Goal: Task Accomplishment & Management: Complete application form

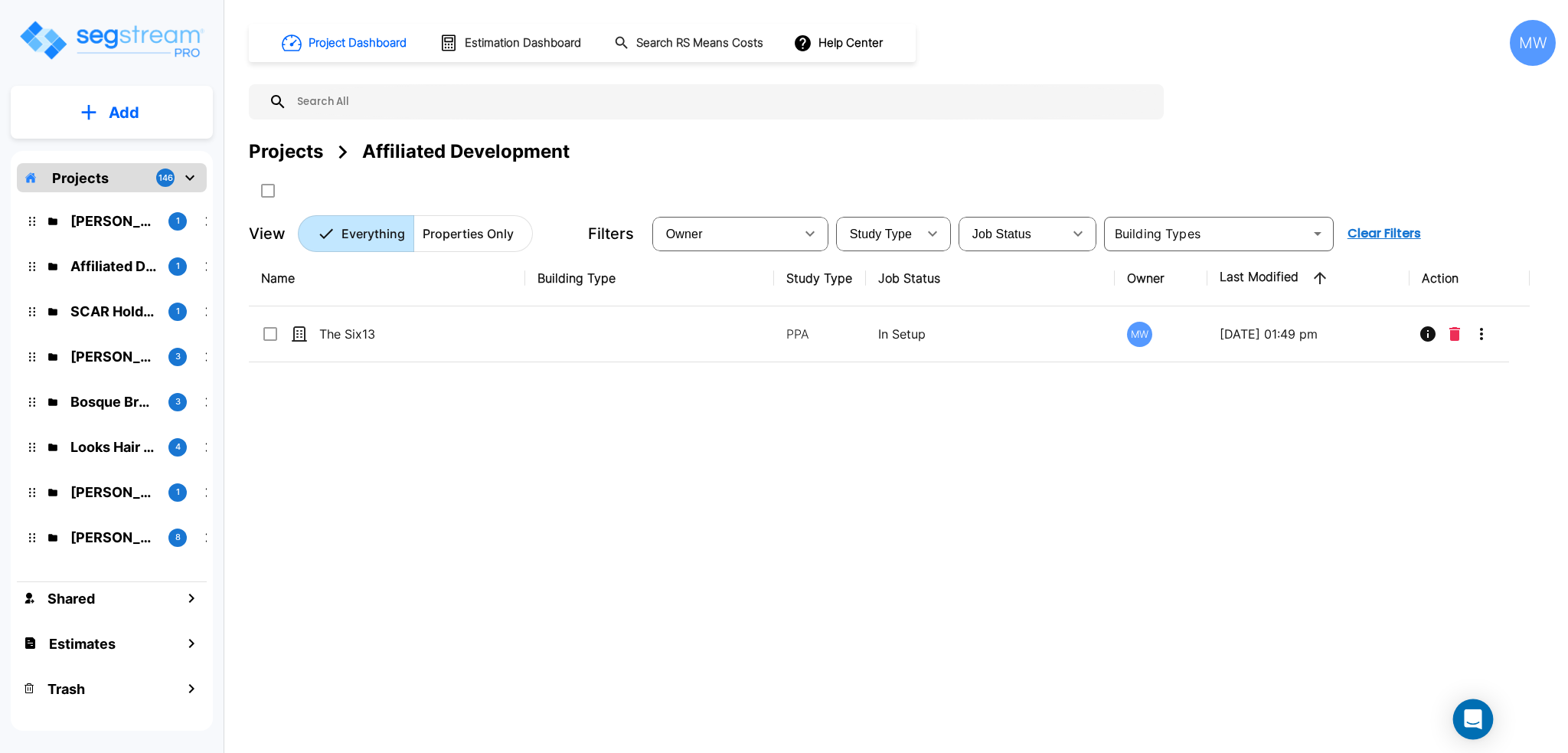
click at [1478, 718] on icon "Open Intercom Messenger" at bounding box center [1473, 720] width 18 height 20
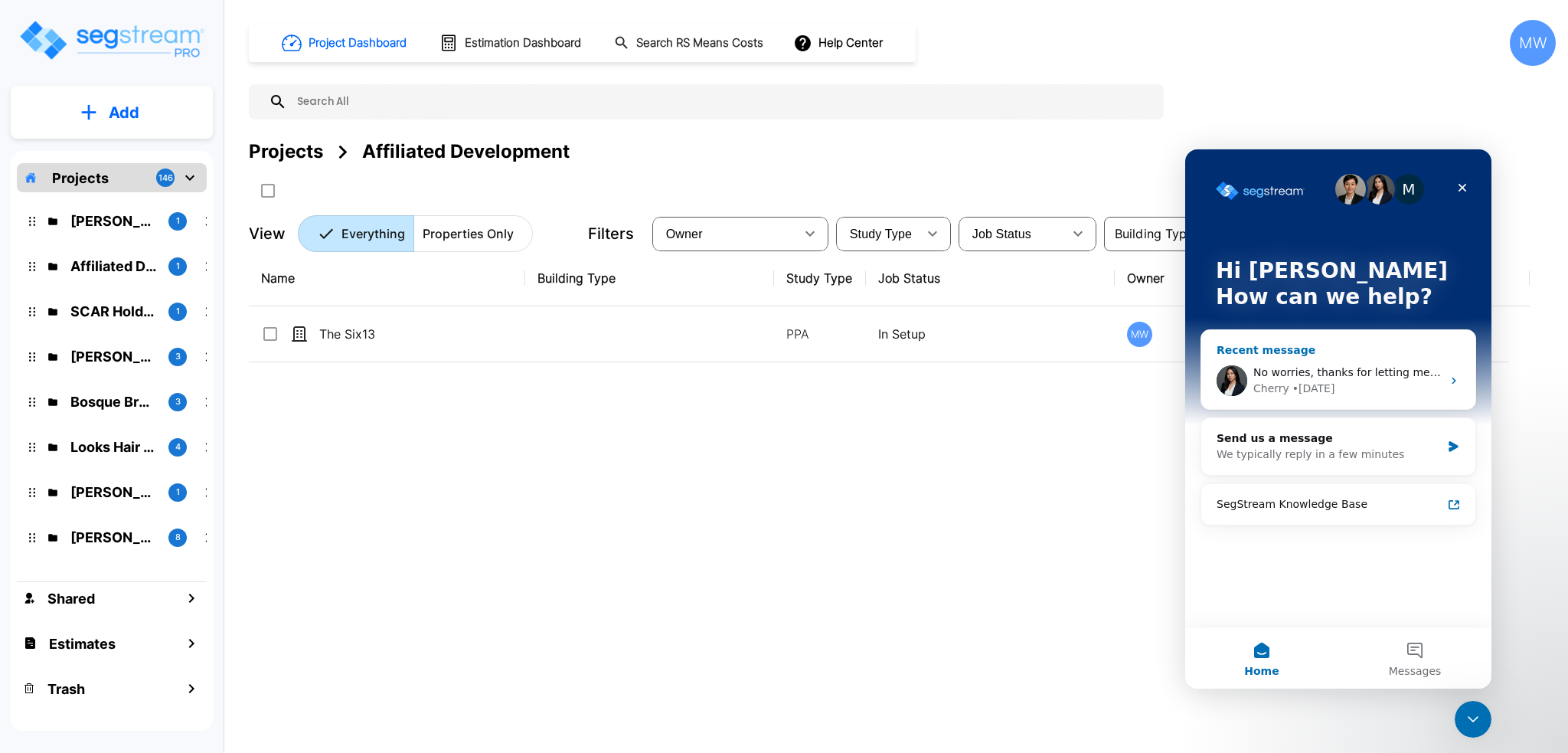
click at [1357, 382] on div "Cherry • 1w ago" at bounding box center [1347, 389] width 188 height 16
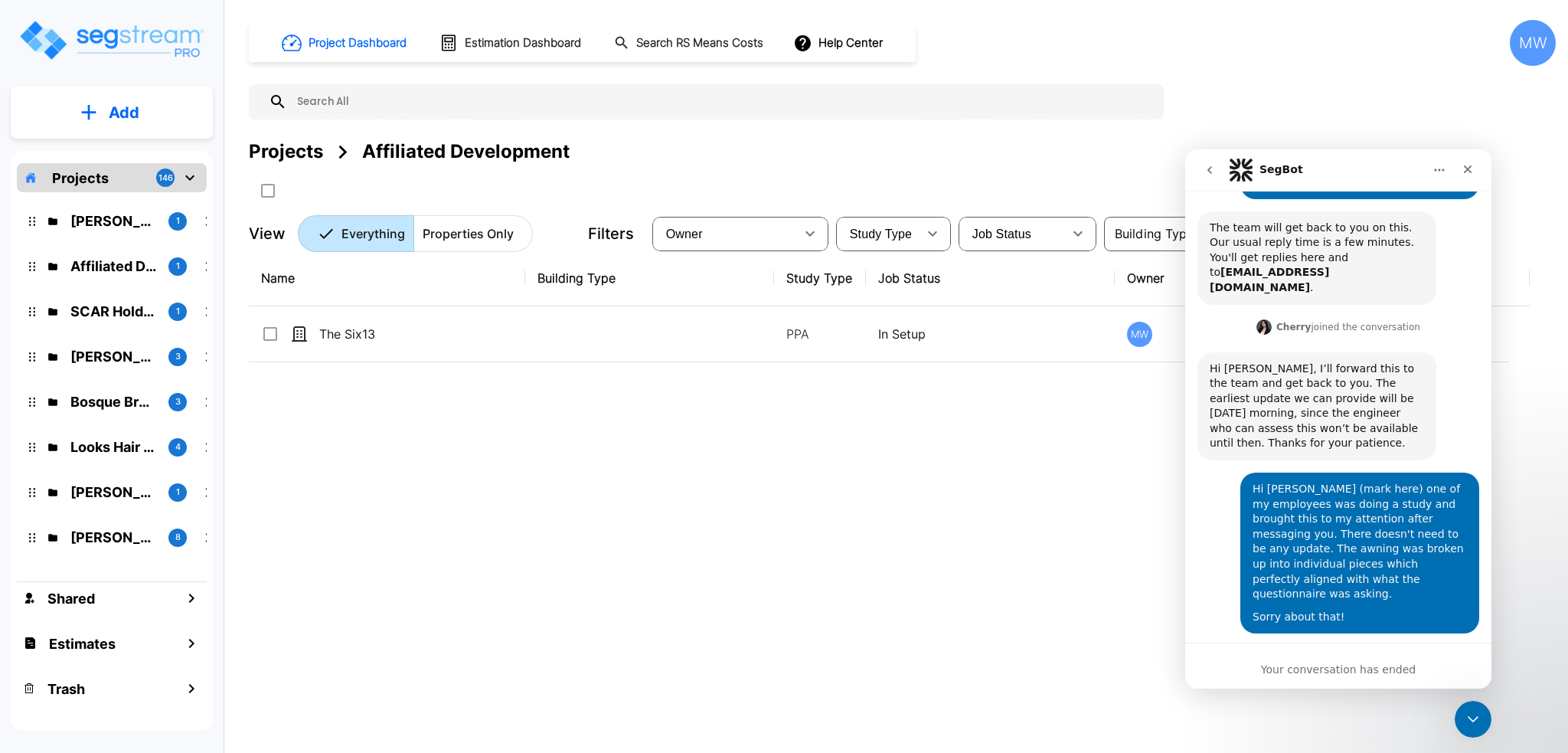
scroll to position [345, 0]
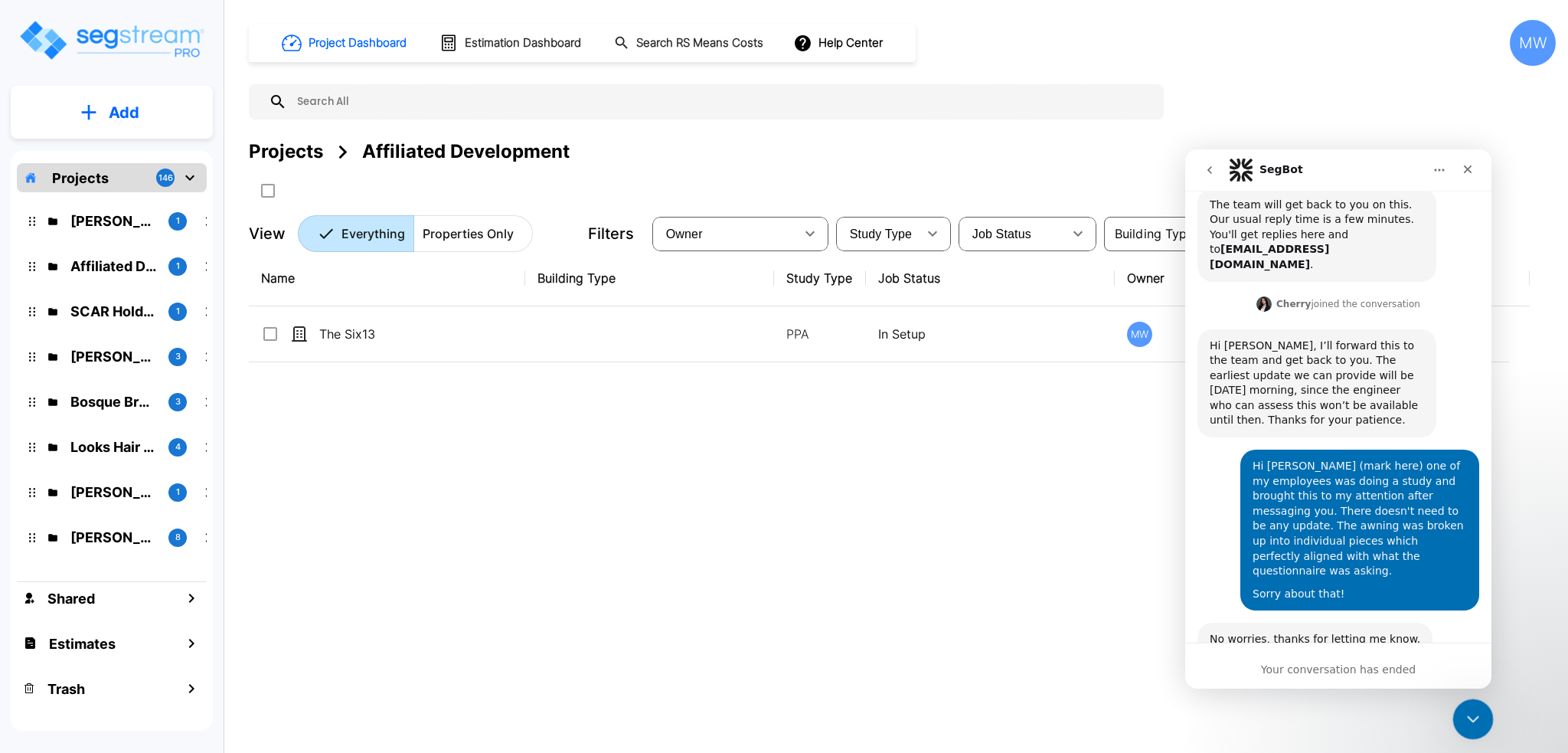
click at [1466, 719] on icon "Close Intercom Messenger" at bounding box center [1471, 717] width 19 height 19
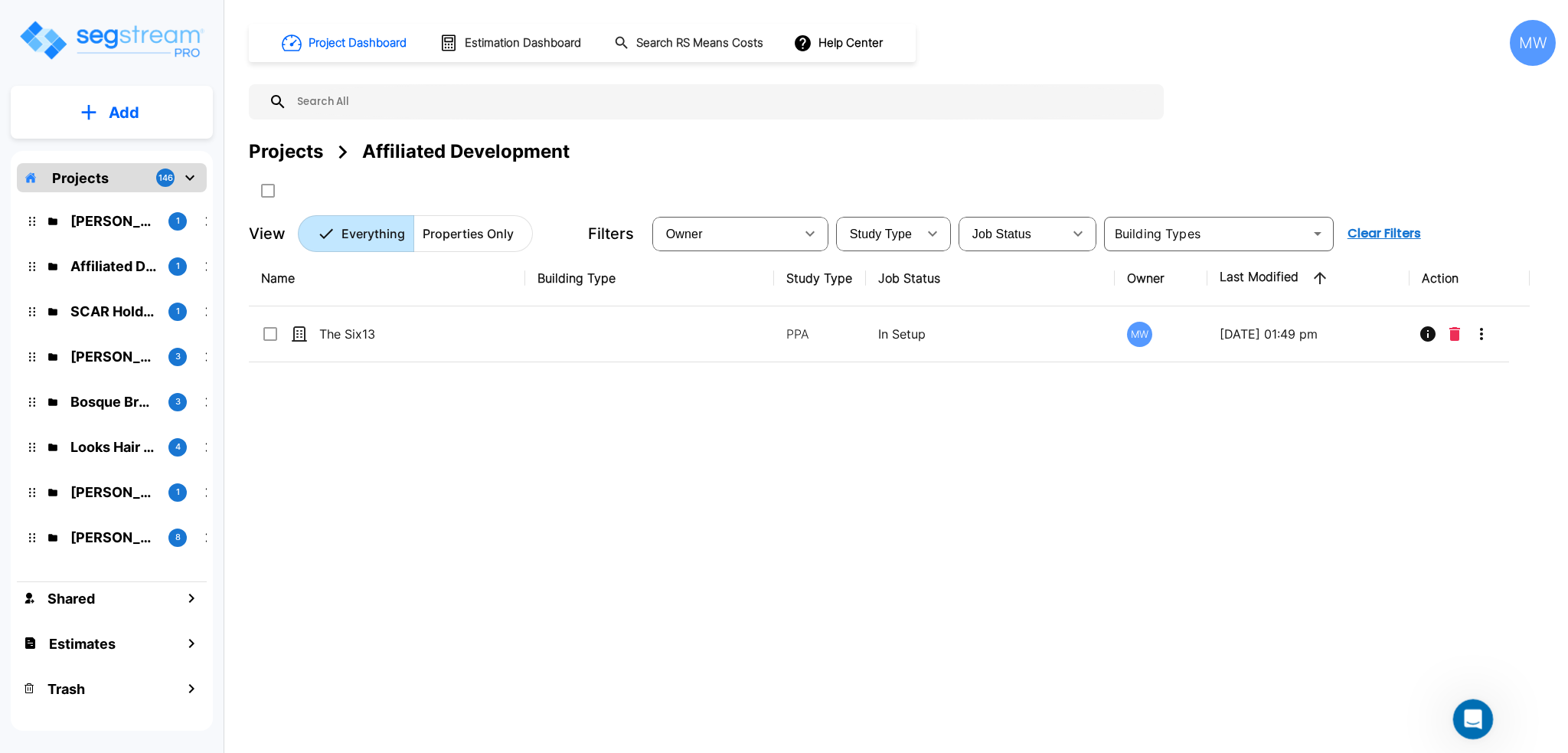
click at [1465, 719] on icon "Open Intercom Messenger" at bounding box center [1471, 718] width 26 height 26
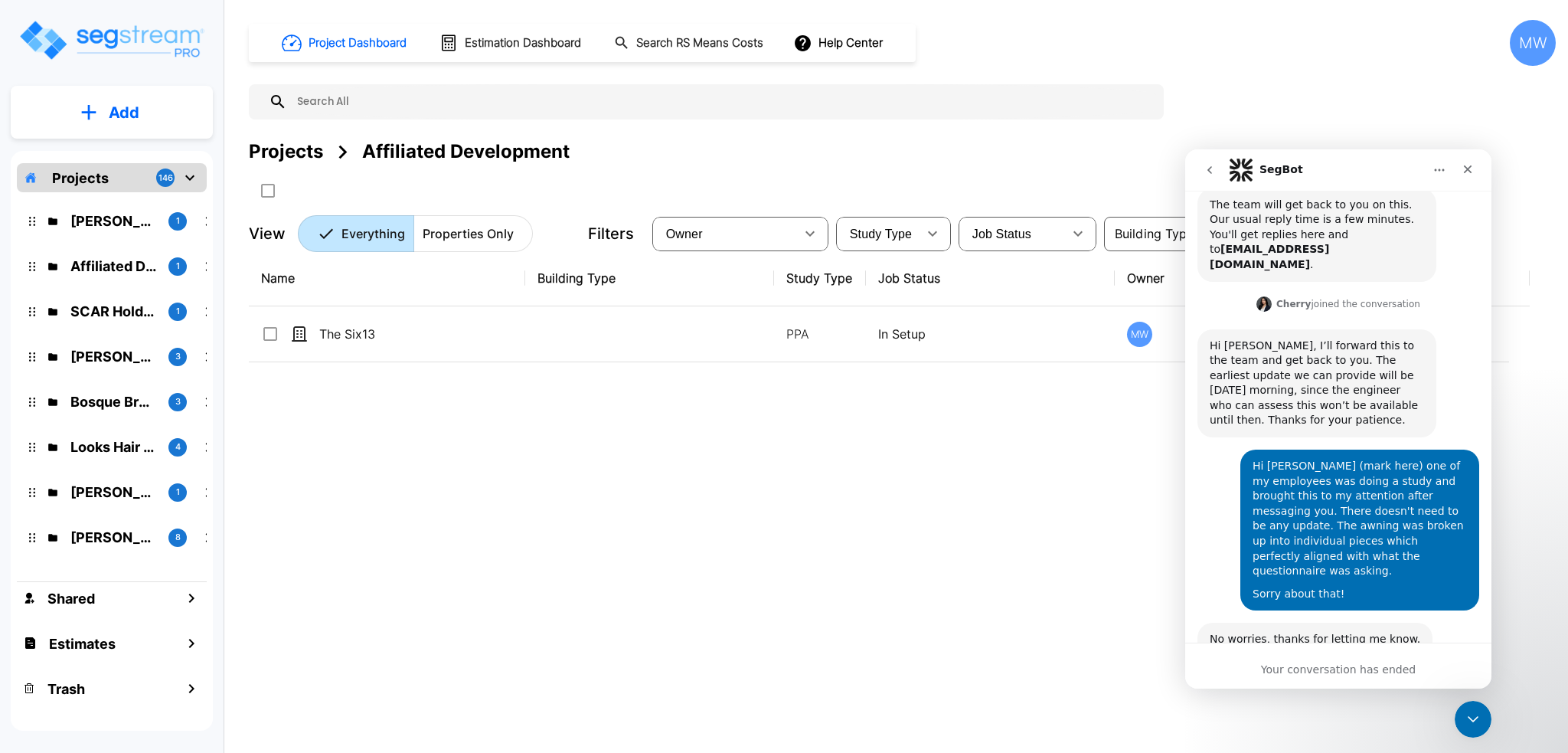
click at [1201, 167] on button "go back" at bounding box center [1210, 170] width 30 height 30
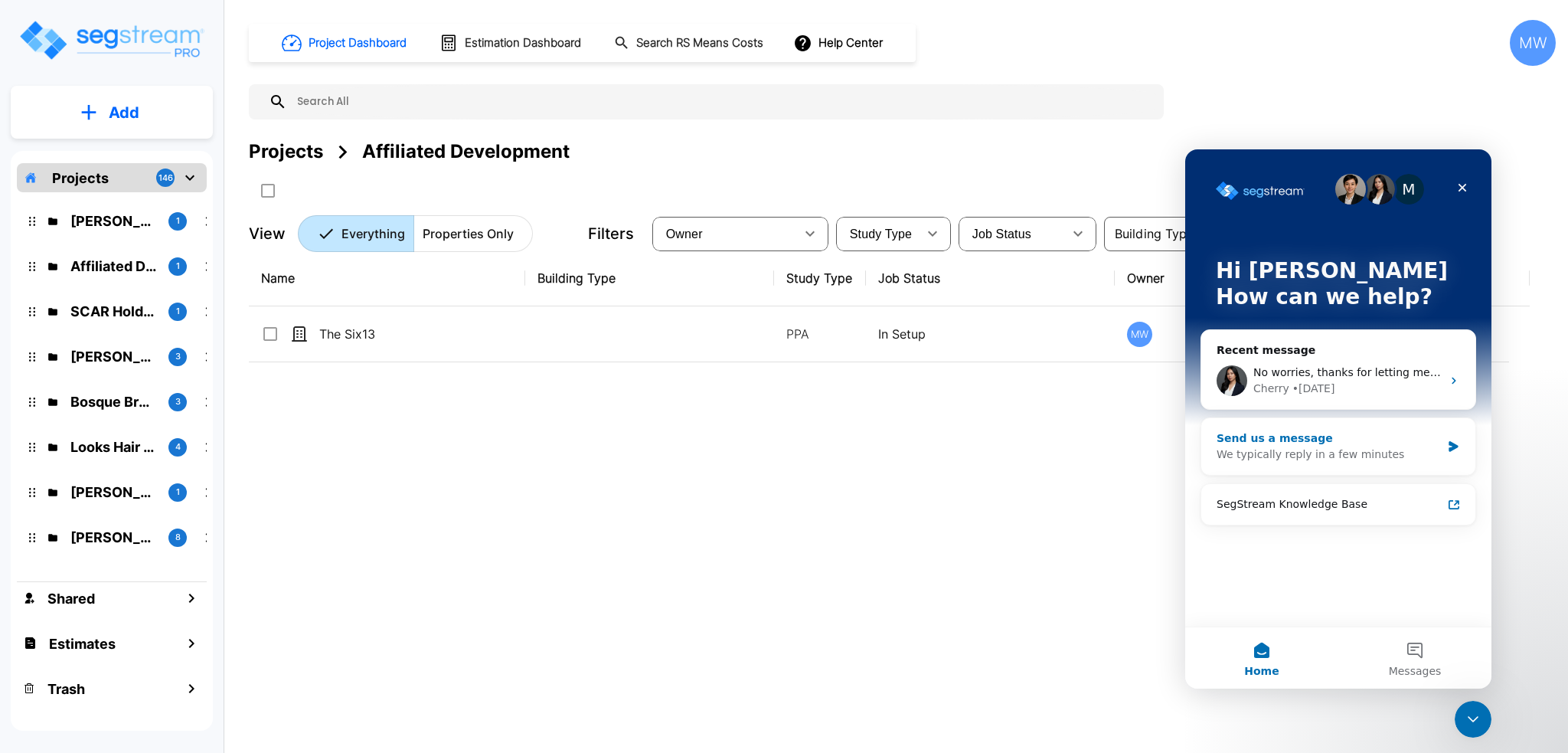
click at [1418, 460] on div "We typically reply in a few minutes" at bounding box center [1328, 455] width 224 height 16
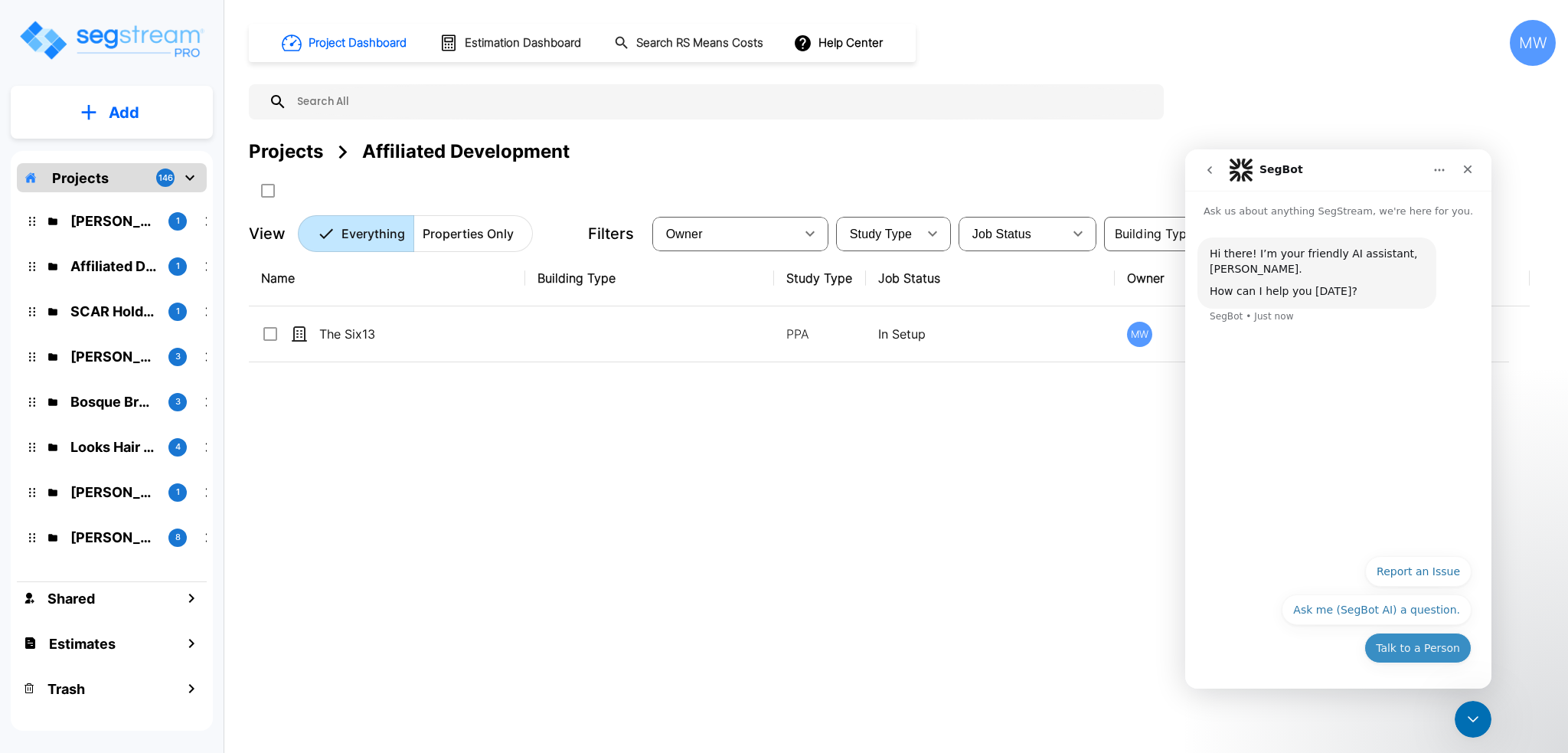
click at [1420, 646] on button "Talk to a Person" at bounding box center [1417, 648] width 107 height 31
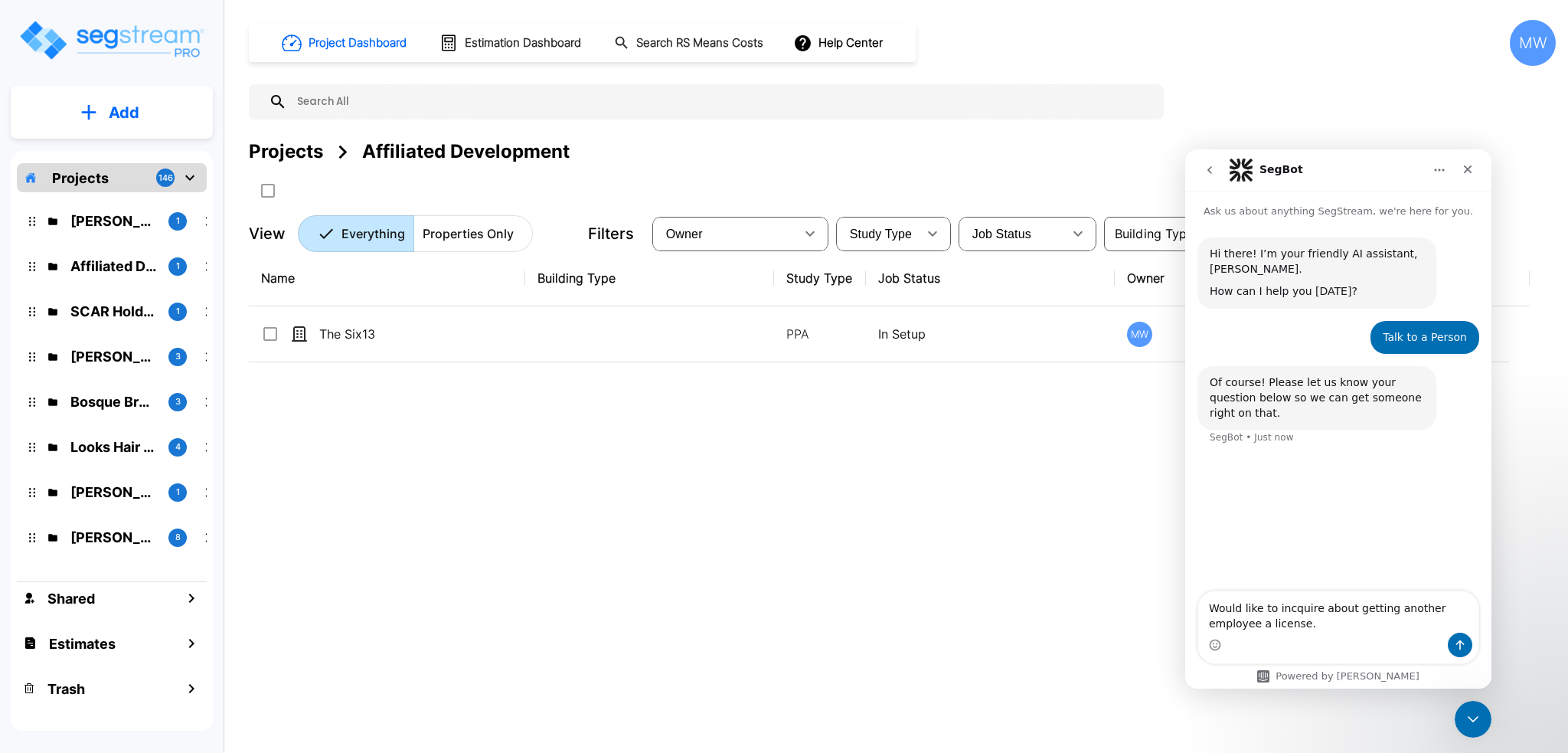
type textarea "Would like to incquire about getting another employee a license."
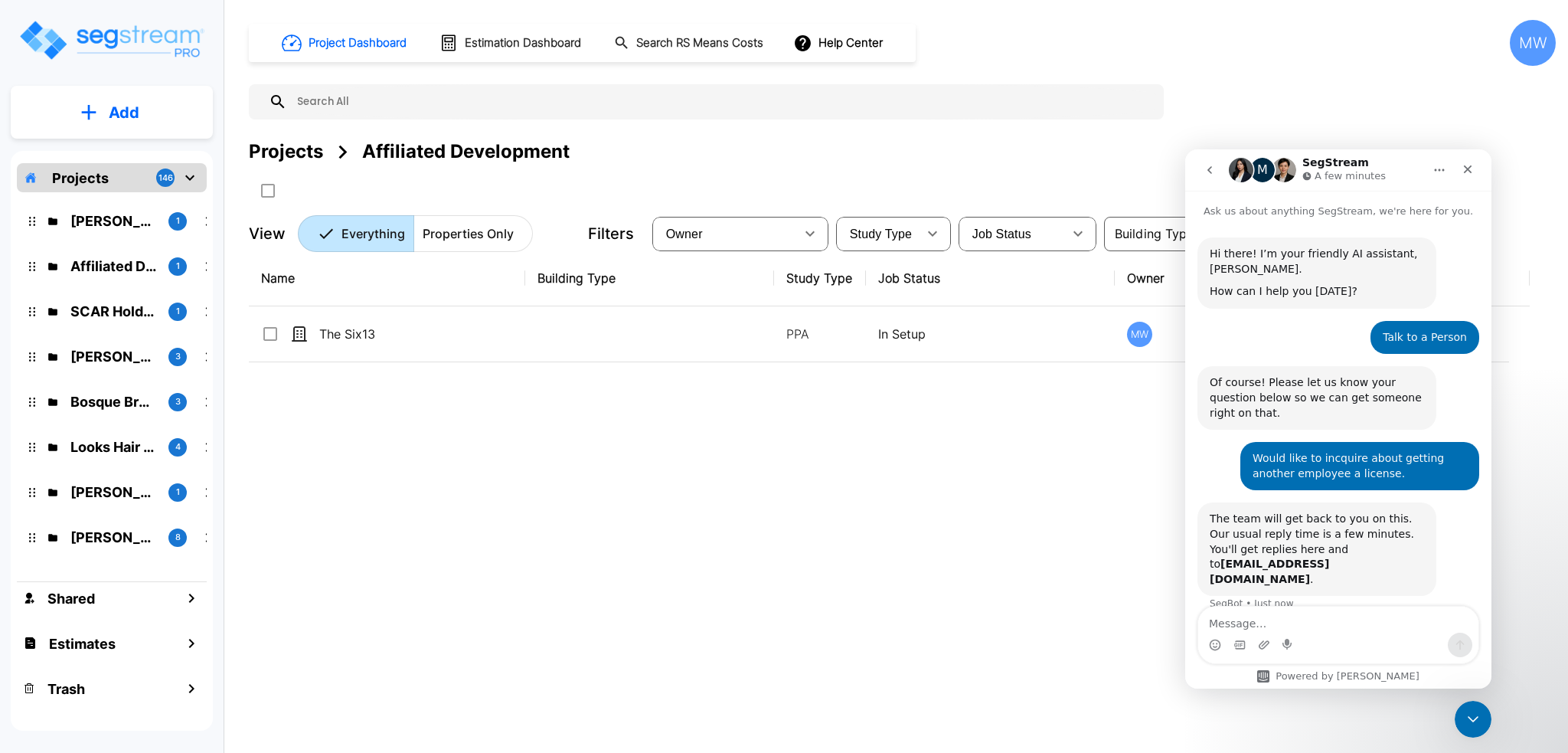
scroll to position [33, 0]
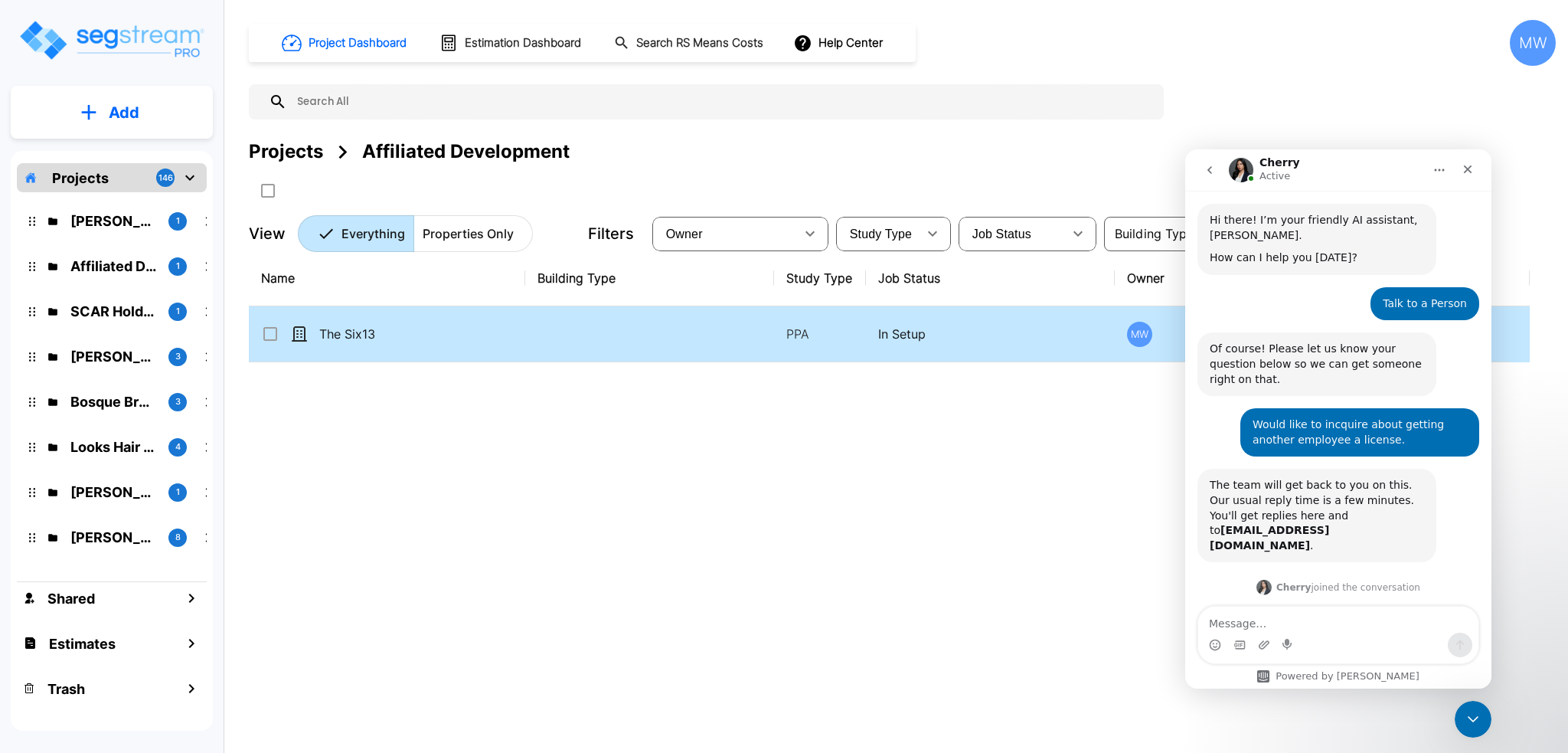
click at [388, 318] on td "The Six13" at bounding box center [387, 334] width 276 height 56
checkbox input "true"
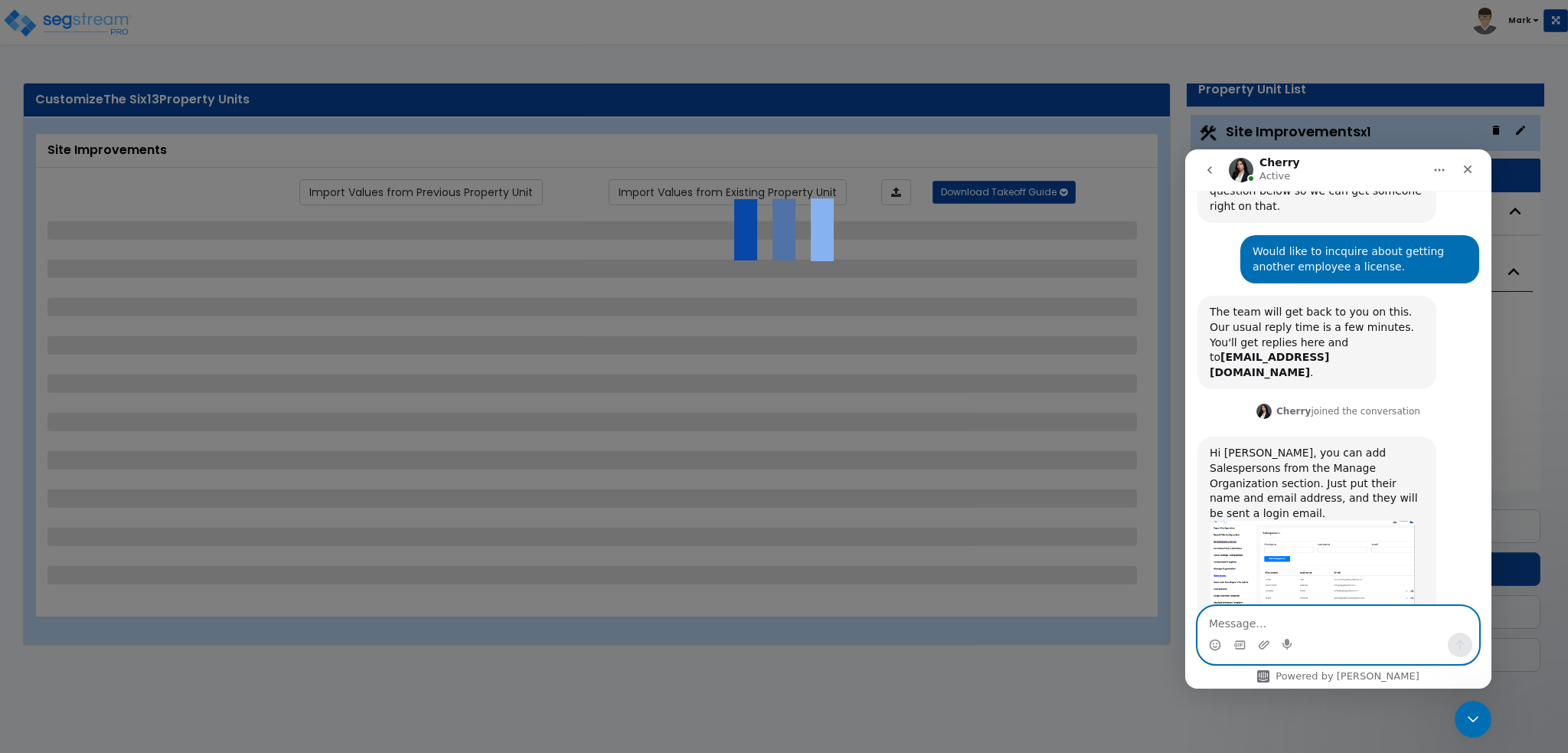
scroll to position [213, 0]
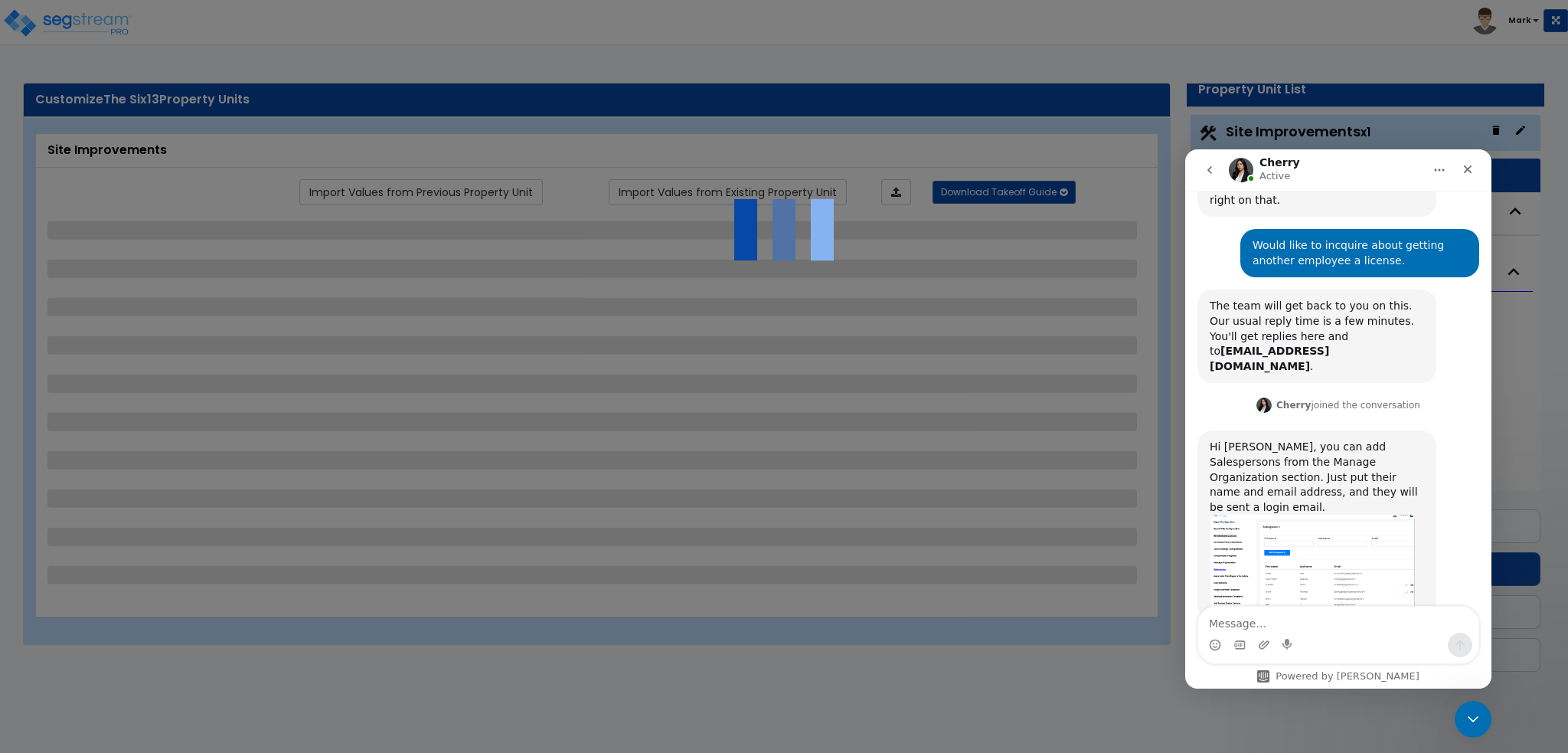
click at [1369, 637] on div "Intercom messenger" at bounding box center [1338, 645] width 280 height 25
click at [1329, 623] on textarea "Message…" at bounding box center [1338, 619] width 280 height 26
select select "1"
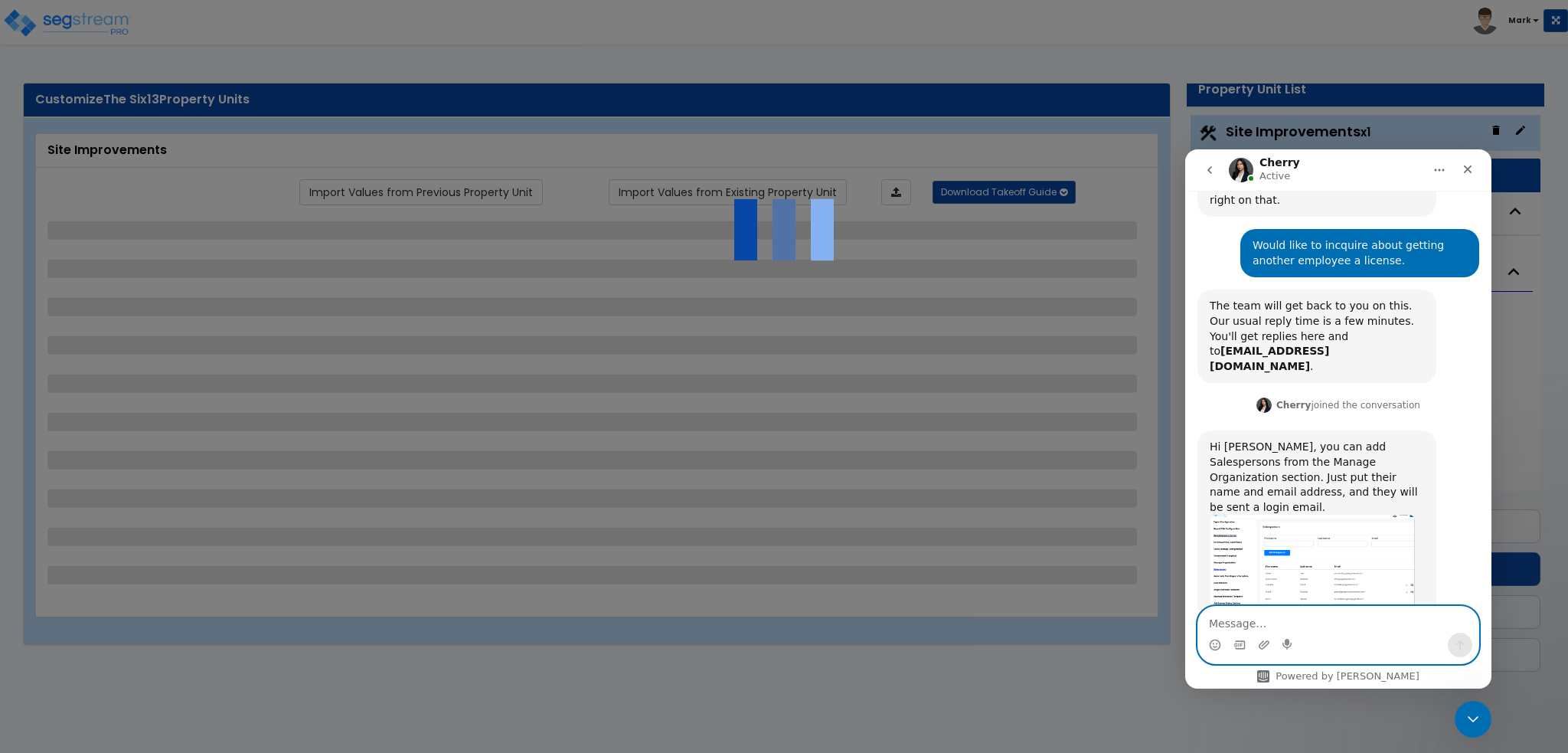
select select "2"
select select "1"
select select "4"
select select "2"
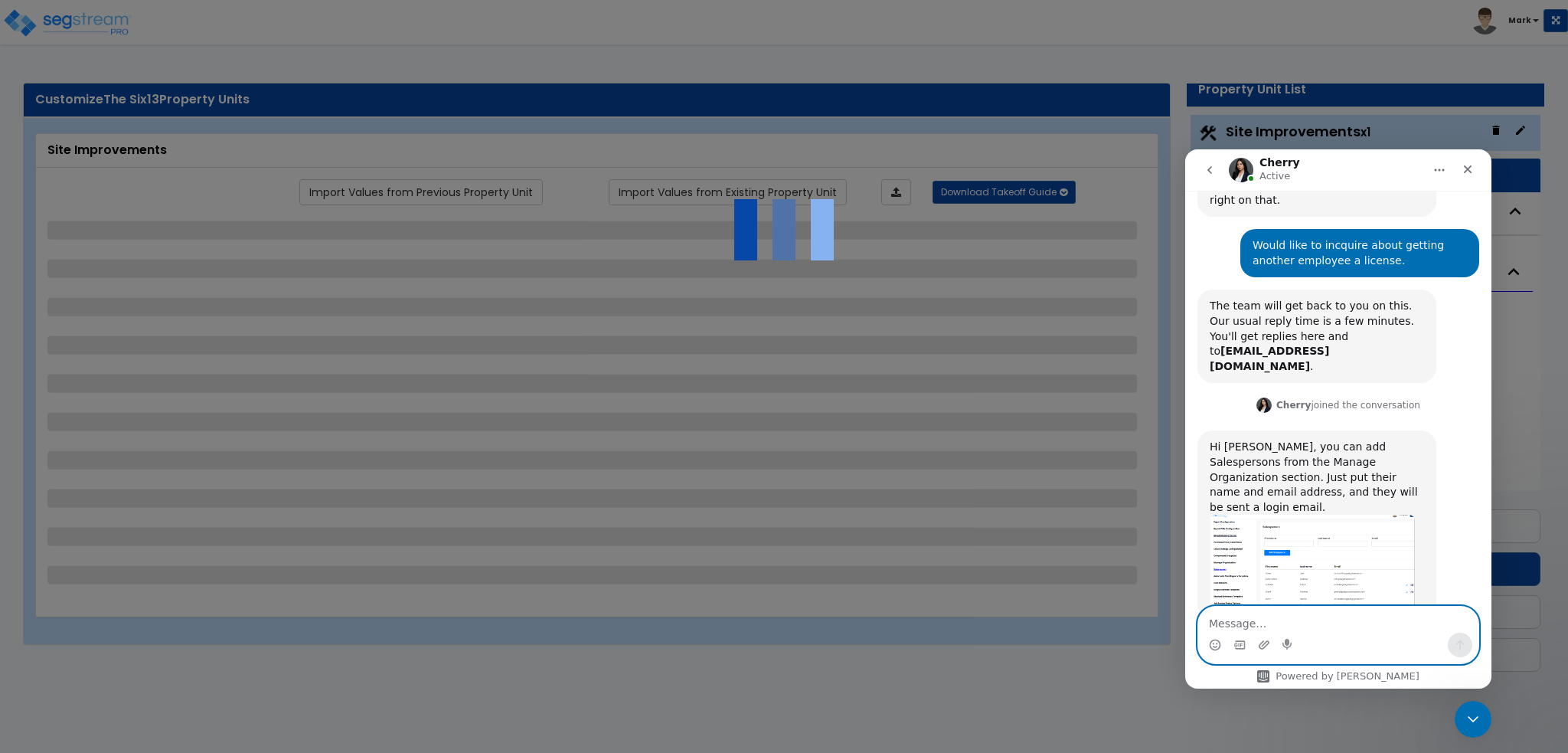
select select "1"
select select "2"
select select "4"
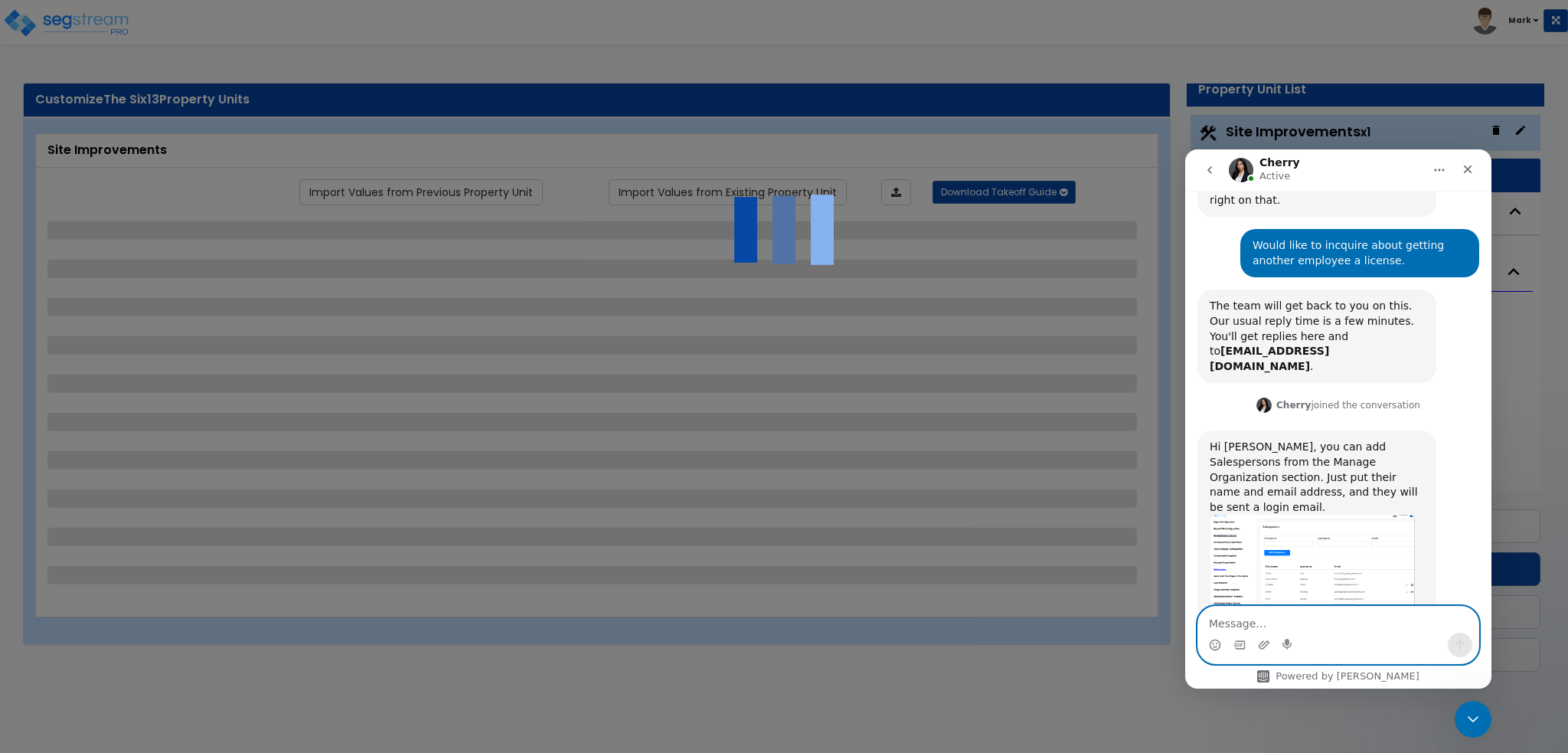
select select "2"
select select "1"
select select "7"
select select "2"
select select "4"
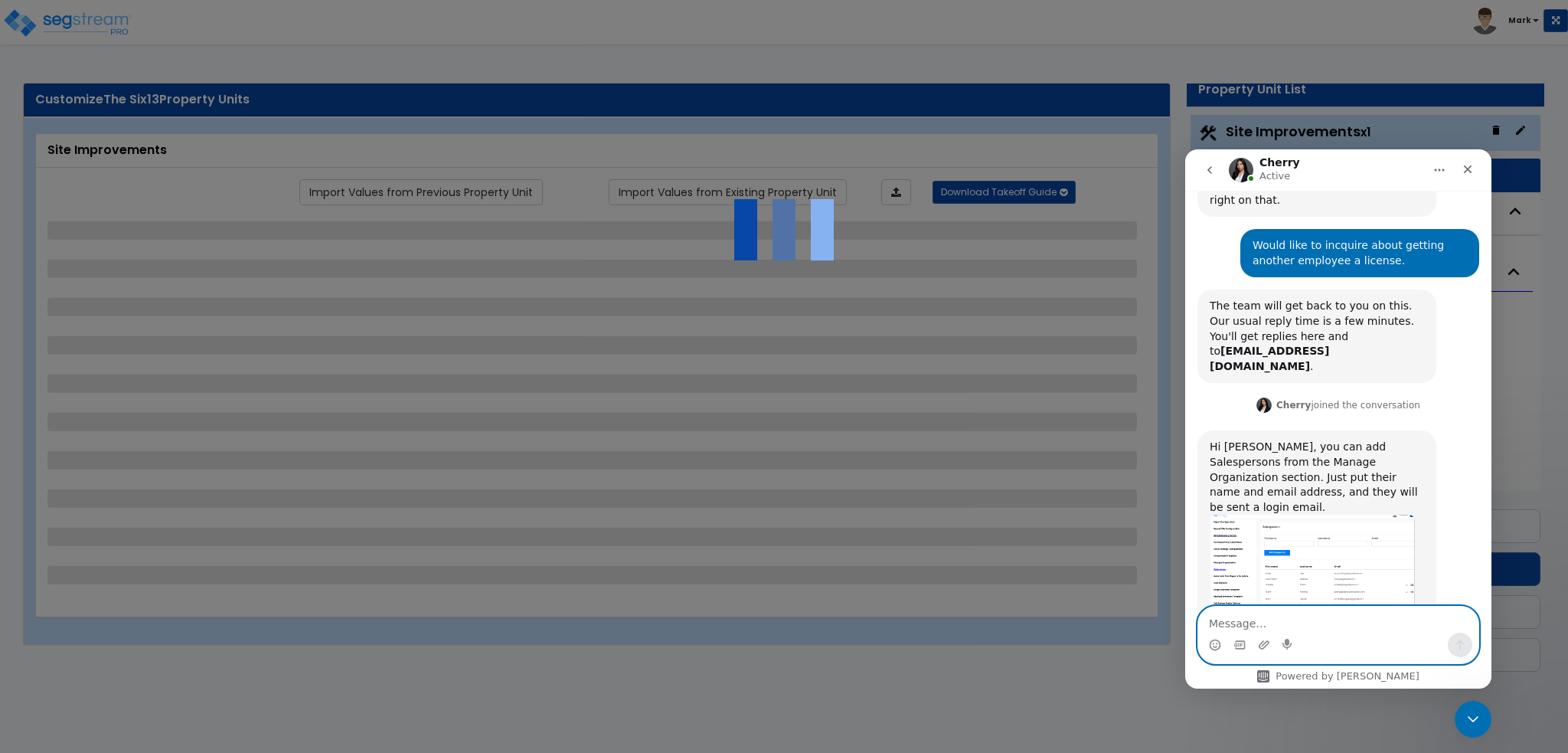
select select "1"
select select "2"
select select "1"
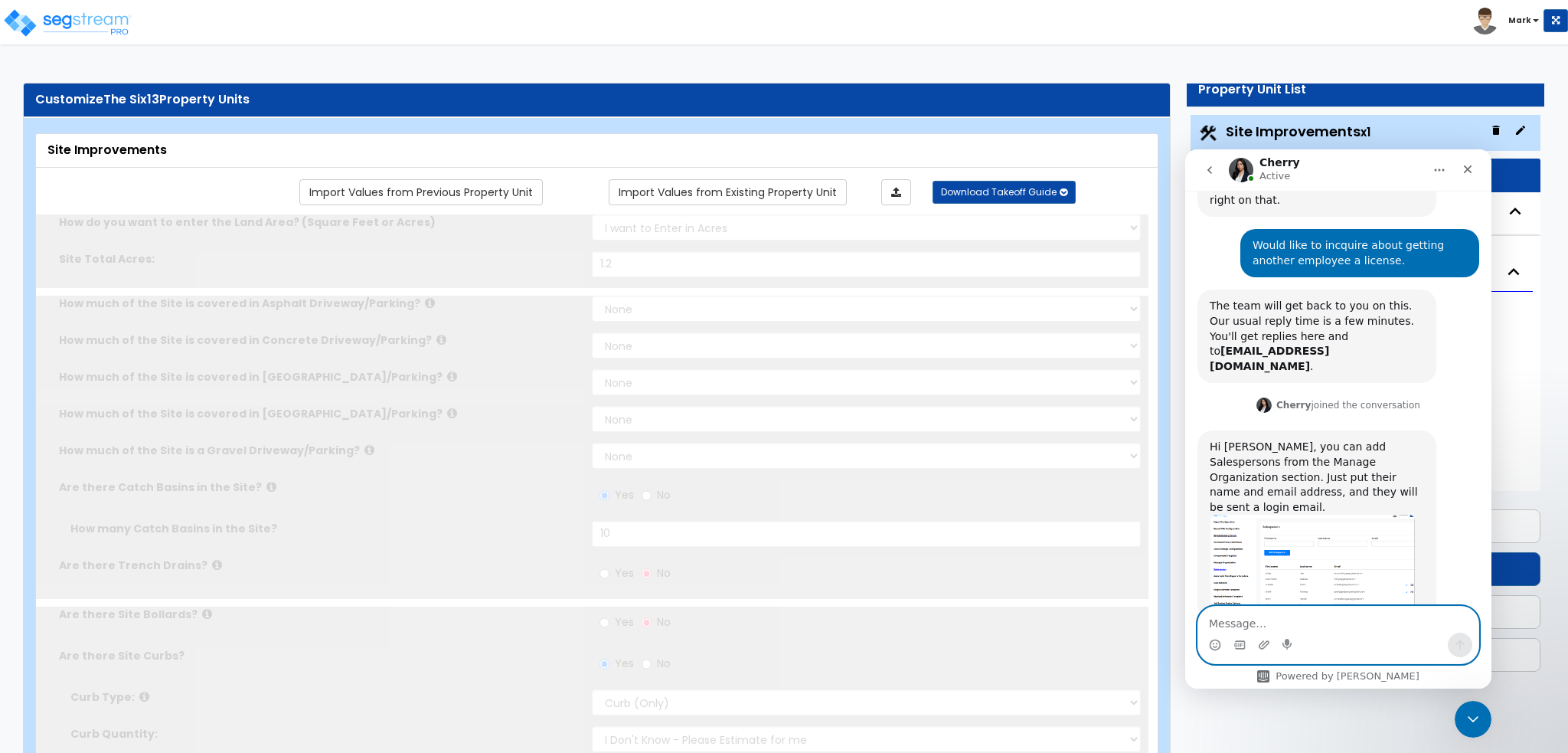
scroll to position [0, 0]
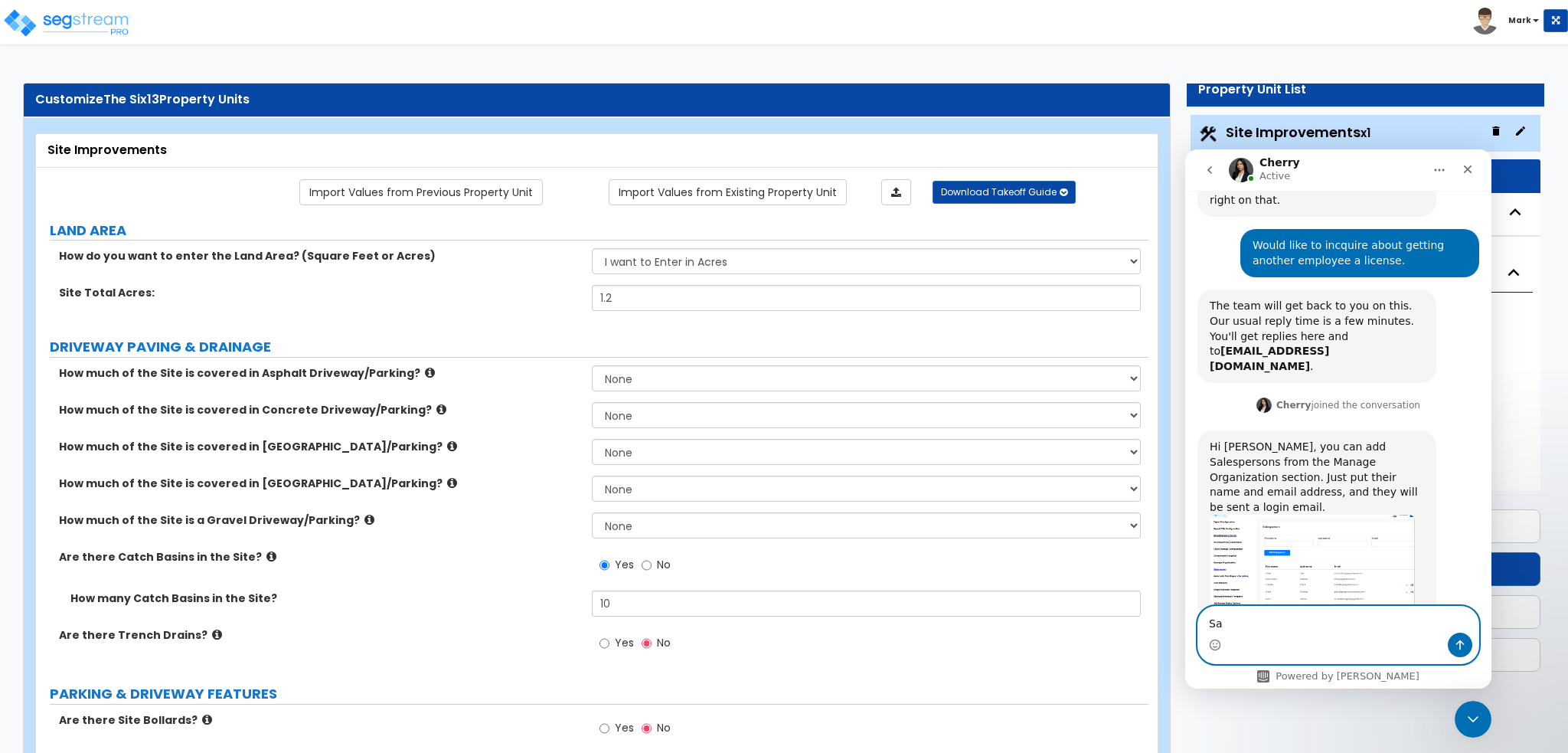
type textarea "S"
type textarea "So they will be able to manage projects?"
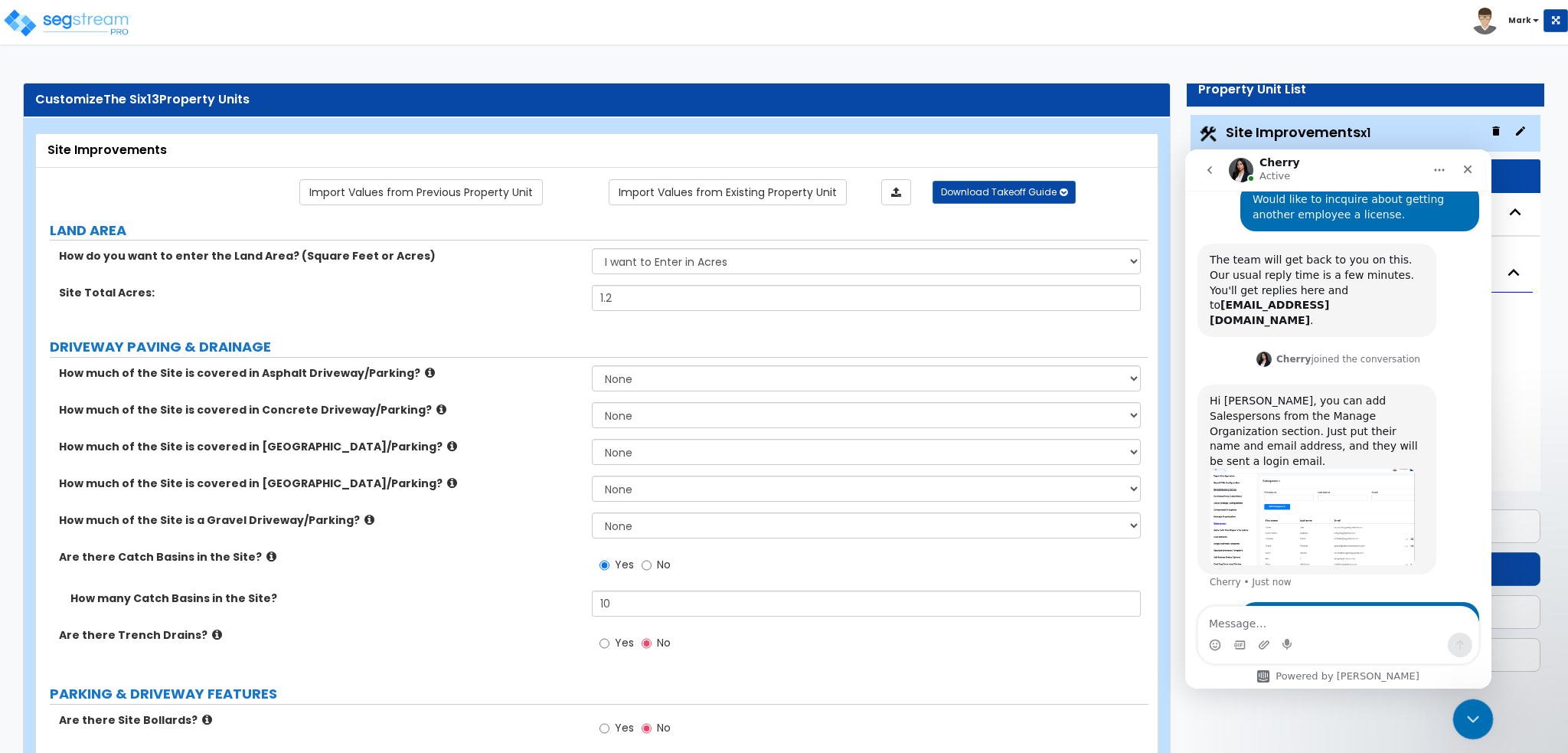
click at [1482, 713] on div "Close Intercom Messenger" at bounding box center [1470, 717] width 36 height 36
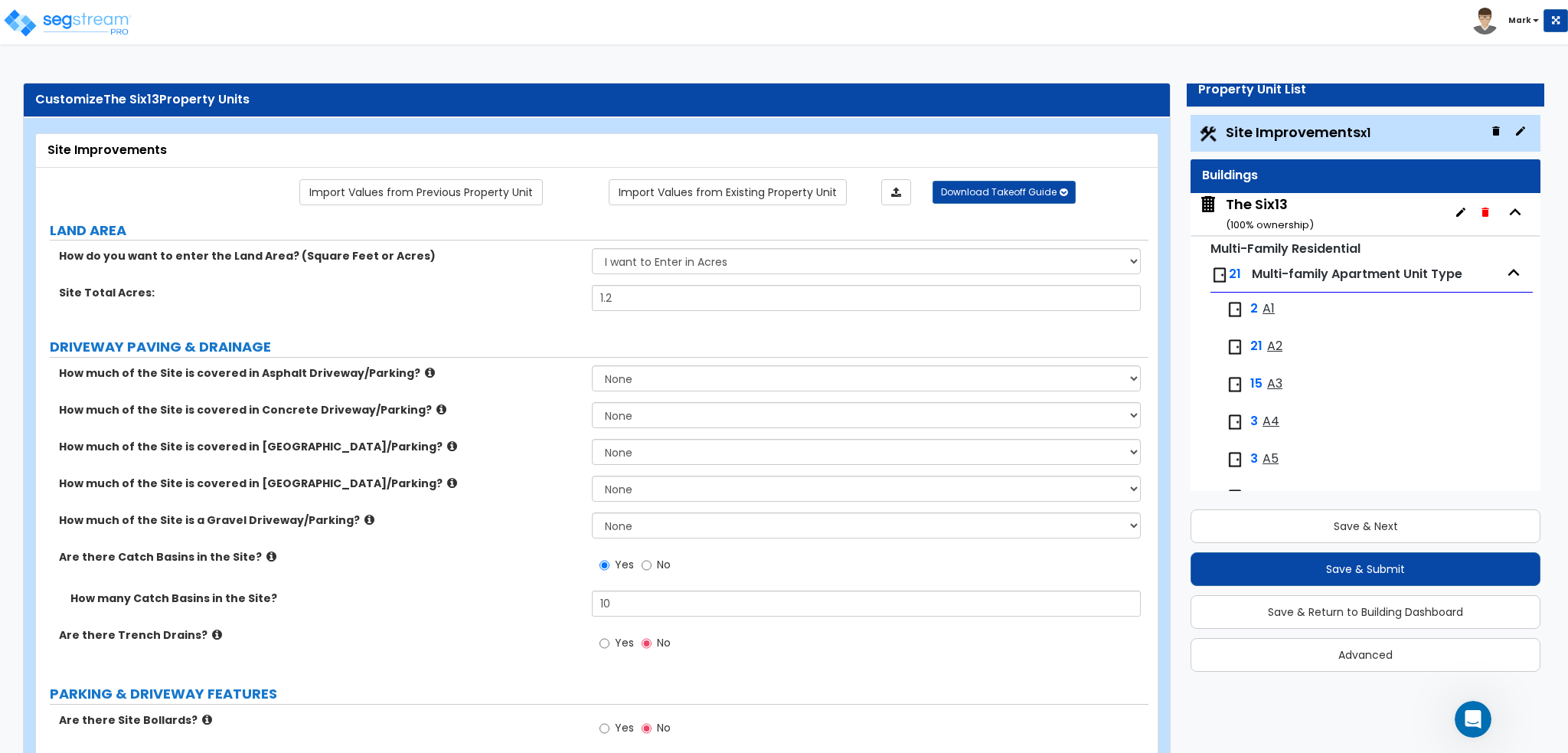
scroll to position [258, 0]
click at [1513, 18] on b "Mark" at bounding box center [1519, 21] width 23 height 12
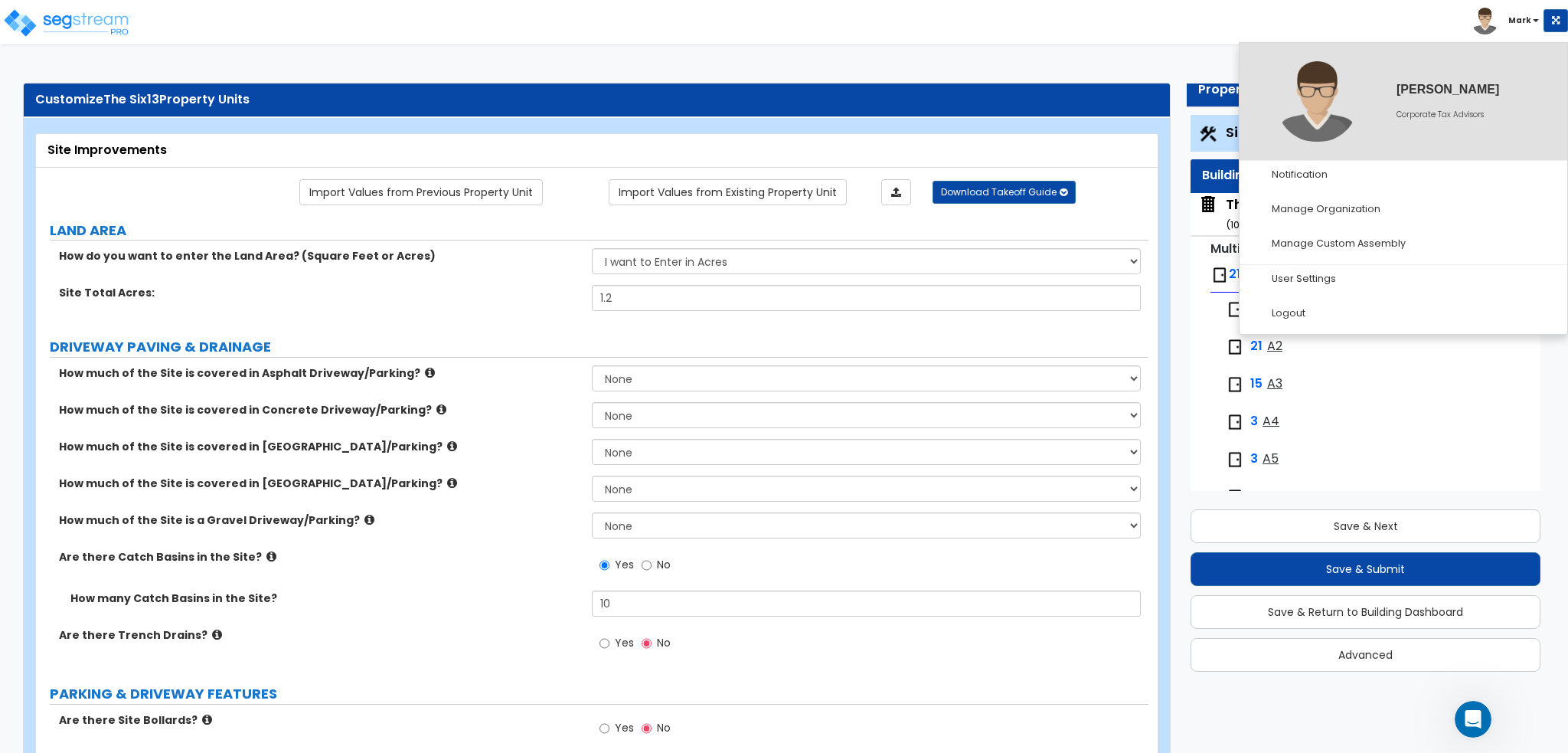
click at [1148, 35] on div "Toggle navigation Mark" at bounding box center [784, 22] width 1568 height 44
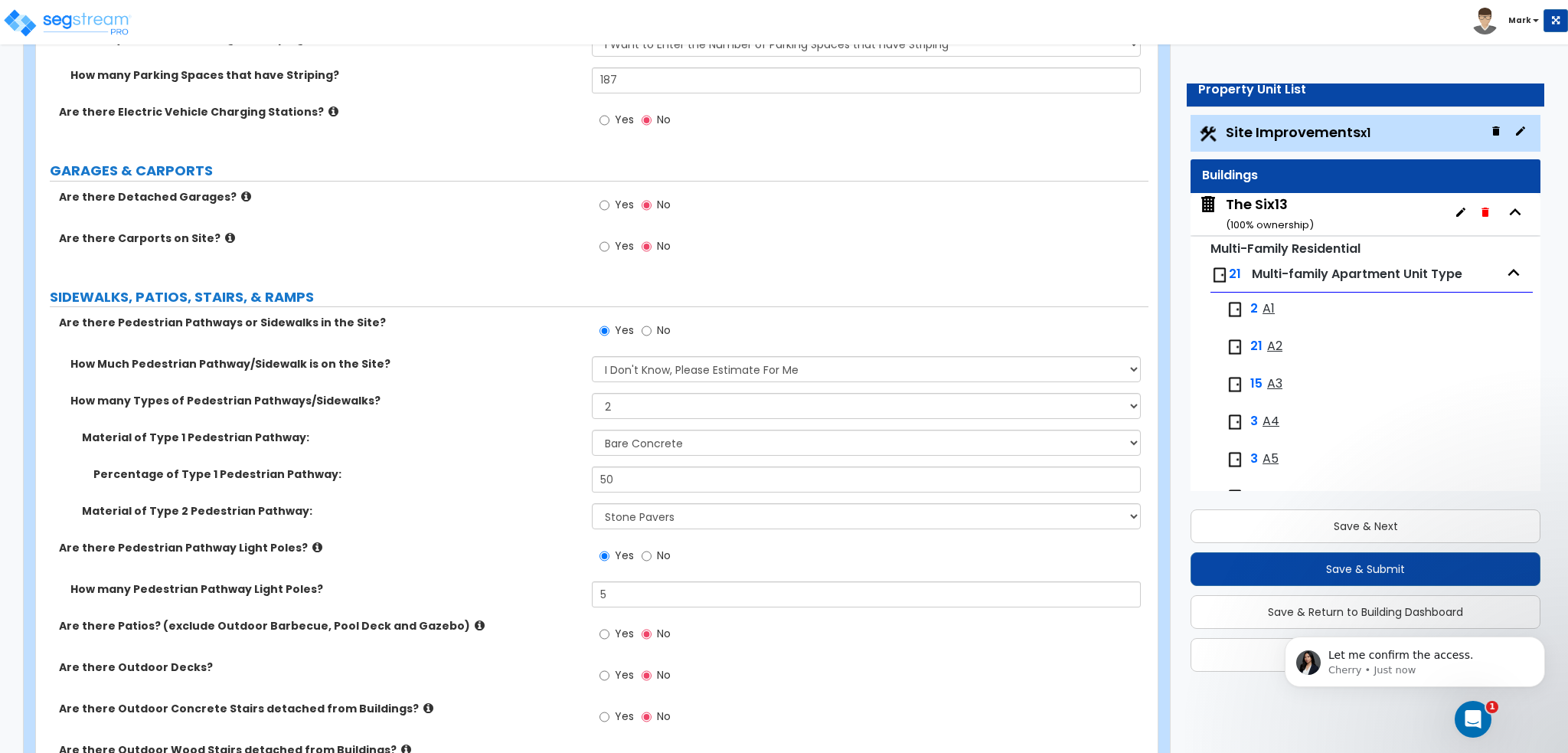
scroll to position [1072, 0]
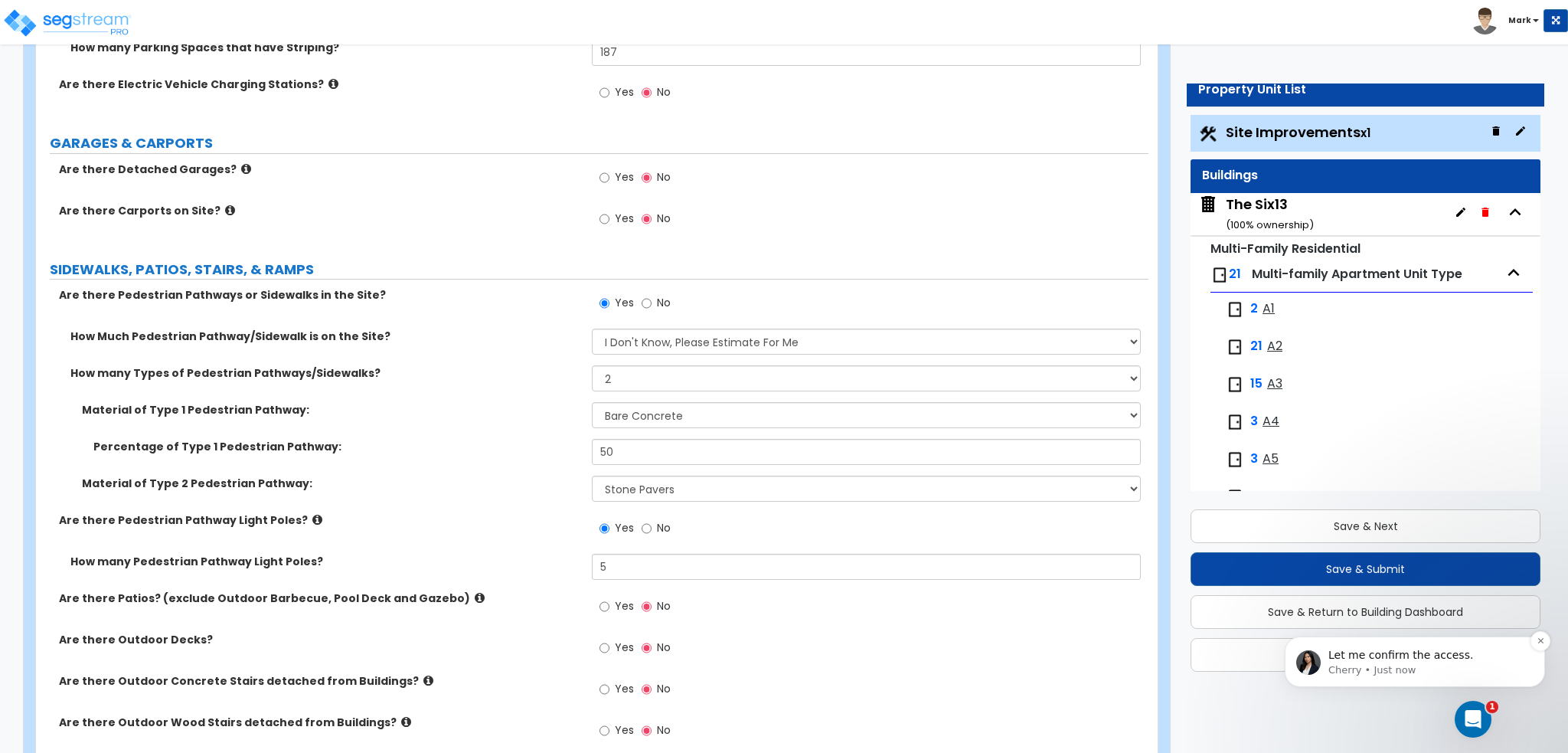
click at [1472, 675] on p "Cherry • Just now" at bounding box center [1426, 670] width 198 height 14
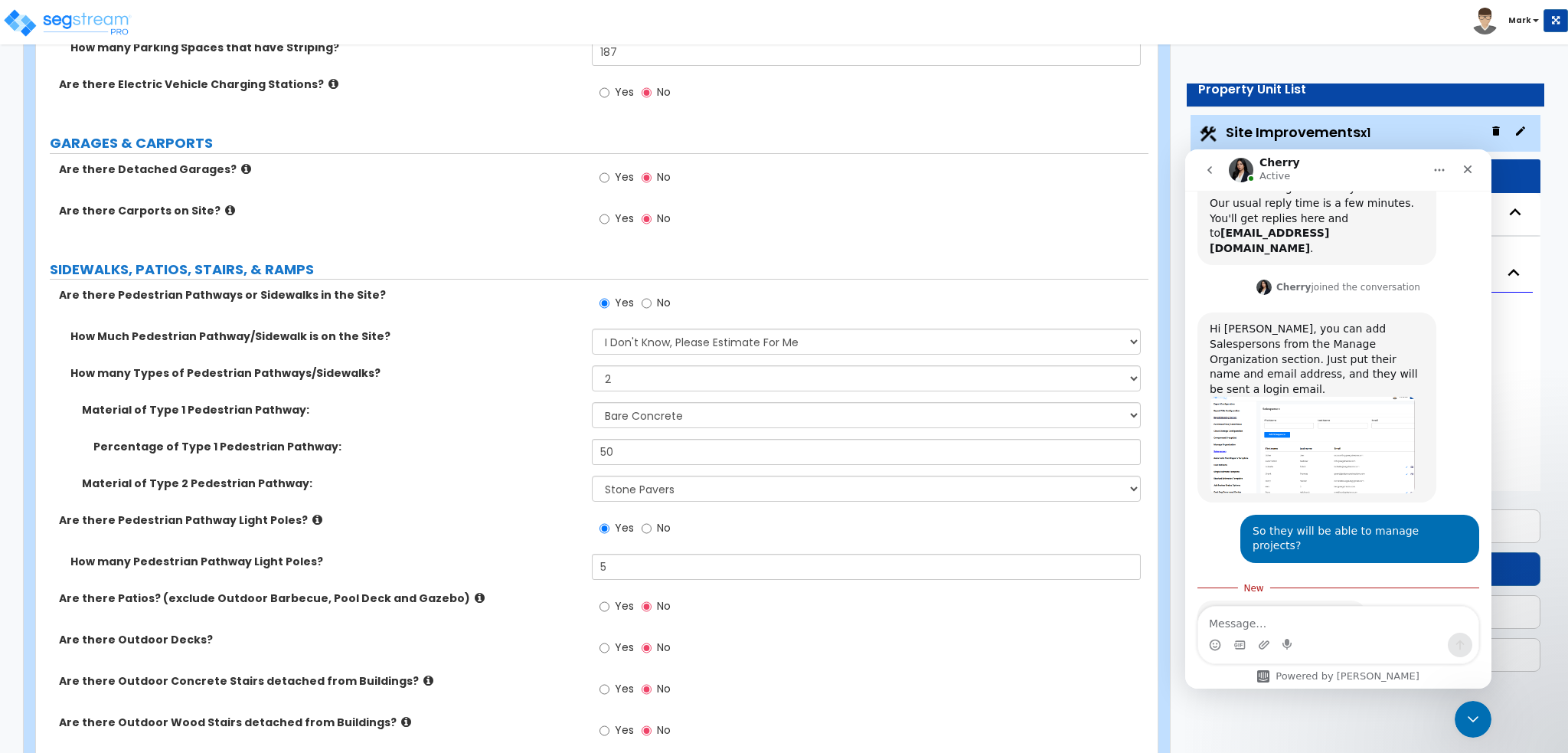
scroll to position [330, 0]
type textarea "thank you"
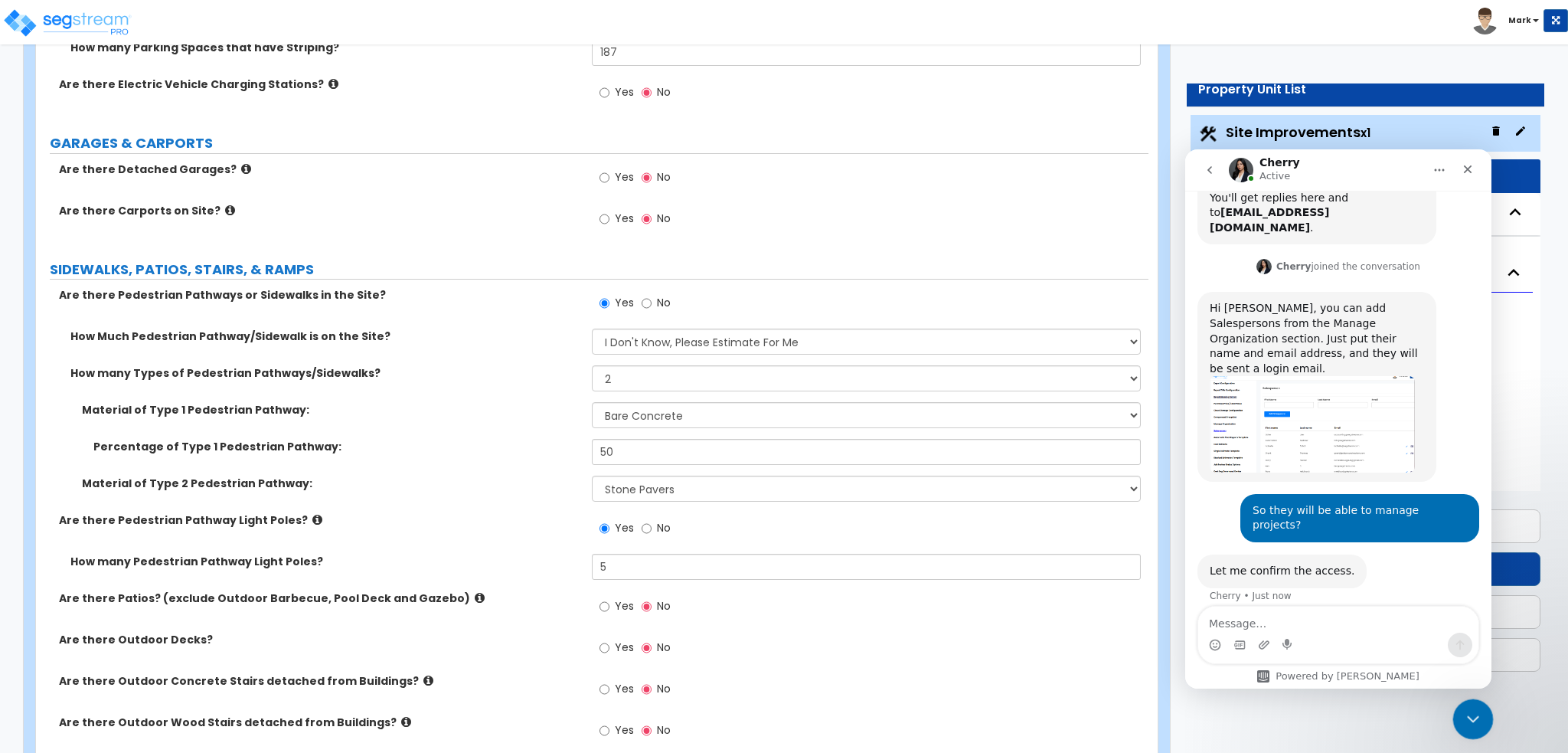
click at [1458, 703] on div "Close Intercom Messenger" at bounding box center [1470, 717] width 36 height 36
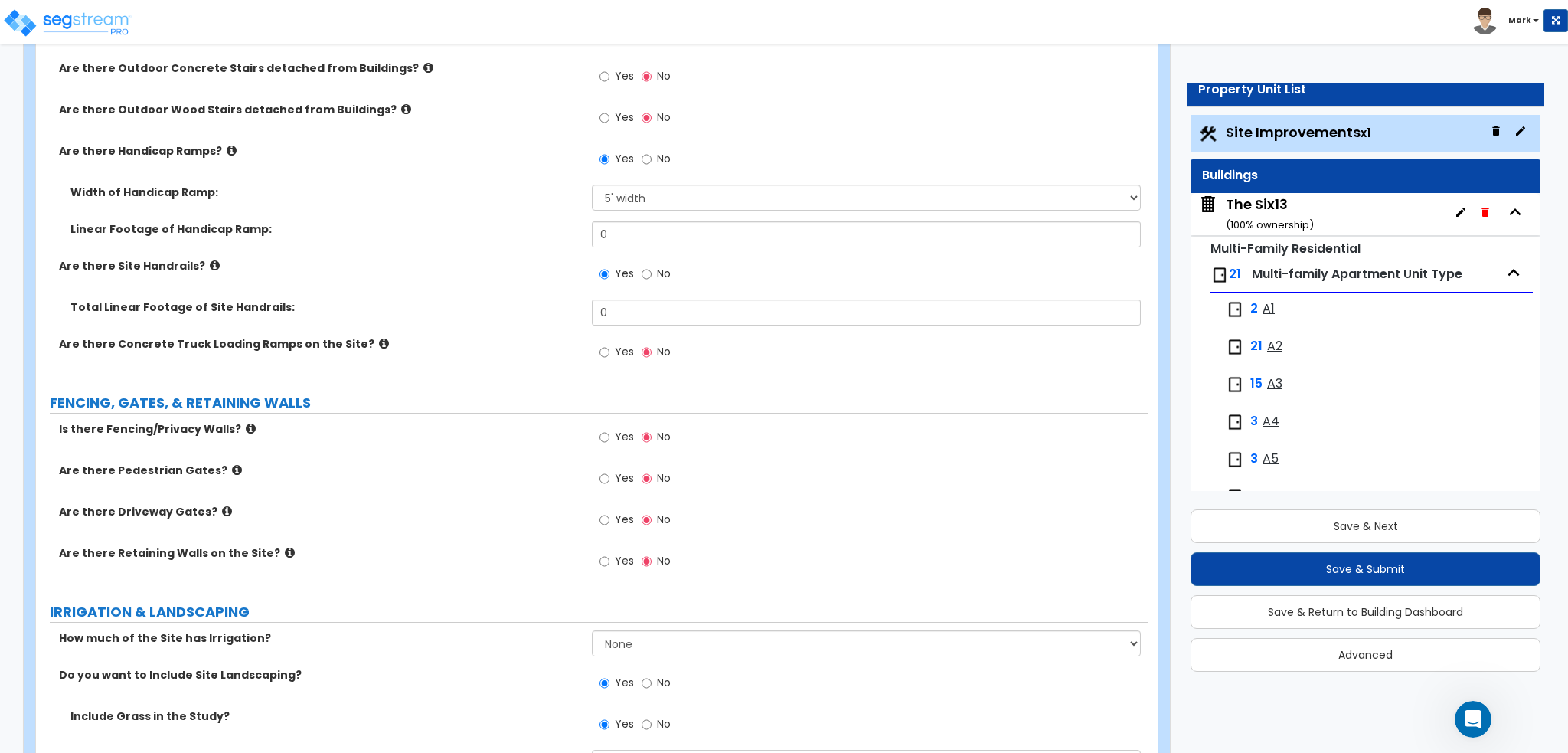
scroll to position [1839, 0]
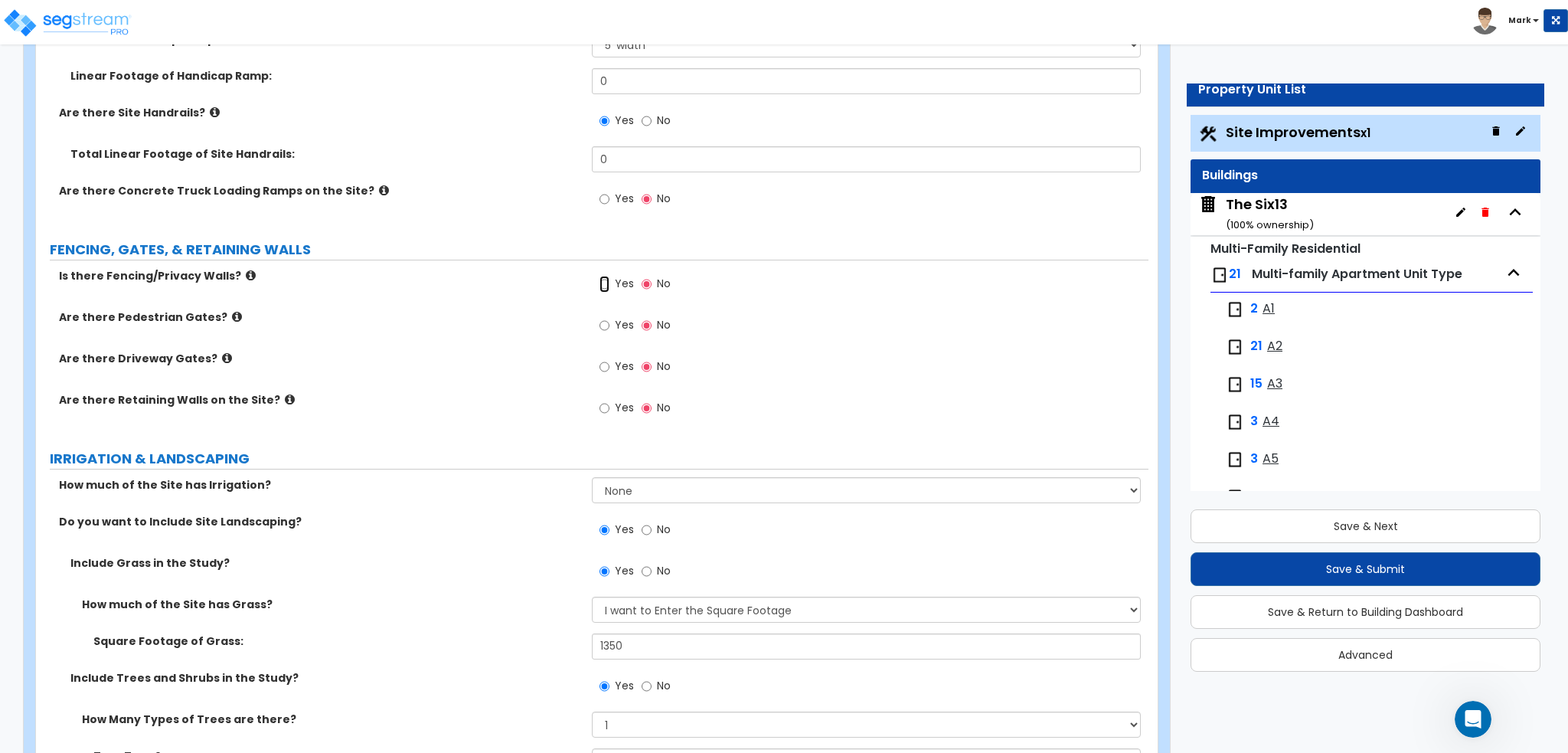
click at [606, 282] on input "Yes" at bounding box center [604, 283] width 10 height 17
radio input "true"
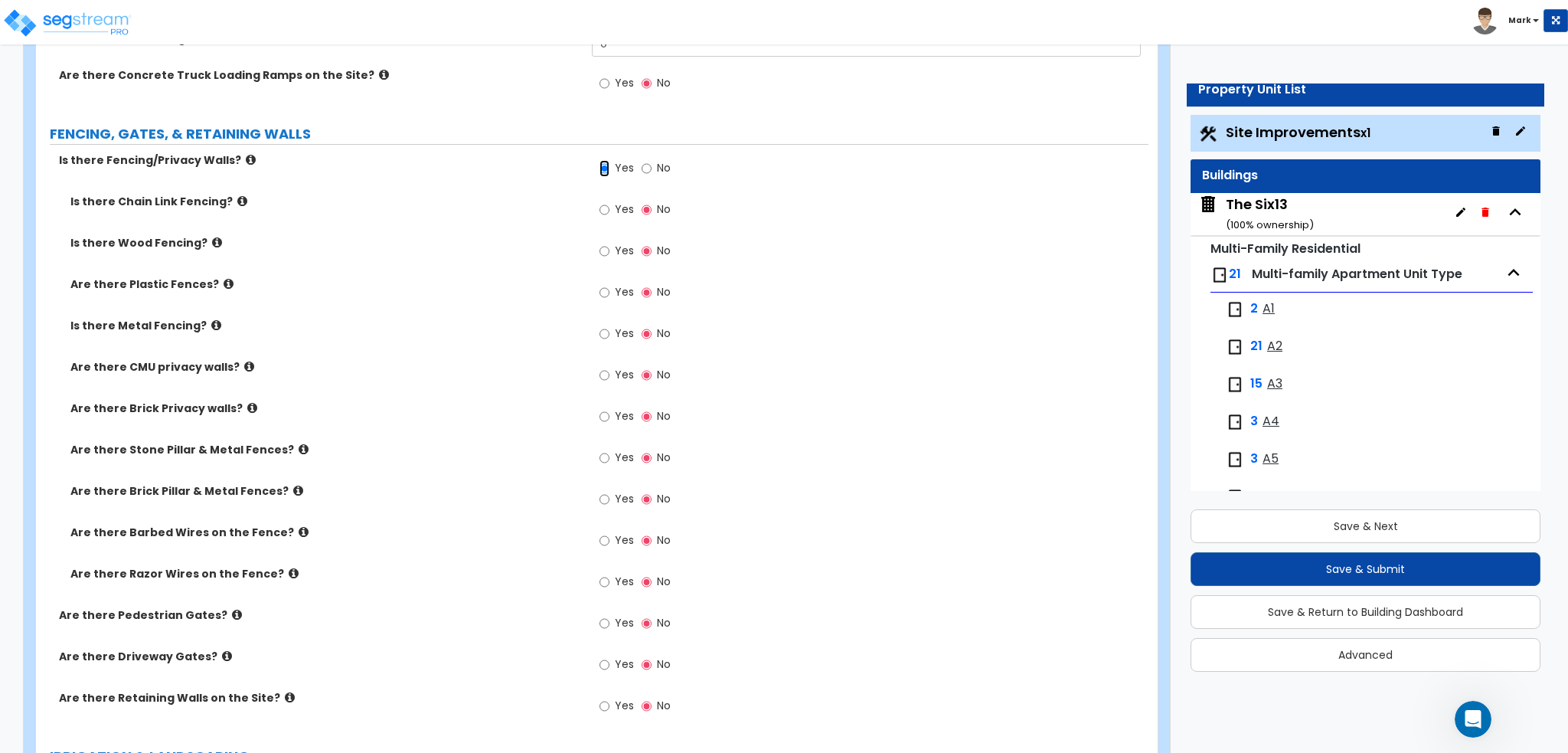
scroll to position [1991, 0]
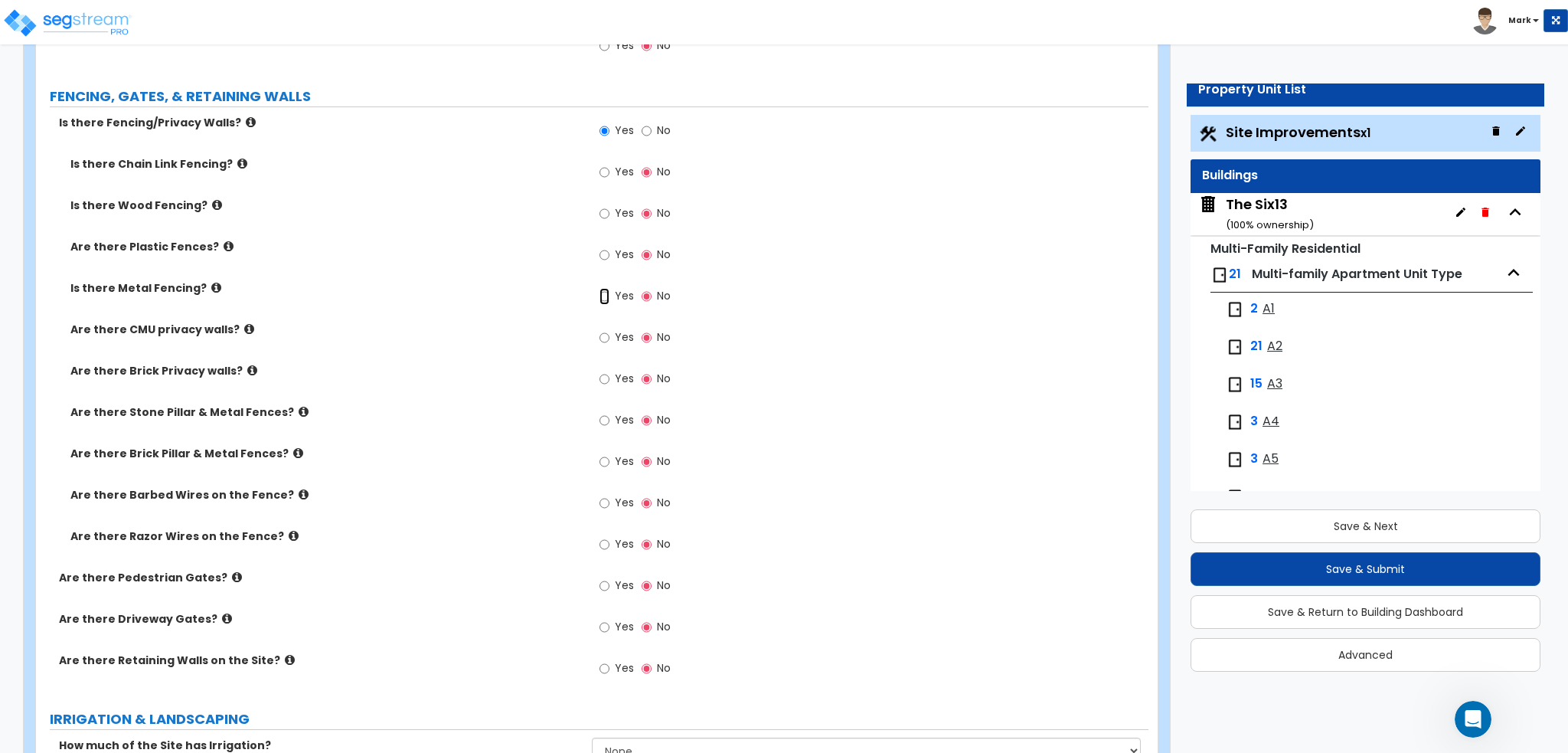
click at [602, 295] on input "Yes" at bounding box center [604, 296] width 10 height 17
radio input "true"
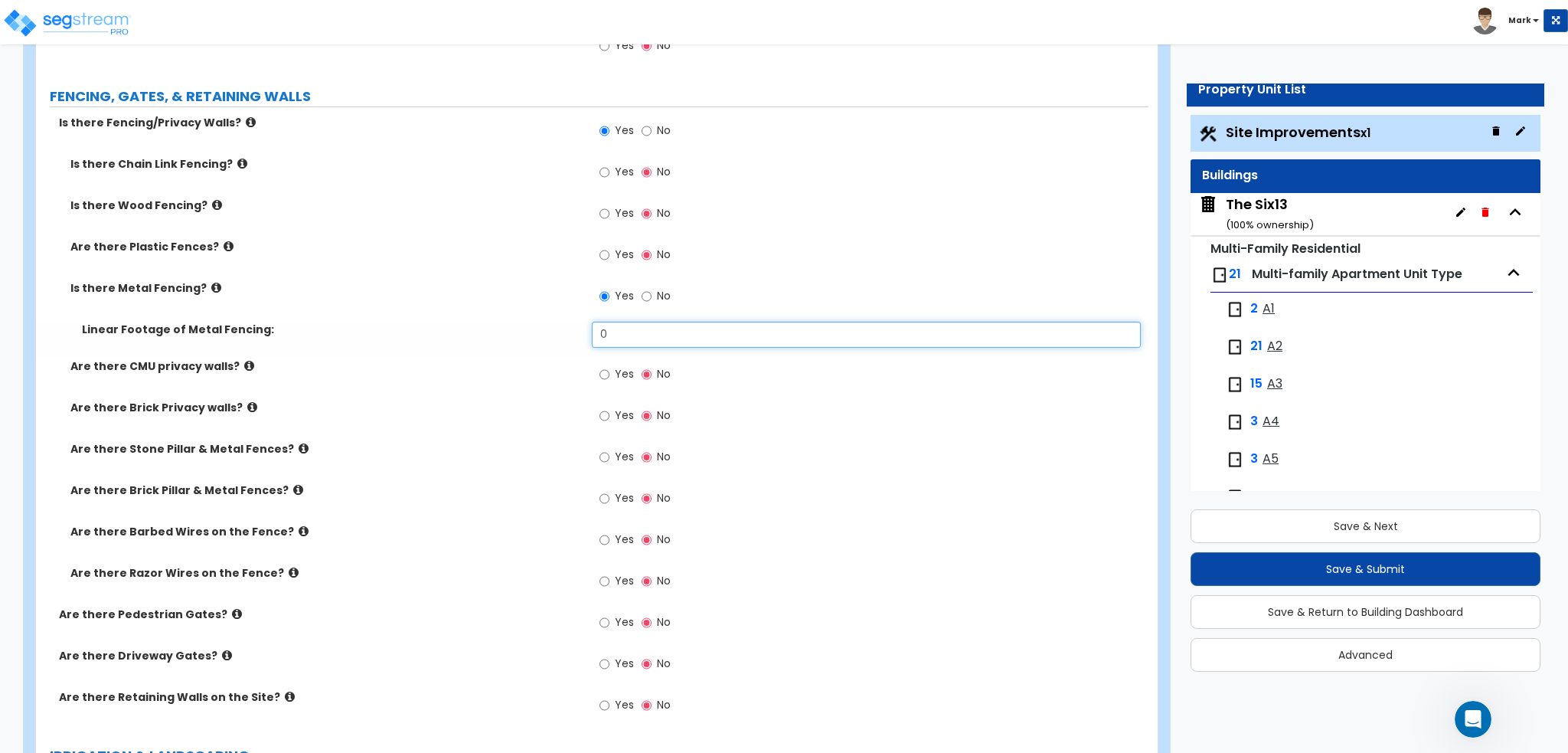
drag, startPoint x: 643, startPoint y: 321, endPoint x: 567, endPoint y: 323, distance: 76.0
click at [567, 323] on div "Linear Footage of Metal Fencing: 0" at bounding box center [592, 340] width 1113 height 36
type input "60"
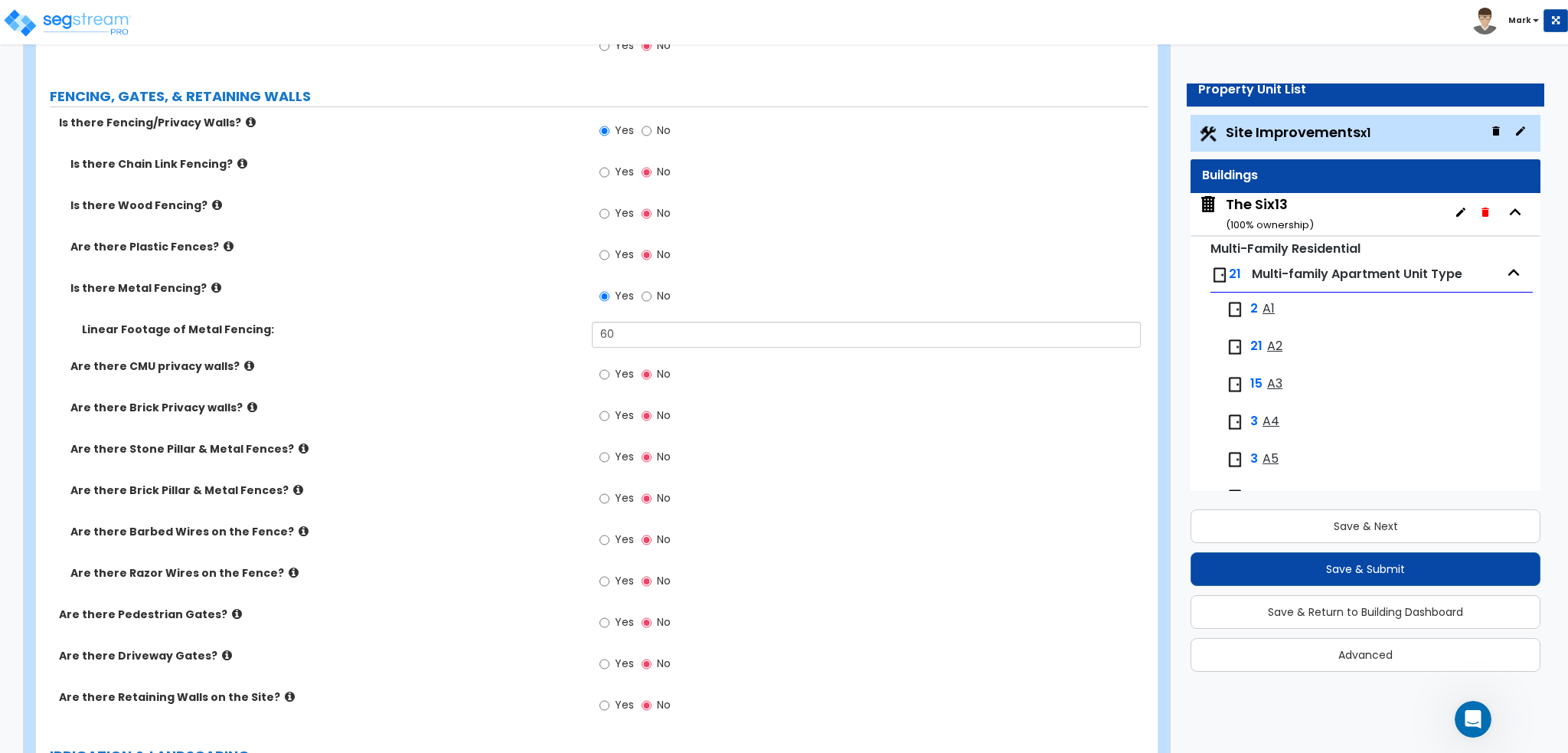
click at [616, 178] on label "Yes" at bounding box center [616, 173] width 34 height 26
click at [609, 178] on input "Yes" at bounding box center [604, 172] width 10 height 17
radio input "true"
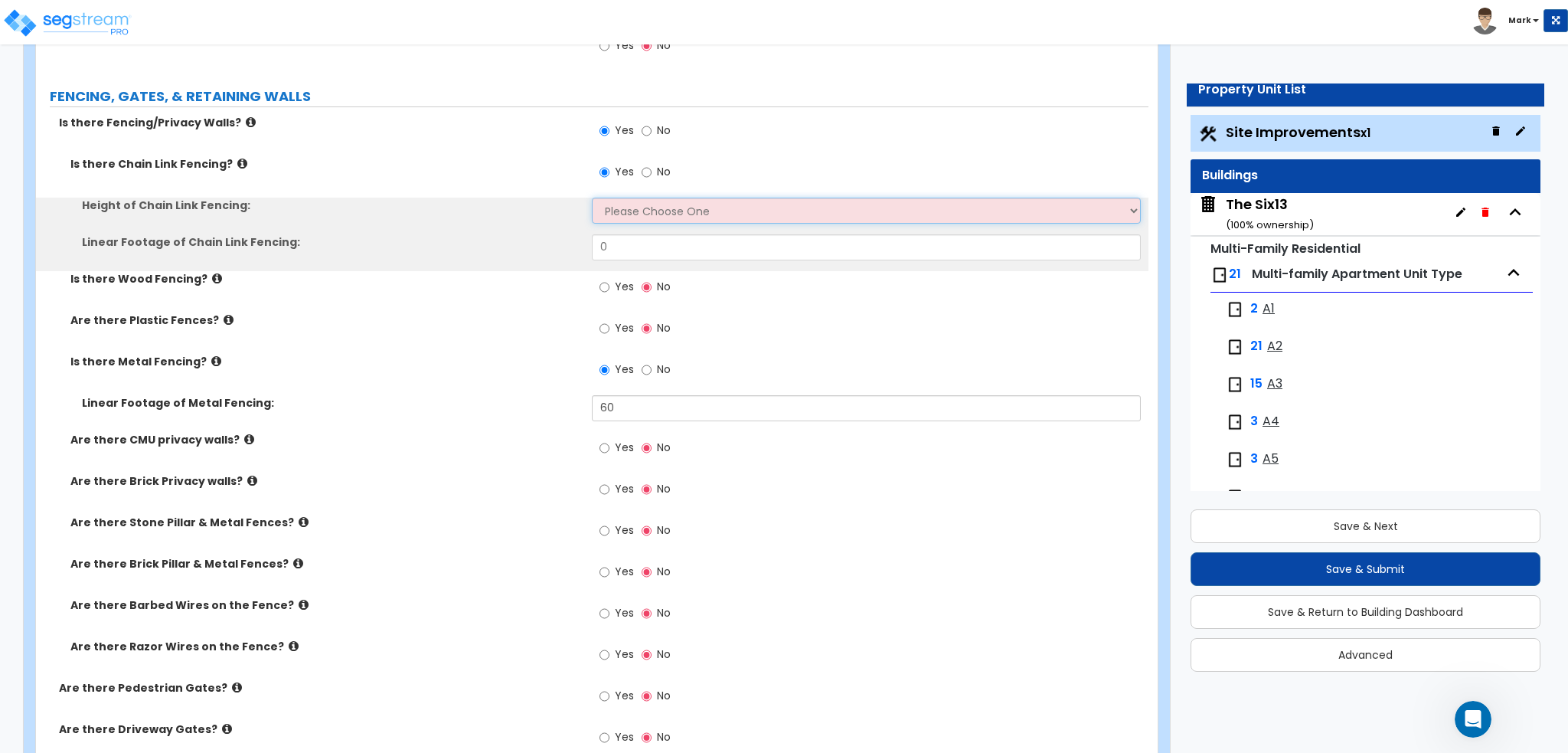
click at [630, 204] on select "Please Choose One 3 feet 4 feet 5 feet 6 feet 10 feet 12 feet" at bounding box center [866, 211] width 548 height 26
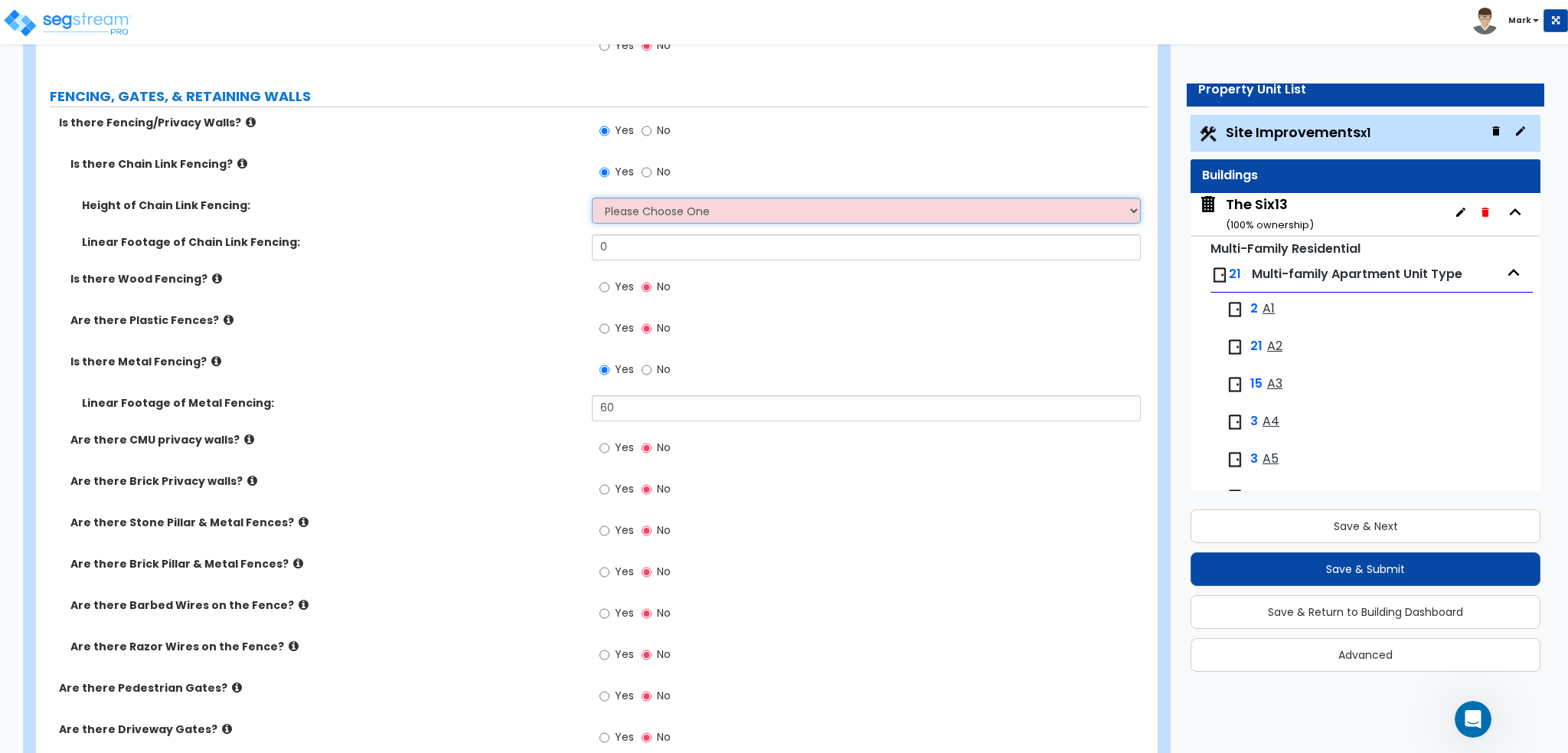
select select "4"
click at [592, 198] on select "Please Choose One 3 feet 4 feet 5 feet 6 feet 10 feet 12 feet" at bounding box center [866, 211] width 548 height 26
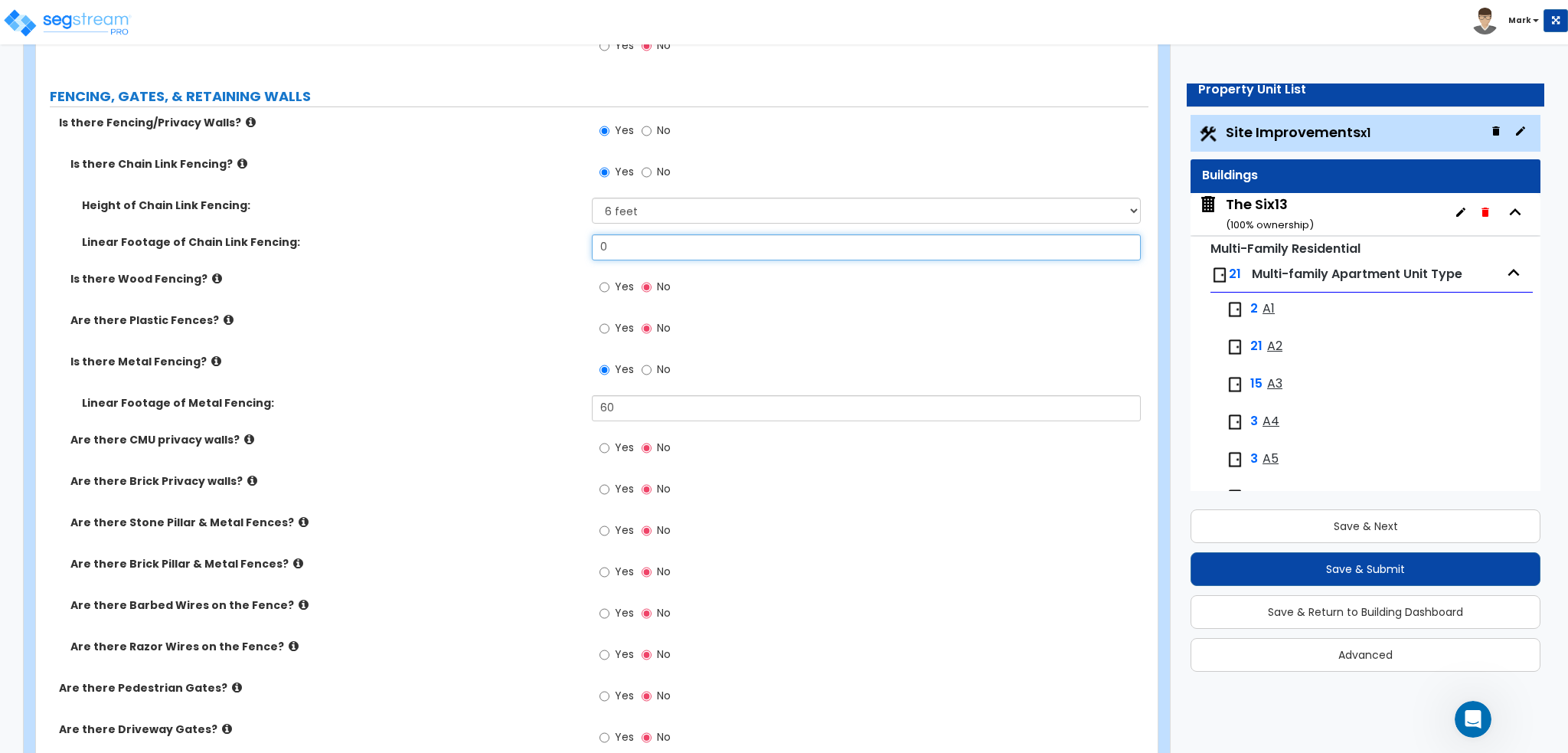
drag, startPoint x: 643, startPoint y: 242, endPoint x: 539, endPoint y: 234, distance: 104.3
click at [539, 234] on div "Linear Footage of Chain Link Fencing: 0" at bounding box center [592, 252] width 1113 height 36
type input "30"
click at [539, 234] on label "Linear Footage of Chain Link Fencing:" at bounding box center [331, 242] width 499 height 16
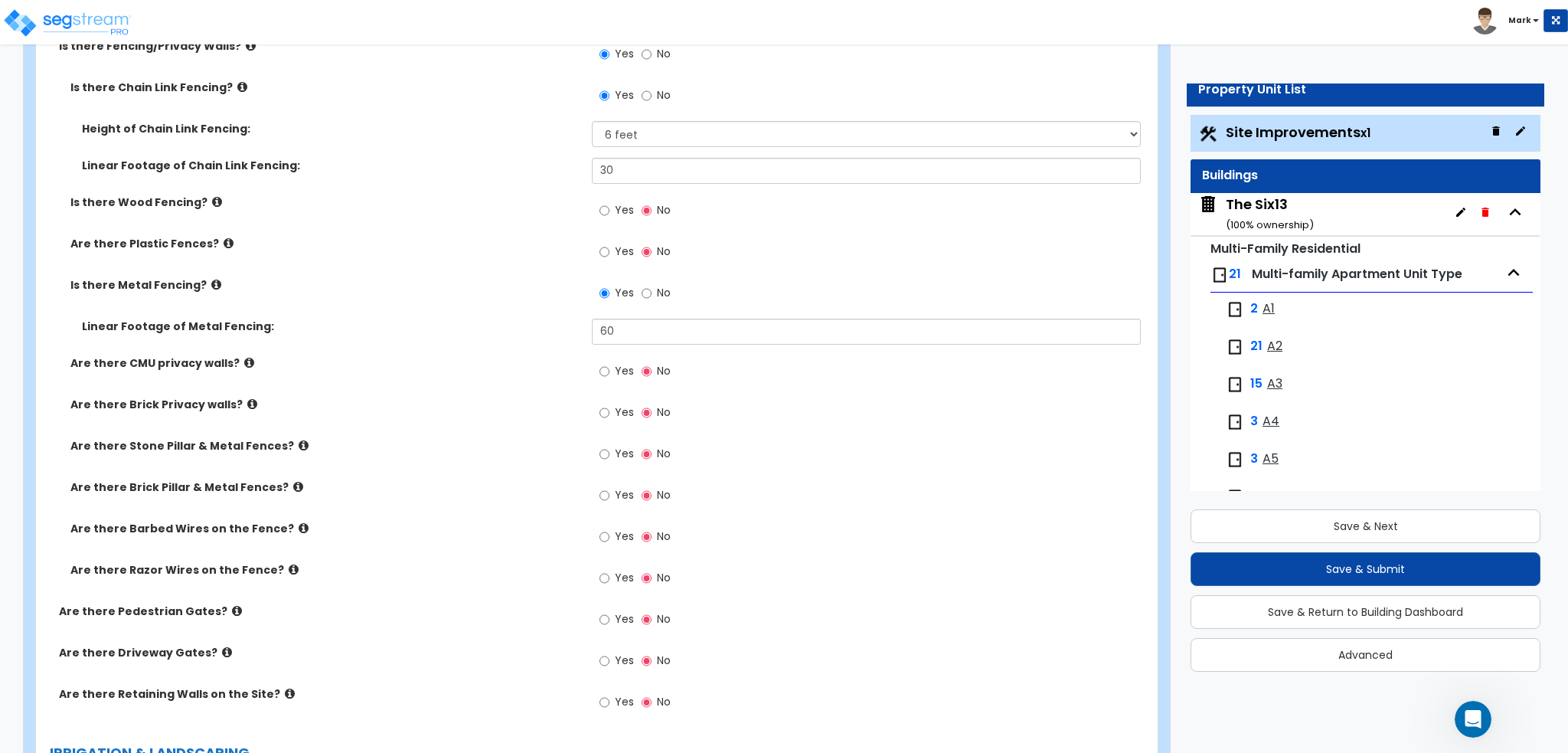
scroll to position [2145, 0]
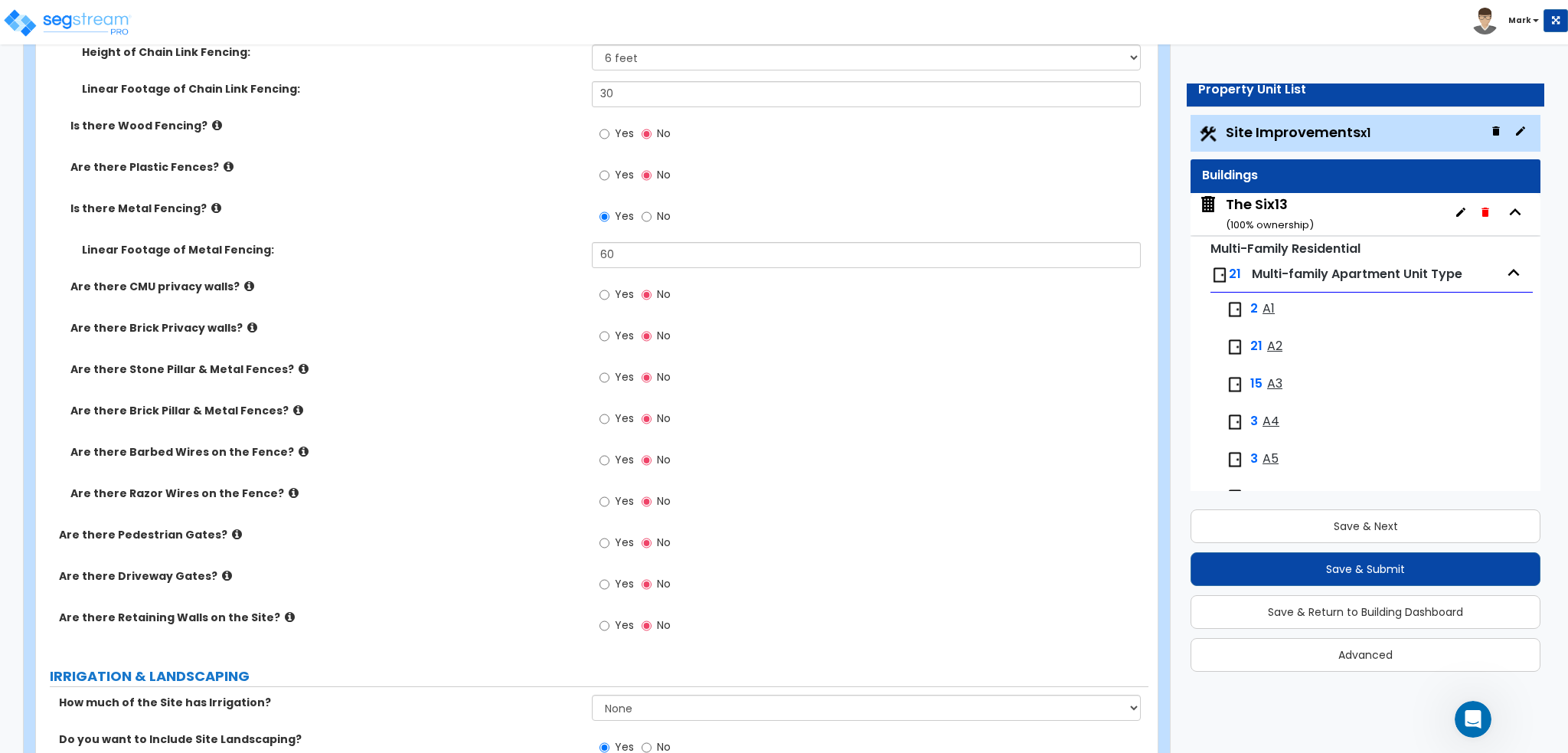
click at [223, 164] on icon at bounding box center [228, 166] width 10 height 12
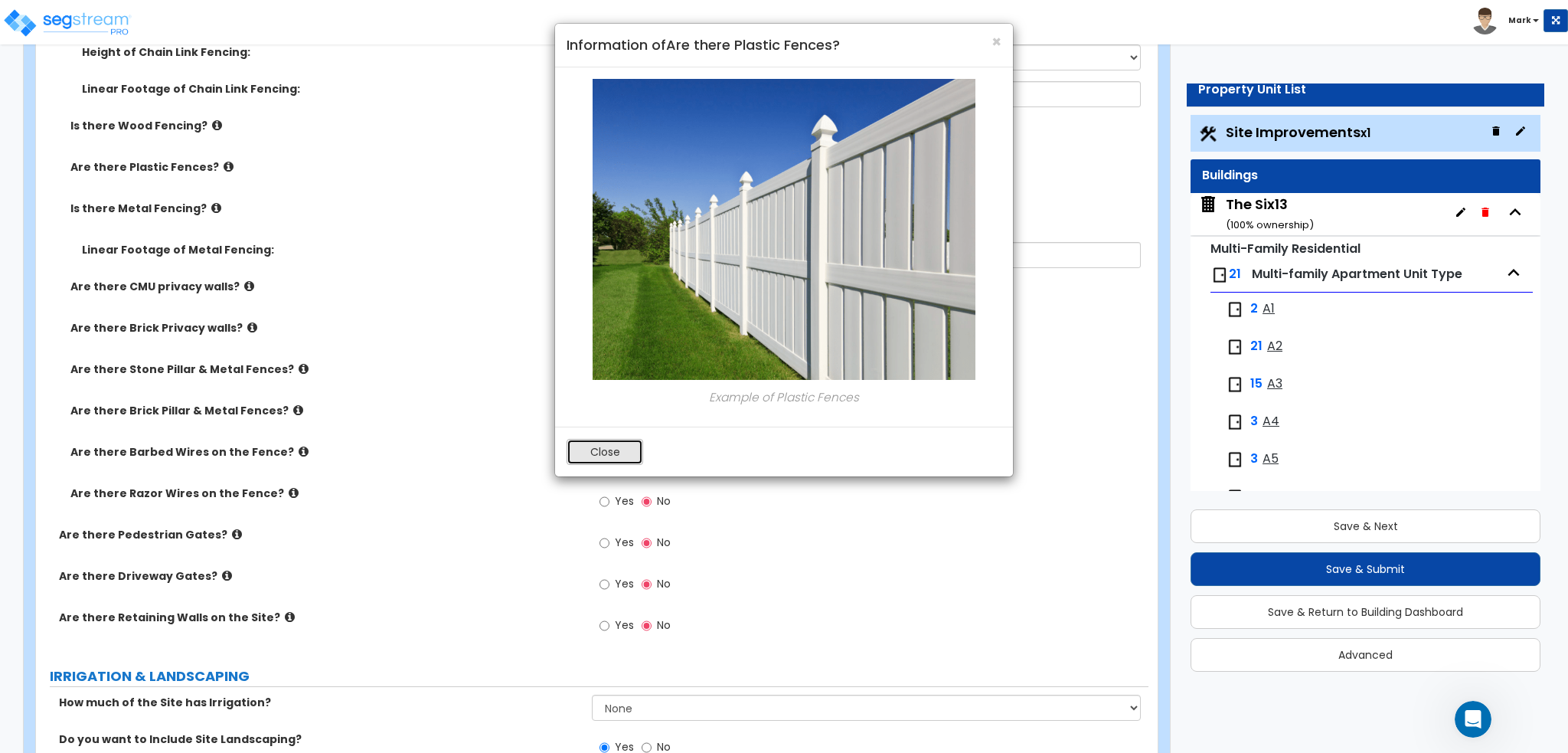
click at [581, 452] on button "Close" at bounding box center [605, 452] width 77 height 26
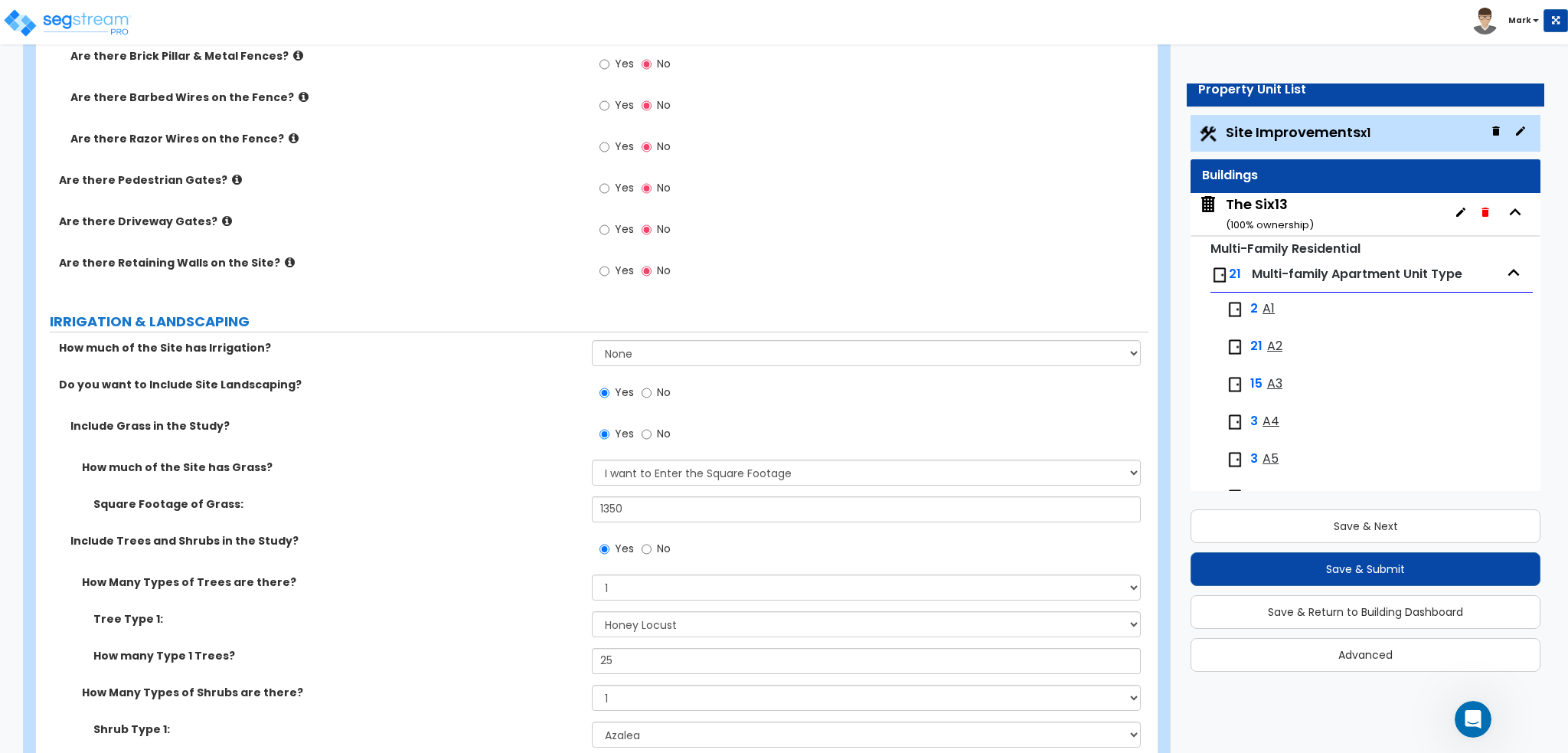
scroll to position [2528, 0]
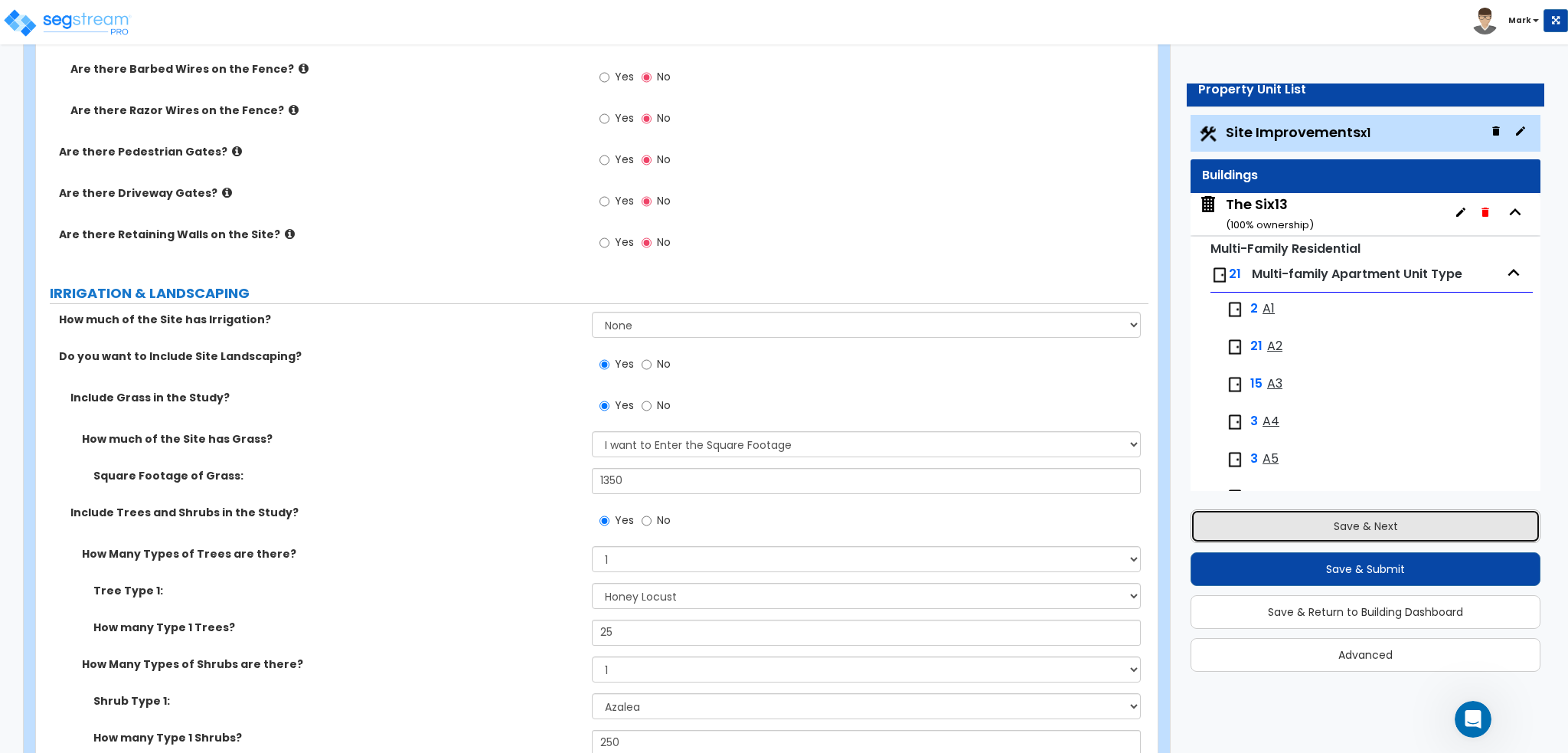
click at [1268, 516] on button "Save & Next" at bounding box center [1365, 526] width 350 height 33
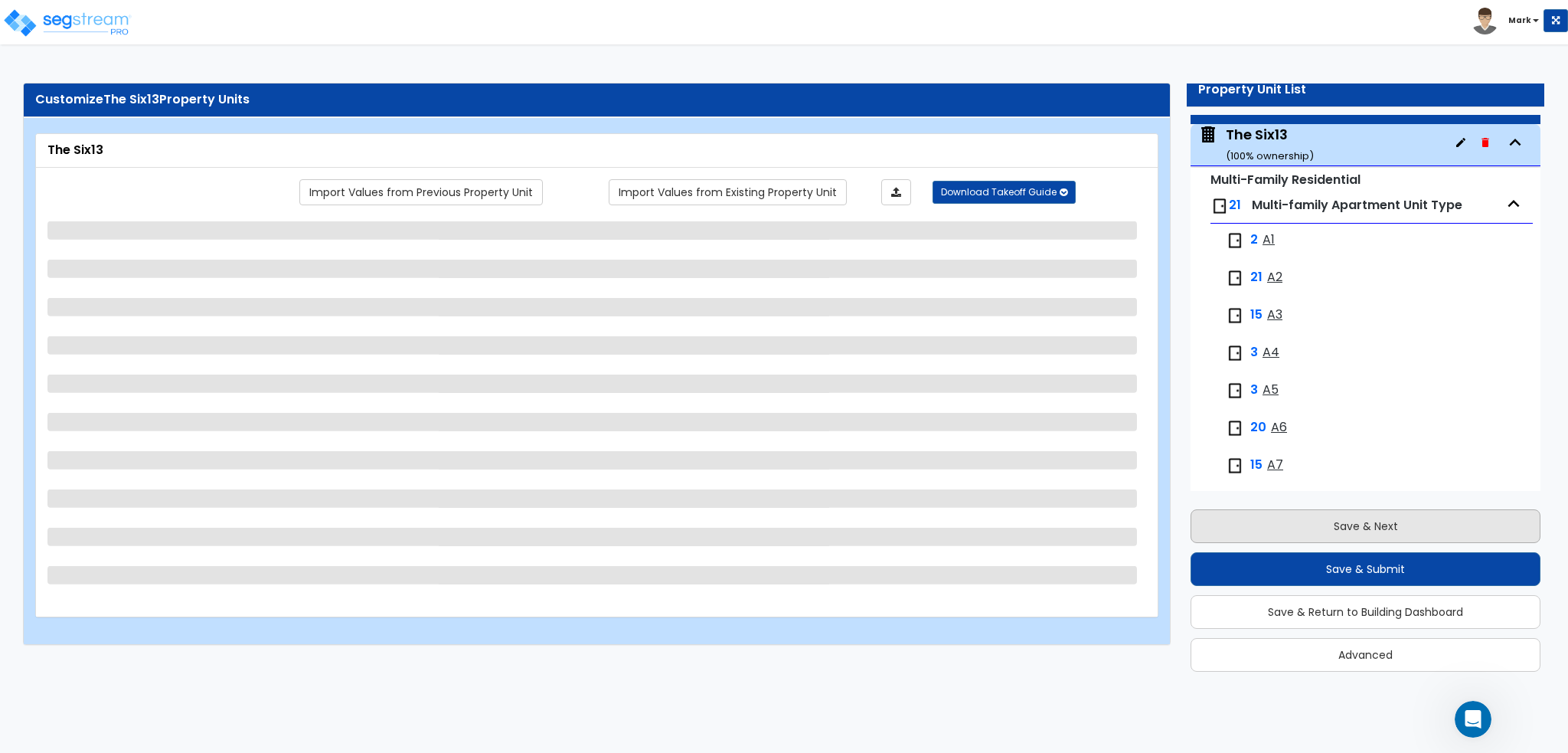
scroll to position [78, 0]
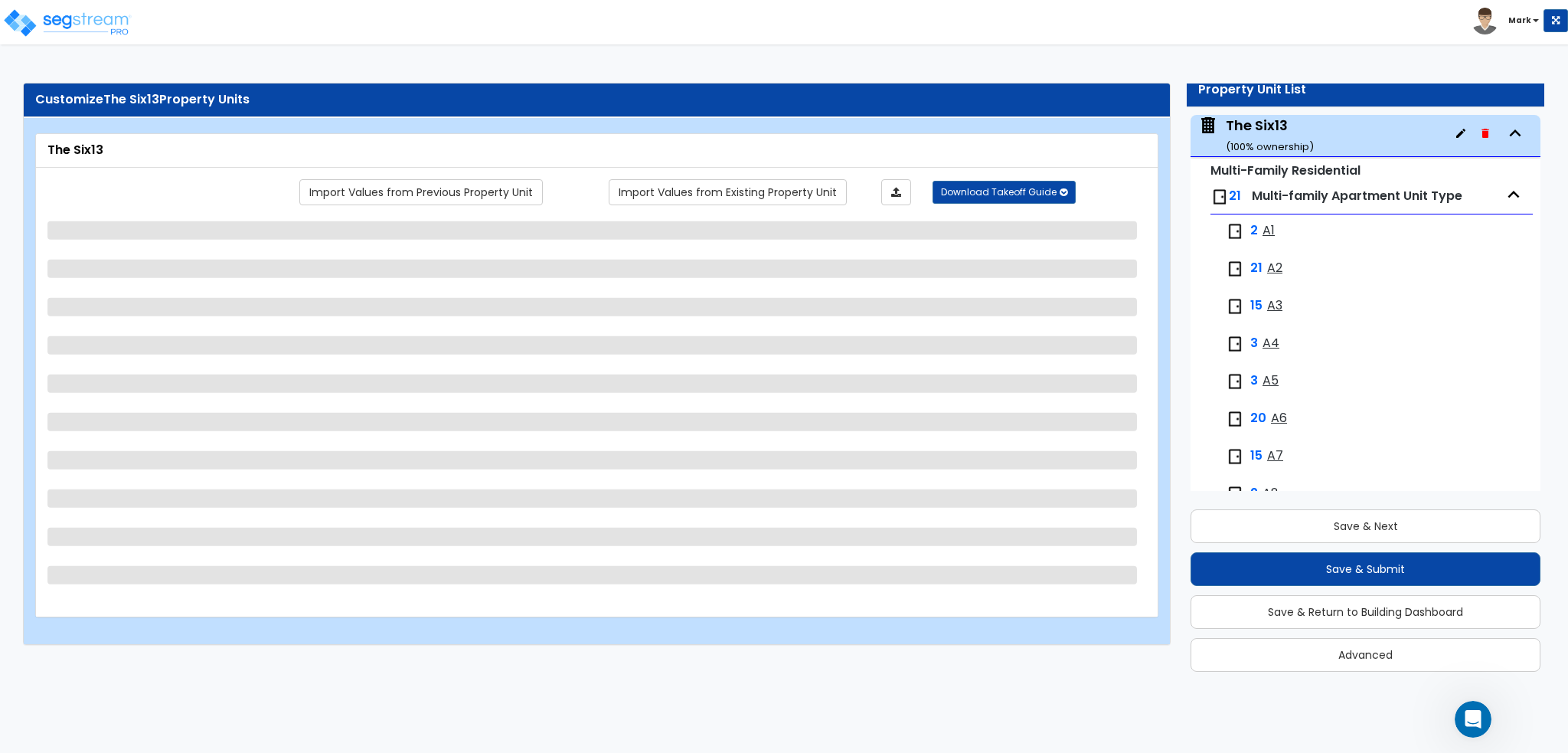
click at [1498, 23] on span at bounding box center [1486, 21] width 30 height 12
select select "1"
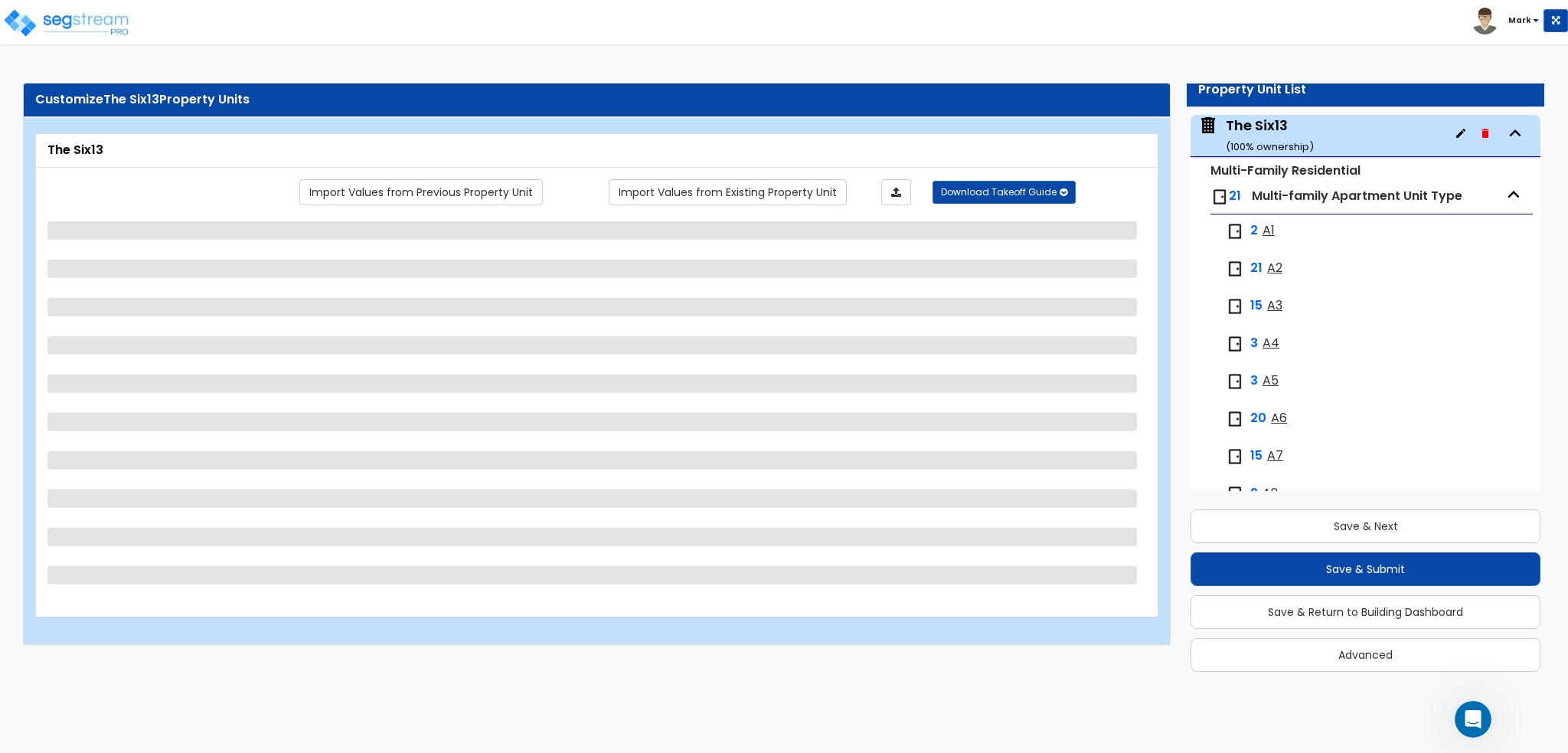
select select "3"
select select "1"
select select "7"
select select "1"
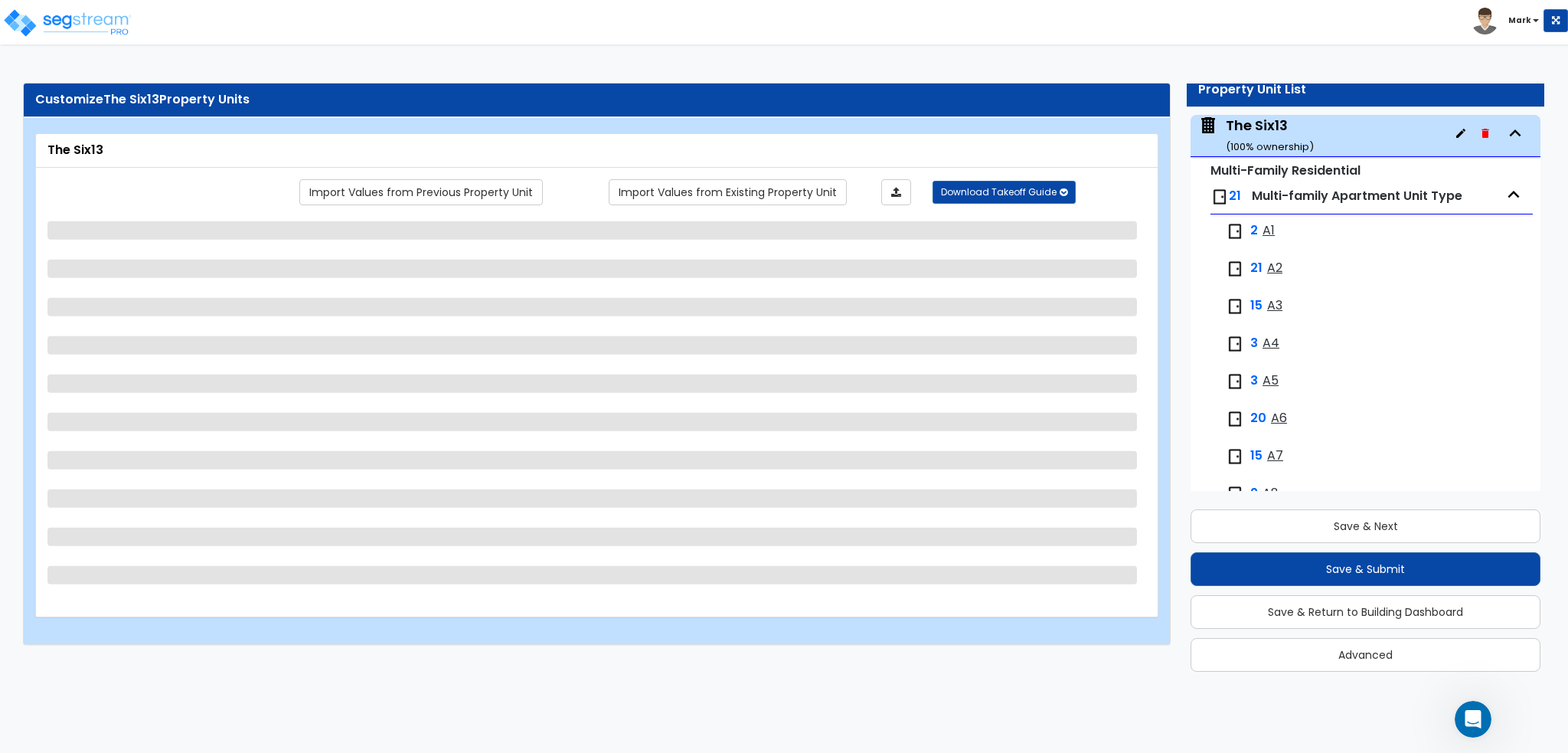
select select "2"
select select "1"
select select "2"
select select "1"
select select "2"
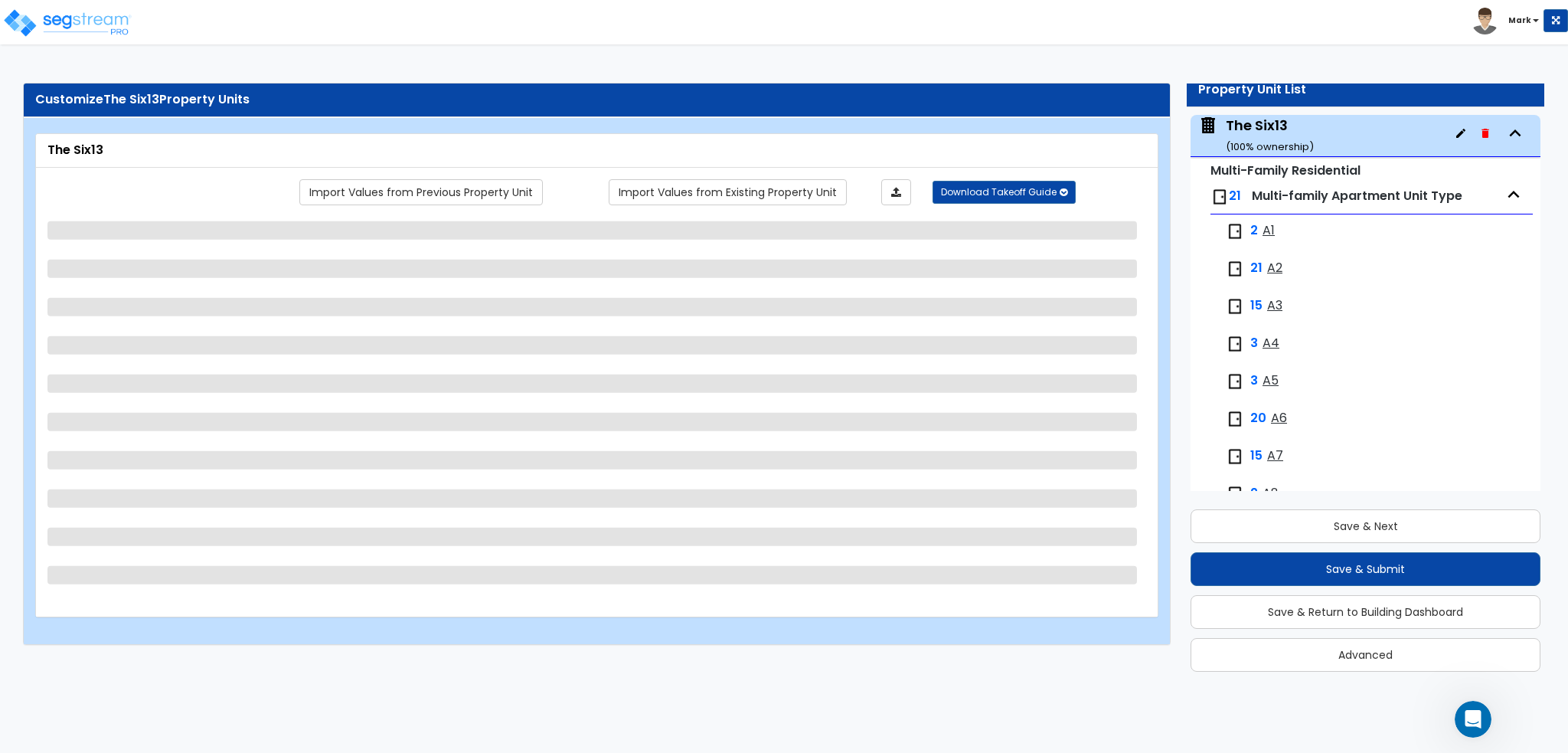
select select "2"
select select "1"
select select "2"
select select "4"
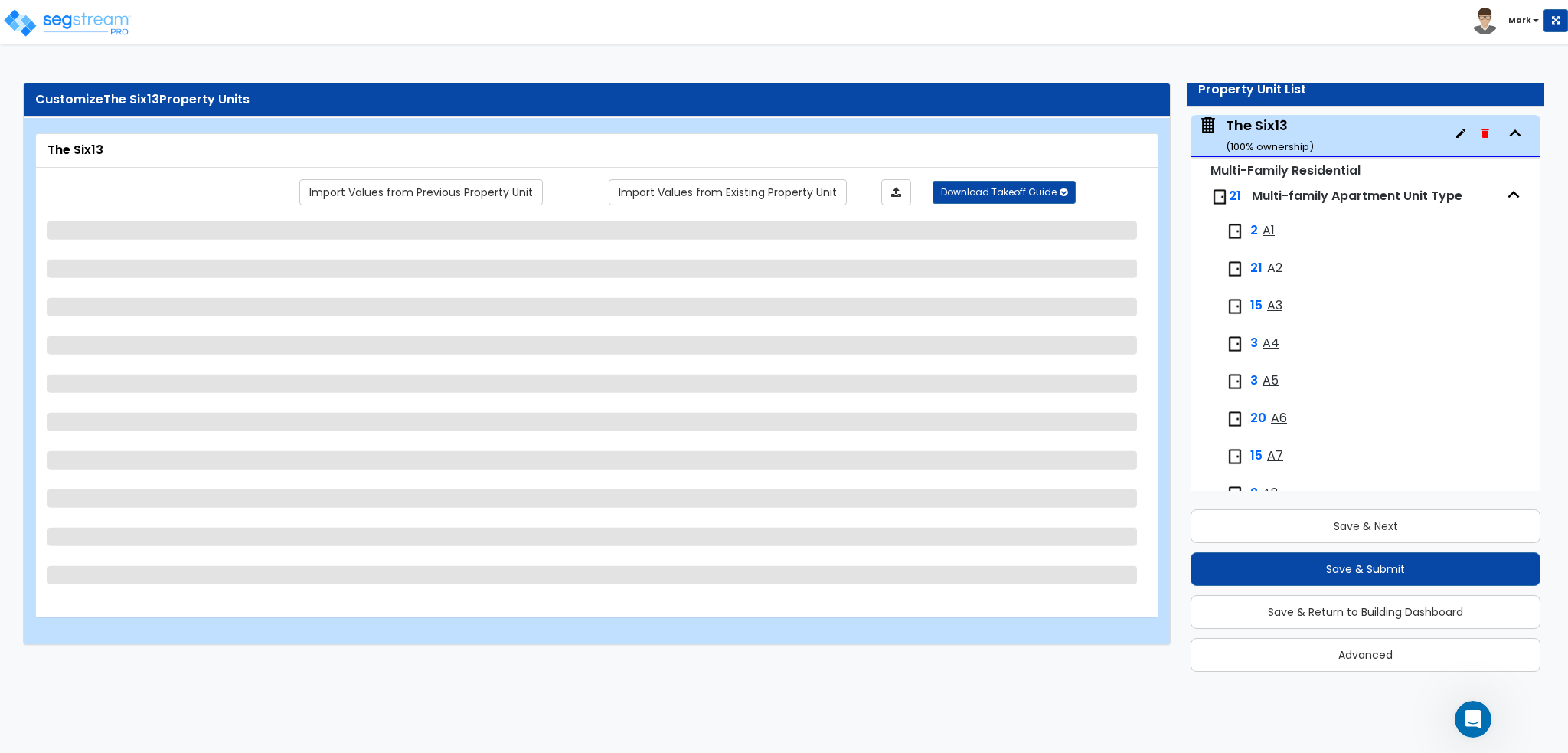
select select "1"
select select "2"
select select "6"
select select "2"
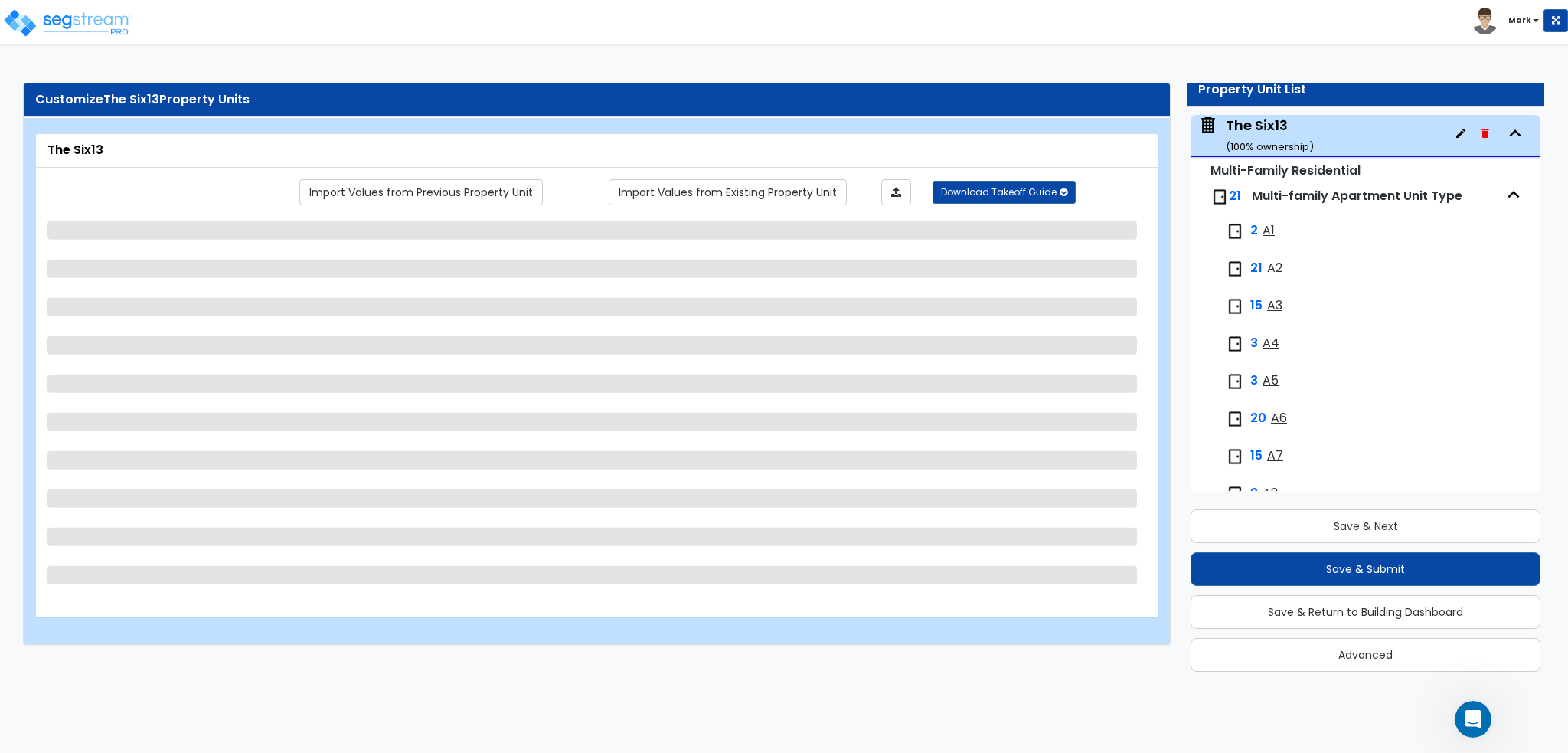
select select "2"
select select "3"
select select "1"
select select "6"
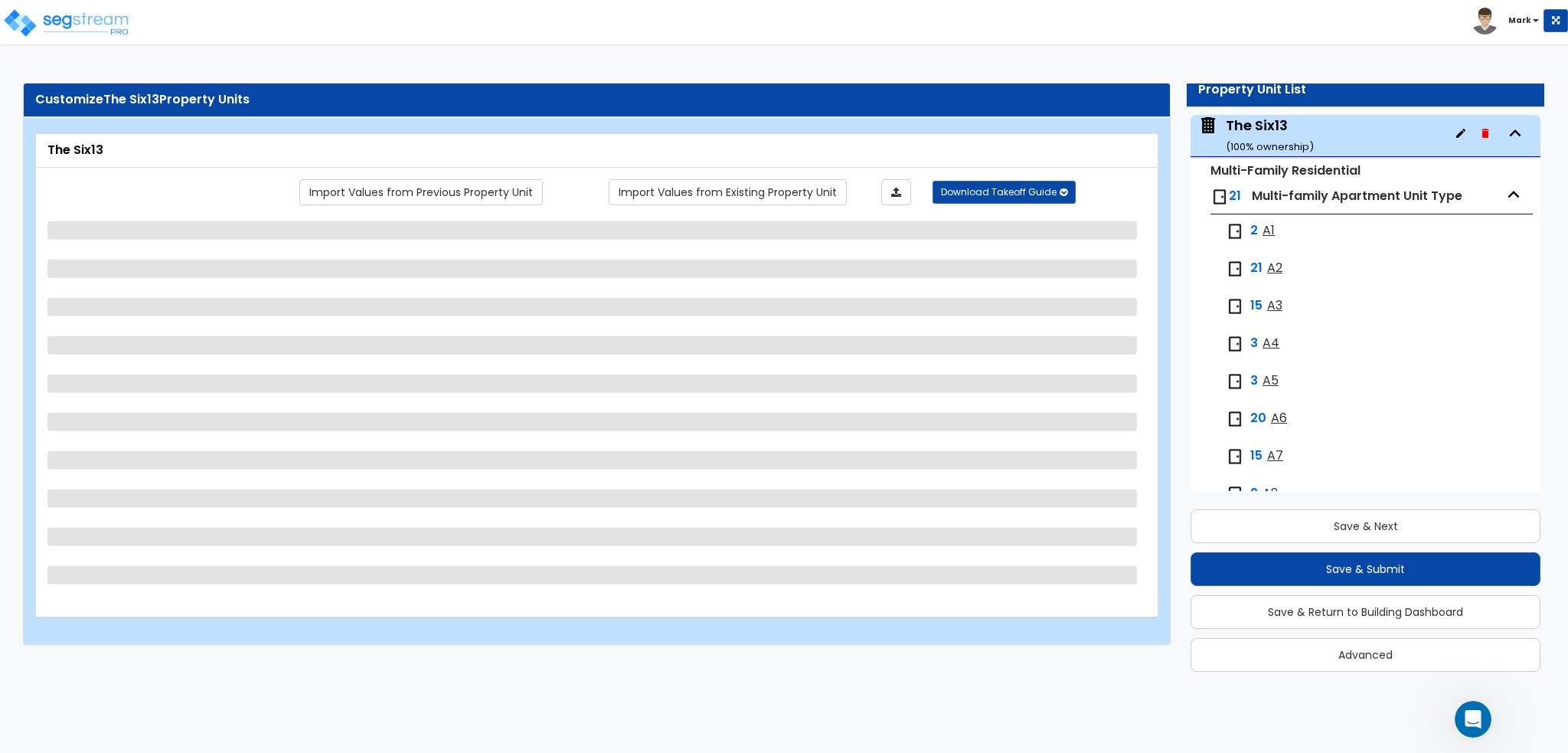
select select "1"
select select "2"
select select "5"
select select "2"
select select "1"
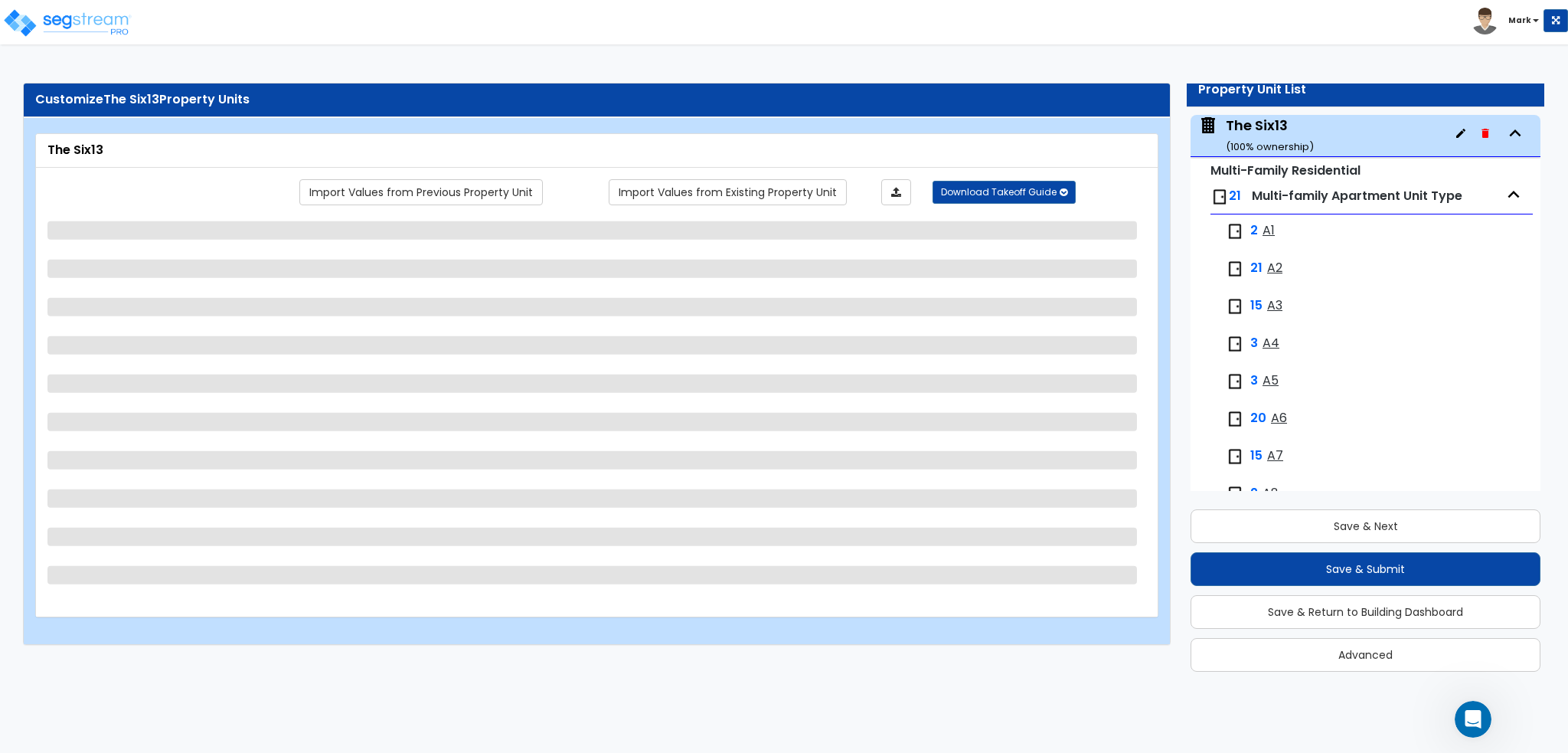
select select "1"
select select "4"
select select "1"
select select "3"
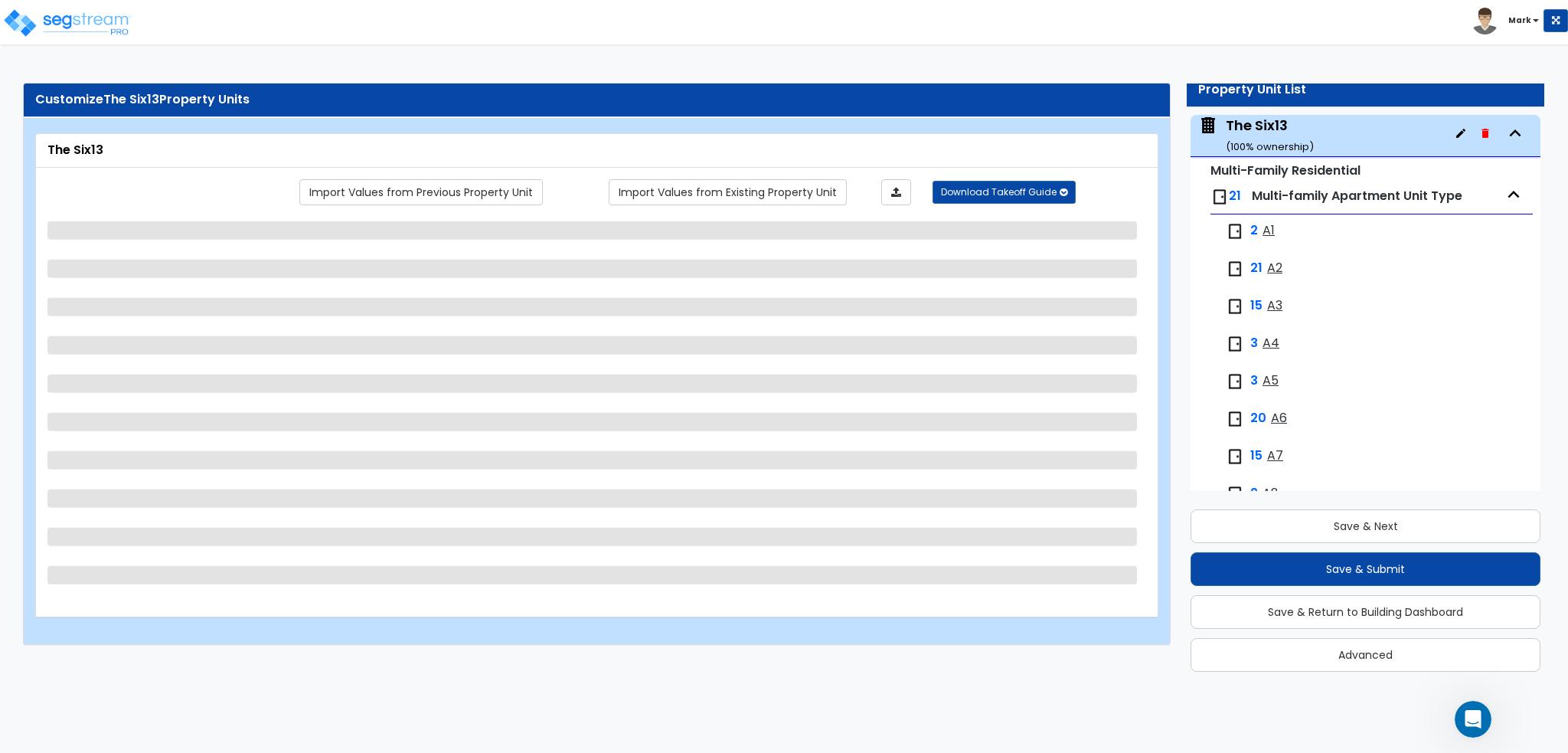
select select "3"
select select "2"
select select "1"
select select "2"
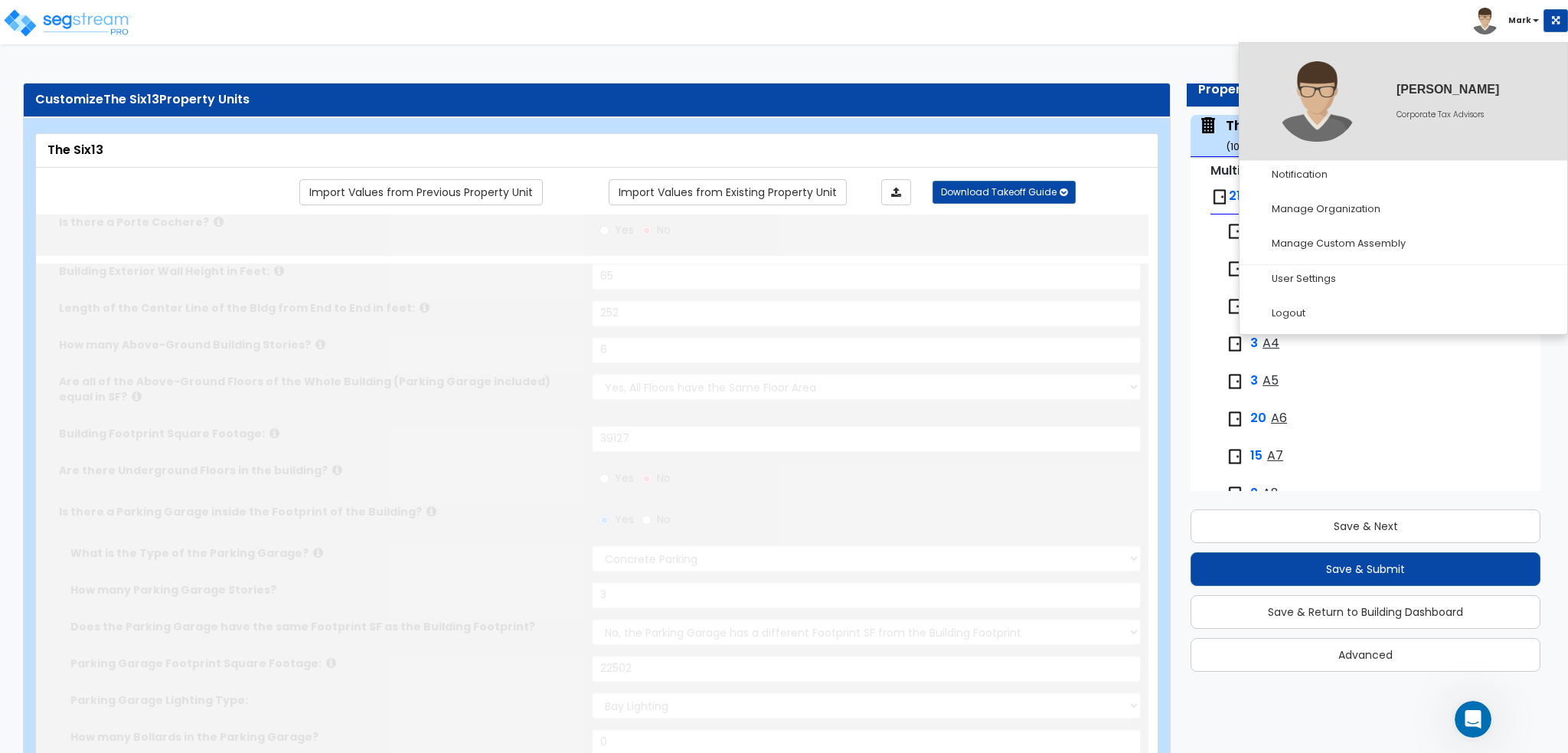
select select "1"
type input "287"
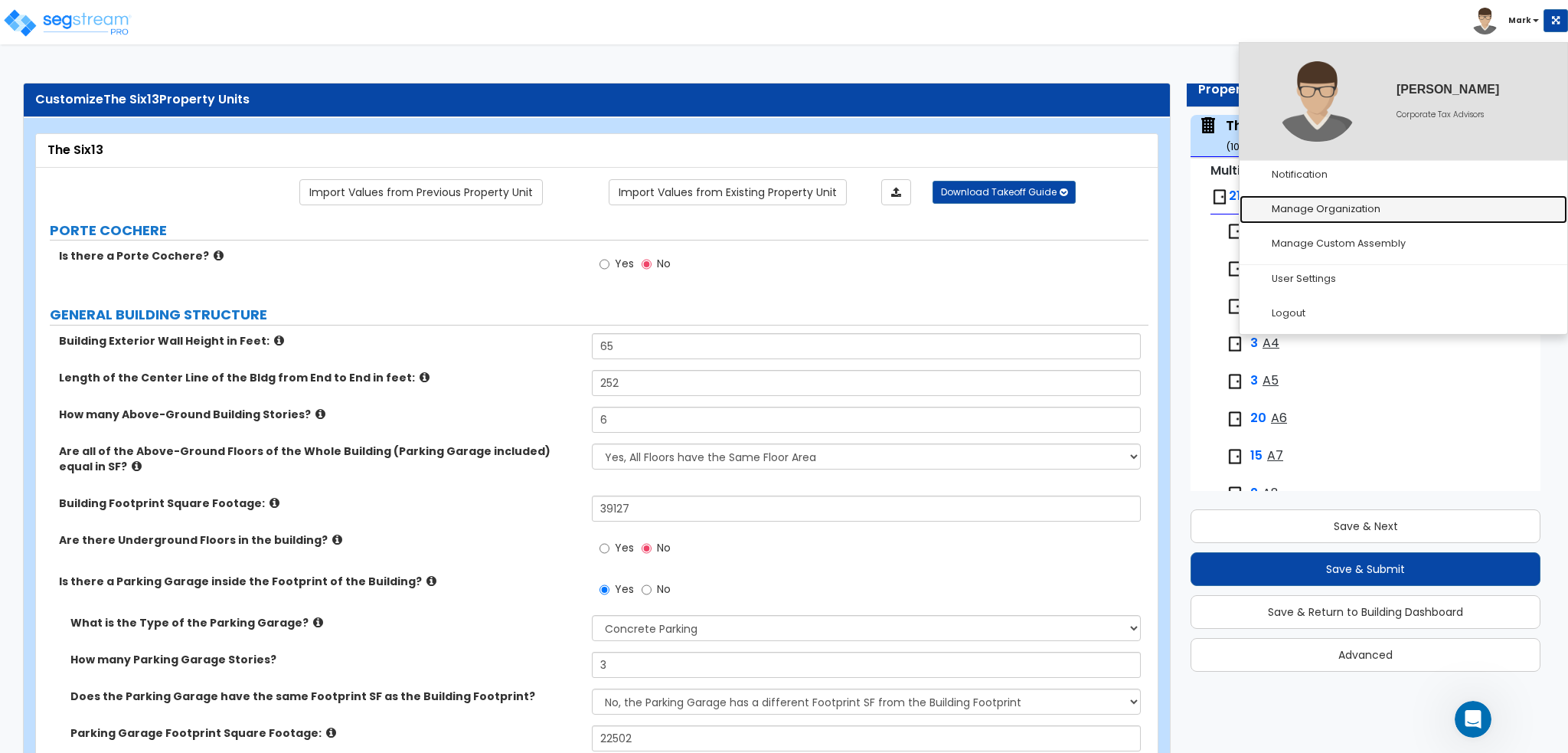
click at [1348, 213] on link "Manage Organization" at bounding box center [1403, 209] width 328 height 29
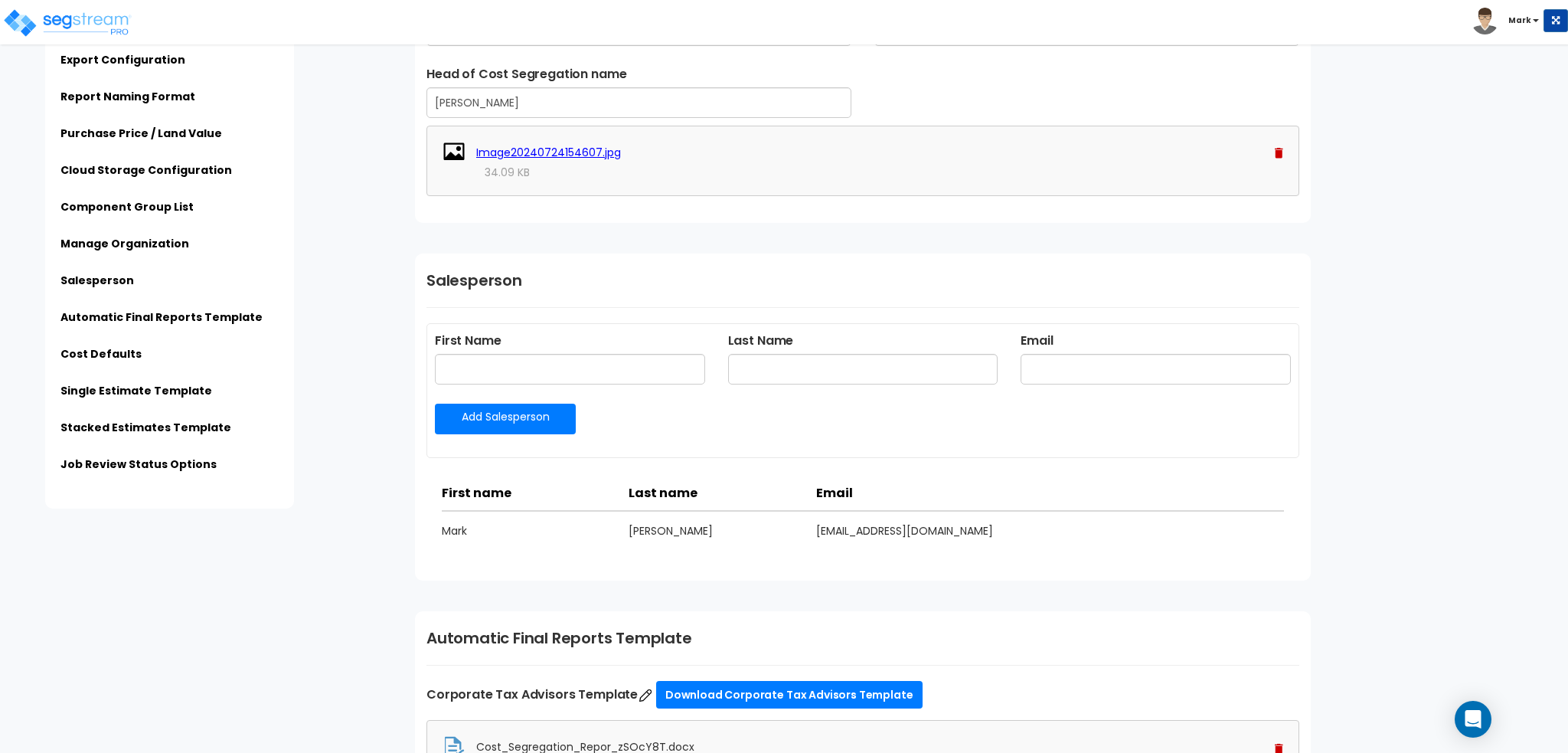
scroll to position [1685, 0]
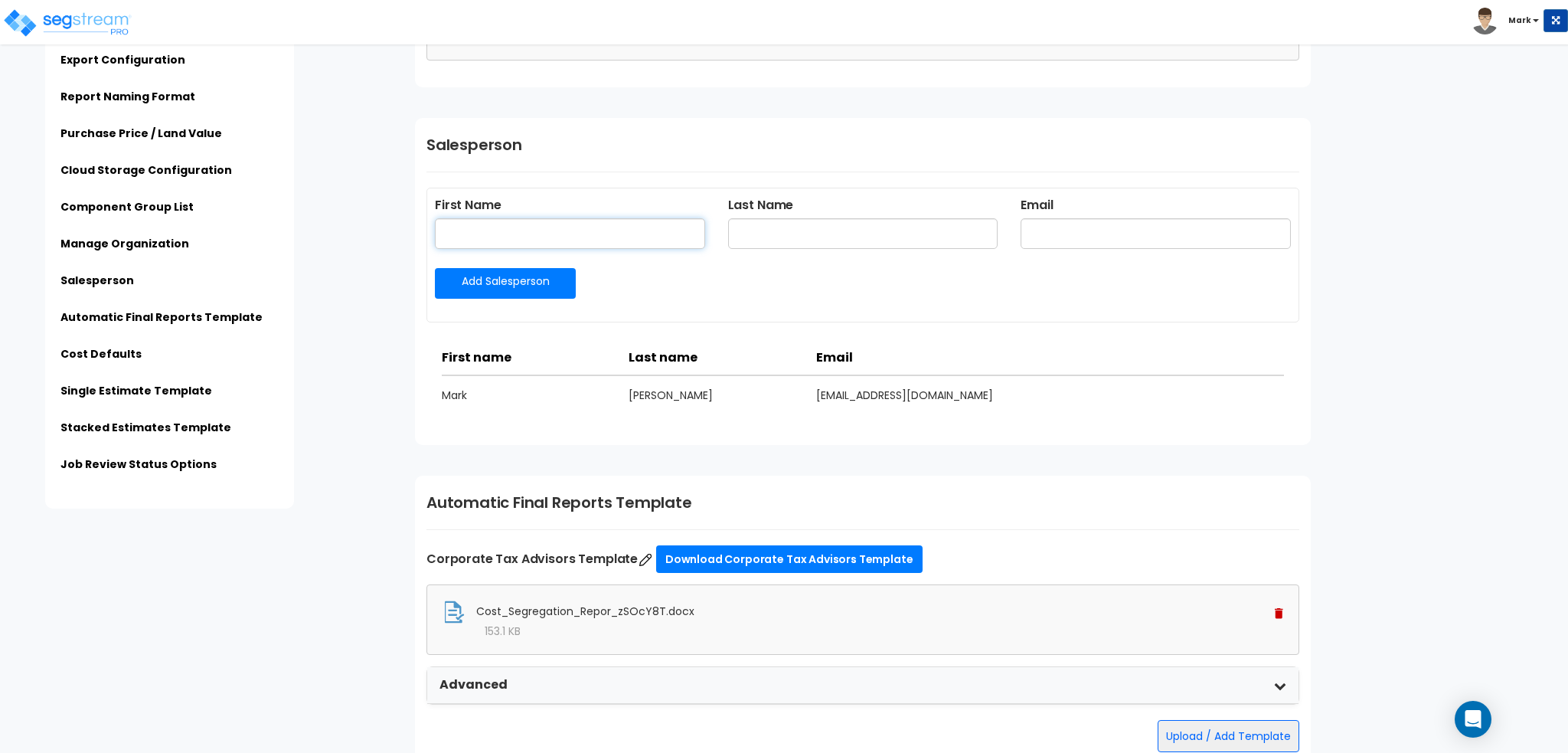
click at [519, 225] on input "text" at bounding box center [570, 233] width 271 height 31
type input "[PERSON_NAME]"
type input "[EMAIL_ADDRESS][DOMAIN_NAME]"
click at [529, 282] on link "Add Salesperson" at bounding box center [505, 282] width 141 height 31
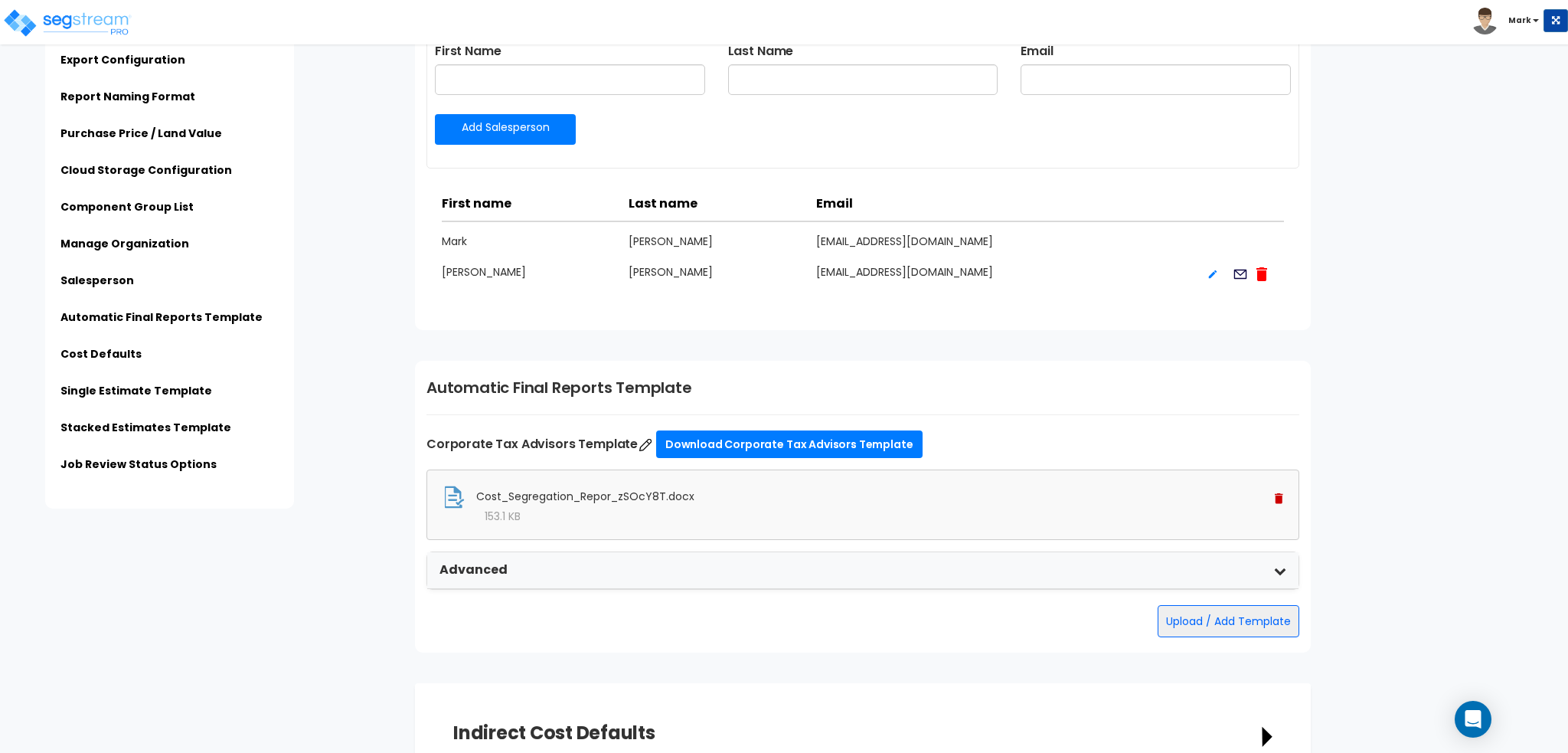
scroll to position [1839, 0]
click at [1478, 712] on icon "Open Intercom Messenger" at bounding box center [1473, 720] width 18 height 20
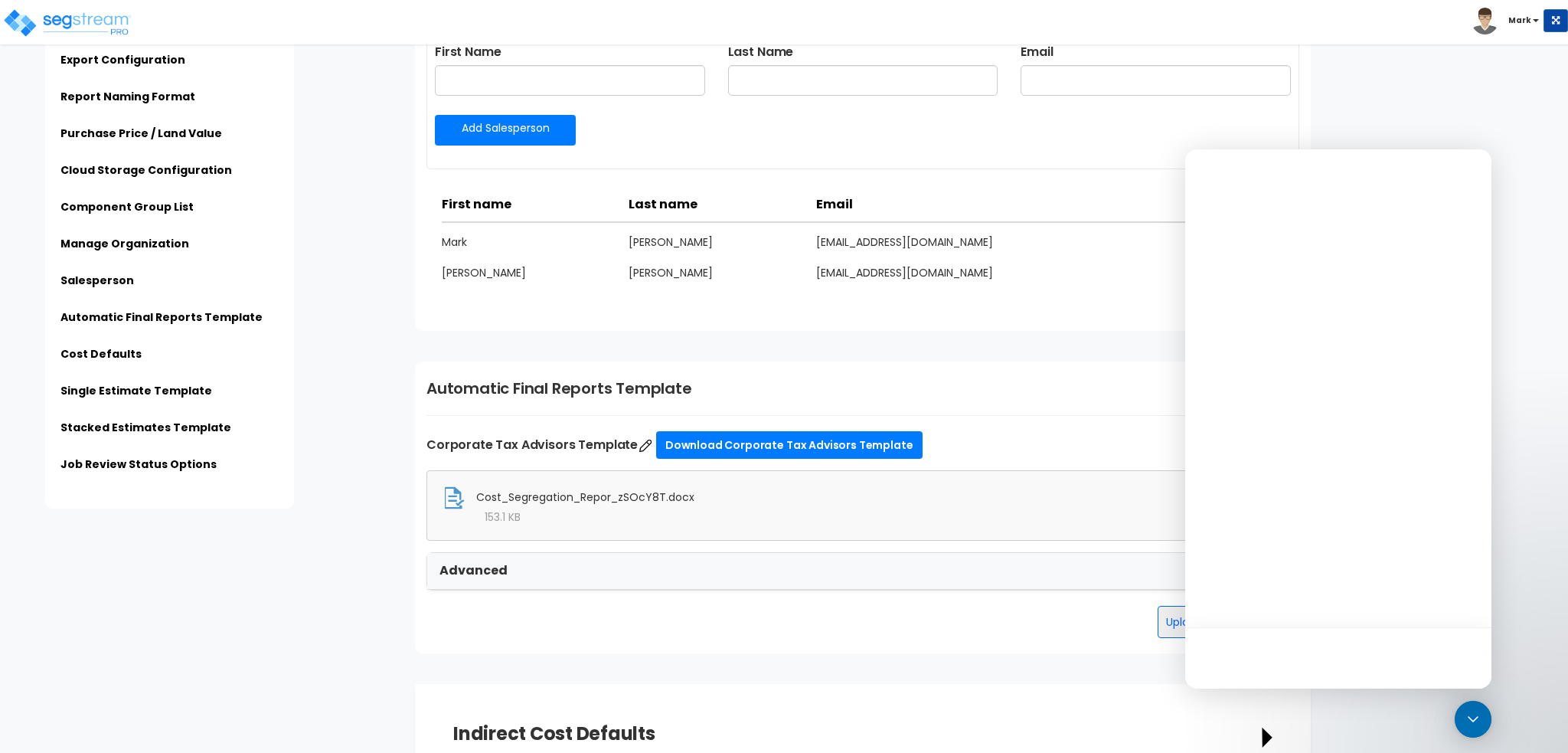
scroll to position [0, 0]
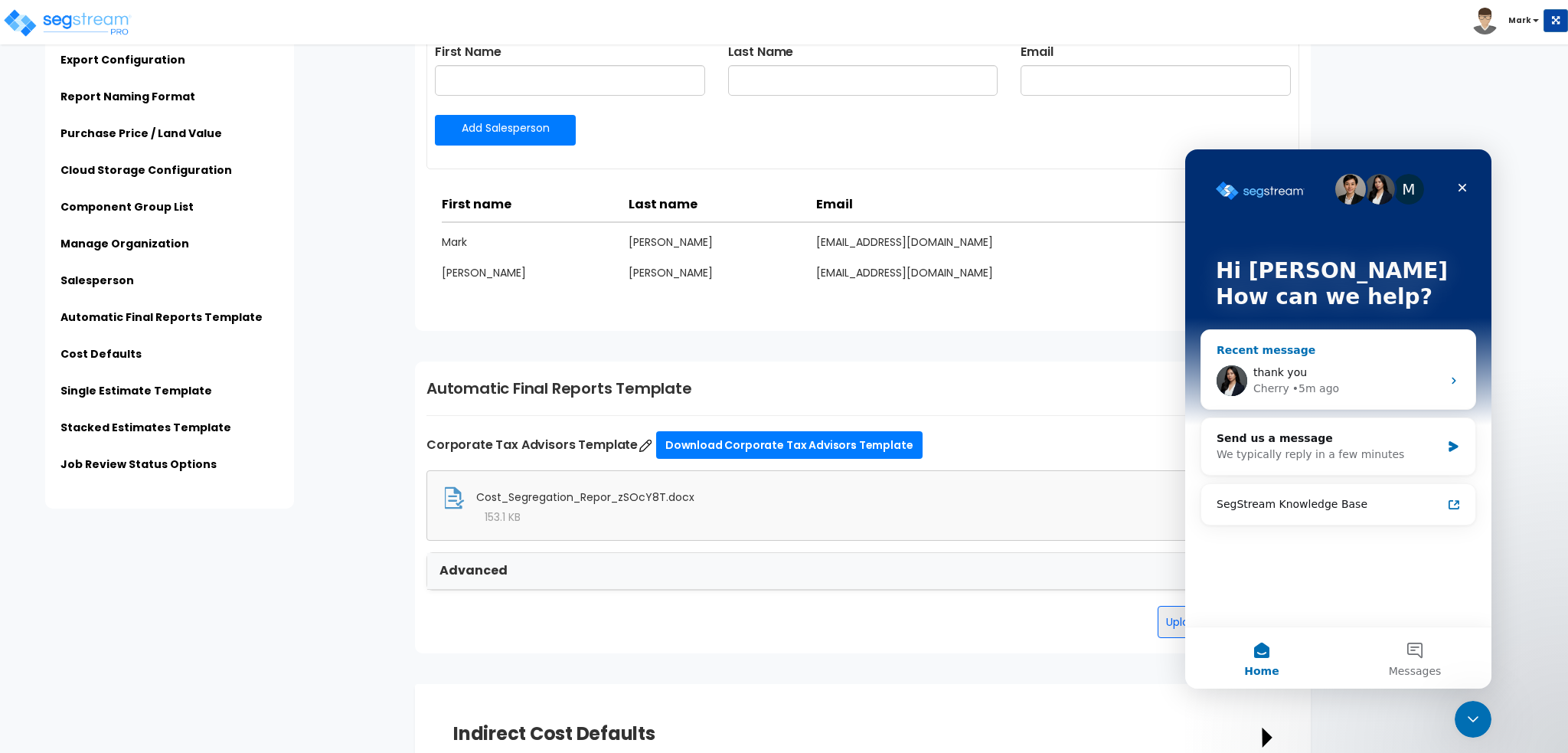
click at [1372, 369] on div "thank you" at bounding box center [1347, 372] width 188 height 16
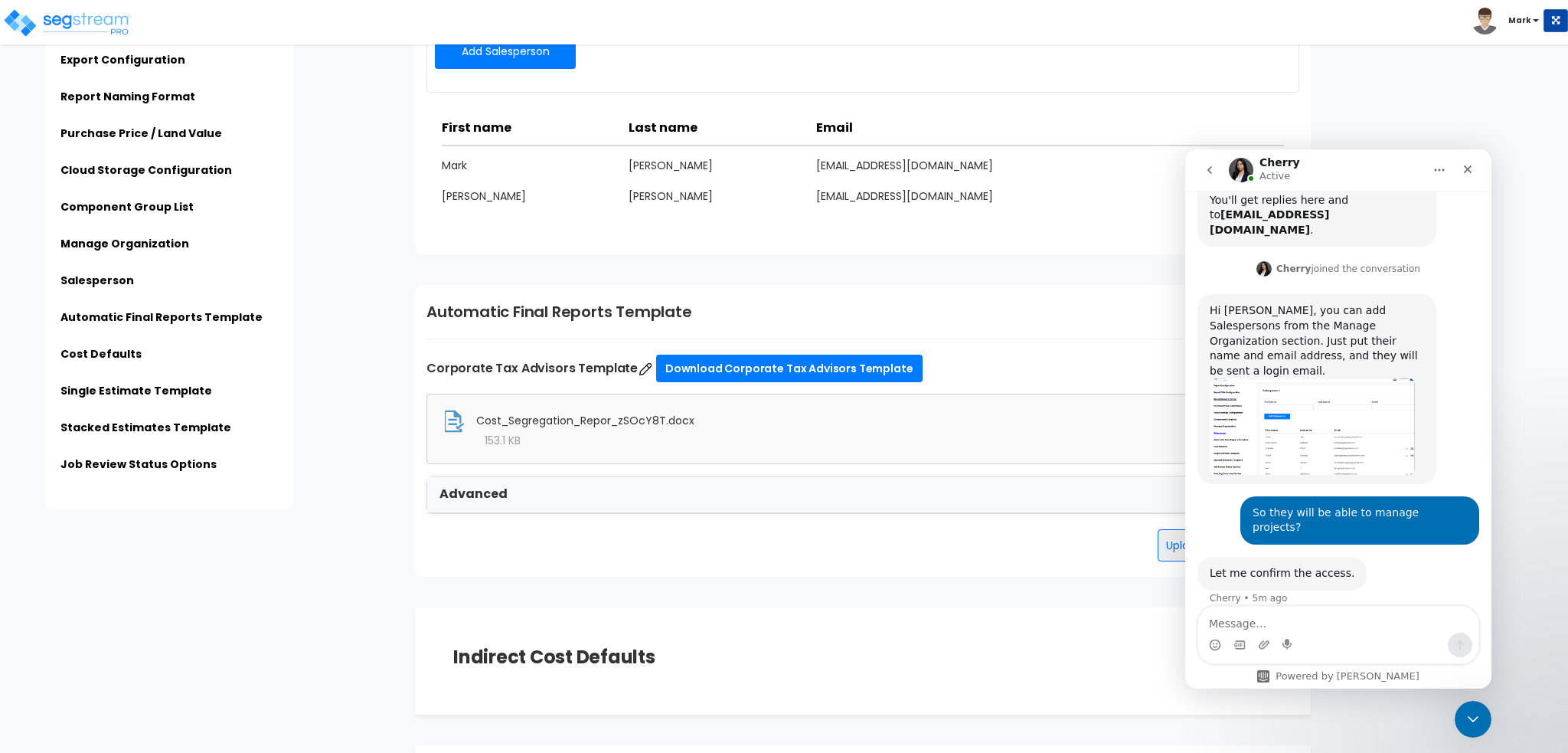
scroll to position [350, 0]
click at [1478, 728] on div "Close Intercom Messenger" at bounding box center [1470, 717] width 36 height 36
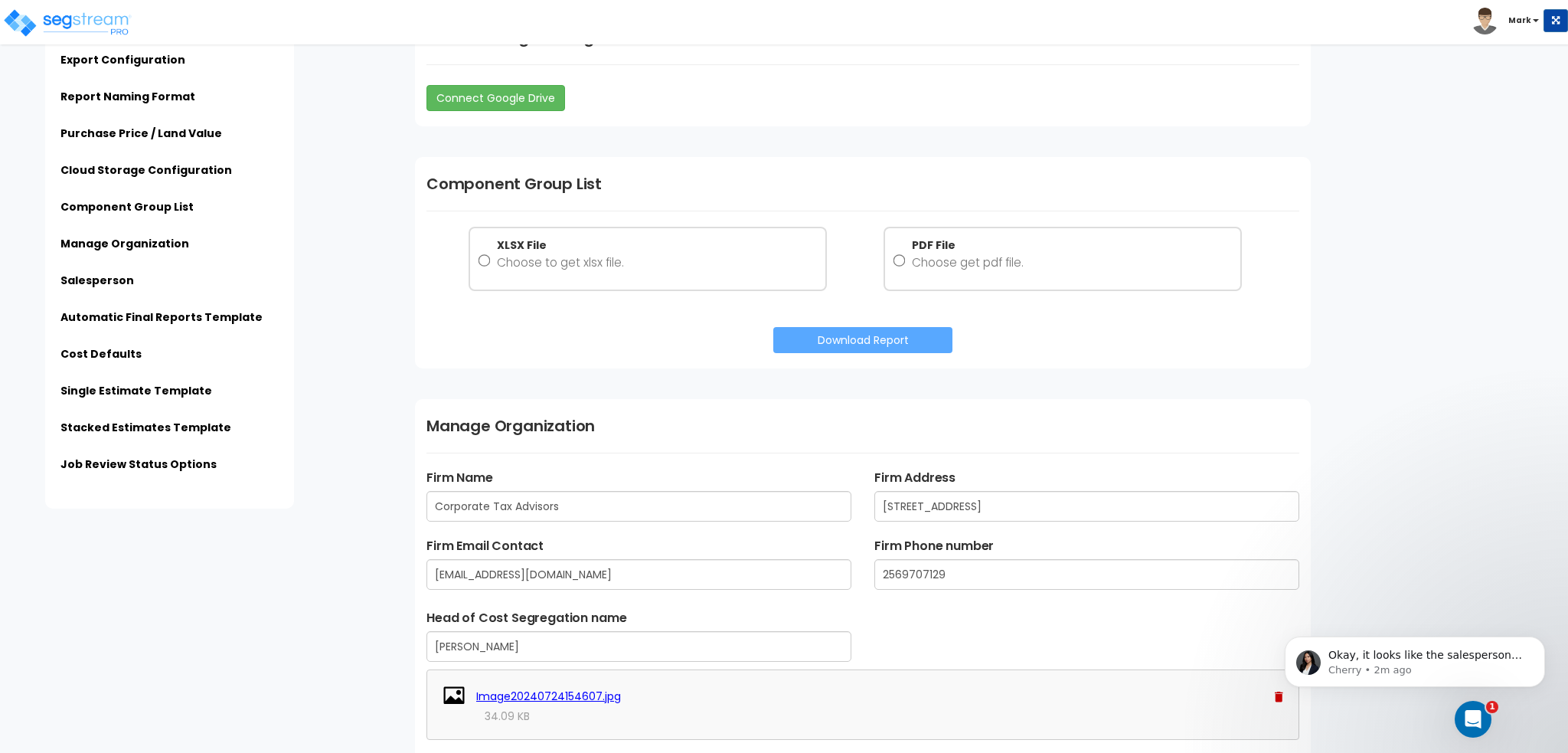
scroll to position [996, 0]
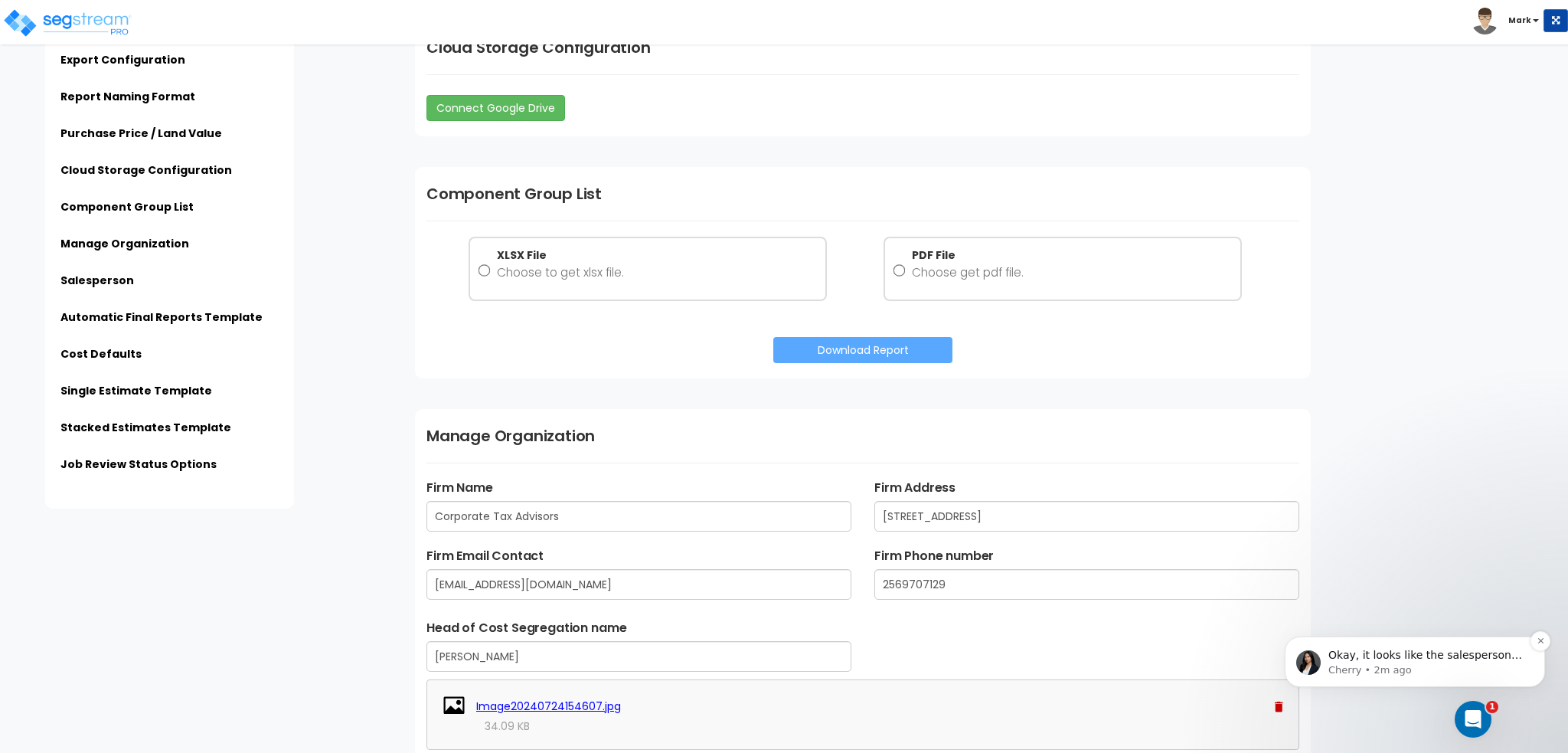
click at [1484, 659] on p "Okay, it looks like the salesperson setting under Manage Organization only prov…" at bounding box center [1426, 656] width 198 height 16
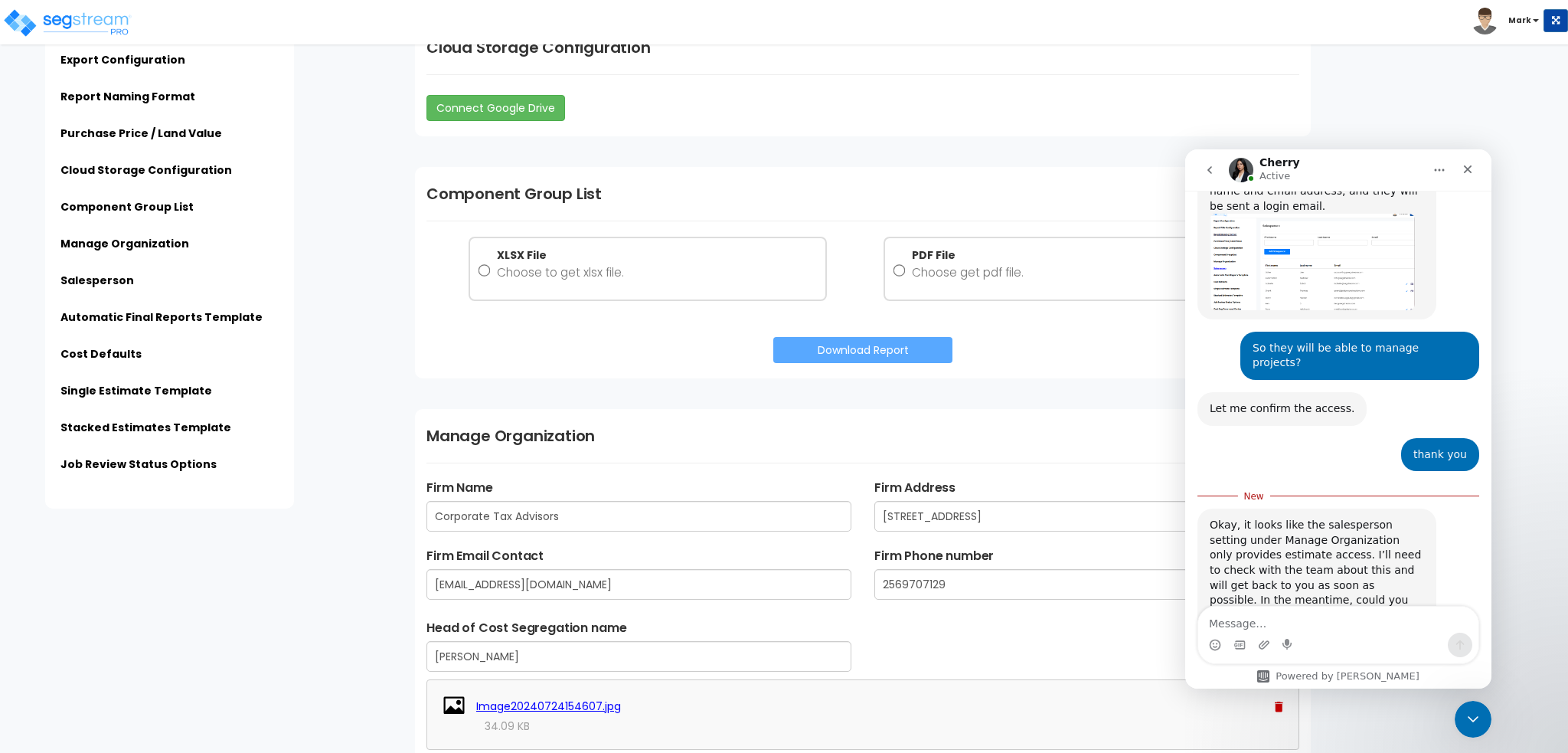
scroll to position [511, 0]
type textarea "c"
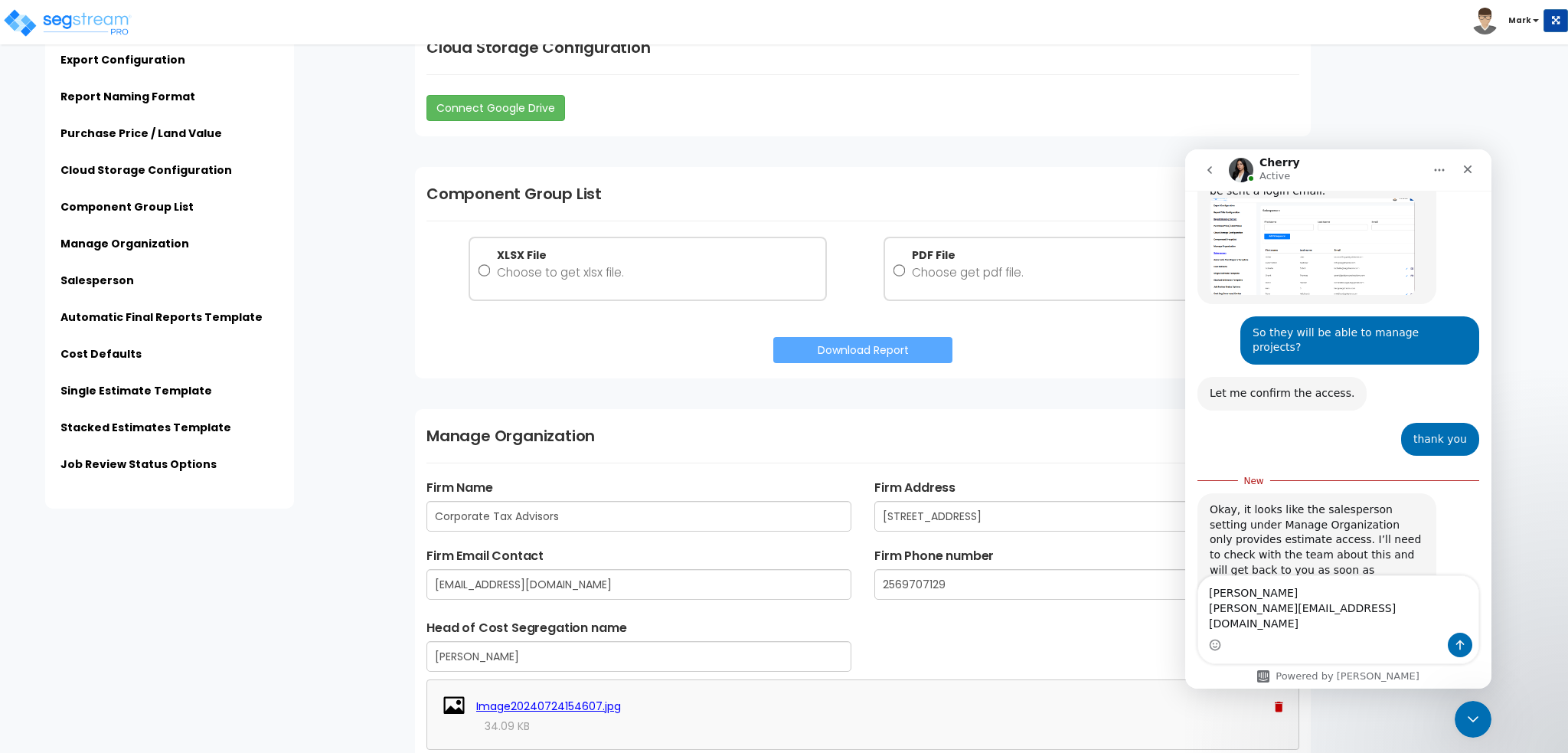
type textarea "Carson Kennamer carsonk@corporatetaxadvisors.com"
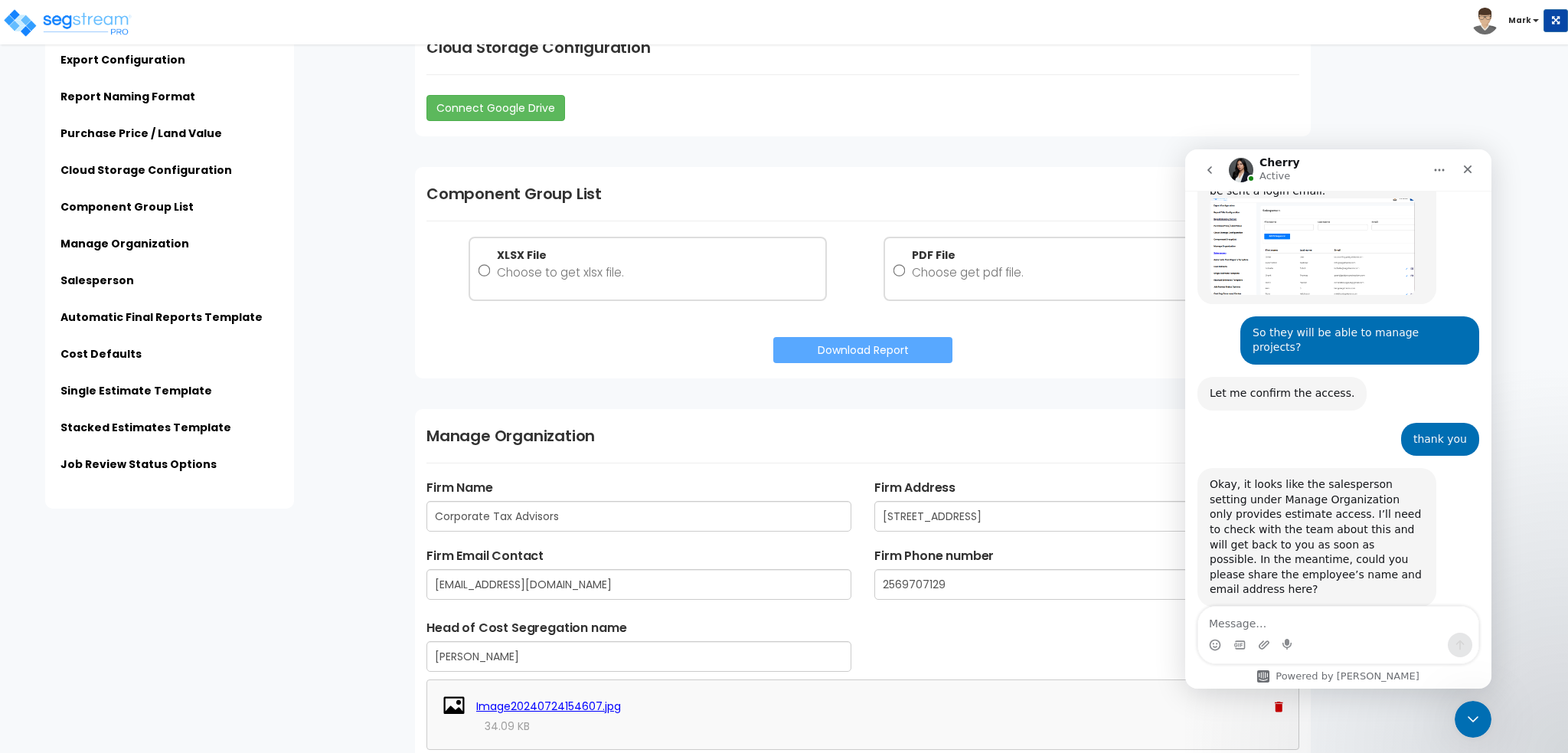
scroll to position [546, 0]
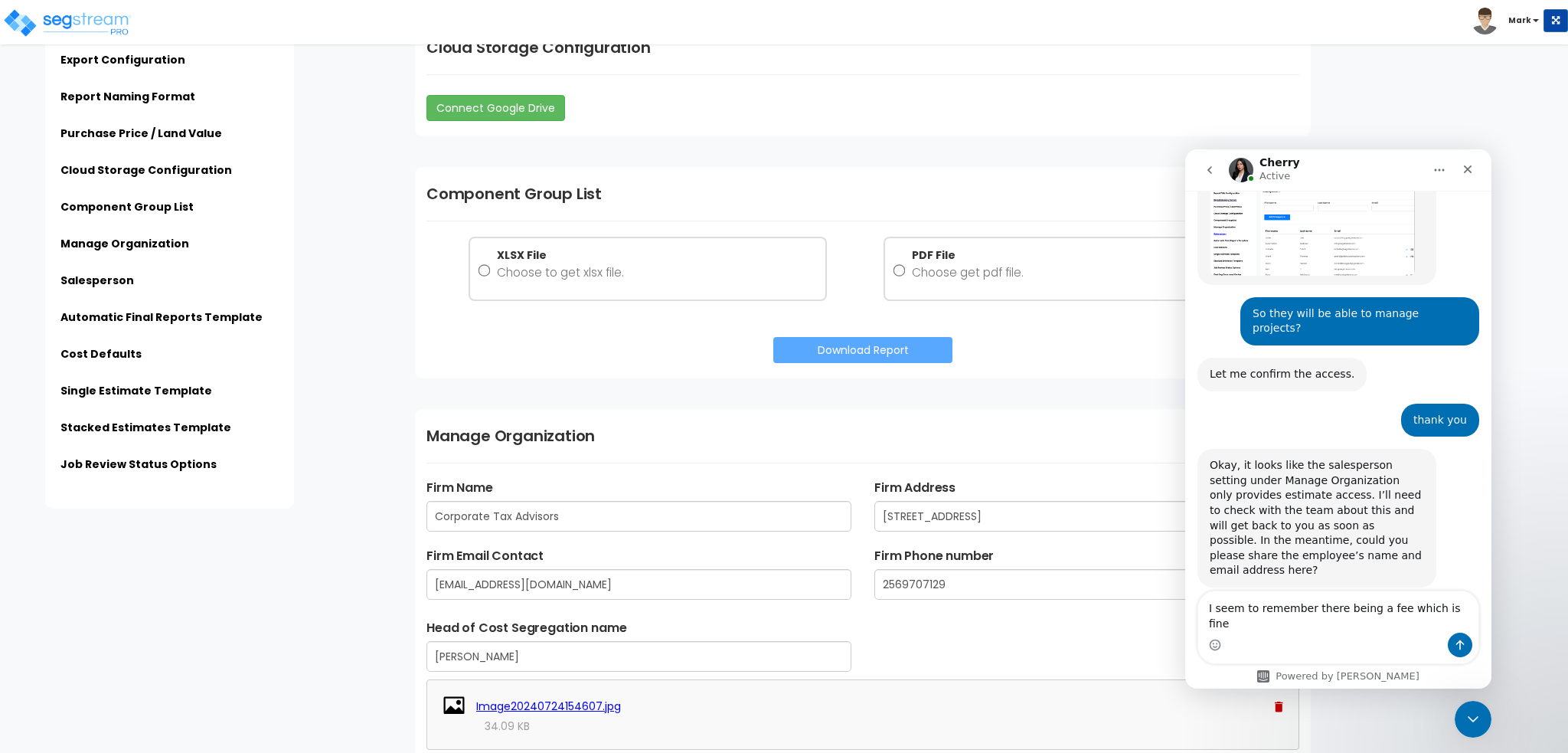
type textarea "I seem to remember there being a fee which is fine"
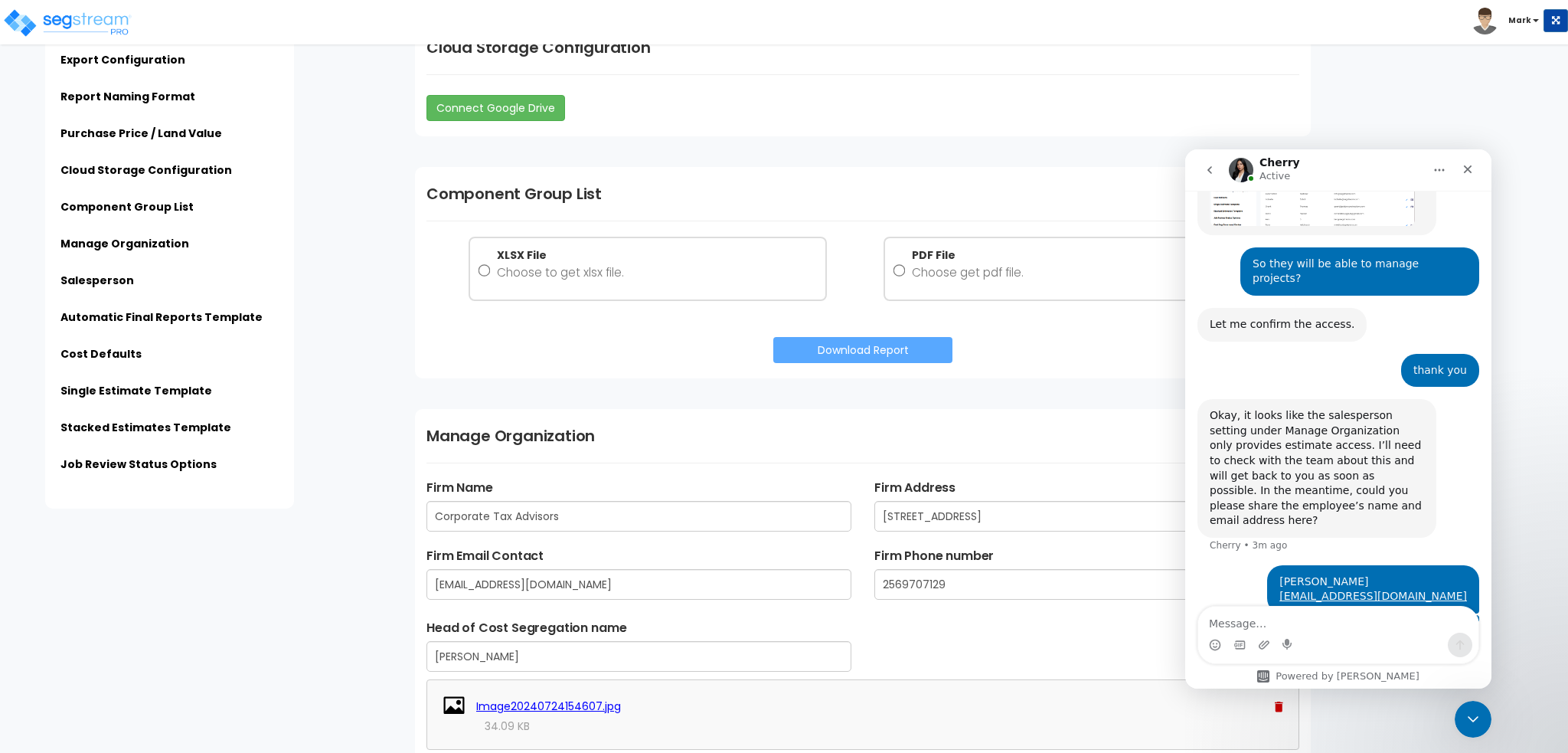
scroll to position [656, 0]
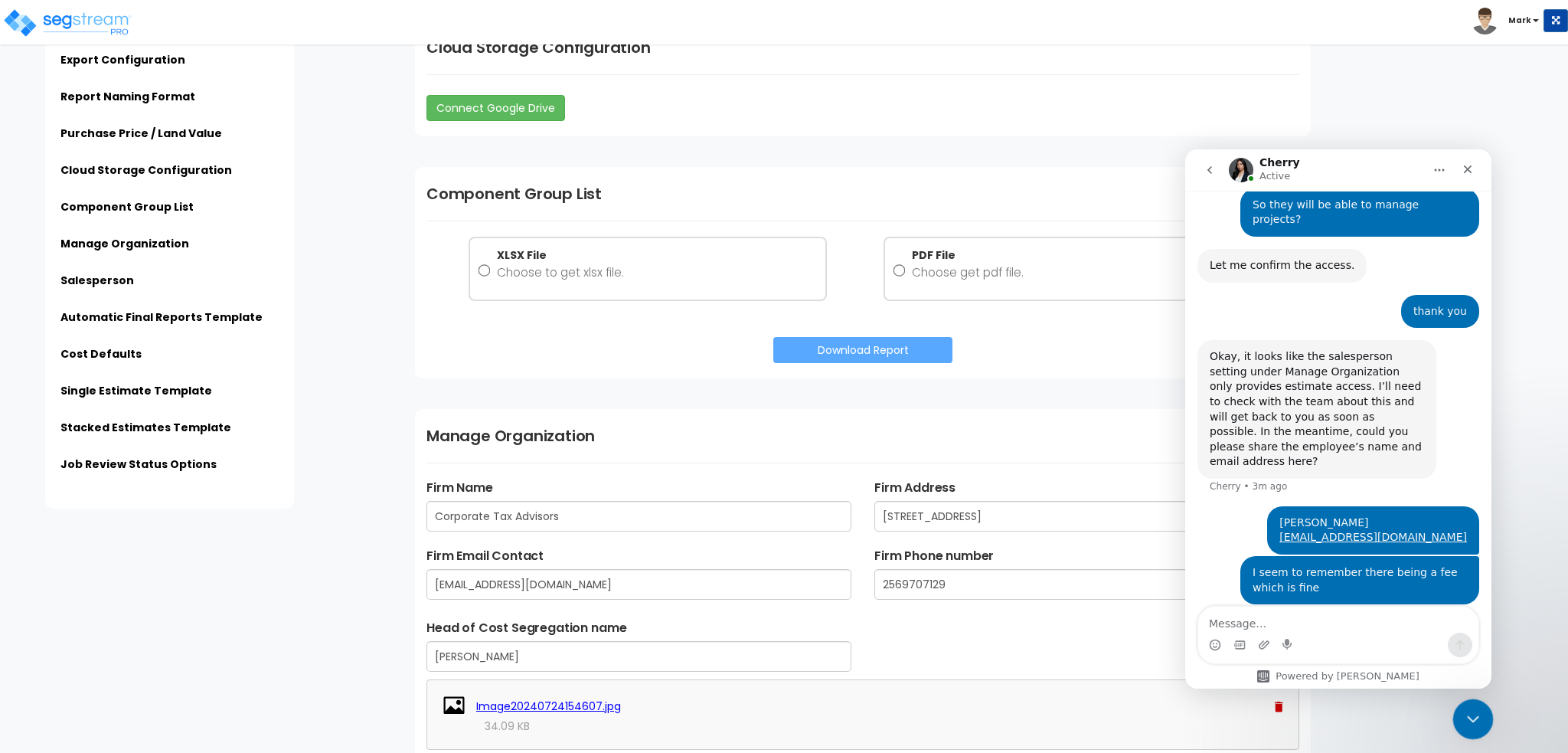
drag, startPoint x: 1472, startPoint y: 722, endPoint x: 2879, endPoint y: 1397, distance: 1560.5
click at [1472, 723] on icon "Close Intercom Messenger" at bounding box center [1471, 717] width 19 height 19
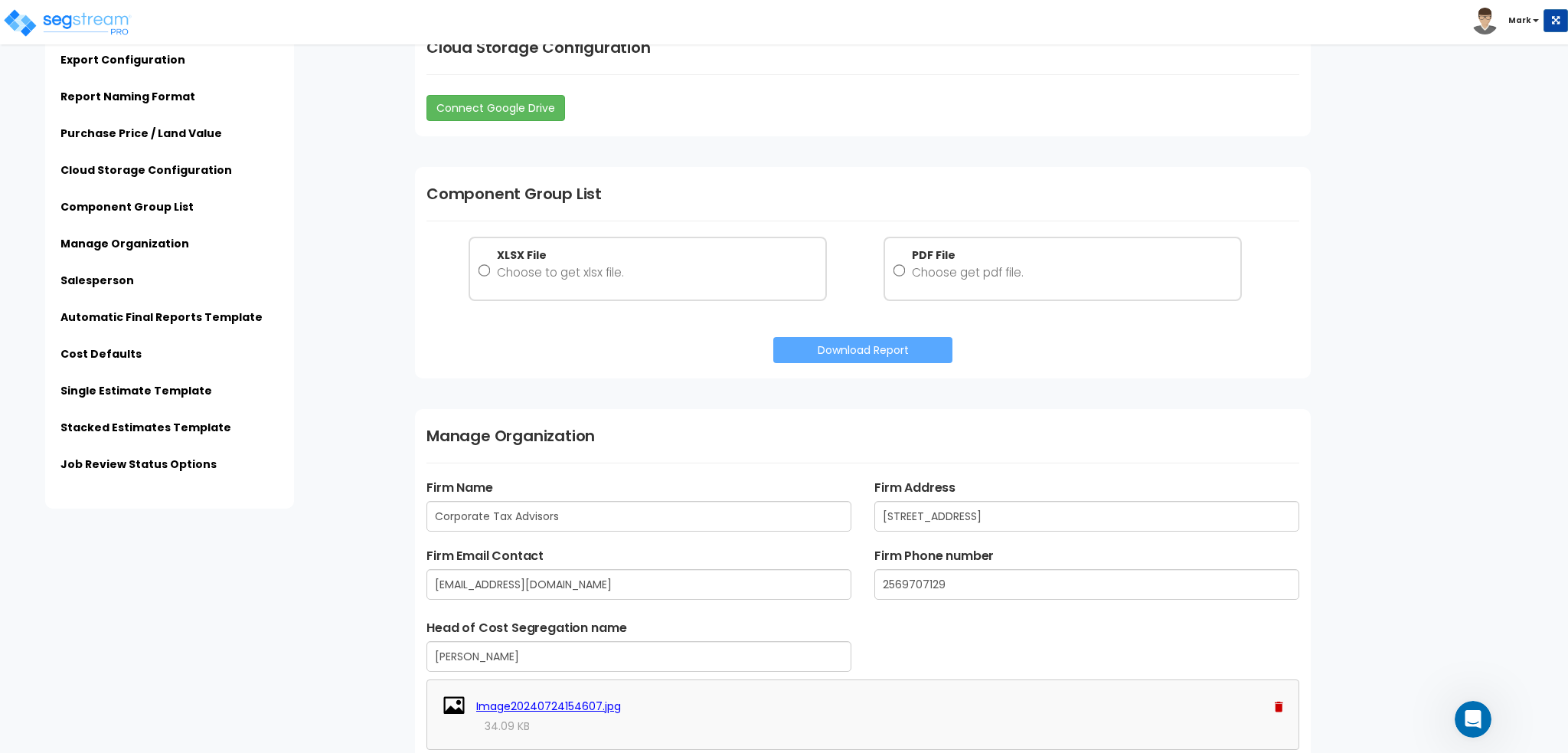
click at [74, 39] on div "Toggle navigation" at bounding box center [124, 11] width 224 height 67
click at [67, 18] on div "Click to return on the top page" at bounding box center [78, 9] width 146 height 19
click at [16, 34] on img at bounding box center [67, 23] width 130 height 31
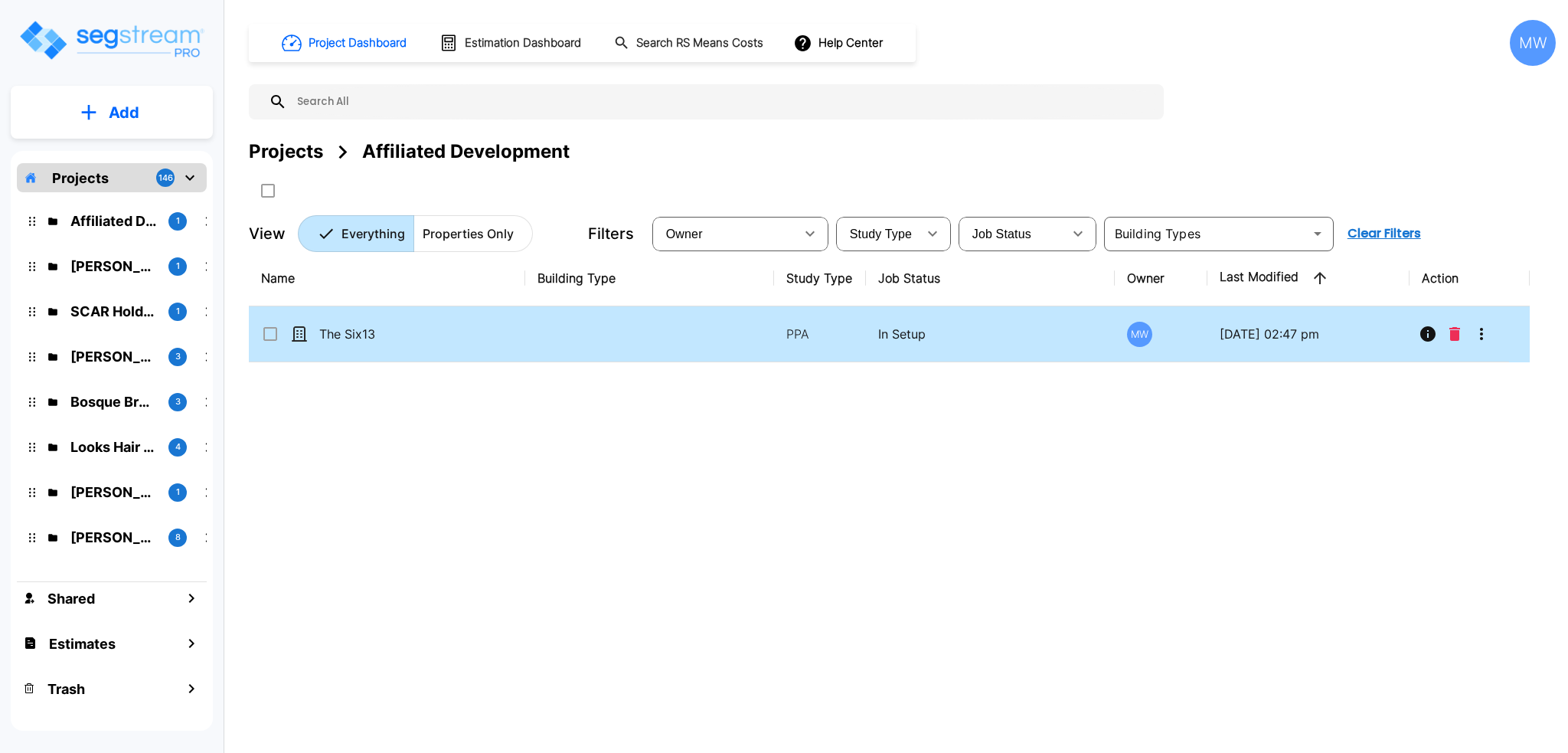
click at [512, 352] on td "The Six13" at bounding box center [387, 334] width 276 height 56
click at [512, 344] on td "The Six13" at bounding box center [387, 334] width 276 height 56
checkbox input "false"
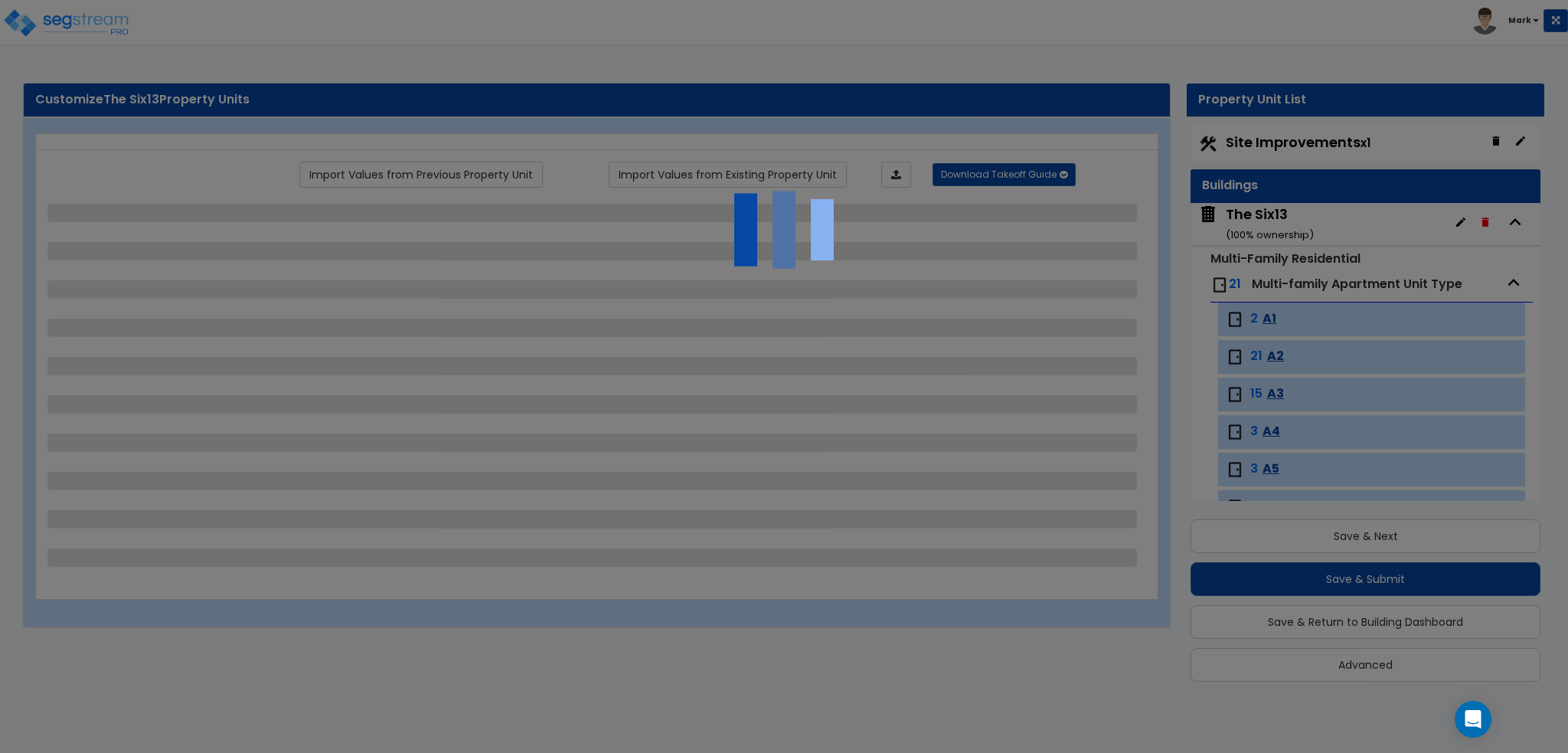
scroll to position [10, 0]
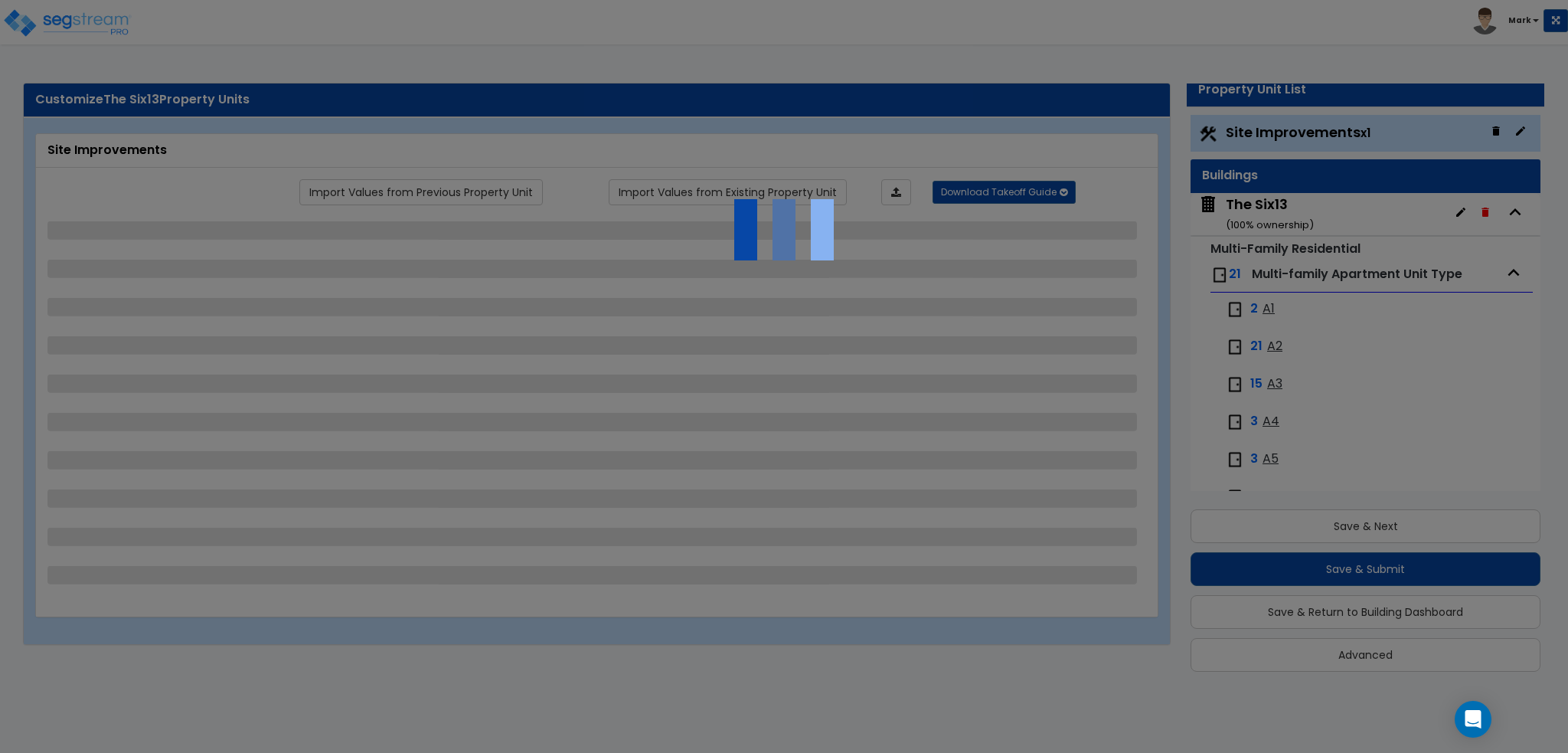
select select "1"
select select "2"
select select "1"
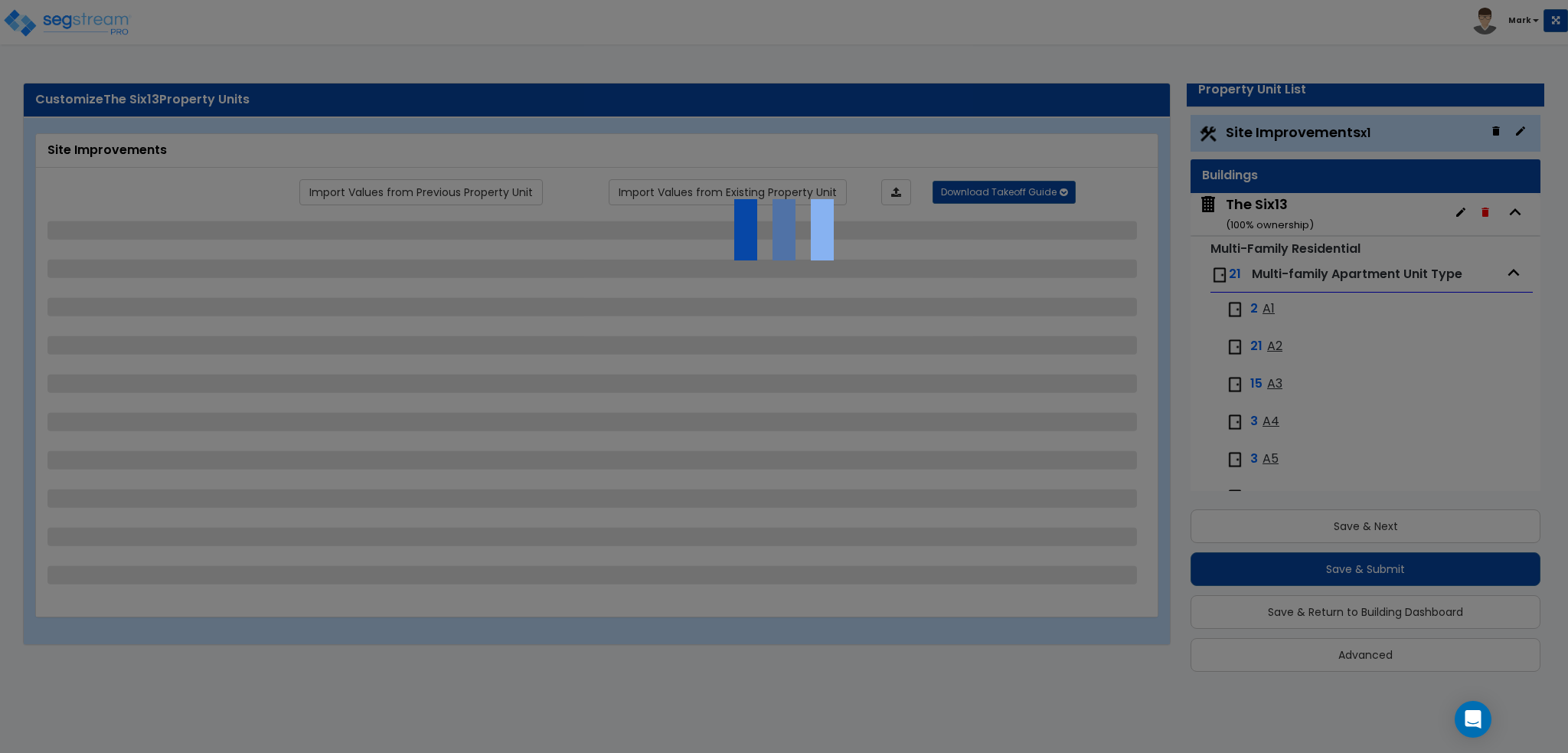
select select "4"
select select "2"
select select "4"
select select "2"
select select "1"
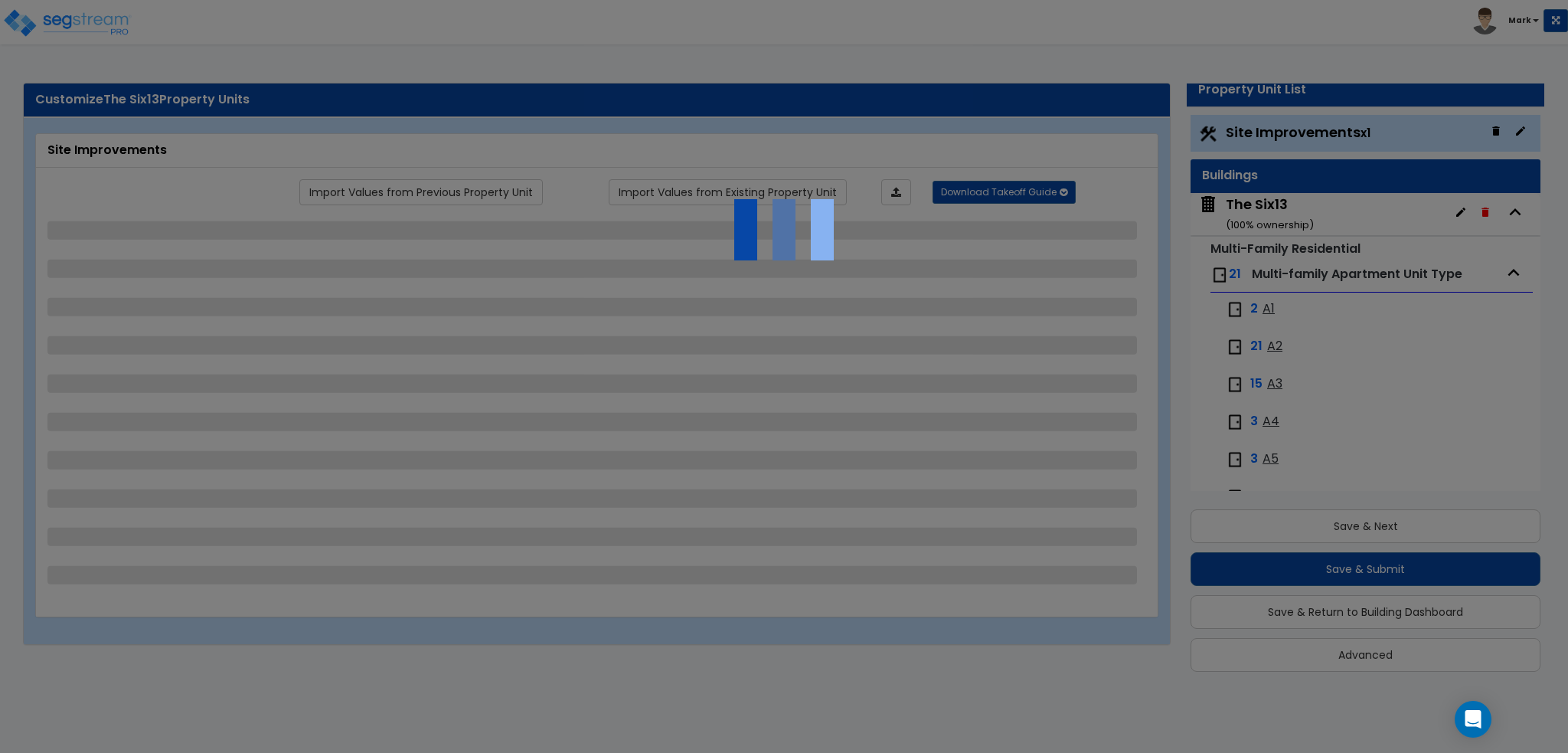
select select "1"
select select "2"
select select "4"
select select "2"
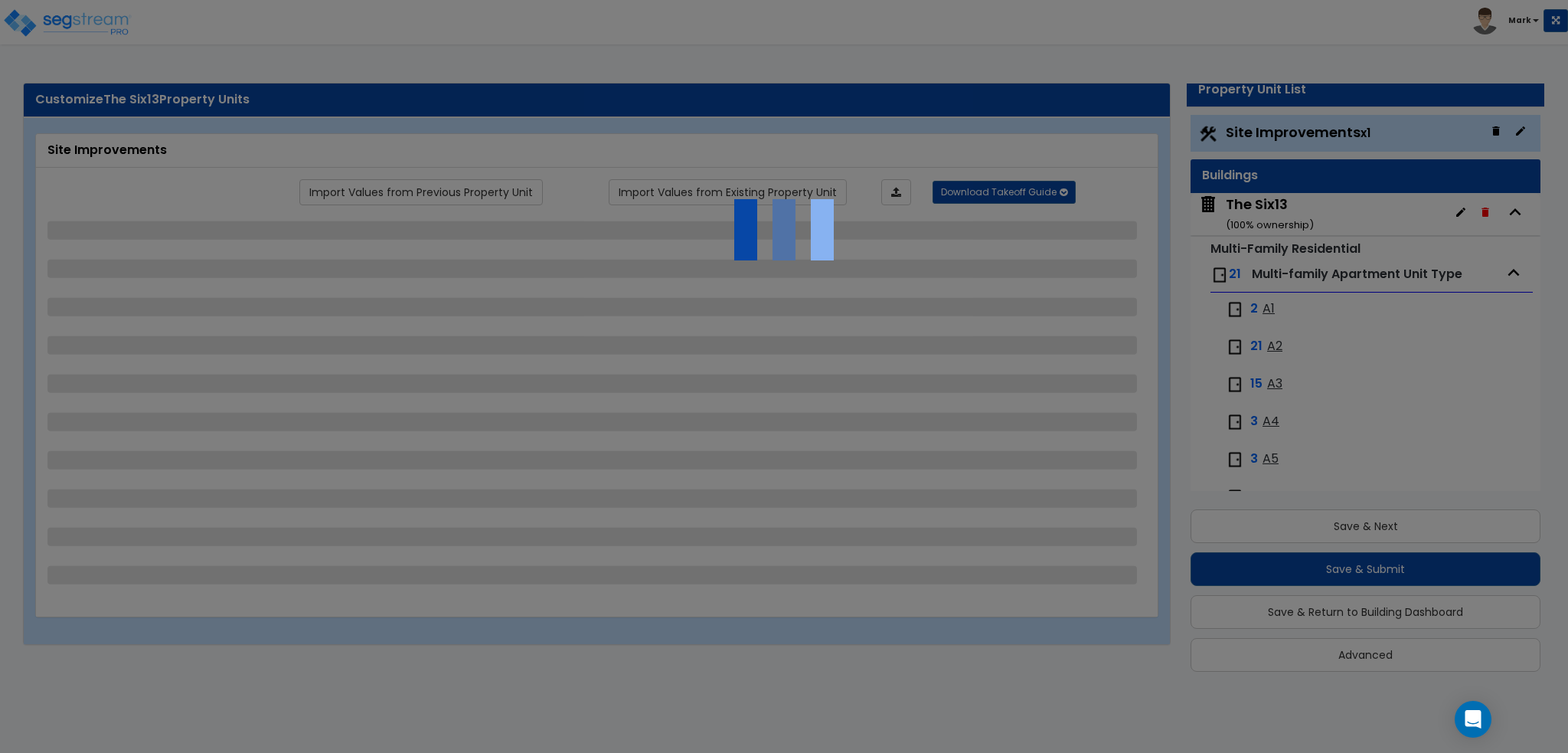
select select "1"
select select "7"
select select "2"
select select "4"
select select "1"
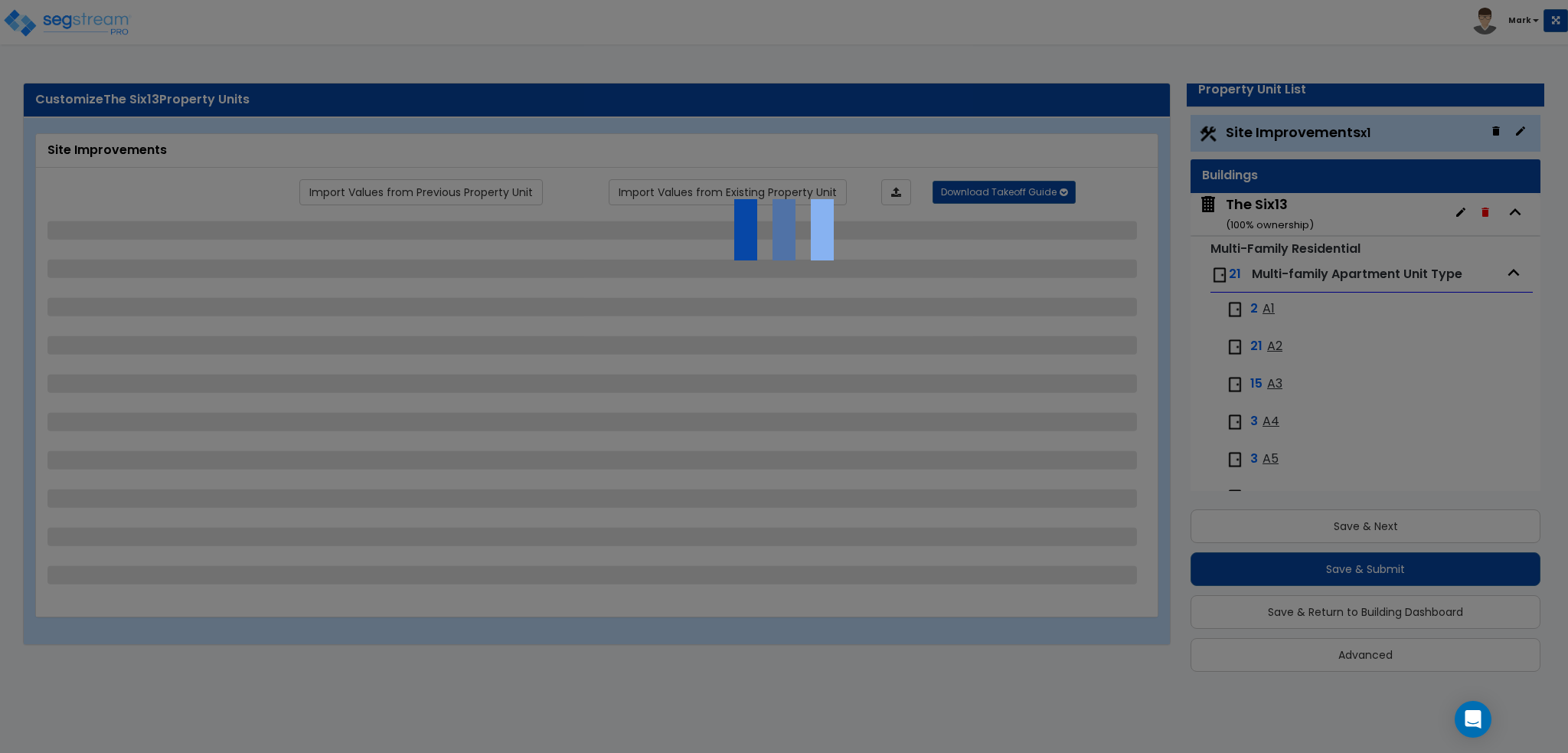
select select "2"
select select "1"
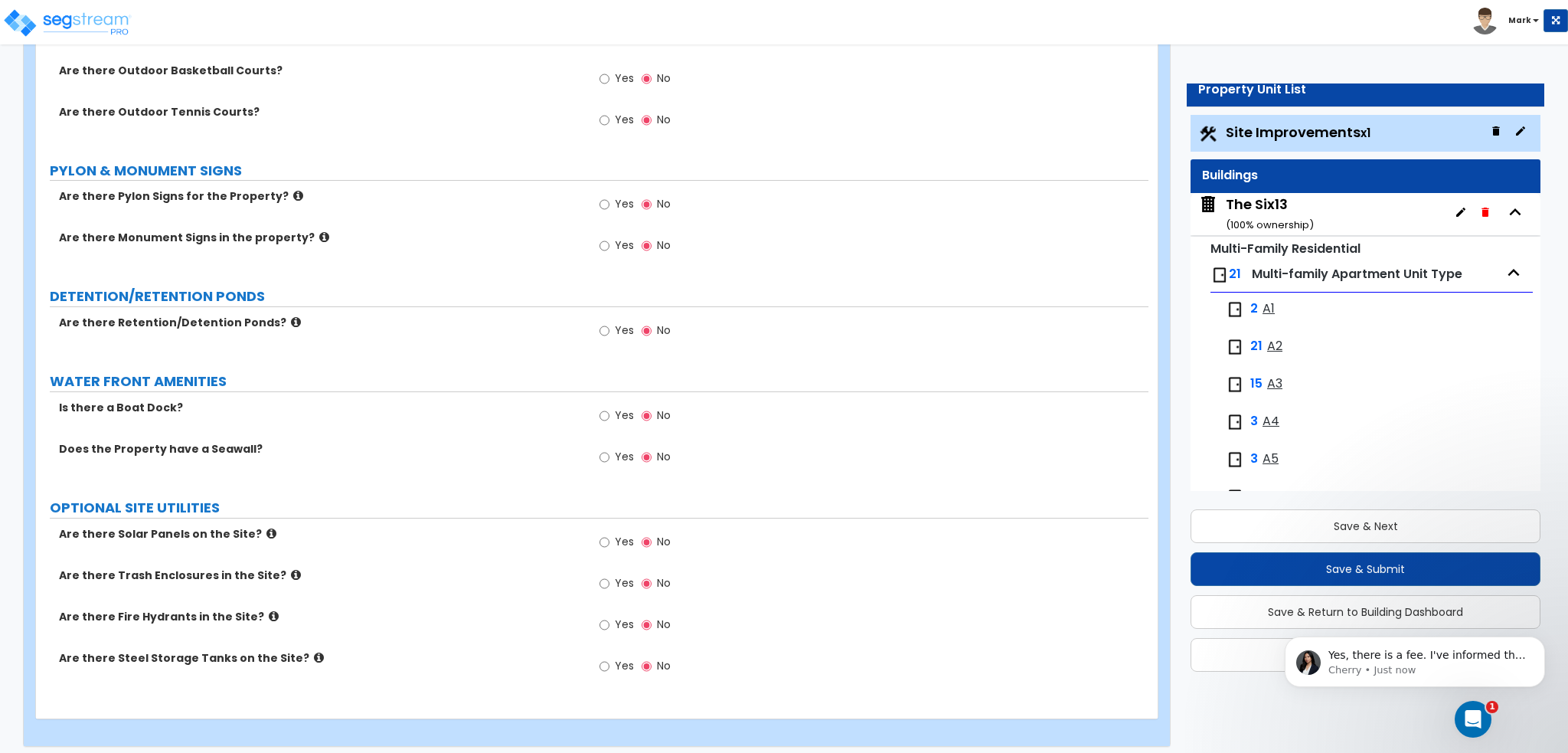
scroll to position [5191, 0]
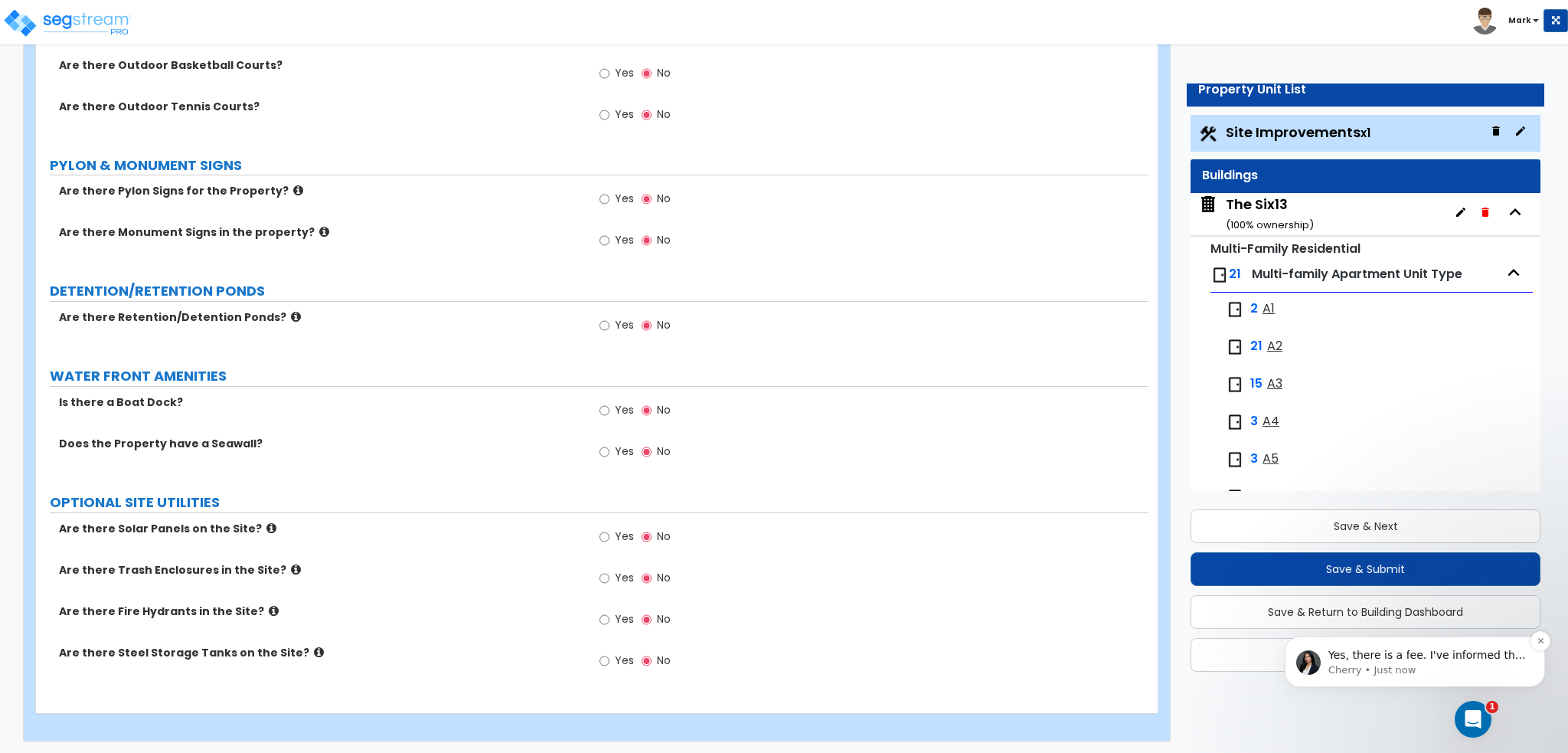
click at [1443, 660] on p "Yes, there is a fee. I've informed the team, so someone should be reaching out …" at bounding box center [1426, 656] width 198 height 16
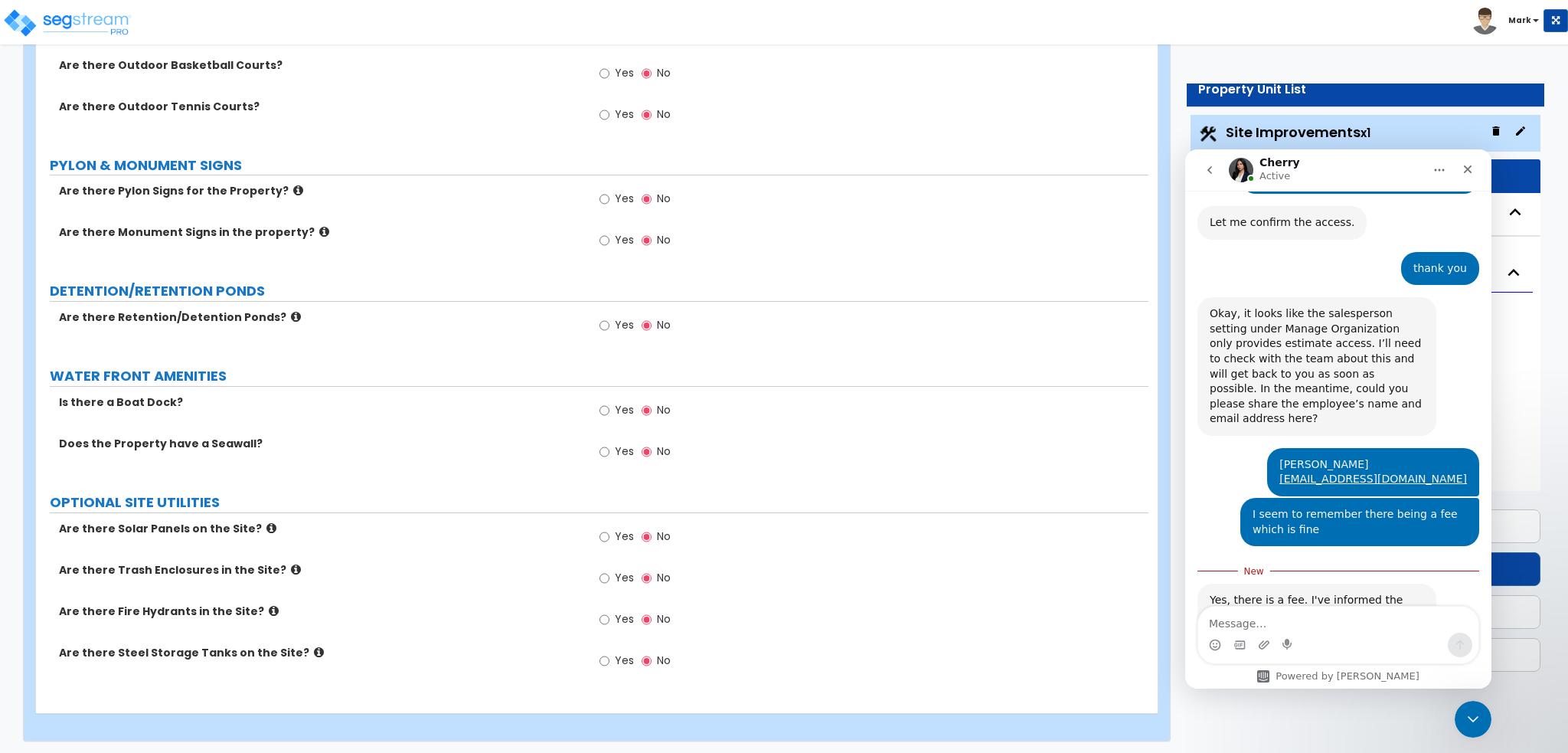
scroll to position [697, 0]
click at [1341, 616] on textarea "Message…" at bounding box center [1338, 619] width 280 height 26
type textarea "thankss [PERSON_NAME]"
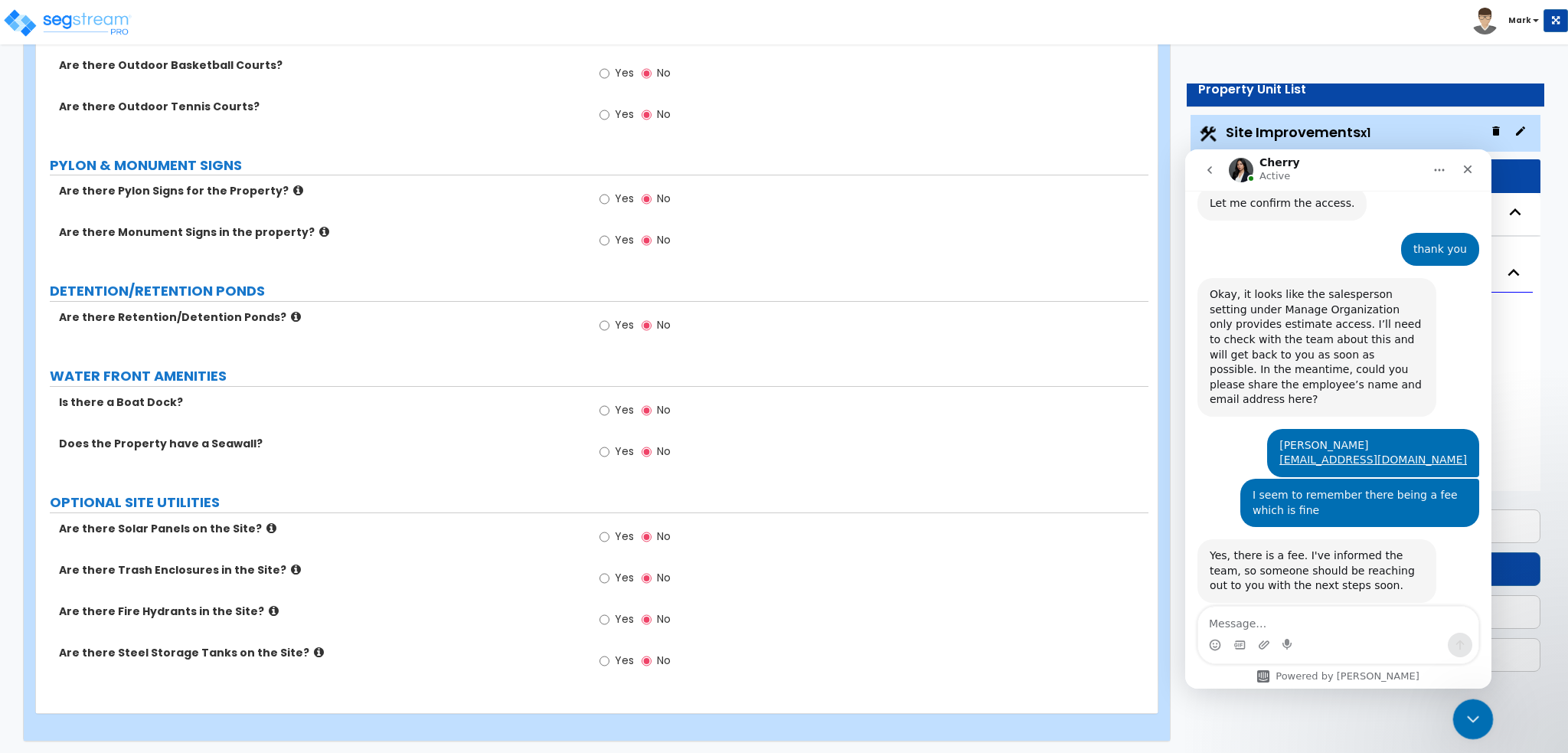
click at [1465, 719] on icon "Close Intercom Messenger" at bounding box center [1471, 717] width 19 height 19
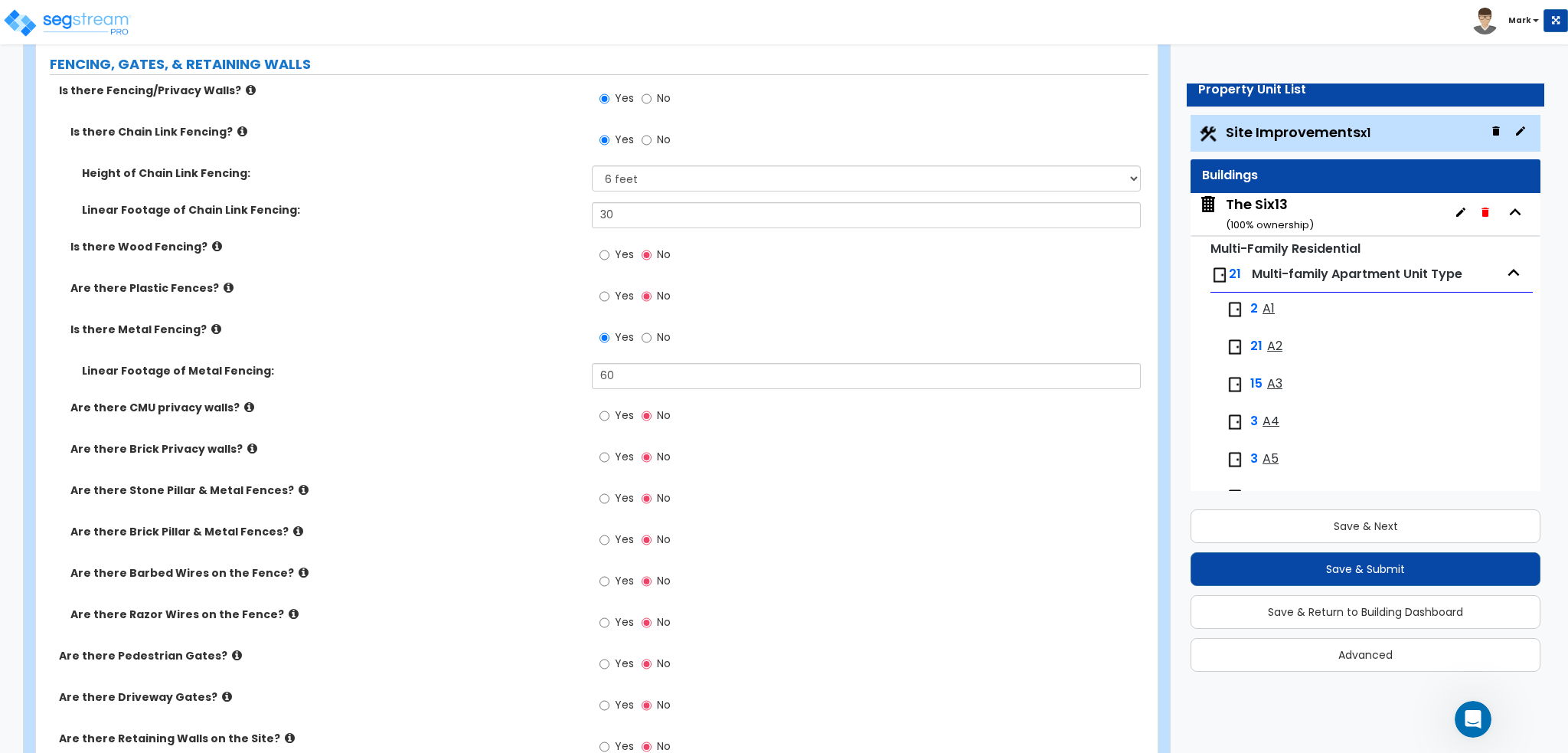
scroll to position [1975, 0]
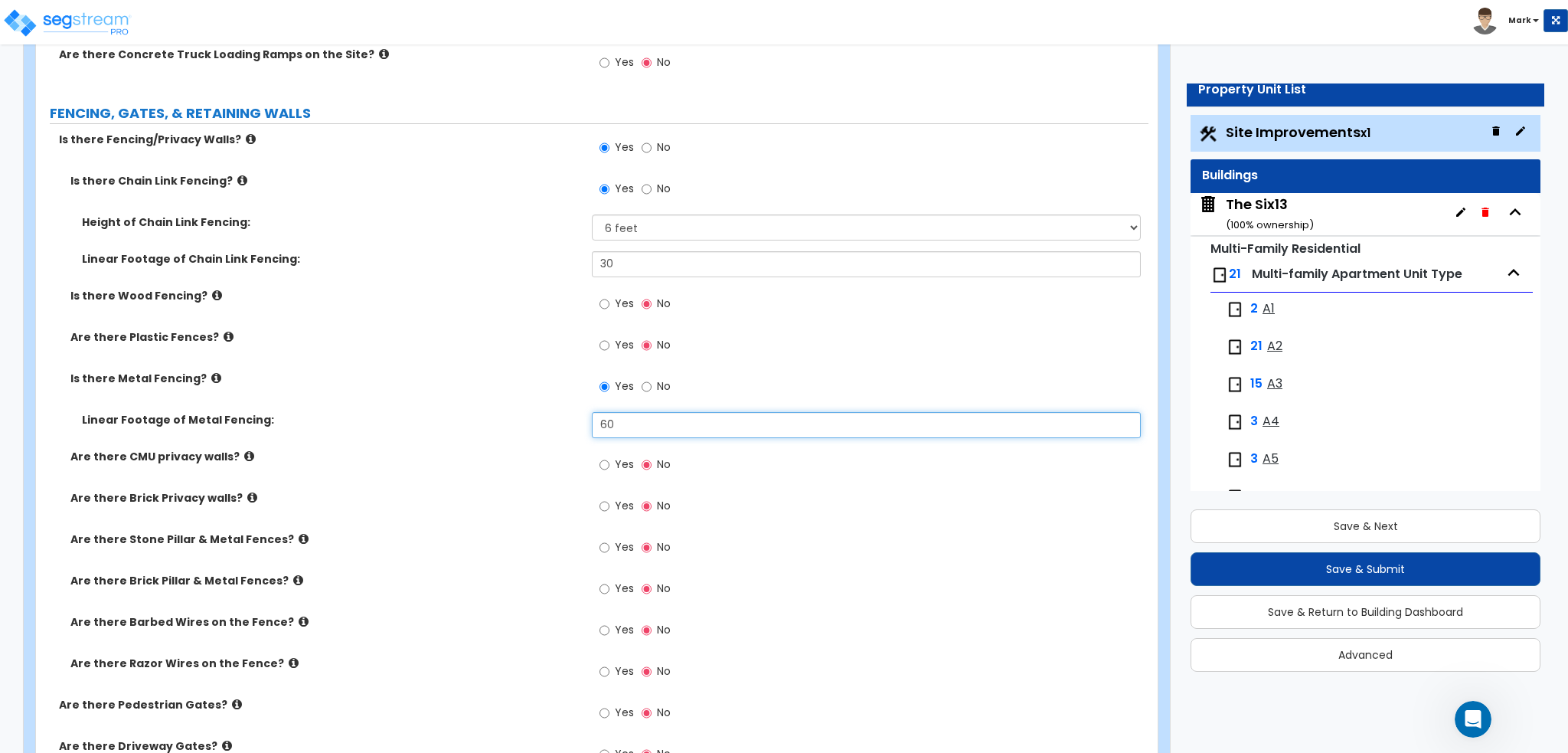
drag, startPoint x: 664, startPoint y: 425, endPoint x: 575, endPoint y: 413, distance: 89.8
click at [575, 413] on div "Linear Footage of Metal Fencing: 60" at bounding box center [592, 430] width 1113 height 36
type input "2"
type input "60"
click at [623, 230] on select "Please Choose One 3 feet 4 feet 5 feet 6 feet 10 feet 12 feet" at bounding box center [866, 227] width 548 height 26
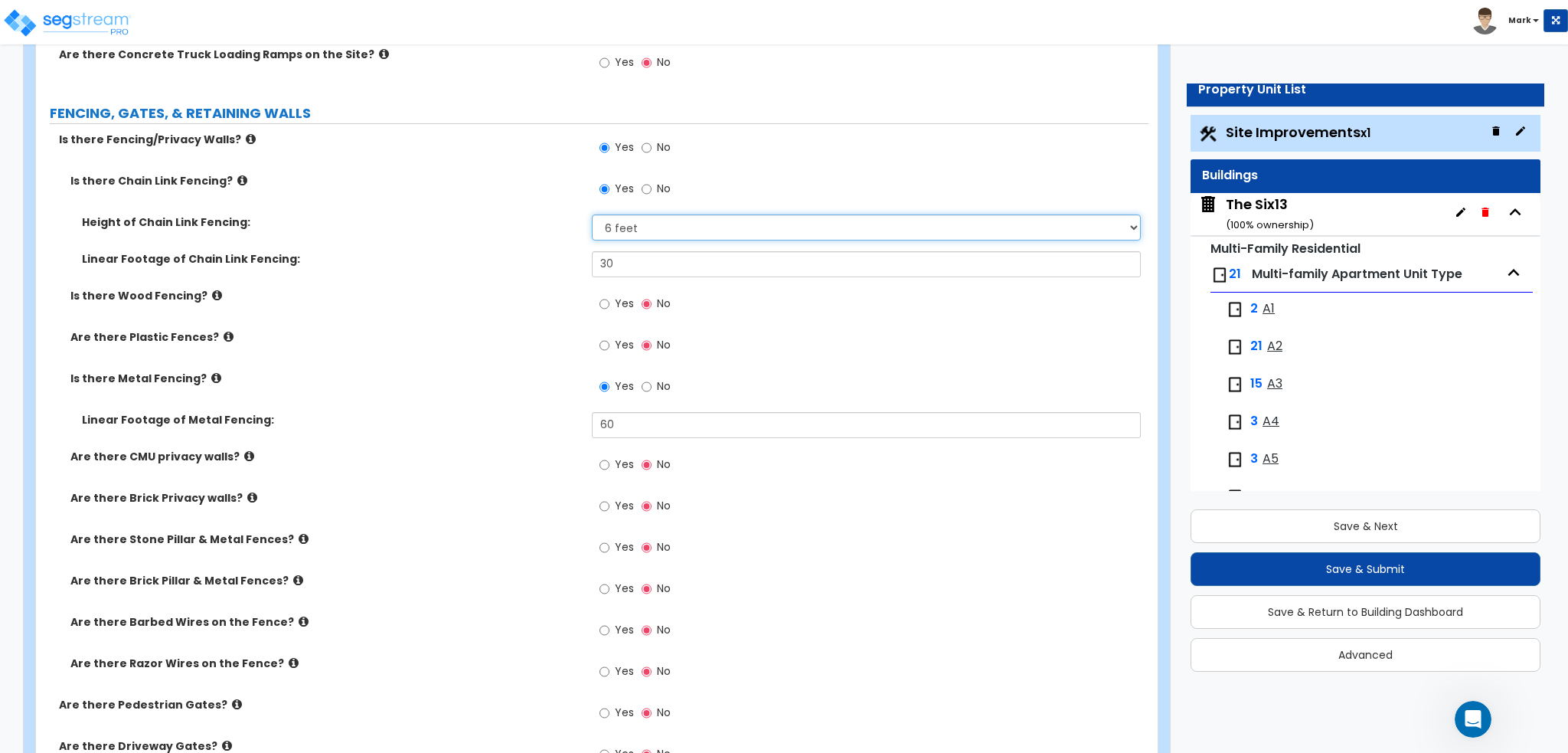
select select "5"
click at [592, 215] on select "Please Choose One 3 feet 4 feet 5 feet 6 feet 10 feet 12 feet" at bounding box center [866, 227] width 548 height 26
click at [646, 247] on div "Height of Chain Link Fencing: Please Choose One 3 feet 4 feet 5 feet 6 feet 10 …" at bounding box center [592, 232] width 1113 height 36
click at [646, 232] on select "Please Choose One 3 feet 4 feet 5 feet 6 feet 10 feet 12 feet" at bounding box center [866, 227] width 548 height 26
click at [592, 215] on select "Please Choose One 3 feet 4 feet 5 feet 6 feet 10 feet 12 feet" at bounding box center [866, 227] width 548 height 26
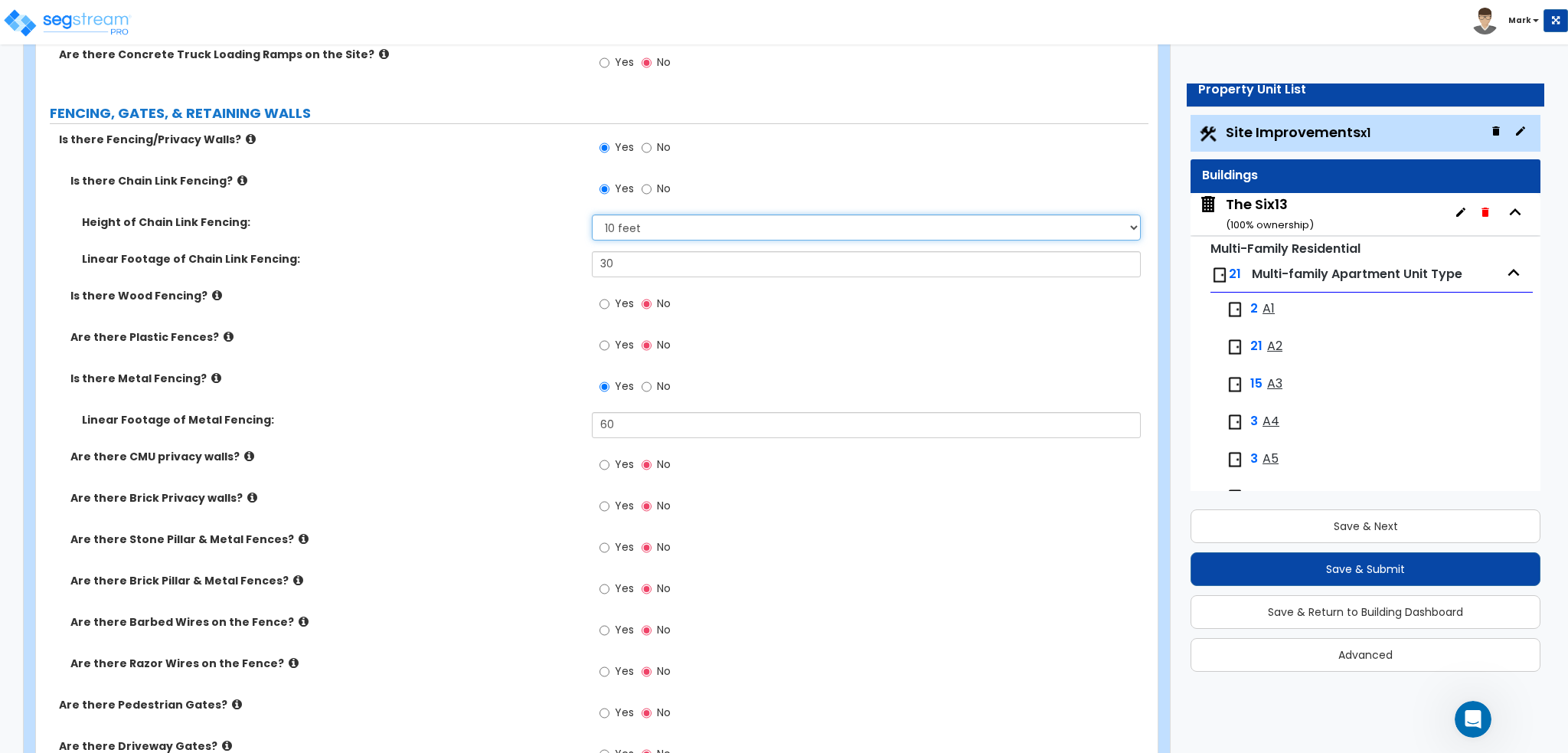
click at [650, 225] on select "Please Choose One 3 feet 4 feet 5 feet 6 feet 10 feet 12 feet" at bounding box center [866, 227] width 548 height 26
click at [511, 321] on div "Is there Wood Fencing? Yes No" at bounding box center [592, 309] width 1113 height 41
drag, startPoint x: 656, startPoint y: 269, endPoint x: 542, endPoint y: 272, distance: 114.0
click at [542, 272] on div "Linear Footage of Chain Link Fencing: 30" at bounding box center [592, 269] width 1113 height 36
type input "190"
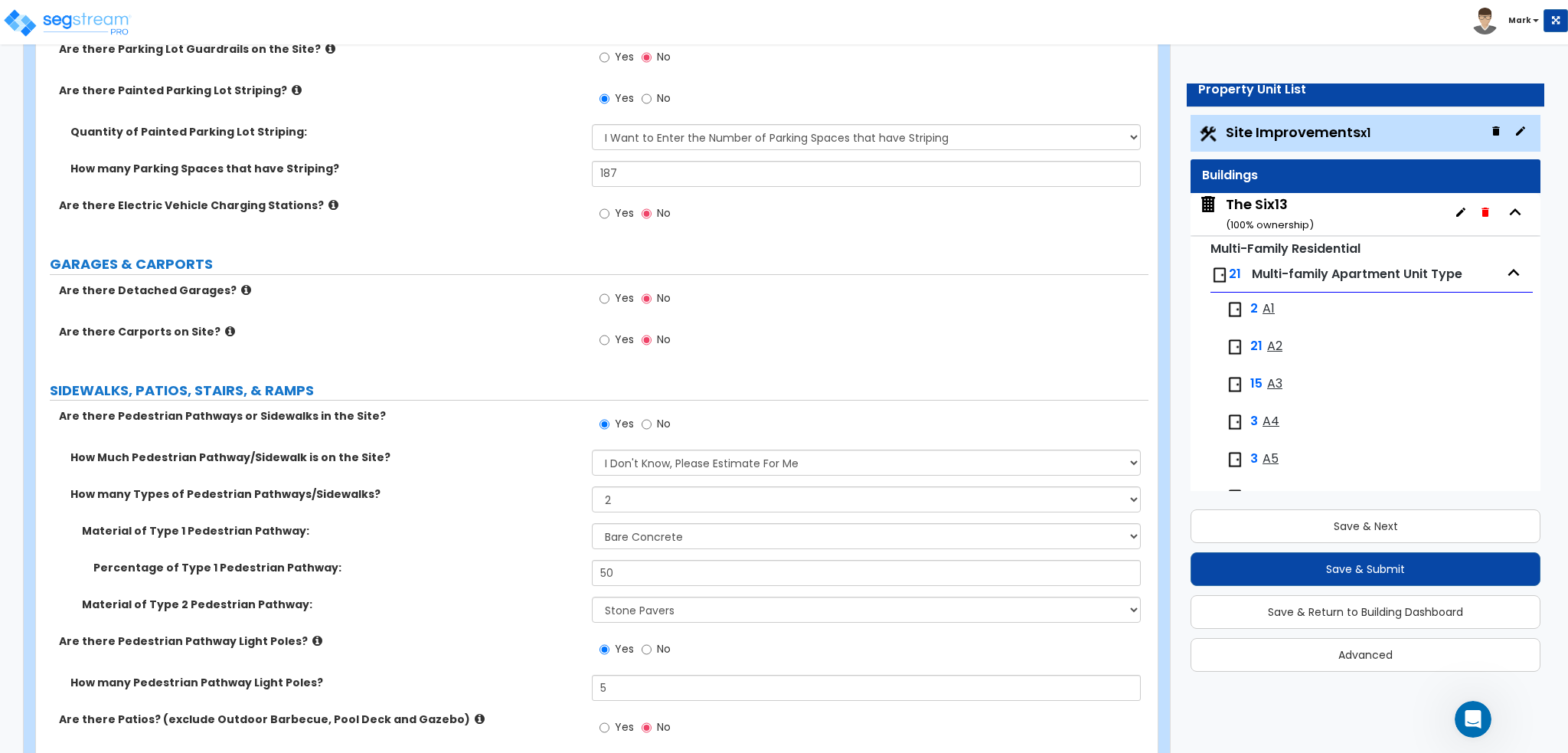
scroll to position [1072, 0]
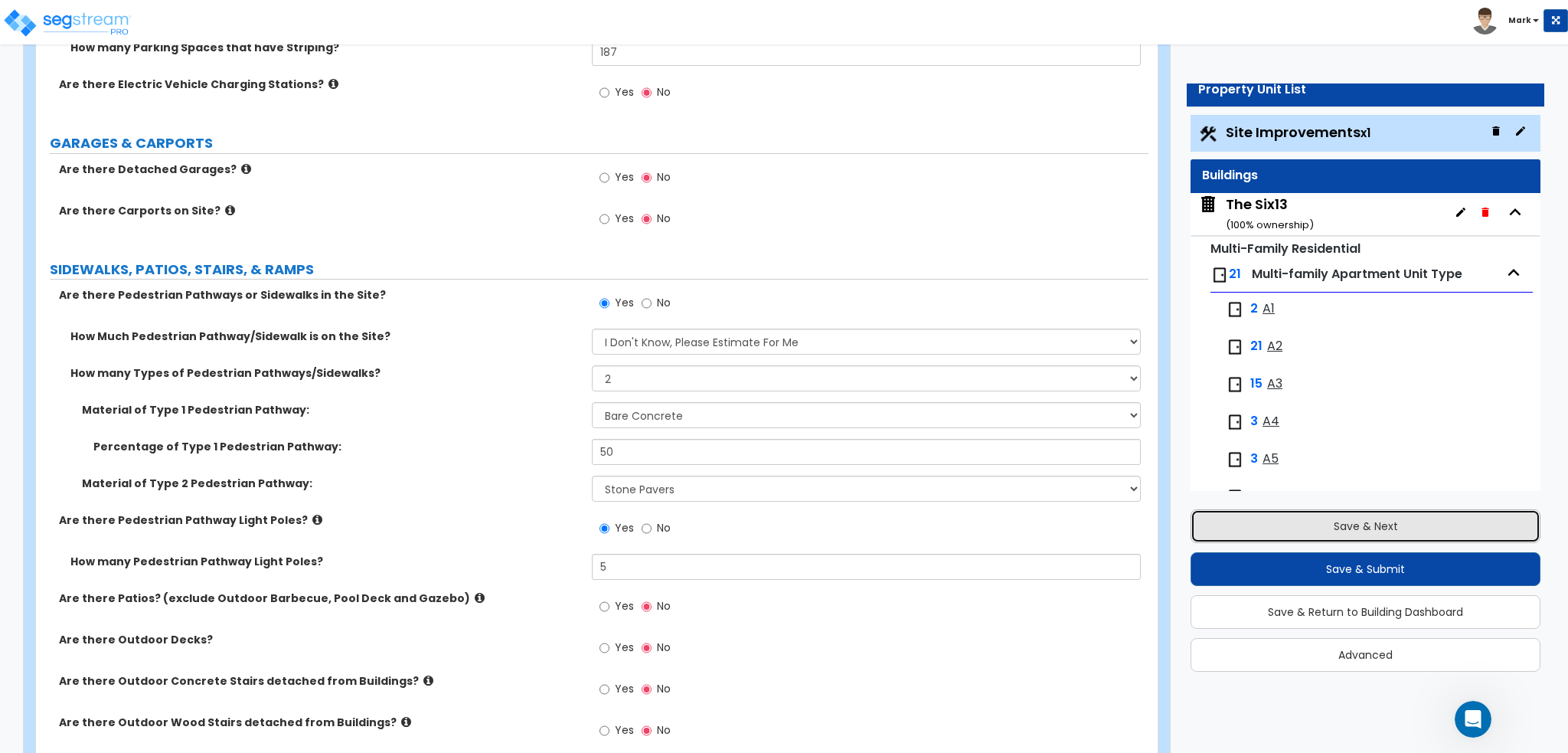
click at [1344, 516] on button "Save & Next" at bounding box center [1365, 526] width 350 height 33
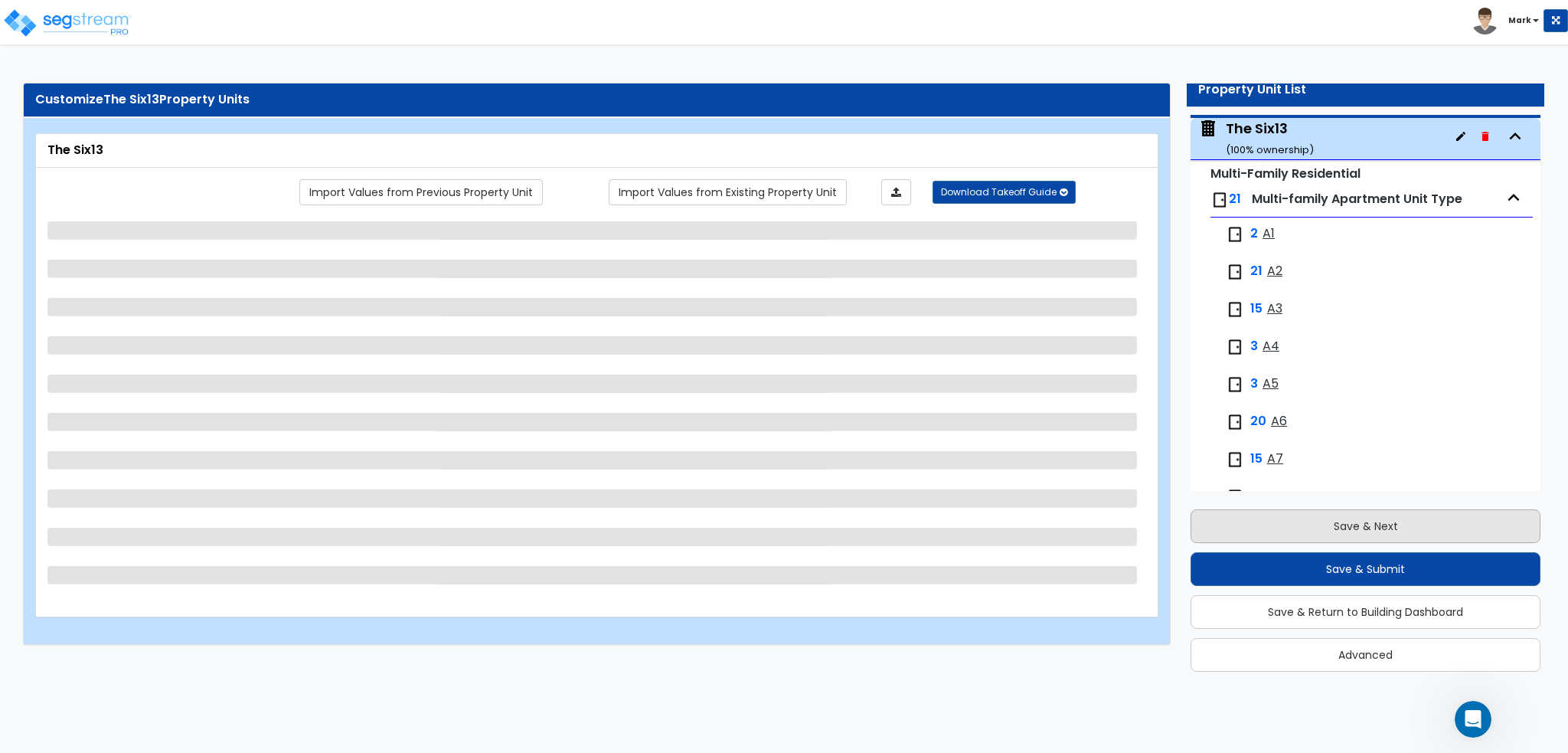
scroll to position [78, 0]
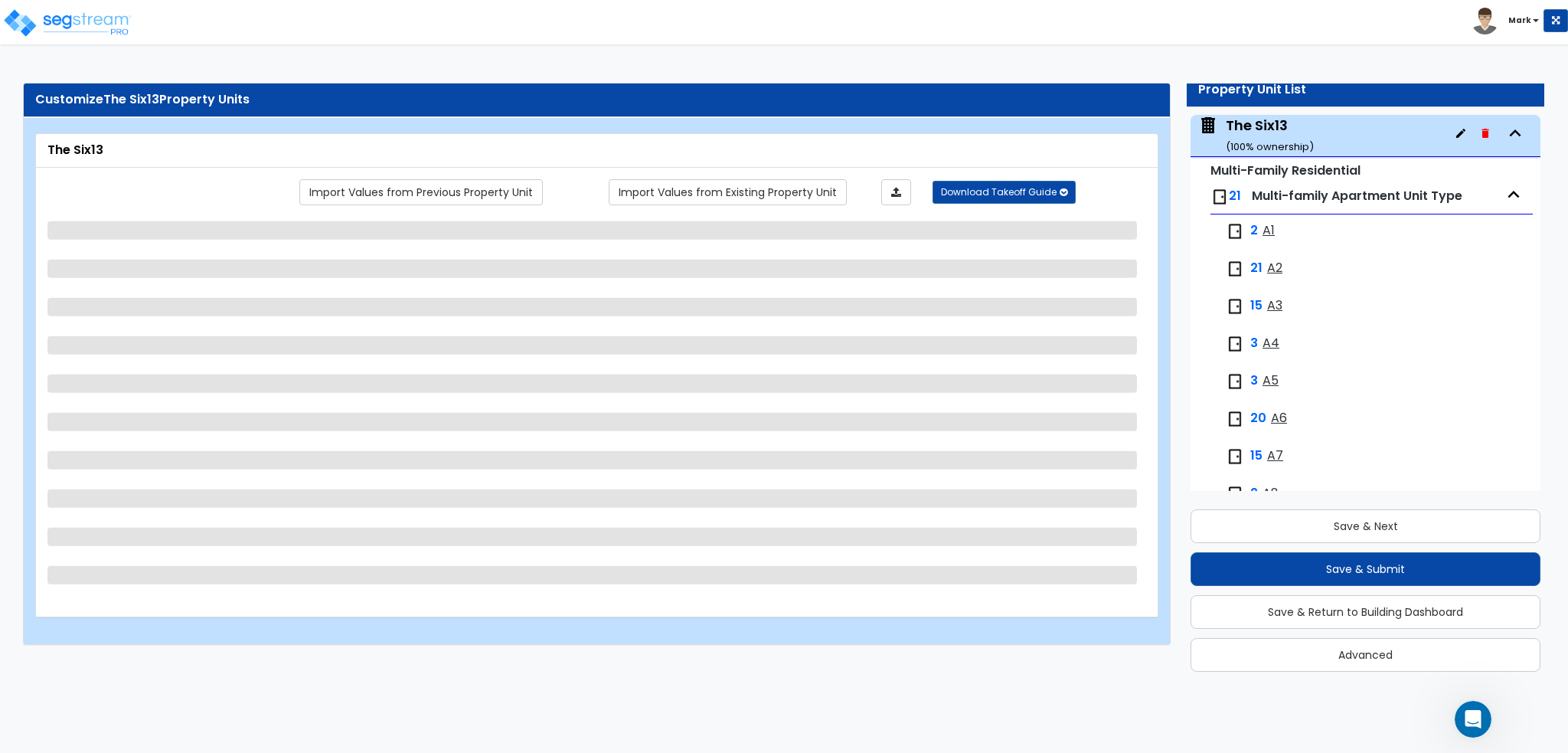
select select "1"
select select "3"
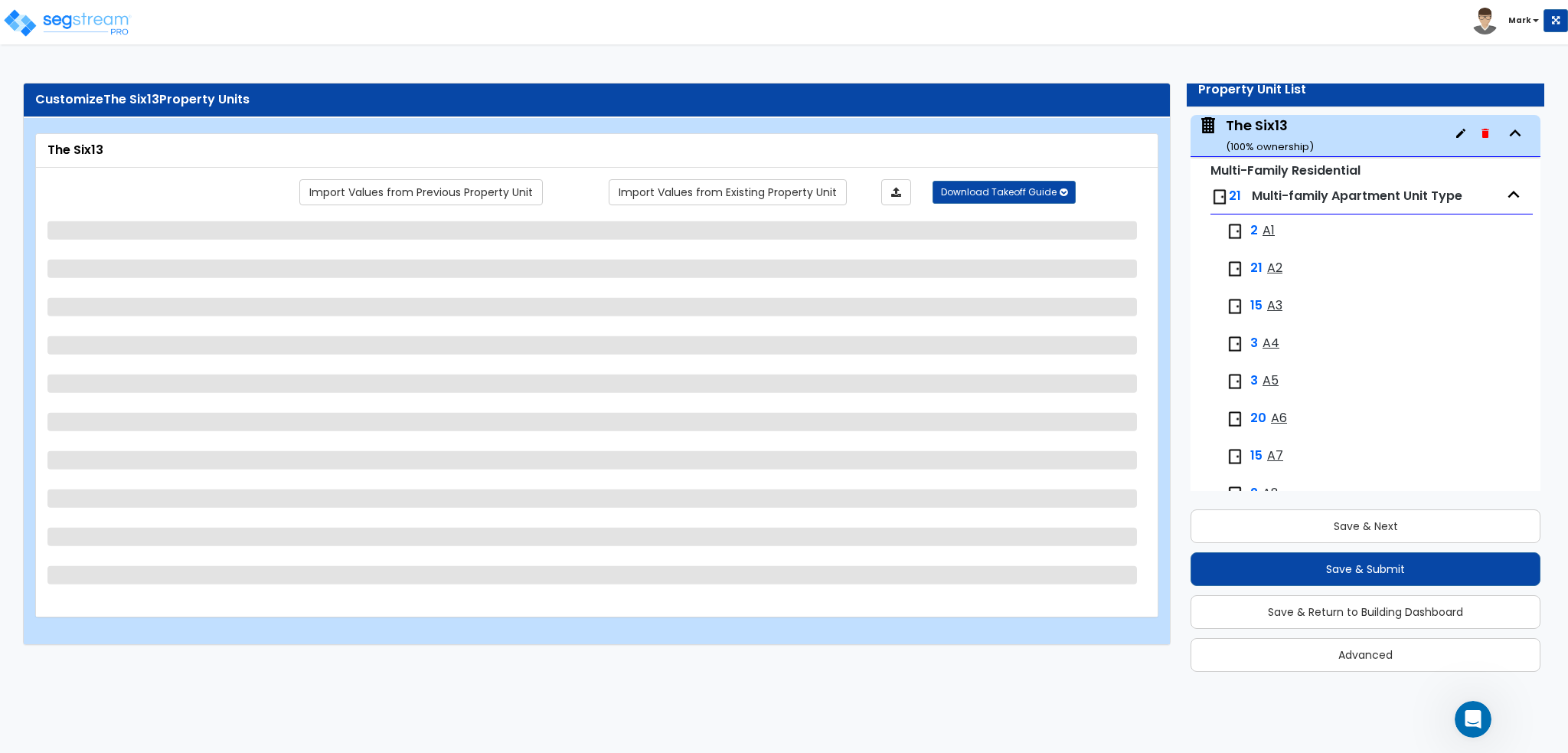
select select "1"
select select "7"
select select "1"
select select "2"
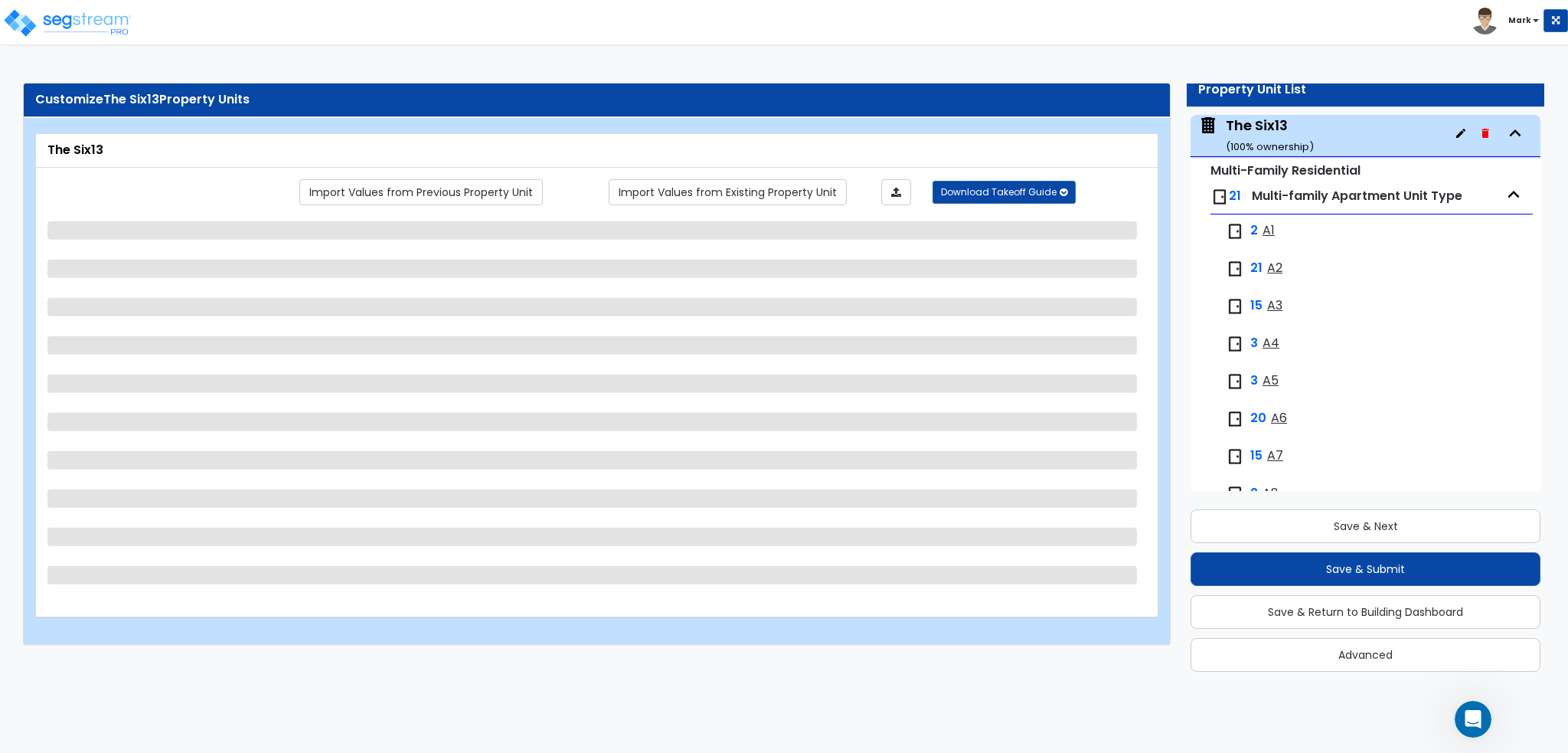
select select "1"
select select "2"
select select "1"
select select "2"
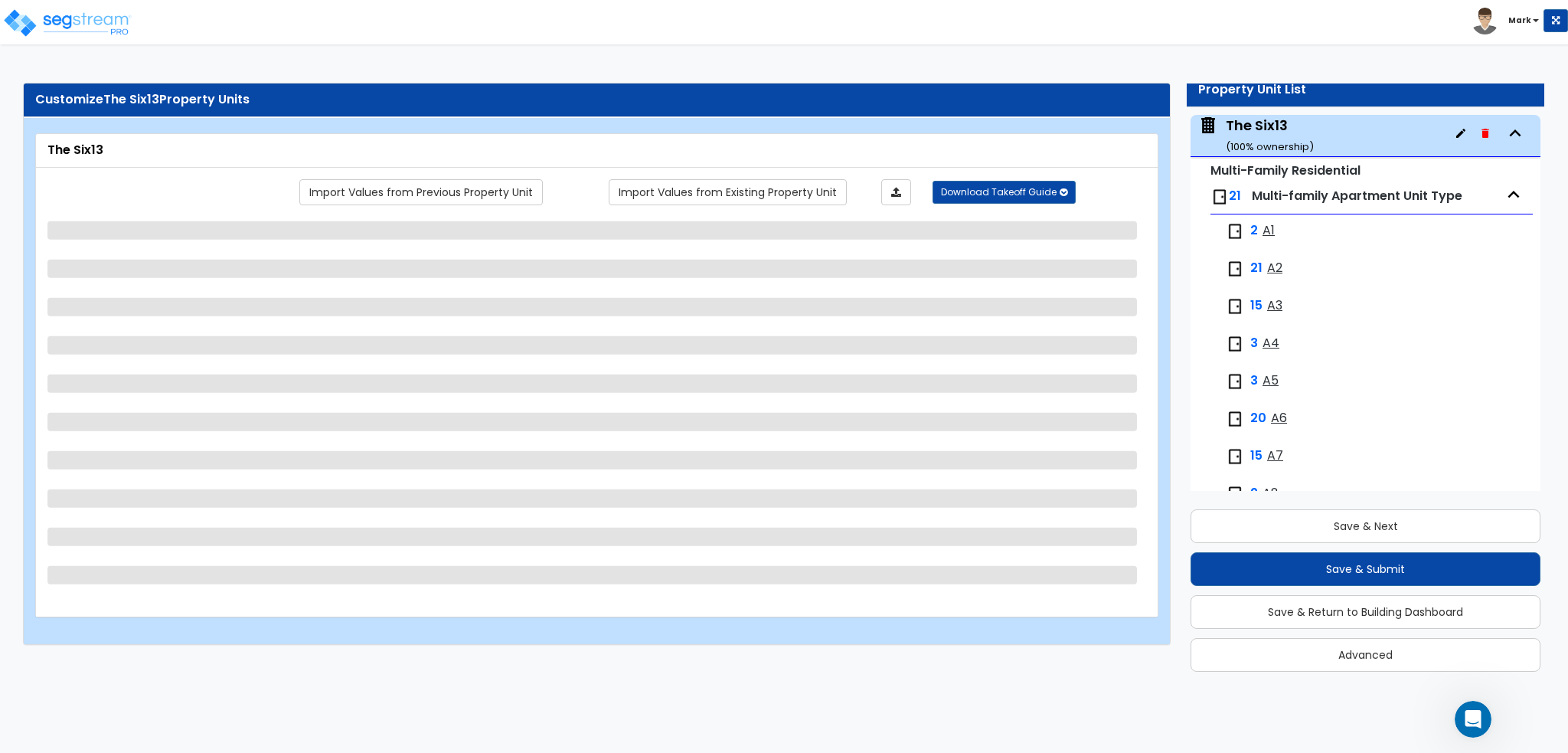
select select "2"
select select "1"
select select "2"
select select "4"
select select "1"
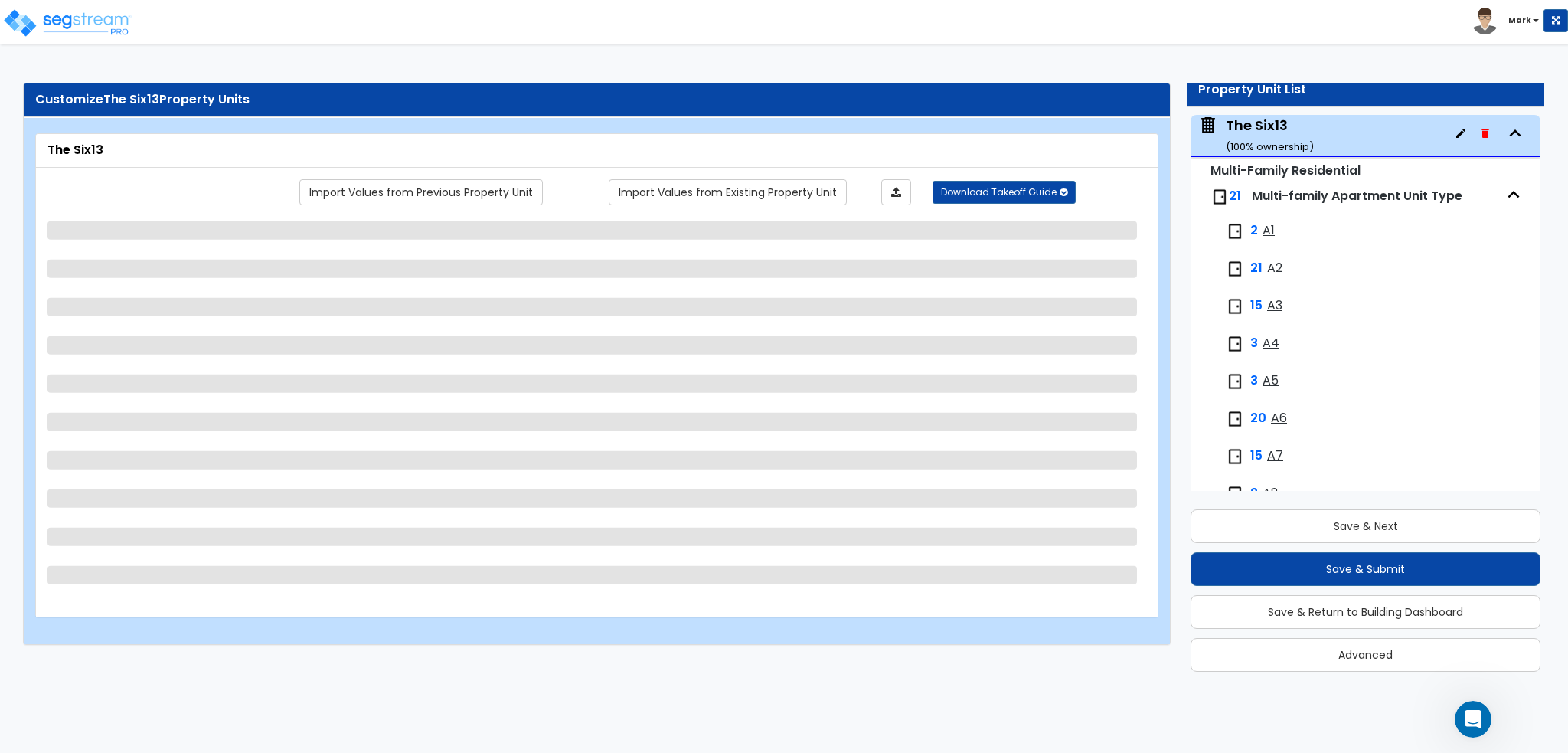
select select "1"
select select "2"
select select "6"
select select "2"
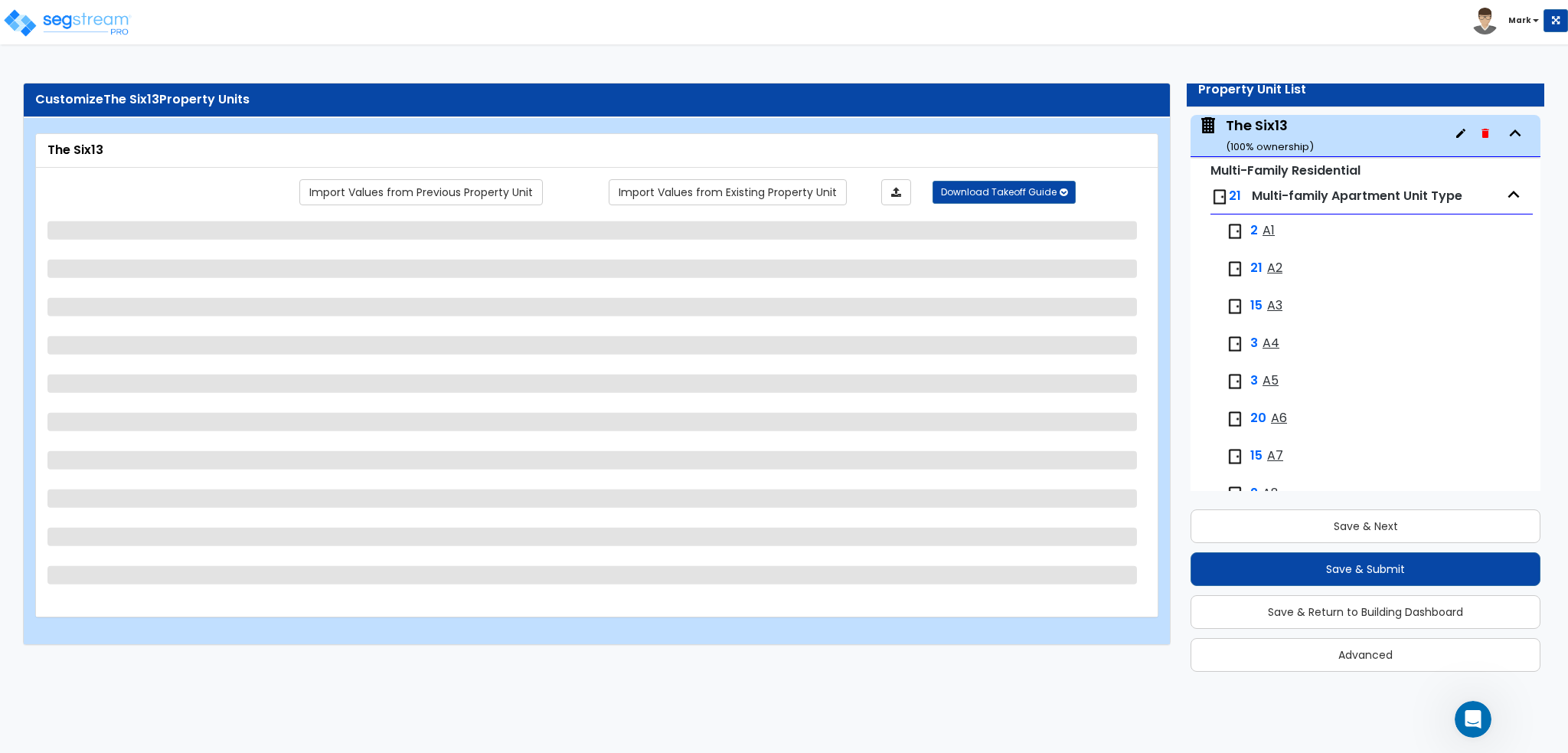
select select "2"
select select "3"
select select "1"
select select "6"
select select "1"
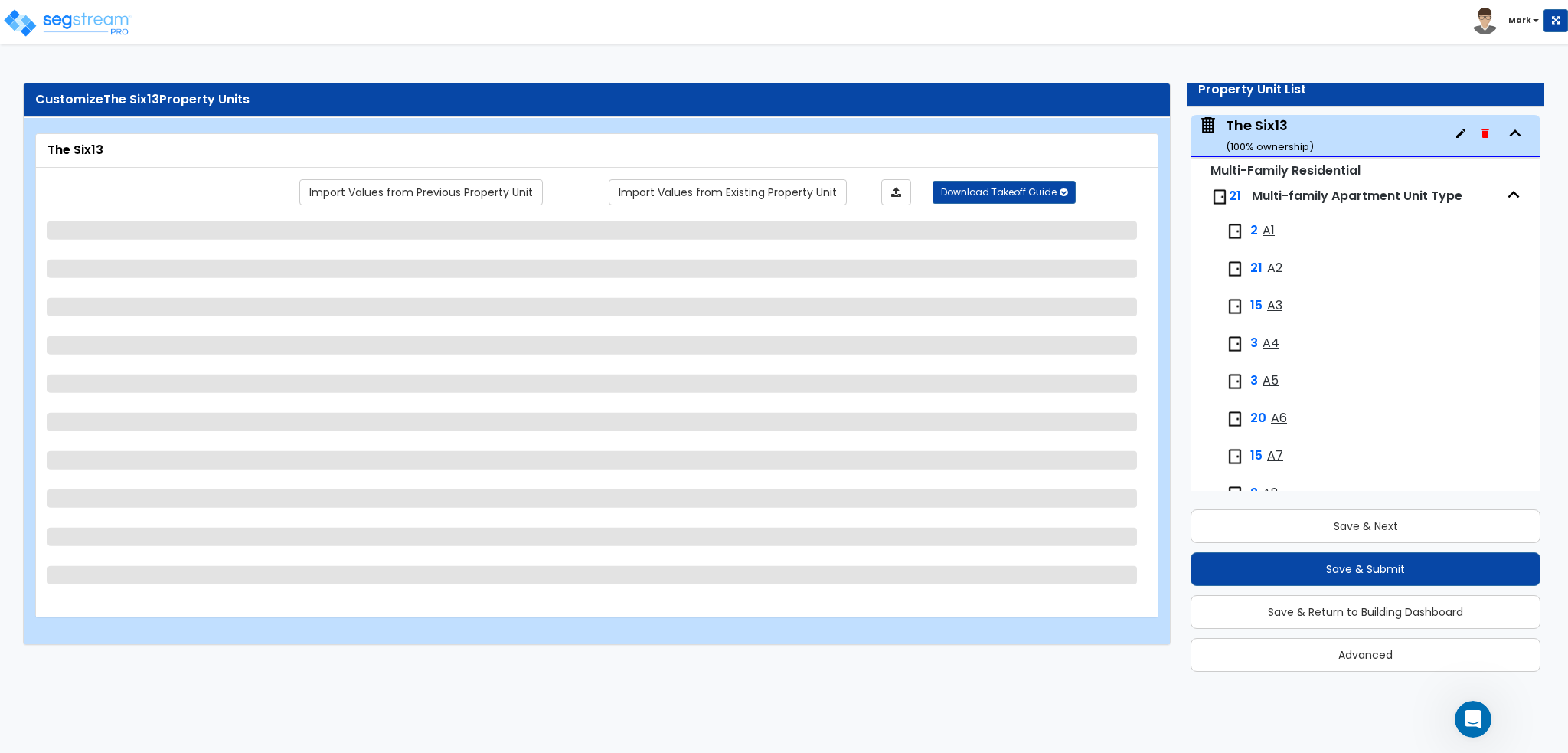
select select "2"
select select "5"
select select "2"
select select "1"
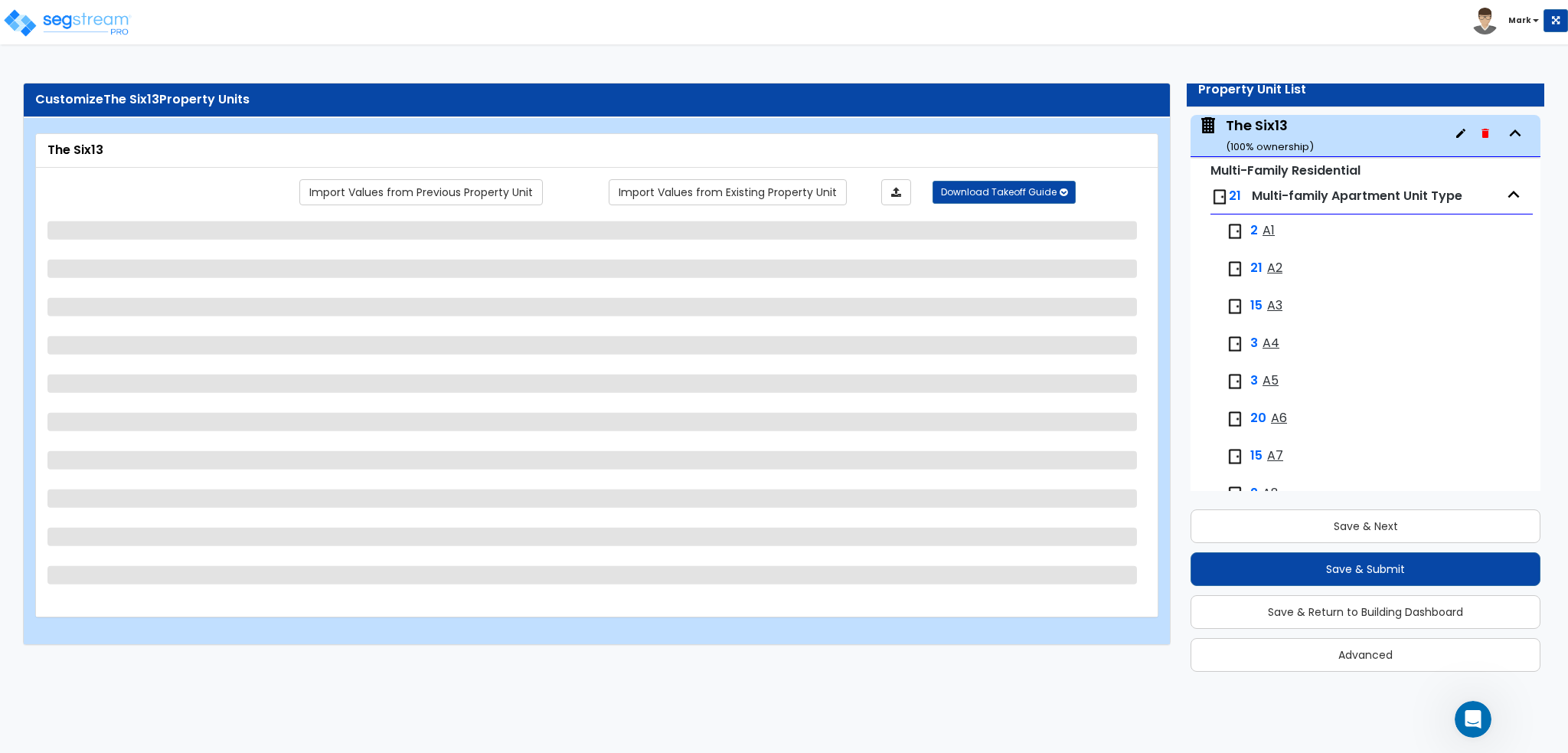
select select "4"
select select "1"
select select "3"
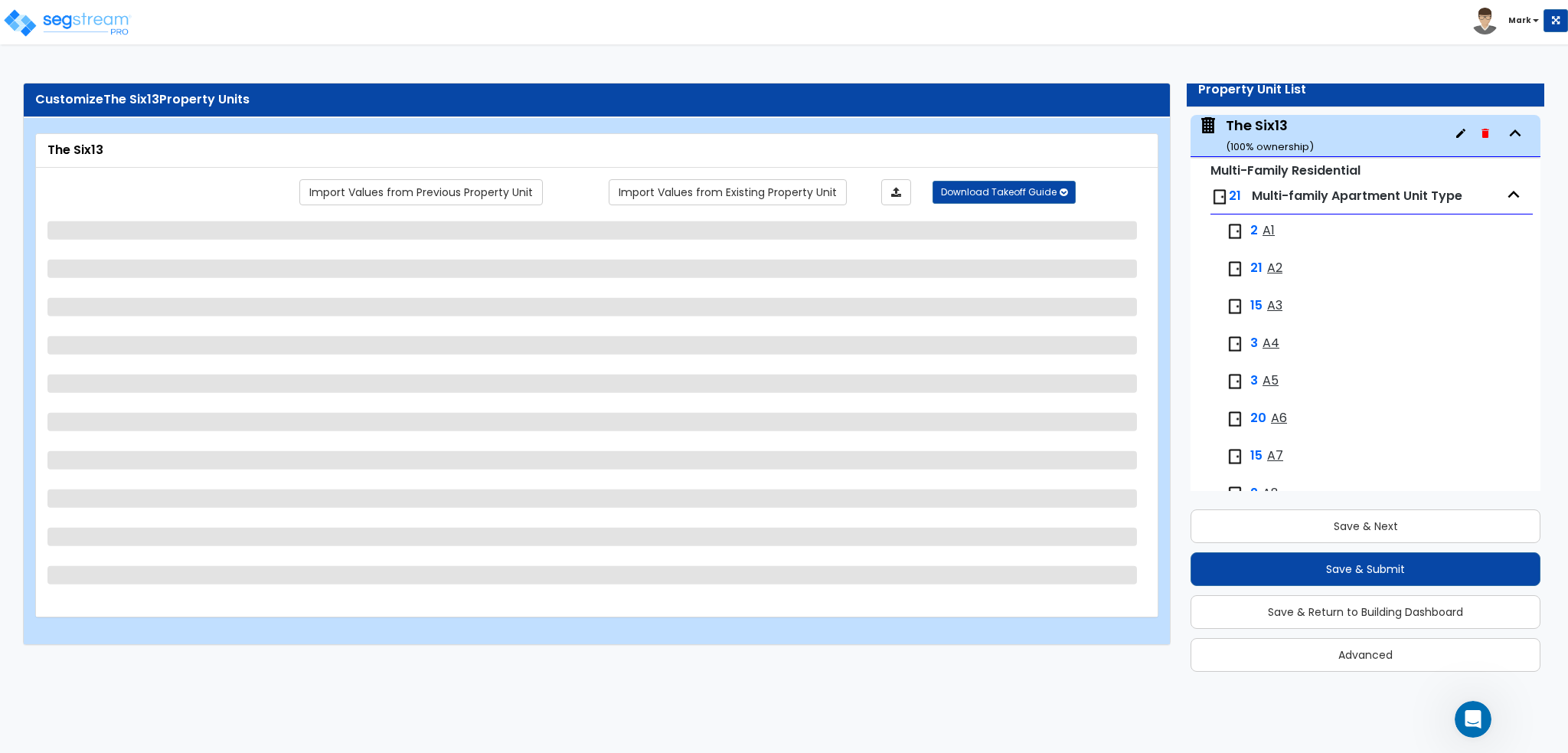
select select "2"
select select "1"
select select "2"
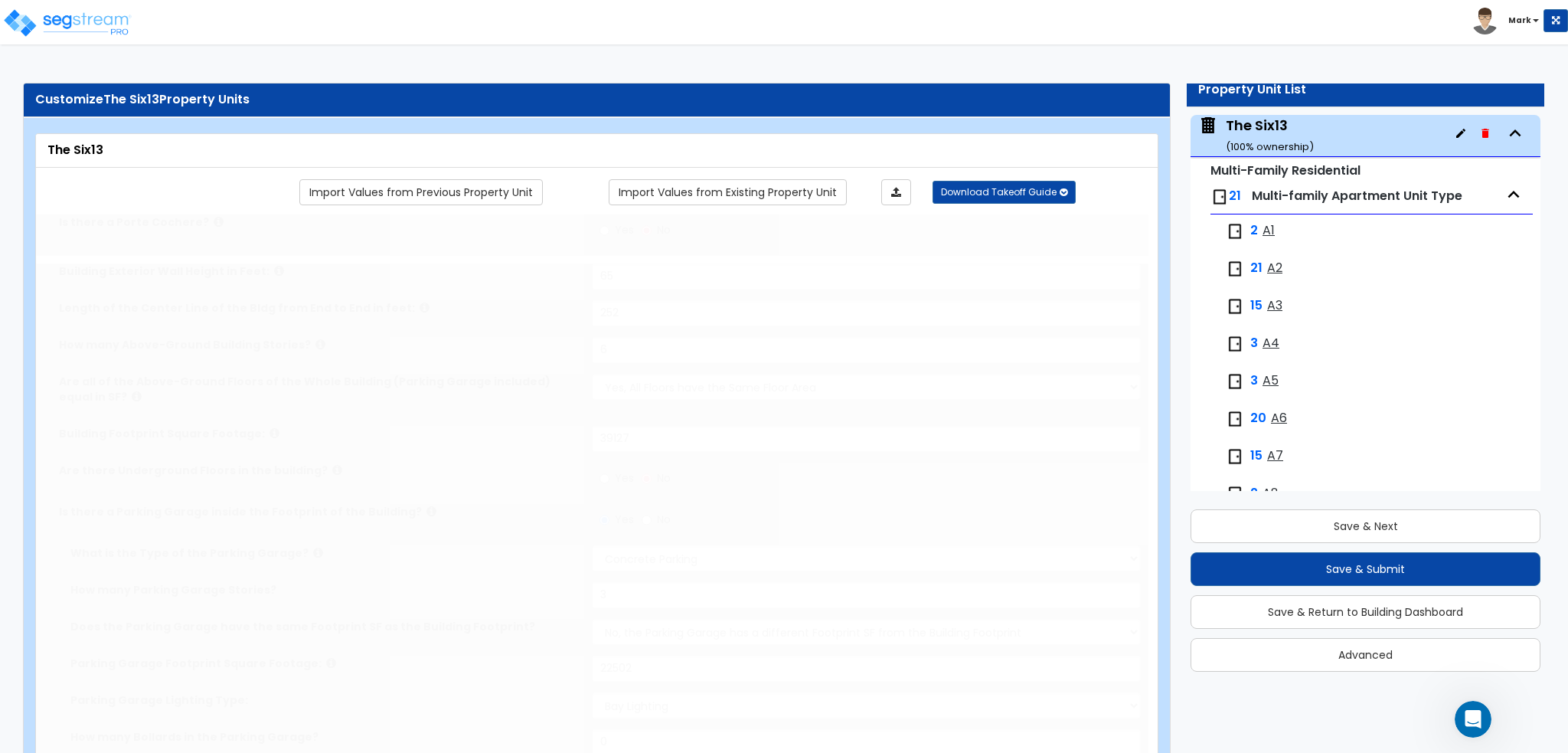
select select "1"
type input "287"
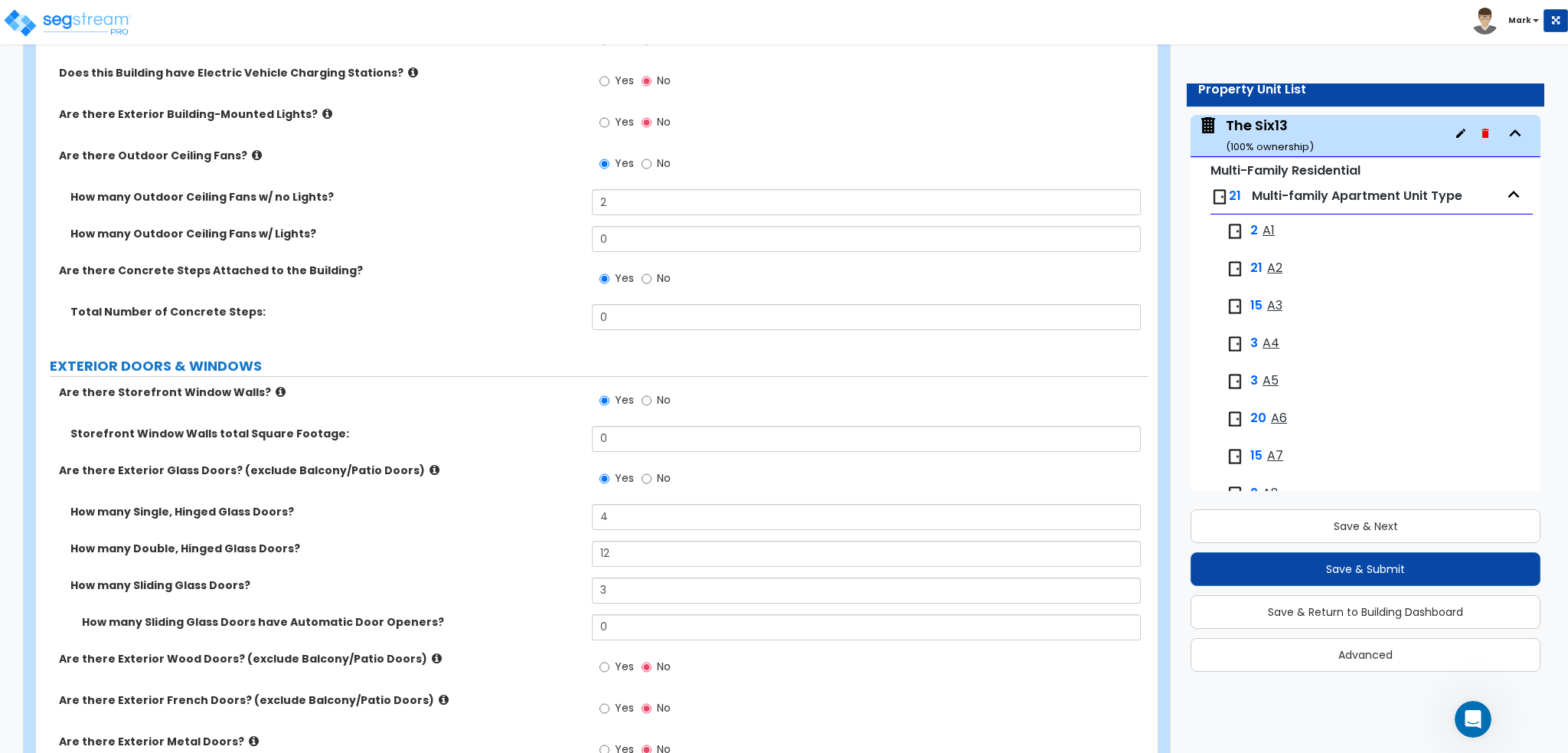
scroll to position [1914, 0]
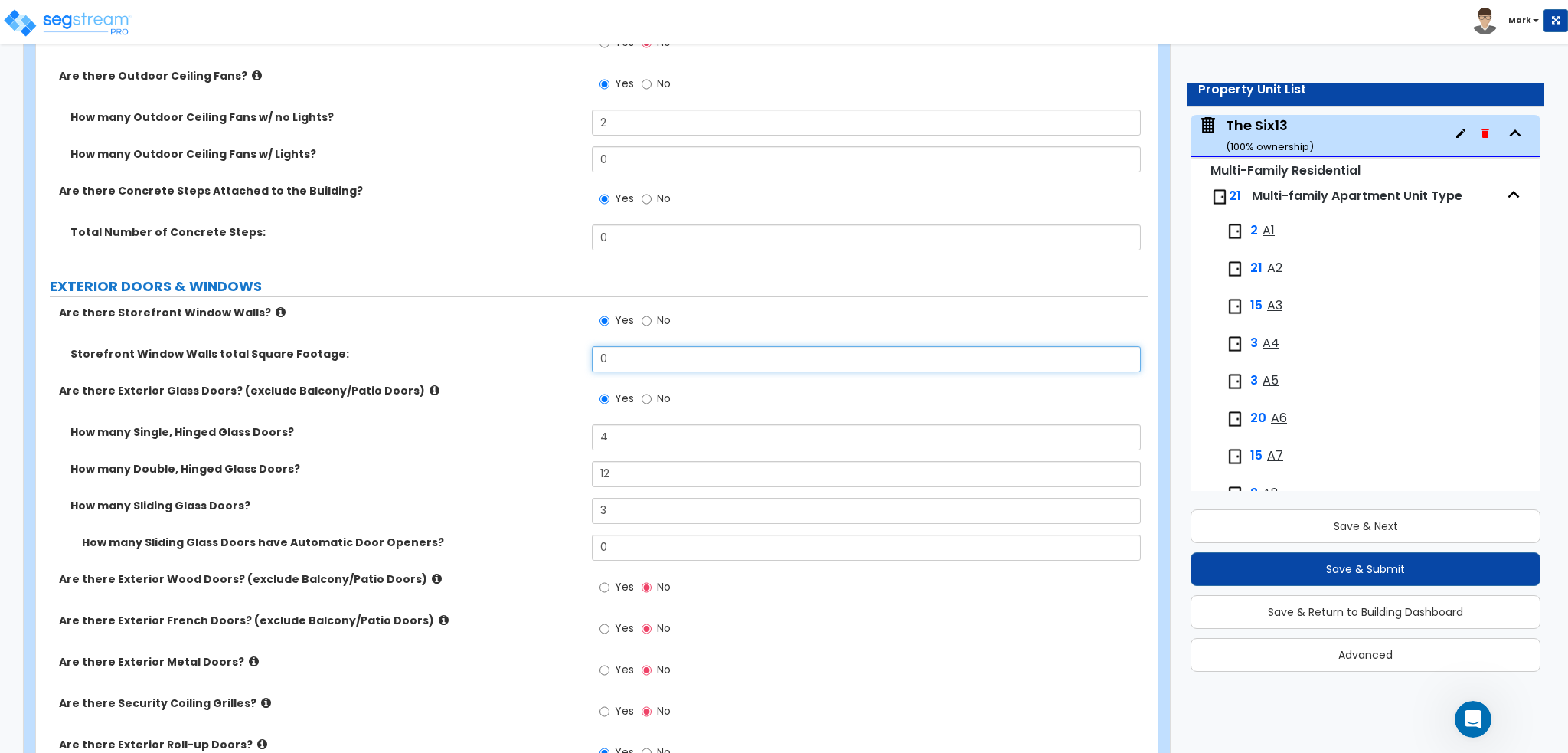
drag, startPoint x: 642, startPoint y: 364, endPoint x: 496, endPoint y: 368, distance: 146.1
click at [500, 367] on div "Storefront Window Walls total Square Footage: 0" at bounding box center [592, 364] width 1113 height 36
type input "2,492"
click at [515, 424] on label "How many Single, Hinged Glass Doors?" at bounding box center [326, 432] width 510 height 16
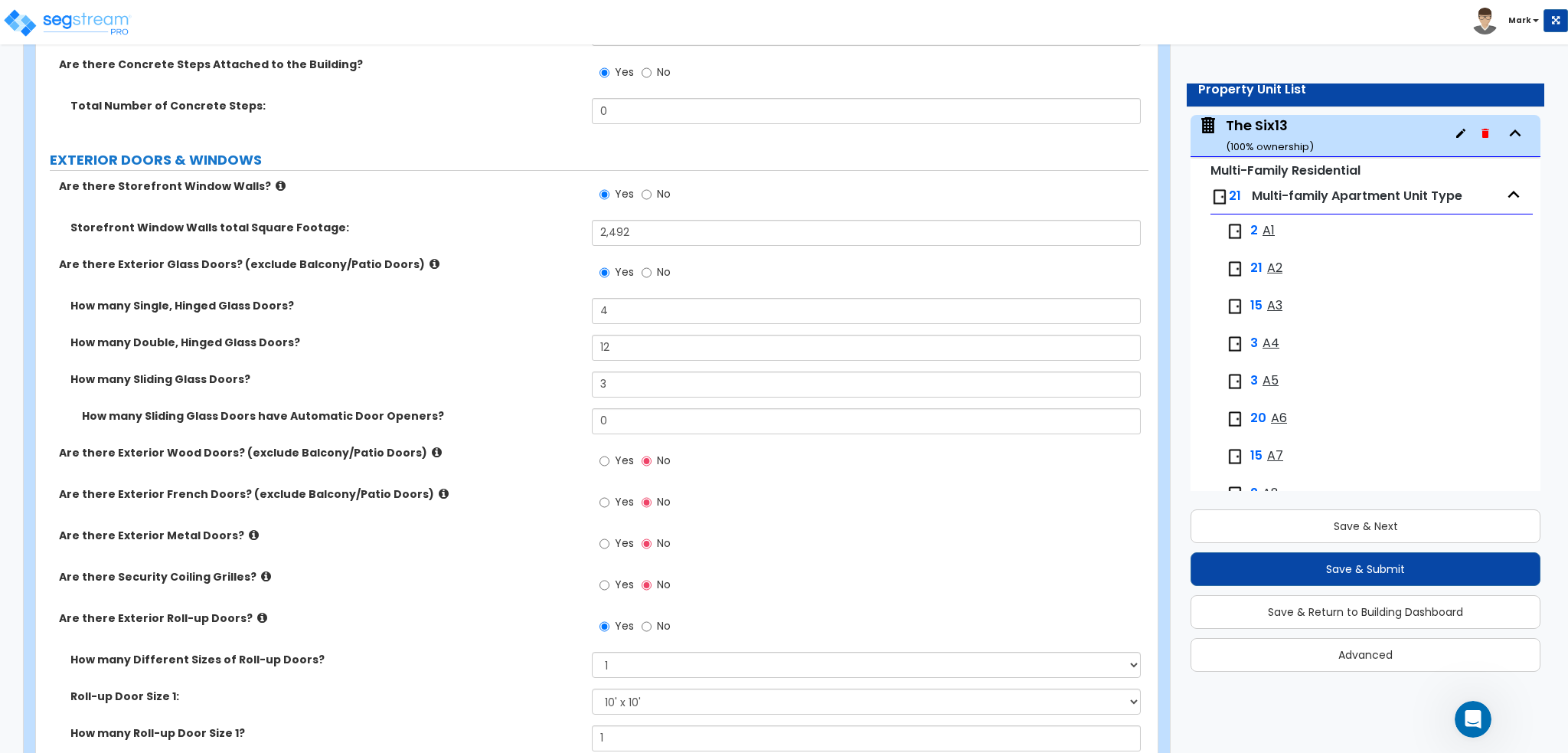
scroll to position [2068, 0]
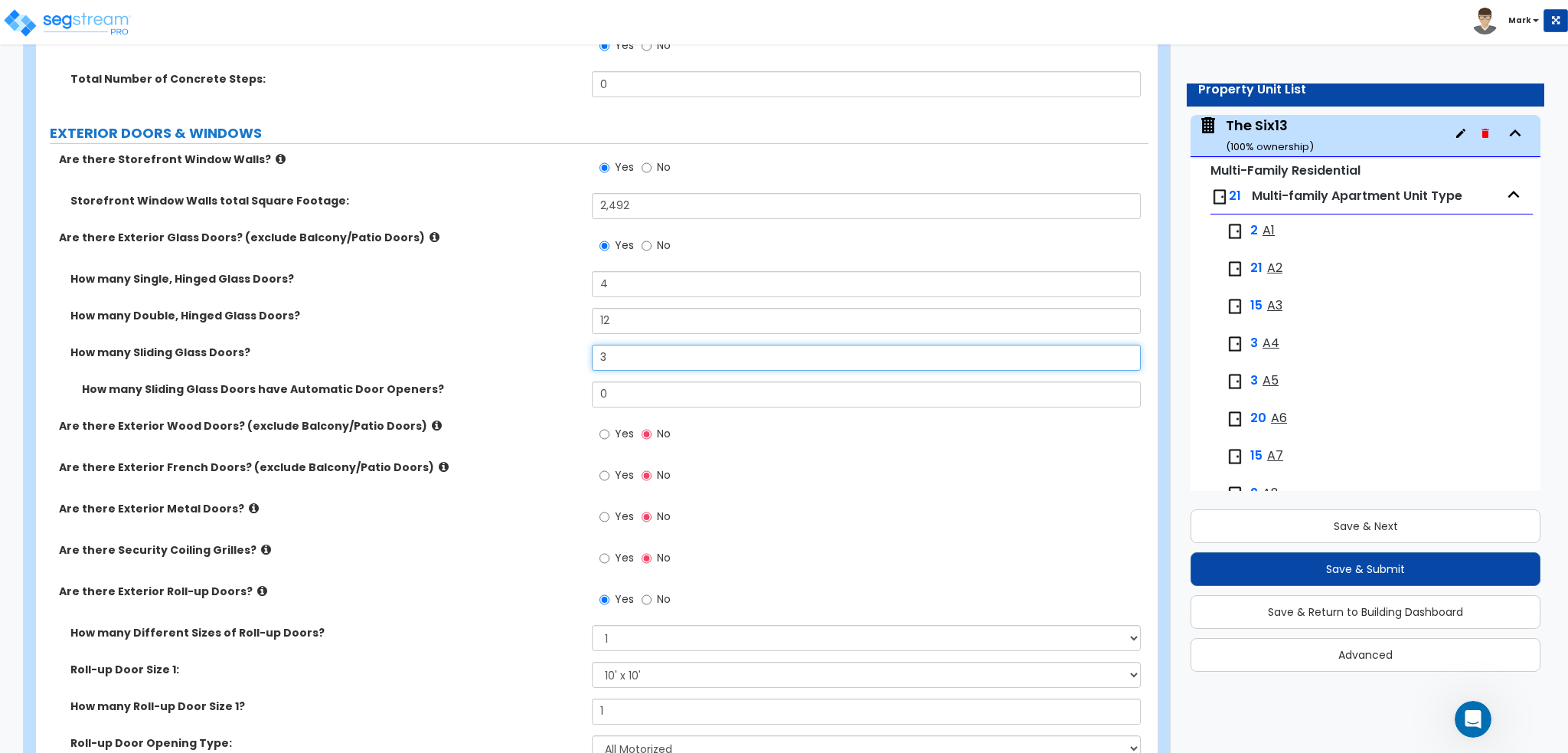
drag, startPoint x: 623, startPoint y: 360, endPoint x: 540, endPoint y: 357, distance: 83.1
click at [540, 357] on div "How many Sliding Glass Doors? 3" at bounding box center [592, 362] width 1113 height 36
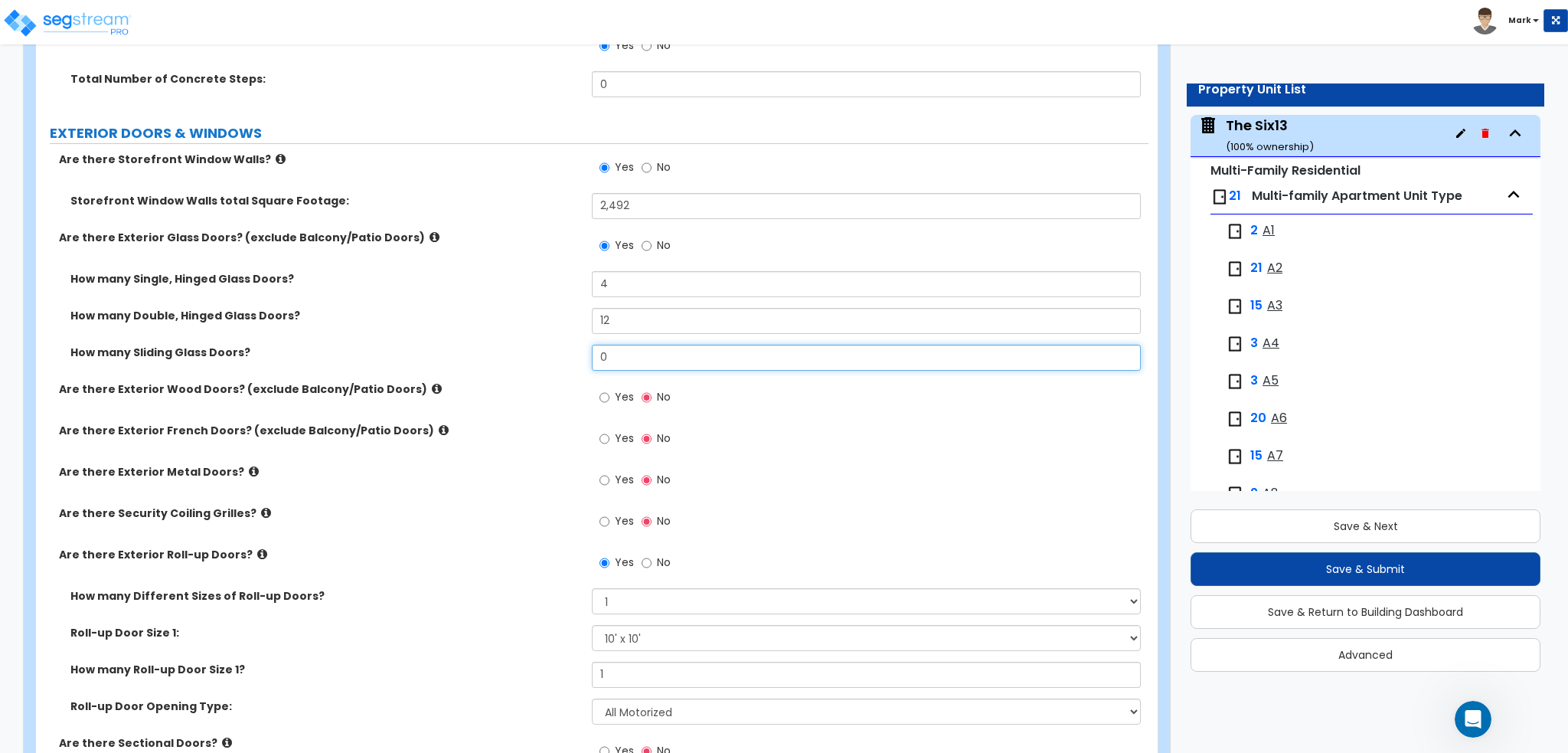
type input "0"
click at [608, 398] on input "Yes" at bounding box center [604, 397] width 10 height 17
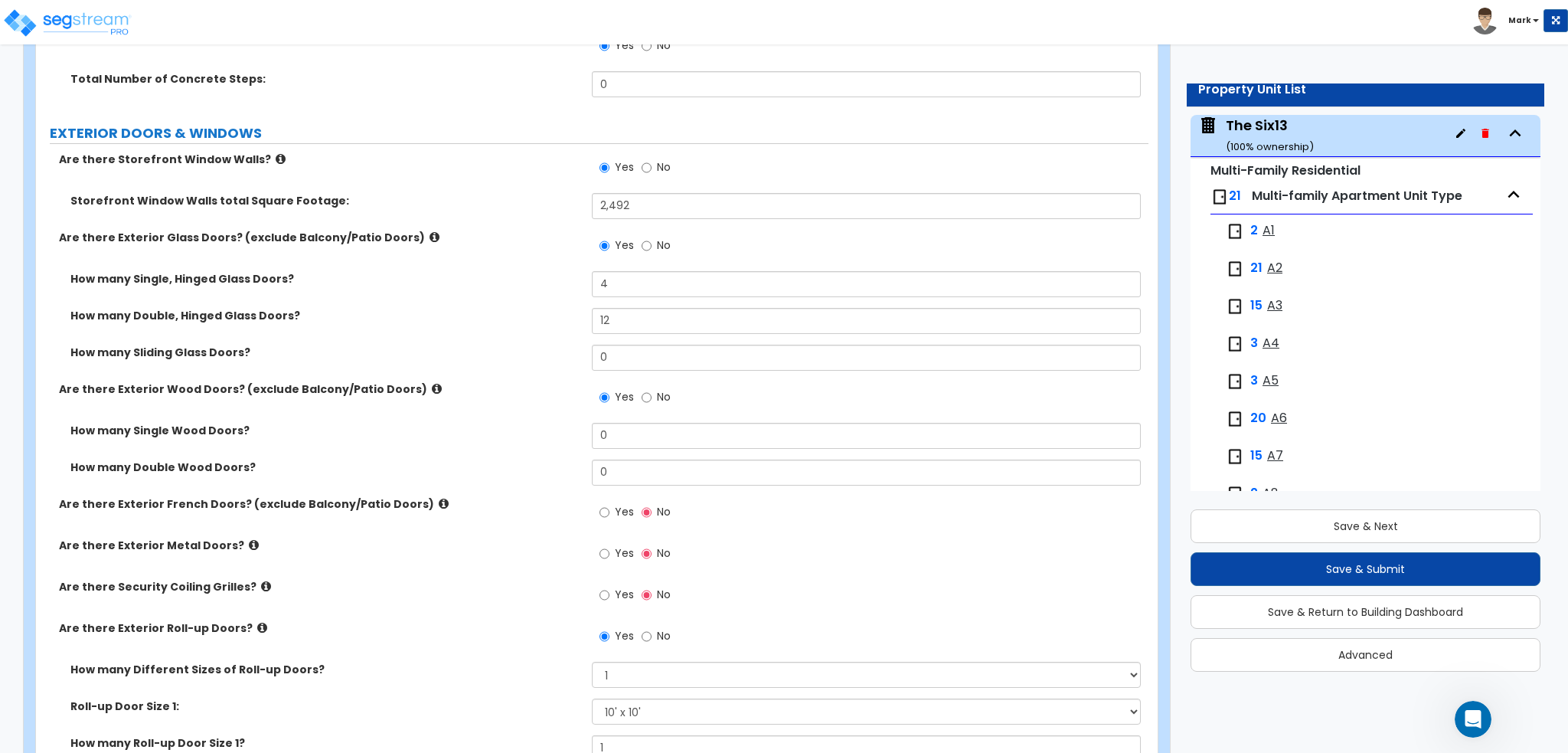
click at [654, 395] on label "No" at bounding box center [656, 399] width 30 height 26
click at [651, 395] on input "No" at bounding box center [646, 397] width 10 height 17
radio input "false"
radio input "true"
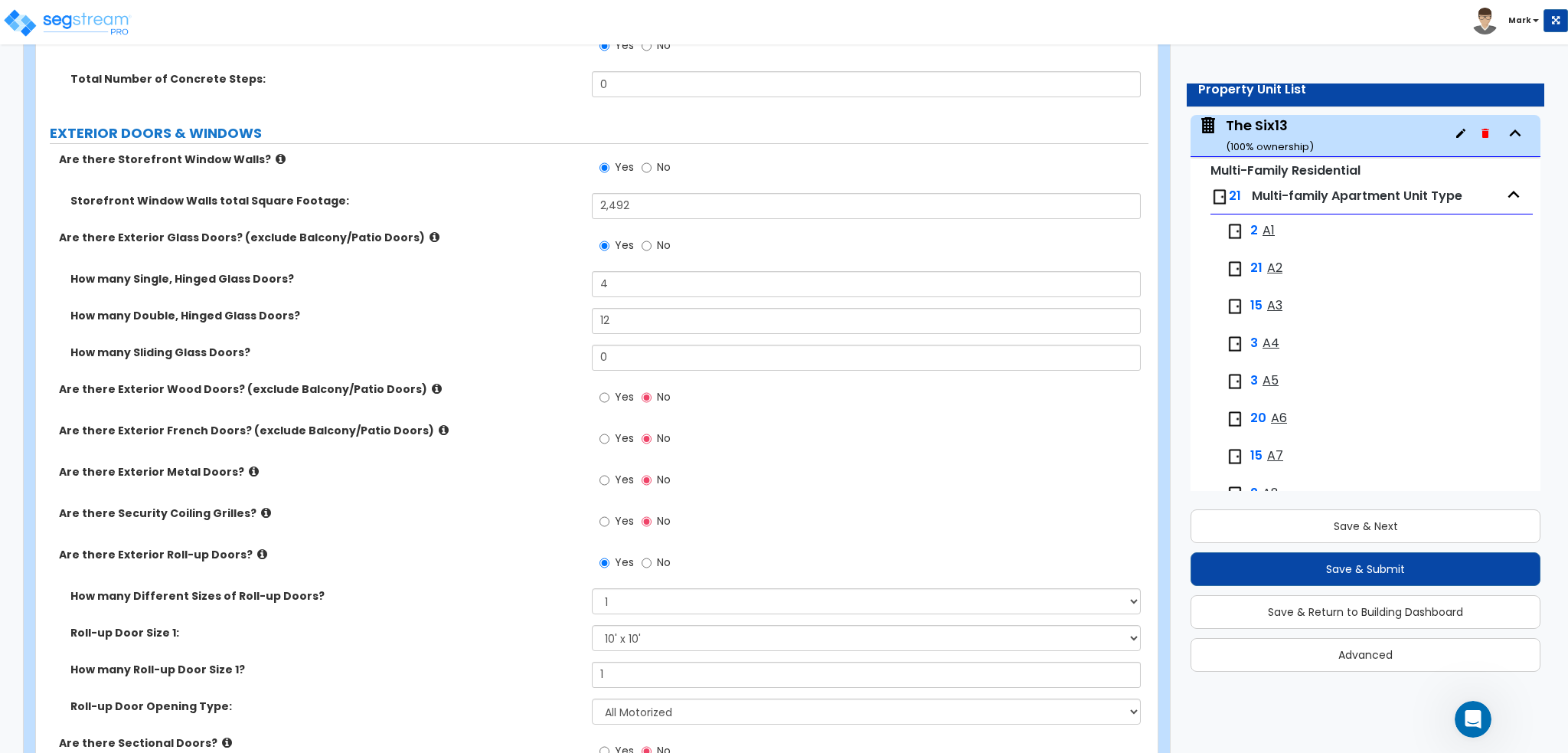
click at [616, 478] on span "Yes" at bounding box center [624, 479] width 19 height 16
click at [609, 478] on input "Yes" at bounding box center [604, 479] width 10 height 17
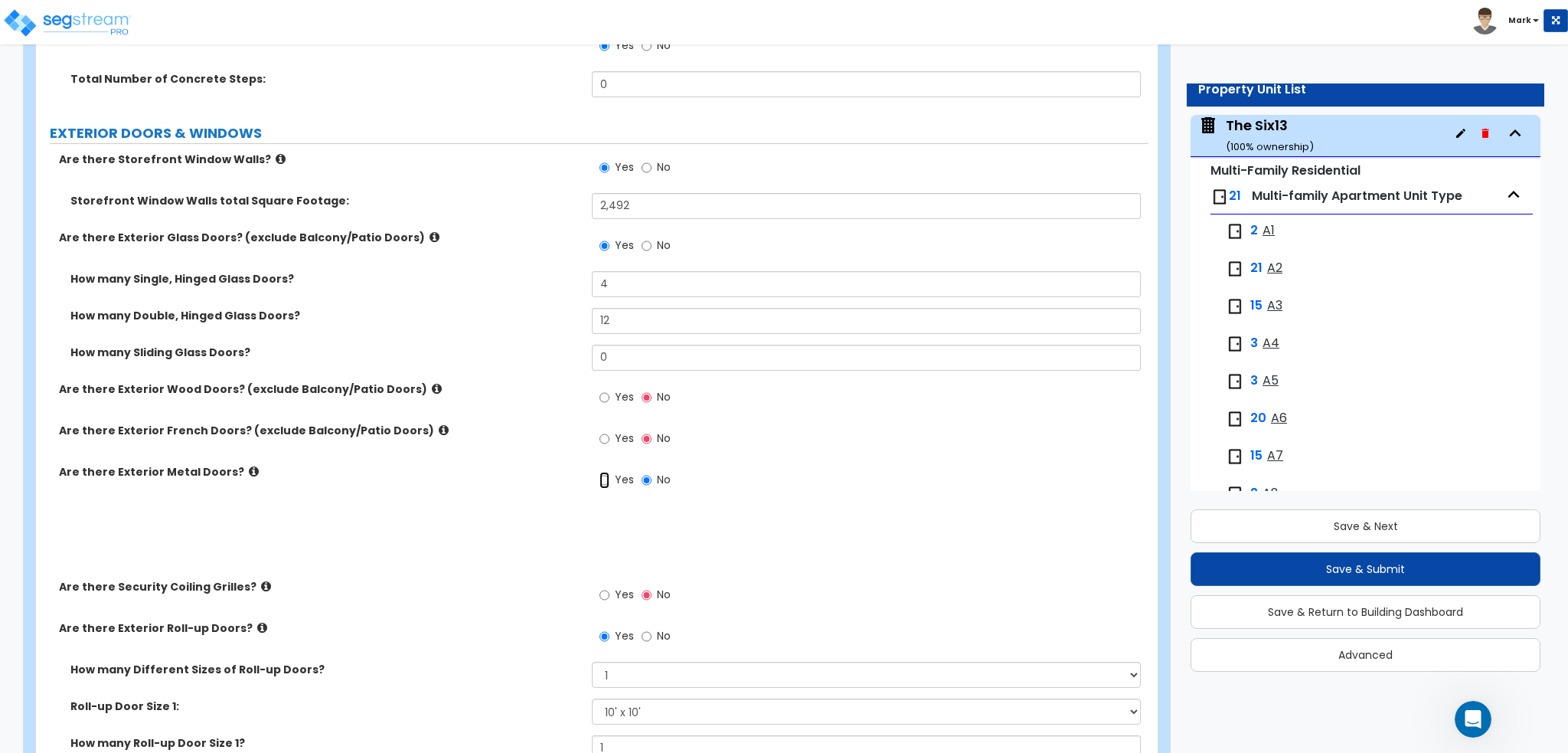
radio input "true"
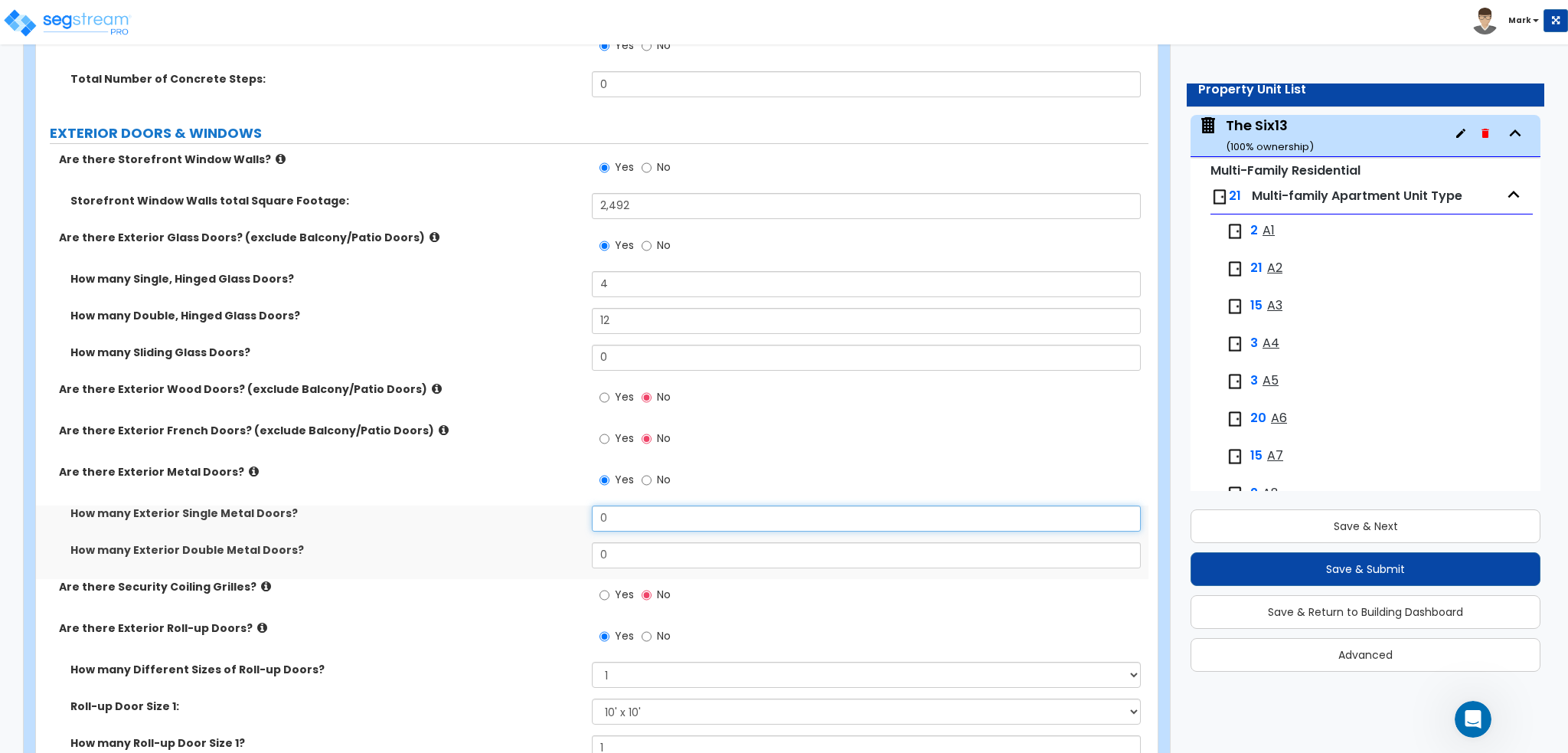
drag, startPoint x: 639, startPoint y: 504, endPoint x: 522, endPoint y: 511, distance: 117.2
click at [522, 511] on div "How many Exterior Single Metal Doors? 0" at bounding box center [592, 524] width 1113 height 36
type input "5"
click at [499, 517] on label "How many Exterior Single Metal Doors?" at bounding box center [326, 514] width 510 height 16
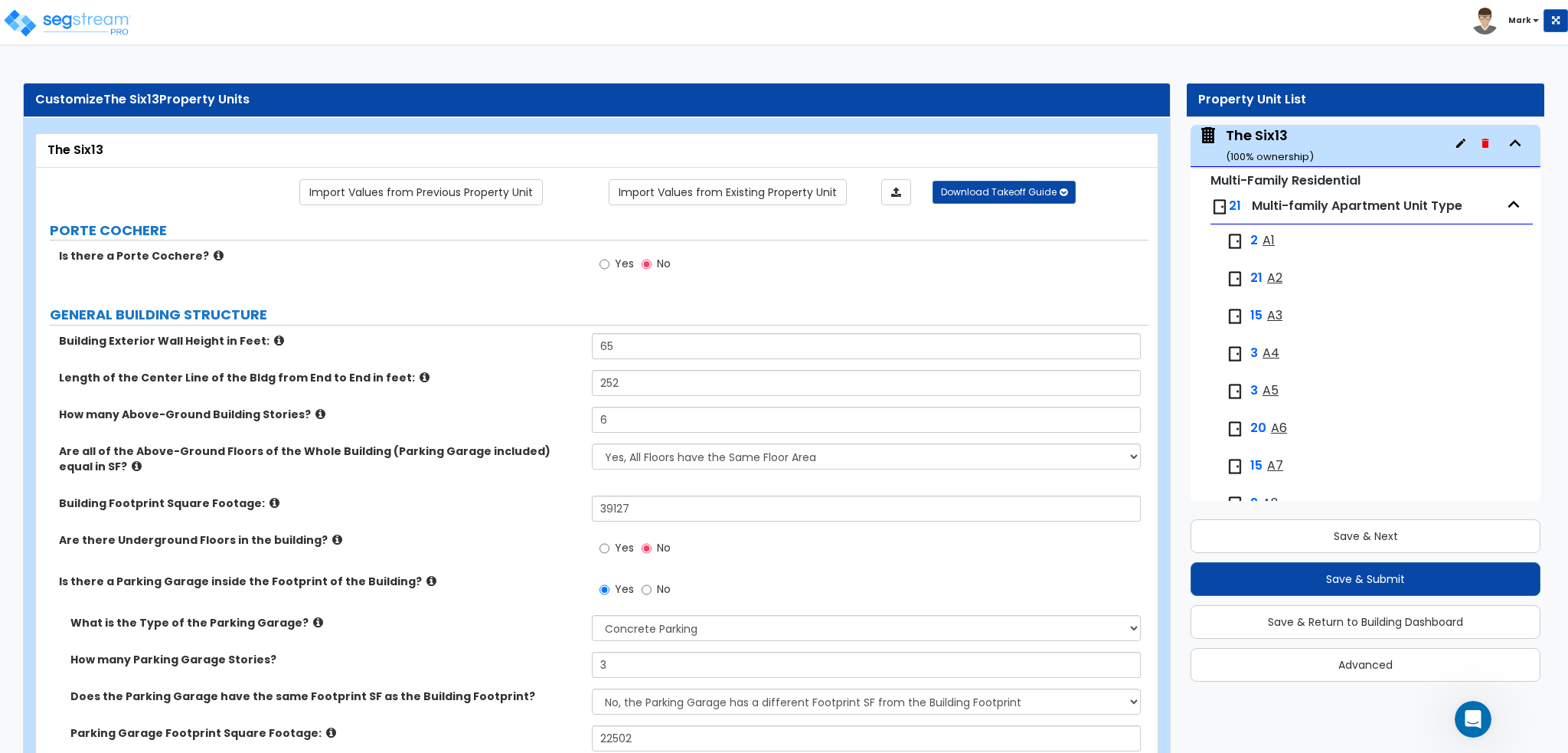
scroll to position [0, 0]
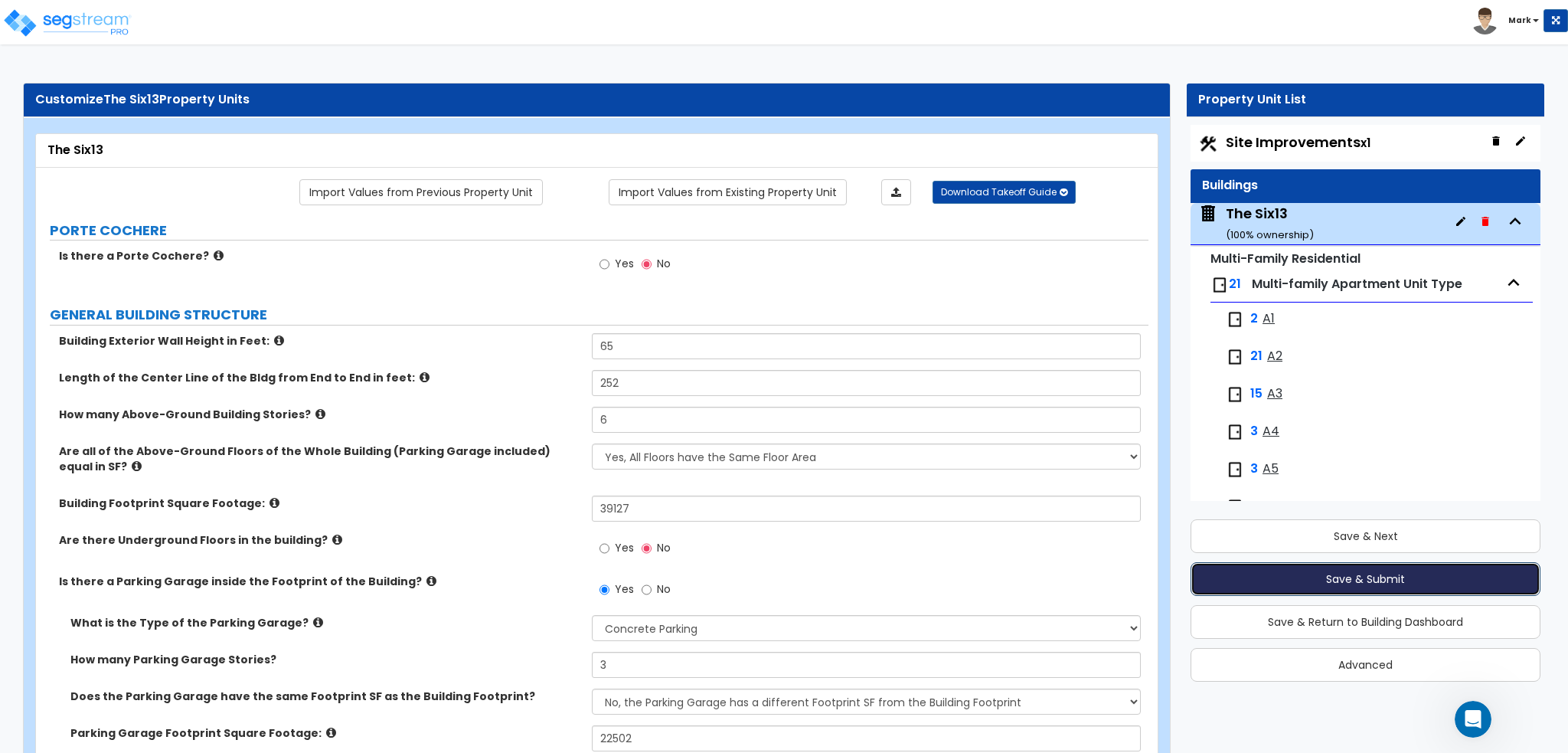
click at [1343, 574] on button "Save & Submit" at bounding box center [1365, 579] width 350 height 33
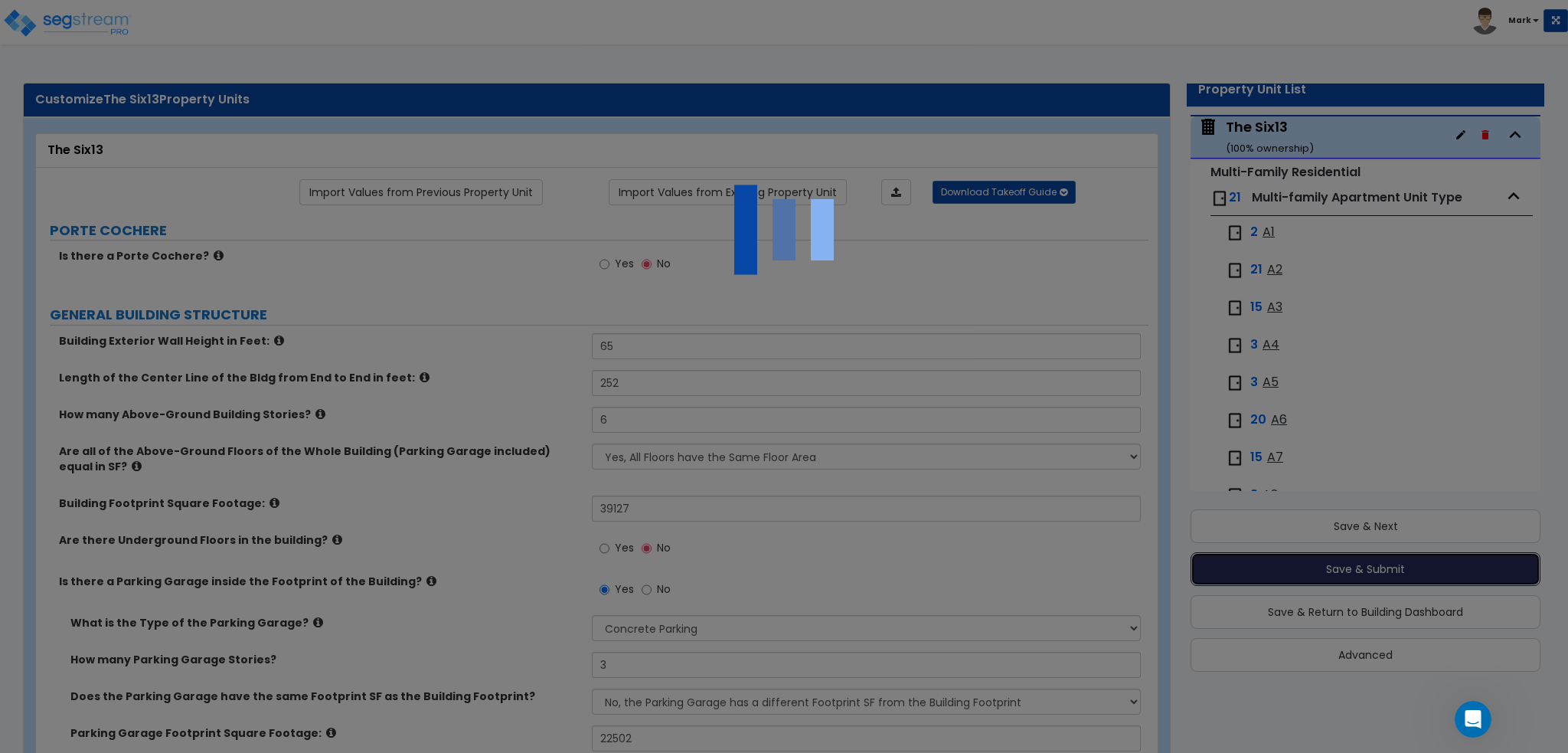
scroll to position [78, 0]
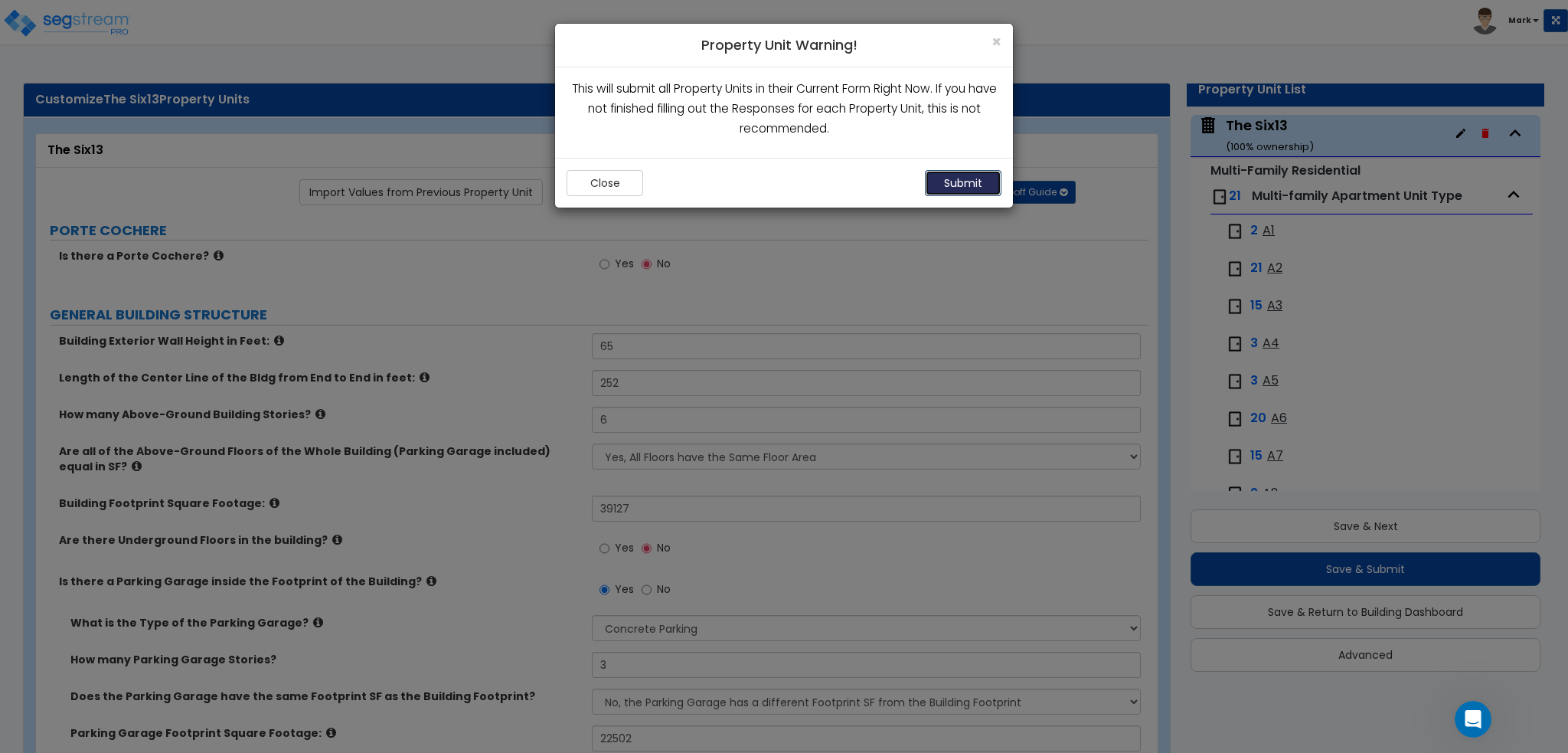
click at [958, 187] on button "Submit" at bounding box center [963, 183] width 77 height 26
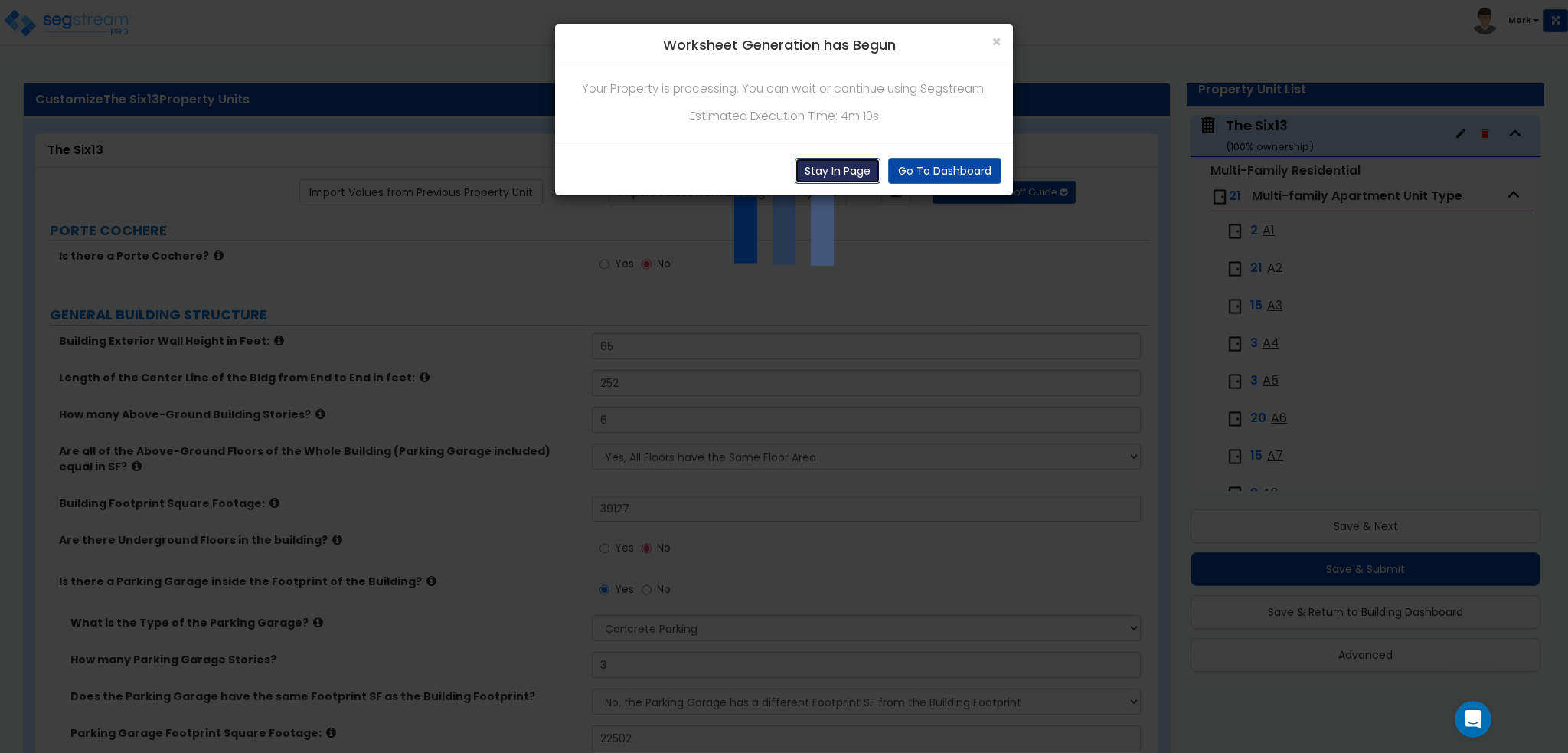
click at [840, 166] on button "Stay In Page" at bounding box center [837, 170] width 86 height 26
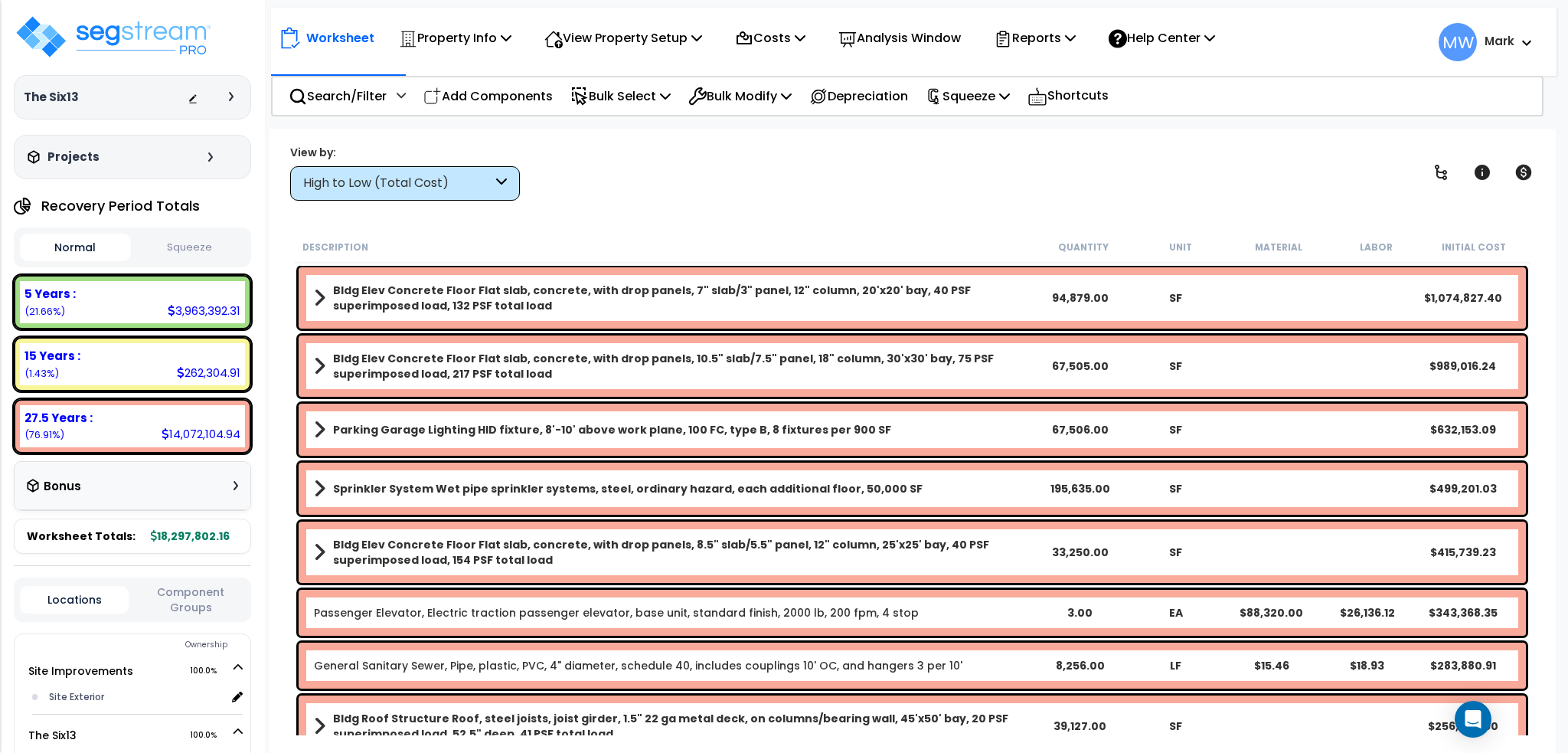
click at [204, 250] on button "Squeeze" at bounding box center [190, 247] width 111 height 27
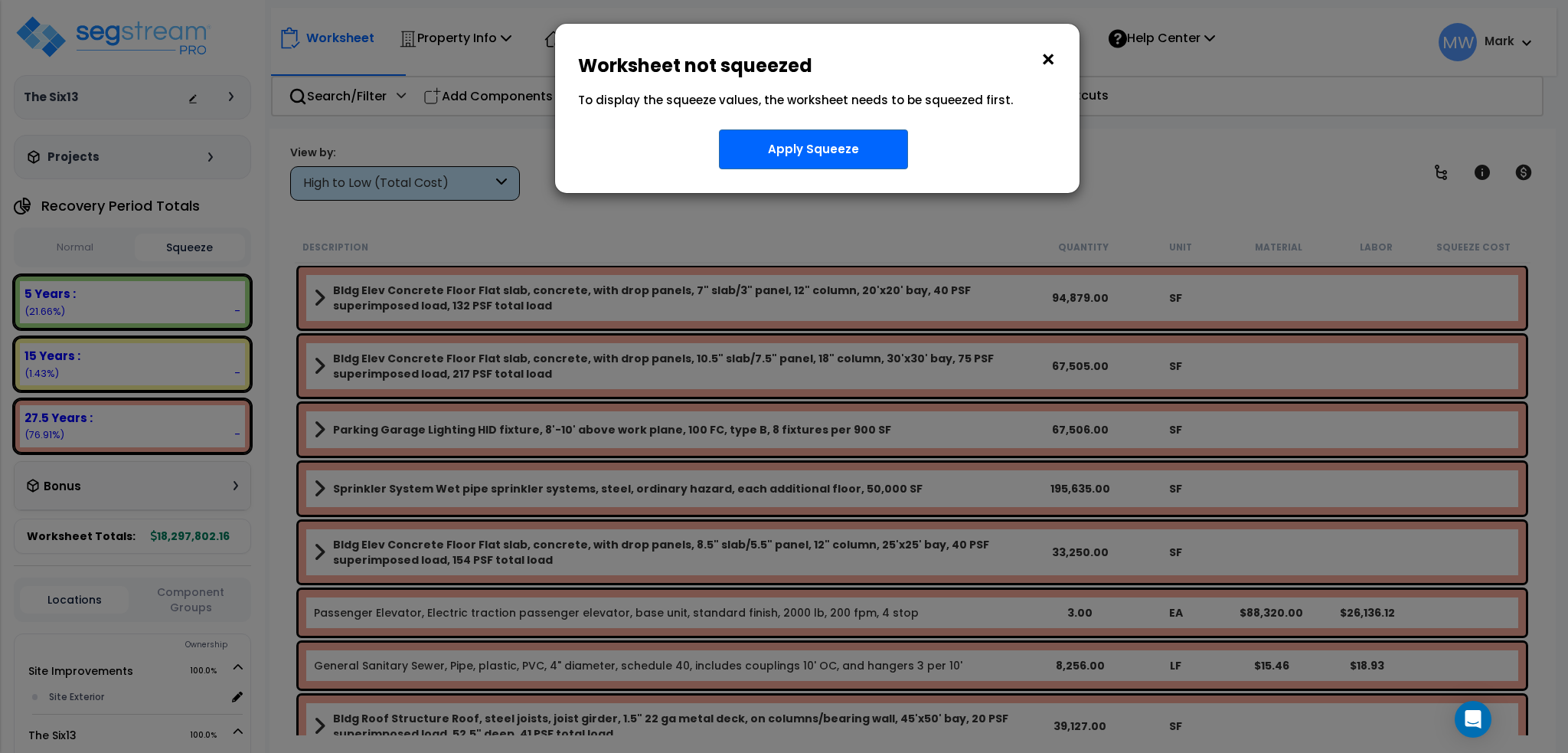
click at [1054, 53] on button "×" at bounding box center [1048, 59] width 17 height 25
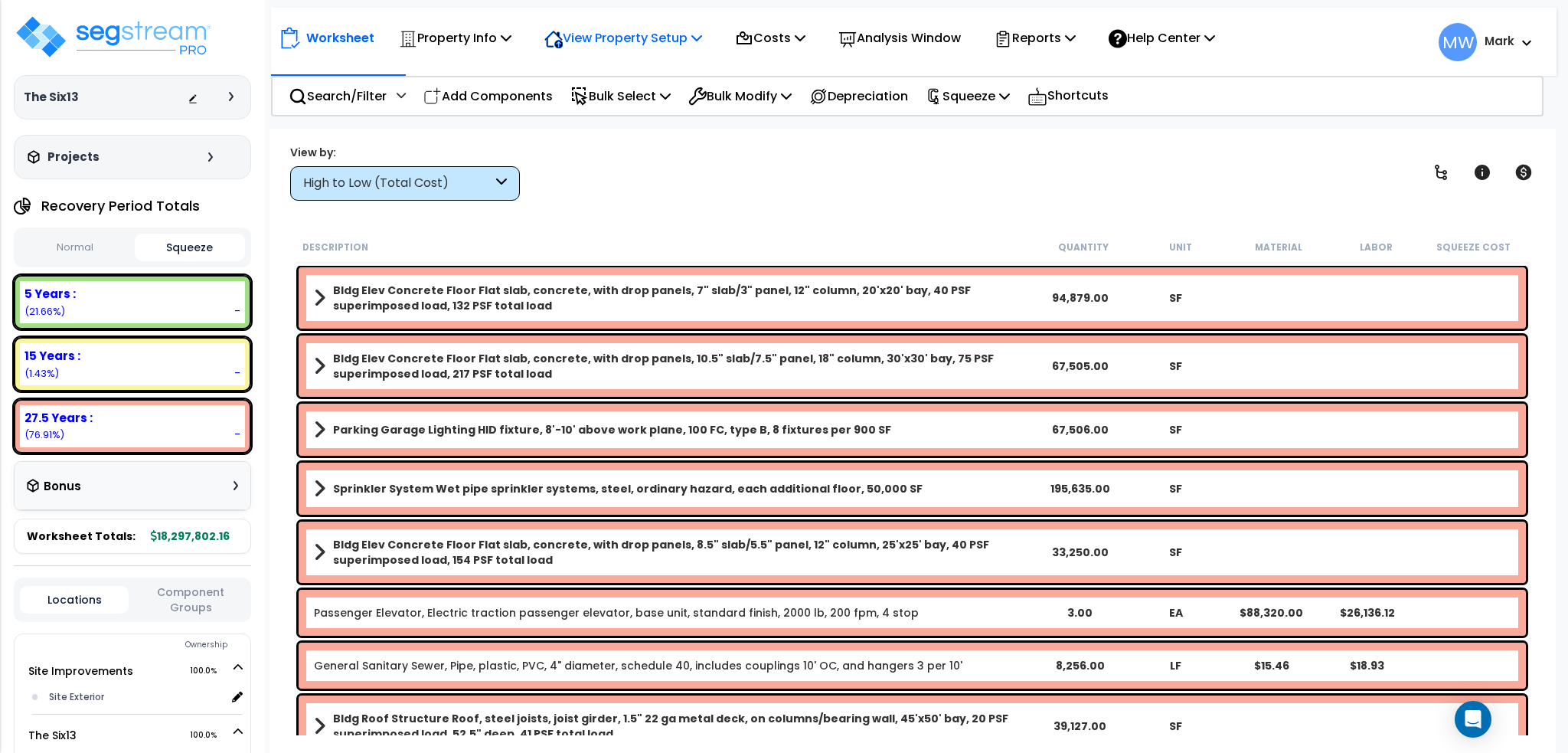
click at [643, 39] on p "View Property Setup" at bounding box center [623, 37] width 157 height 21
click at [614, 105] on link "View Questionnaire" at bounding box center [612, 104] width 151 height 31
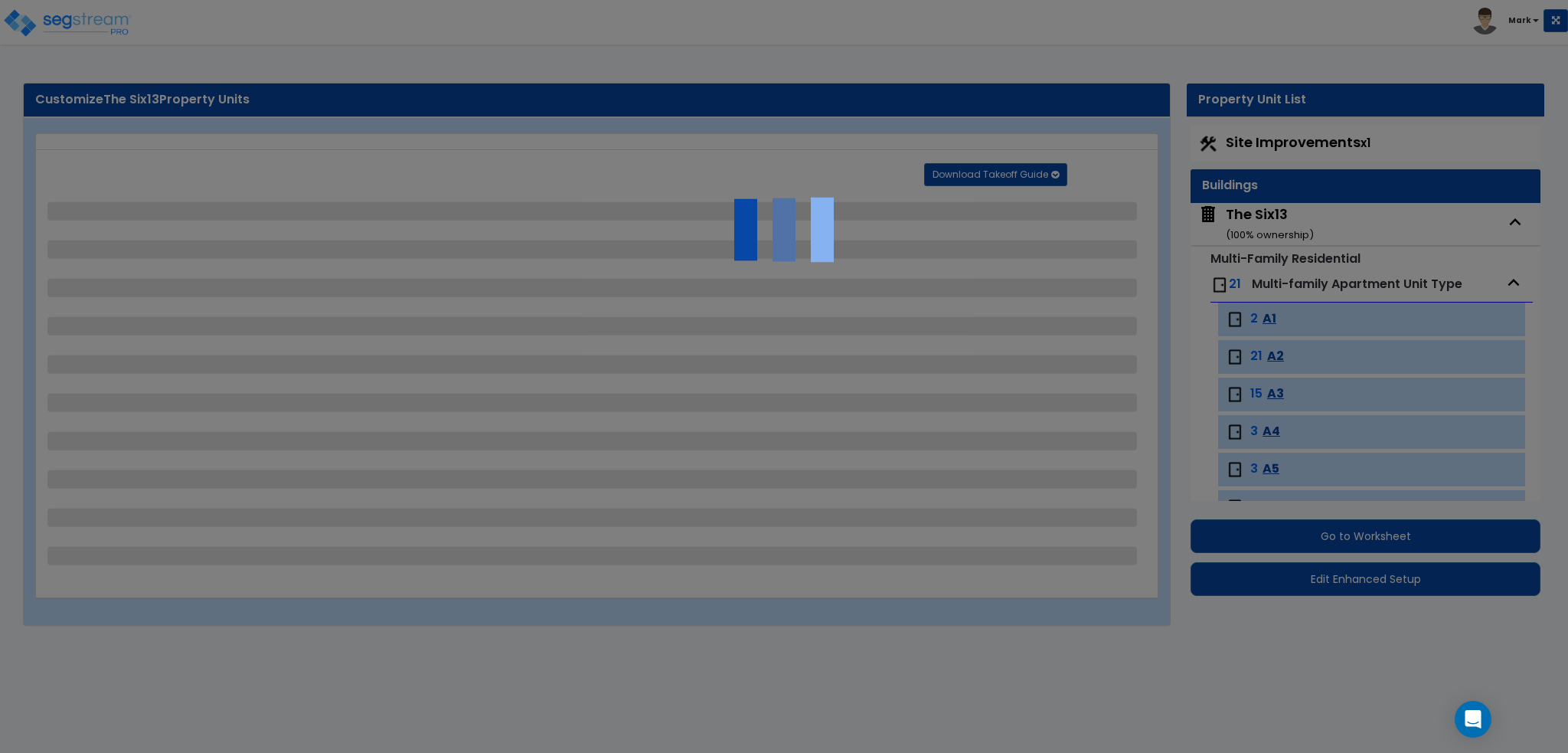
select select "1"
select select "2"
select select "1"
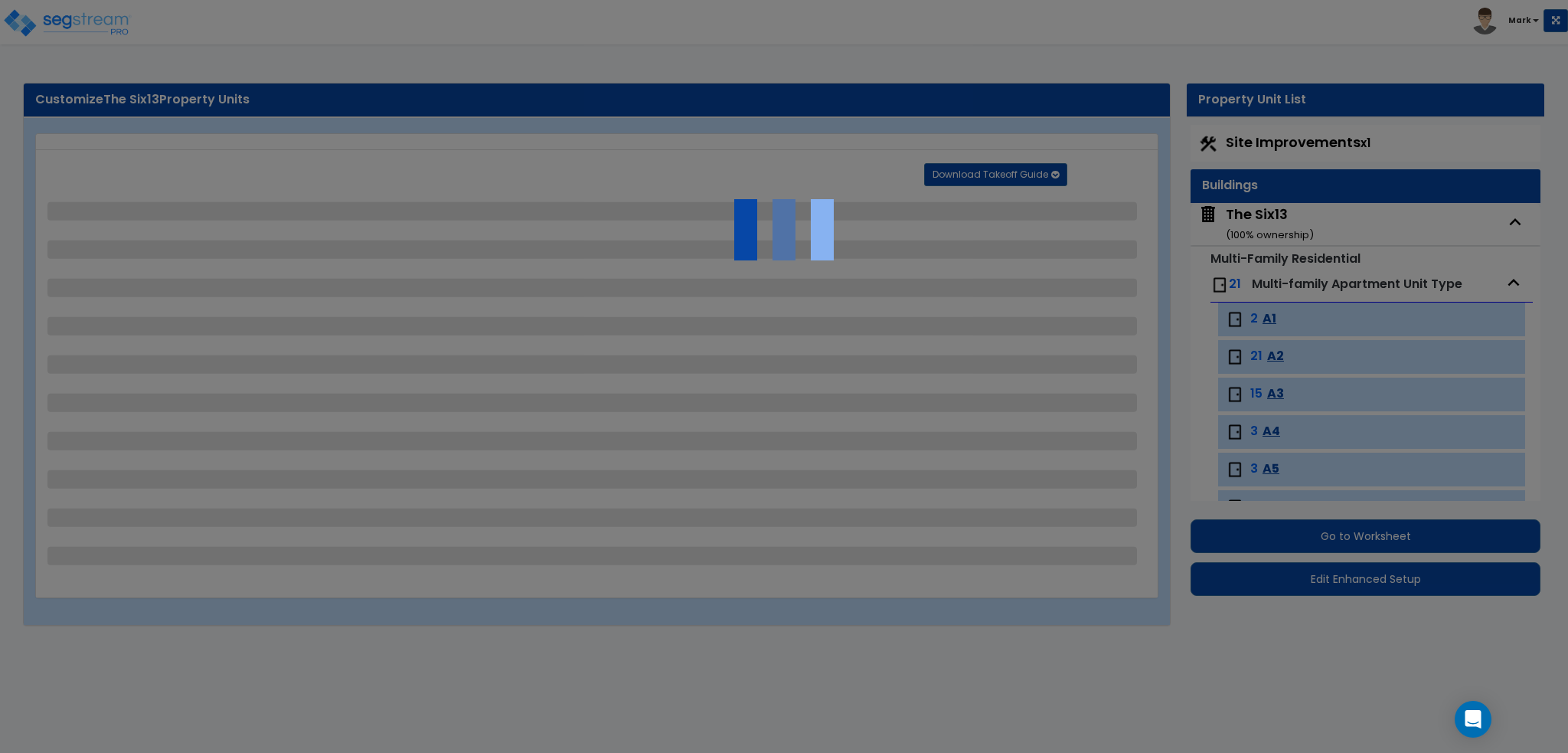
select select "4"
select select "2"
select select "5"
select select "2"
select select "1"
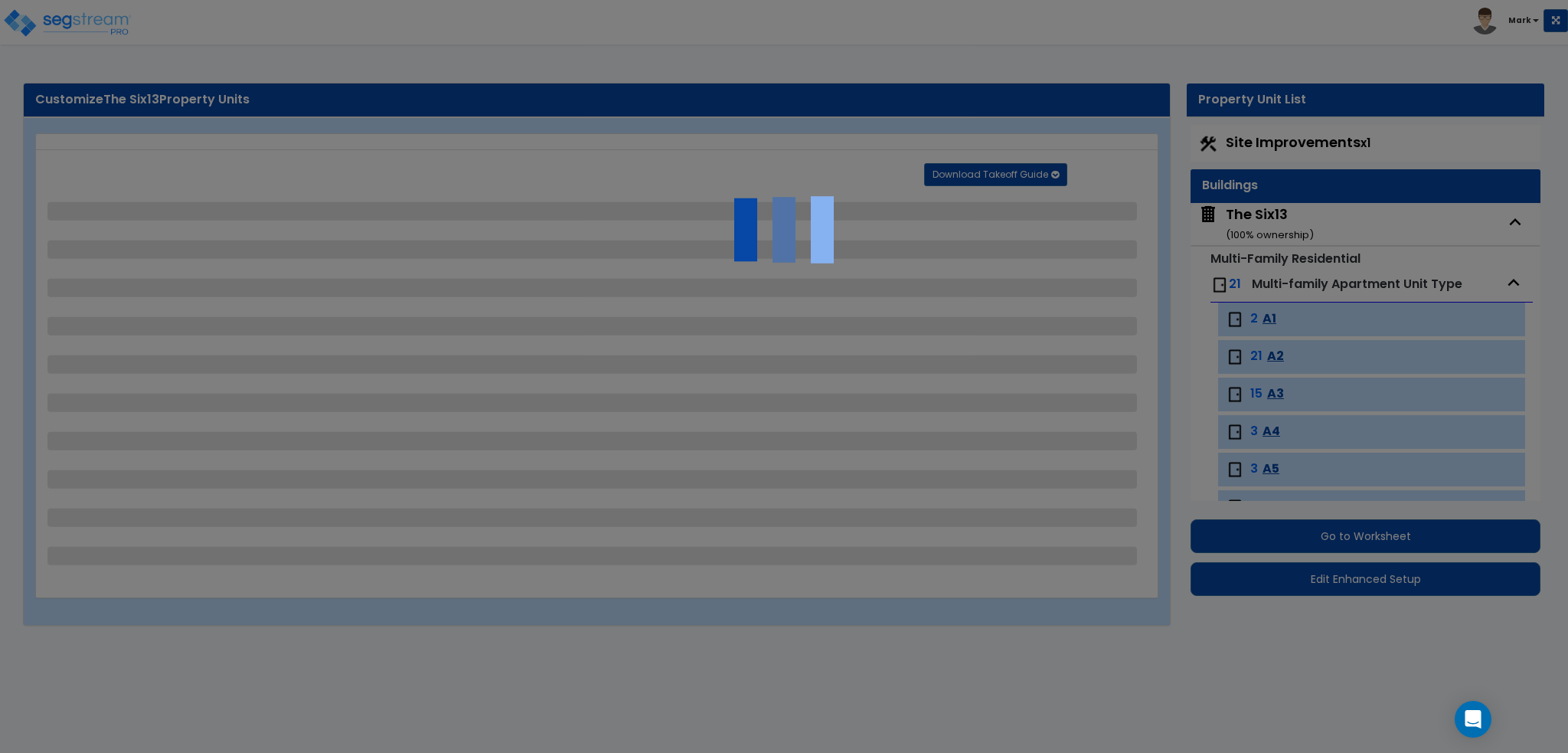
select select "1"
select select "2"
select select "4"
select select "2"
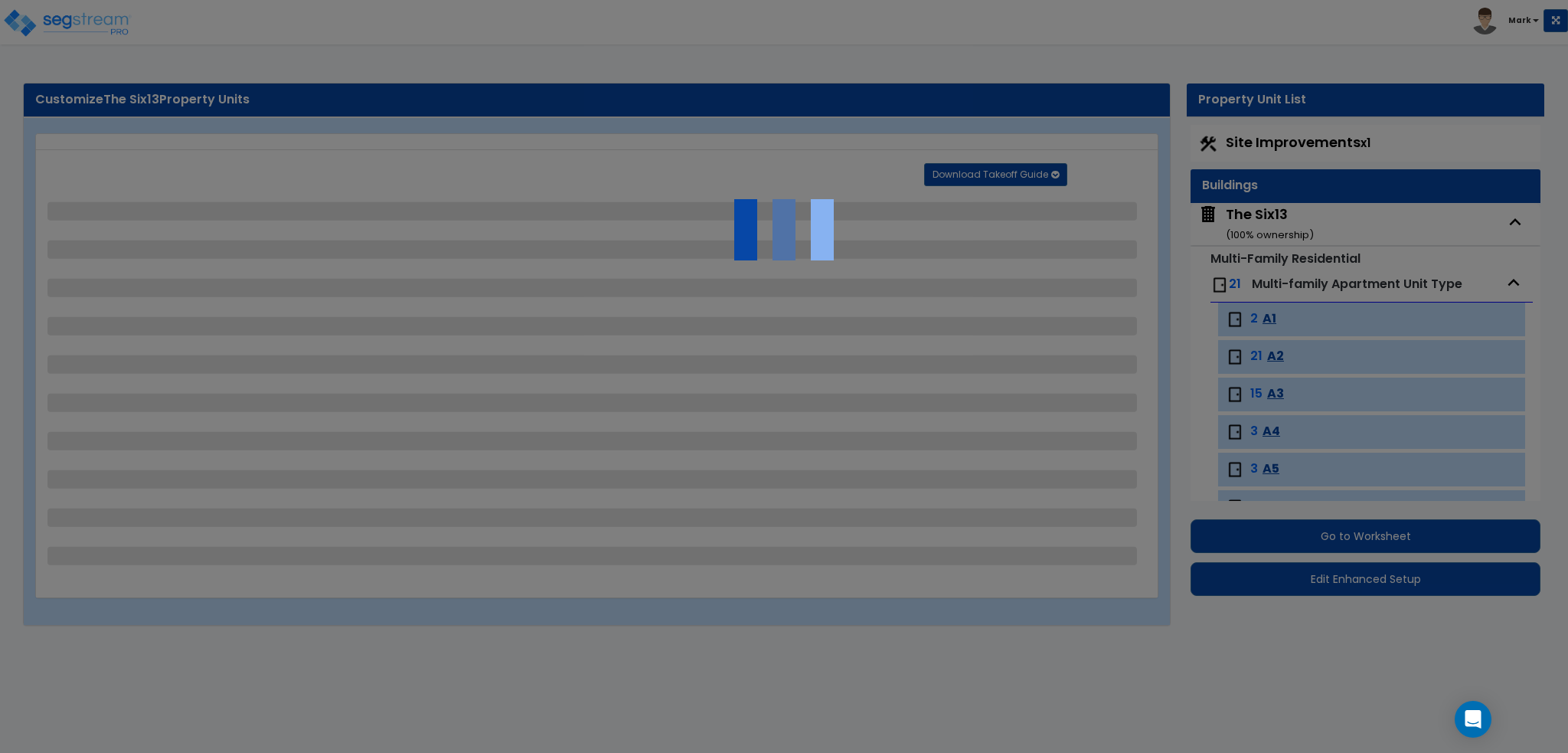
select select "1"
select select "7"
select select "2"
select select "4"
select select "1"
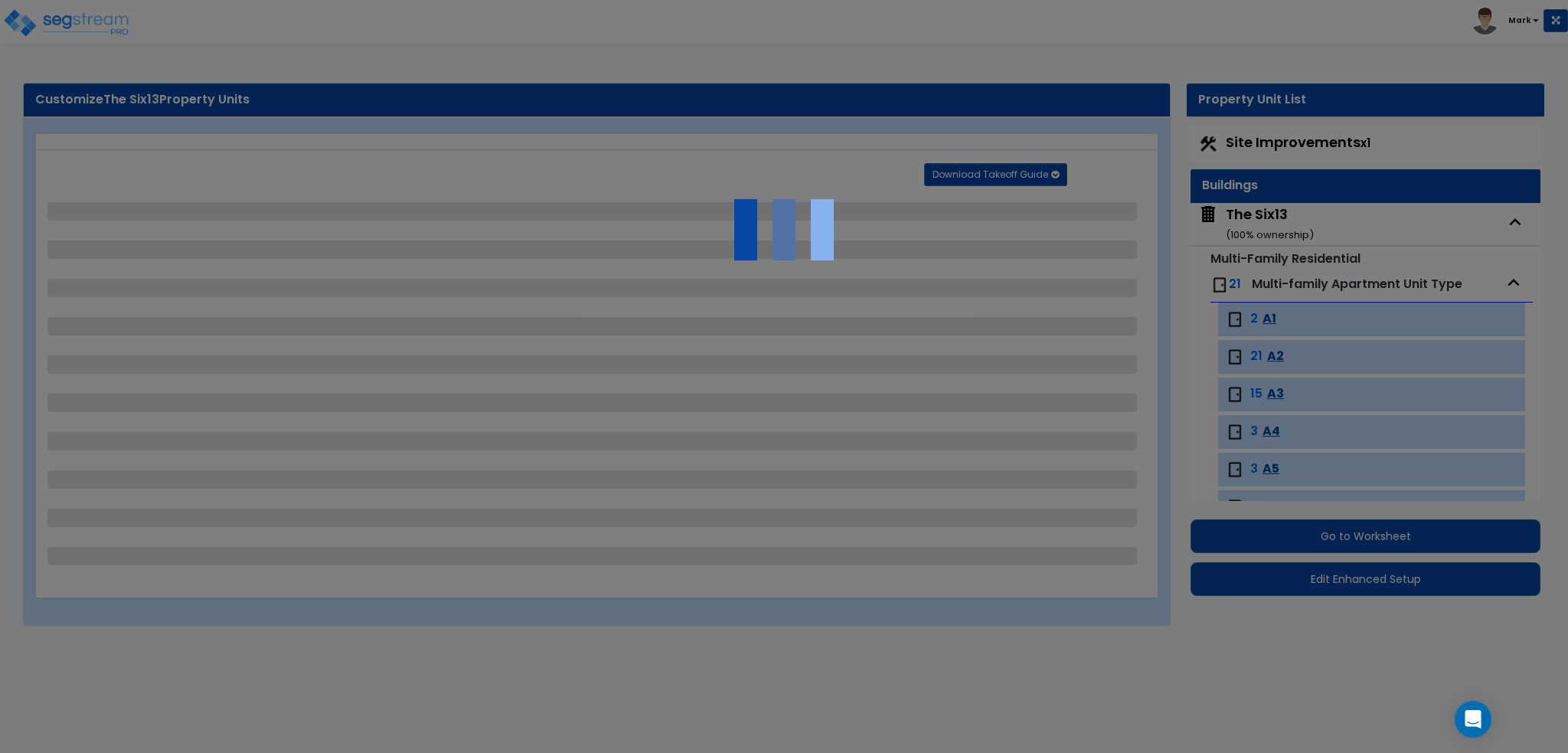
select select "2"
select select "1"
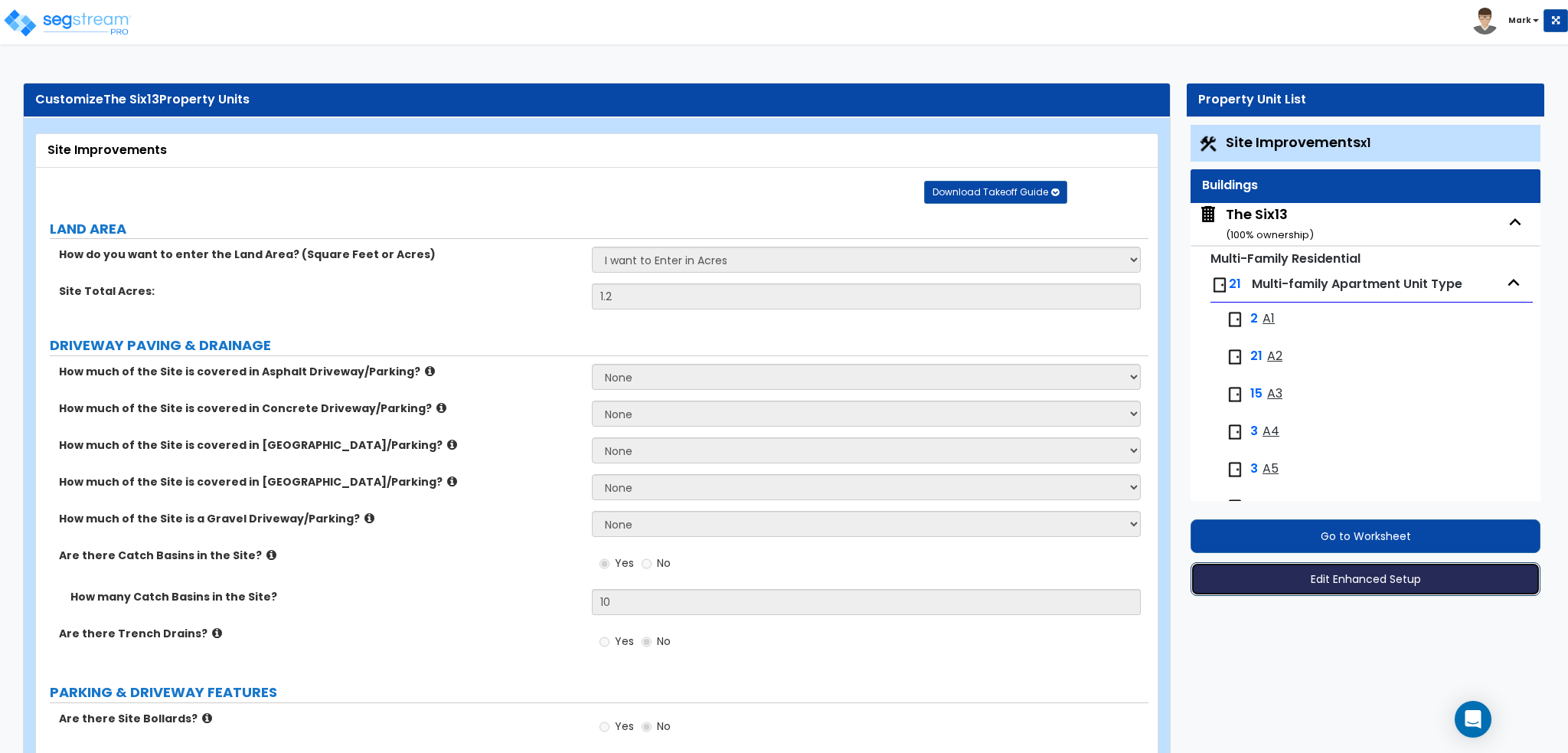
click at [1423, 591] on button "Edit Enhanced Setup" at bounding box center [1365, 579] width 350 height 33
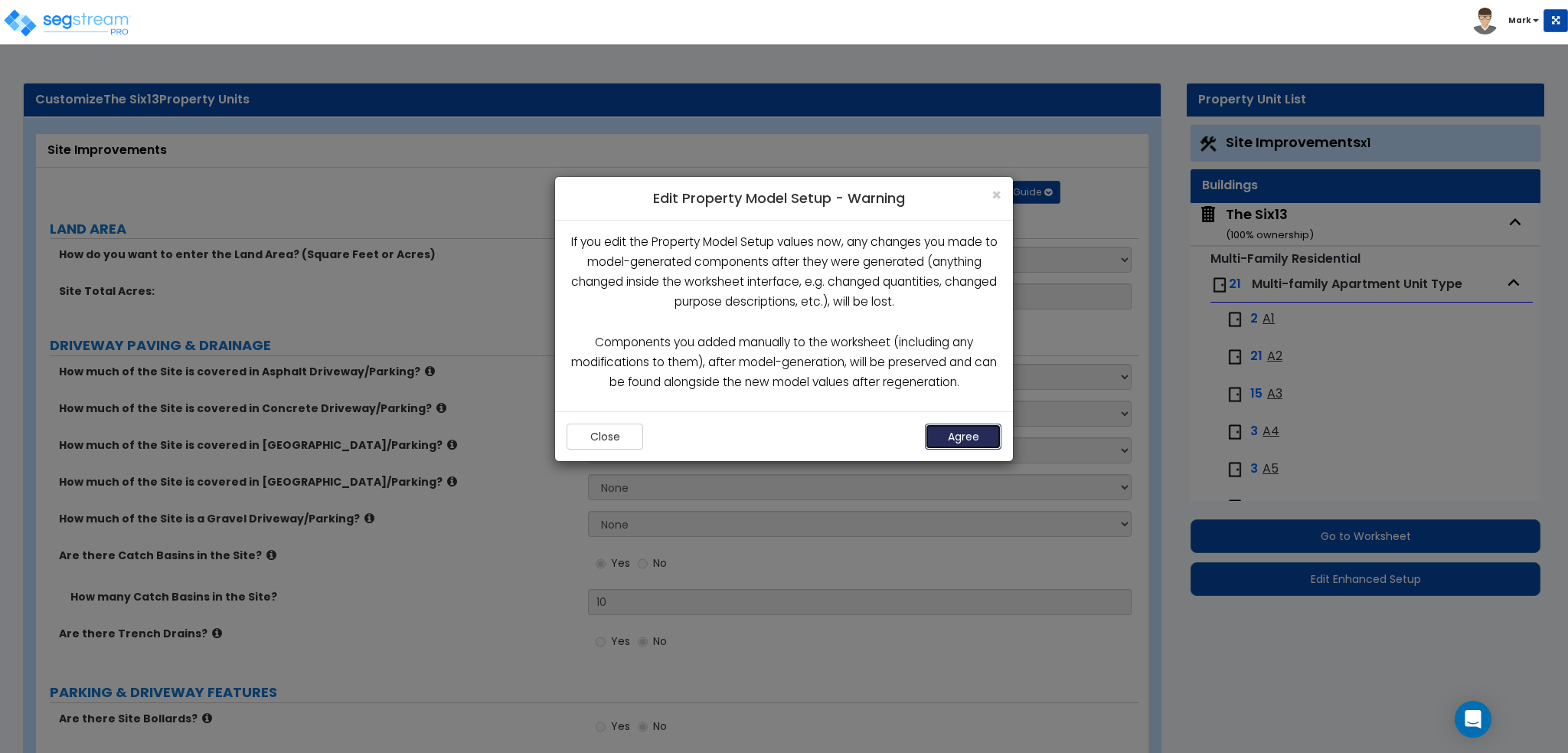
click at [955, 437] on button "Agree" at bounding box center [963, 436] width 77 height 26
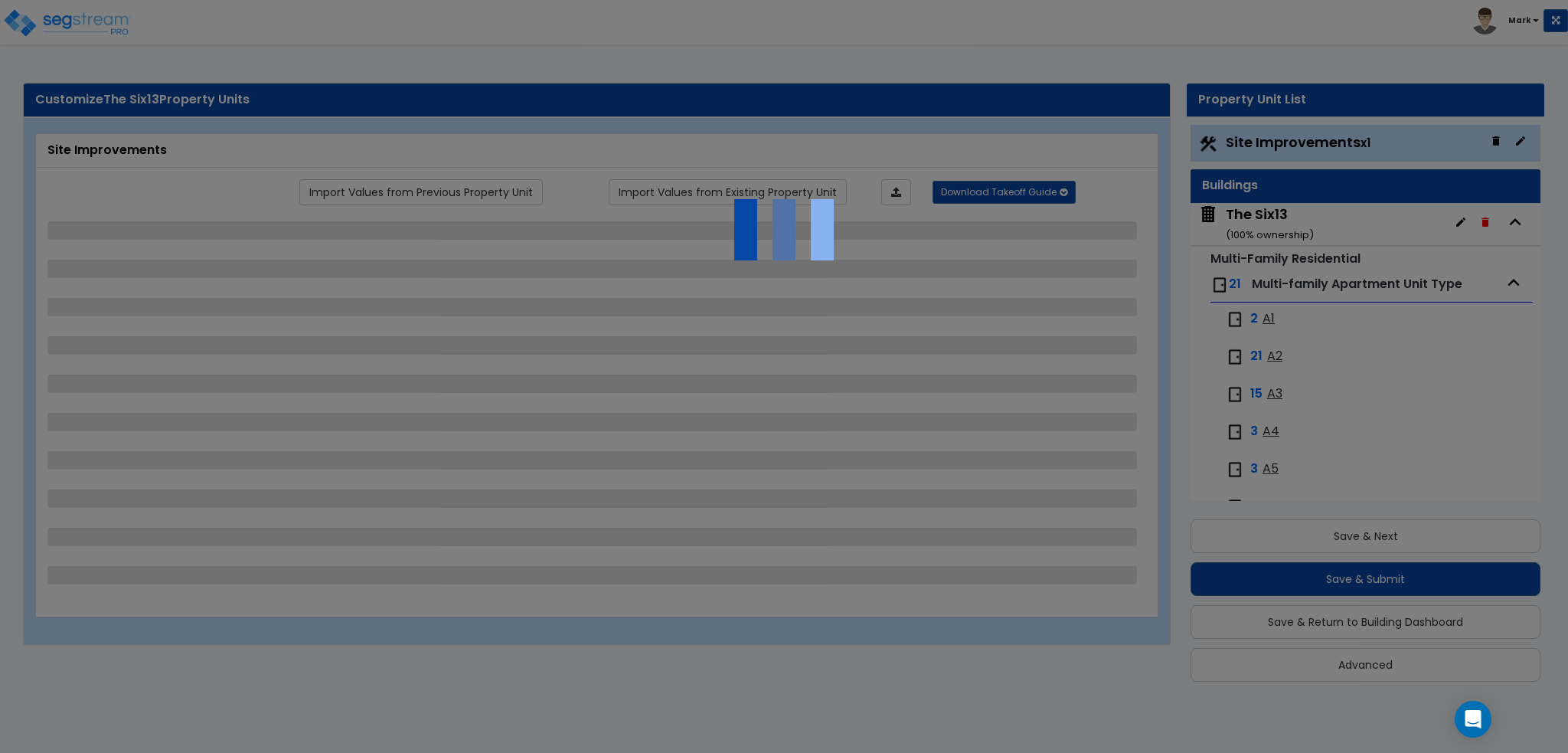
scroll to position [10, 0]
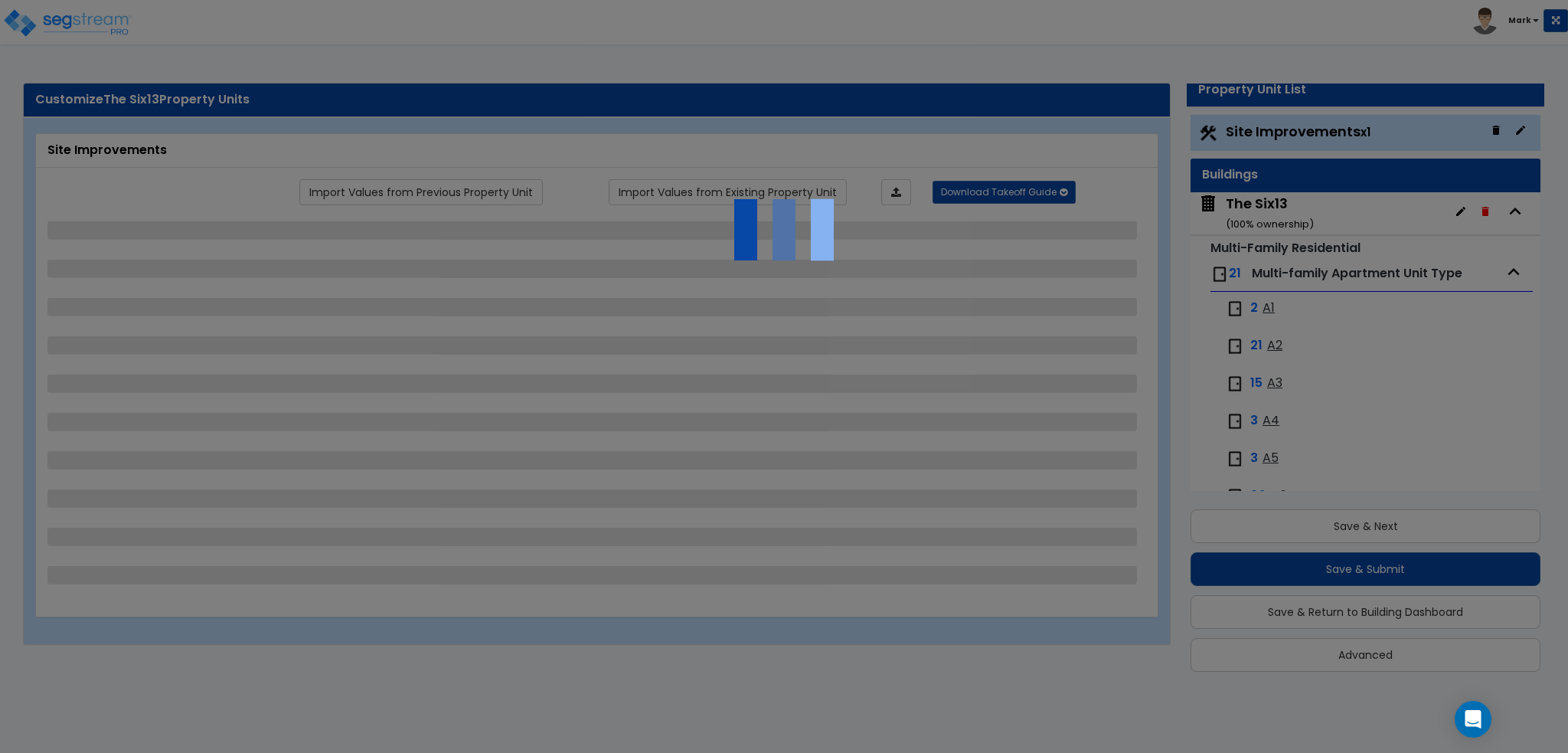
select select "1"
select select "2"
select select "1"
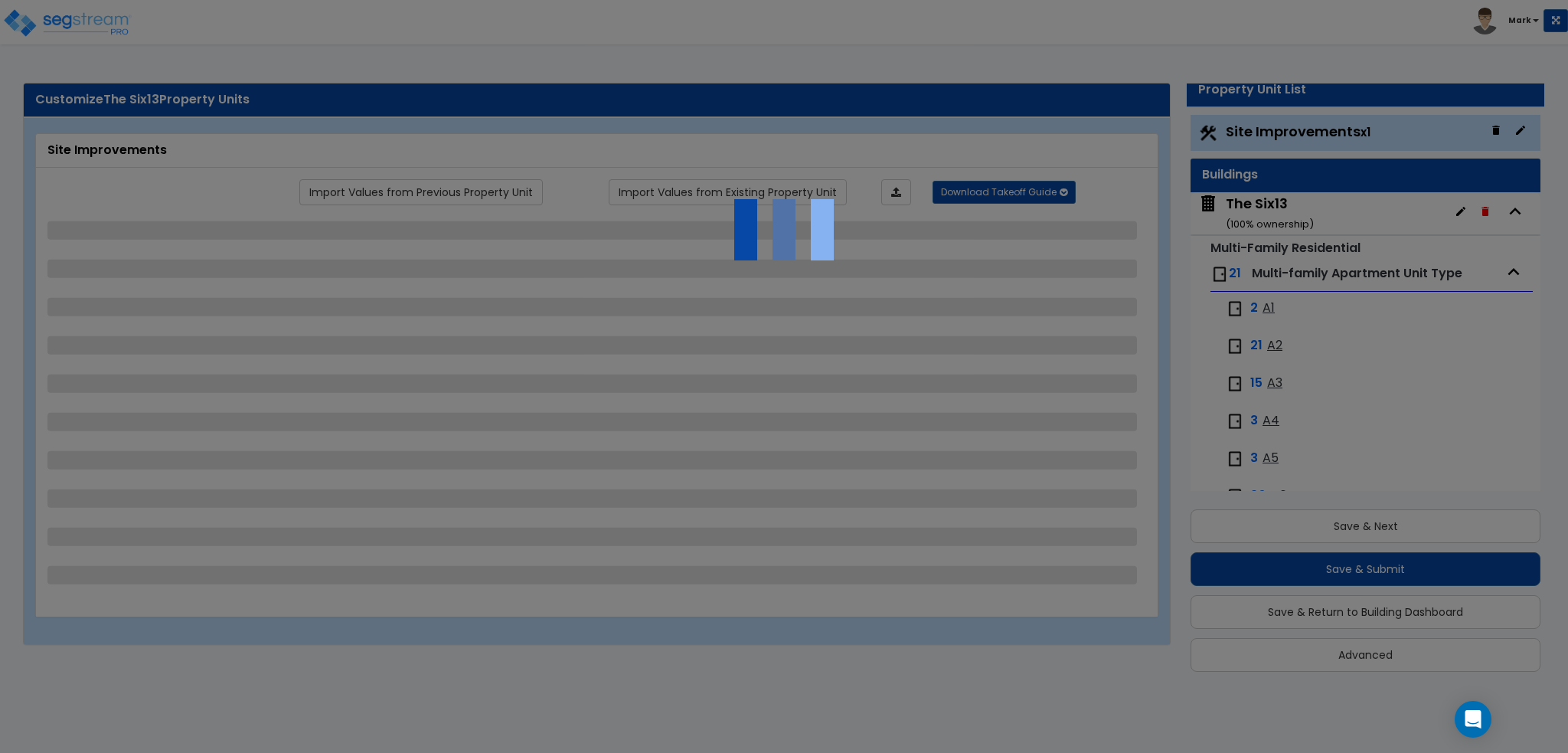
select select "4"
select select "2"
select select "5"
select select "2"
select select "1"
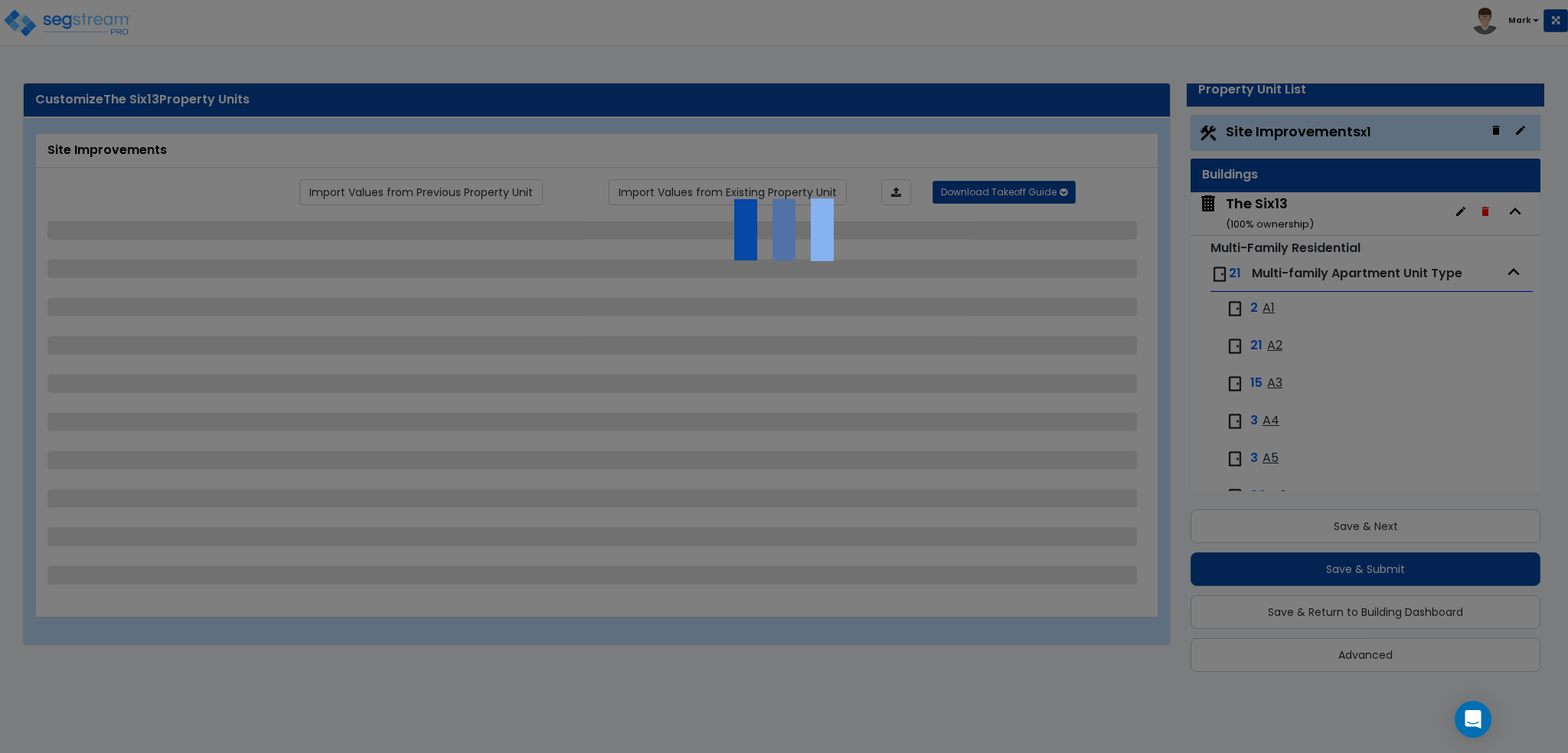
select select "1"
select select "2"
select select "4"
select select "2"
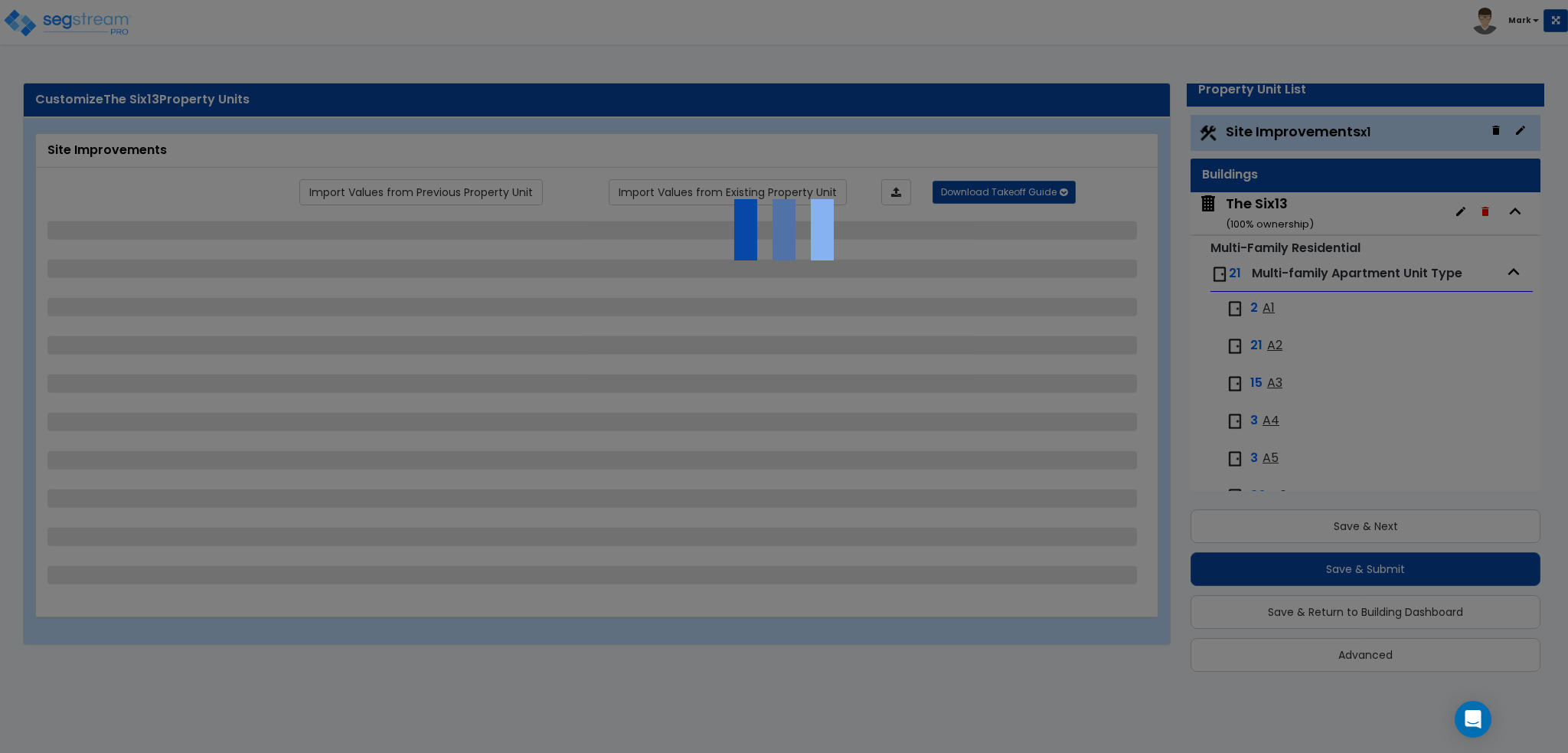
select select "1"
select select "7"
select select "2"
select select "4"
select select "1"
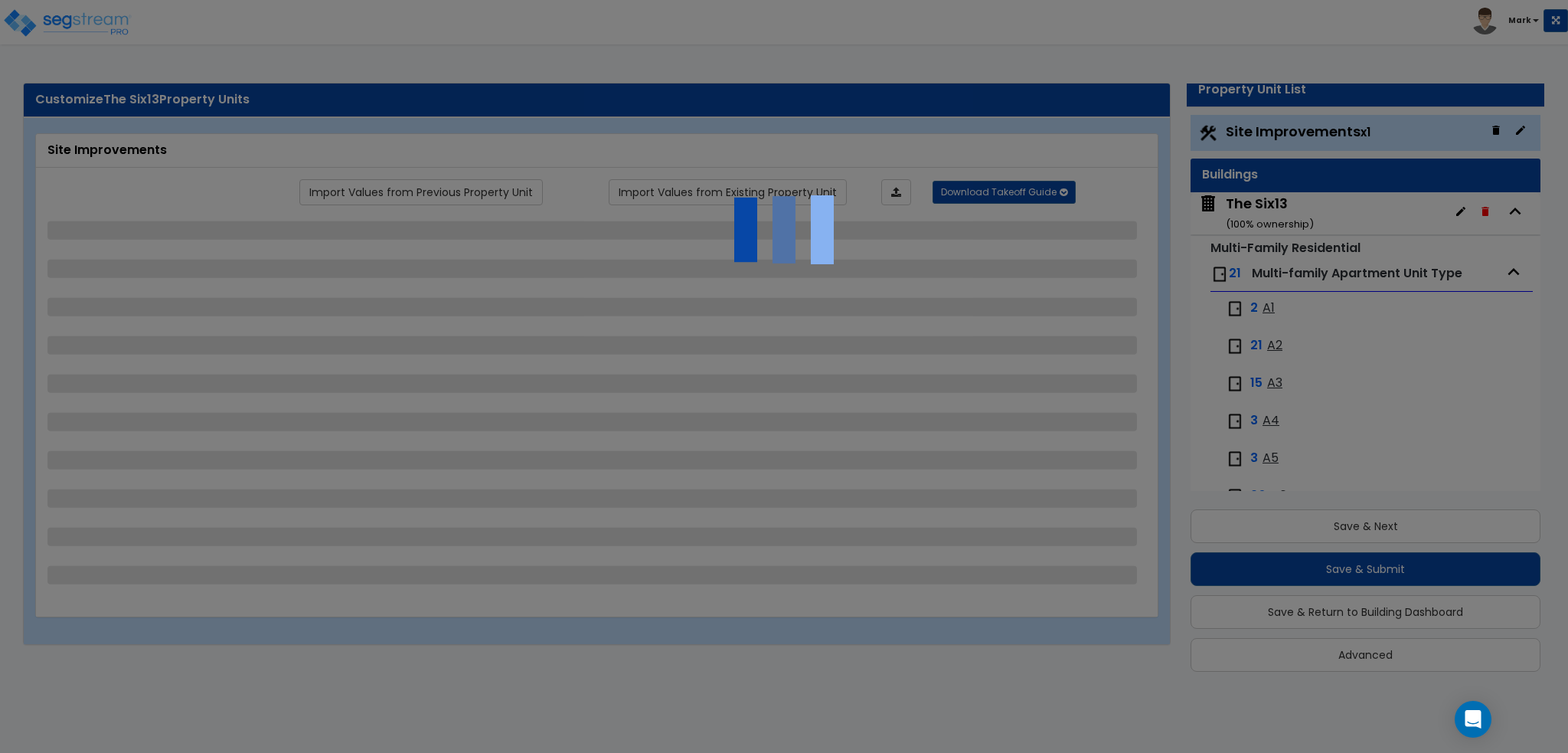
select select "2"
select select "1"
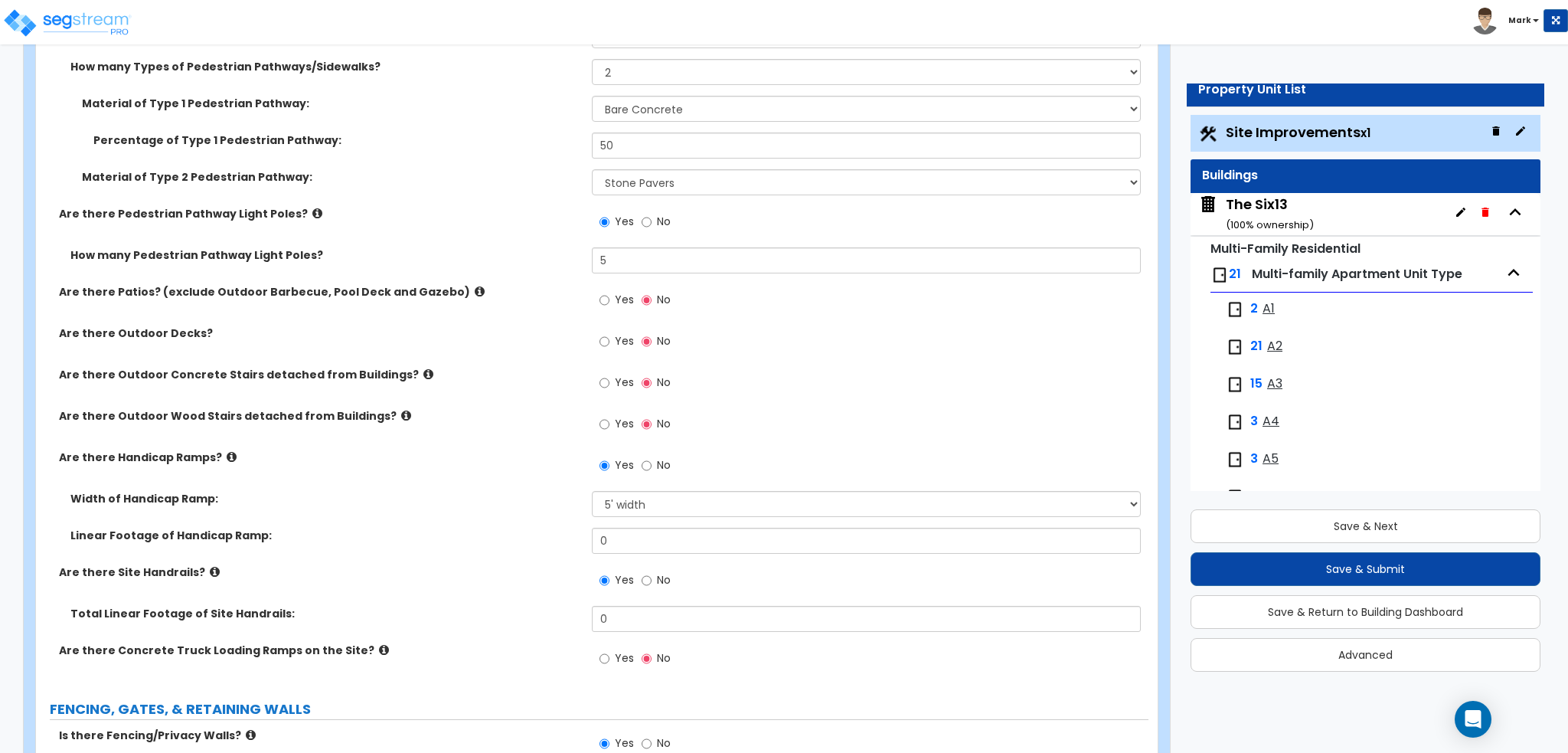
scroll to position [1532, 0]
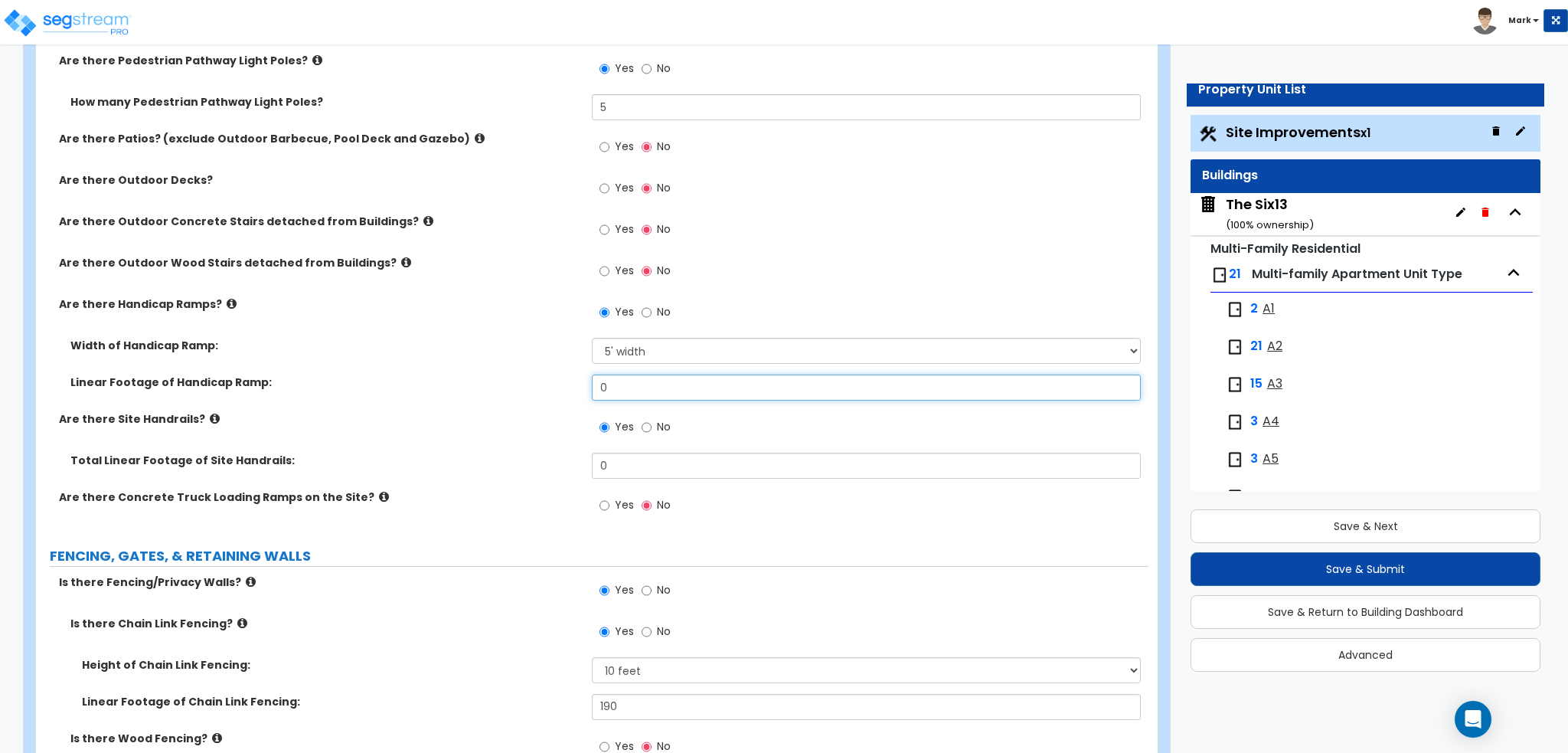
drag, startPoint x: 633, startPoint y: 385, endPoint x: 460, endPoint y: 385, distance: 173.0
click at [460, 385] on div "Linear Footage of Handicap Ramp: 0" at bounding box center [592, 393] width 1113 height 36
type input "32"
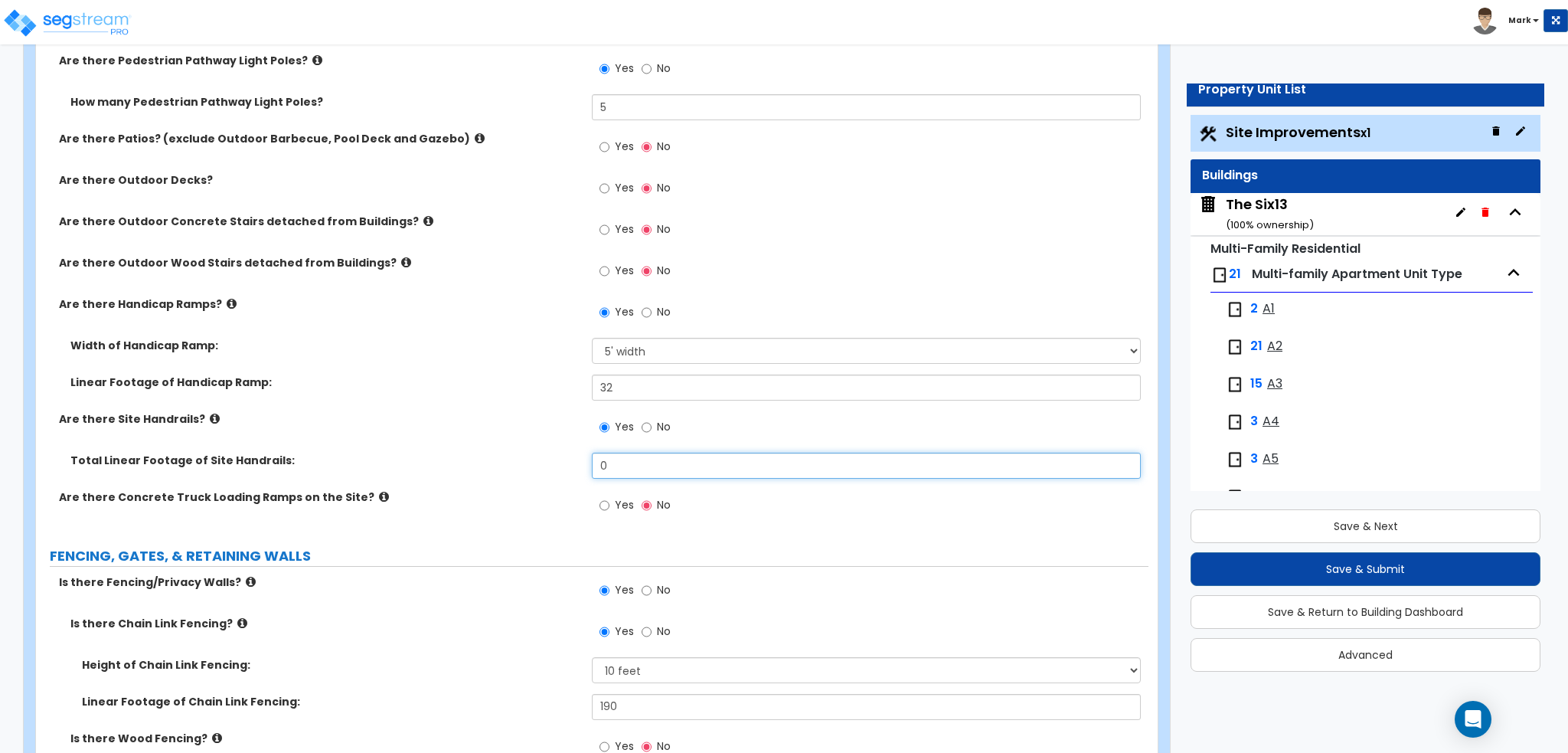
drag, startPoint x: 660, startPoint y: 468, endPoint x: 515, endPoint y: 472, distance: 145.1
click at [515, 472] on div "Total Linear Footage of Site Handrails: 0" at bounding box center [592, 471] width 1113 height 36
type input "55"
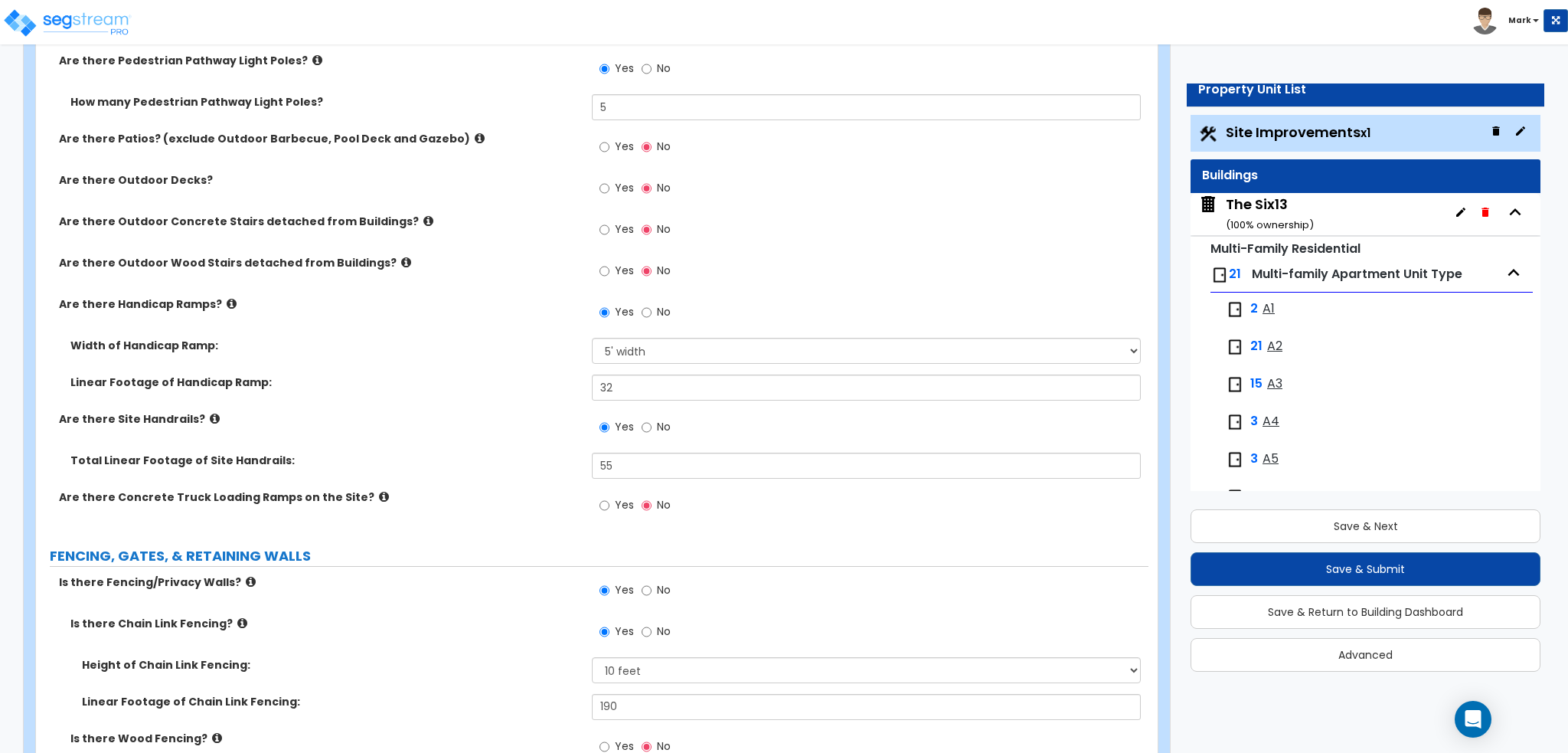
click at [515, 453] on label "Total Linear Footage of Site Handrails:" at bounding box center [326, 461] width 510 height 16
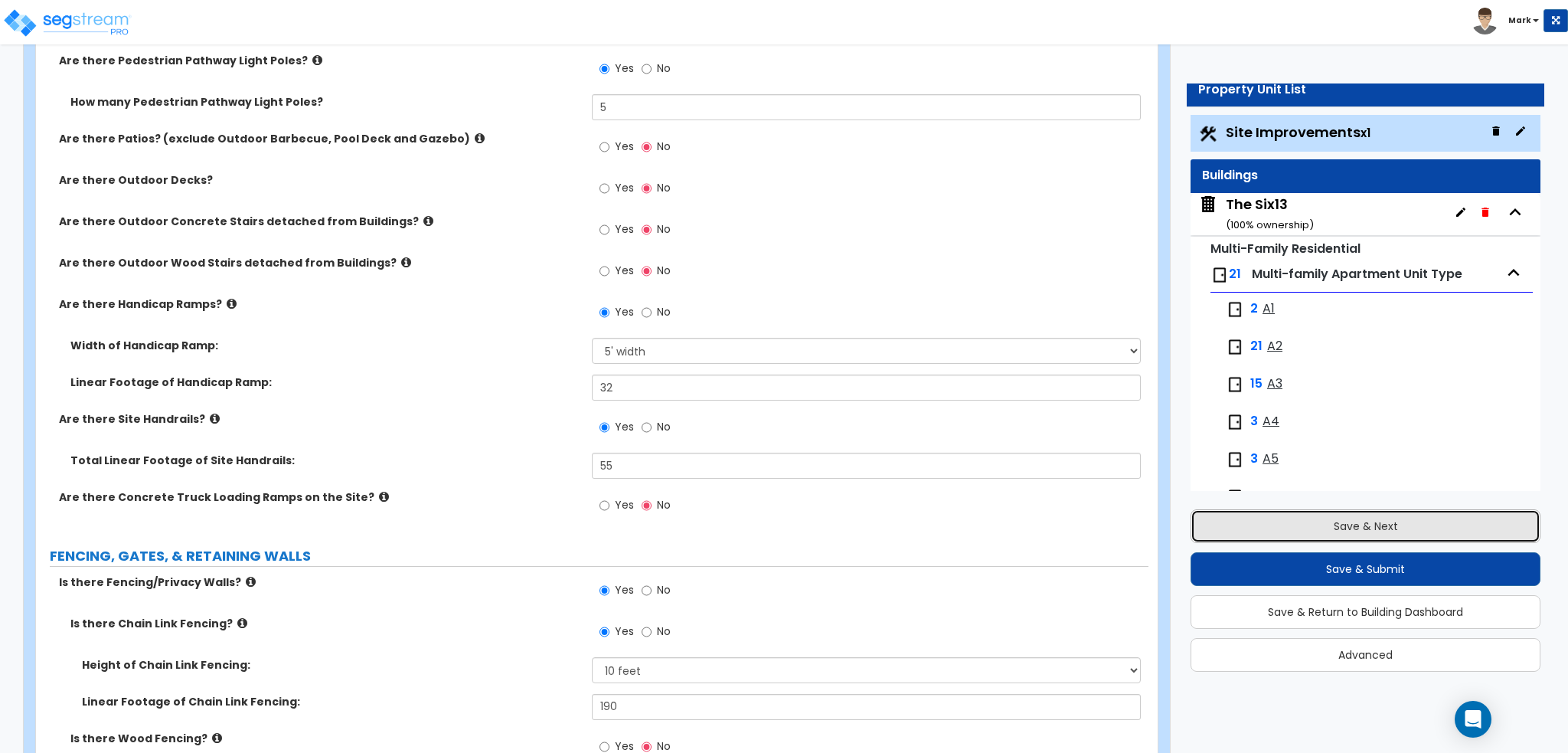
click at [1261, 529] on button "Save & Next" at bounding box center [1365, 526] width 350 height 33
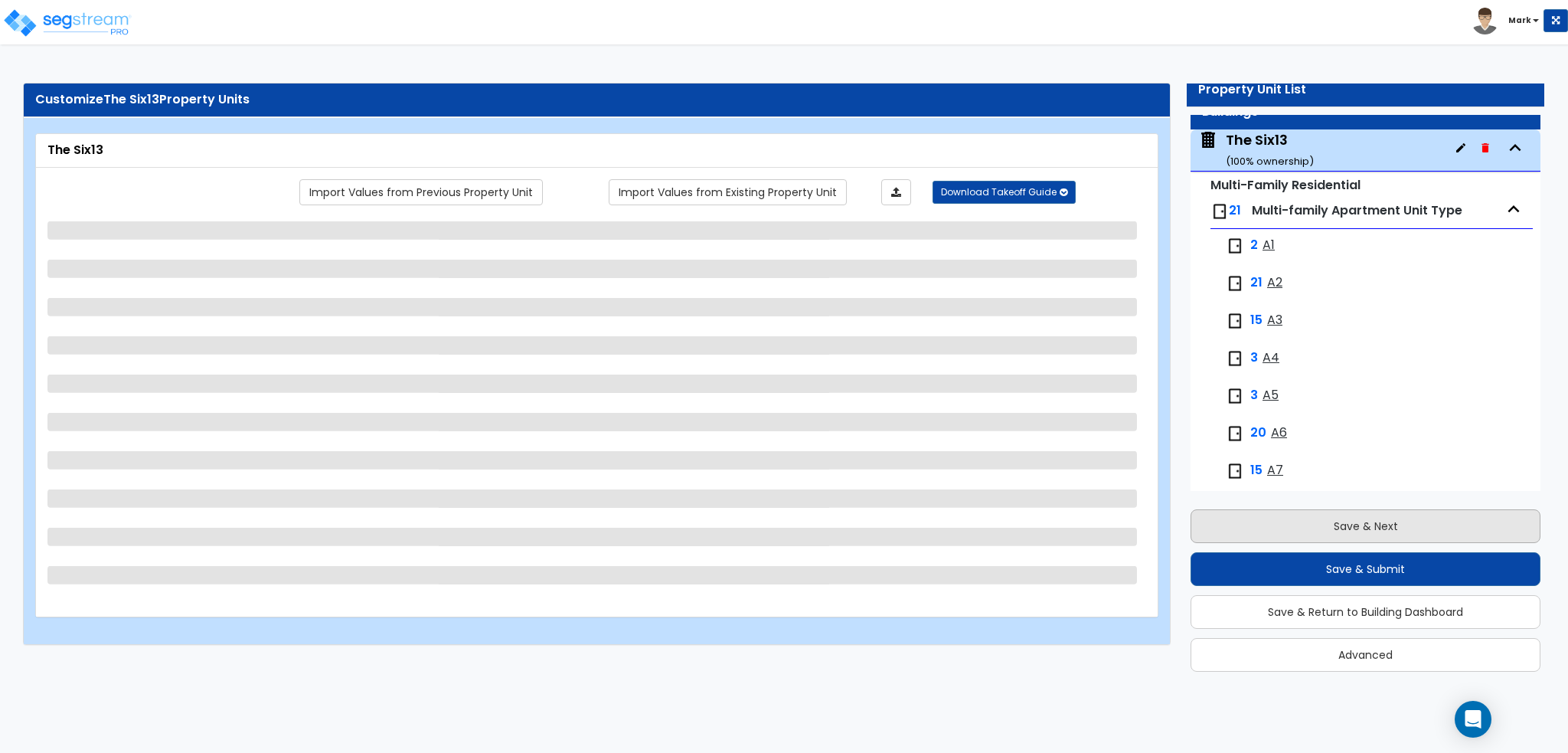
scroll to position [78, 0]
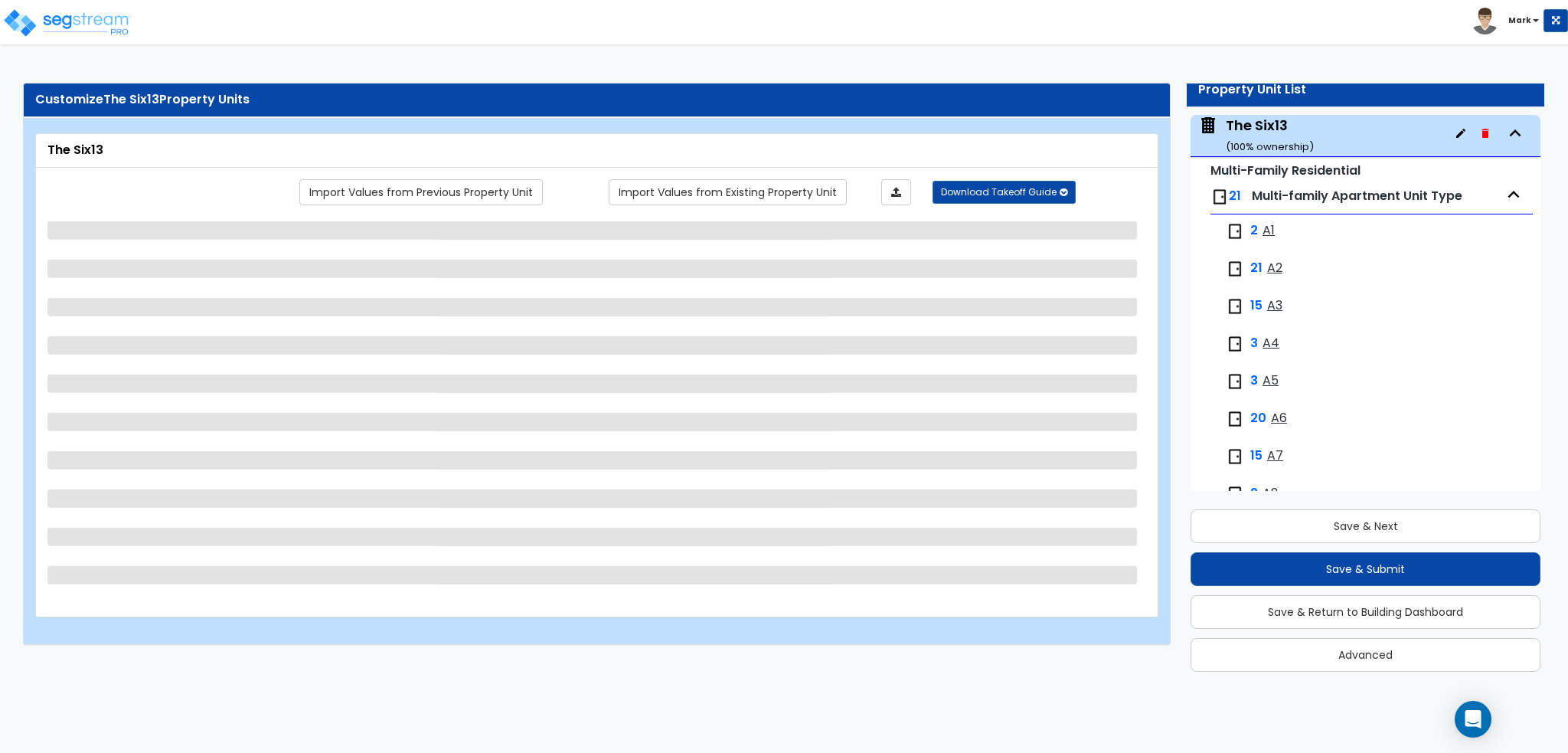
select select "1"
select select "3"
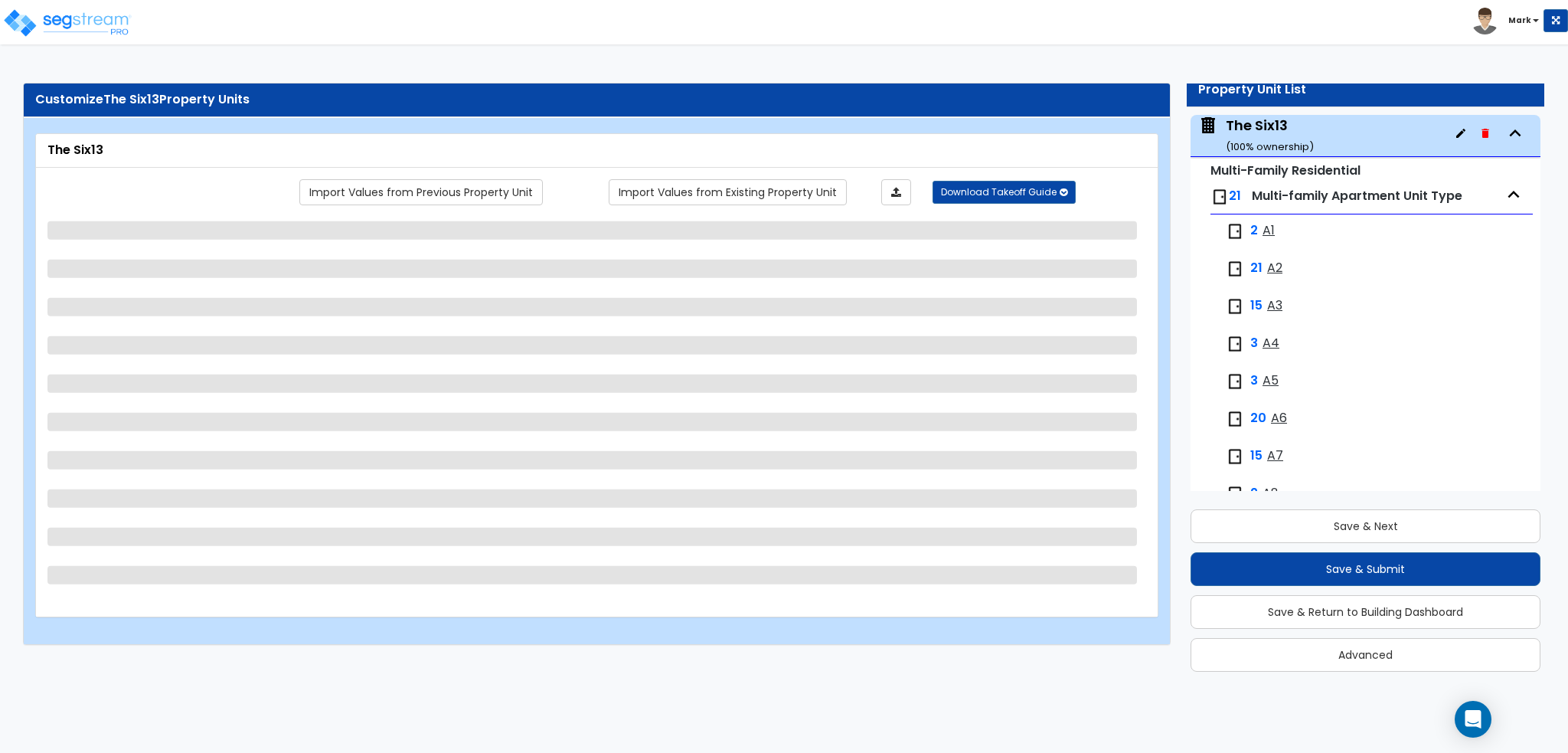
select select "1"
select select "7"
select select "1"
select select "2"
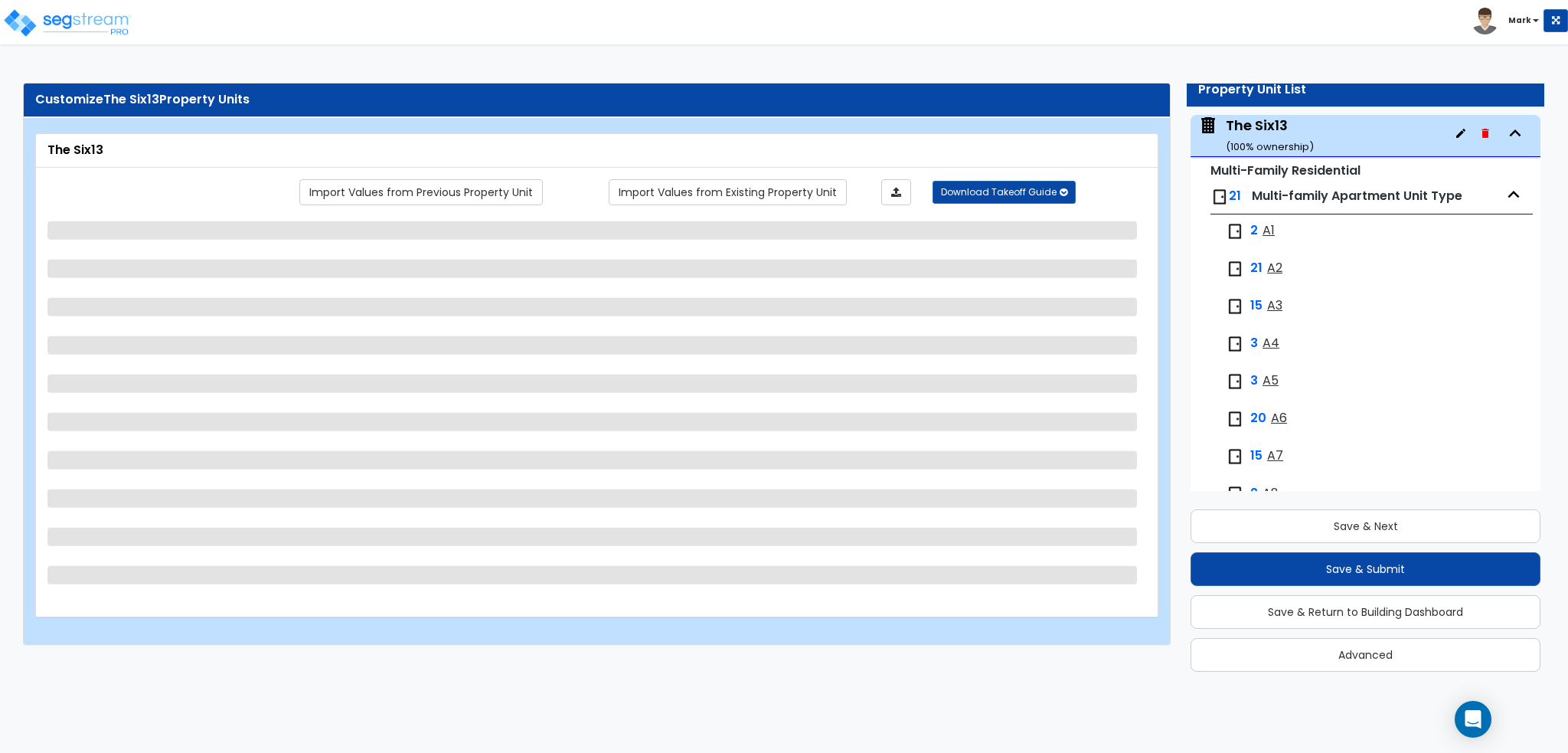
select select "1"
select select "2"
select select "1"
select select "2"
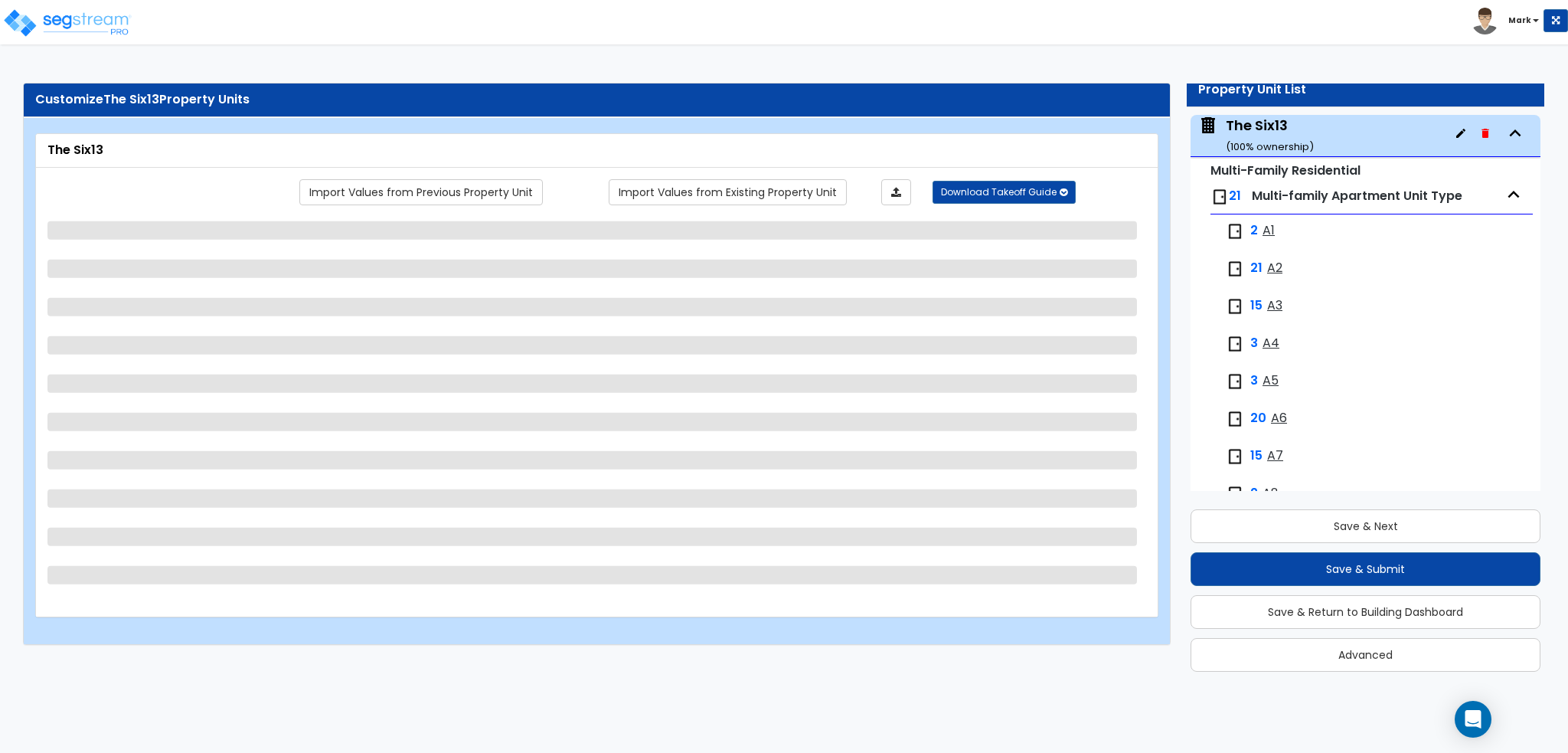
select select "2"
select select "1"
select select "2"
select select "4"
select select "1"
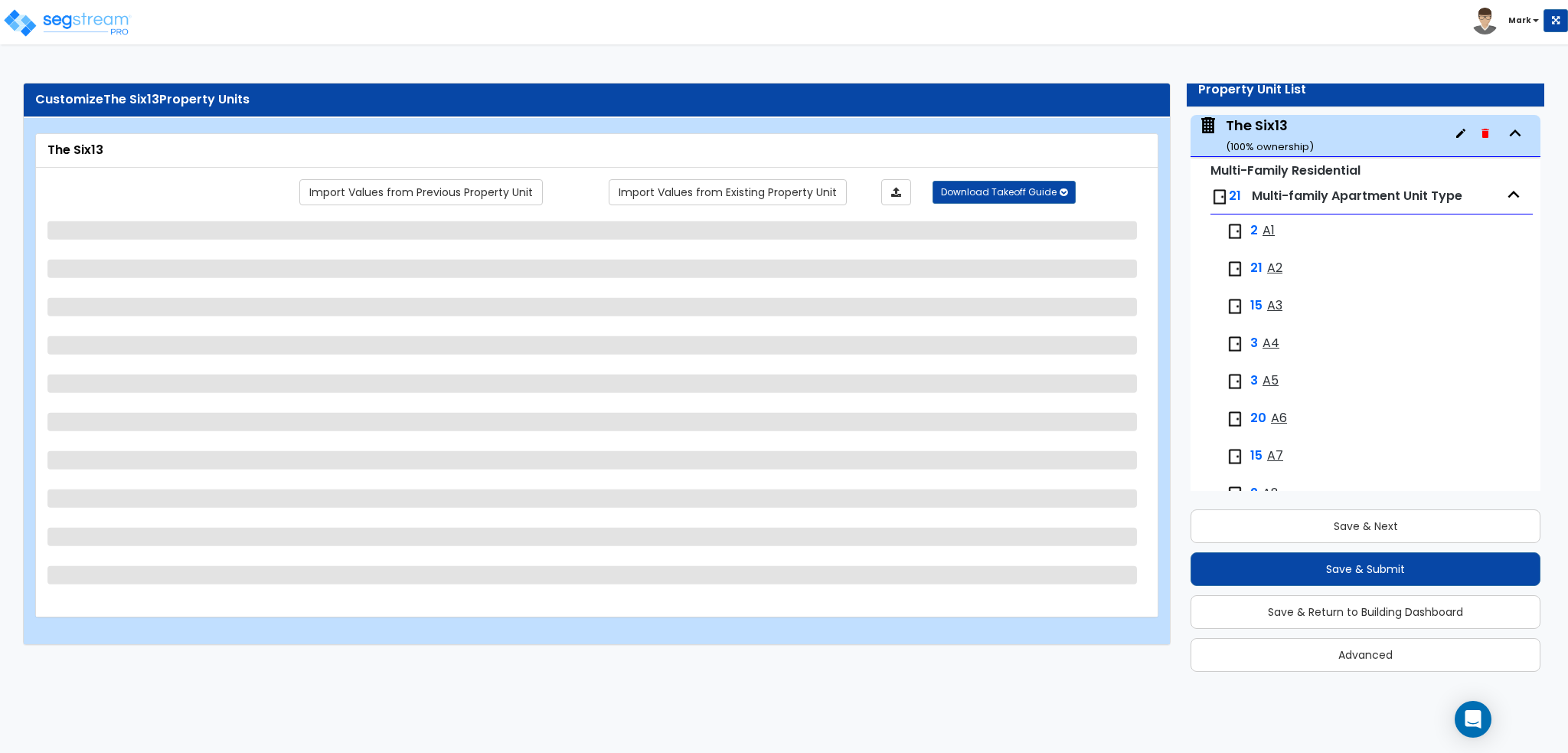
select select "1"
select select "2"
select select "6"
select select "2"
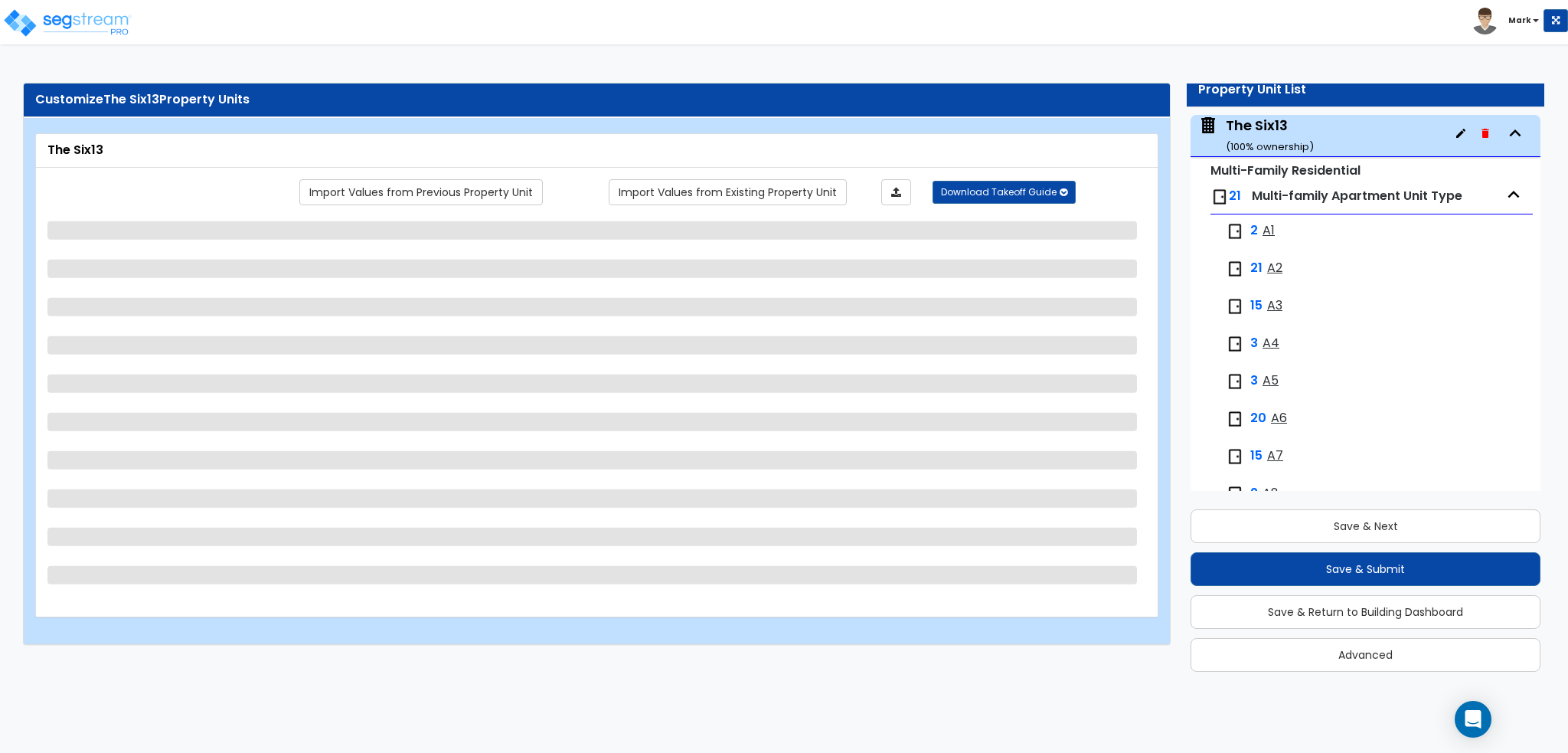
select select "2"
select select "3"
select select "1"
select select "6"
select select "1"
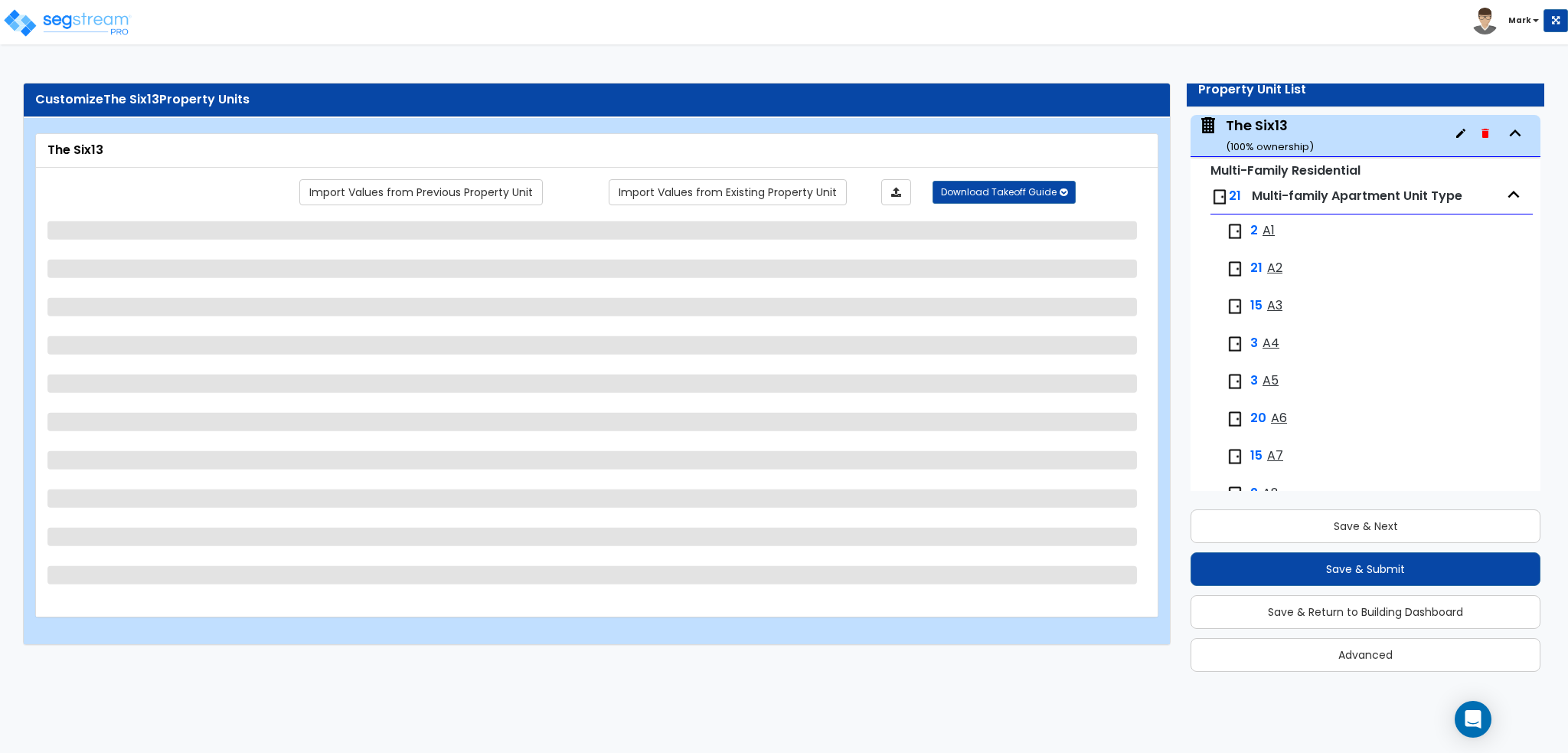
select select "2"
select select "5"
select select "2"
select select "1"
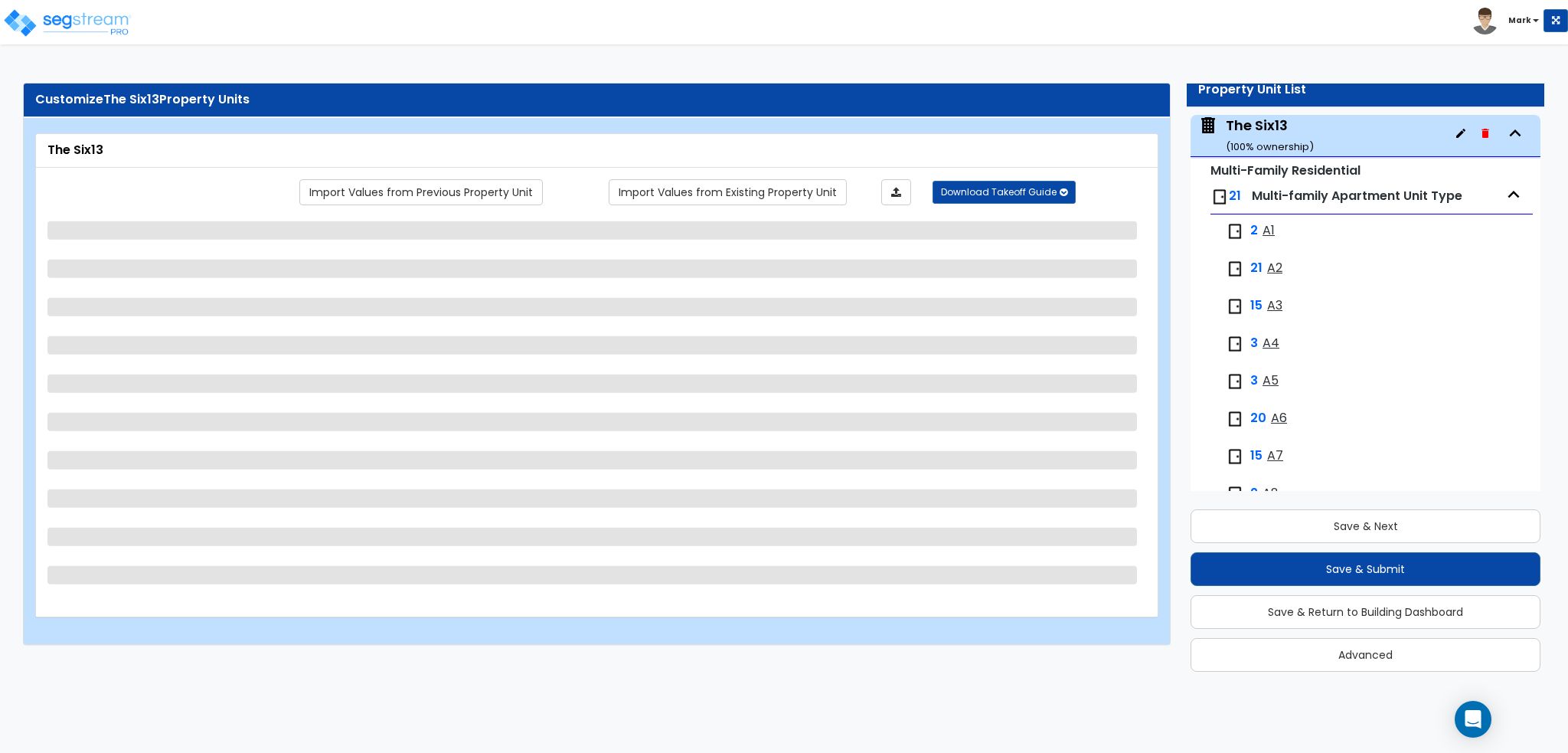
select select "4"
select select "1"
select select "3"
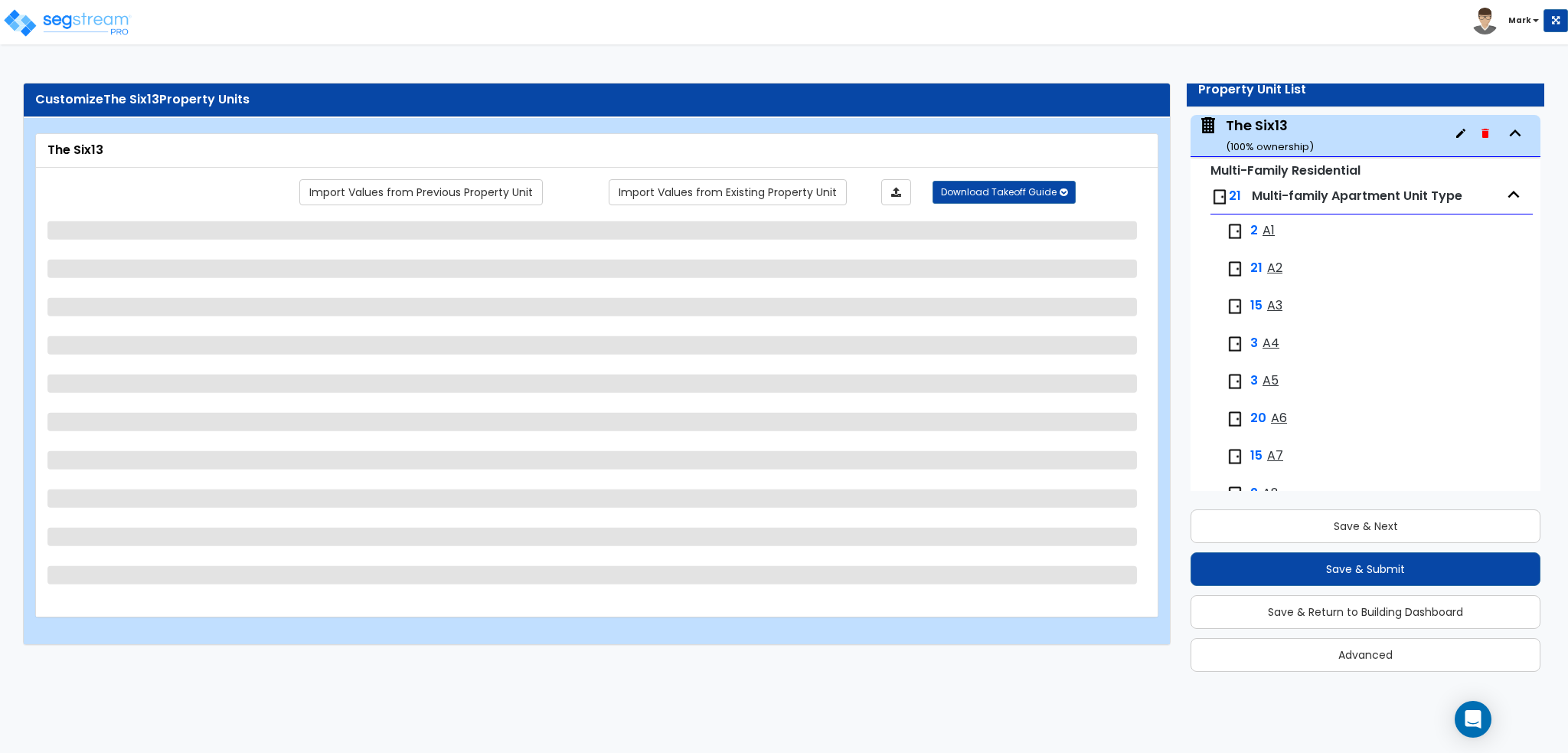
select select "2"
select select "1"
select select "2"
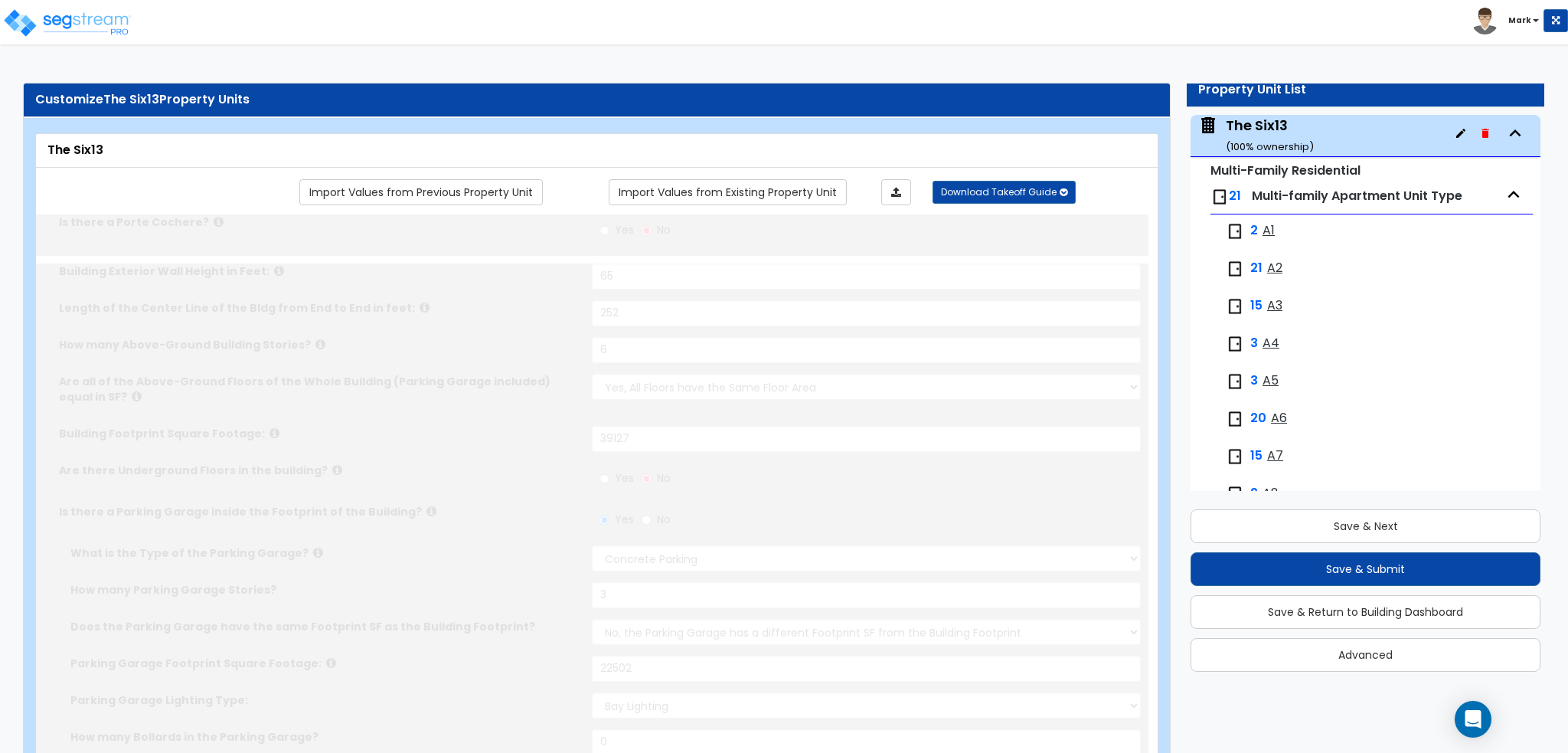
select select "1"
type input "287"
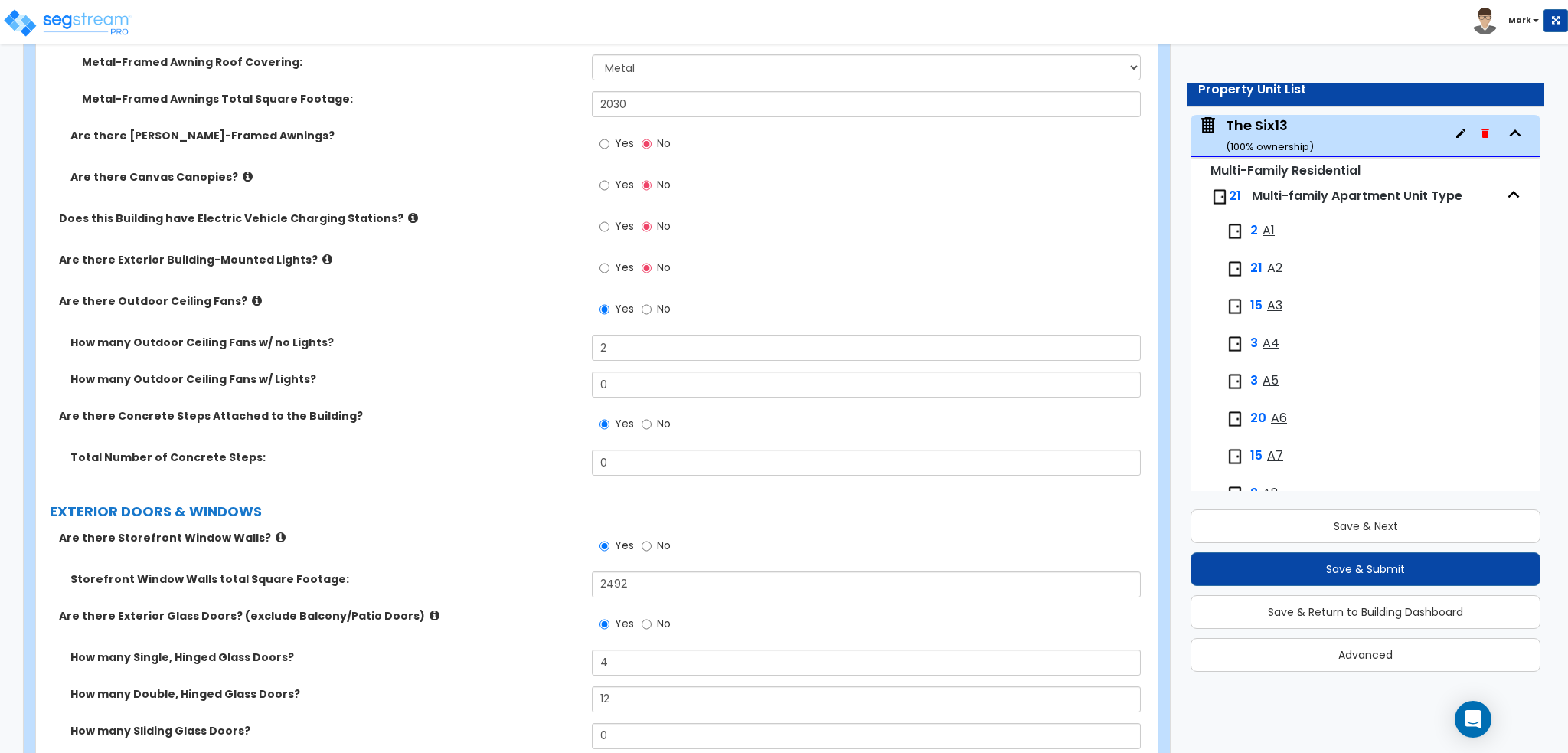
scroll to position [1762, 0]
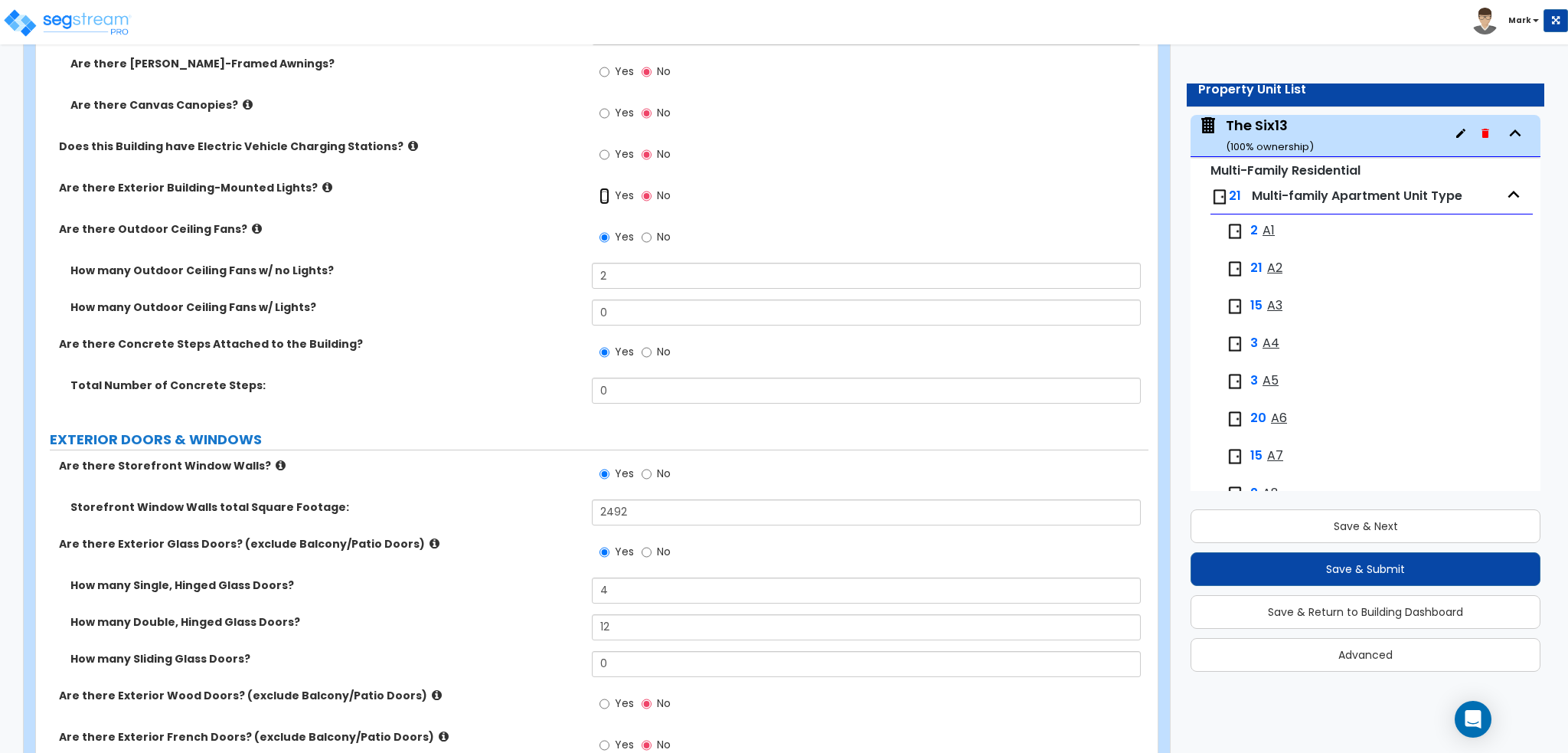
click at [606, 196] on input "Yes" at bounding box center [604, 196] width 10 height 17
radio input "true"
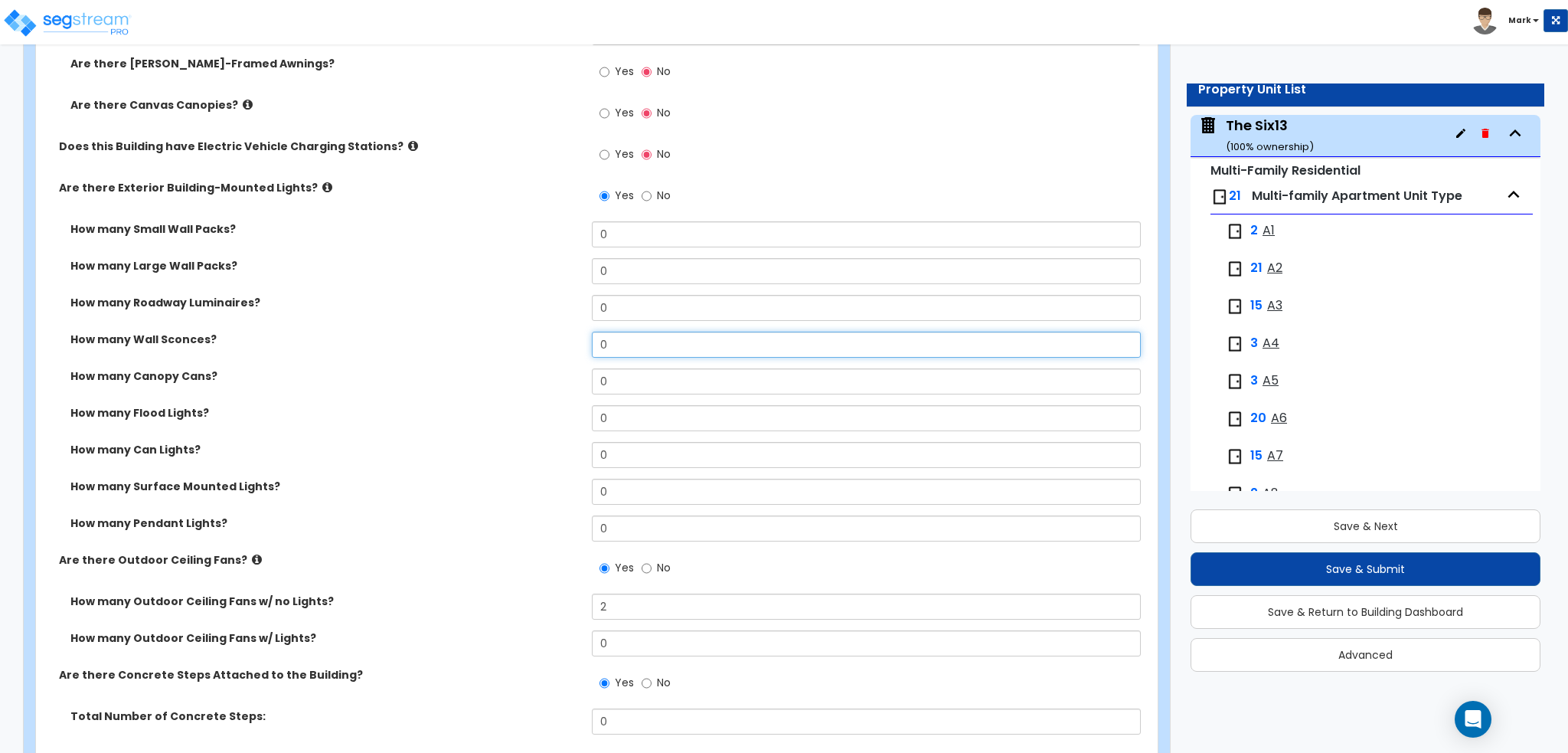
drag, startPoint x: 658, startPoint y: 343, endPoint x: 492, endPoint y: 343, distance: 166.0
click at [493, 343] on div "How many Wall Sconces? 0" at bounding box center [592, 349] width 1113 height 36
type input "21"
click at [499, 333] on label "How many Wall Sconces?" at bounding box center [326, 340] width 510 height 16
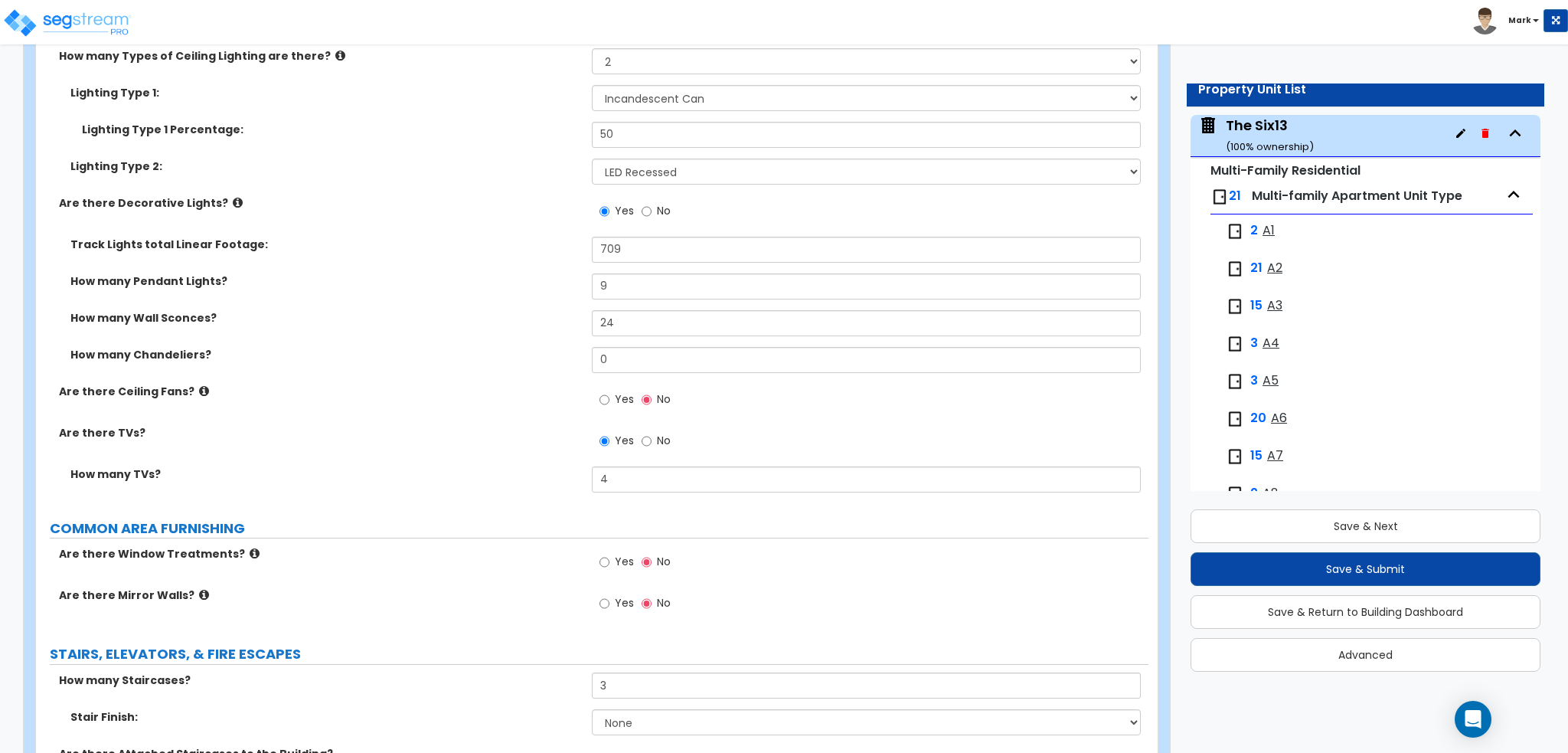
scroll to position [5631, 0]
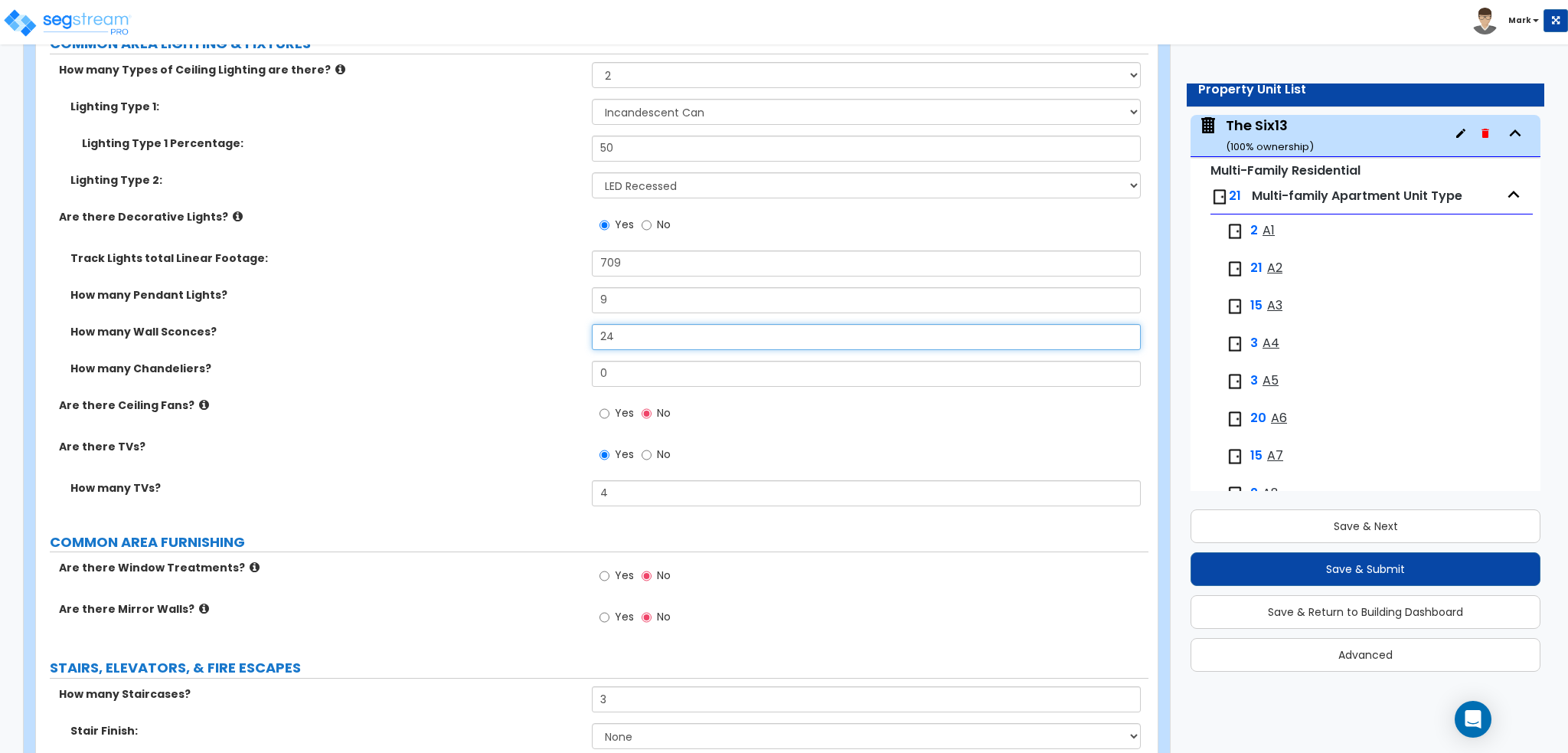
drag, startPoint x: 638, startPoint y: 337, endPoint x: 526, endPoint y: 341, distance: 112.1
click at [526, 341] on div "How many Wall Sconces? 24" at bounding box center [592, 342] width 1113 height 36
type input "3"
click at [483, 326] on label "How many Wall Sconces?" at bounding box center [326, 332] width 510 height 16
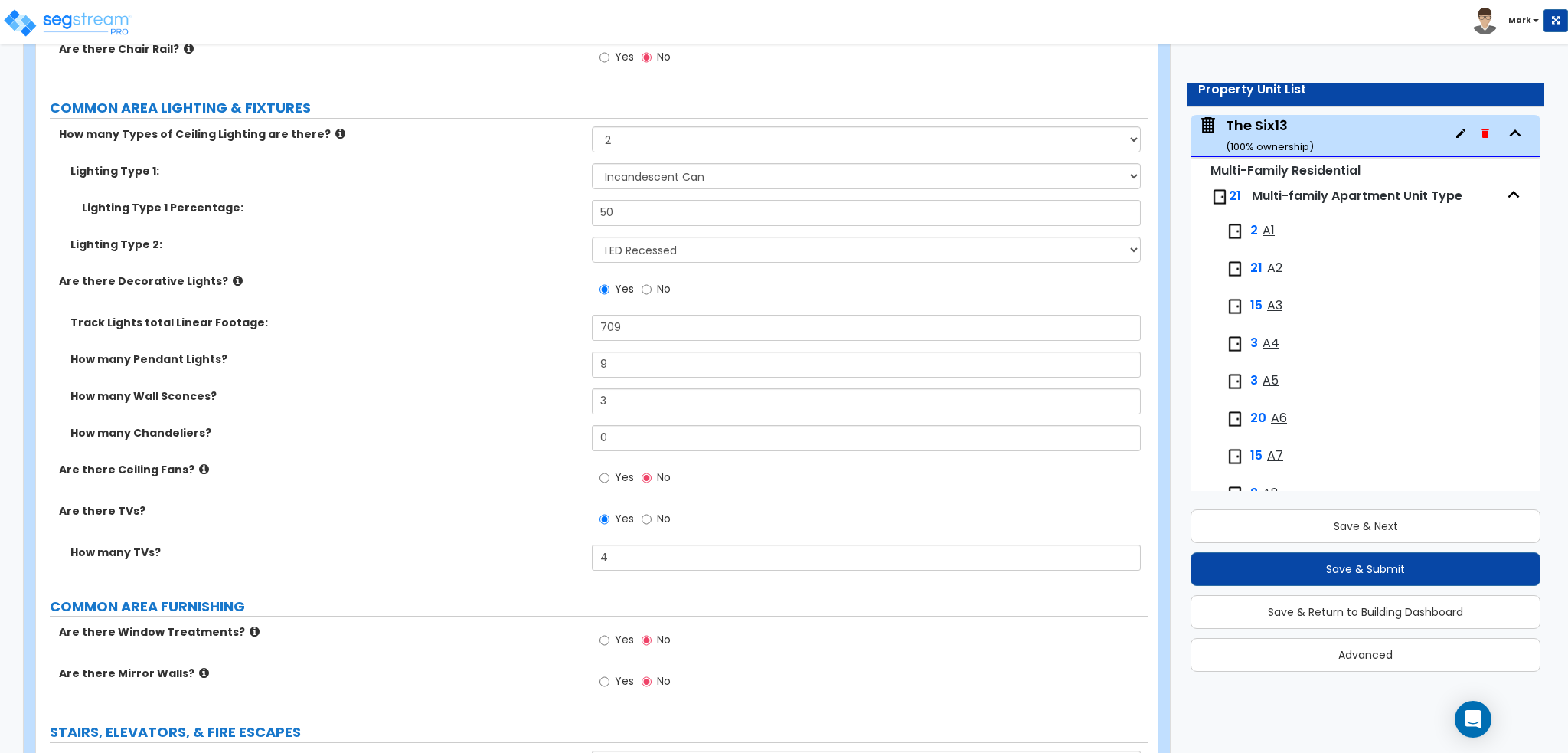
scroll to position [5478, 0]
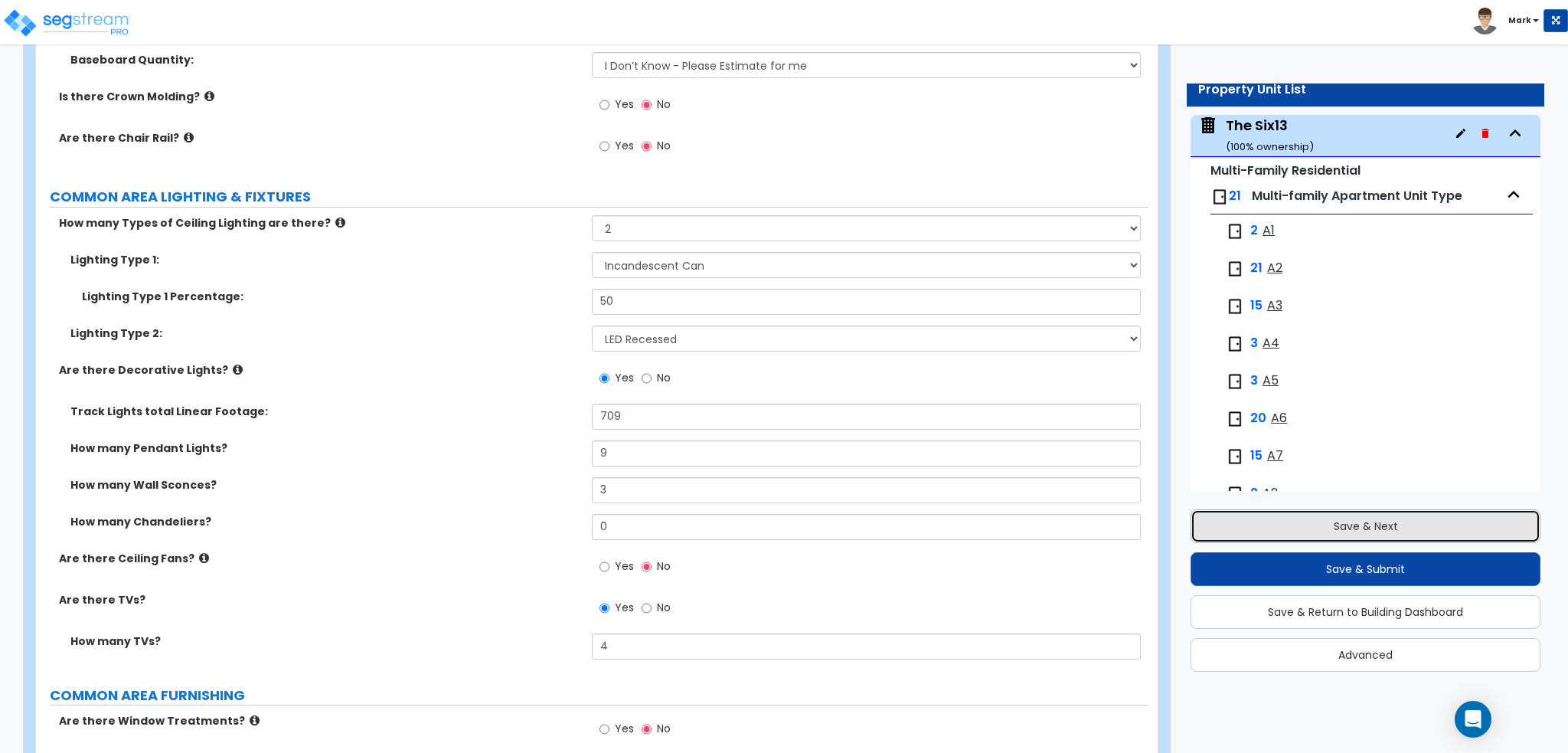
click at [1280, 536] on button "Save & Next" at bounding box center [1365, 526] width 350 height 33
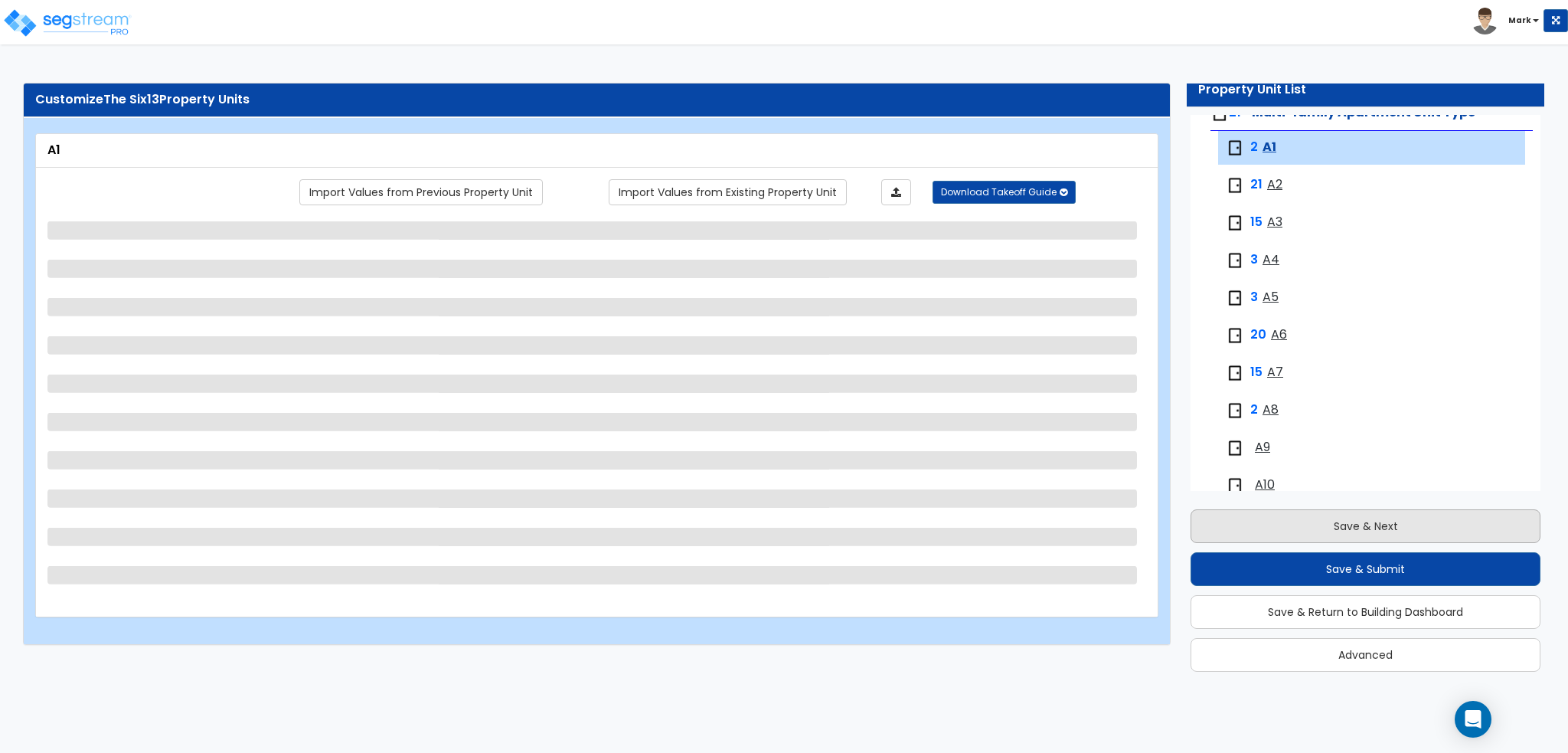
scroll to position [178, 0]
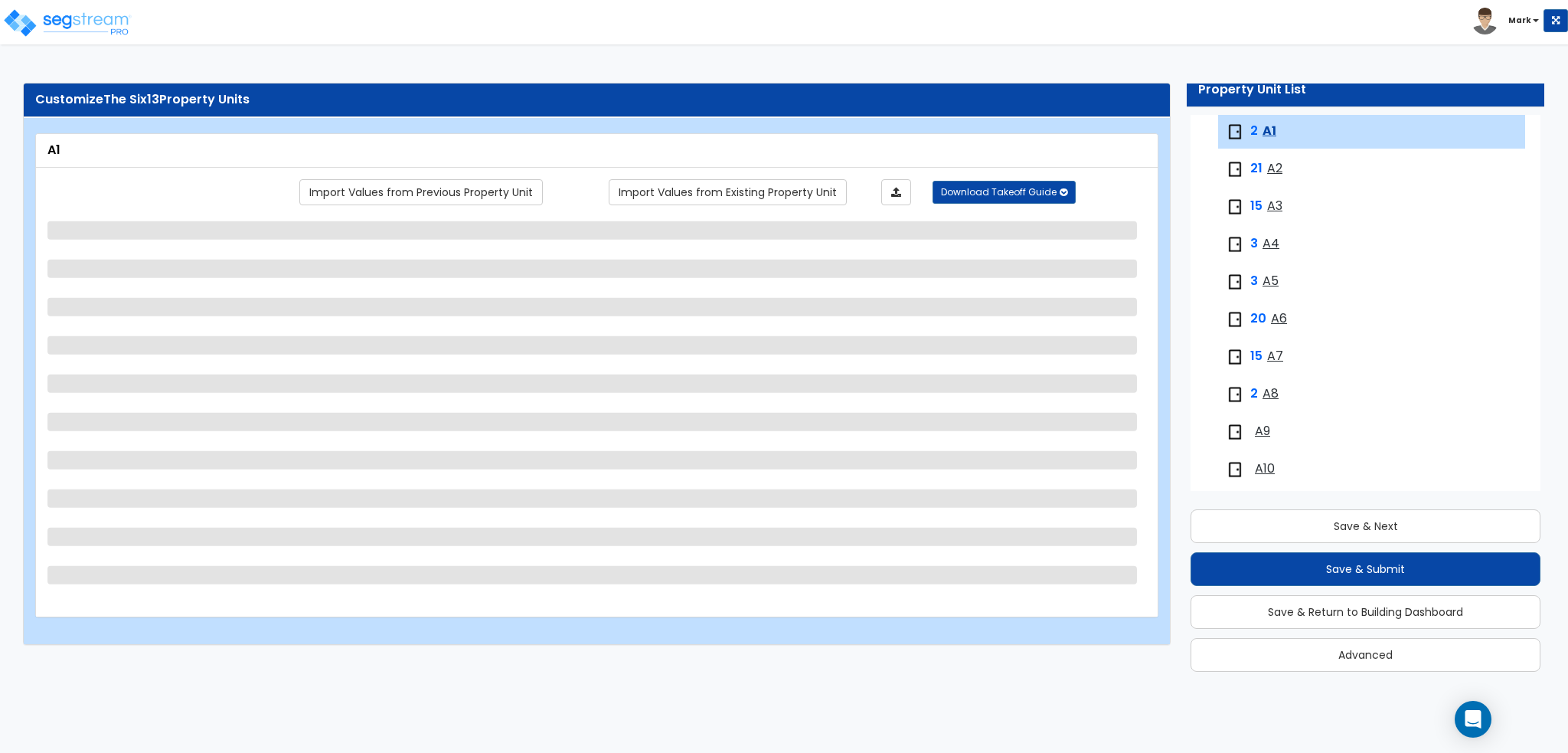
select select "1"
select select "5"
select select "1"
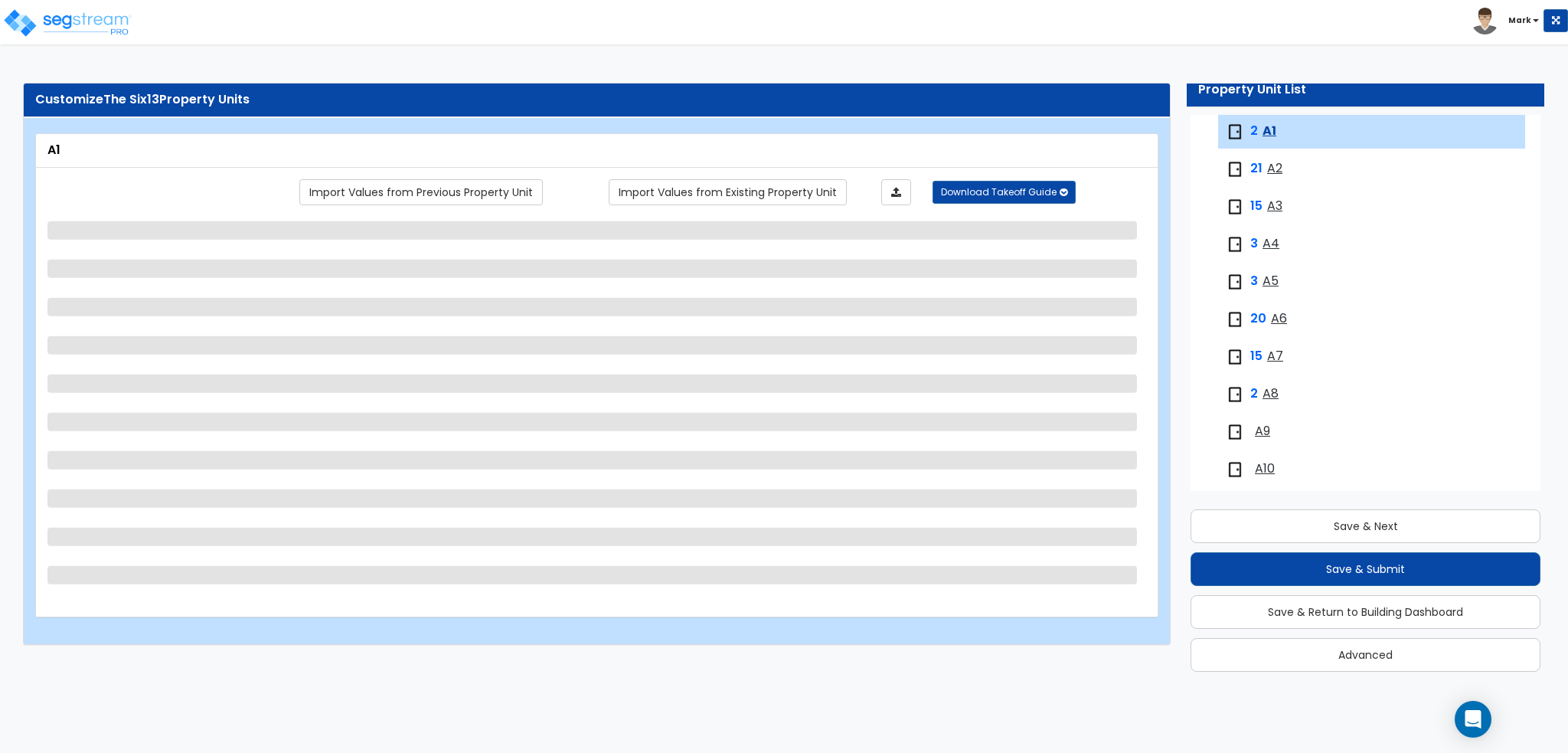
select select "3"
select select "4"
select select "1"
select select "2"
select select "1"
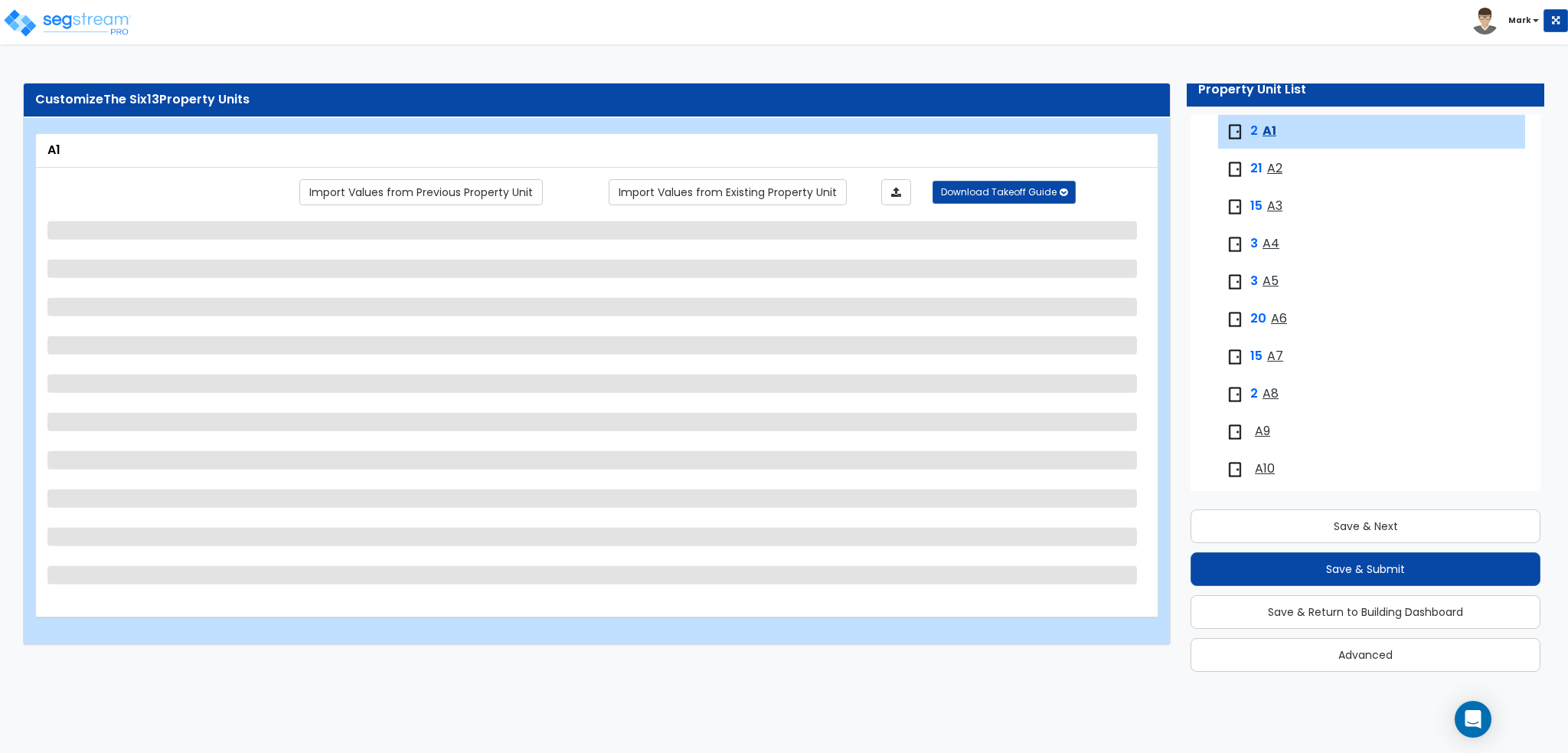
select select "1"
select select "5"
select select "1"
select select "4"
select select "6"
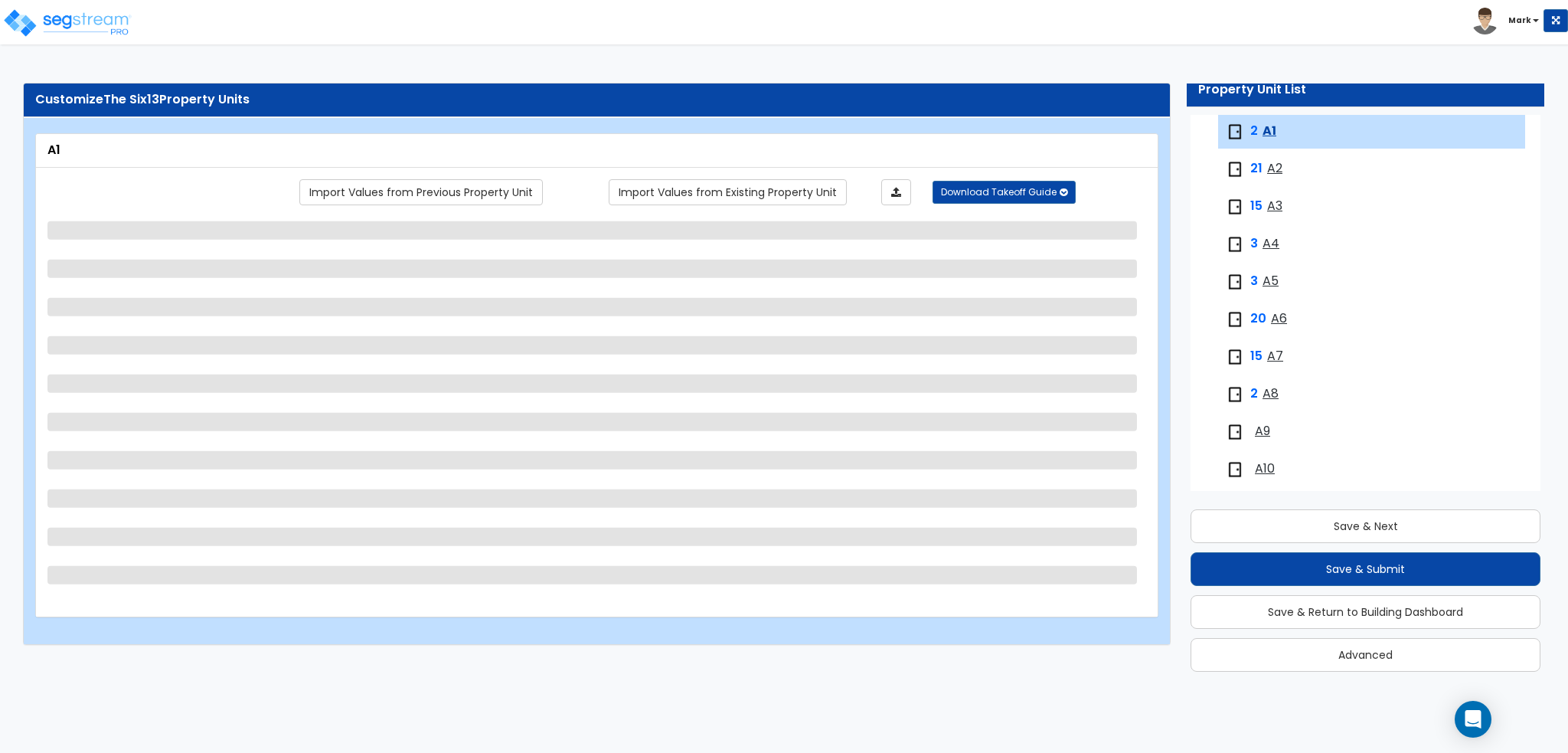
select select "2"
select select "1"
select select "2"
select select "5"
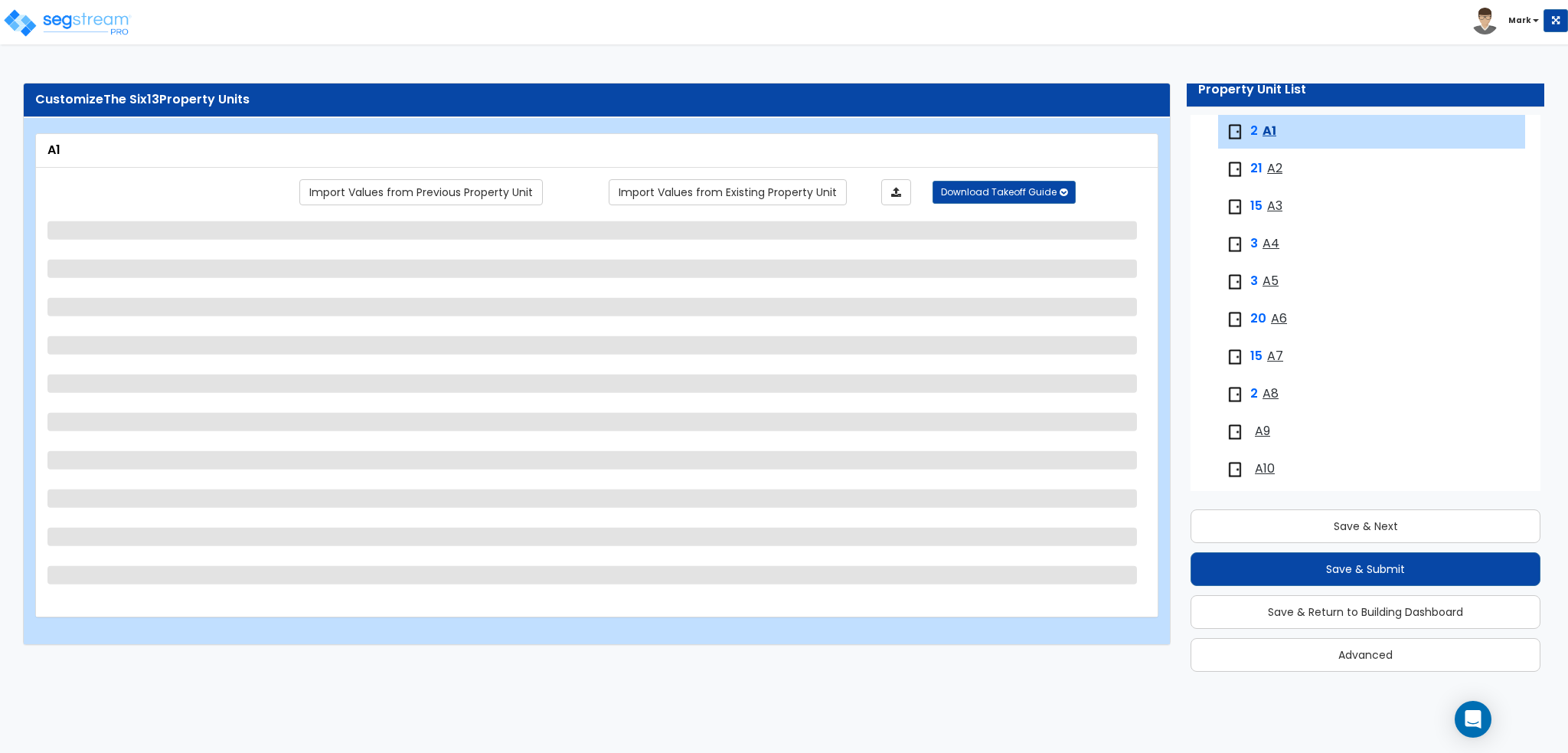
select select "1"
select select "2"
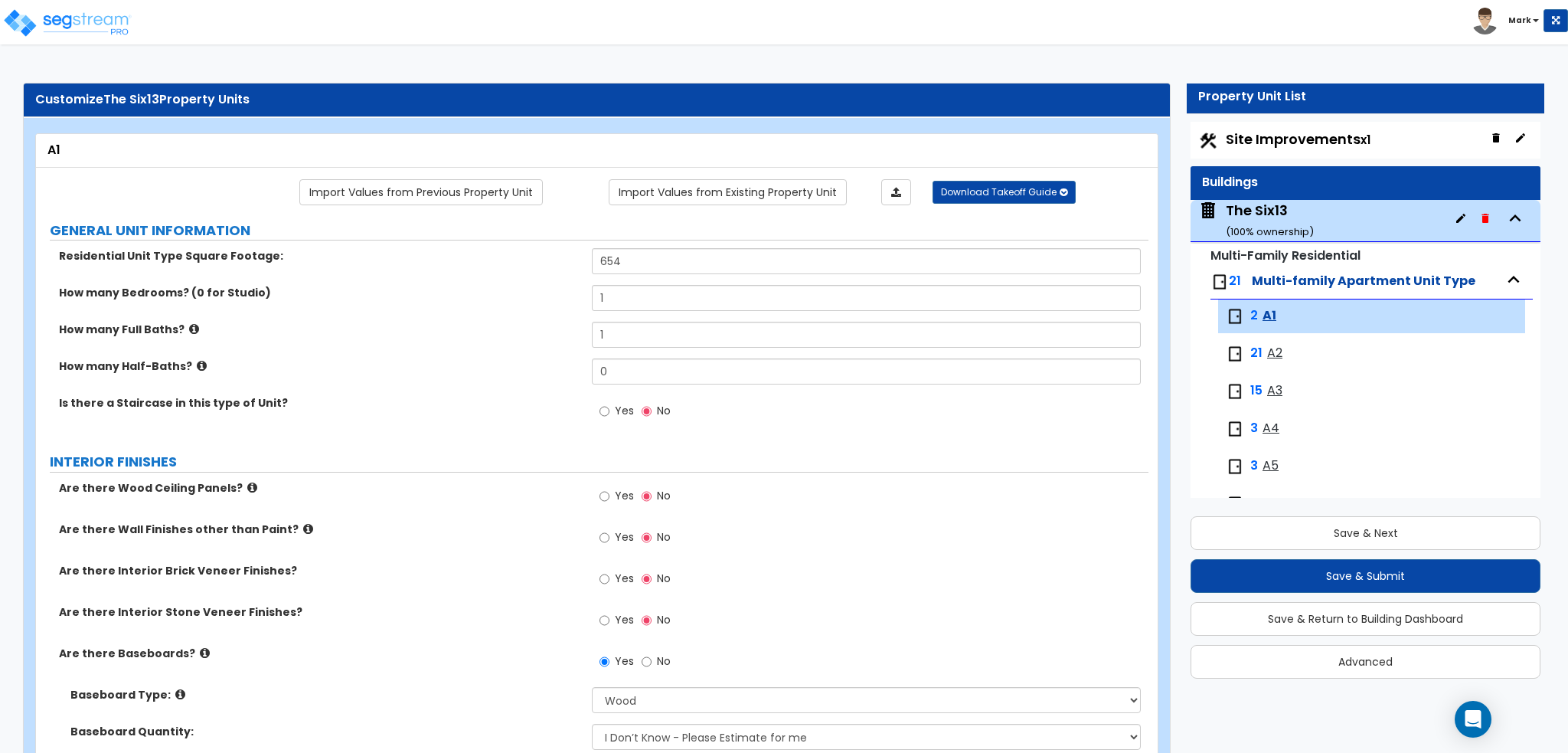
scroll to position [0, 0]
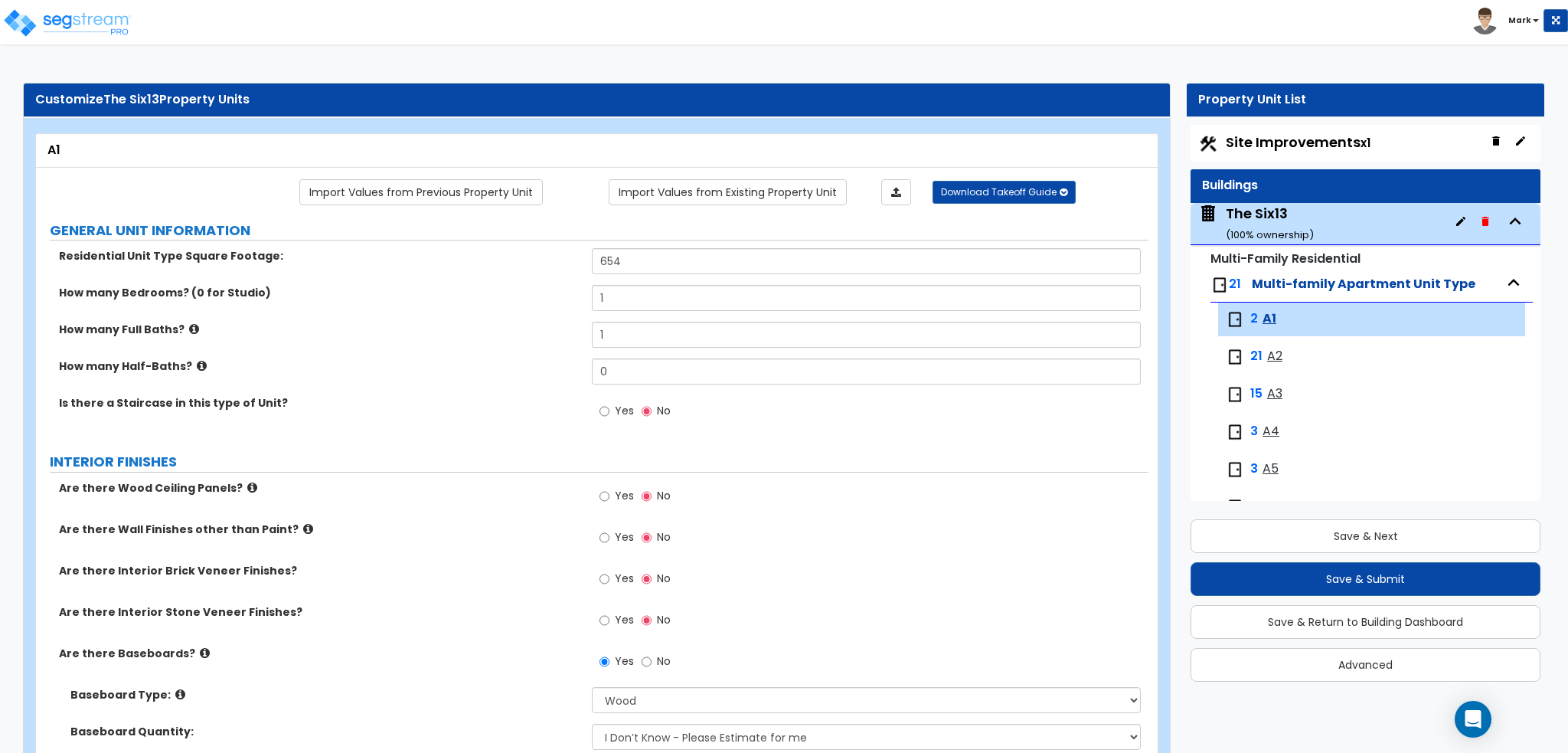
click at [1287, 234] on small "( 100 % ownership)" at bounding box center [1269, 234] width 88 height 15
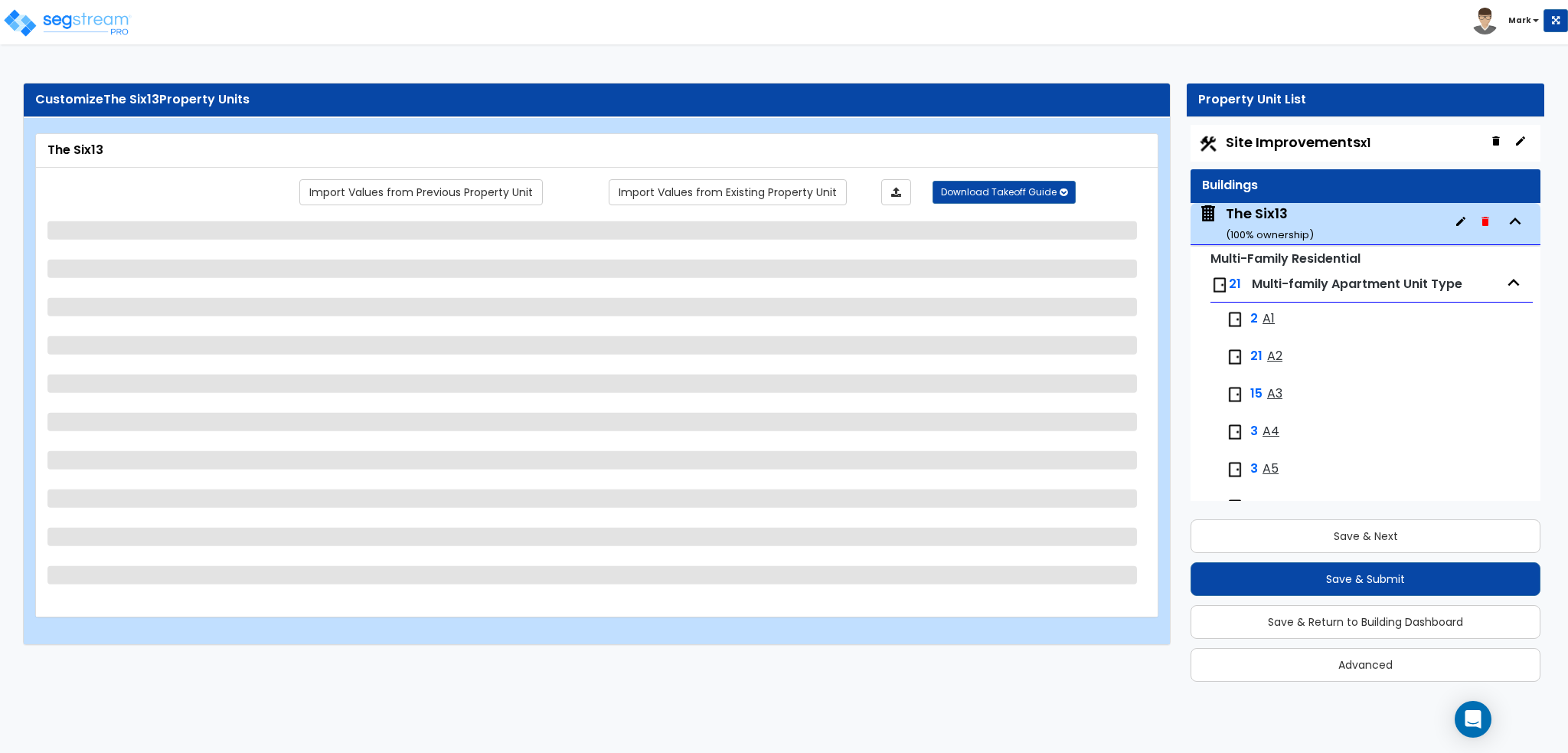
scroll to position [78, 0]
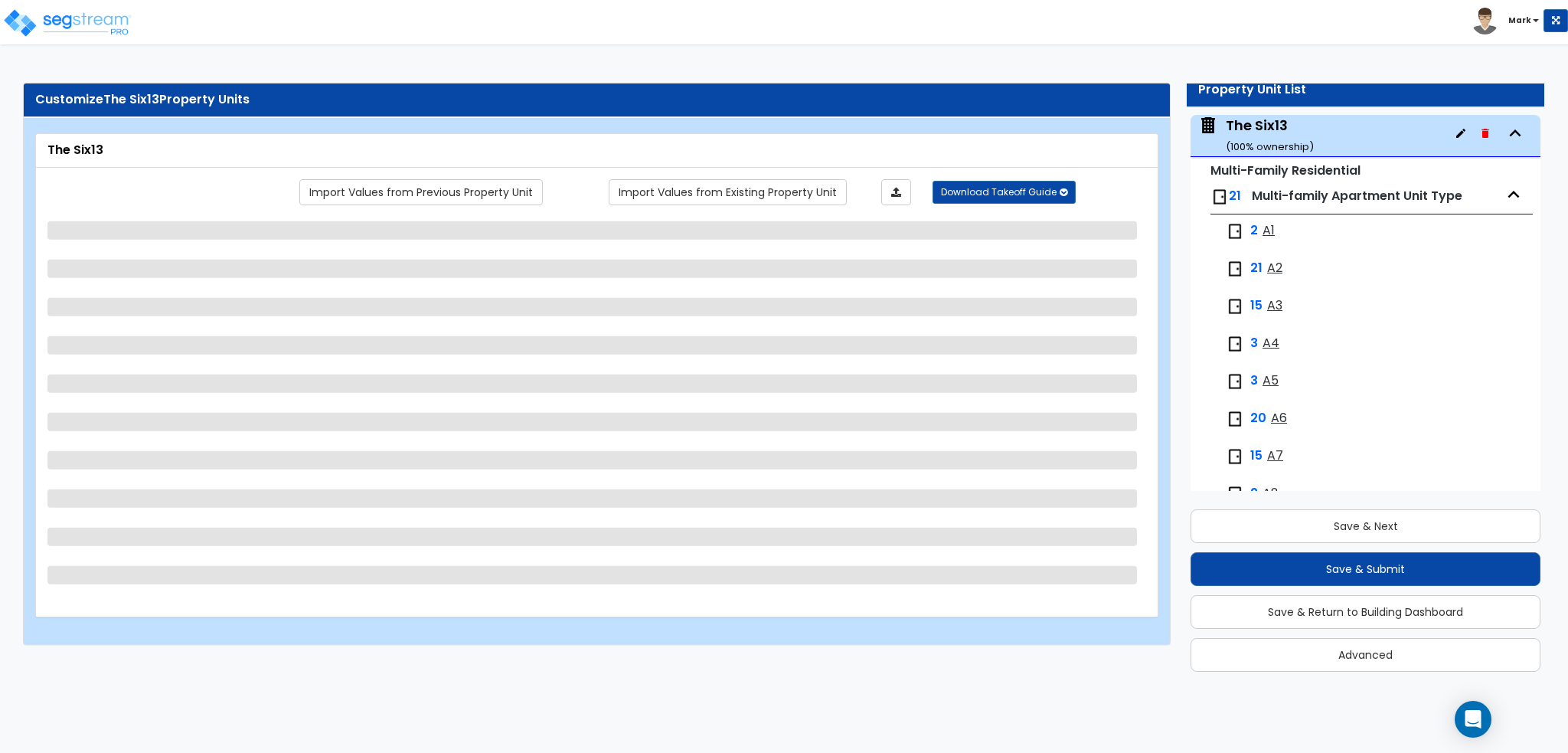
select select "1"
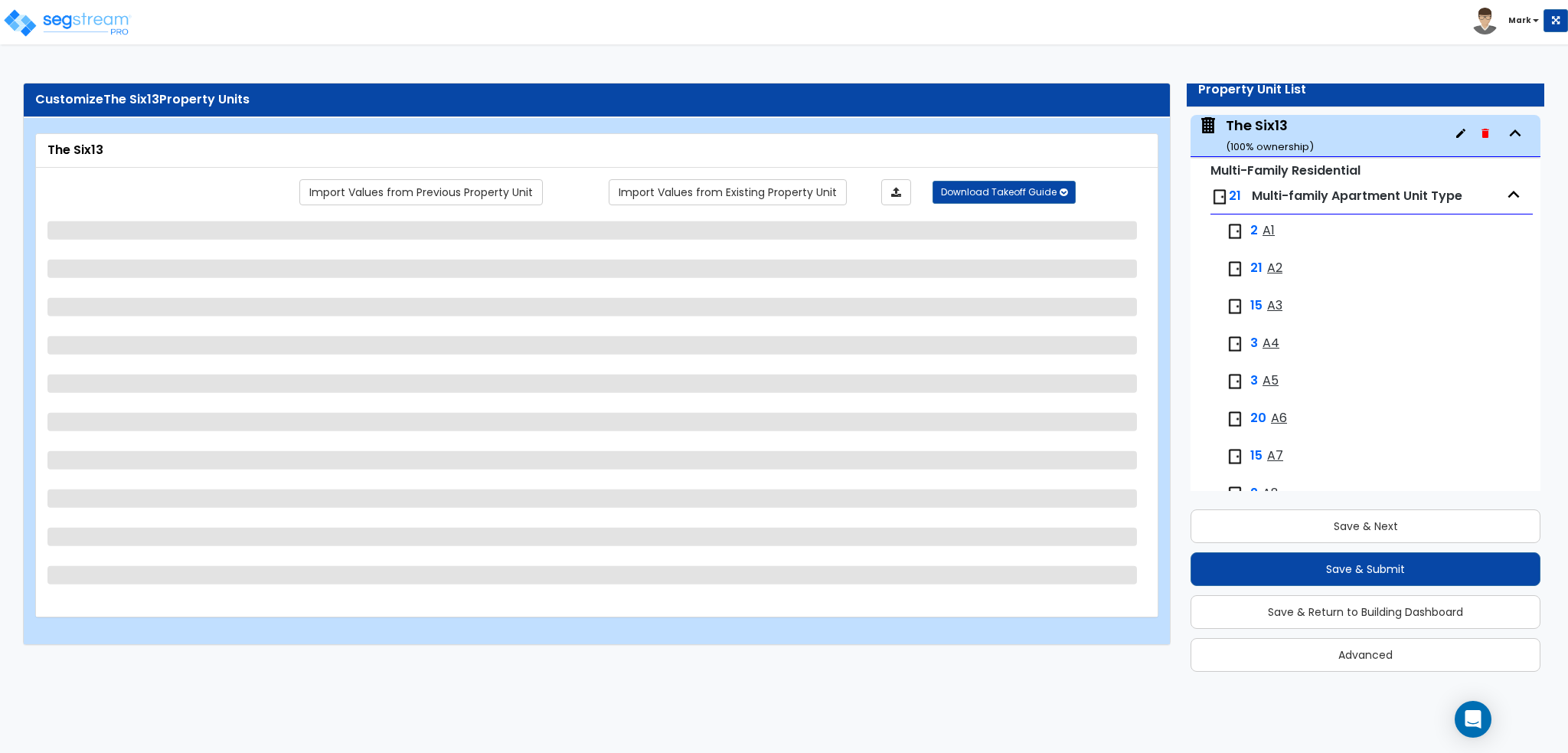
select select "3"
select select "1"
select select "7"
select select "1"
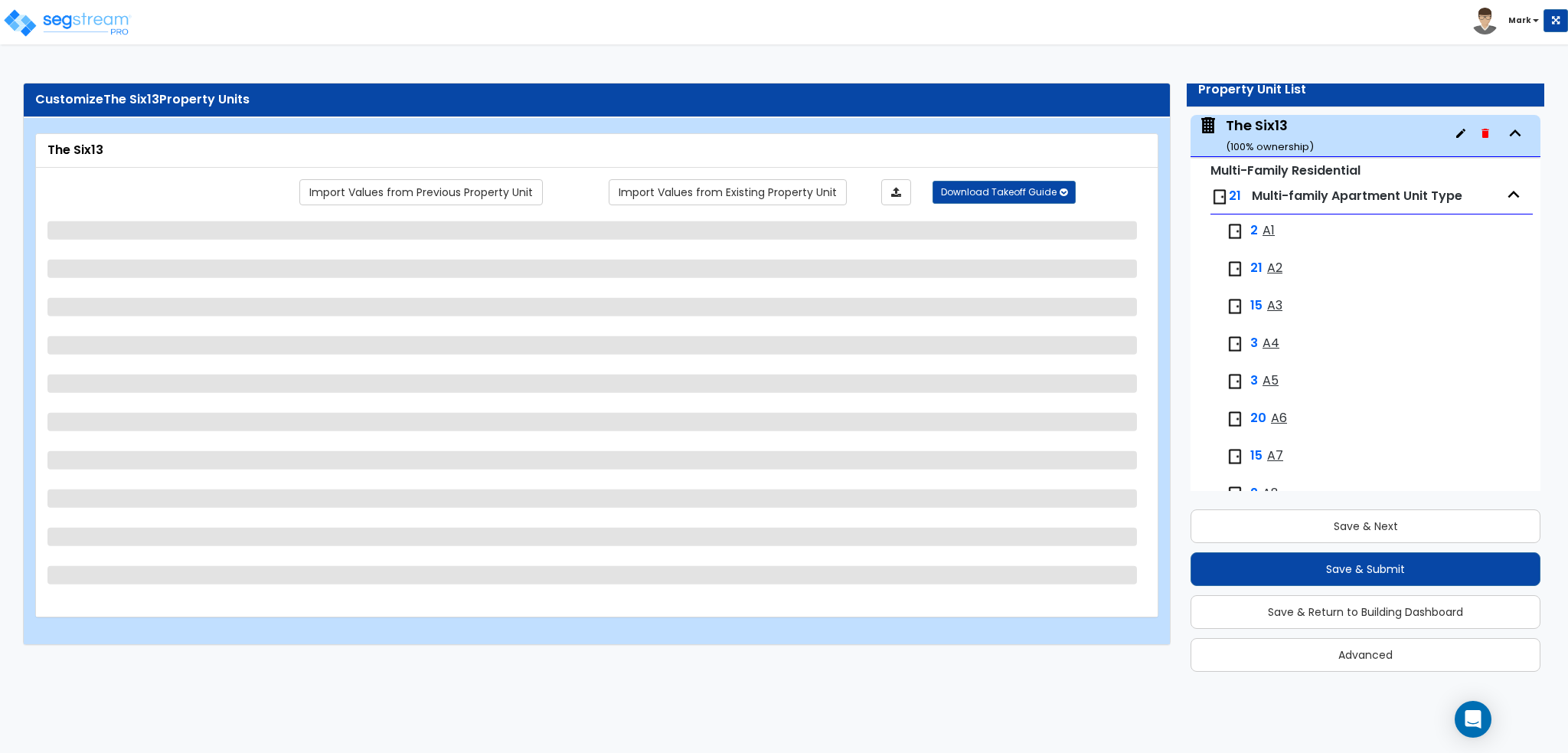
select select "2"
select select "1"
select select "2"
select select "1"
select select "2"
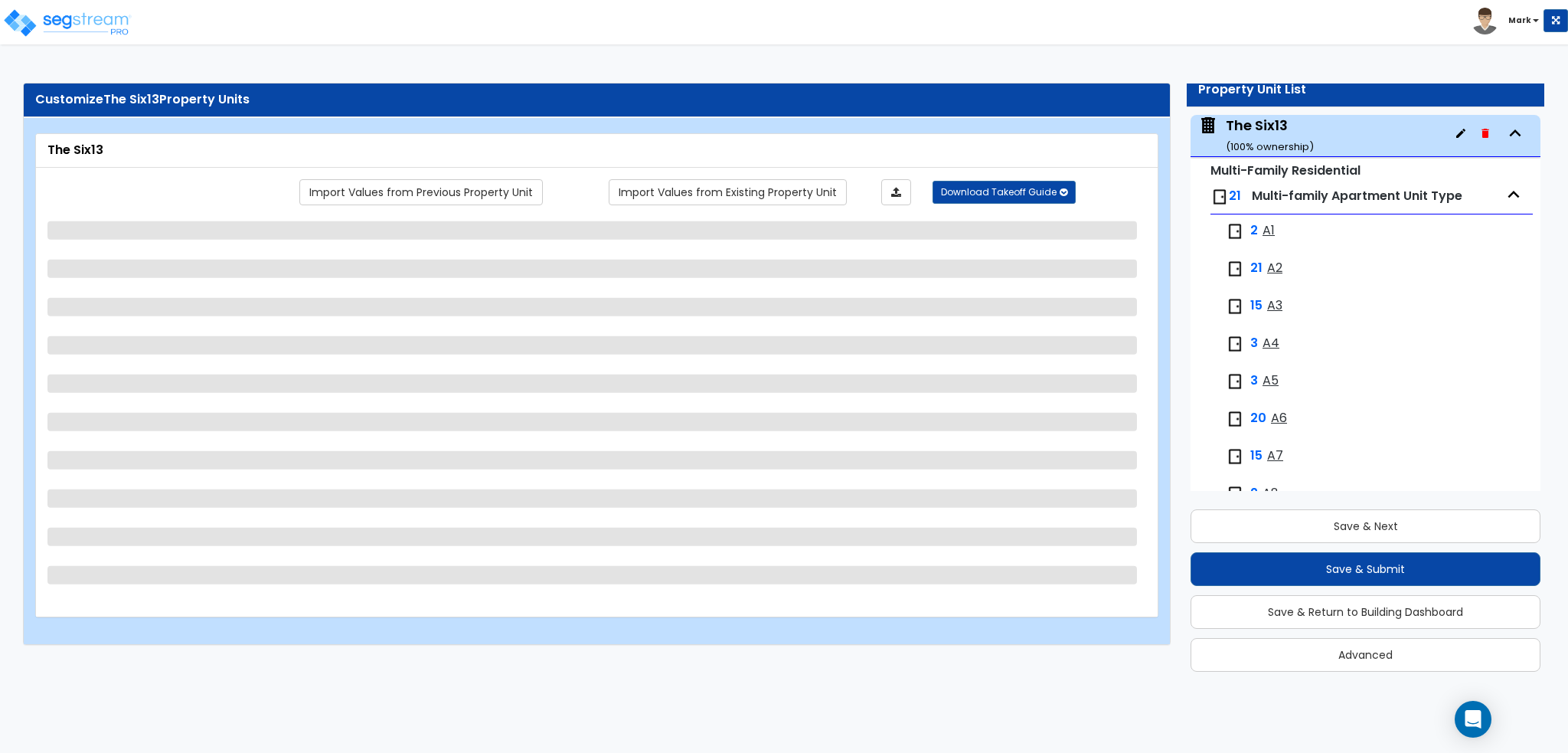
select select "2"
select select "1"
select select "2"
select select "4"
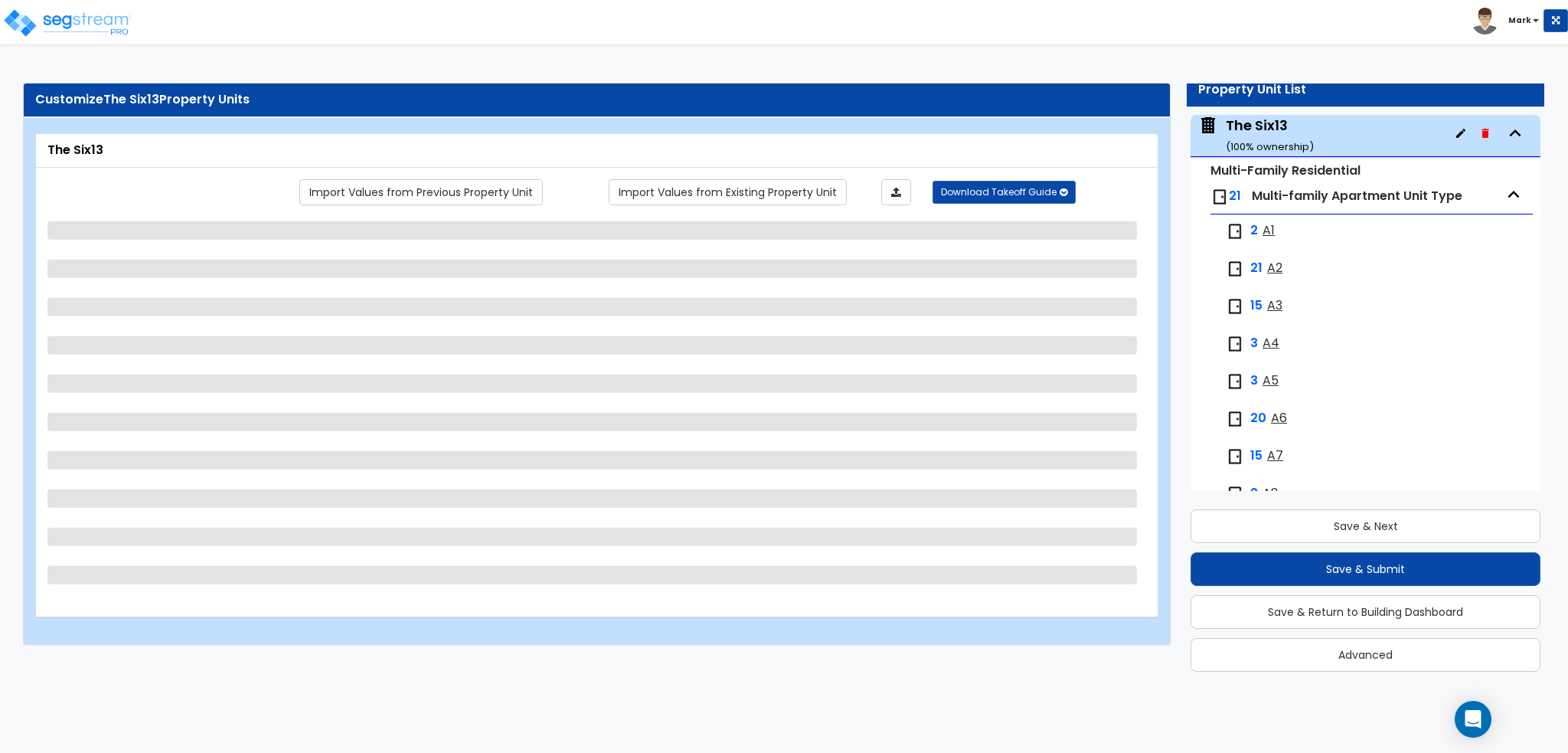
select select "1"
select select "2"
select select "6"
select select "2"
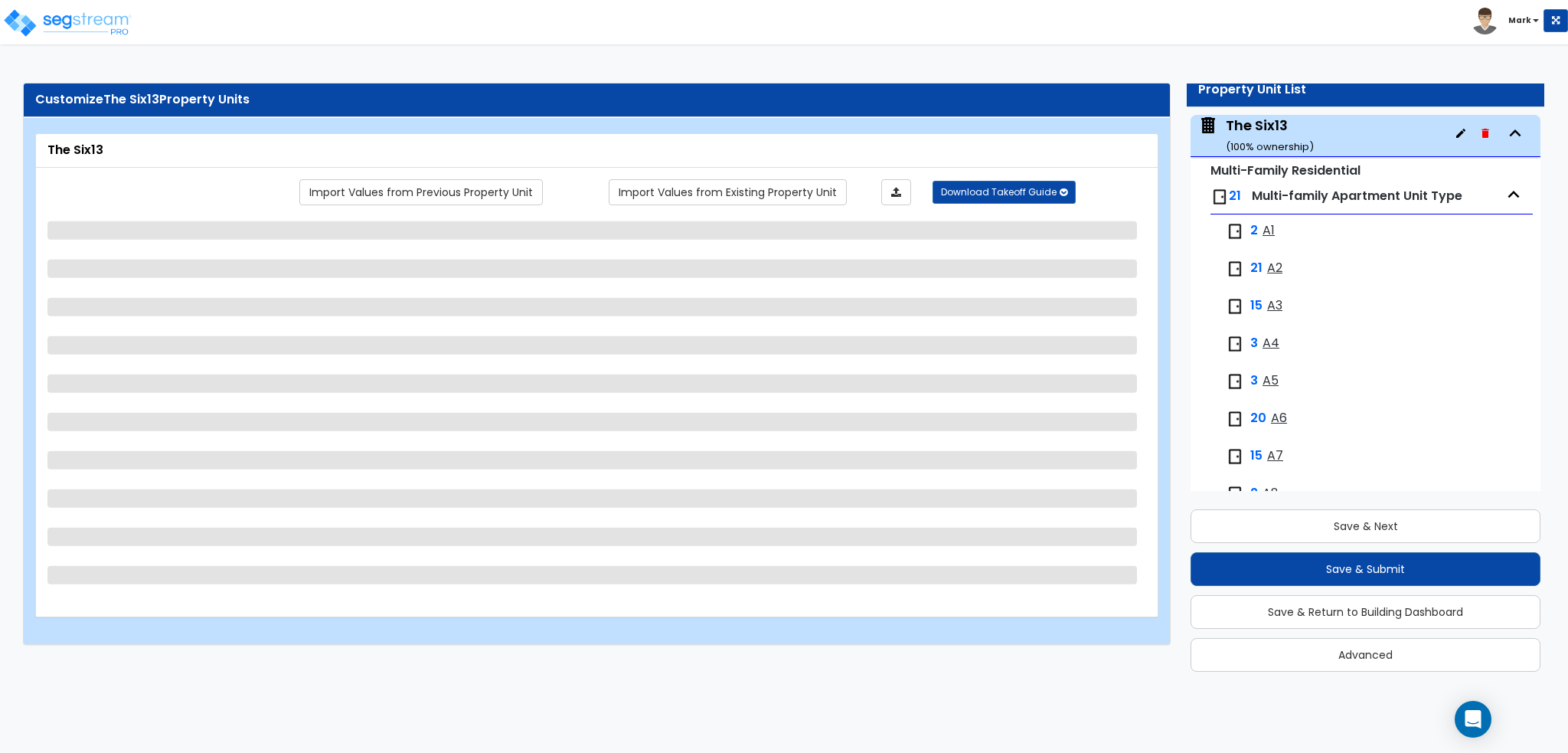
select select "2"
select select "3"
select select "1"
select select "6"
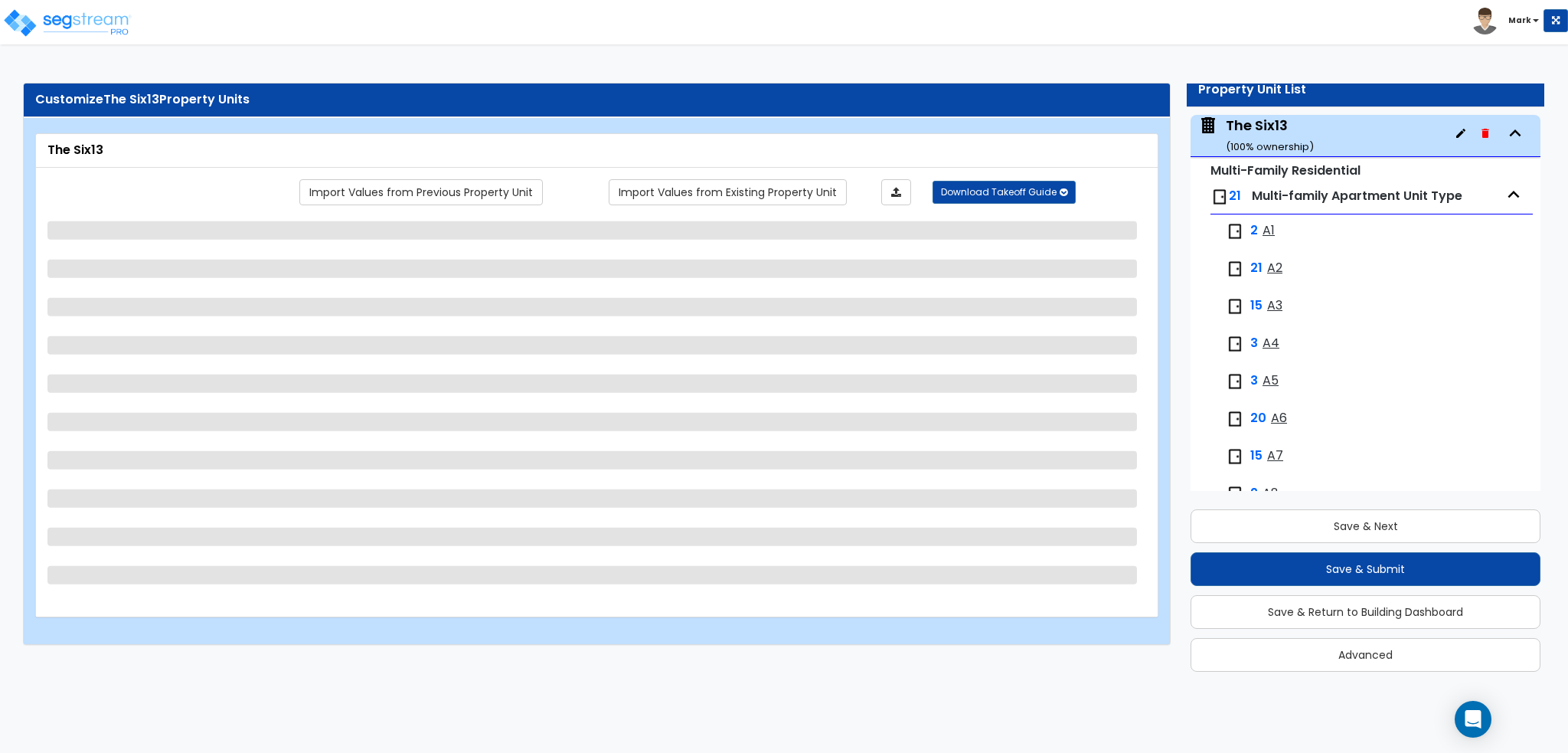
select select "1"
select select "2"
select select "5"
select select "1"
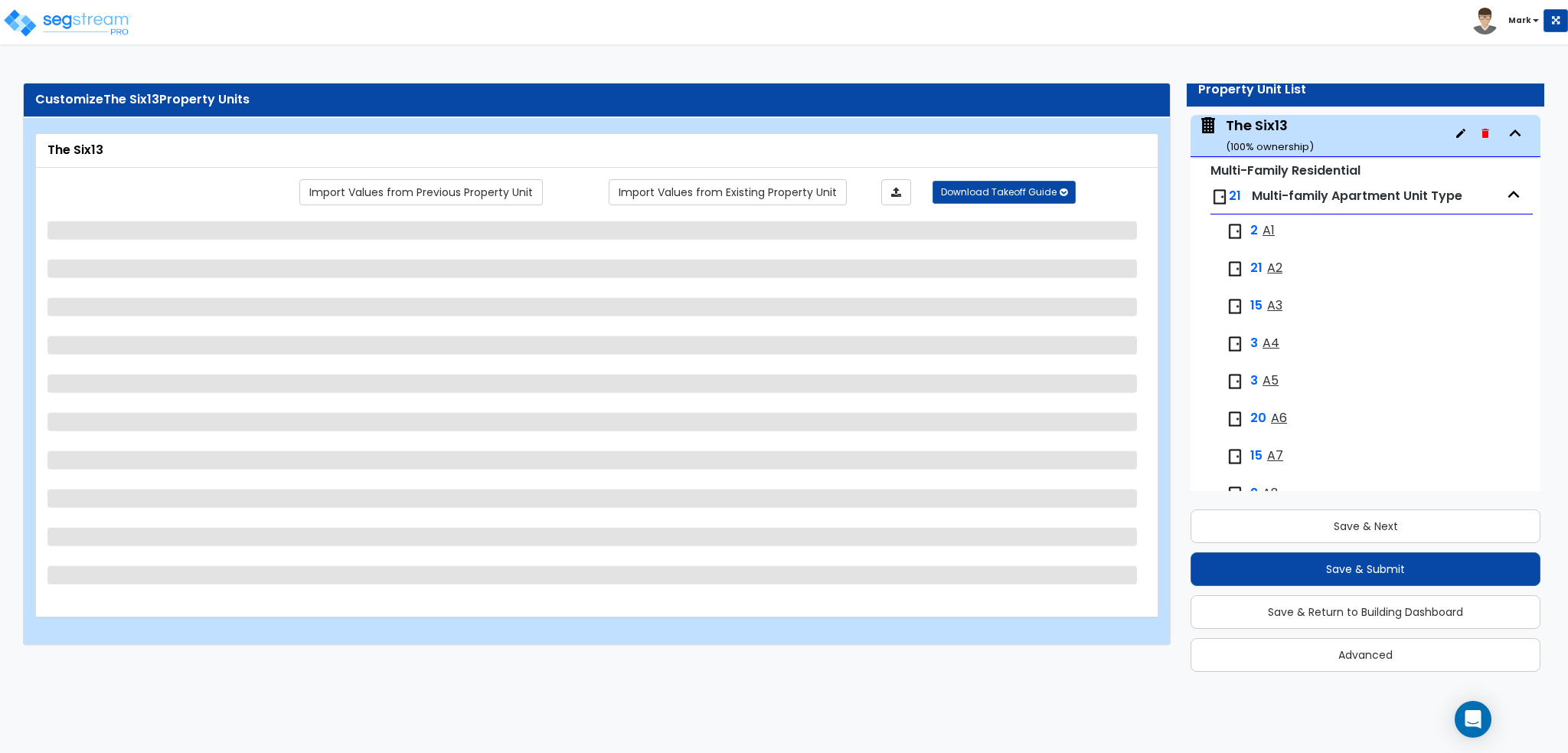
select select "4"
select select "1"
select select "3"
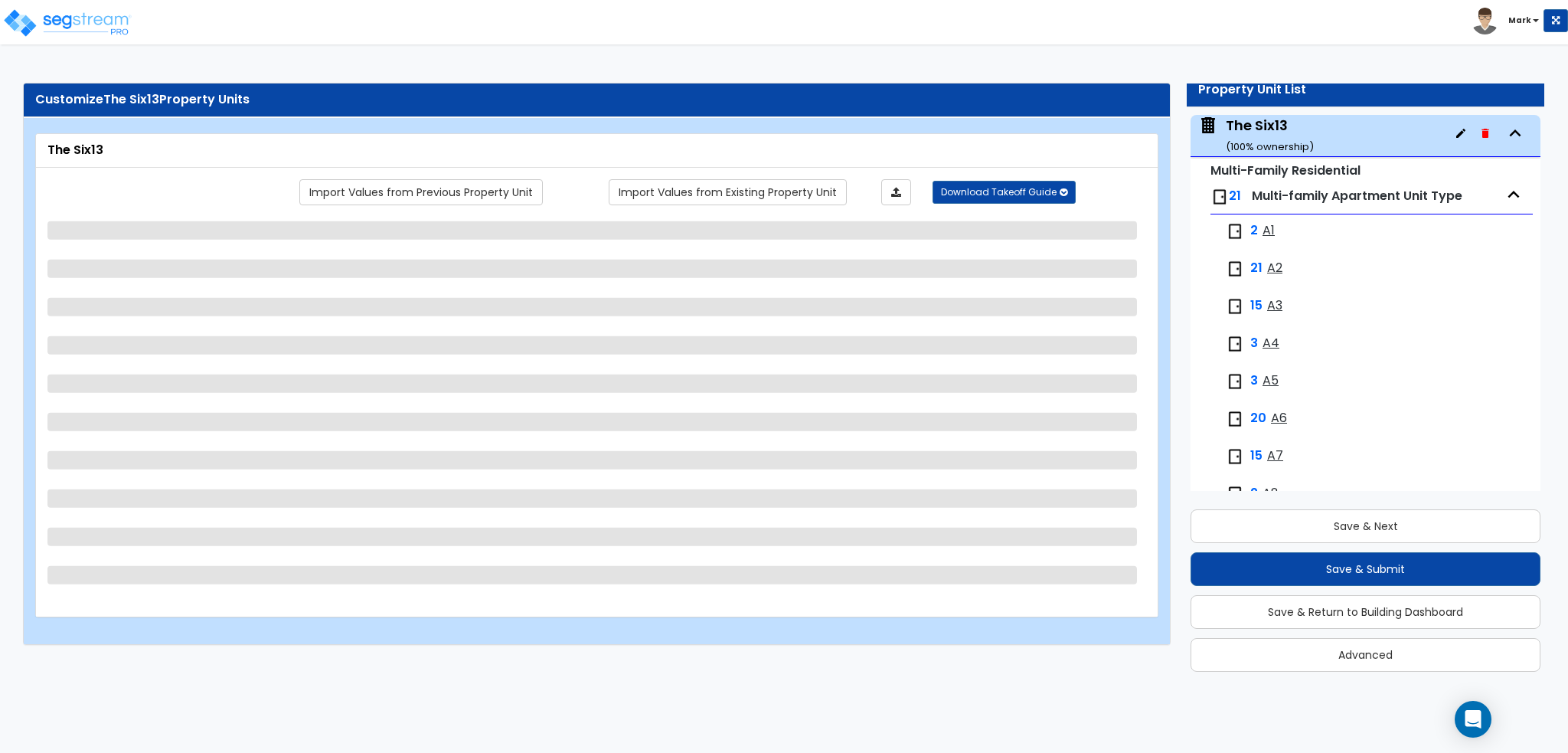
select select "2"
select select "1"
select select "2"
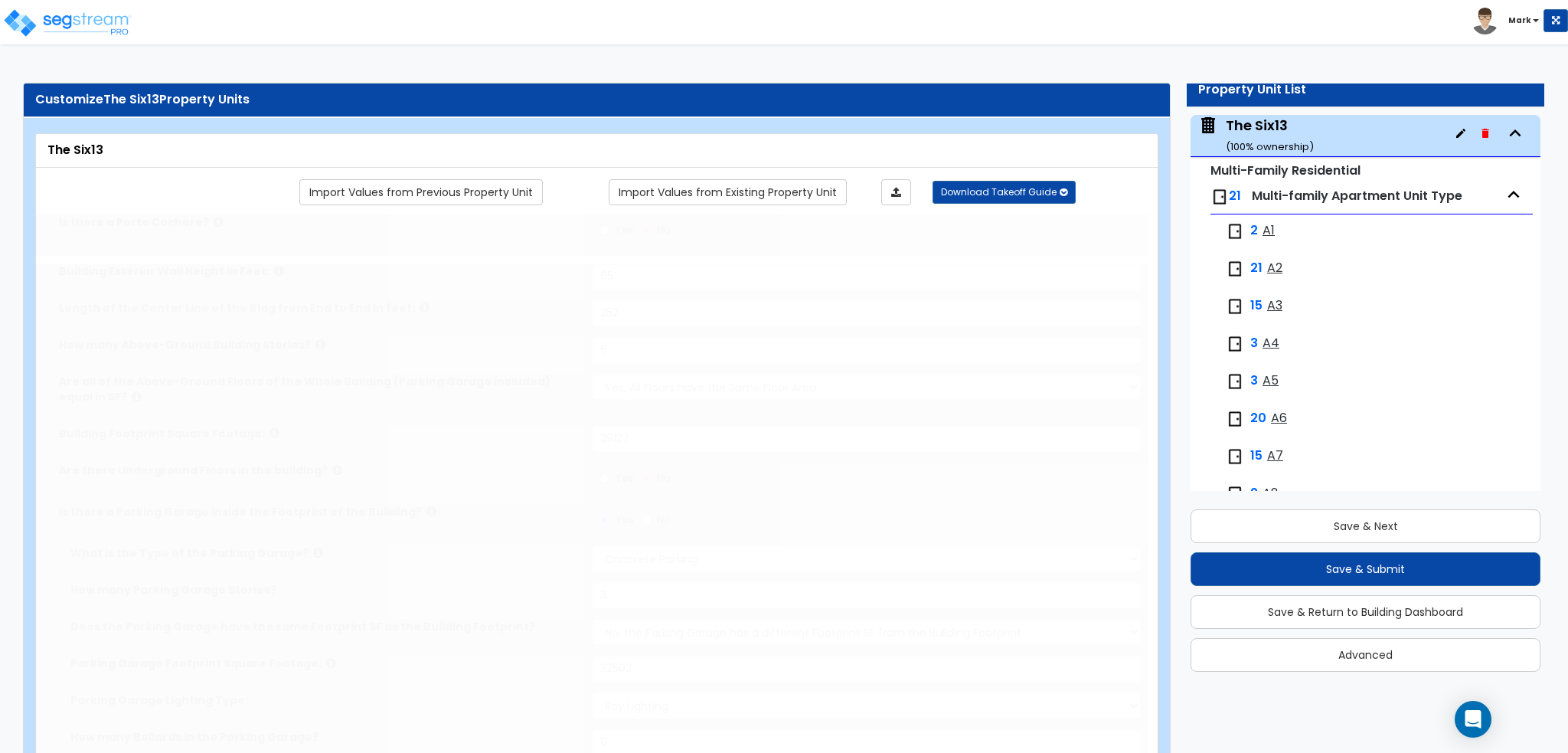
type input "50"
select select "2"
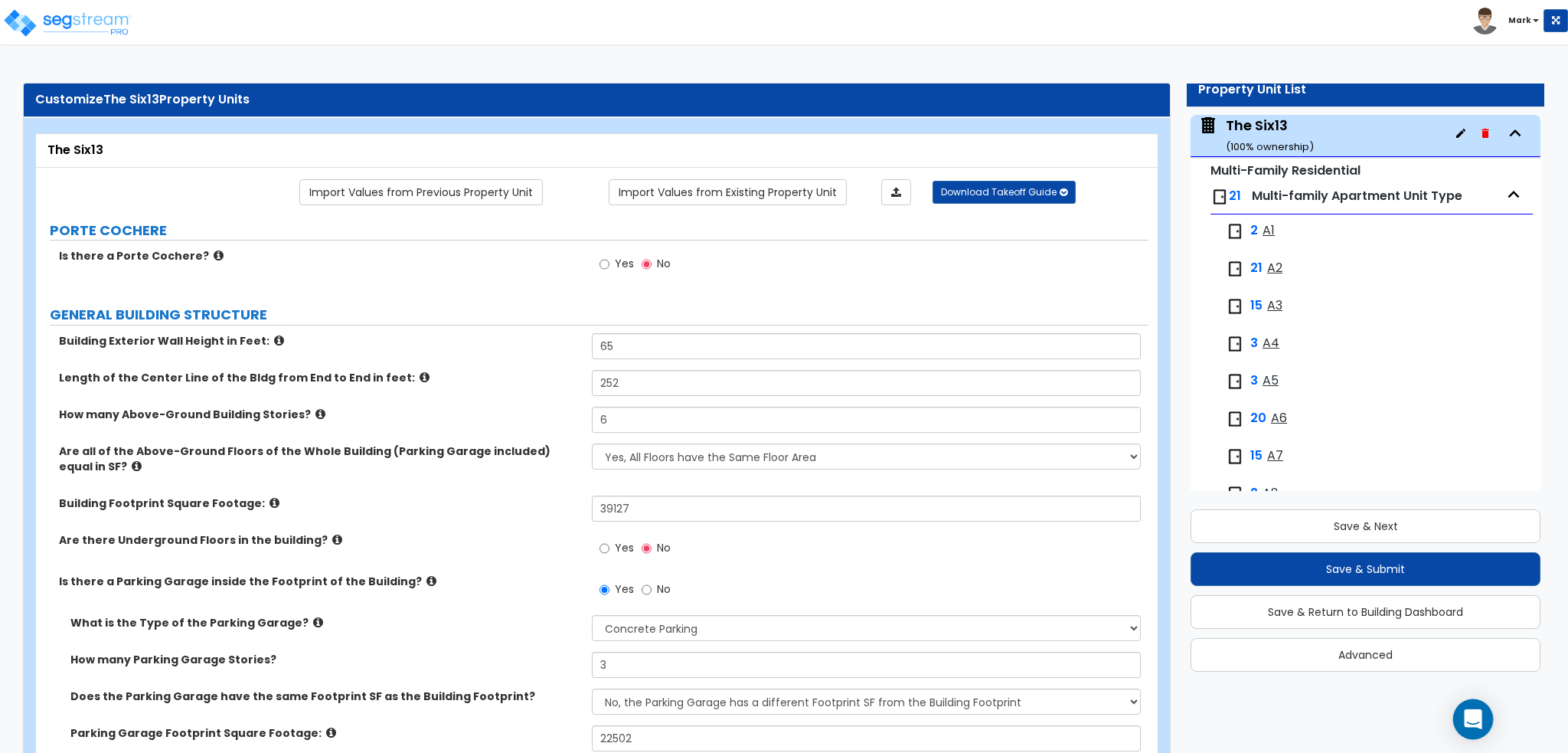
click at [1483, 731] on div "Open Intercom Messenger" at bounding box center [1473, 719] width 40 height 40
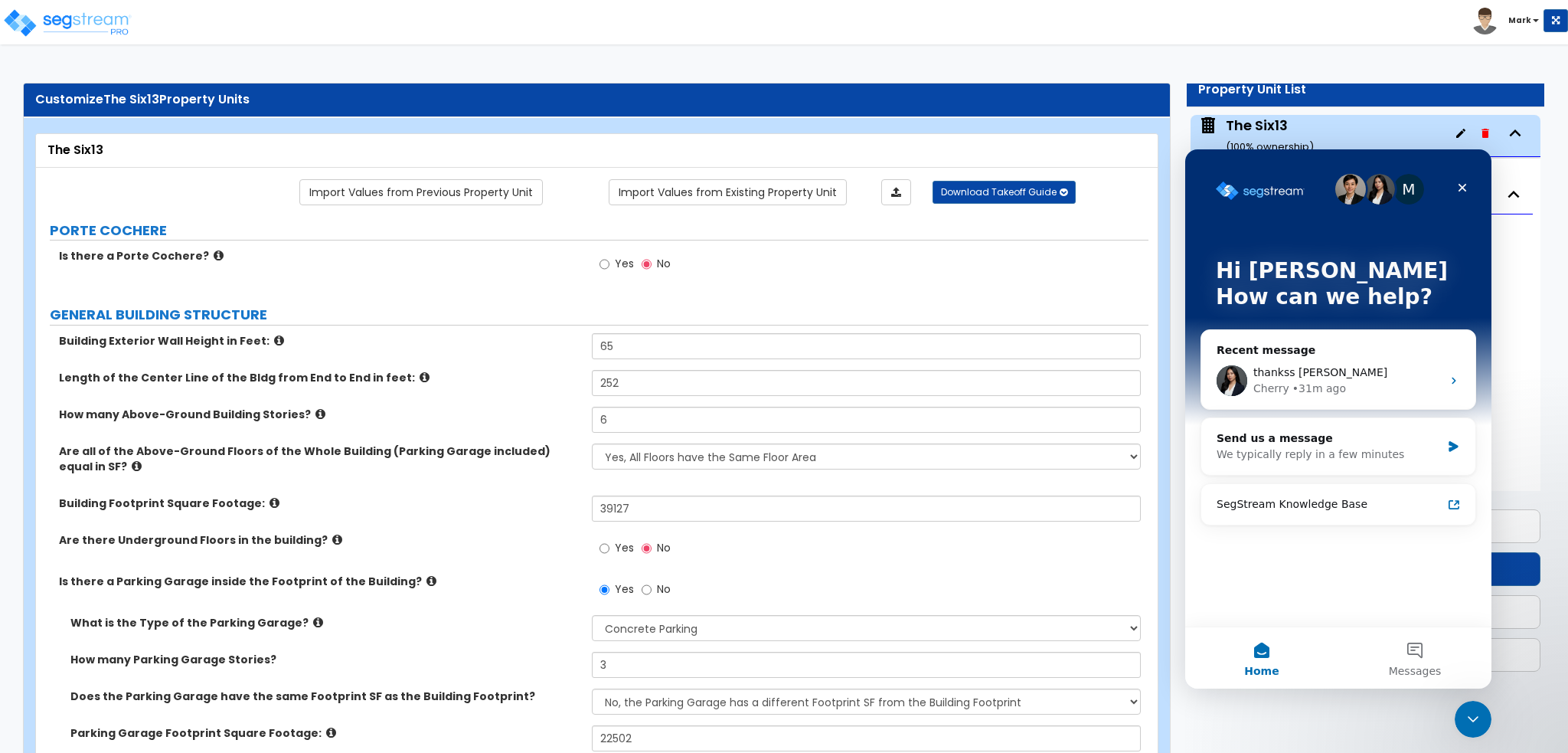
scroll to position [0, 0]
click at [1374, 354] on div "thankss cherry Cherry • 31m ago" at bounding box center [1338, 381] width 274 height 57
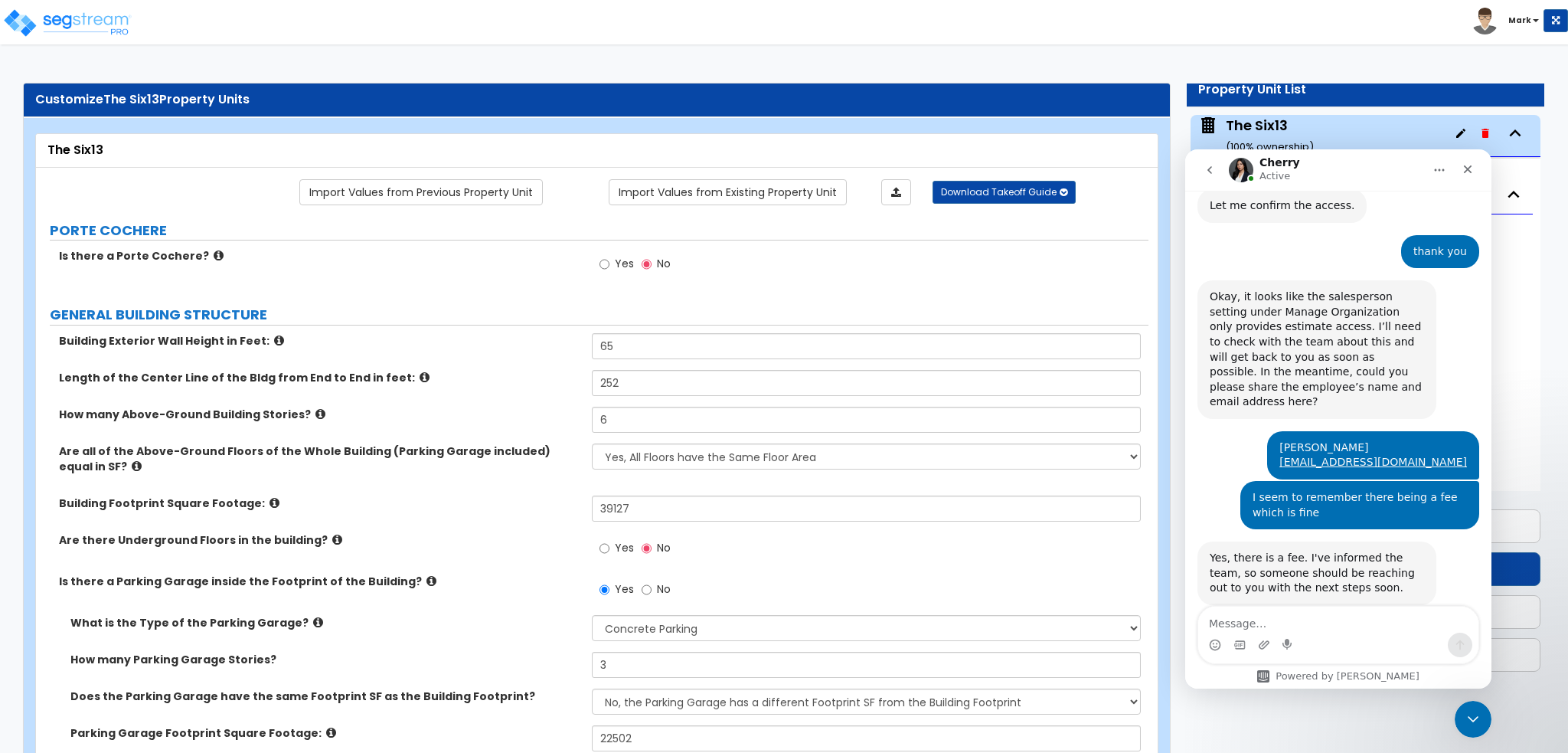
scroll to position [718, 0]
click at [1209, 173] on icon "go back" at bounding box center [1209, 170] width 12 height 12
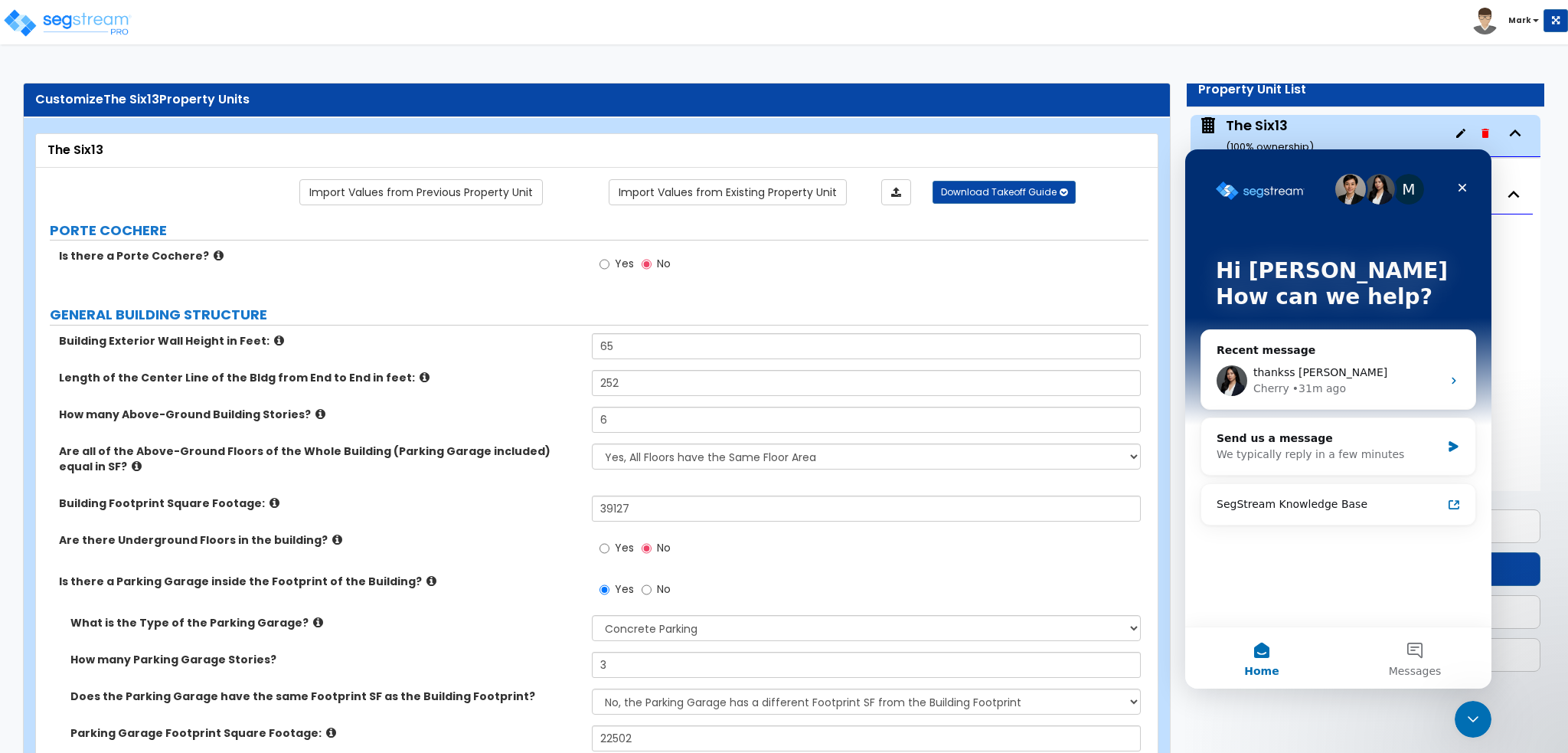
scroll to position [0, 0]
click at [1412, 654] on button "Messages" at bounding box center [1415, 658] width 153 height 61
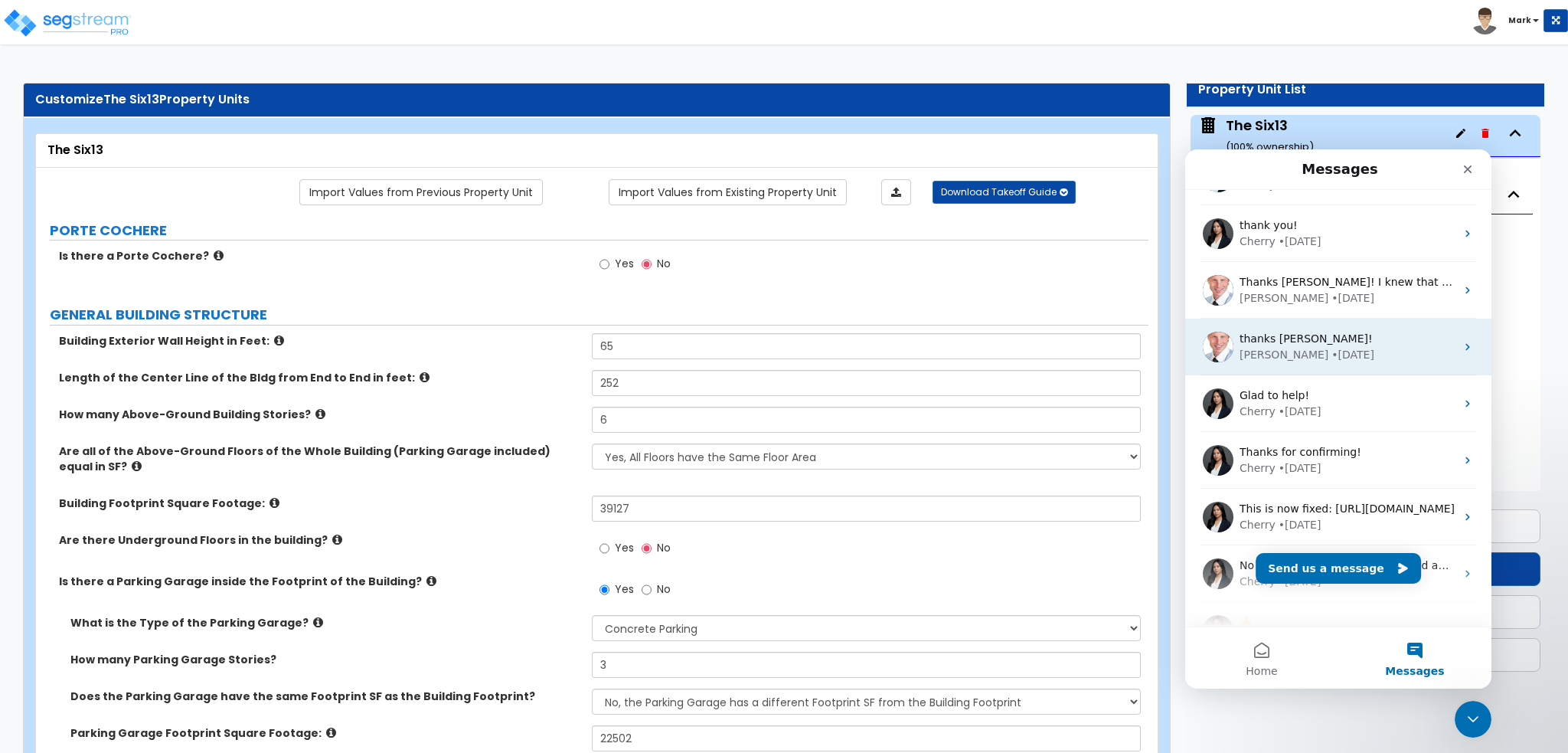
scroll to position [191, 0]
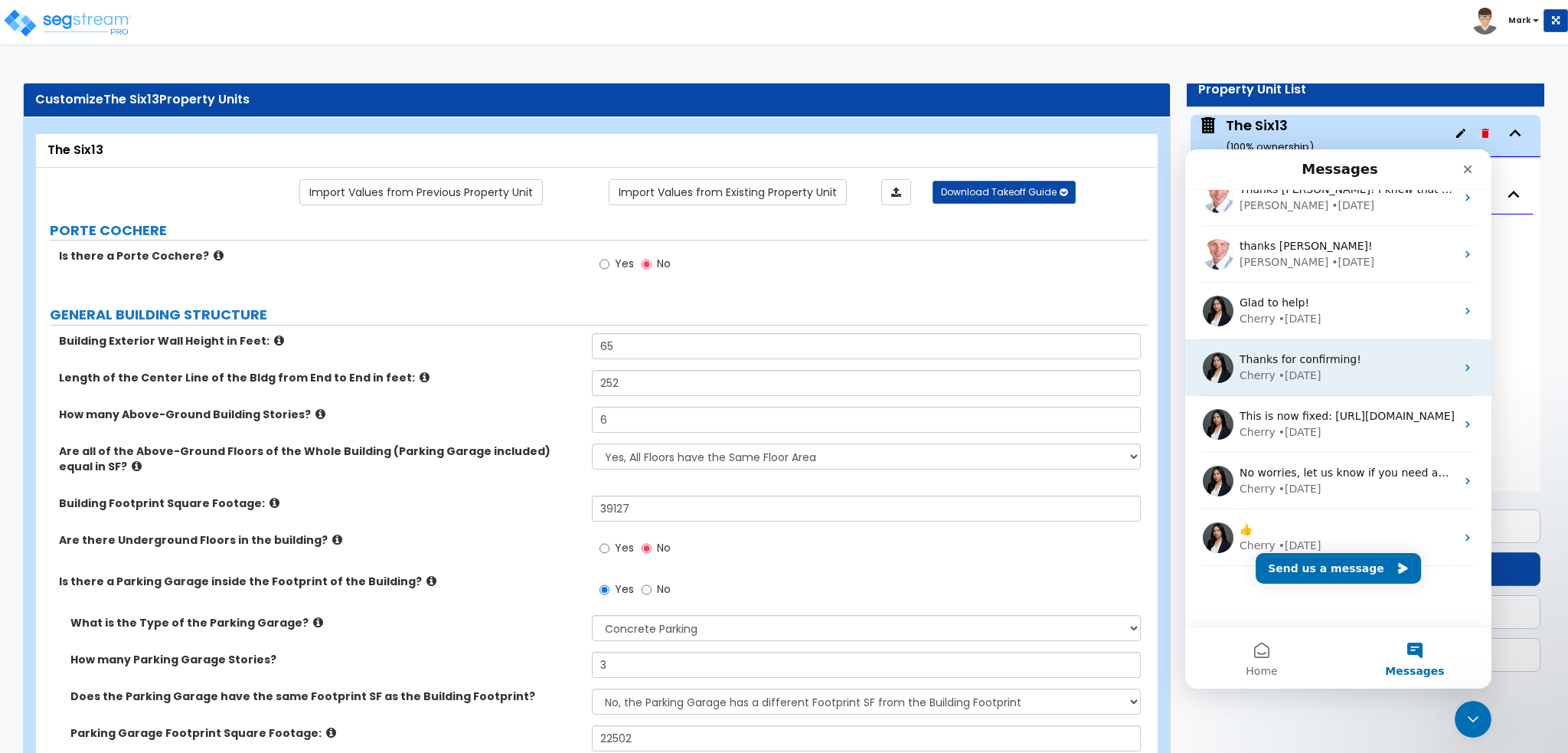
click at [1365, 371] on div "Cherry • 5w ago" at bounding box center [1347, 376] width 215 height 16
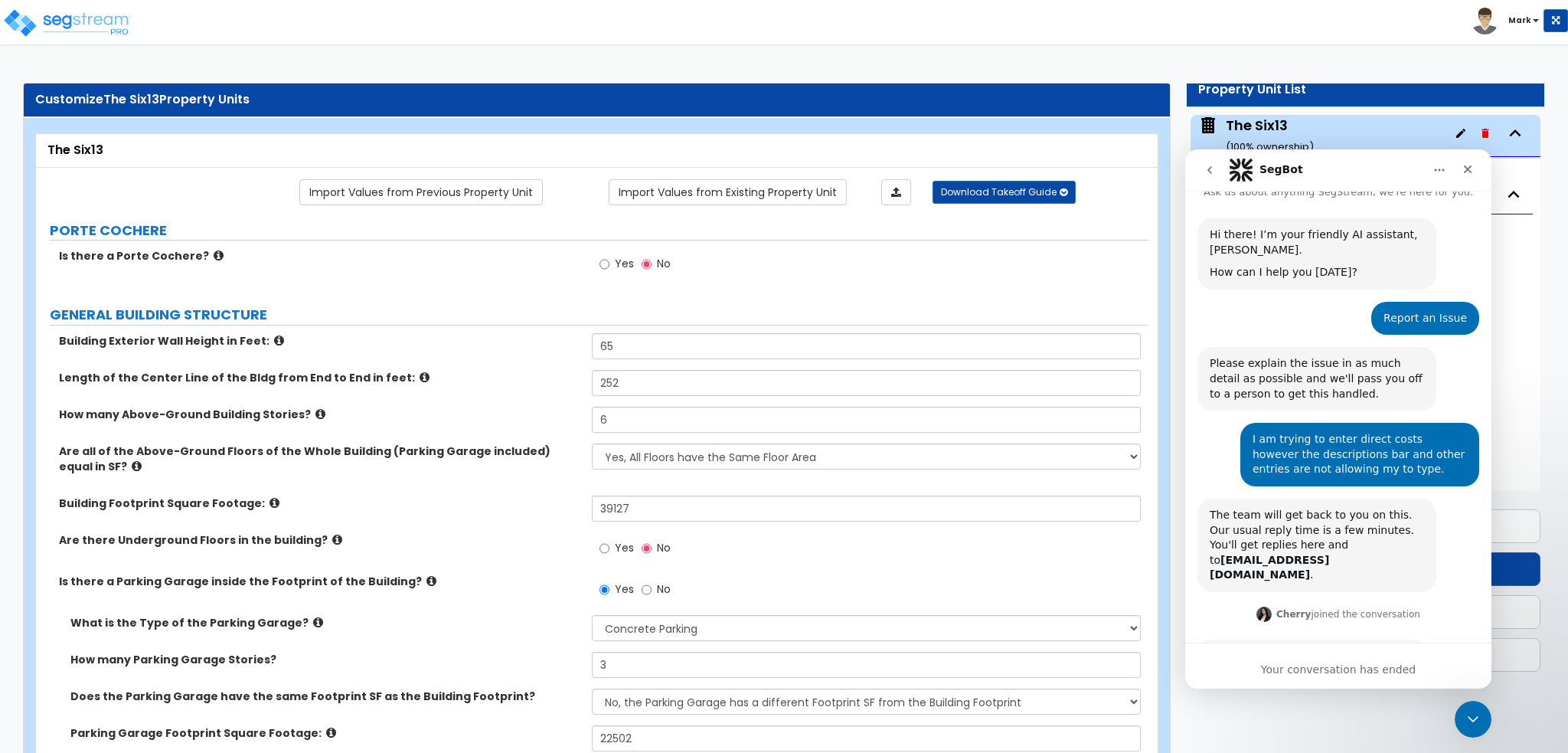
scroll to position [0, 0]
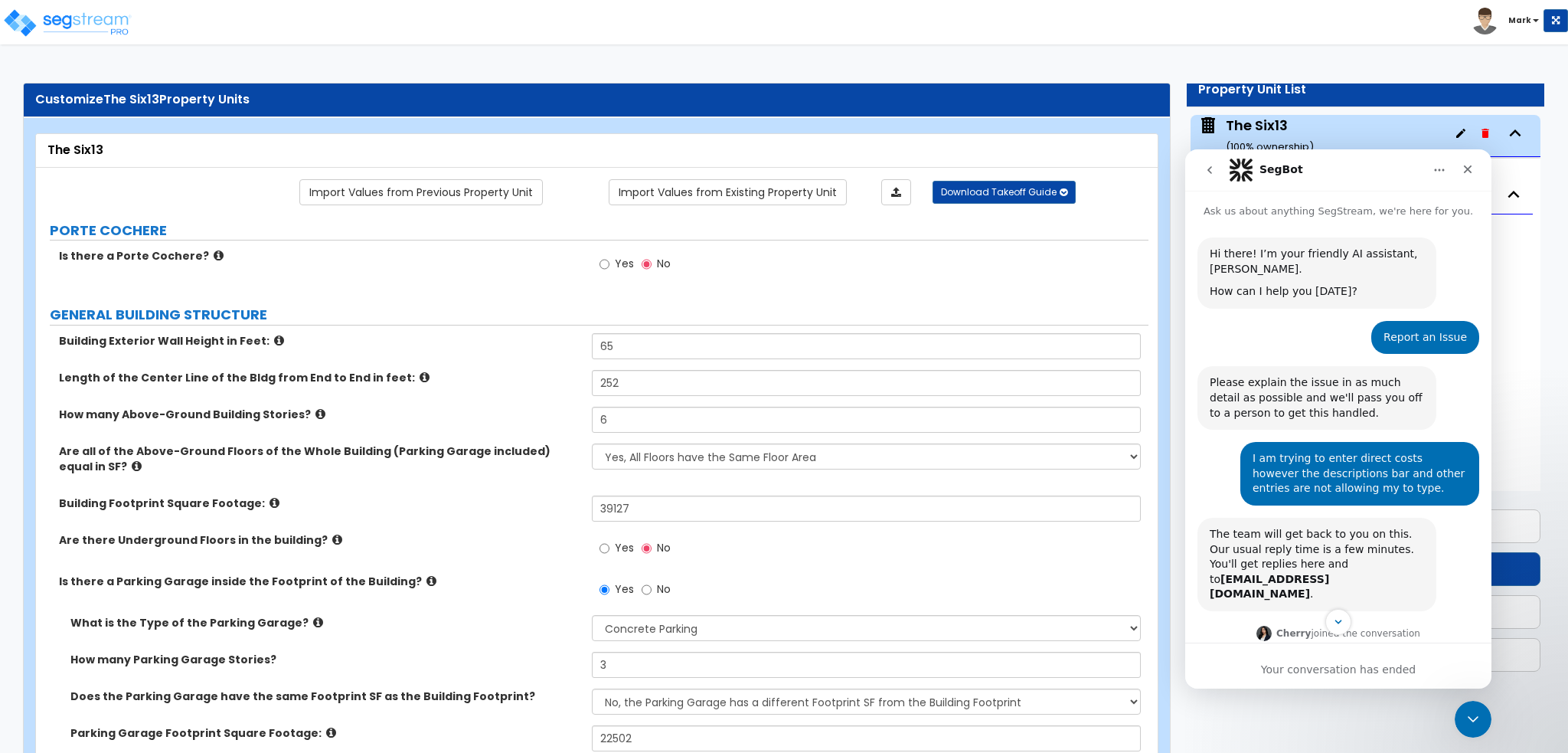
click at [1209, 169] on icon "go back" at bounding box center [1209, 170] width 12 height 12
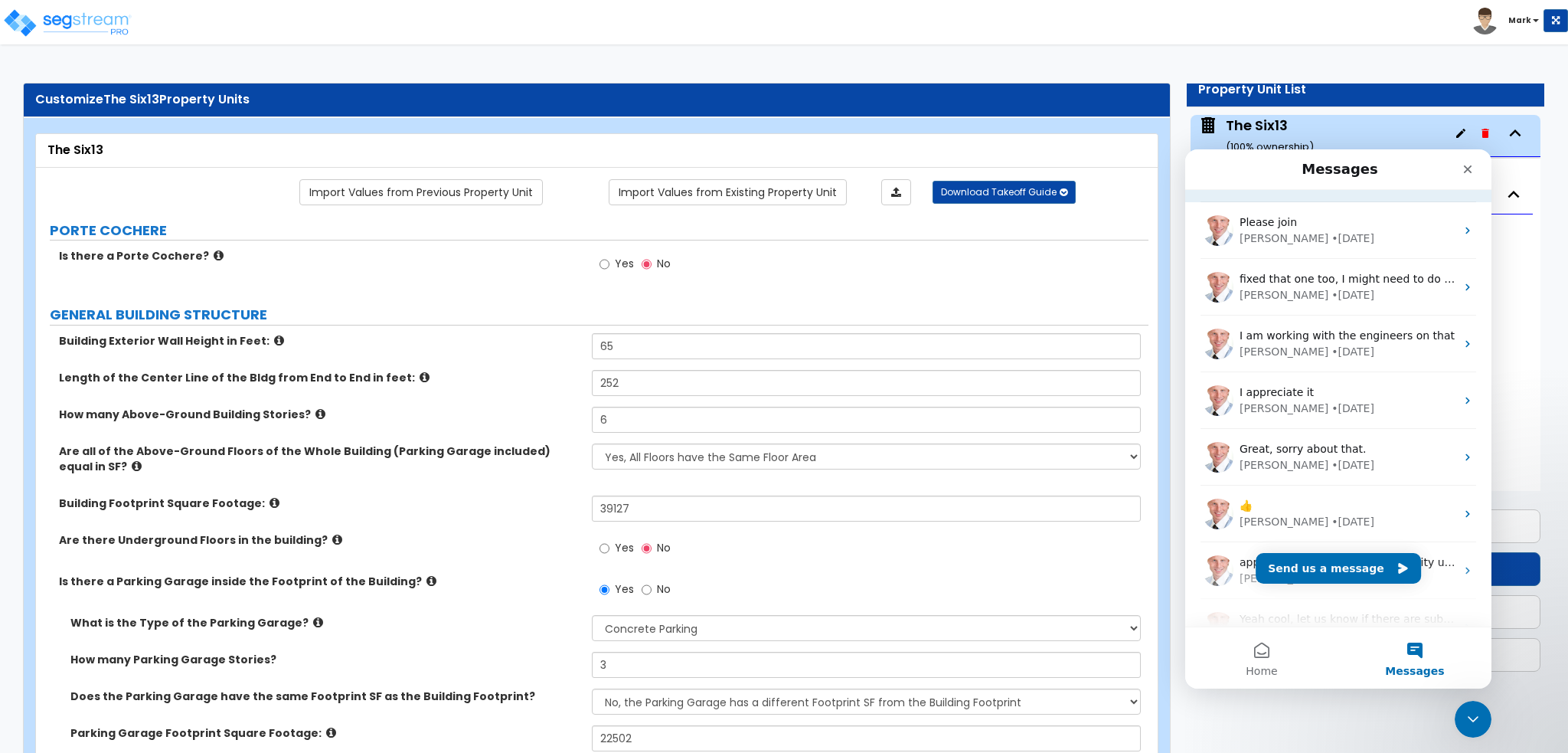
scroll to position [1676, 0]
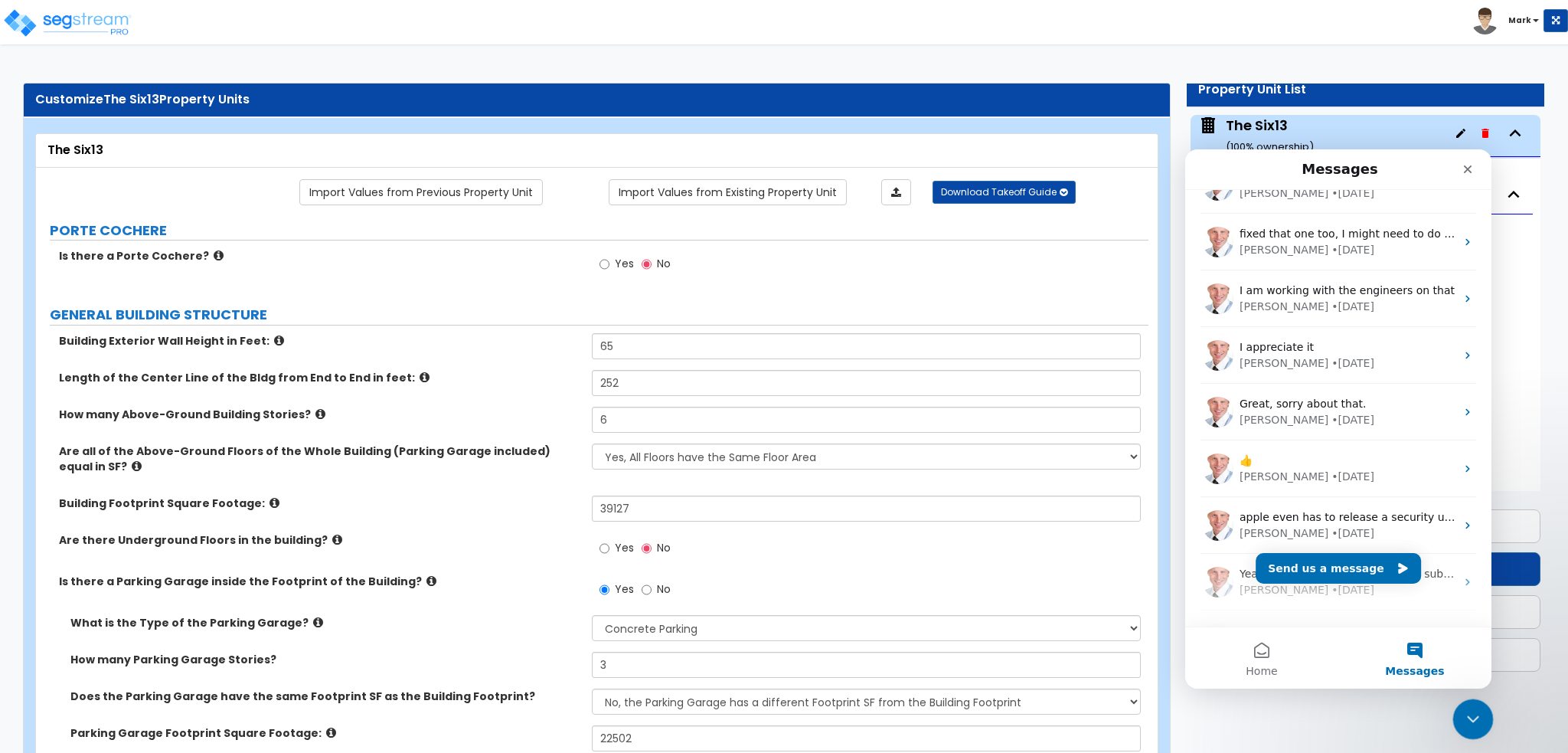
click at [1465, 699] on div "Close Intercom Messenger" at bounding box center [1470, 717] width 36 height 36
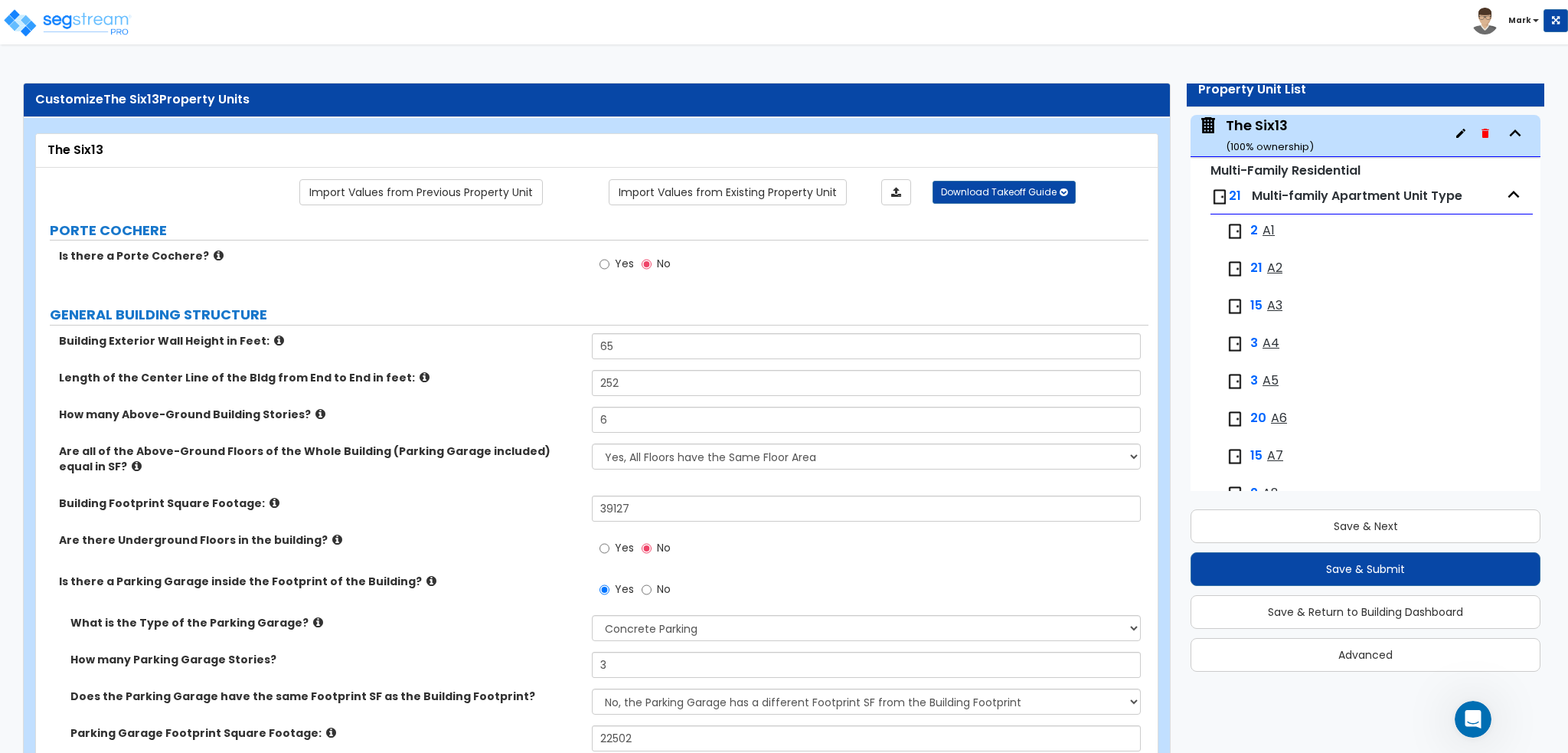
scroll to position [678, 0]
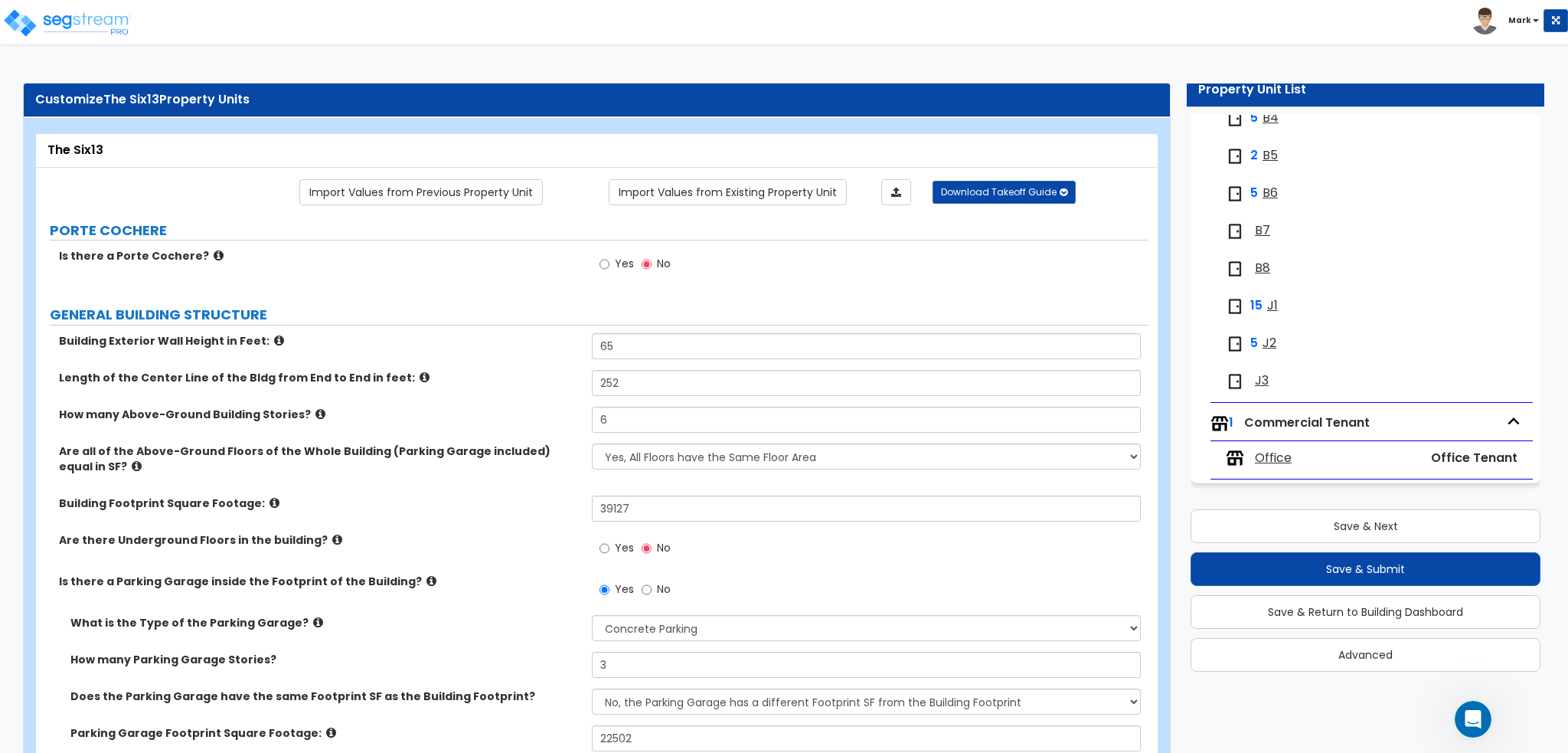
click at [1303, 460] on div "Office" at bounding box center [1305, 458] width 160 height 19
click at [1278, 461] on span "Office" at bounding box center [1272, 459] width 36 height 18
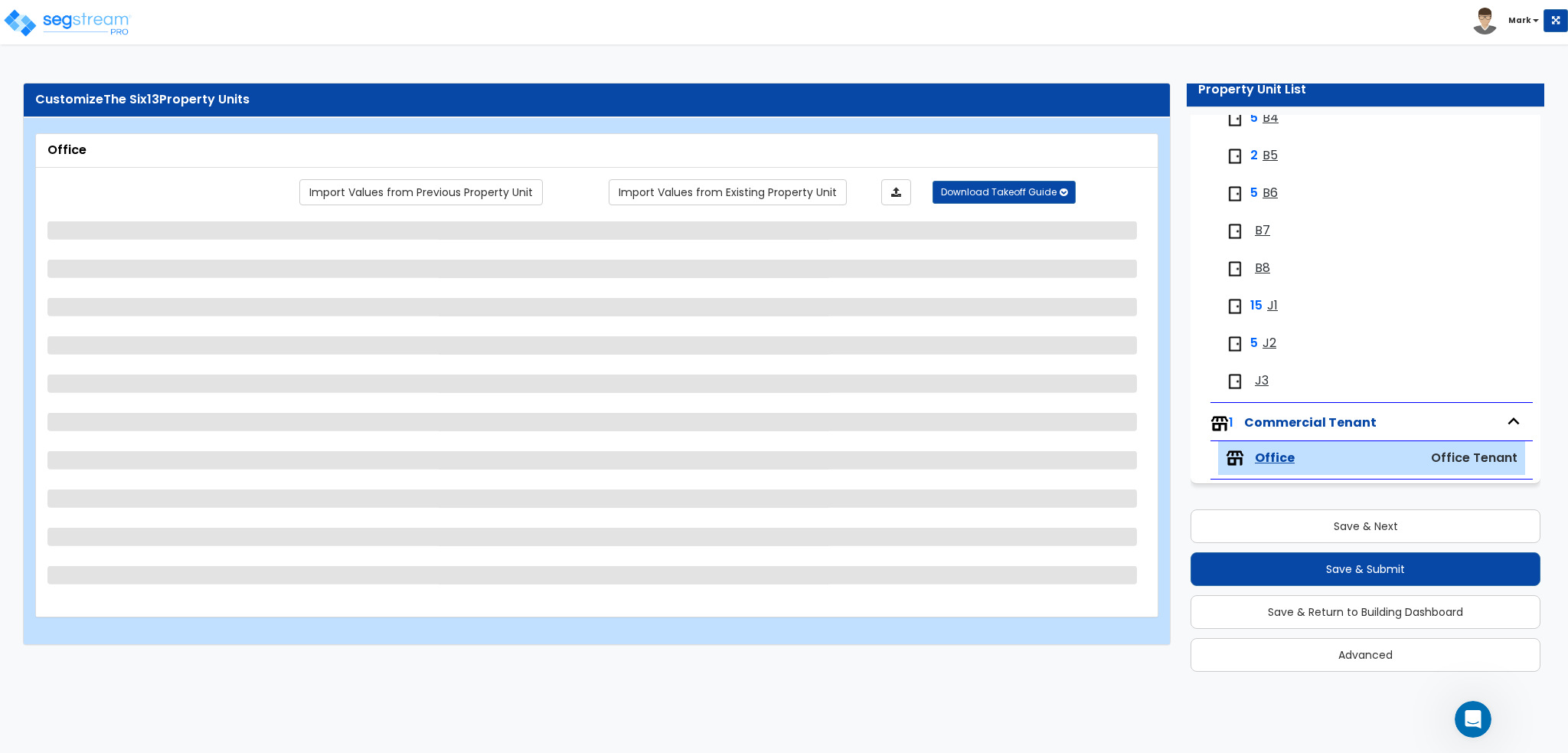
select select "4"
select select "1"
select select "3"
select select "1"
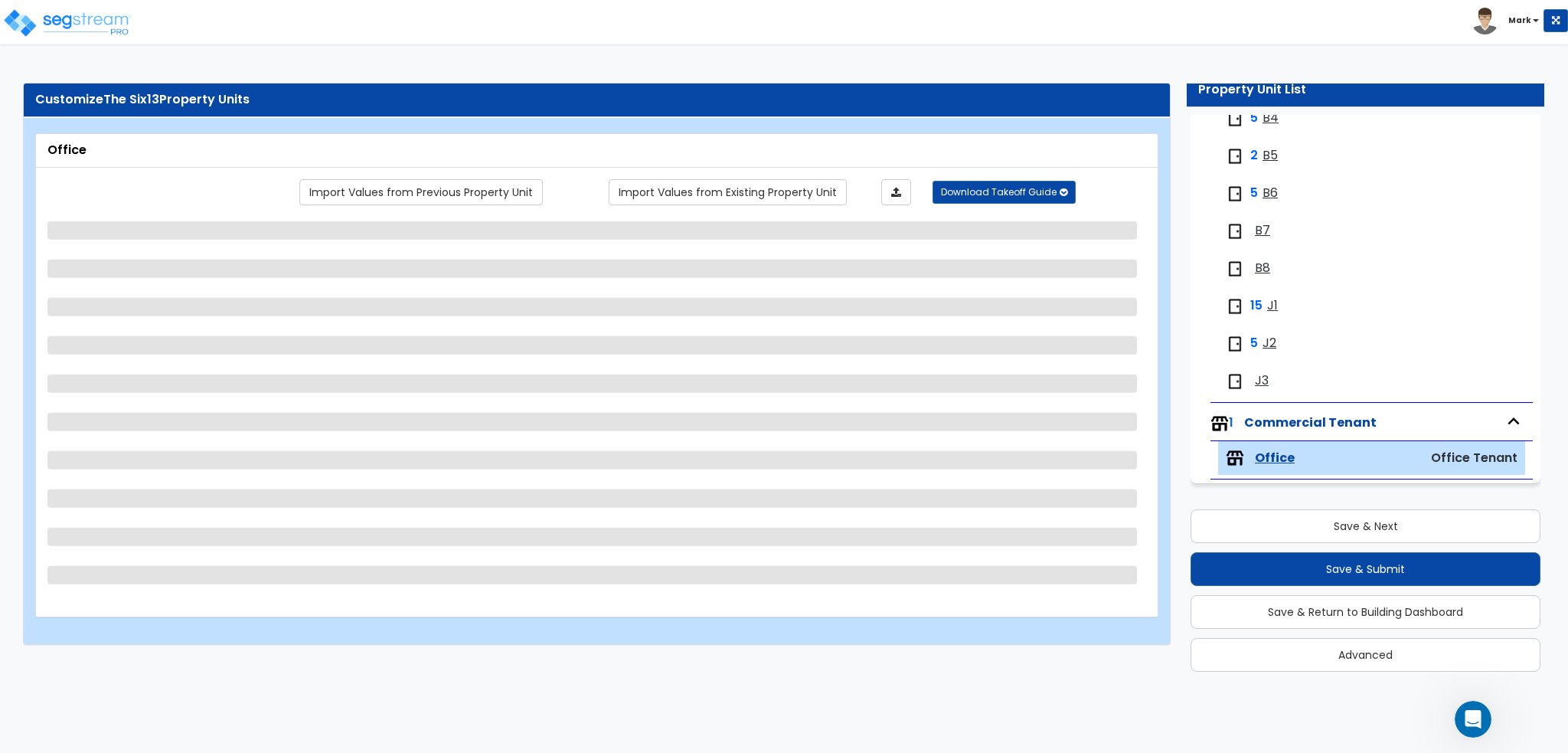
select select "2"
select select "1"
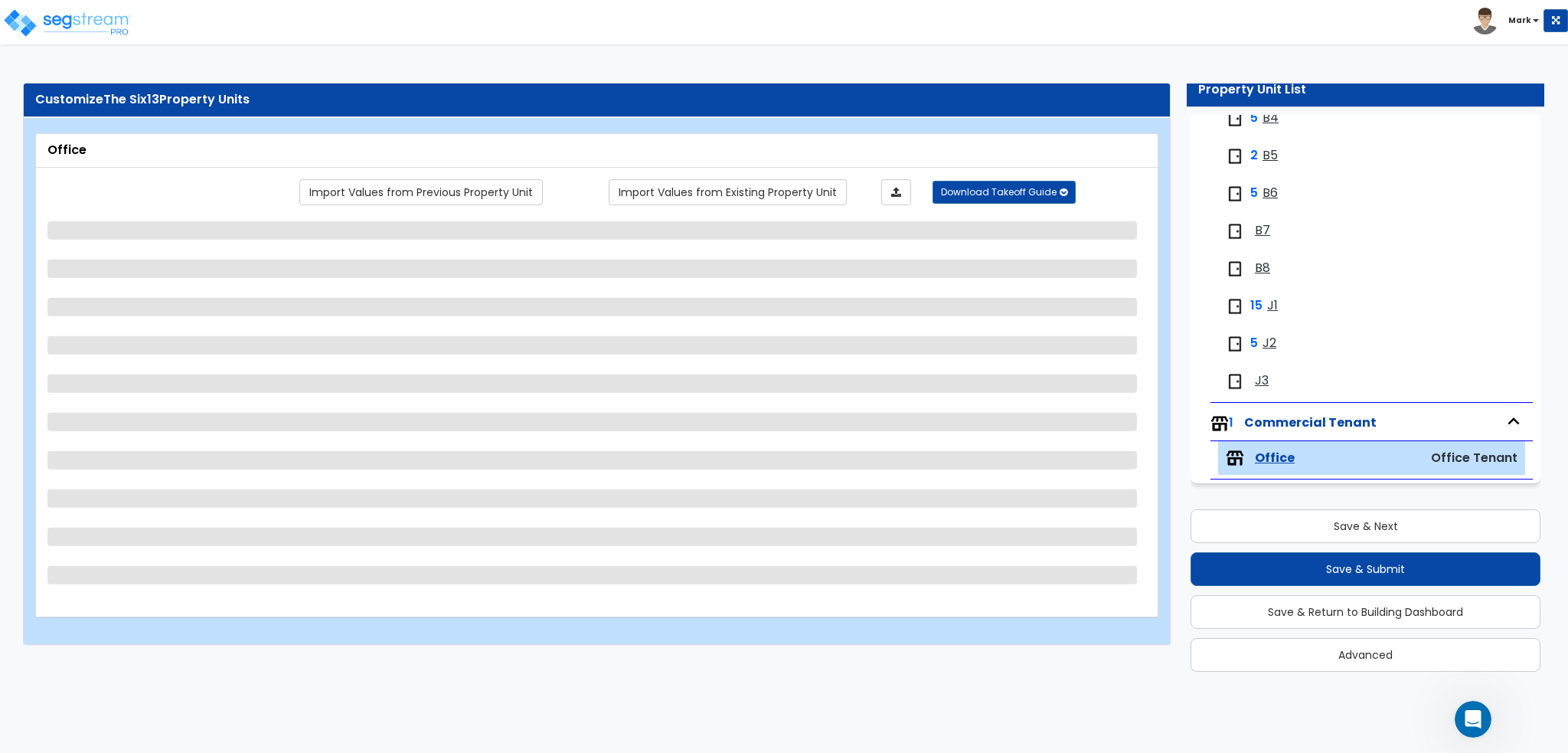
select select "4"
select select "2"
select select "1"
select select "2"
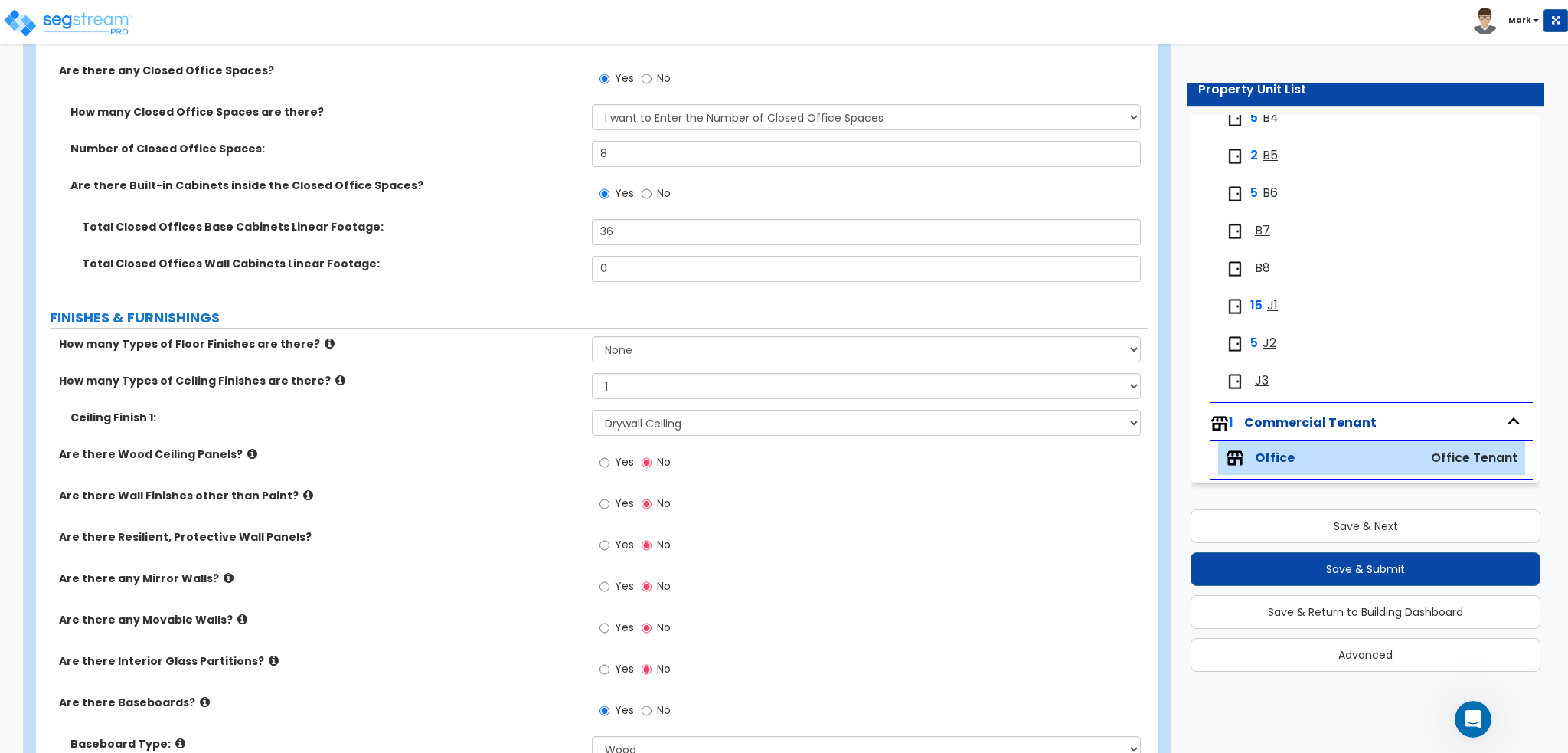
scroll to position [766, 0]
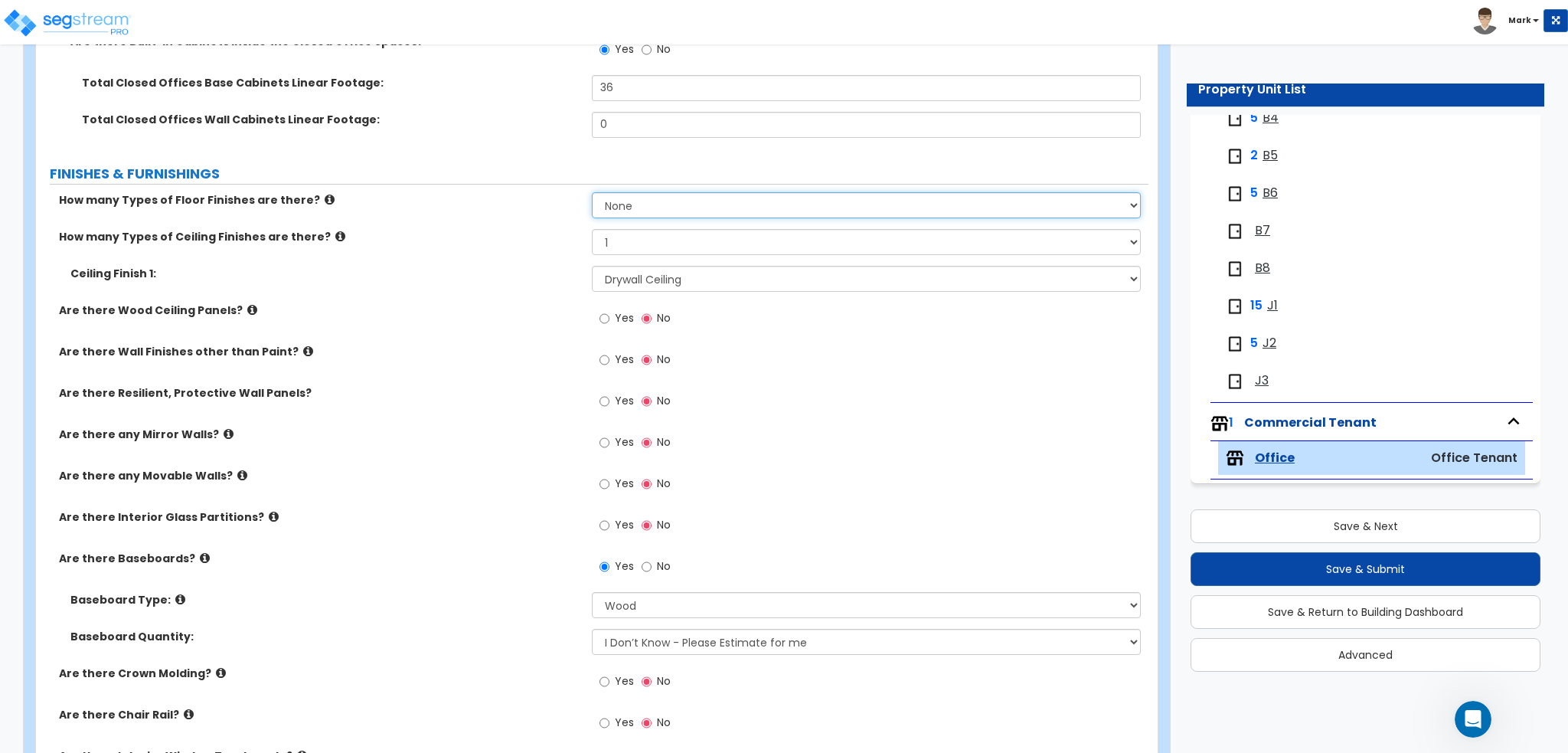
click at [603, 202] on select "None 1 2 3 4" at bounding box center [866, 205] width 548 height 26
select select "2"
click at [592, 192] on select "None 1 2 3 4" at bounding box center [866, 205] width 548 height 26
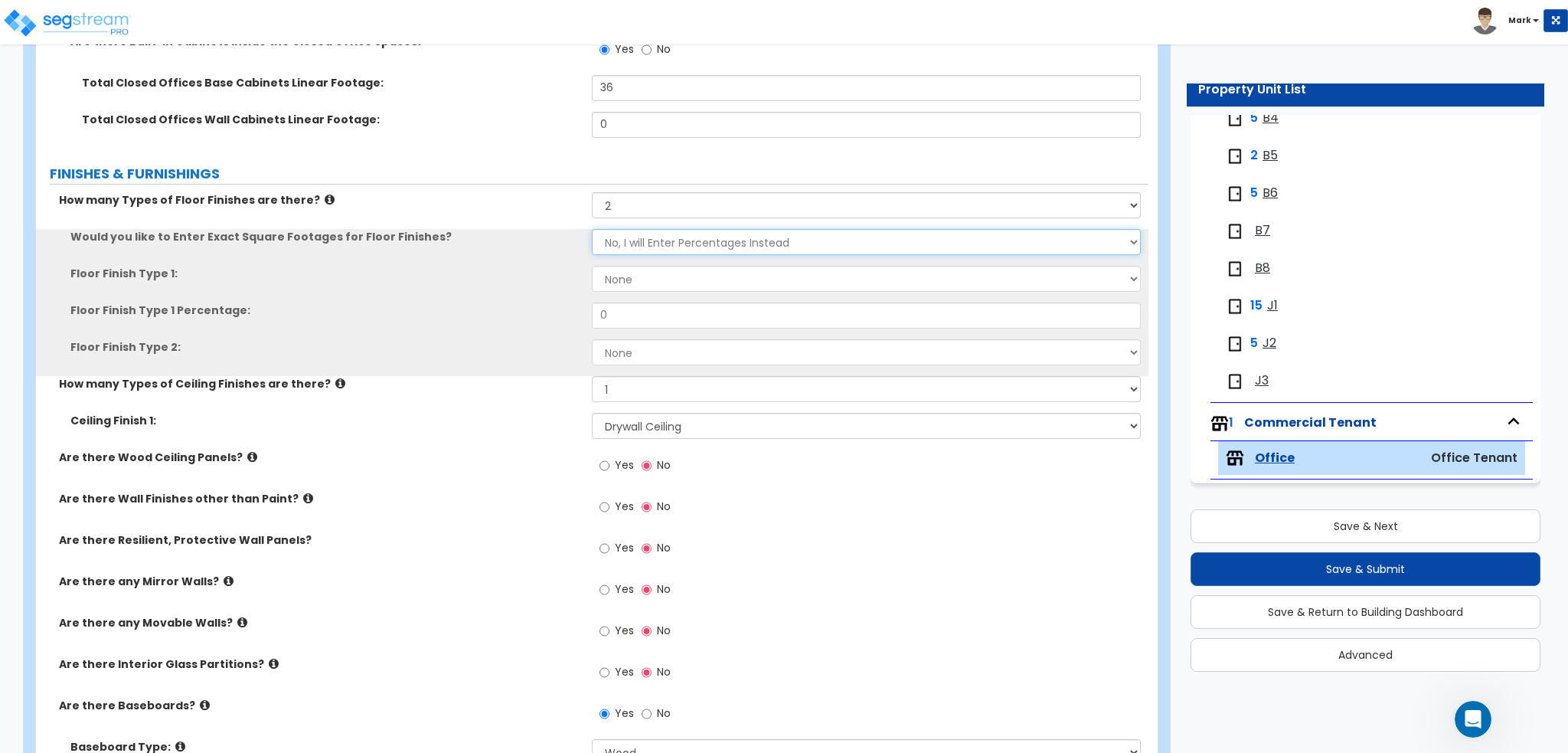
click at [636, 240] on select "No, I will Enter Percentages Instead Yes, I will Enter Exact Square Footages" at bounding box center [866, 242] width 548 height 26
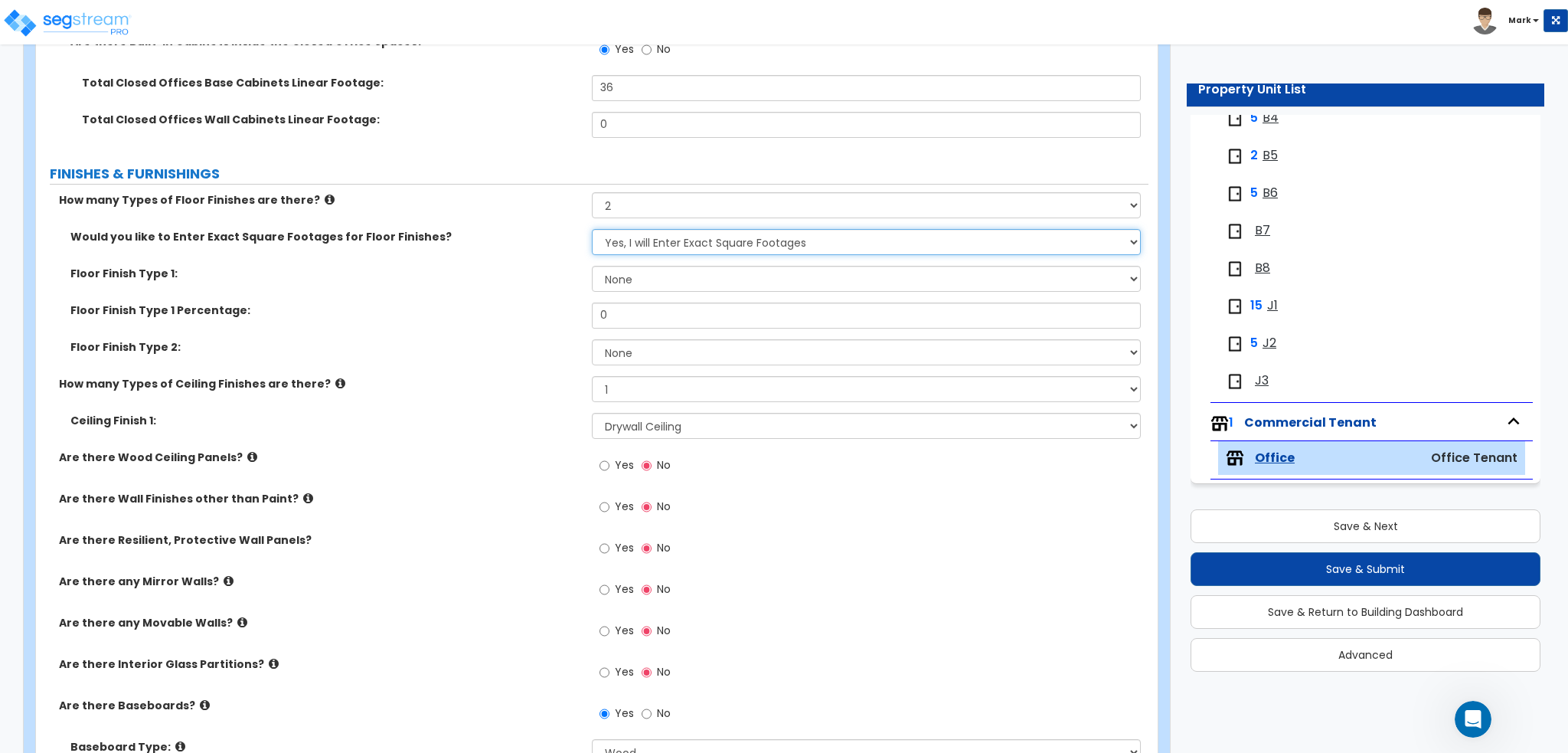
click at [592, 229] on select "No, I will Enter Percentages Instead Yes, I will Enter Exact Square Footages" at bounding box center [866, 242] width 548 height 26
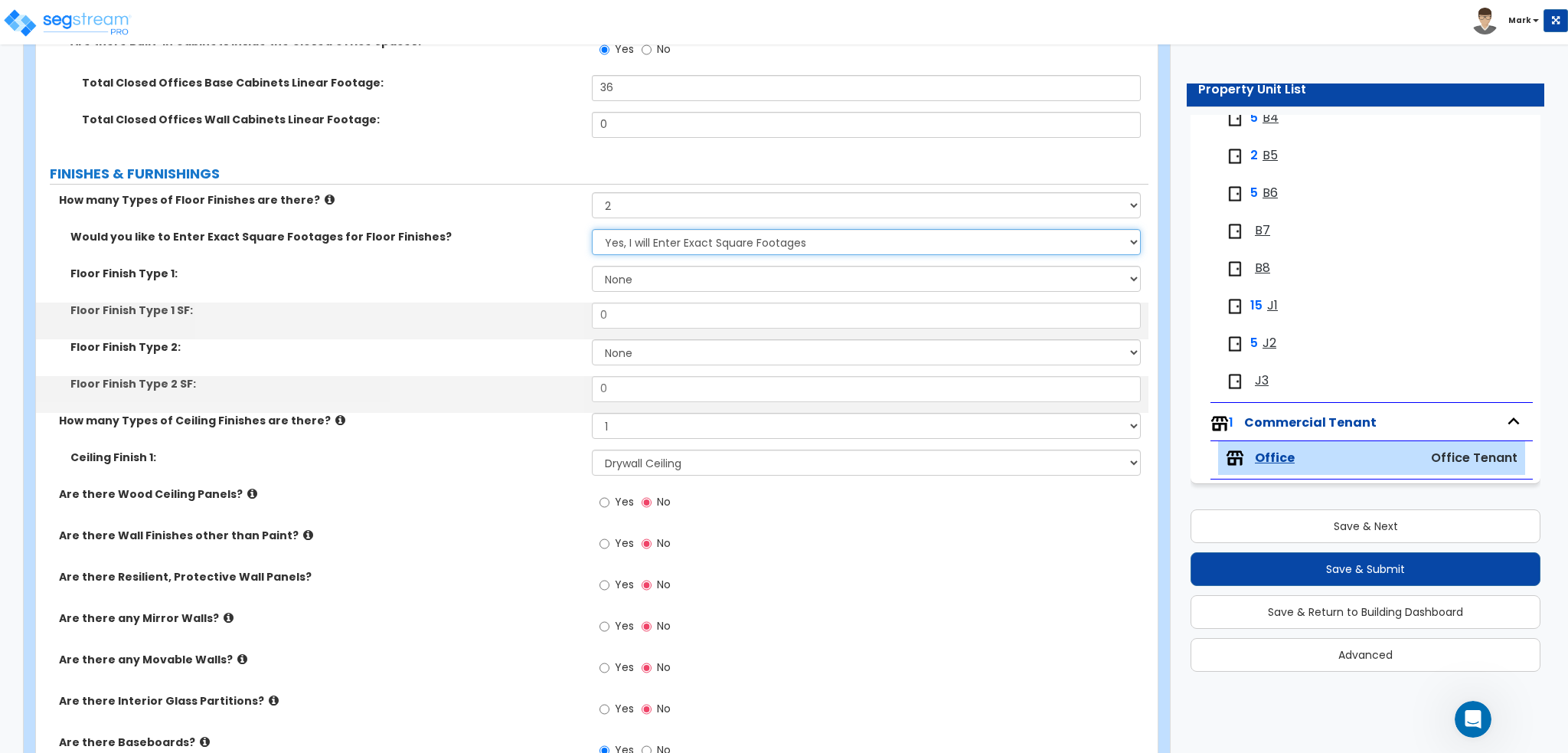
drag, startPoint x: 676, startPoint y: 232, endPoint x: 675, endPoint y: 240, distance: 8.1
click at [676, 232] on select "No, I will Enter Percentages Instead Yes, I will Enter Exact Square Footages" at bounding box center [866, 242] width 548 height 26
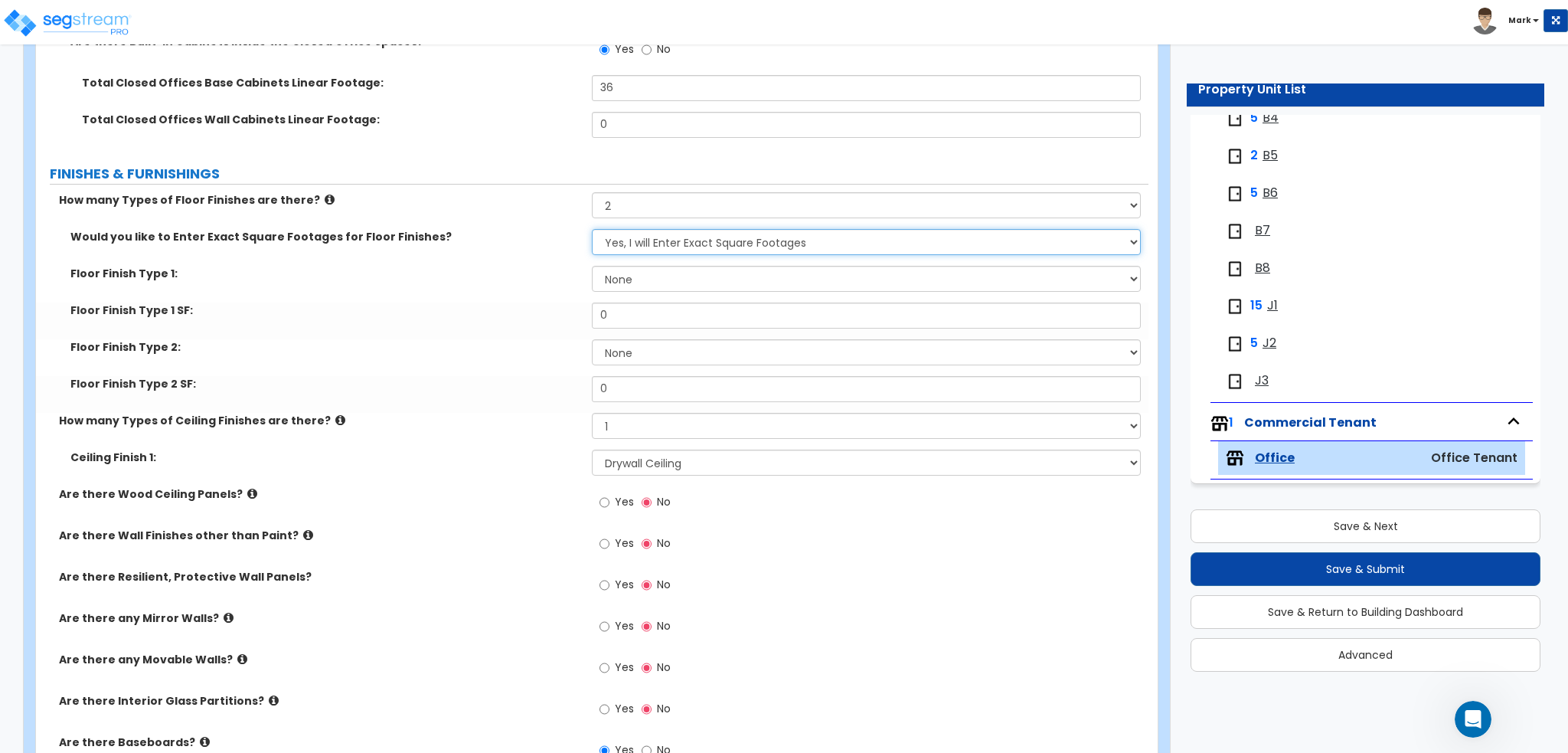
select select "0"
click at [592, 229] on select "No, I will Enter Percentages Instead Yes, I will Enter Exact Square Footages" at bounding box center [866, 242] width 548 height 26
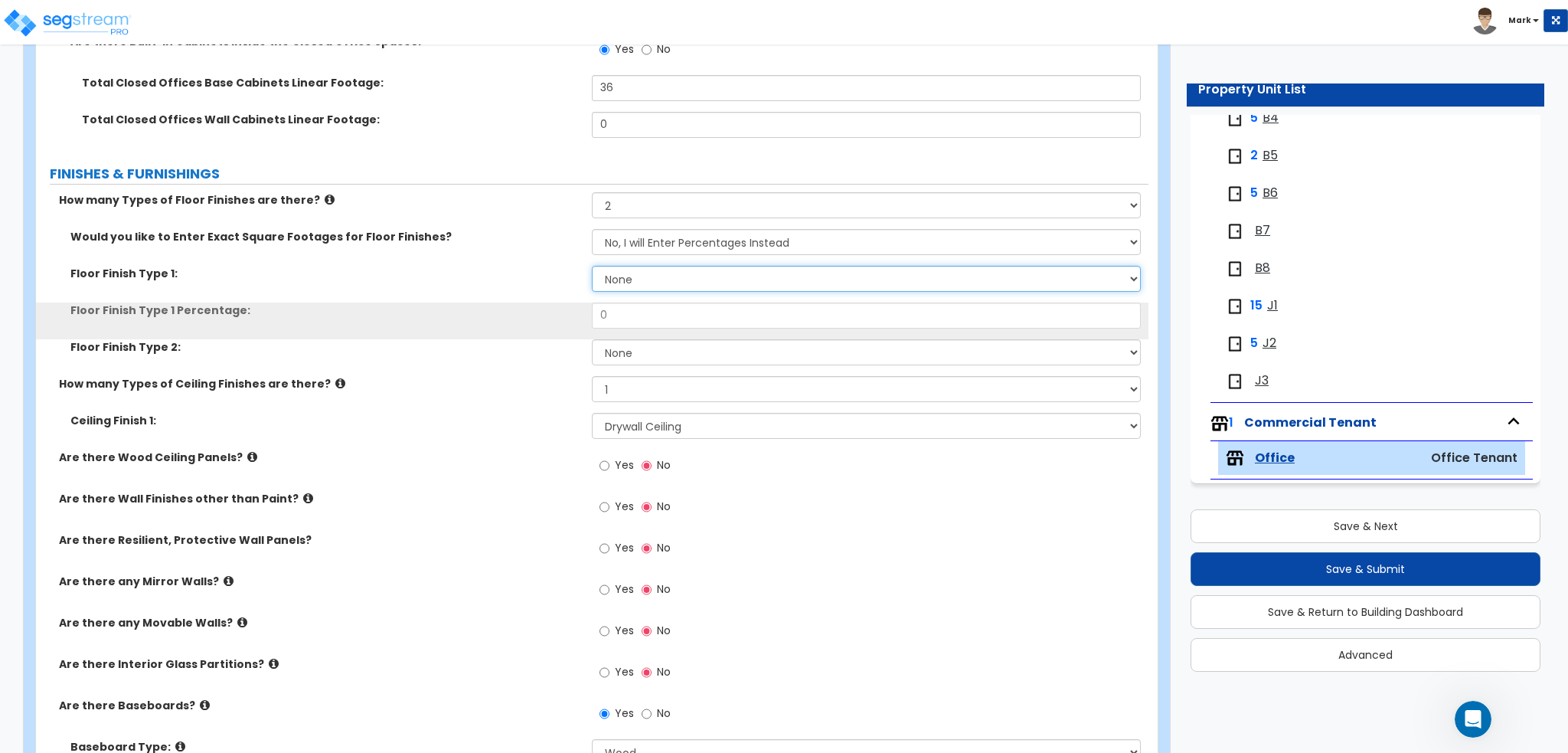
click at [678, 275] on select "None Tile Flooring Marble Flooring Hardwood Flooring Resilient Laminate Floorin…" at bounding box center [866, 279] width 548 height 26
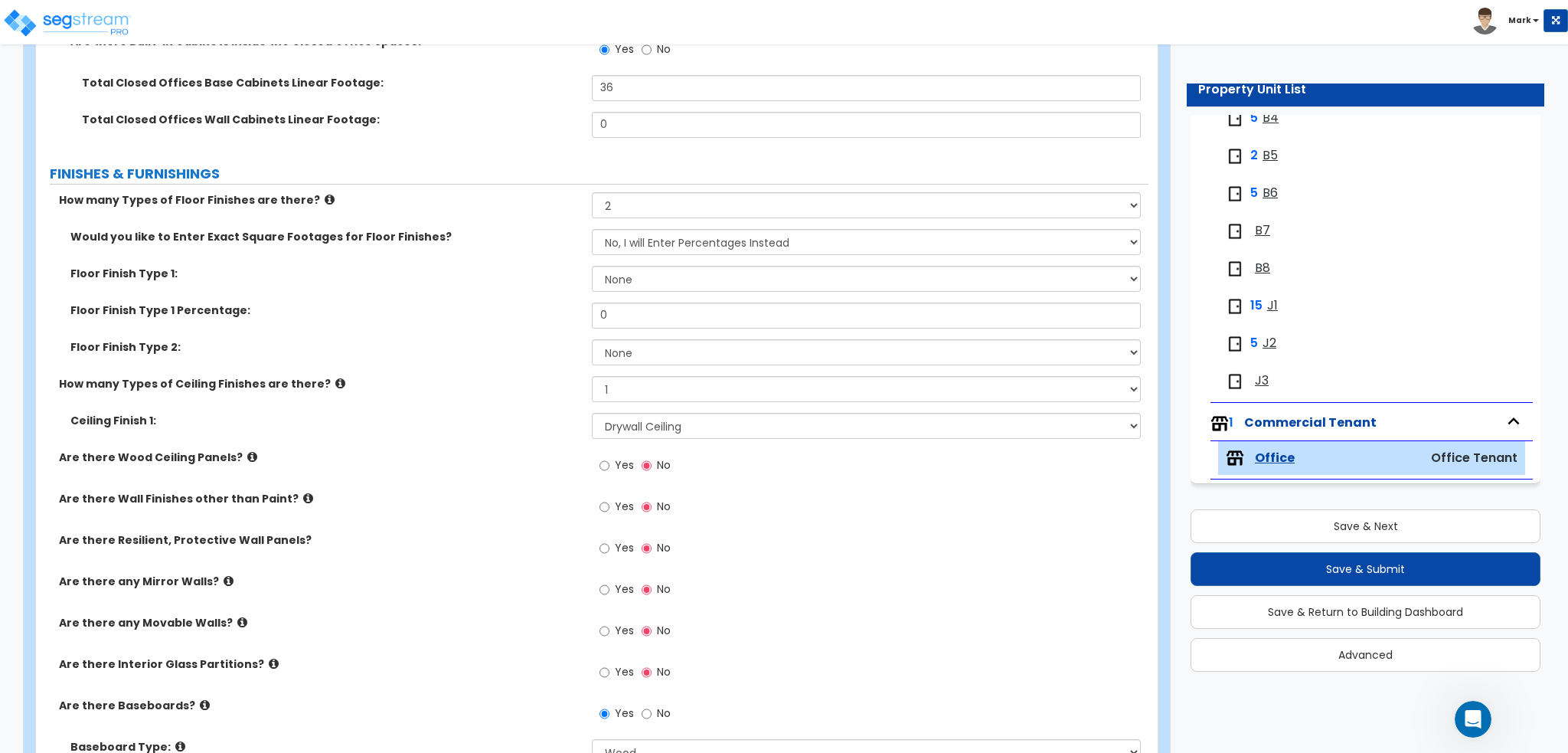
click at [515, 354] on div "Floor Finish Type 2: None Tile Flooring Marble Flooring Hardwood Flooring Resil…" at bounding box center [592, 357] width 1113 height 36
drag, startPoint x: 632, startPoint y: 337, endPoint x: 623, endPoint y: 329, distance: 12.0
click at [623, 331] on div "Floor Finish Type 1 Percentage: 0" at bounding box center [592, 320] width 1113 height 36
drag, startPoint x: 626, startPoint y: 318, endPoint x: 508, endPoint y: 315, distance: 118.0
click at [508, 315] on div "Floor Finish Type 1 Percentage: 0" at bounding box center [592, 320] width 1113 height 36
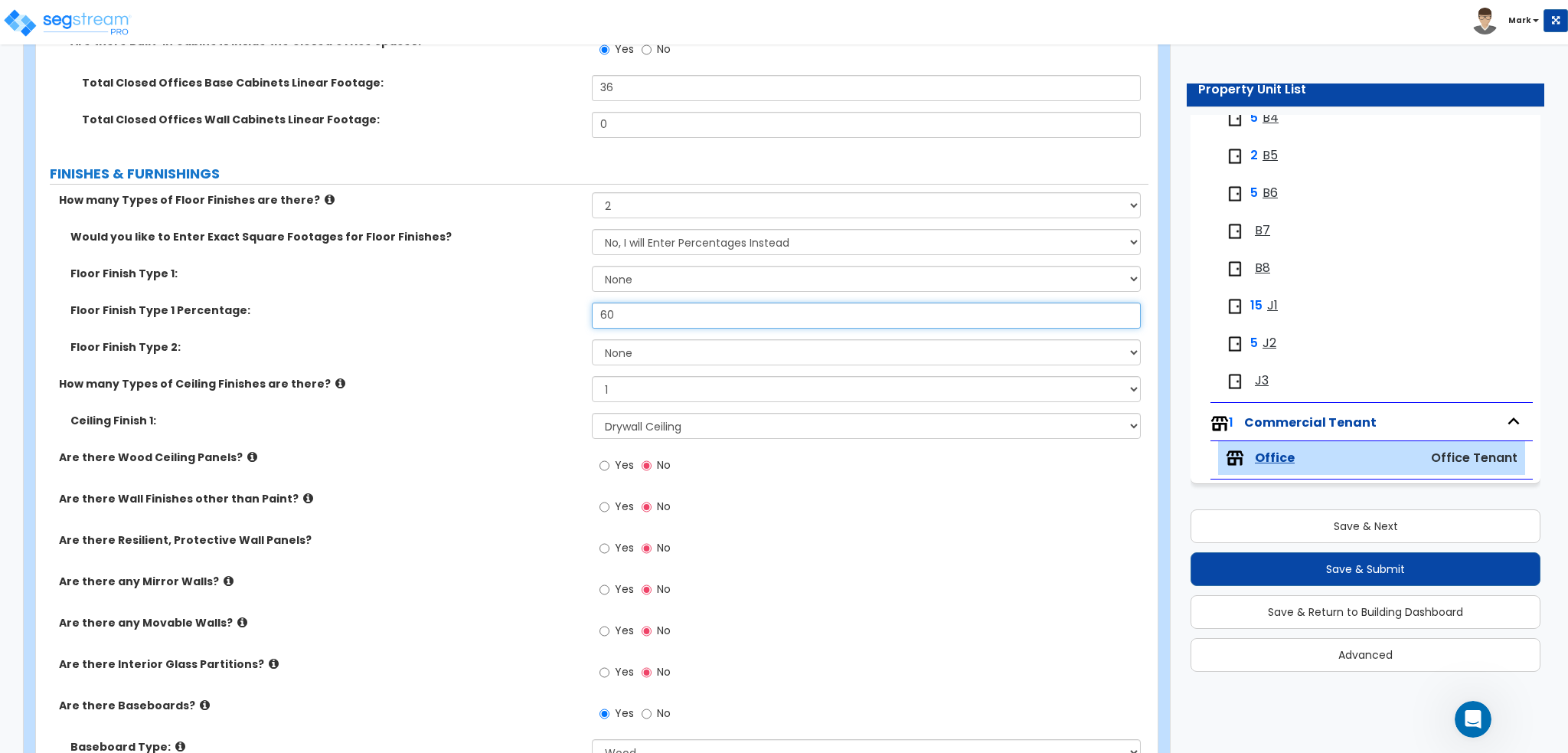
type input "60"
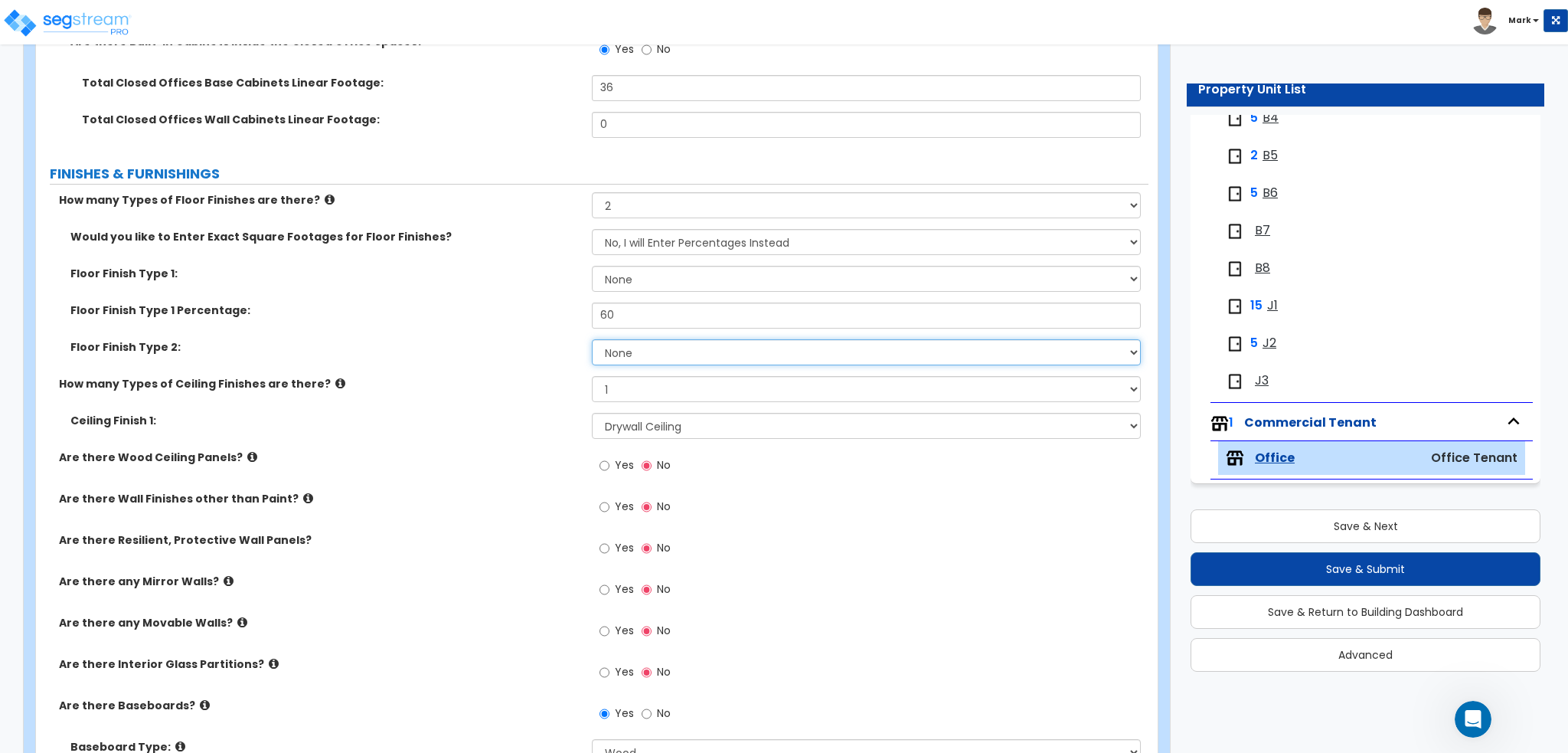
click at [669, 343] on select "None Tile Flooring Marble Flooring Hardwood Flooring Resilient Laminate Floorin…" at bounding box center [866, 352] width 548 height 26
select select "7"
click at [592, 340] on select "None Tile Flooring Marble Flooring Hardwood Flooring Resilient Laminate Floorin…" at bounding box center [866, 352] width 548 height 26
click at [441, 454] on label "Are there Wood Ceiling Panels?" at bounding box center [320, 458] width 521 height 16
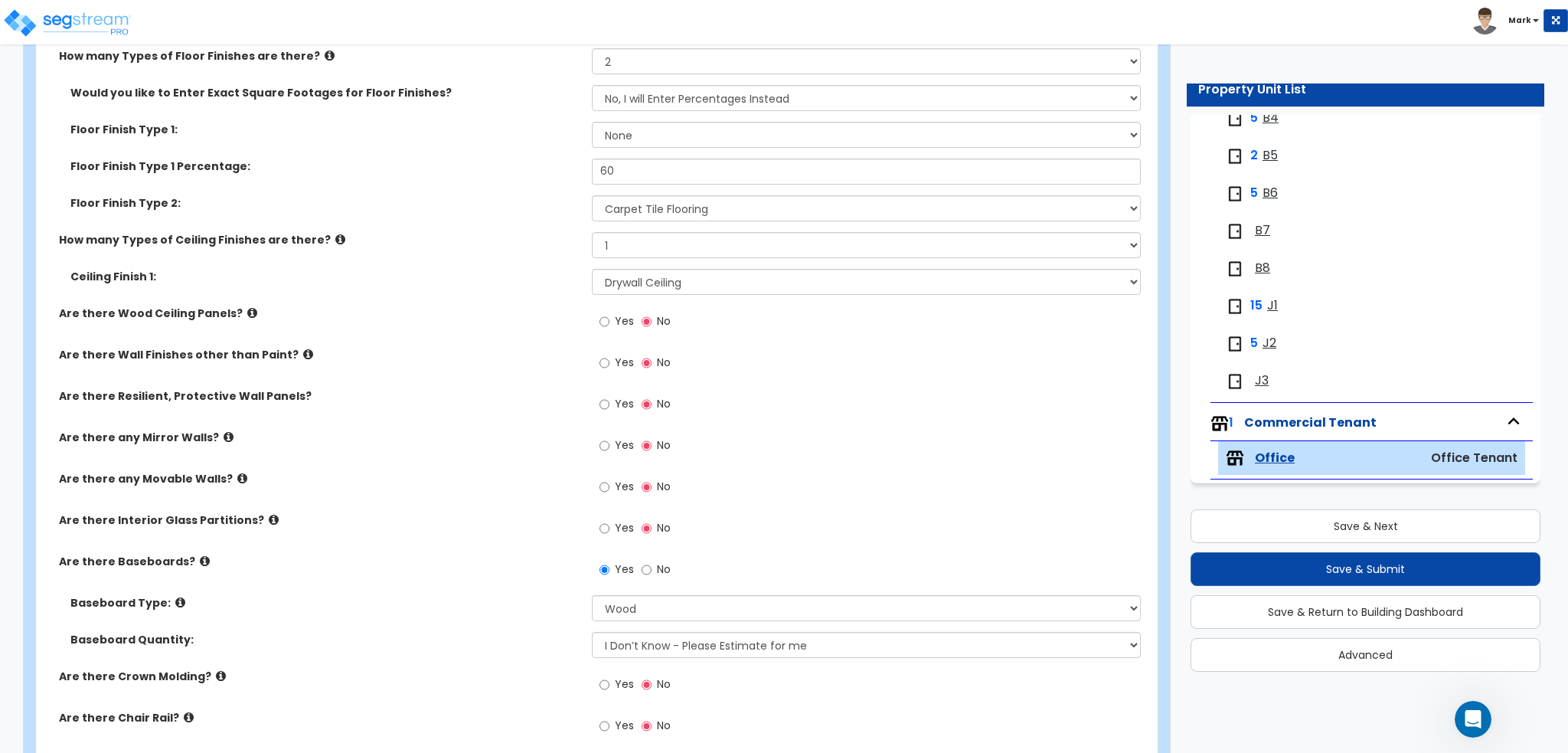
scroll to position [919, 0]
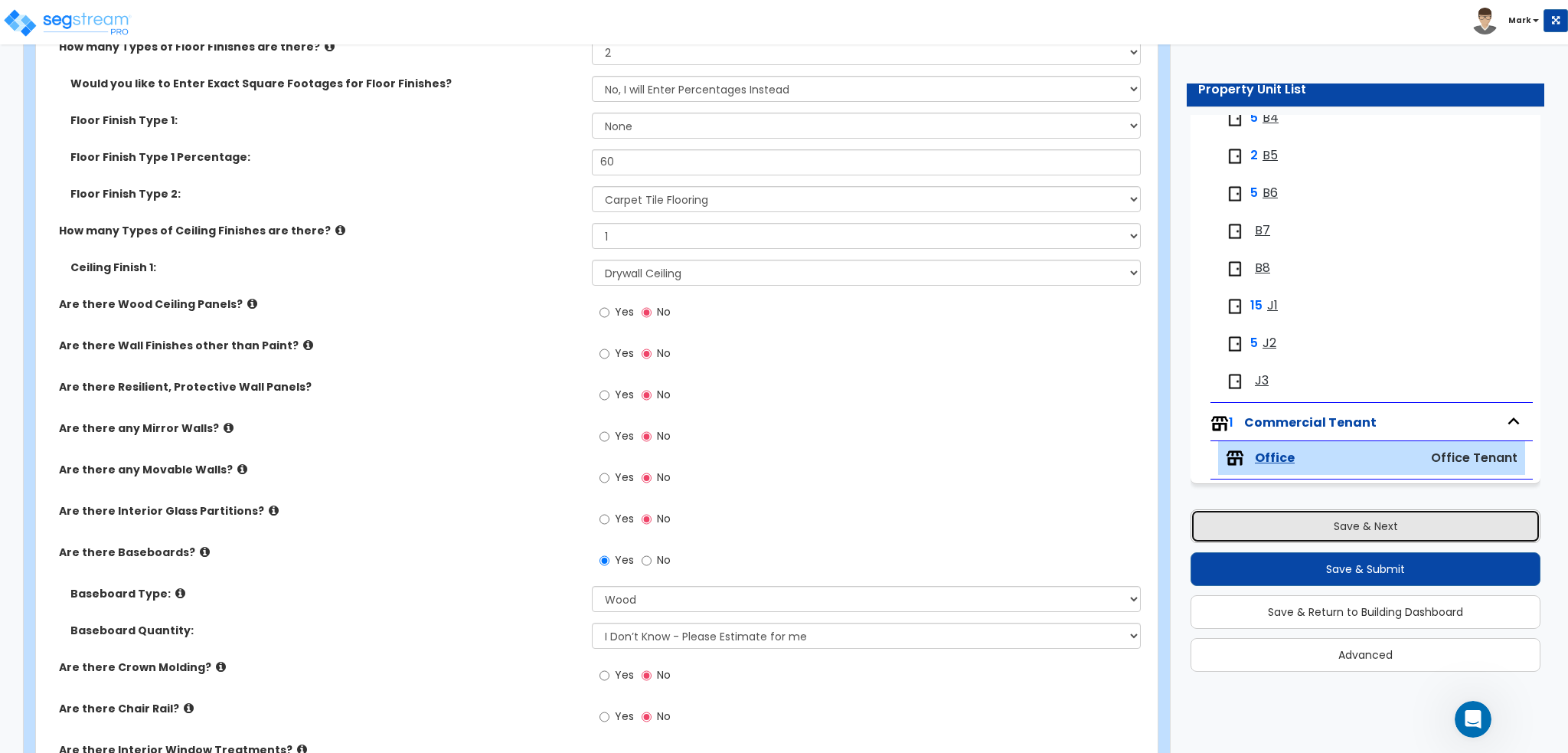
click at [1315, 533] on button "Save & Next" at bounding box center [1365, 526] width 350 height 33
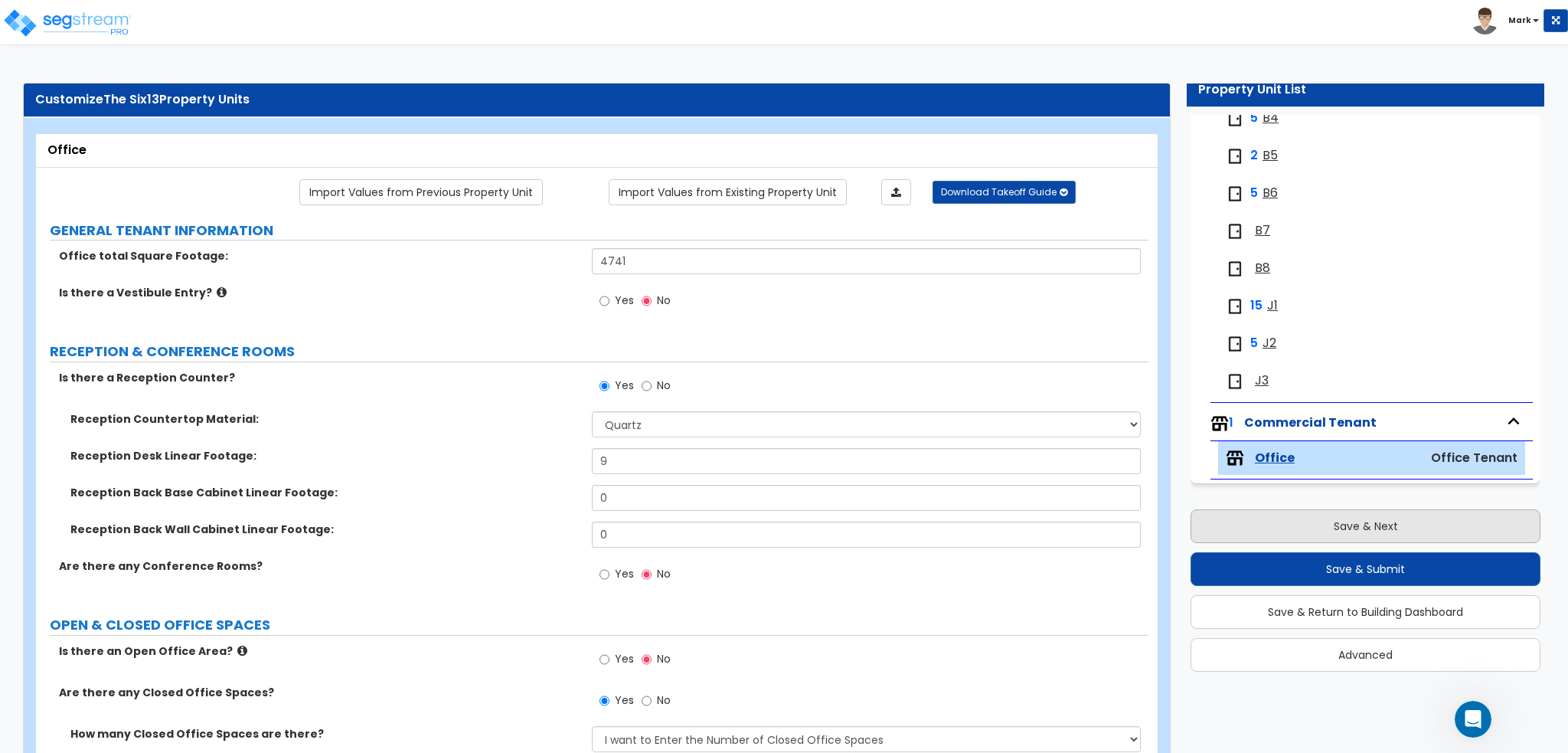
select select "1"
select select "2"
select select "1"
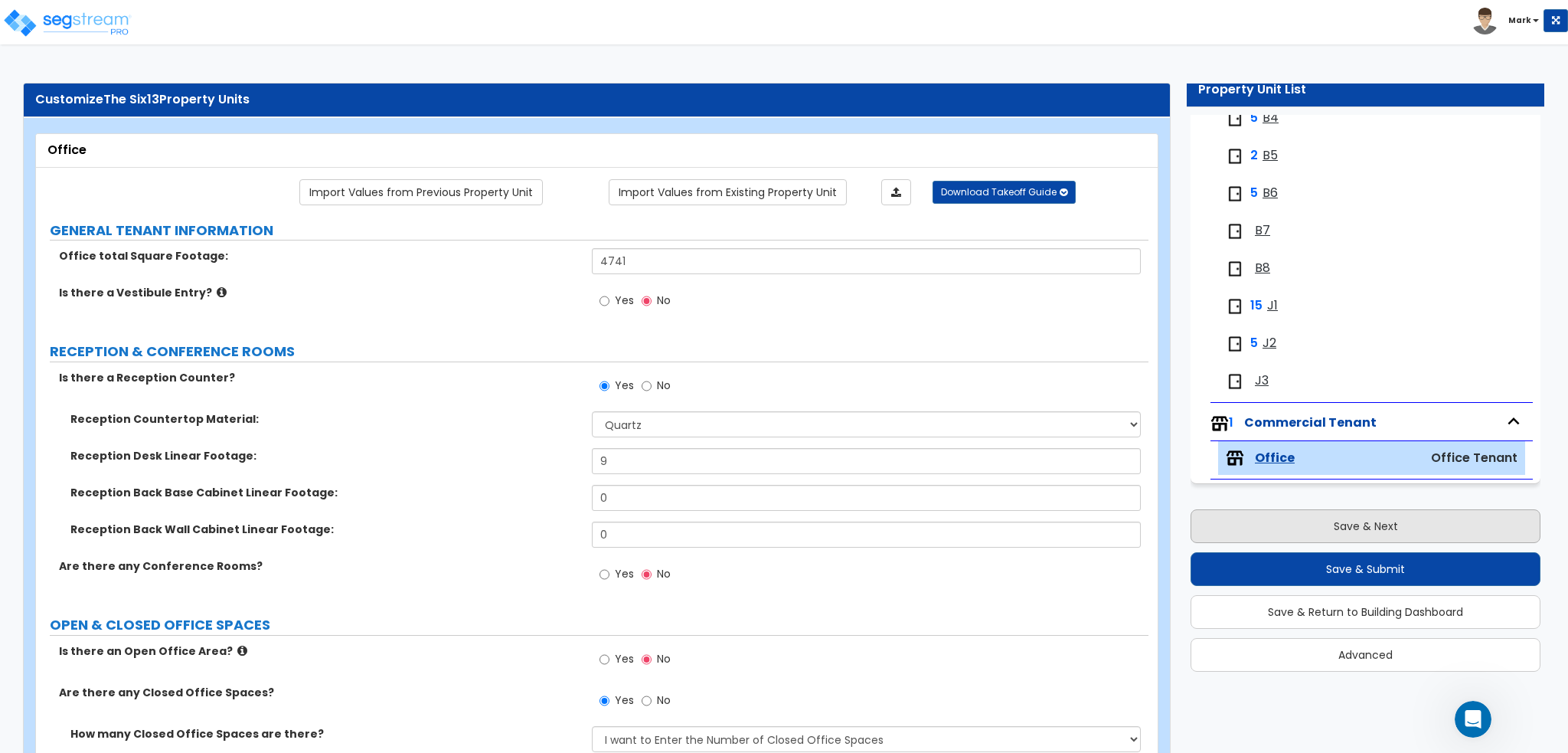
select select "4"
select select "2"
select select "5"
select select "2"
select select "1"
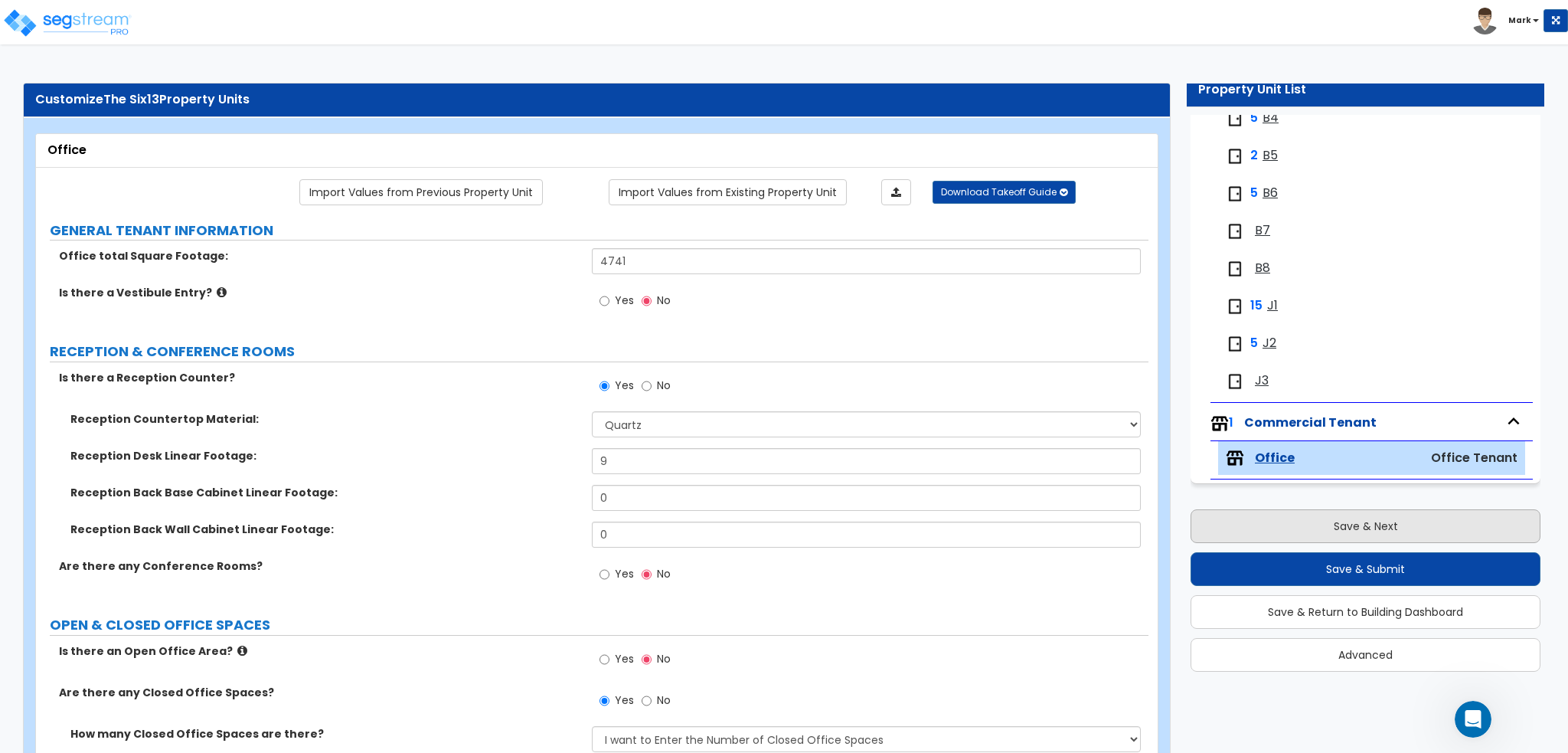
select select "1"
select select "2"
select select "4"
select select "2"
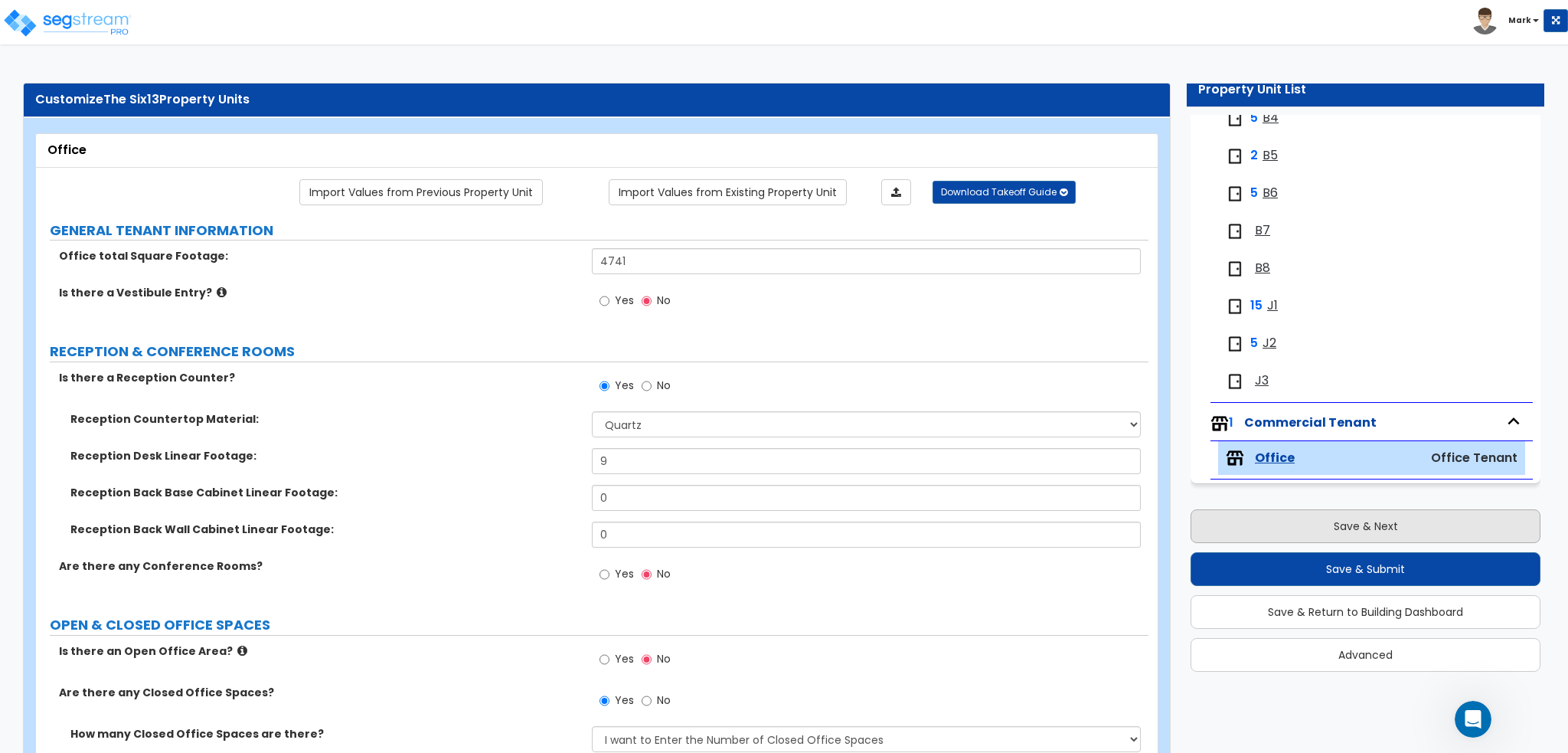
select select "1"
select select "7"
select select "2"
select select "4"
select select "1"
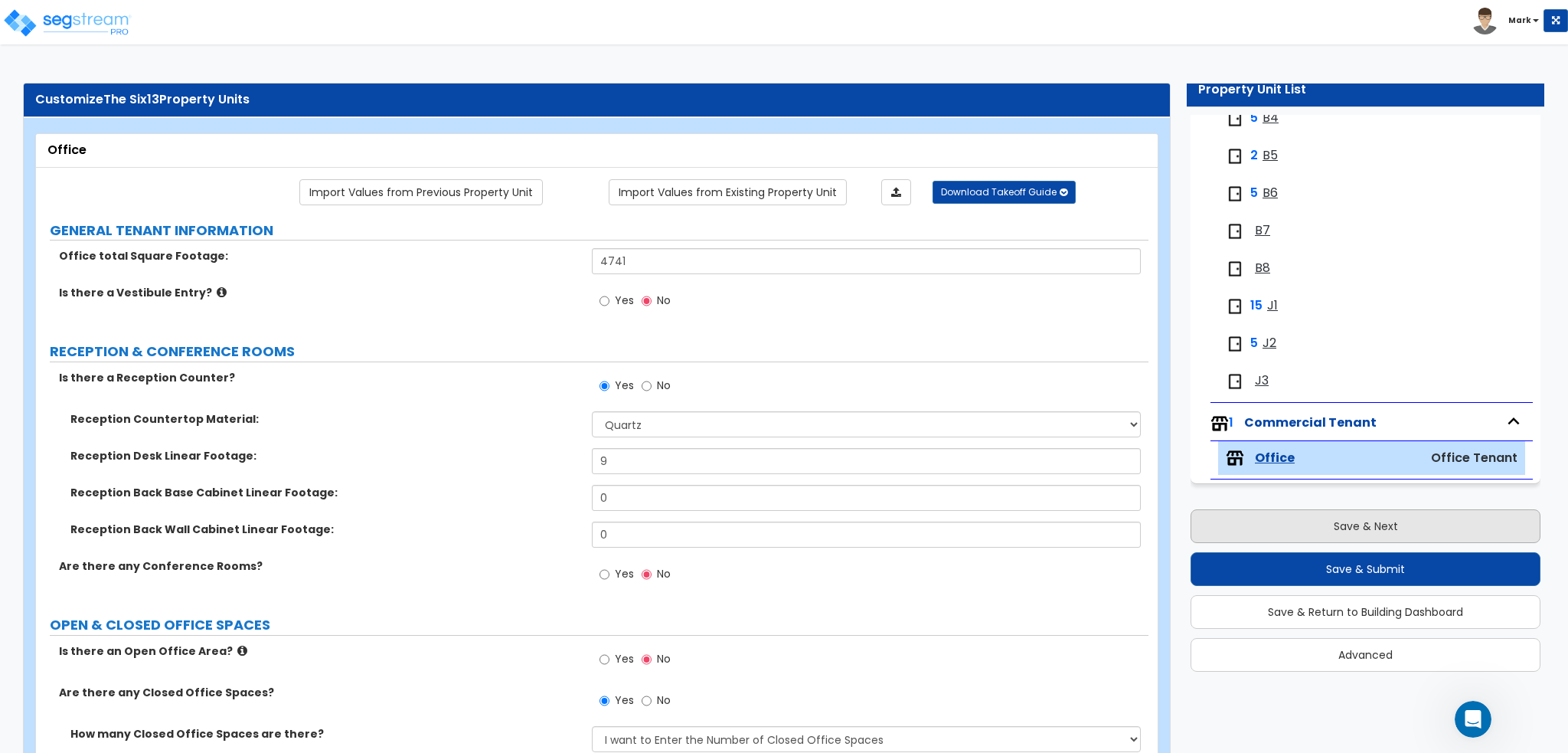
select select "2"
select select "1"
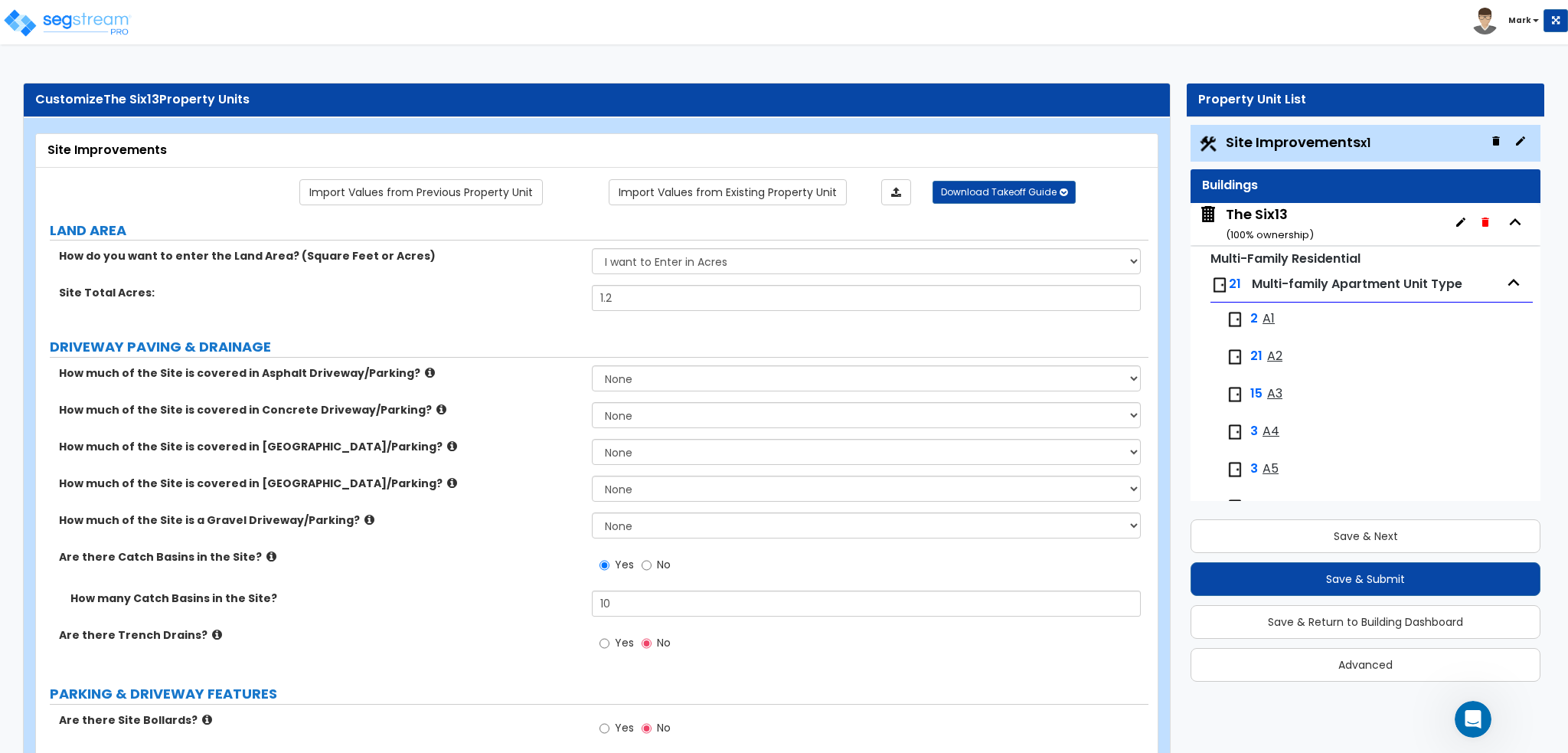
click at [1286, 229] on small "( 100 % ownership)" at bounding box center [1269, 234] width 88 height 15
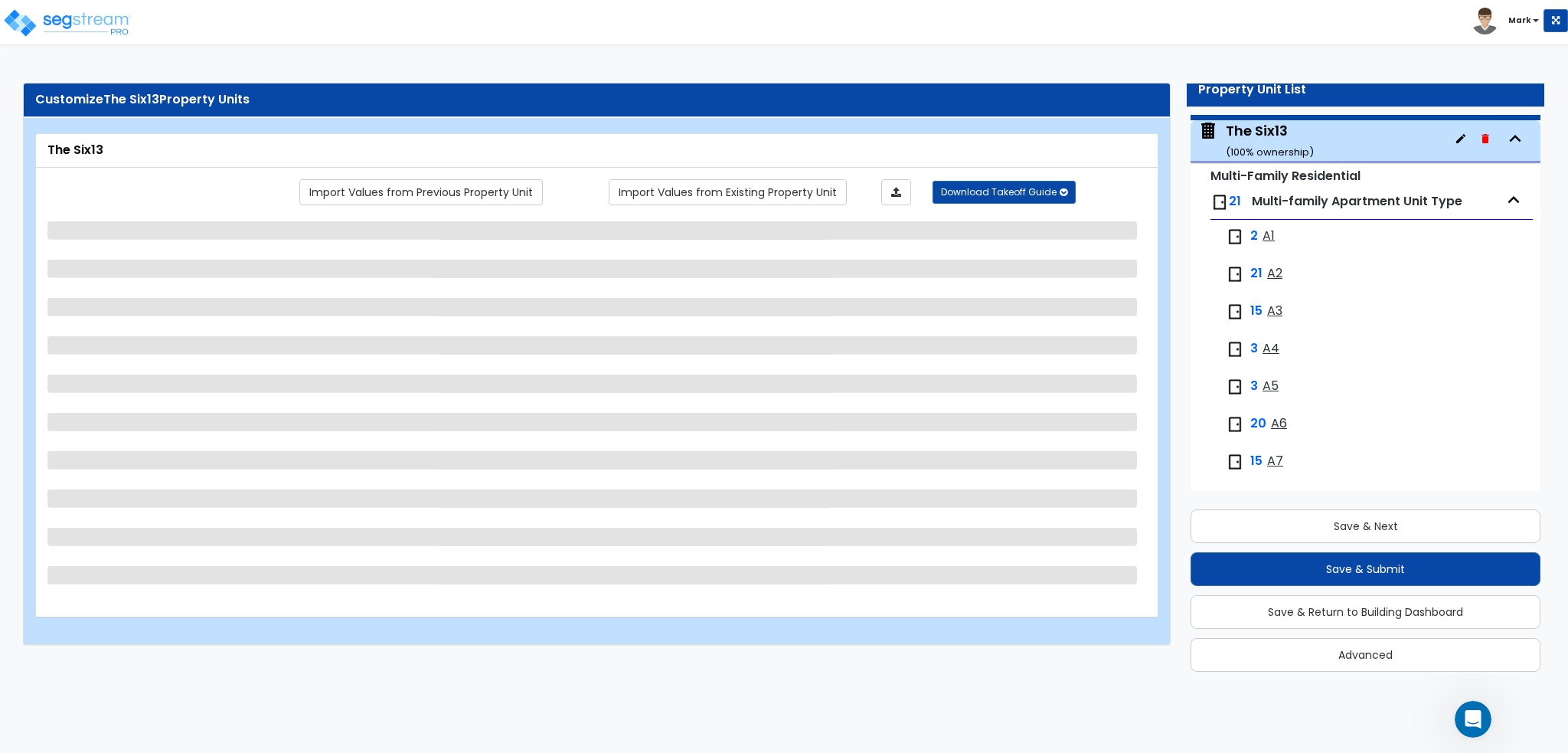
scroll to position [78, 0]
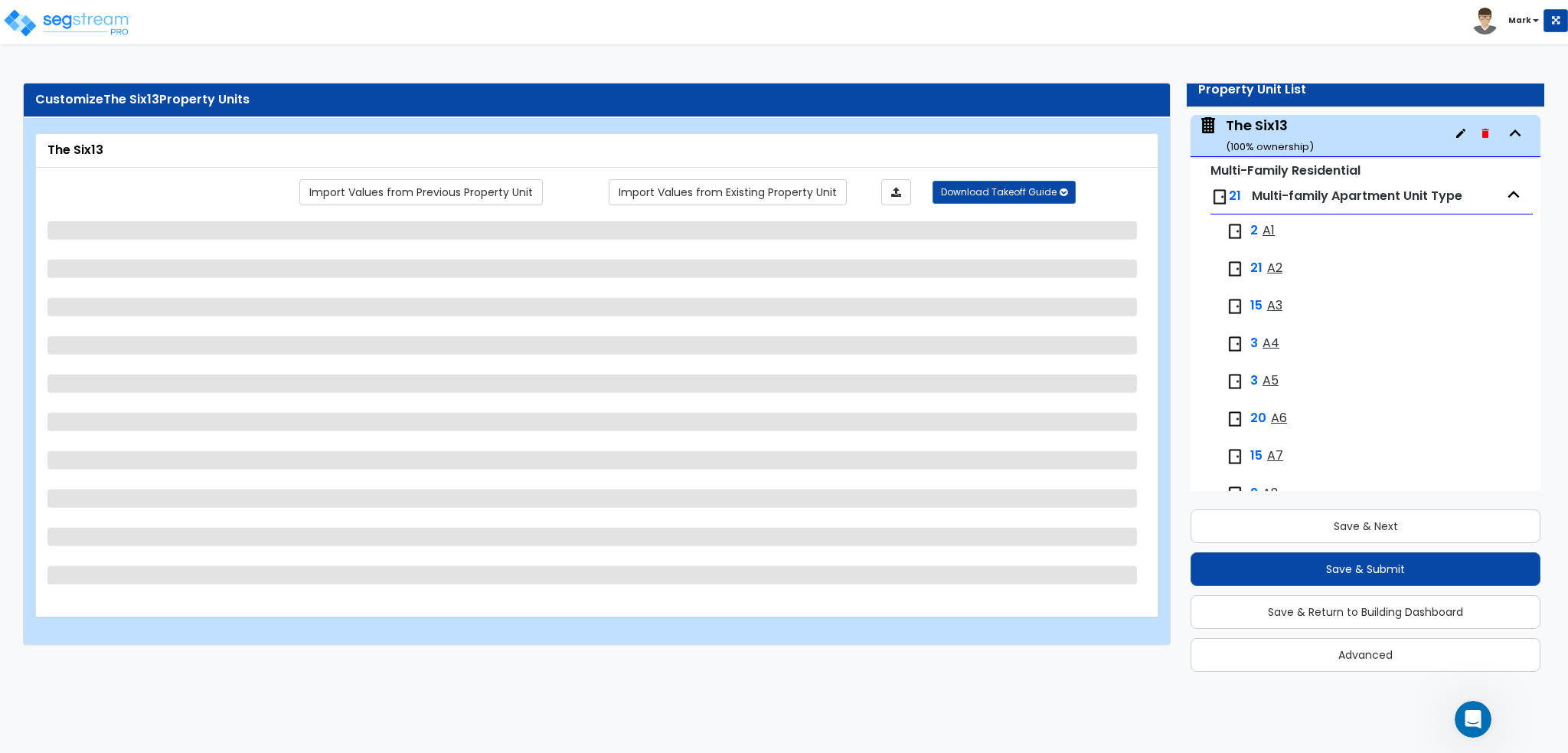
select select "1"
select select "2"
select select "1"
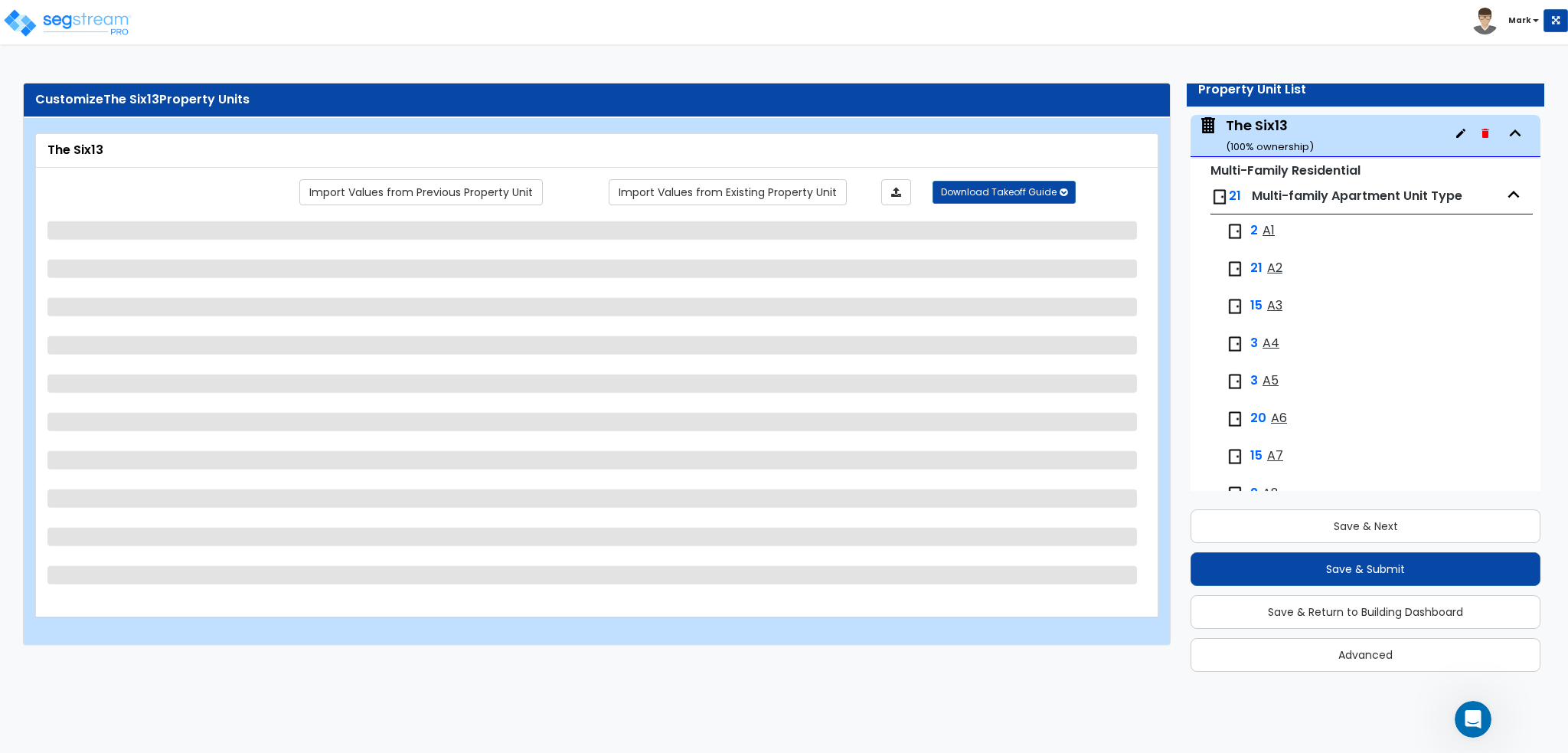
select select "4"
select select "2"
select select "5"
select select "2"
select select "1"
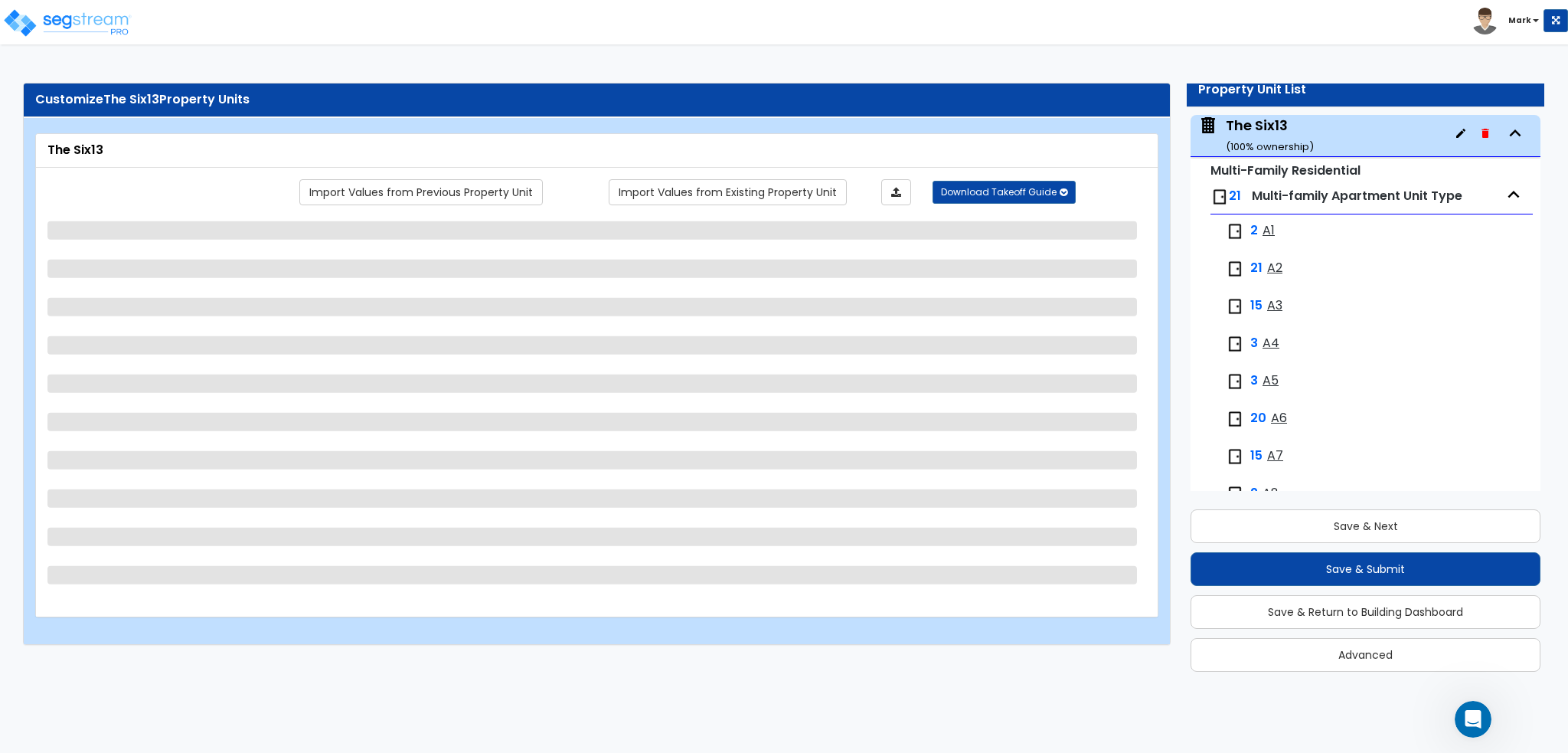
select select "1"
select select "2"
select select "4"
select select "2"
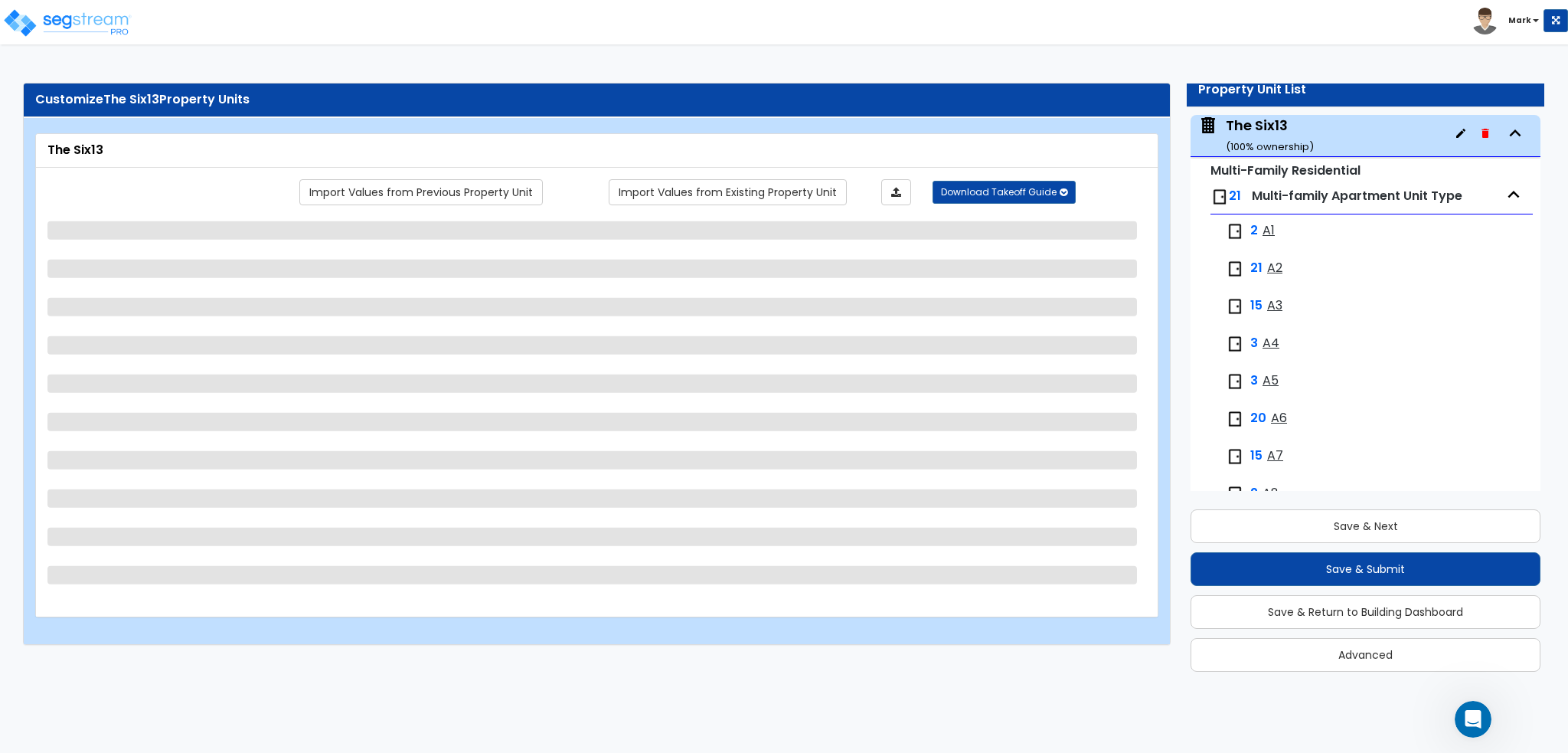
select select "1"
select select "7"
select select "2"
select select "4"
select select "1"
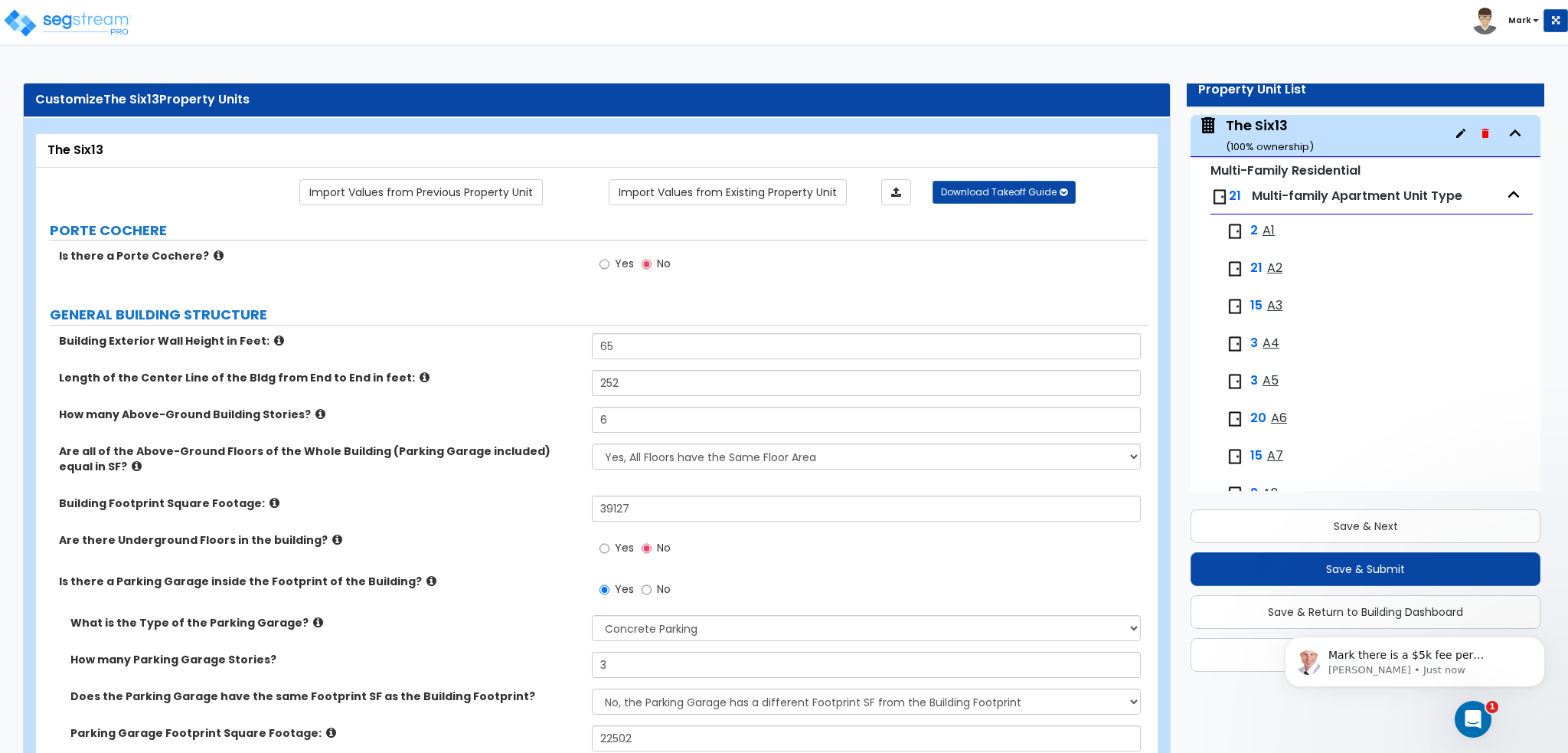
scroll to position [0, 0]
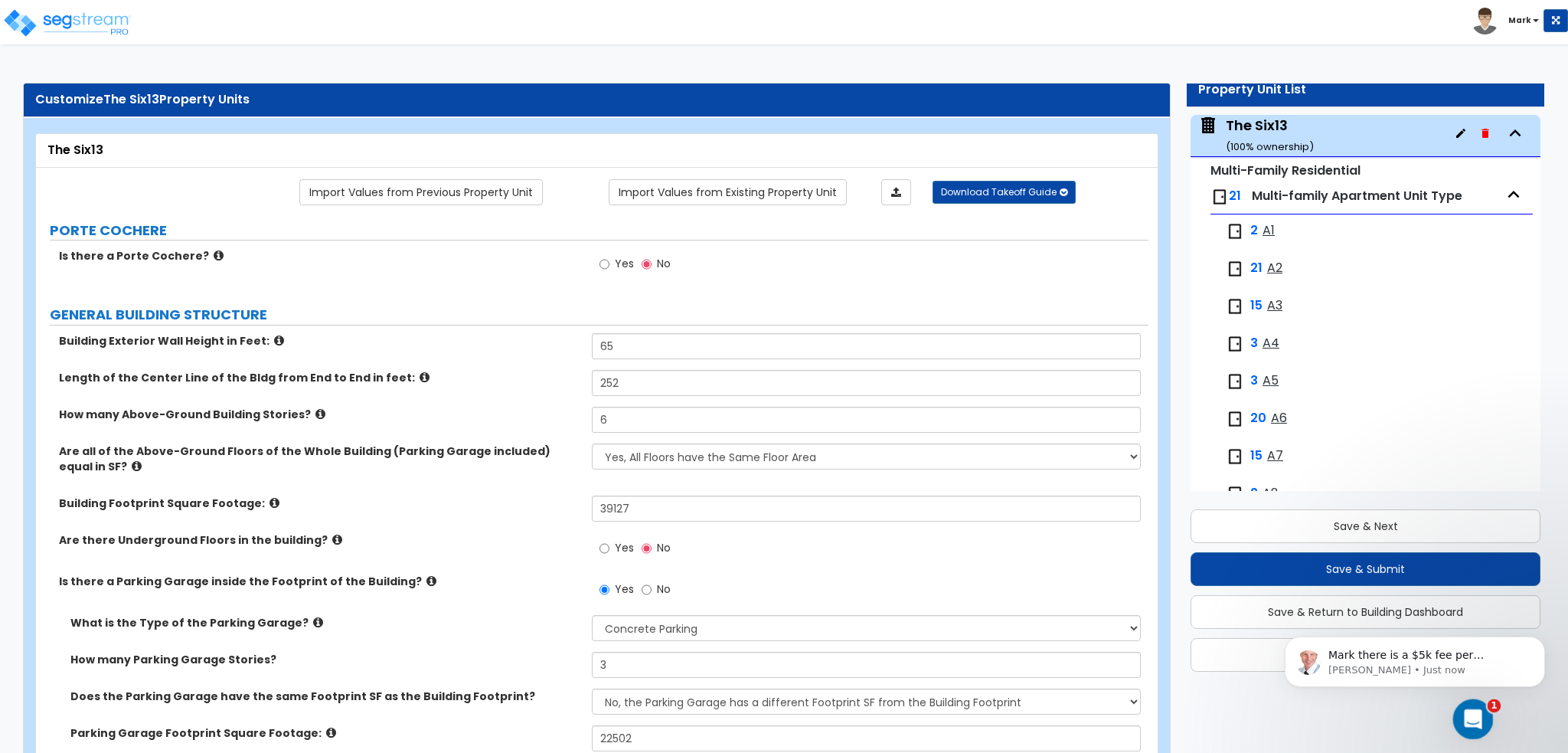
click at [1460, 718] on icon "Open Intercom Messenger" at bounding box center [1471, 718] width 26 height 26
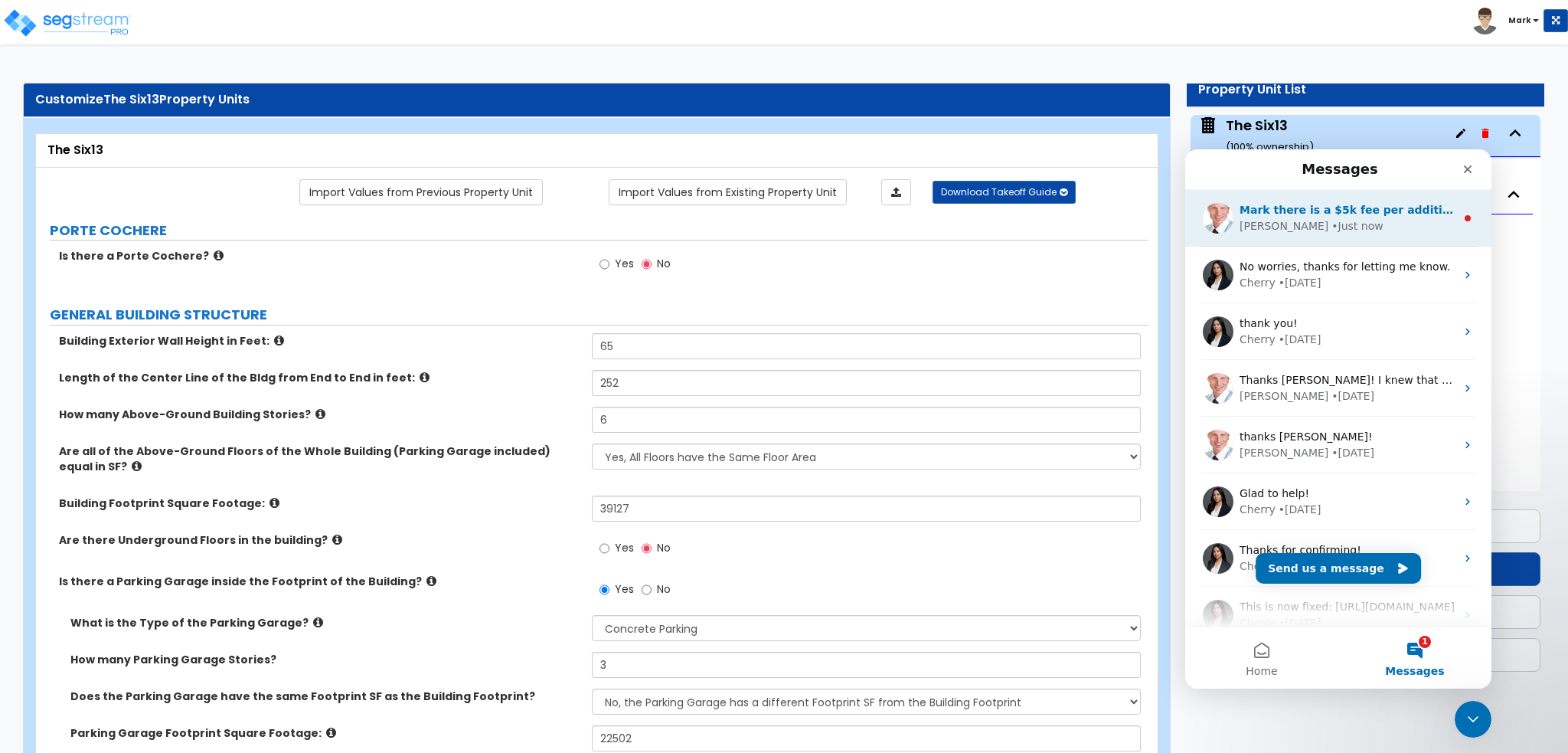
click at [1331, 224] on div "• Just now" at bounding box center [1357, 226] width 51 height 16
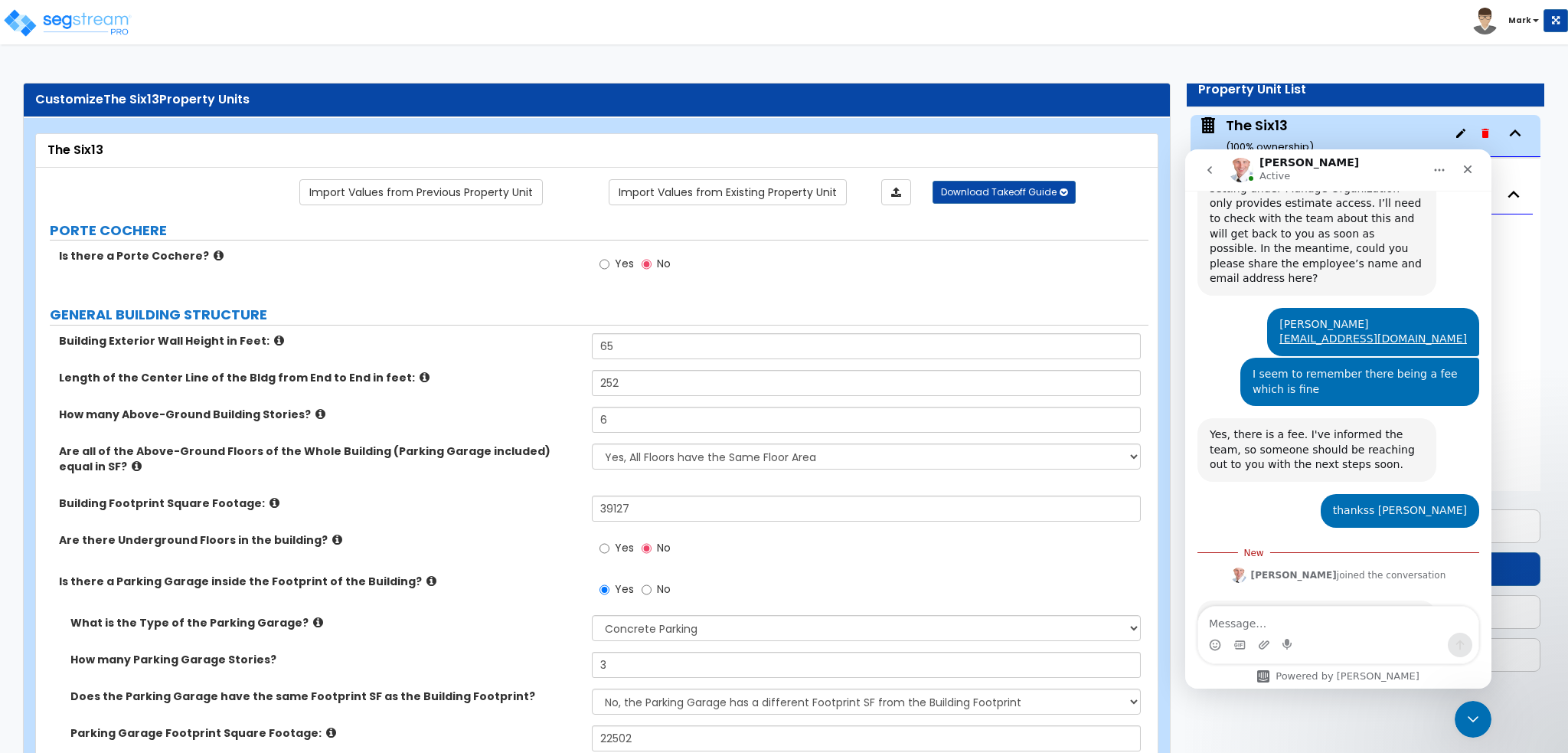
scroll to position [839, 0]
click at [1345, 620] on textarea "Message…" at bounding box center [1338, 619] width 280 height 26
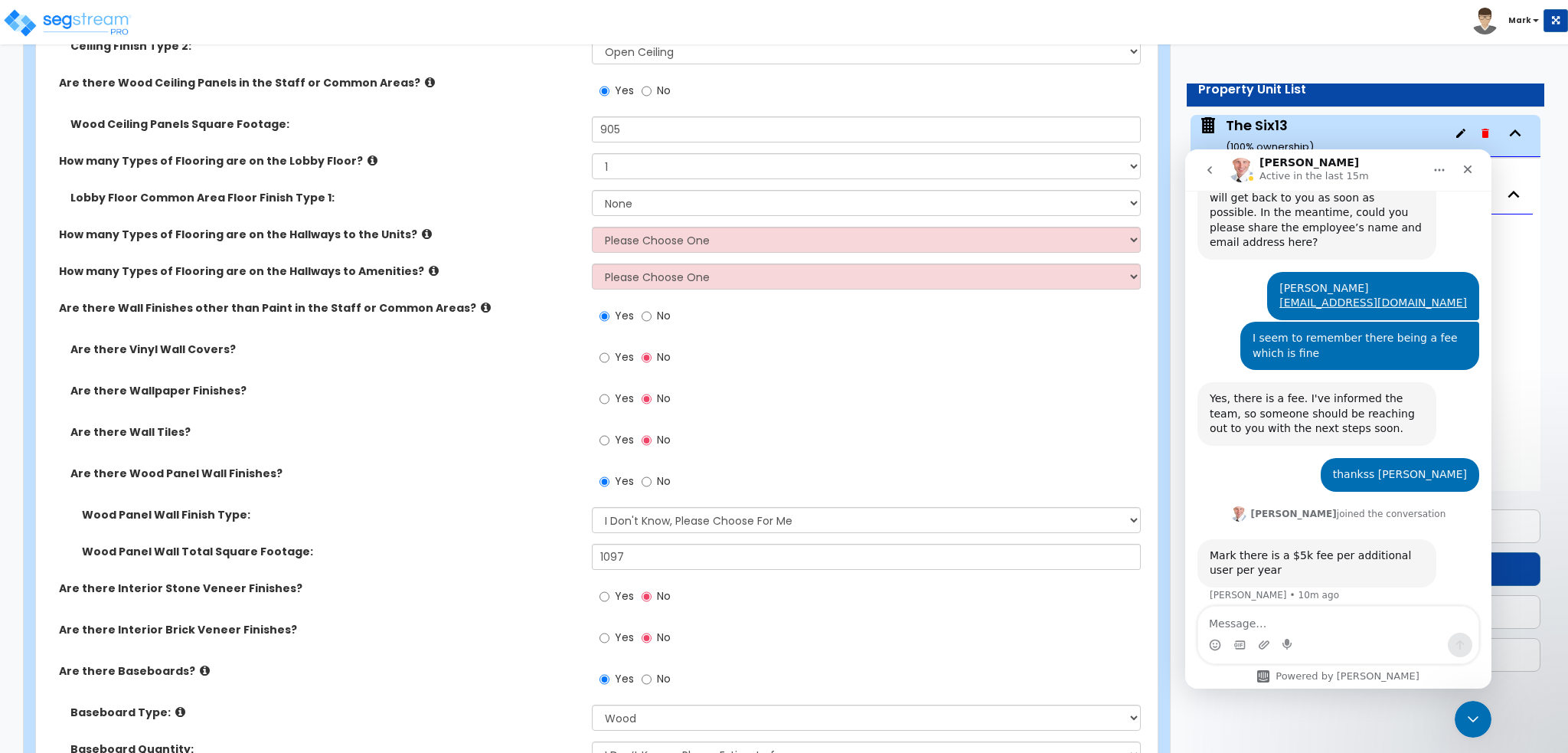
scroll to position [4789, 0]
click at [609, 240] on select "Please Choose One 1 2 3" at bounding box center [866, 239] width 548 height 26
click at [592, 226] on select "Please Choose One 1 2 3" at bounding box center [866, 239] width 548 height 26
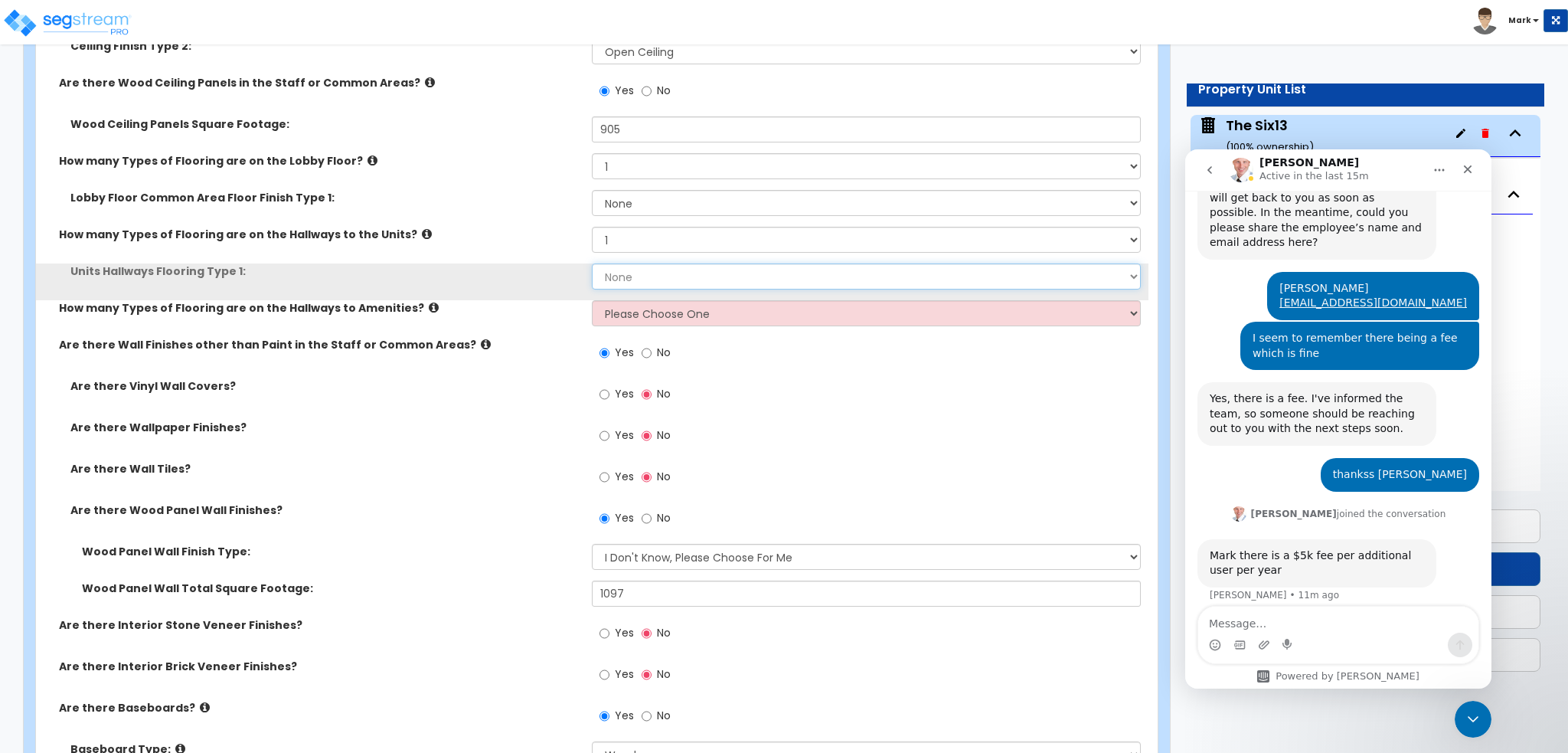
click at [622, 275] on select "None Tile Flooring Hardwood Flooring Resilient Laminate Flooring VCT Flooring S…" at bounding box center [866, 277] width 548 height 26
click at [592, 264] on select "None Tile Flooring Hardwood Flooring Resilient Laminate Flooring VCT Flooring S…" at bounding box center [866, 277] width 548 height 26
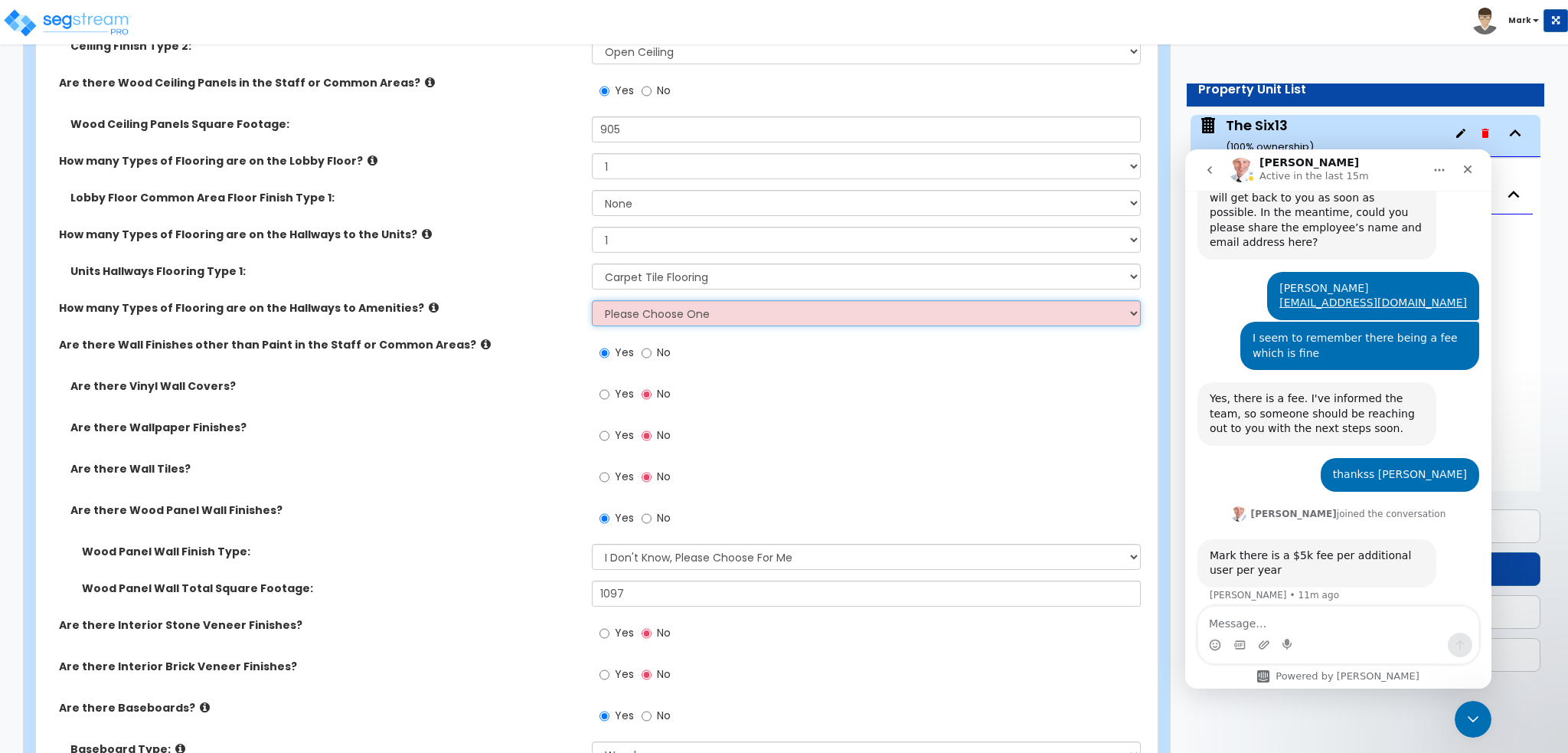
click at [614, 313] on select "Please Choose One 1 2 3" at bounding box center [866, 313] width 548 height 26
click at [592, 300] on select "Please Choose One 1 2 3" at bounding box center [866, 313] width 548 height 26
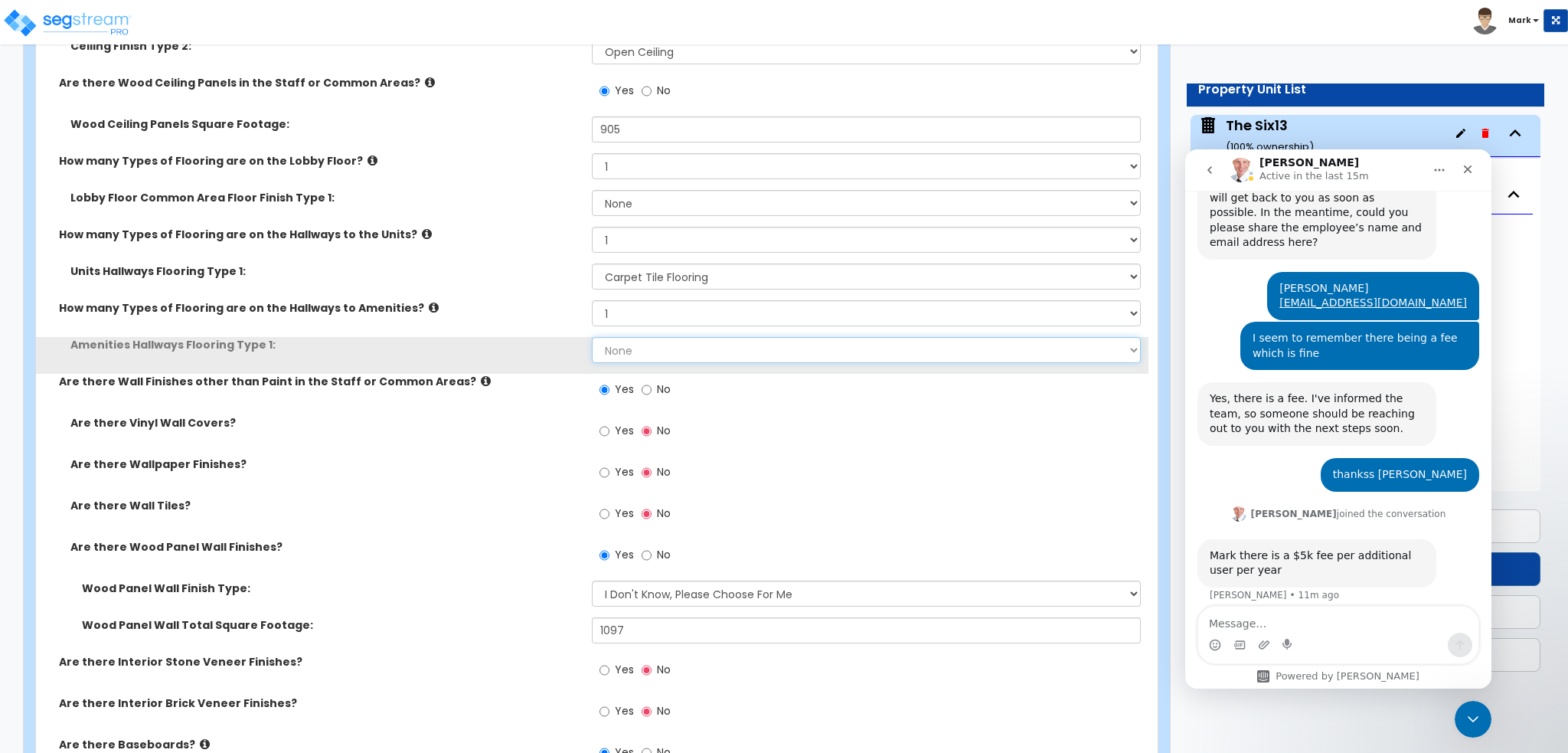
click at [649, 348] on select "None Tile Flooring Hardwood Flooring Resilient Laminate Flooring VCT Flooring S…" at bounding box center [866, 349] width 548 height 26
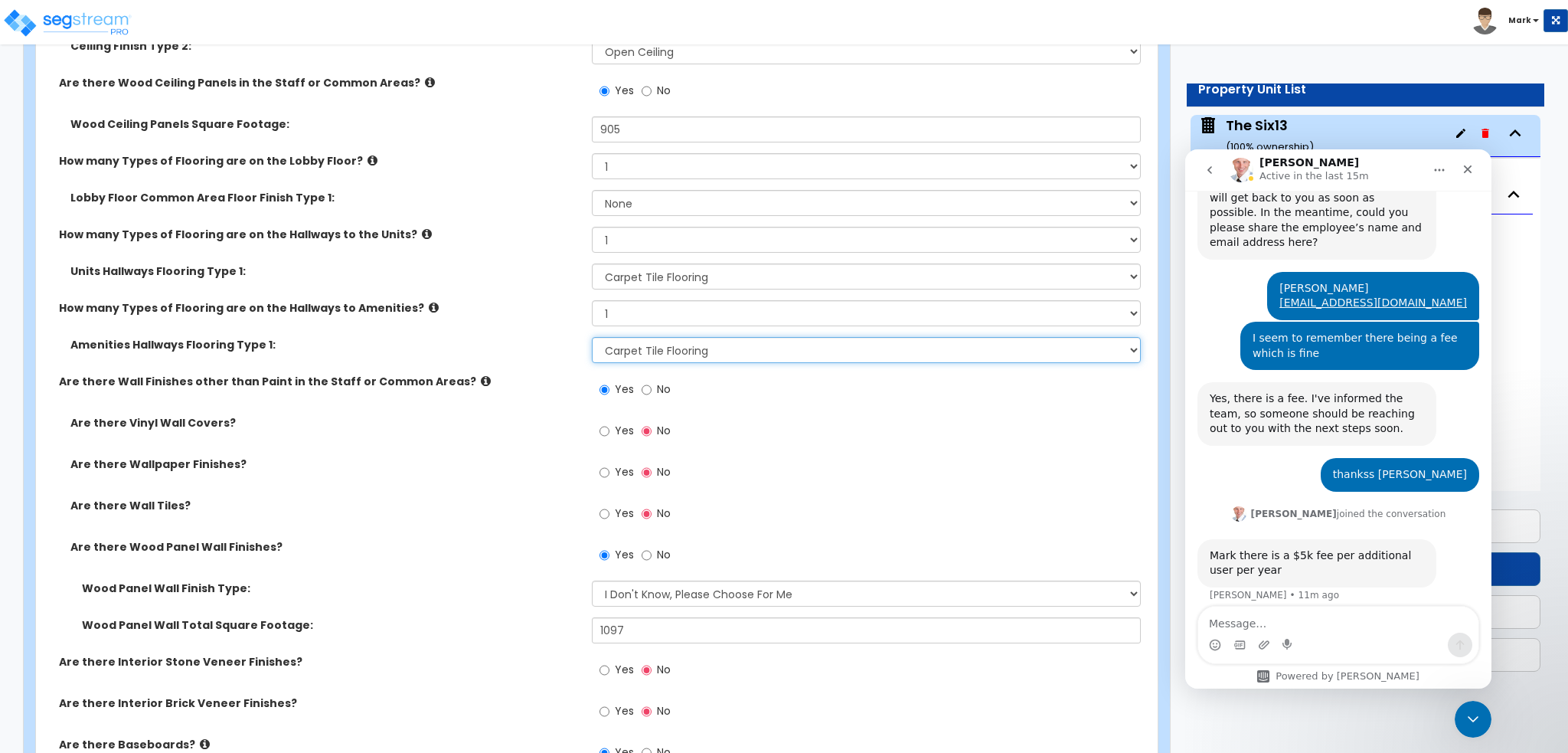
click at [592, 337] on select "None Tile Flooring Hardwood Flooring Resilient Laminate Flooring VCT Flooring S…" at bounding box center [866, 349] width 548 height 26
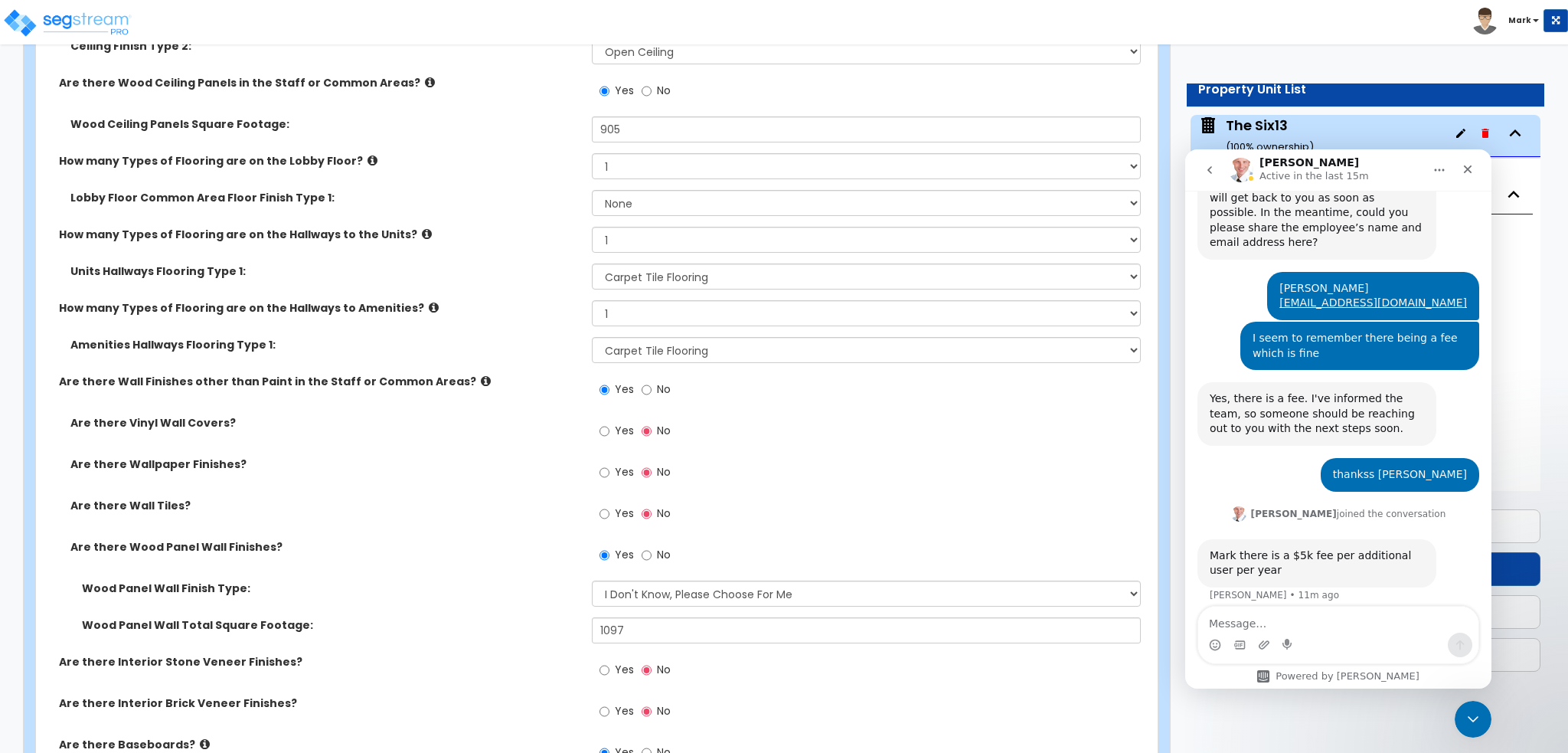
click at [533, 380] on label "Are there Wall Finishes other than Paint in the Staff or Common Areas?" at bounding box center [320, 382] width 521 height 16
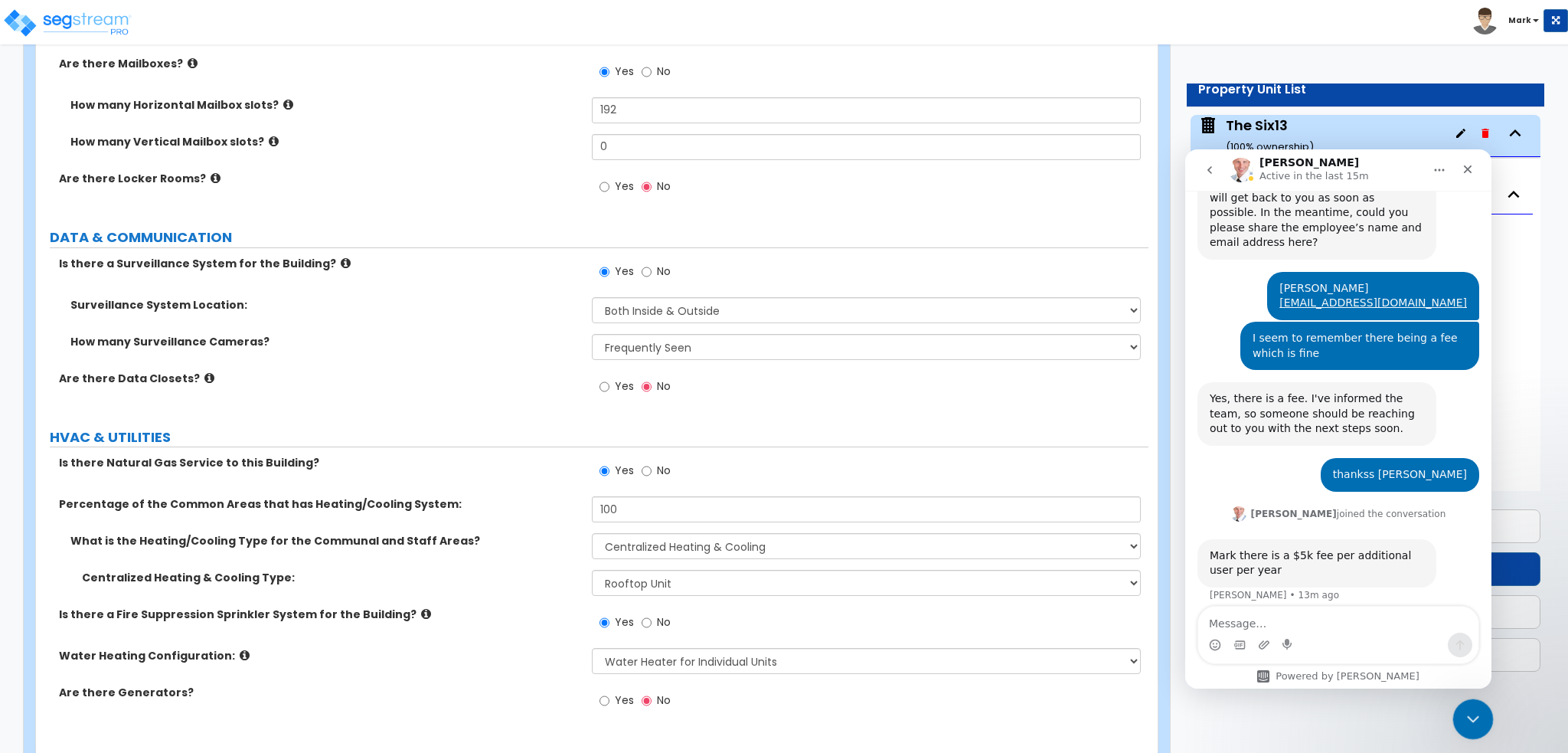
scroll to position [7926, 0]
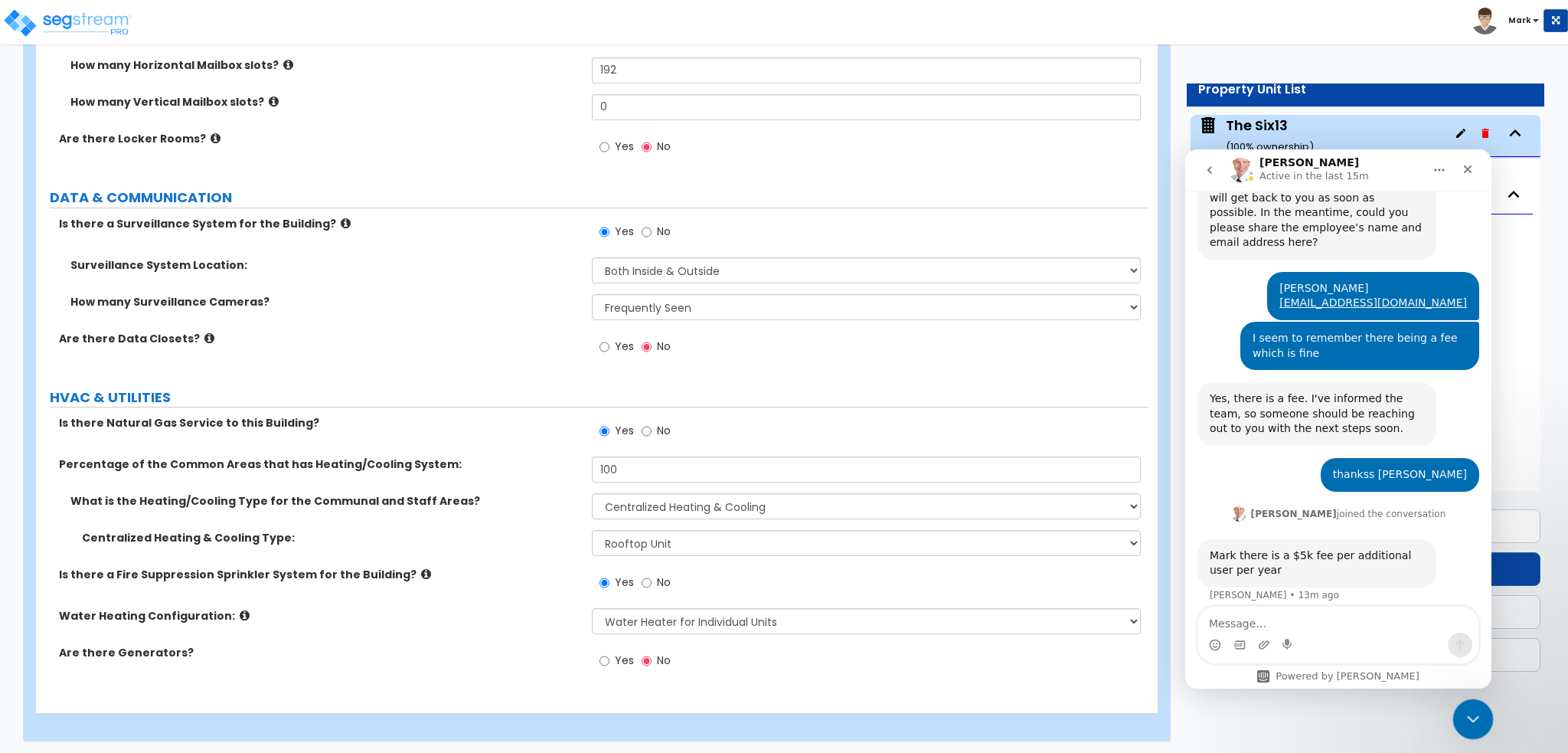
click at [1487, 716] on div "Close Intercom Messenger" at bounding box center [1470, 717] width 36 height 36
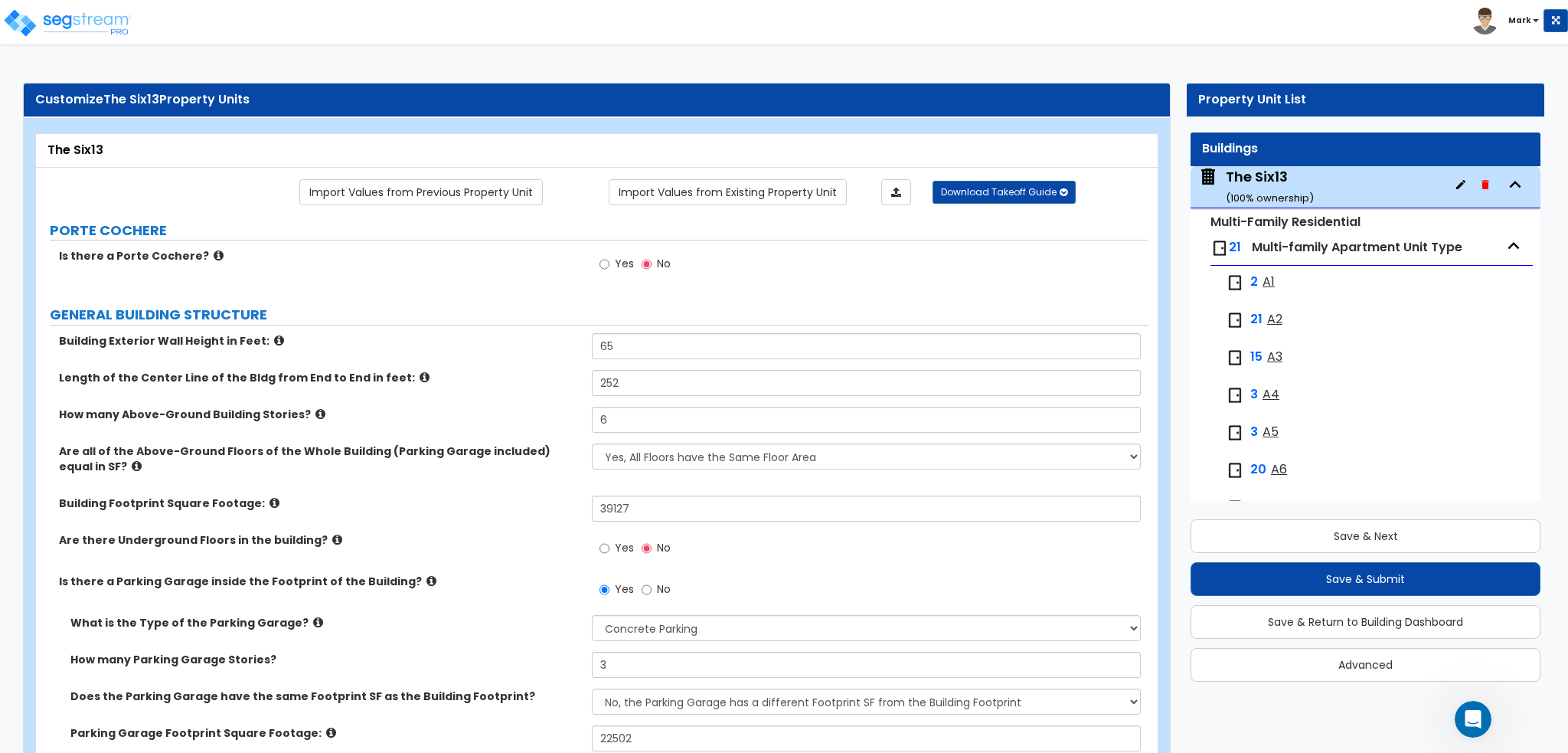
scroll to position [0, 0]
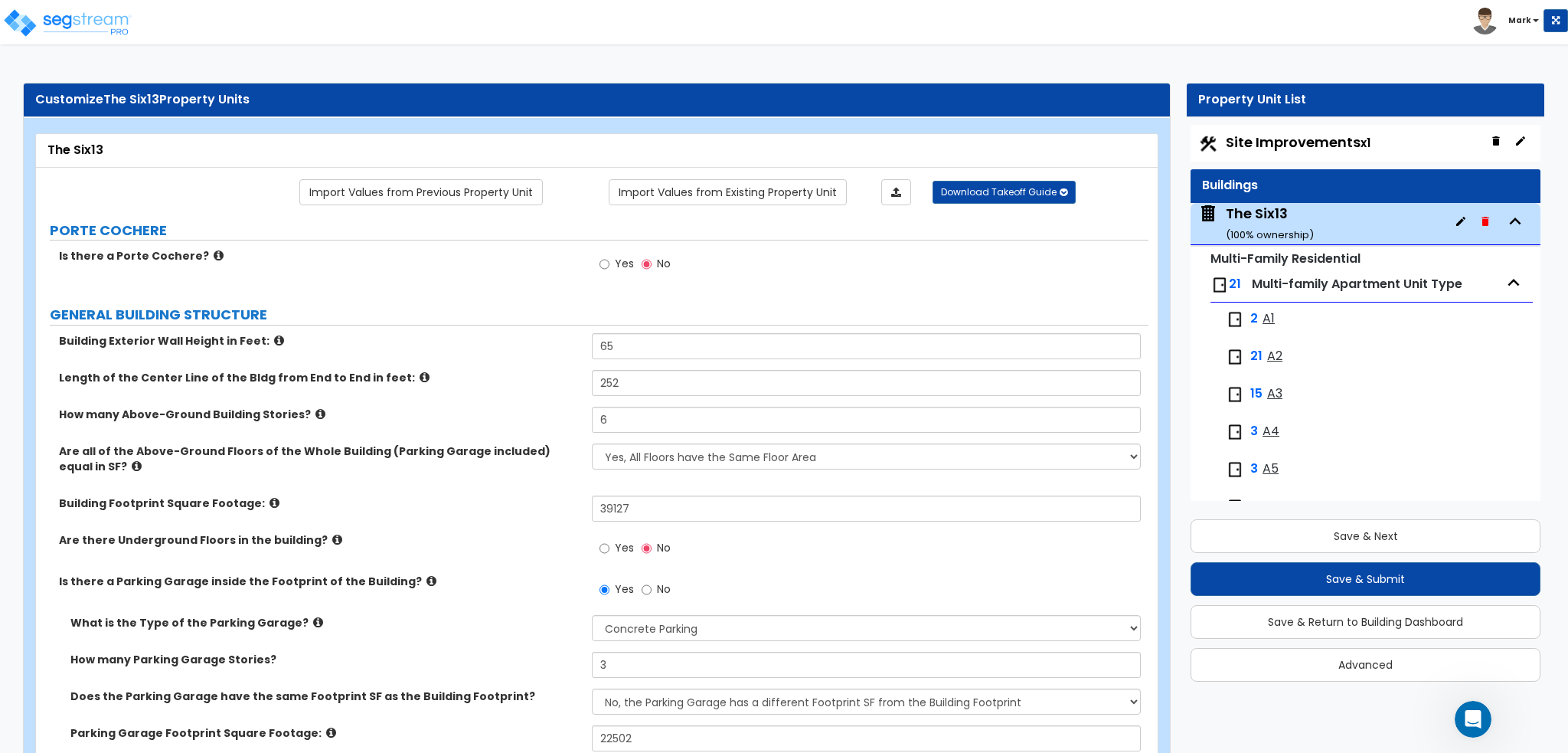
click at [1302, 152] on span "Site Improvements x1" at bounding box center [1297, 142] width 145 height 19
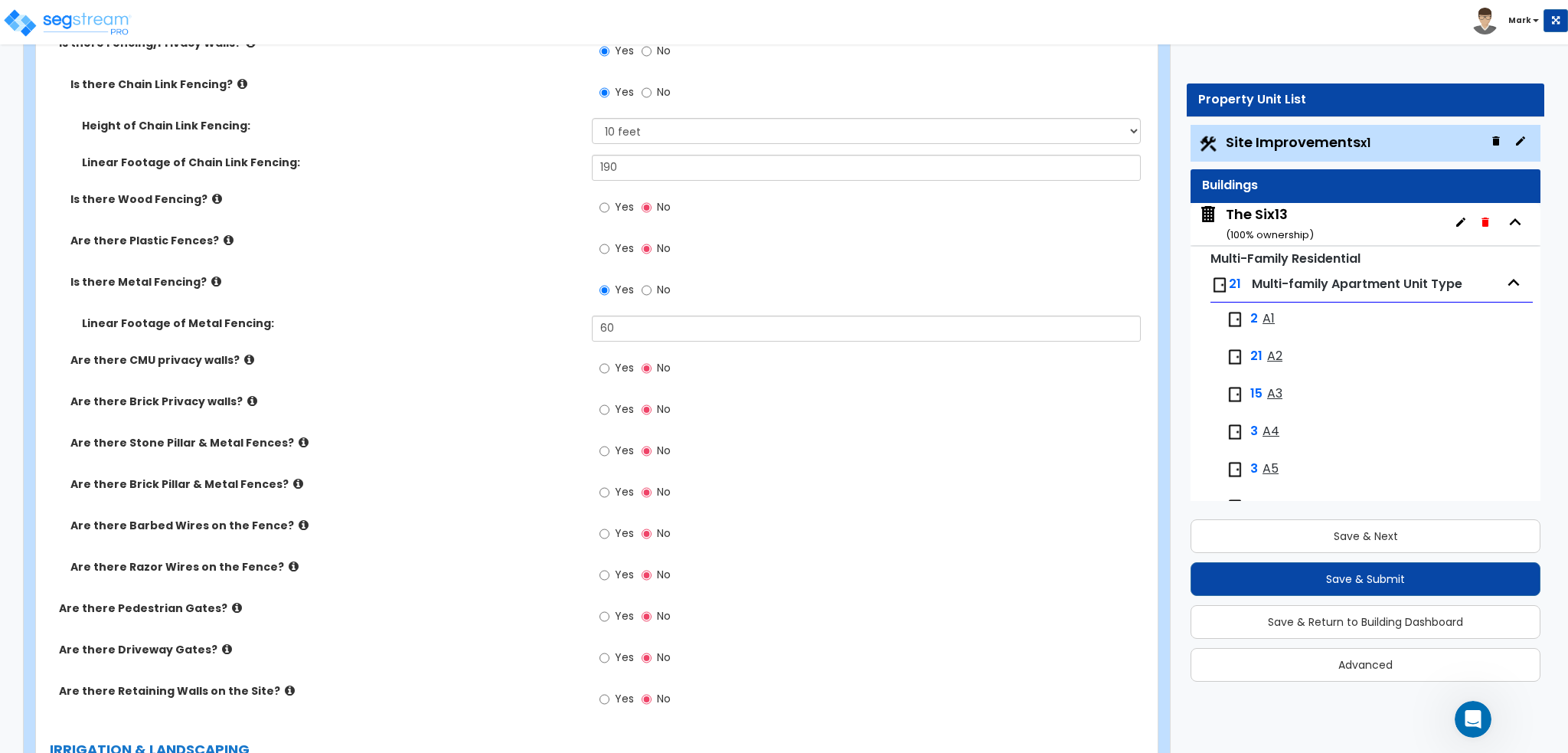
click at [1296, 219] on div "The Six13 ( 100 % ownership)" at bounding box center [1269, 224] width 88 height 39
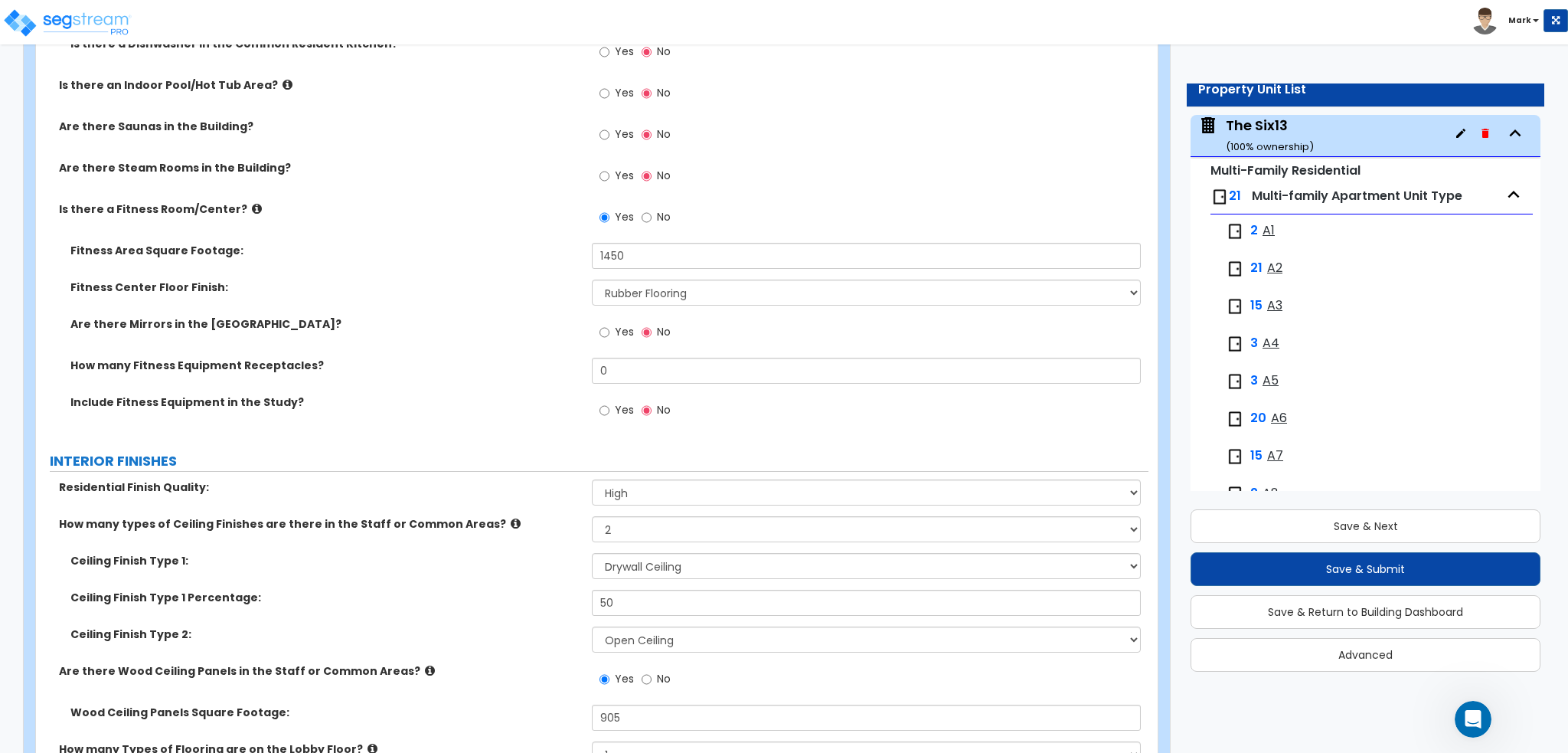
scroll to position [4213, 0]
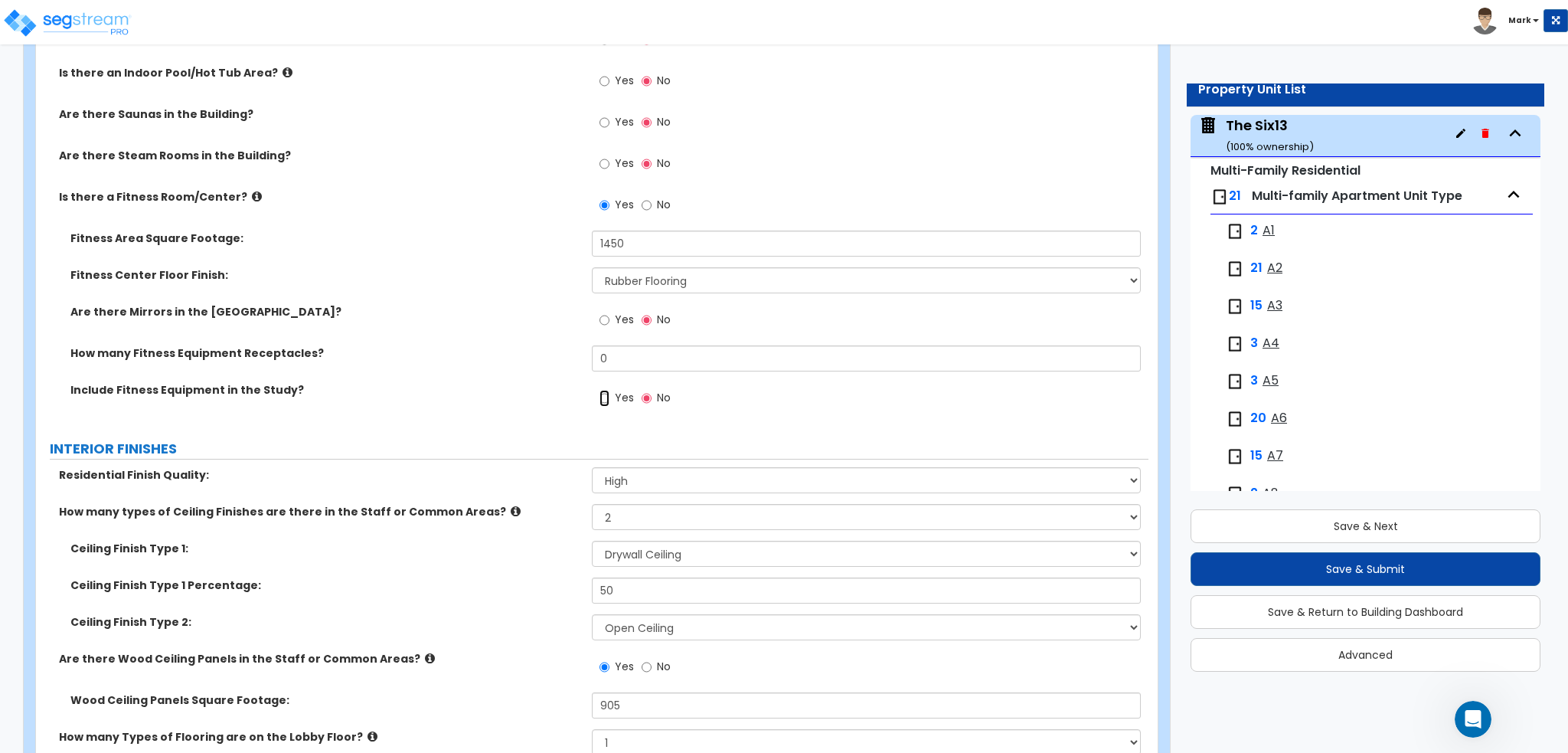
click at [605, 400] on input "Yes" at bounding box center [604, 398] width 10 height 17
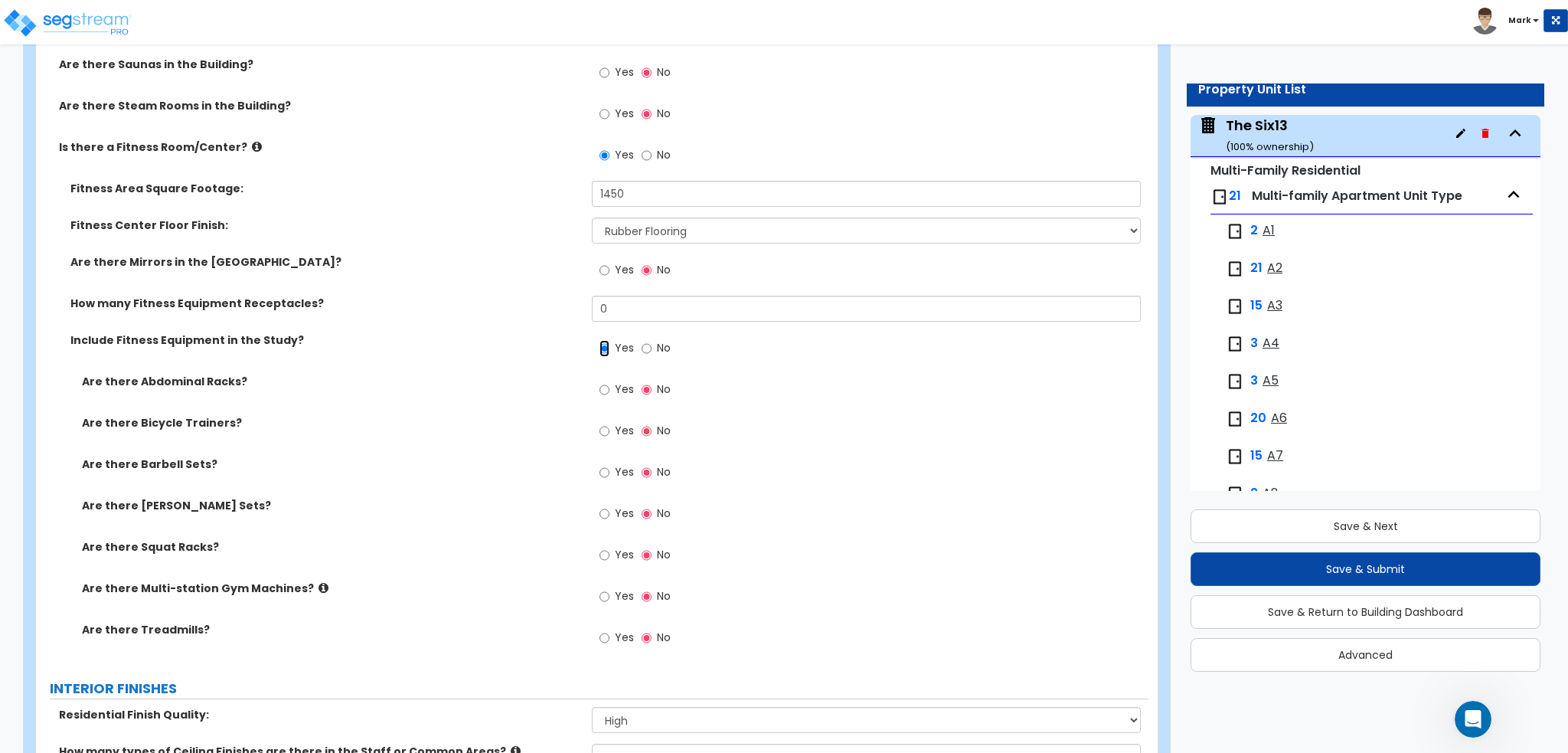
scroll to position [4290, 0]
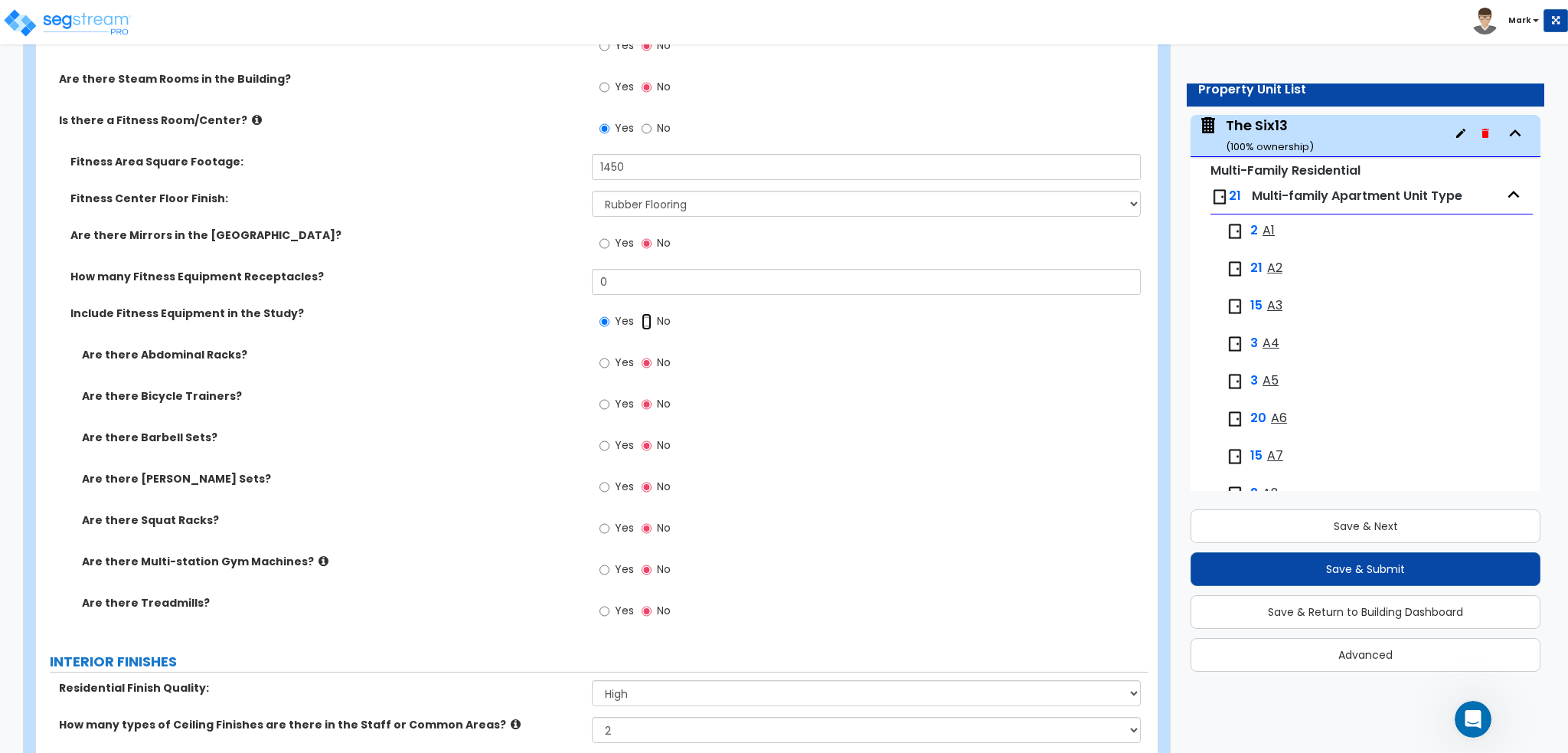
click at [645, 324] on input "No" at bounding box center [646, 321] width 10 height 17
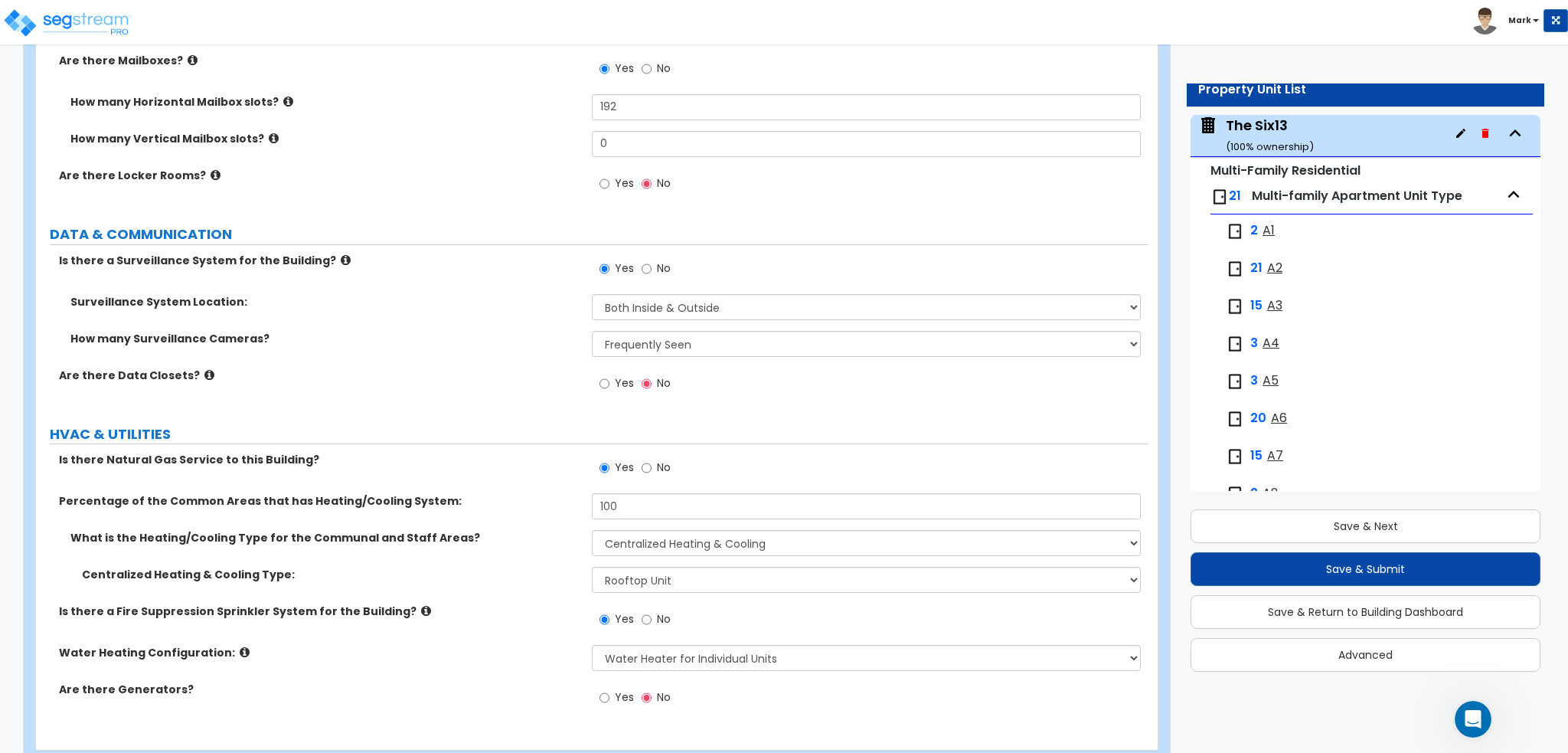
scroll to position [7926, 0]
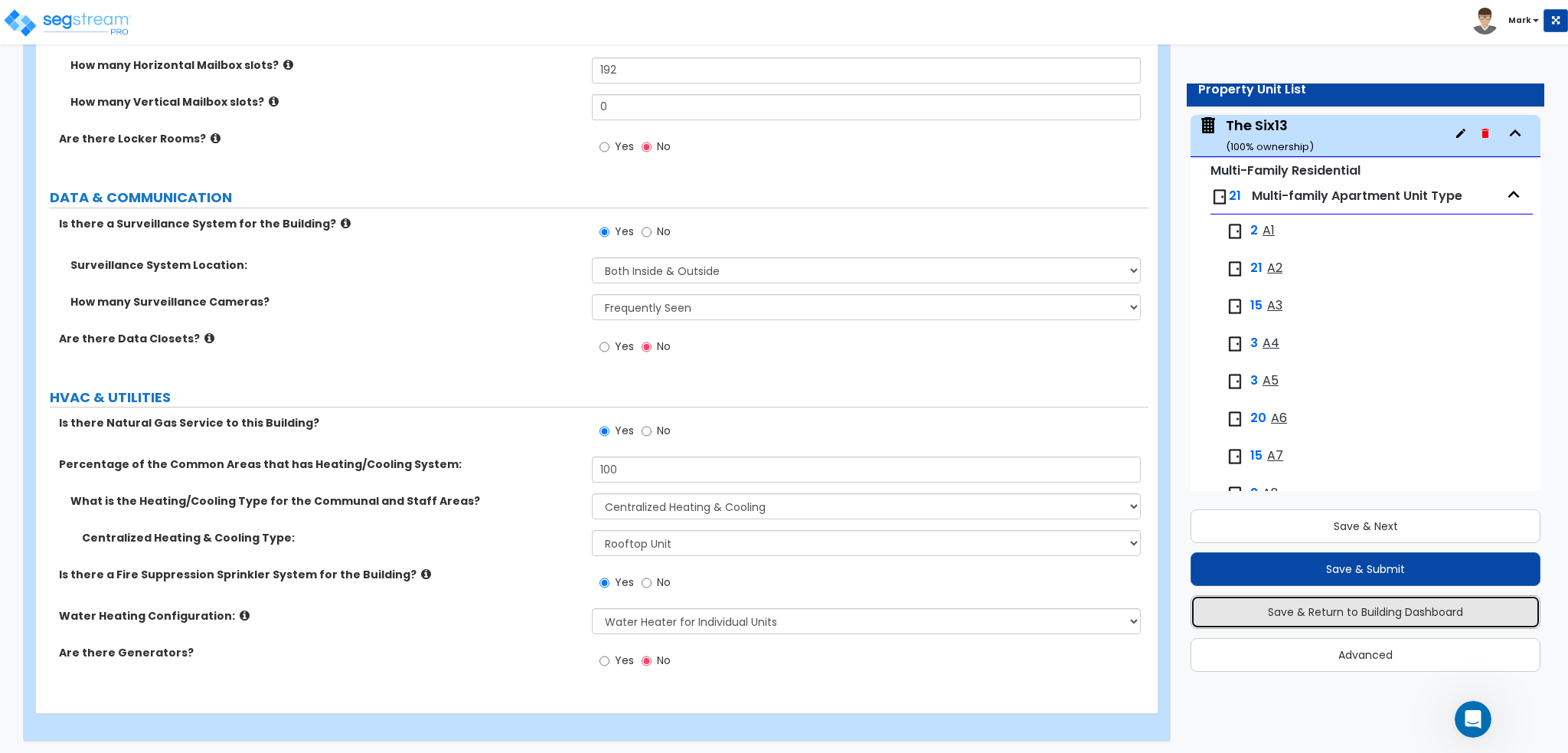
click at [1365, 626] on button "Save & Return to Building Dashboard" at bounding box center [1365, 612] width 350 height 33
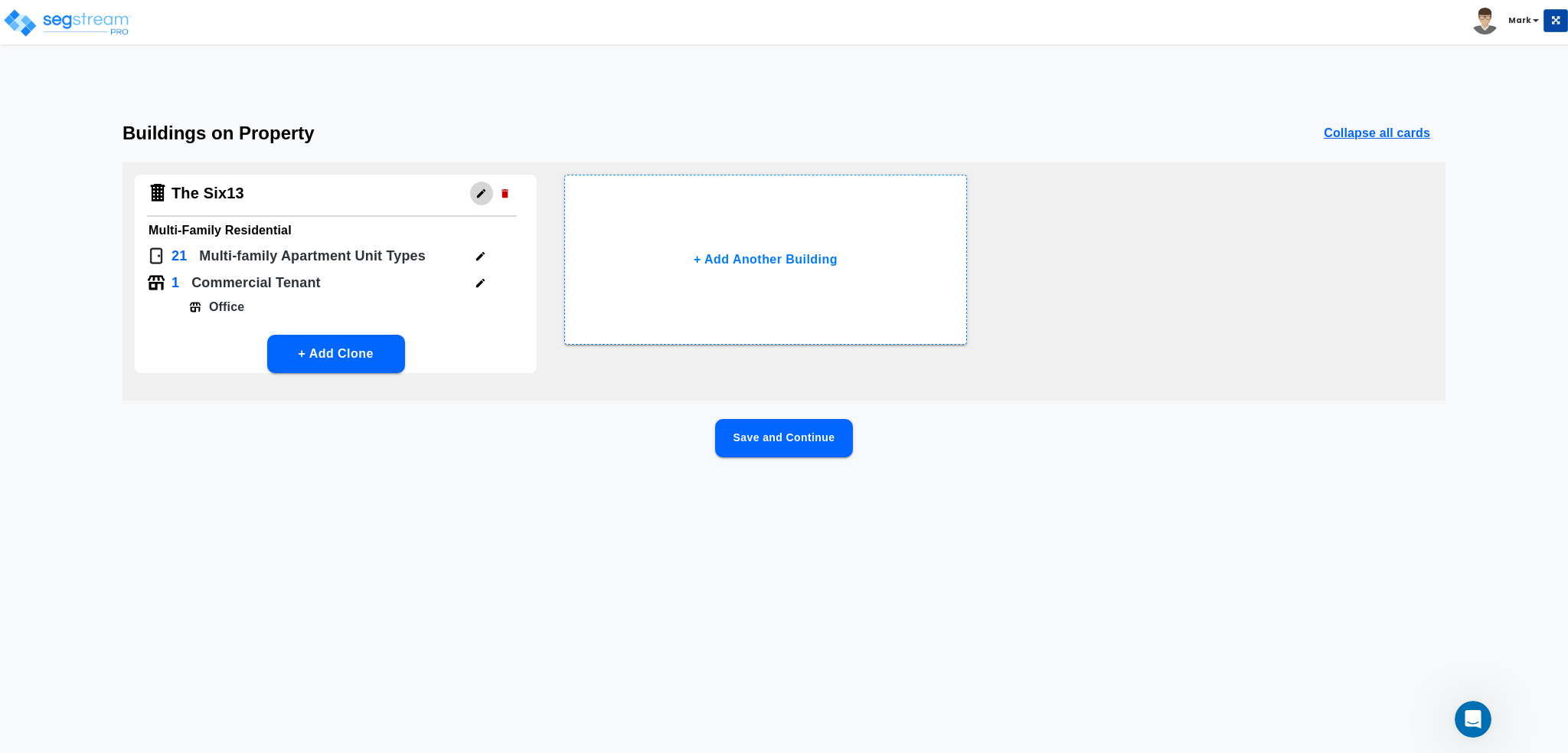
click at [478, 194] on icon "button" at bounding box center [481, 194] width 12 height 12
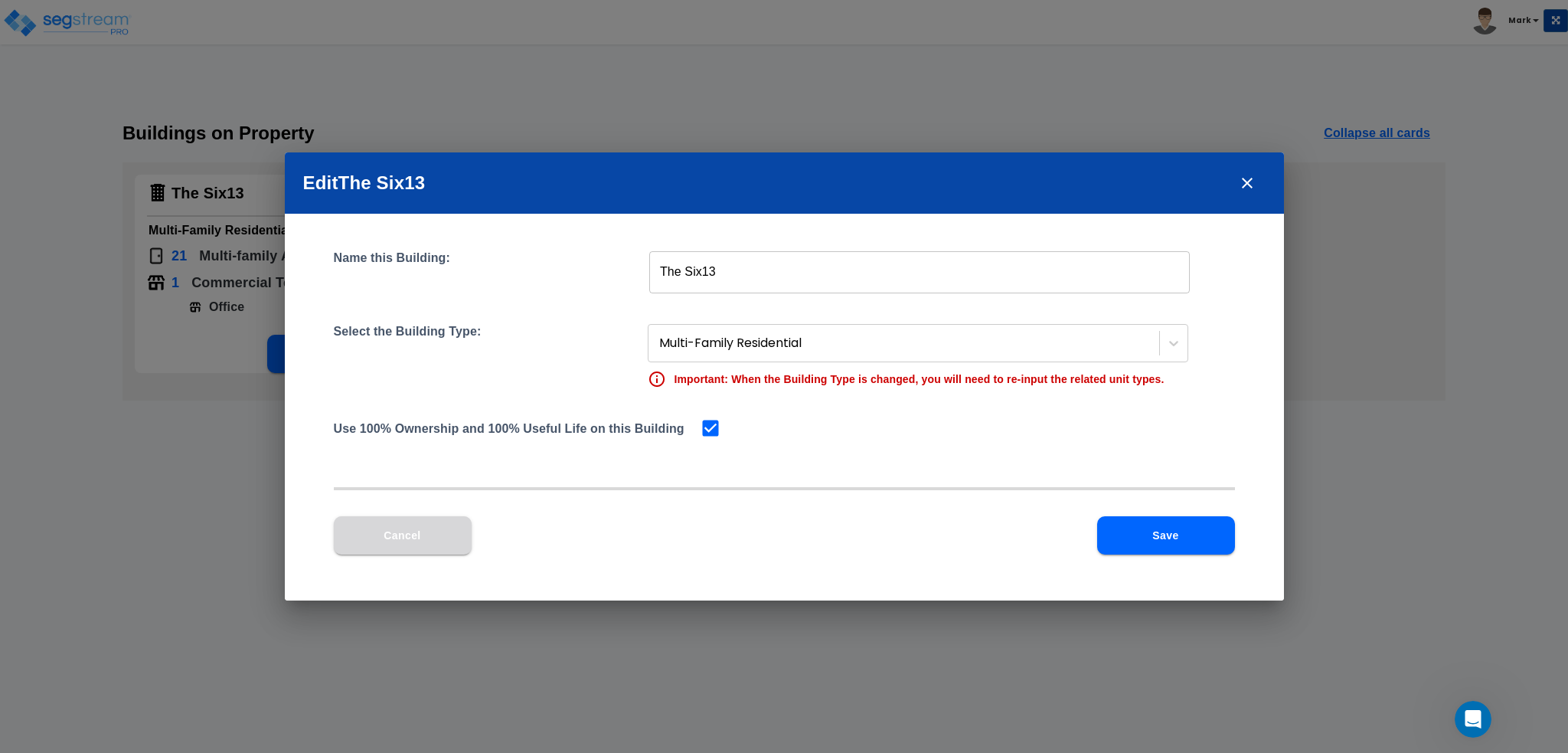
click at [400, 536] on button "Cancel" at bounding box center [402, 534] width 138 height 38
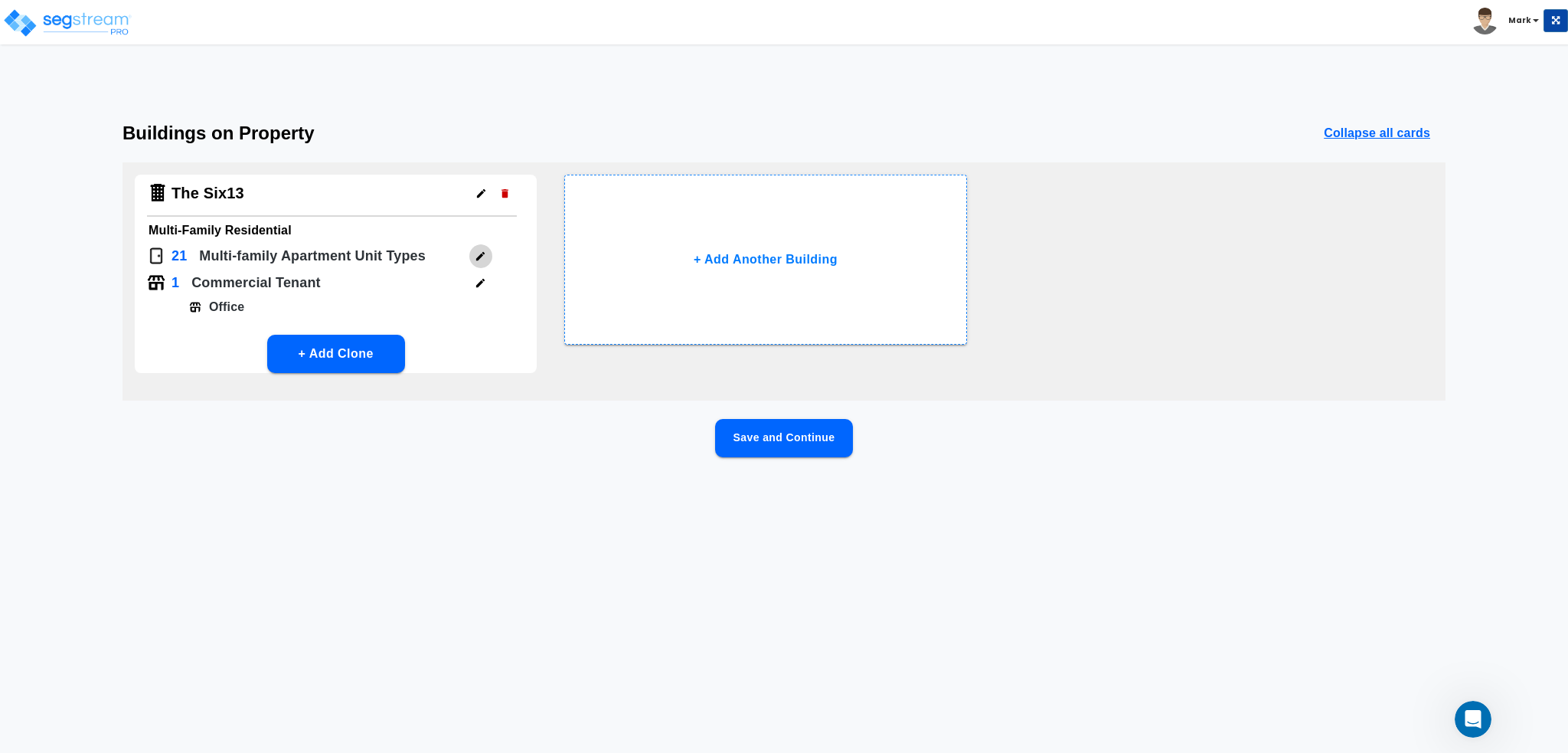
click at [481, 258] on icon "button" at bounding box center [480, 256] width 12 height 12
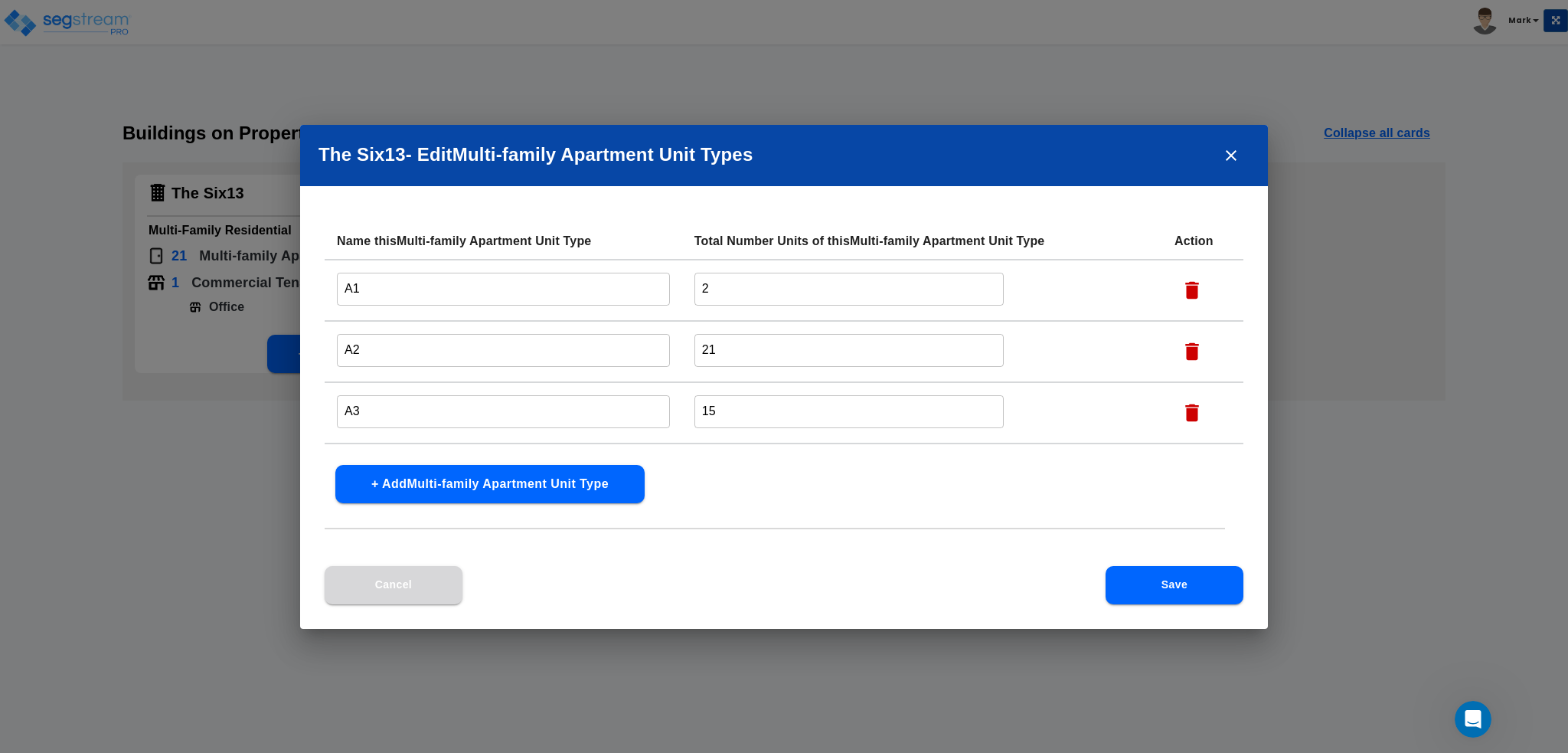
click at [416, 599] on button "Cancel" at bounding box center [393, 585] width 138 height 38
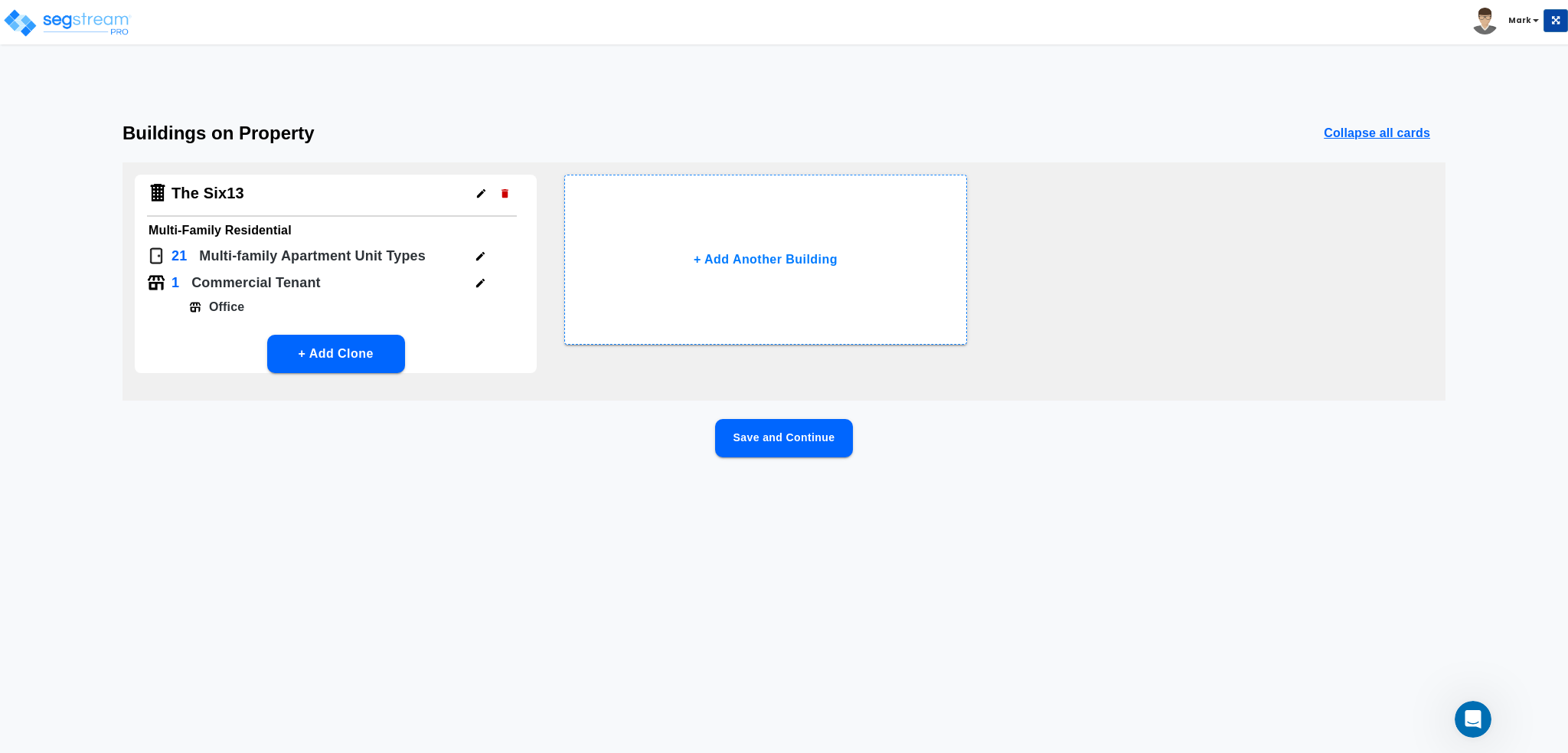
click at [484, 287] on icon "button" at bounding box center [480, 283] width 12 height 12
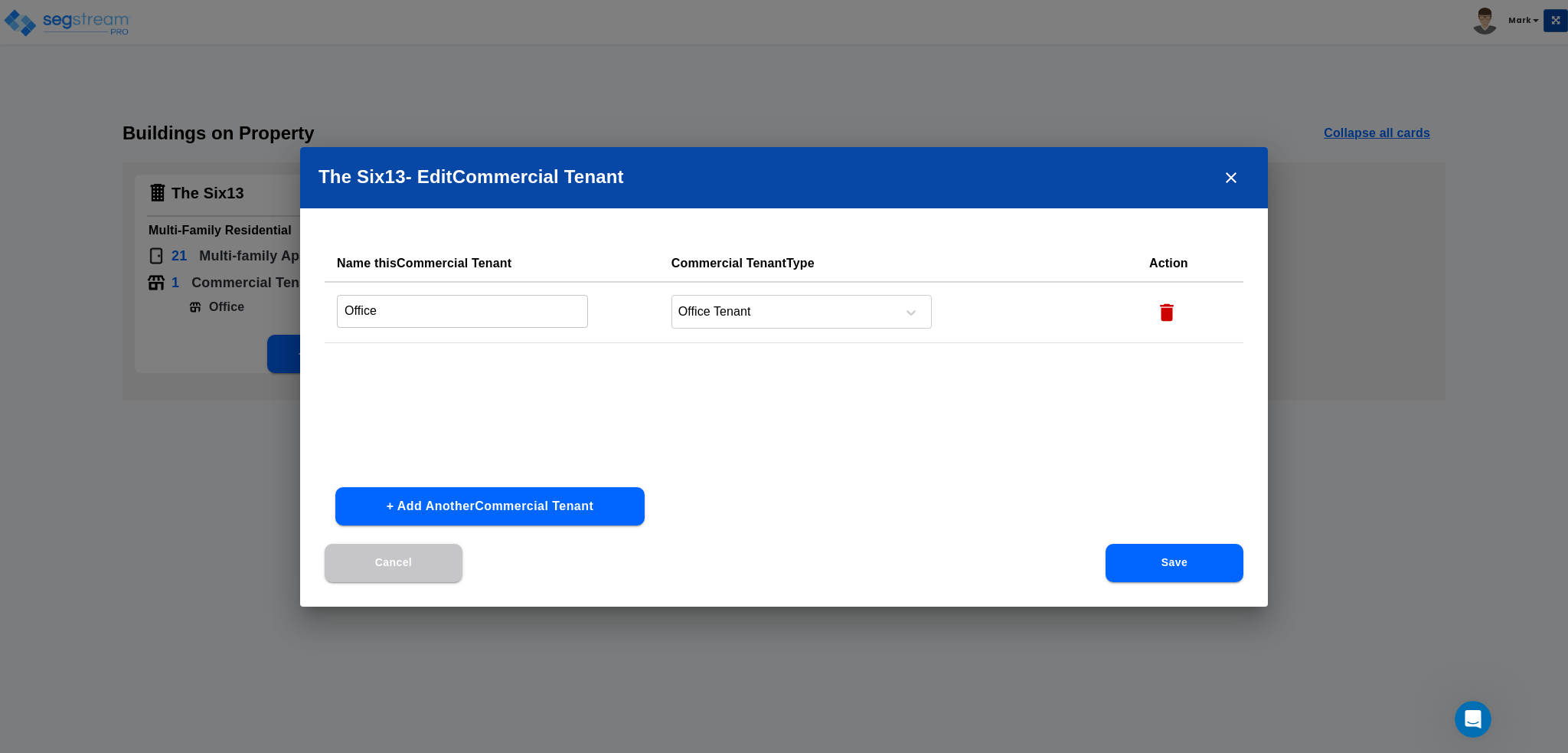
click at [526, 520] on button "+ Add Another Commercial Tenant" at bounding box center [490, 506] width 309 height 38
click at [764, 376] on div at bounding box center [781, 373] width 210 height 21
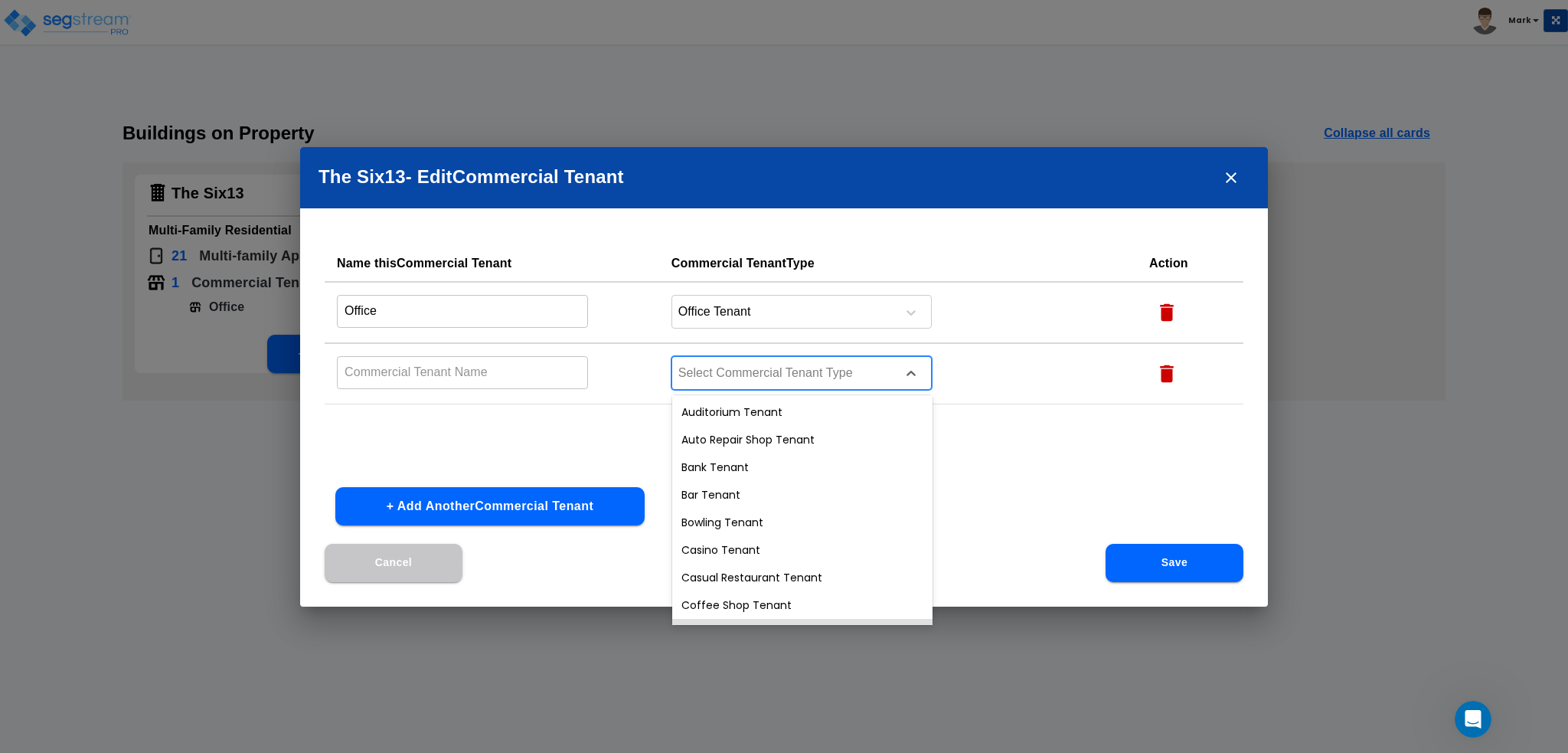
click at [434, 387] on input "text" at bounding box center [461, 372] width 251 height 32
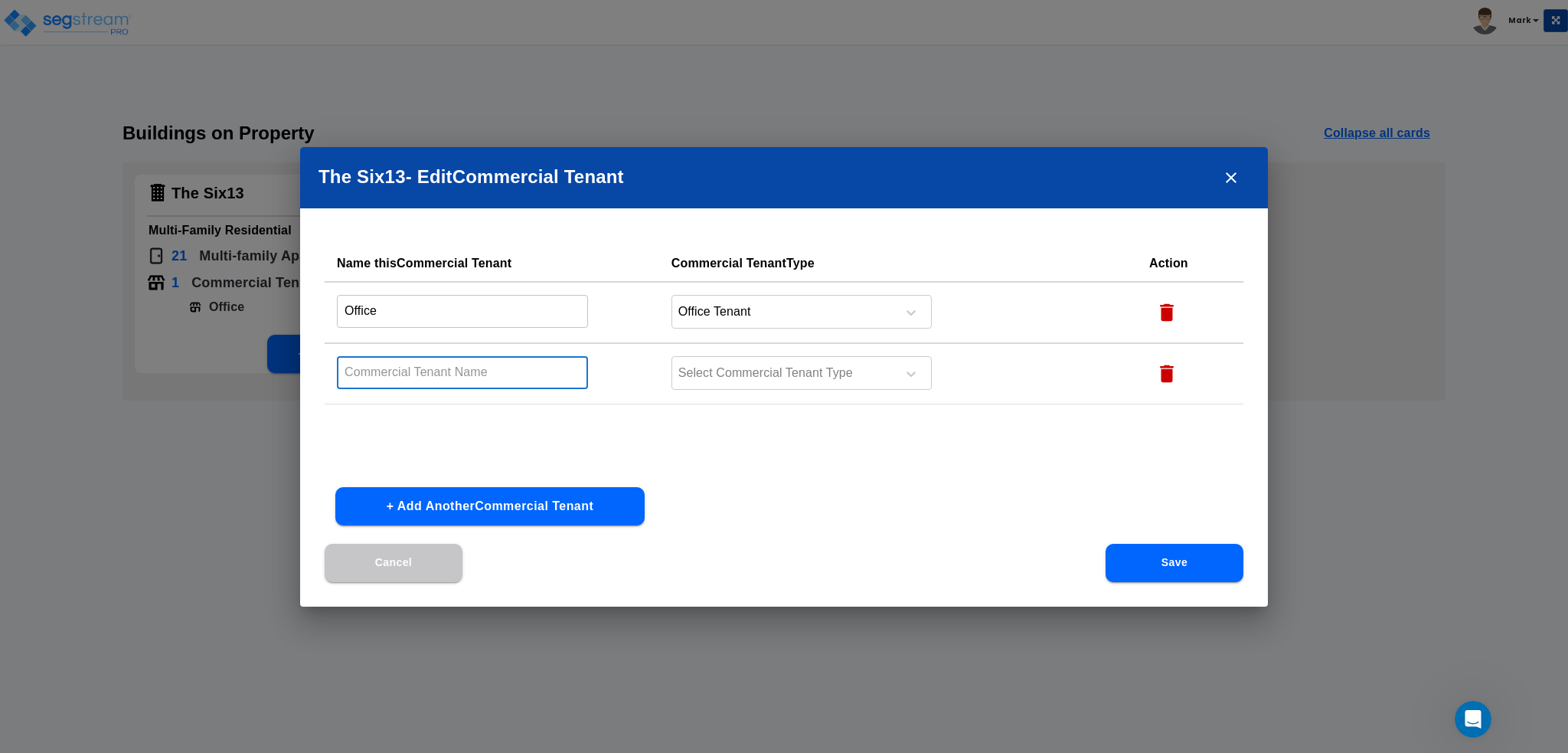
click at [374, 440] on div "Name this Commercial Tenant Commercial Tenant Type Action Office ​ Office Tenan…" at bounding box center [784, 359] width 919 height 229
click at [433, 578] on button "Cancel" at bounding box center [393, 562] width 138 height 38
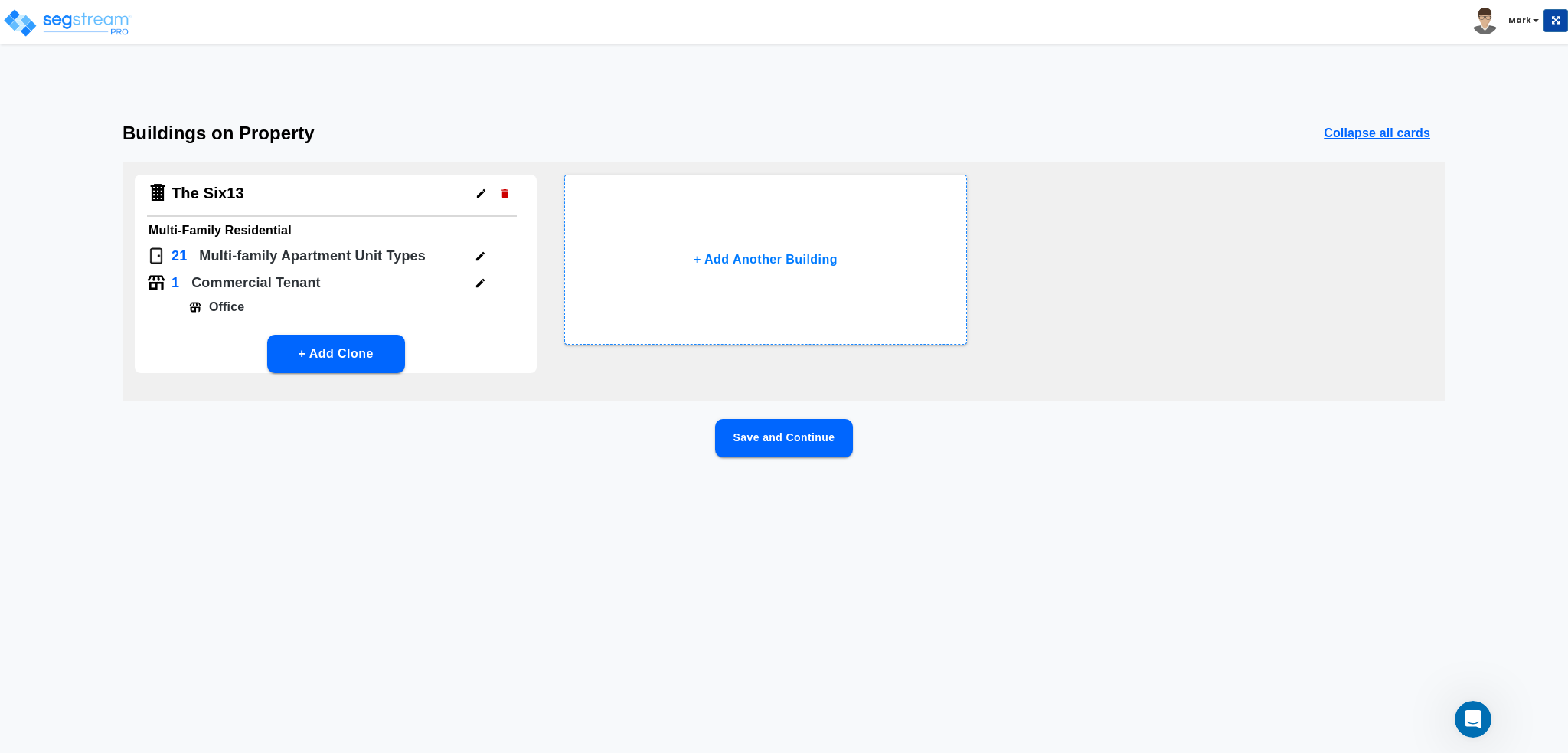
click at [790, 450] on button "Save and Continue" at bounding box center [784, 438] width 138 height 38
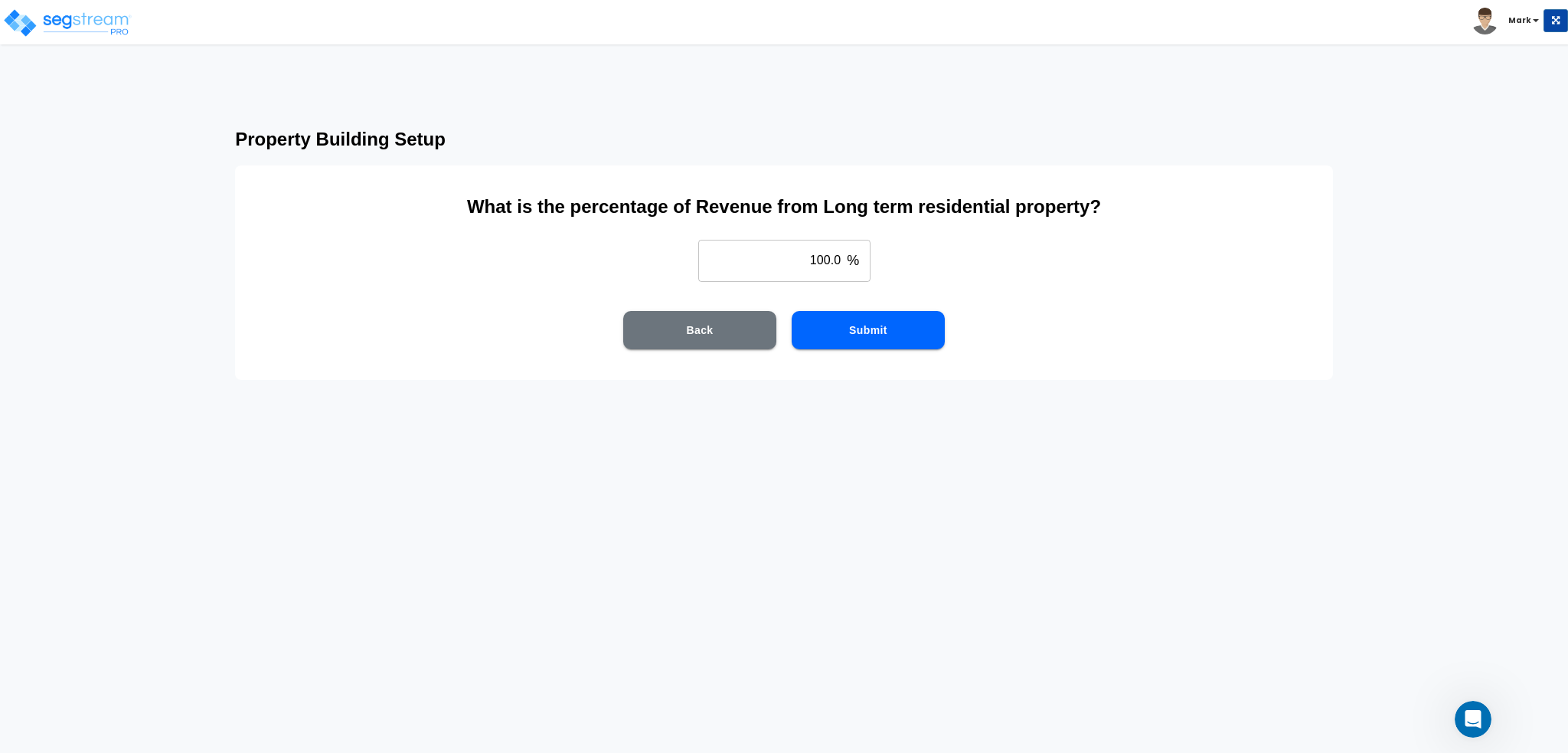
click at [823, 330] on button "Submit" at bounding box center [869, 330] width 153 height 38
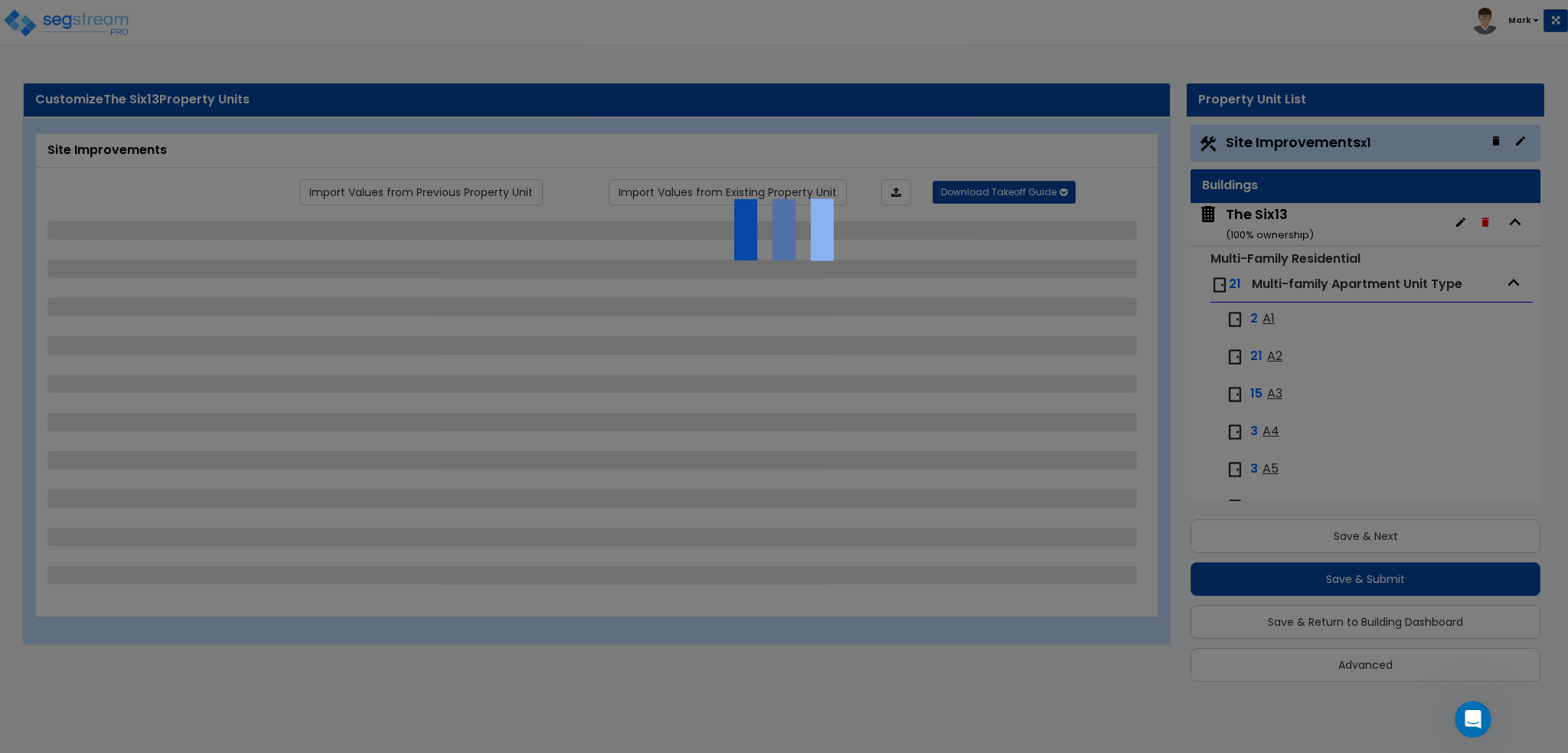
scroll to position [10, 0]
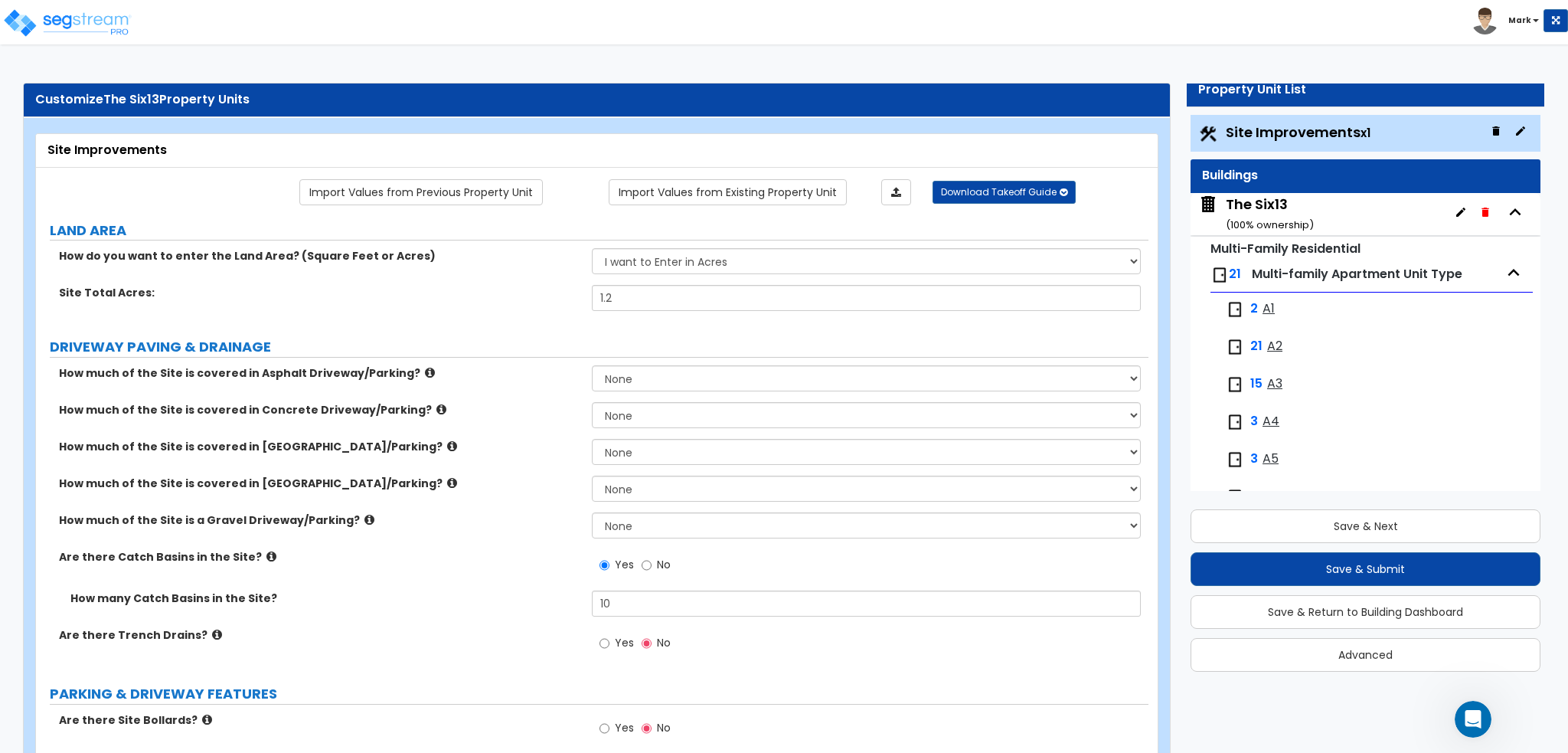
click at [1265, 203] on div "The Six13 ( 100 % ownership)" at bounding box center [1269, 215] width 88 height 39
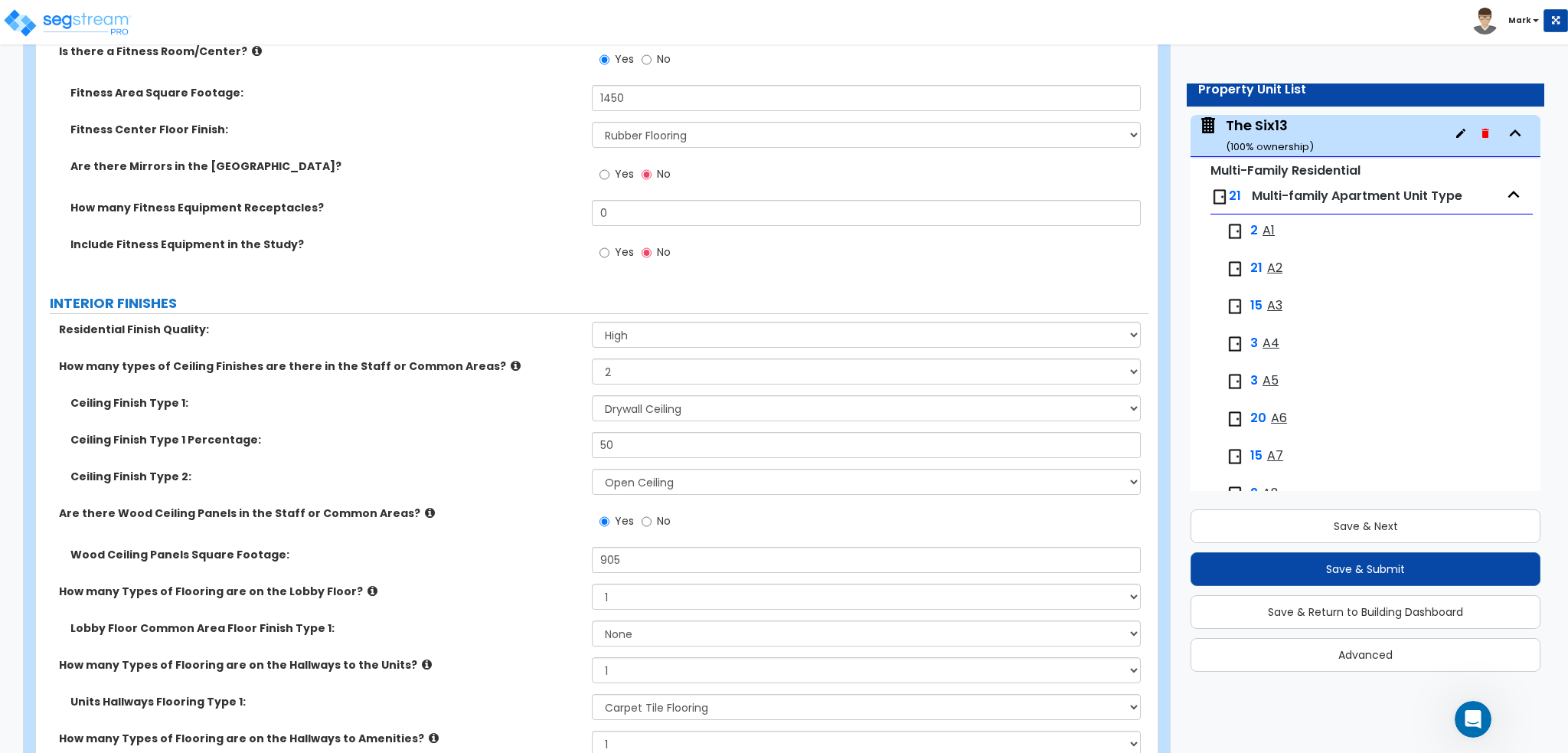
scroll to position [4366, 0]
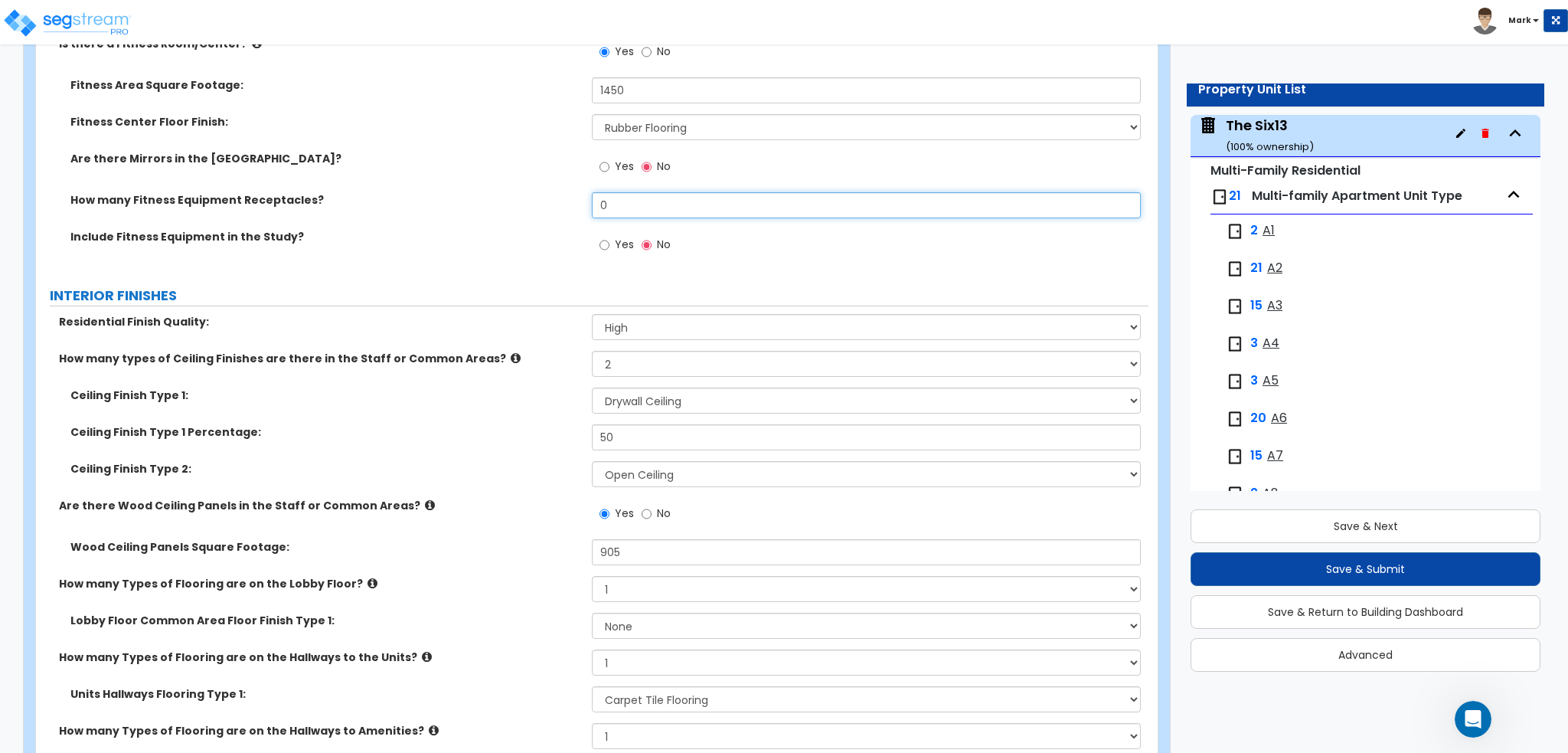
drag, startPoint x: 685, startPoint y: 212, endPoint x: 459, endPoint y: 226, distance: 226.4
click at [459, 226] on div "How many Fitness Equipment Receptacles? 0" at bounding box center [592, 210] width 1113 height 36
click at [447, 226] on div "How many Fitness Equipment Receptacles? 15" at bounding box center [592, 210] width 1113 height 36
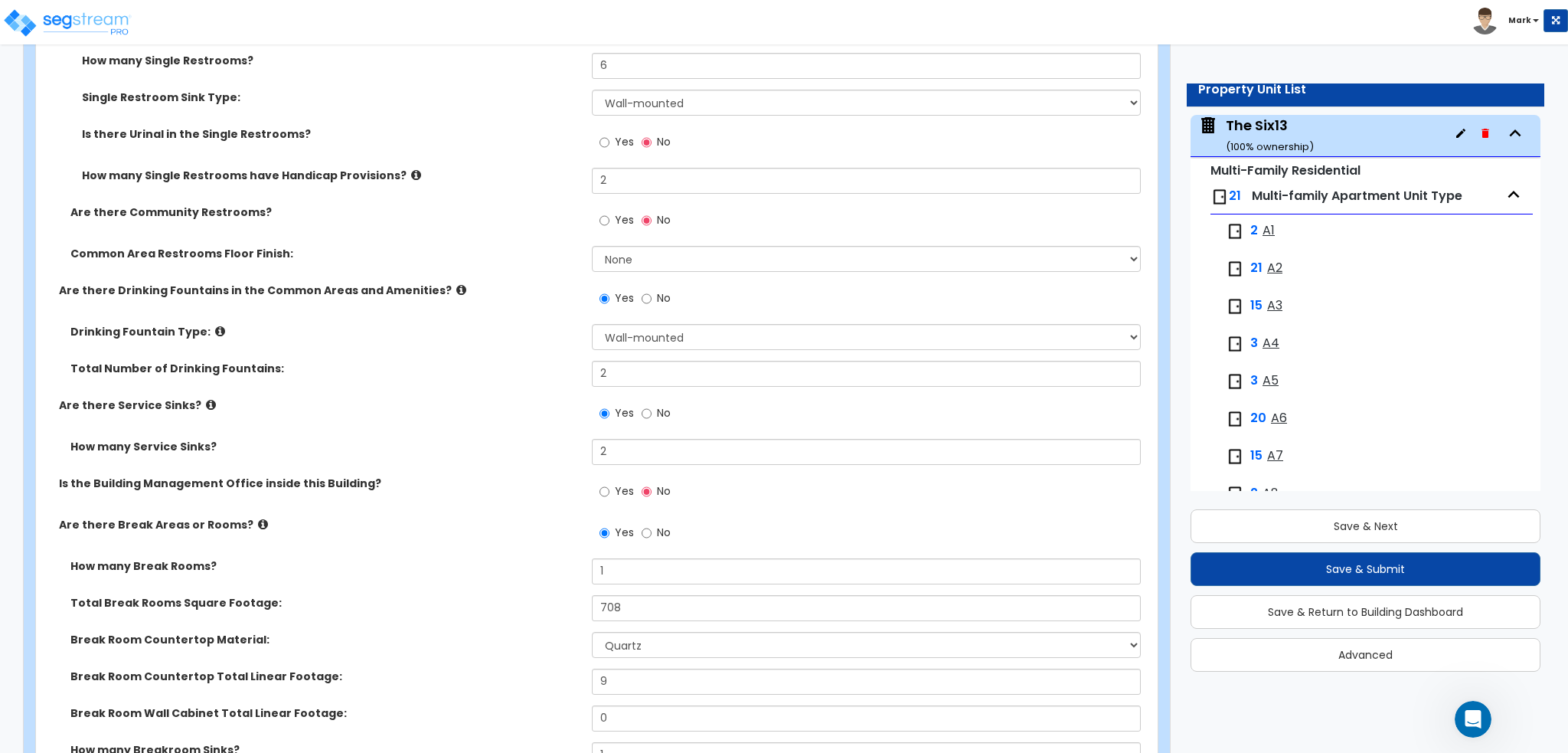
scroll to position [6817, 0]
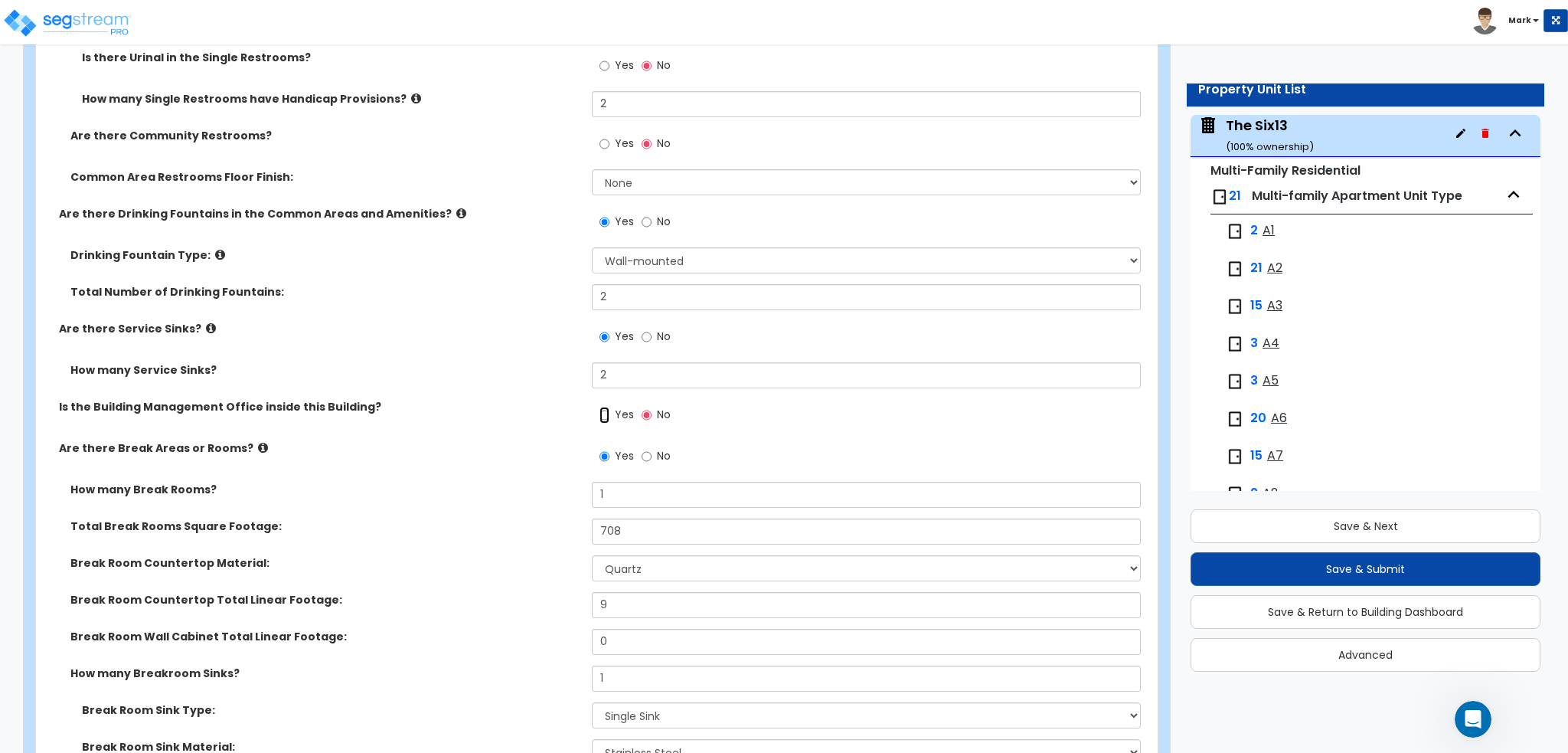
click at [607, 416] on input "Yes" at bounding box center [604, 414] width 10 height 17
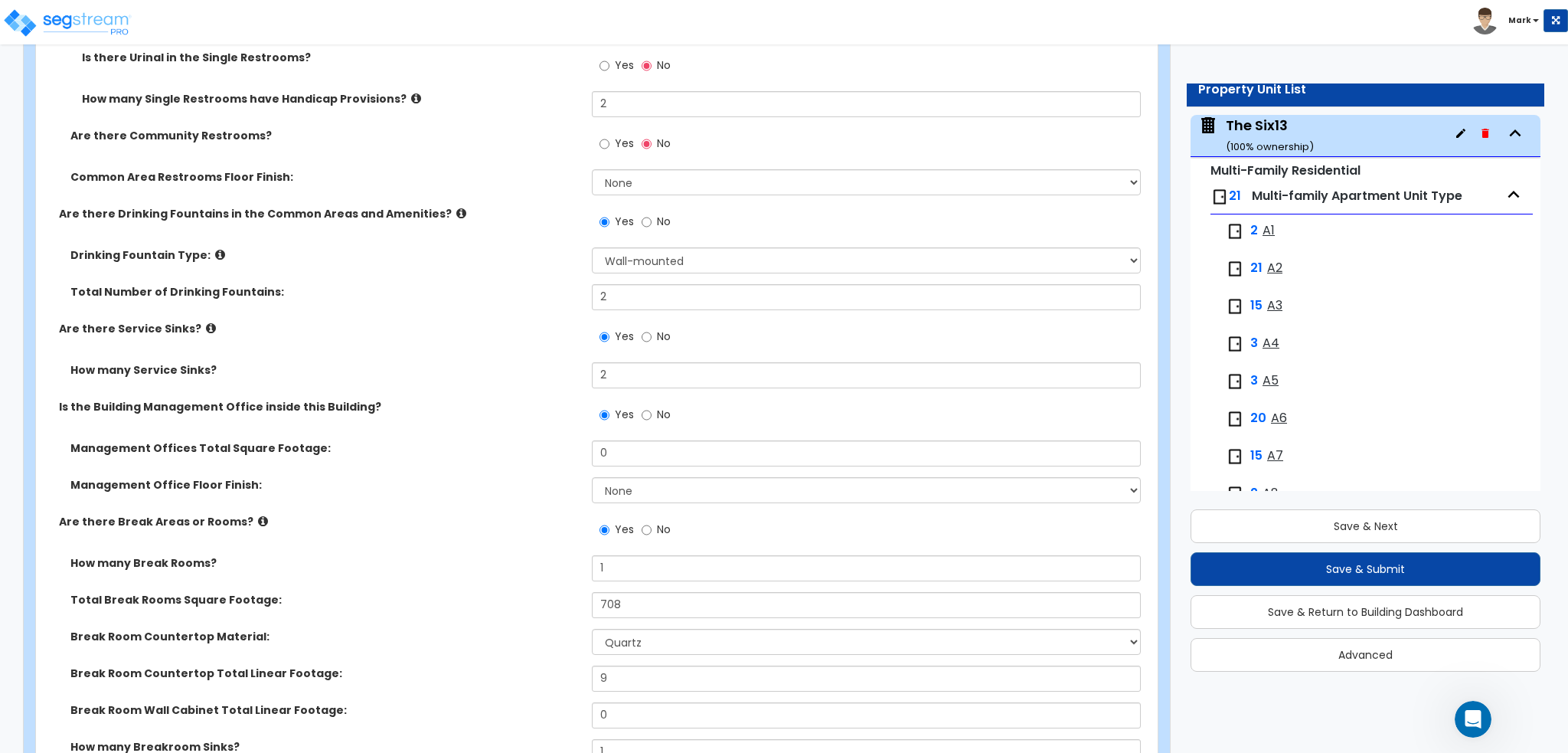
click at [635, 410] on div "Yes No" at bounding box center [635, 416] width 87 height 35
click at [652, 409] on label "No" at bounding box center [656, 416] width 30 height 26
click at [651, 409] on input "No" at bounding box center [646, 414] width 10 height 17
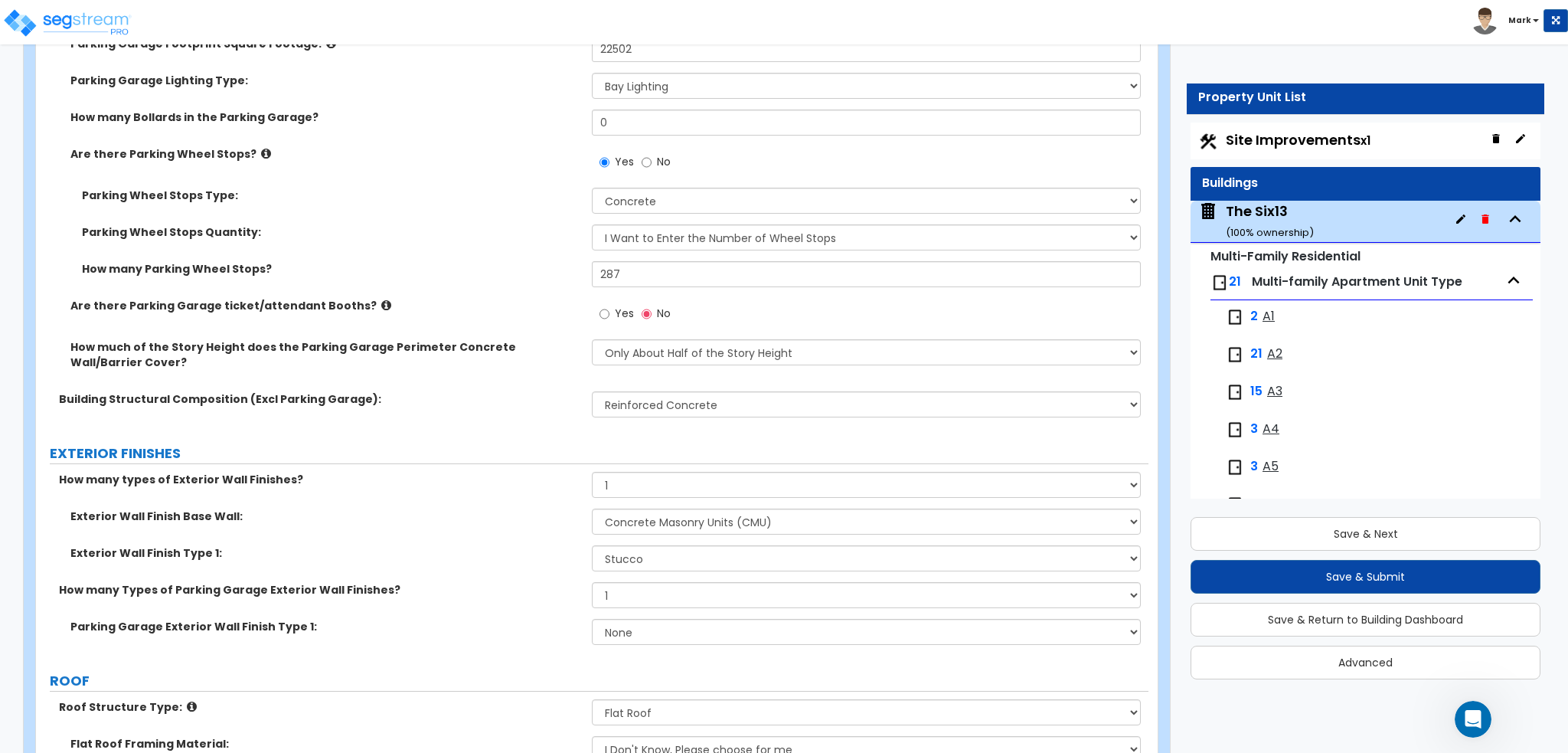
scroll to position [0, 0]
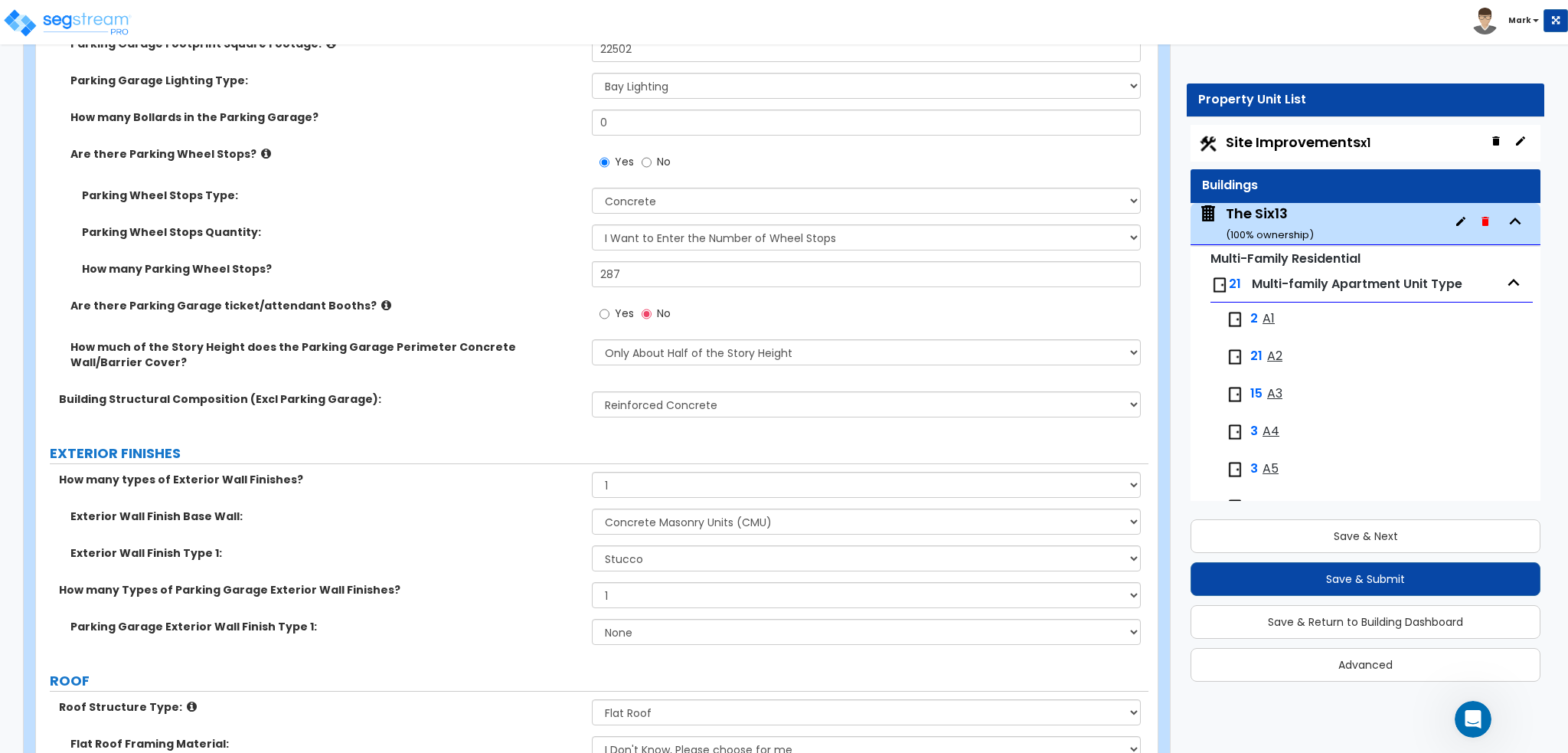
click at [1287, 140] on span "Site Improvements x1" at bounding box center [1297, 142] width 145 height 19
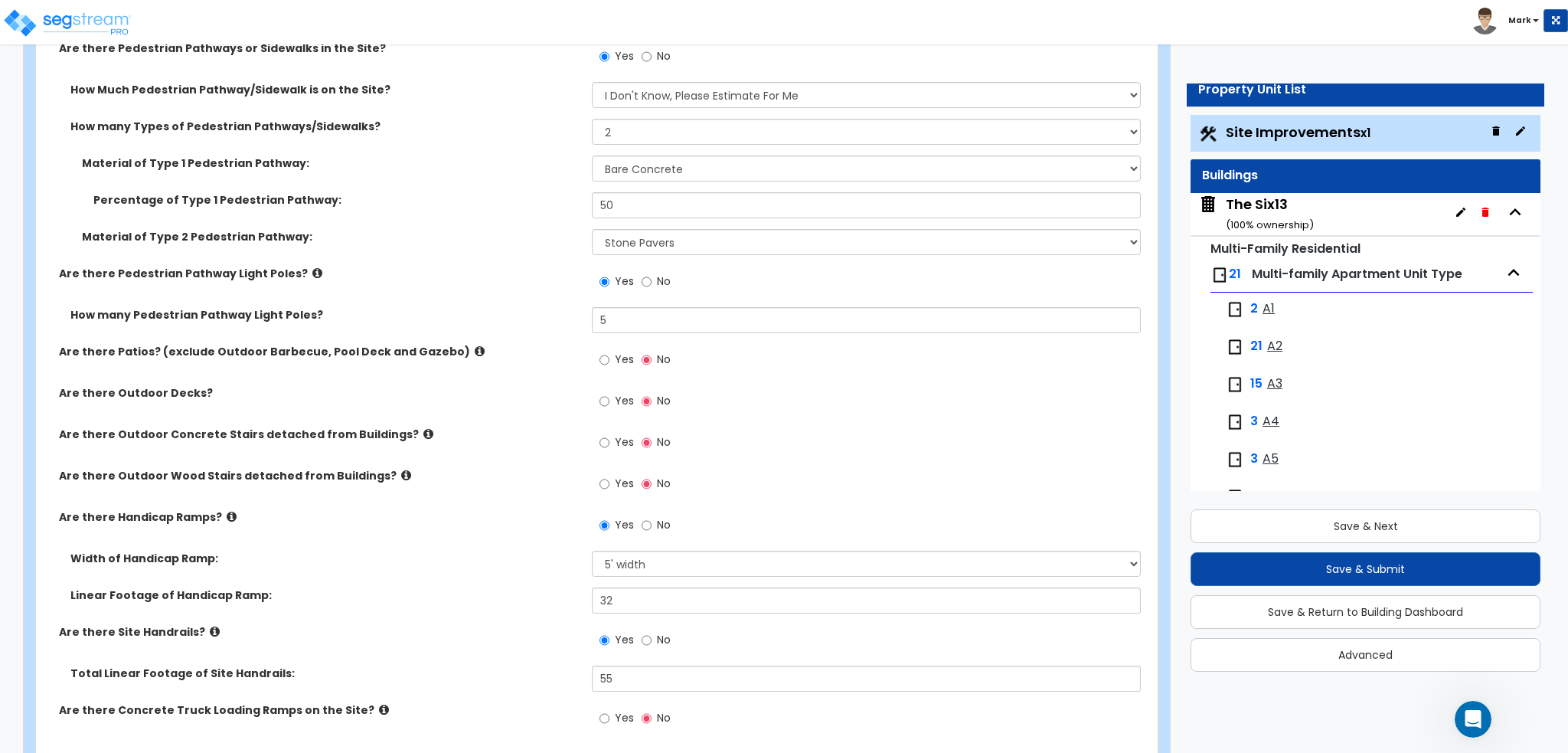
scroll to position [1456, 0]
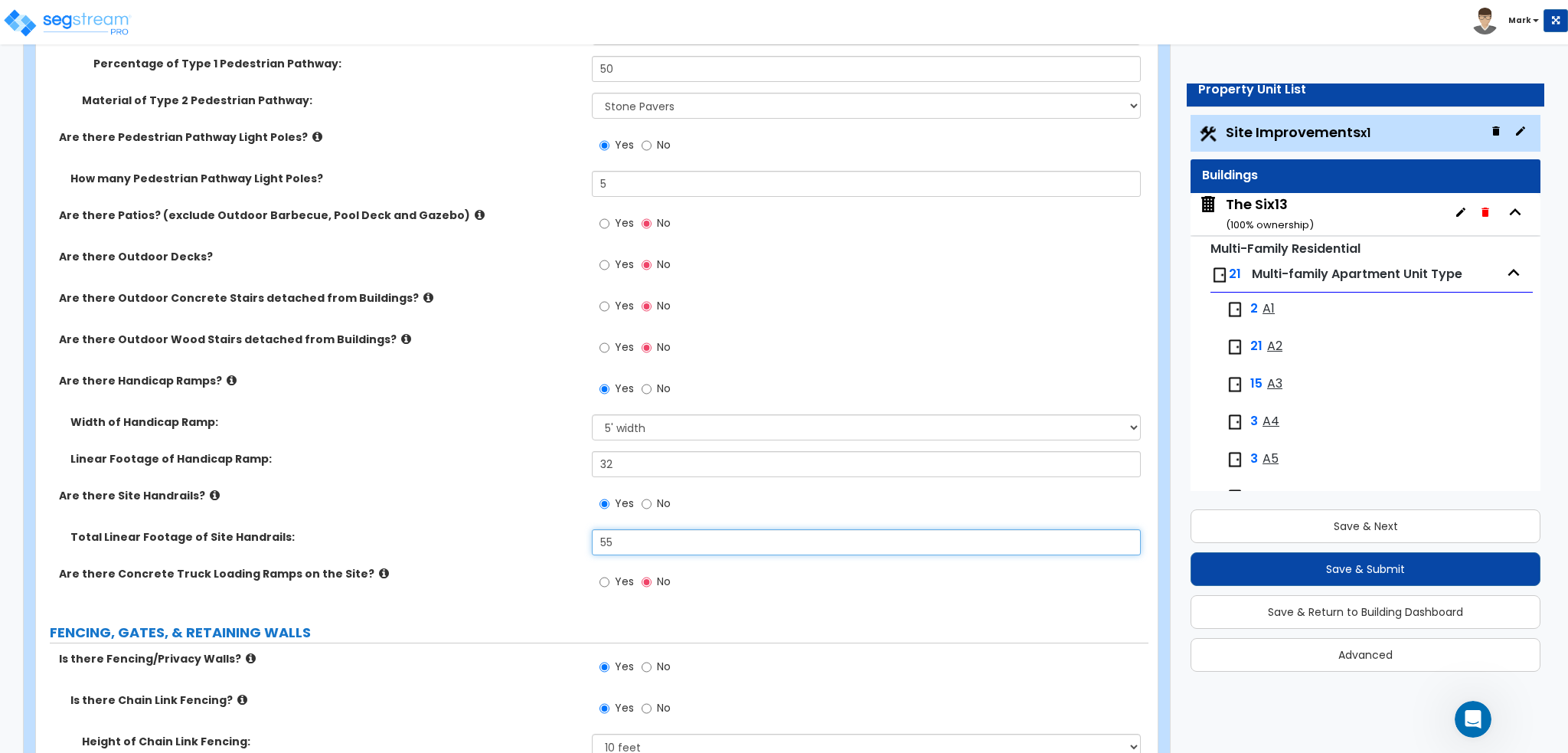
drag, startPoint x: 642, startPoint y: 533, endPoint x: 560, endPoint y: 541, distance: 82.4
click at [561, 540] on div "Total Linear Footage of Site Handrails: 55" at bounding box center [592, 547] width 1113 height 36
click at [513, 465] on div "Linear Footage of Handicap Ramp: 32" at bounding box center [592, 469] width 1113 height 36
drag, startPoint x: 655, startPoint y: 551, endPoint x: 535, endPoint y: 557, distance: 120.1
click at [534, 557] on div "Total Linear Footage of Site Handrails: 405" at bounding box center [592, 547] width 1113 height 36
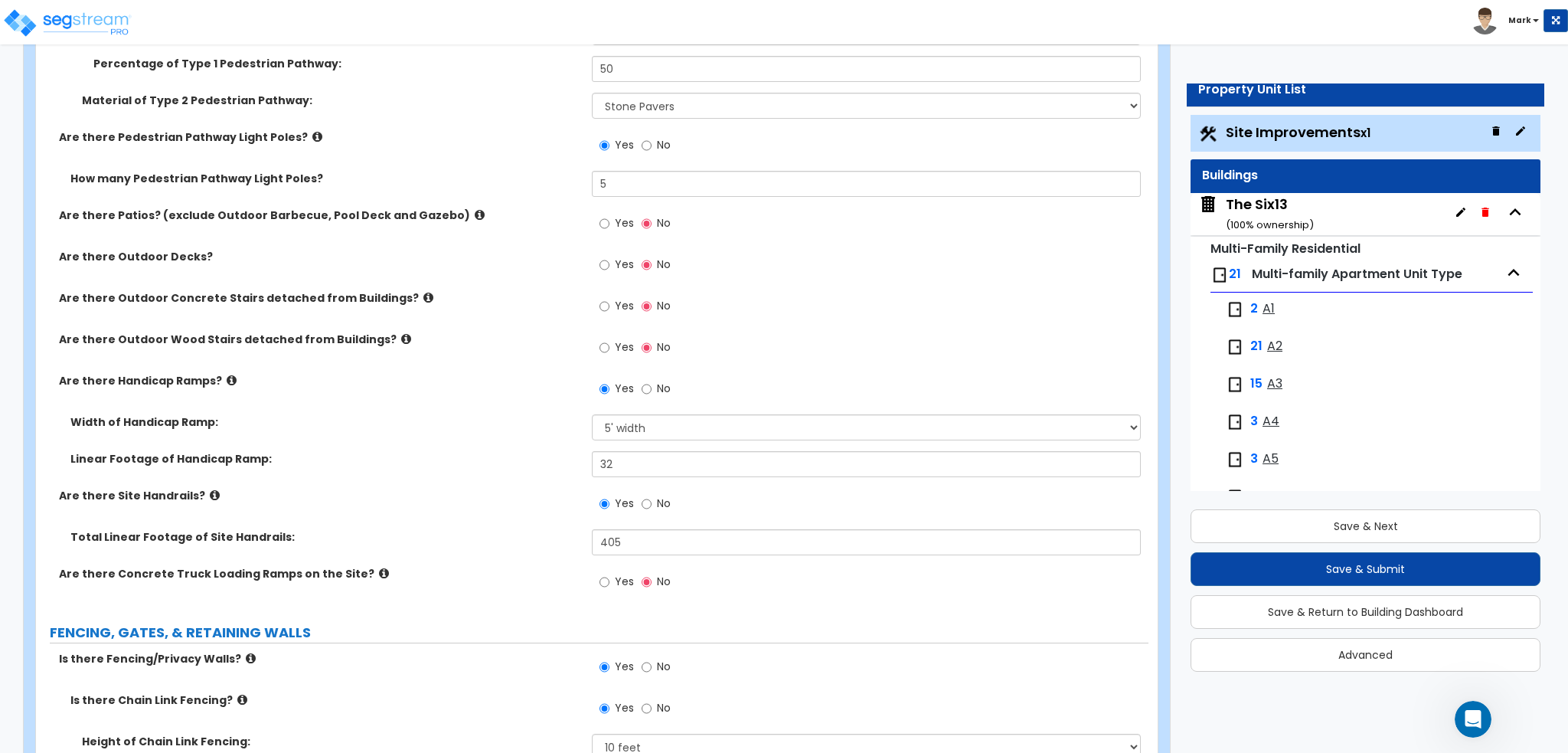
click at [430, 443] on div "Width of Handicap Ramp: Please Choose One 3' width 5' width" at bounding box center [592, 432] width 1113 height 36
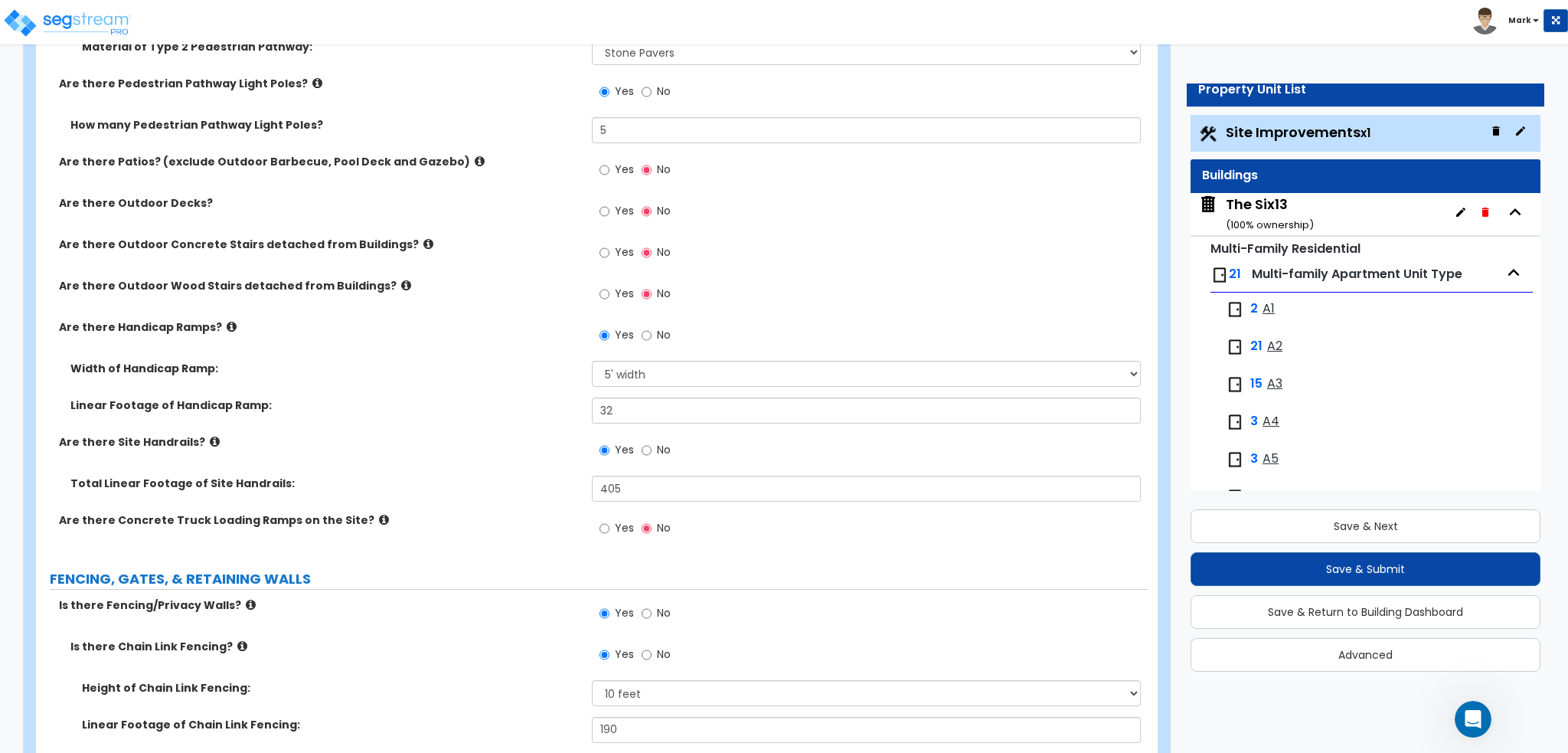
scroll to position [1532, 0]
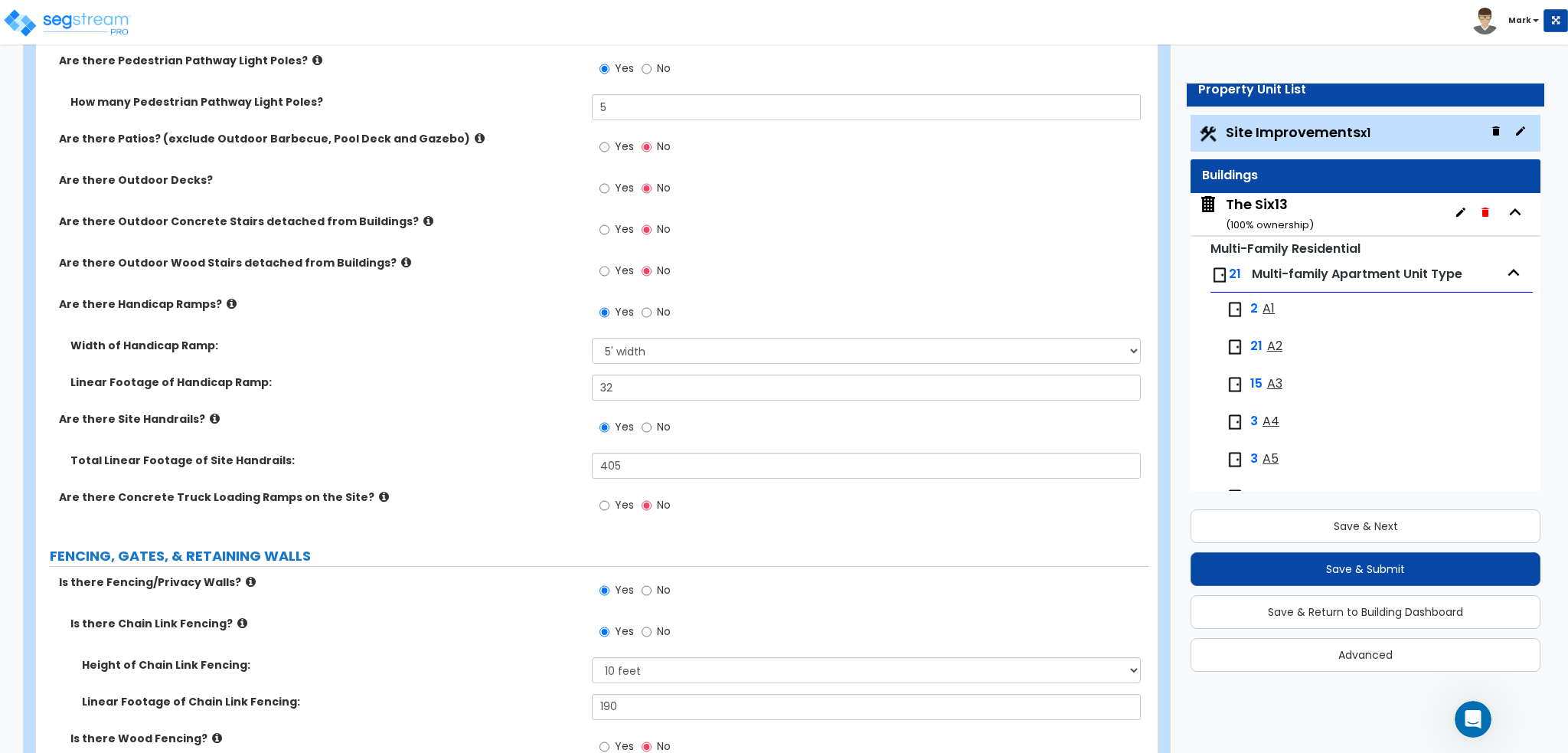
click at [379, 495] on icon at bounding box center [384, 497] width 10 height 12
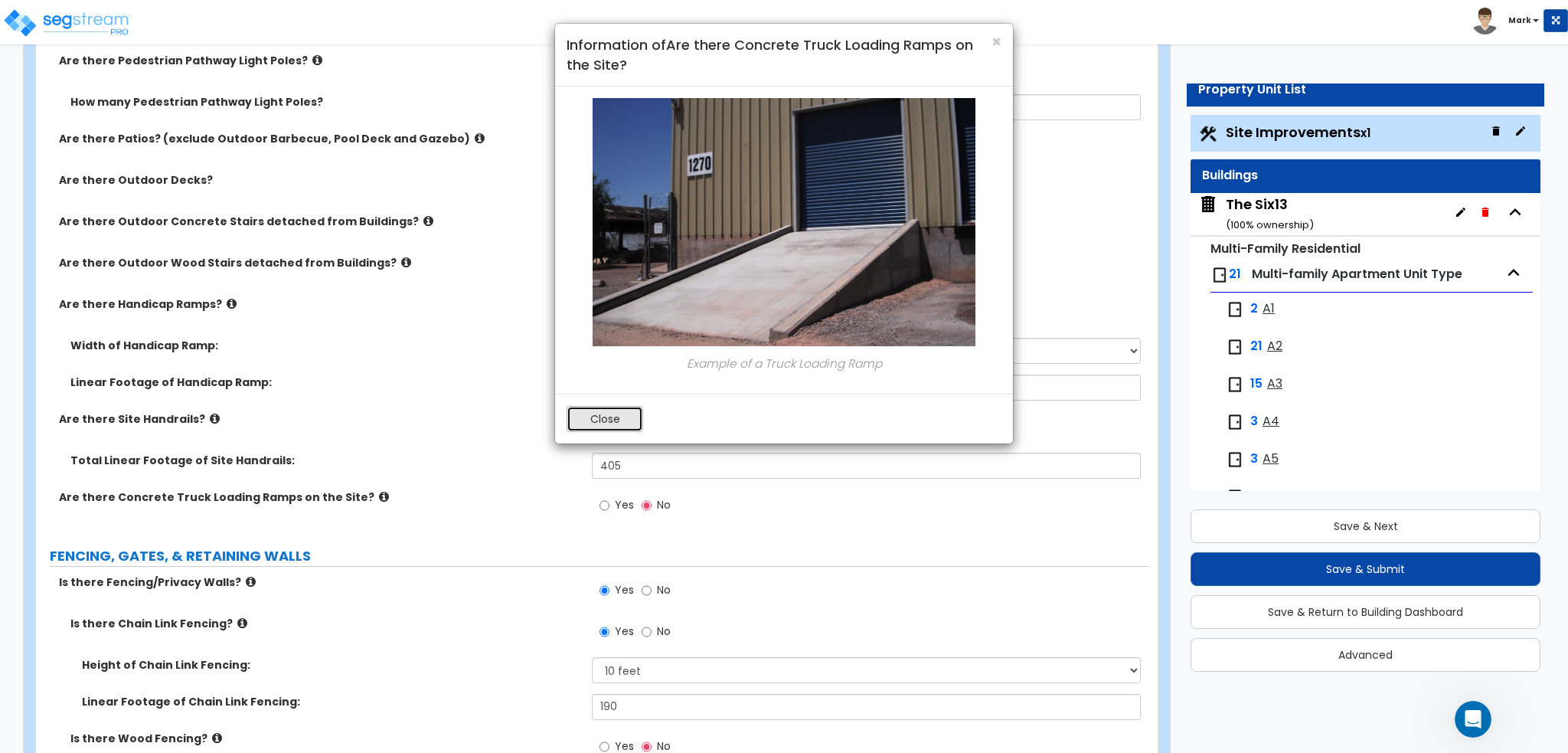
click at [607, 418] on button "Close" at bounding box center [605, 418] width 77 height 26
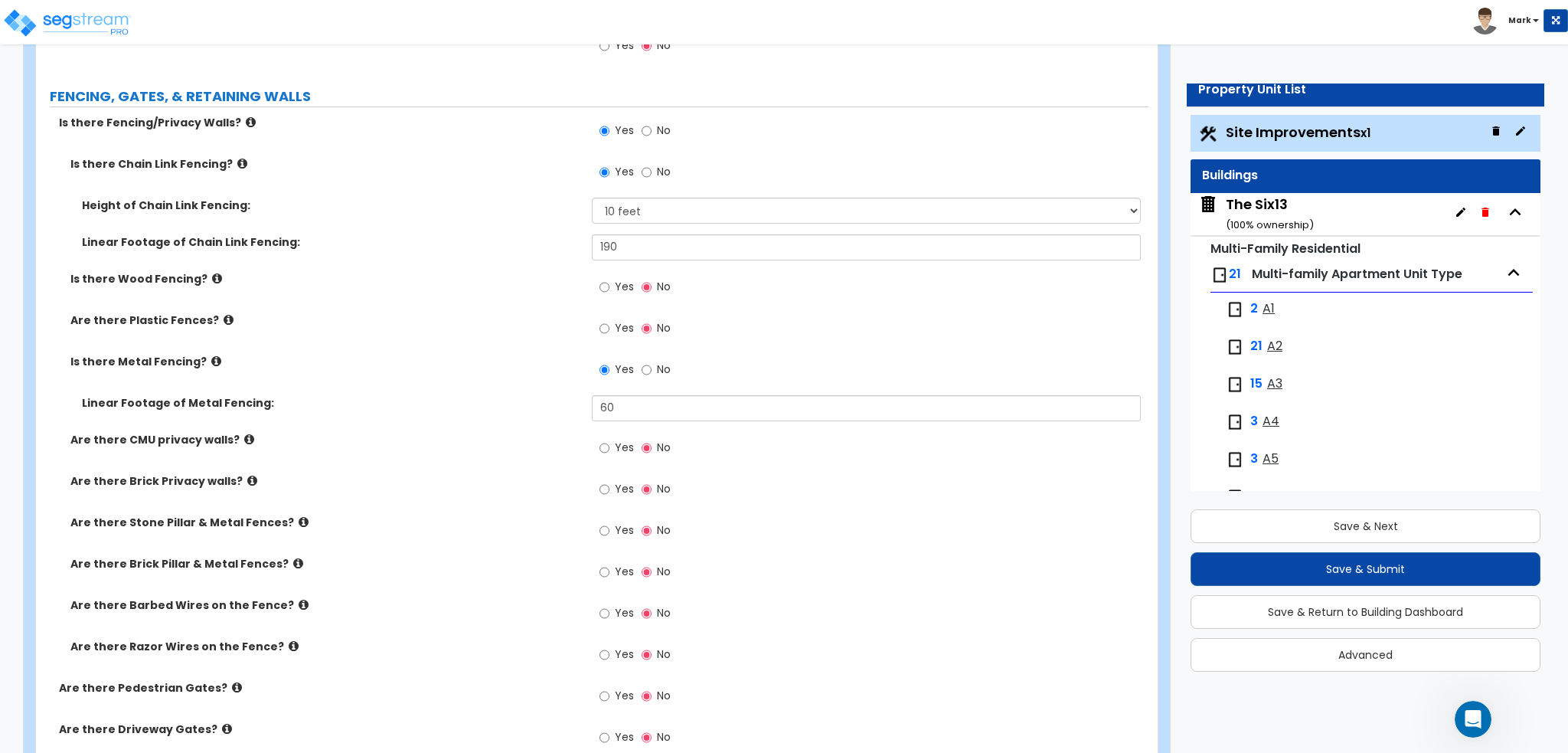
scroll to position [2068, 0]
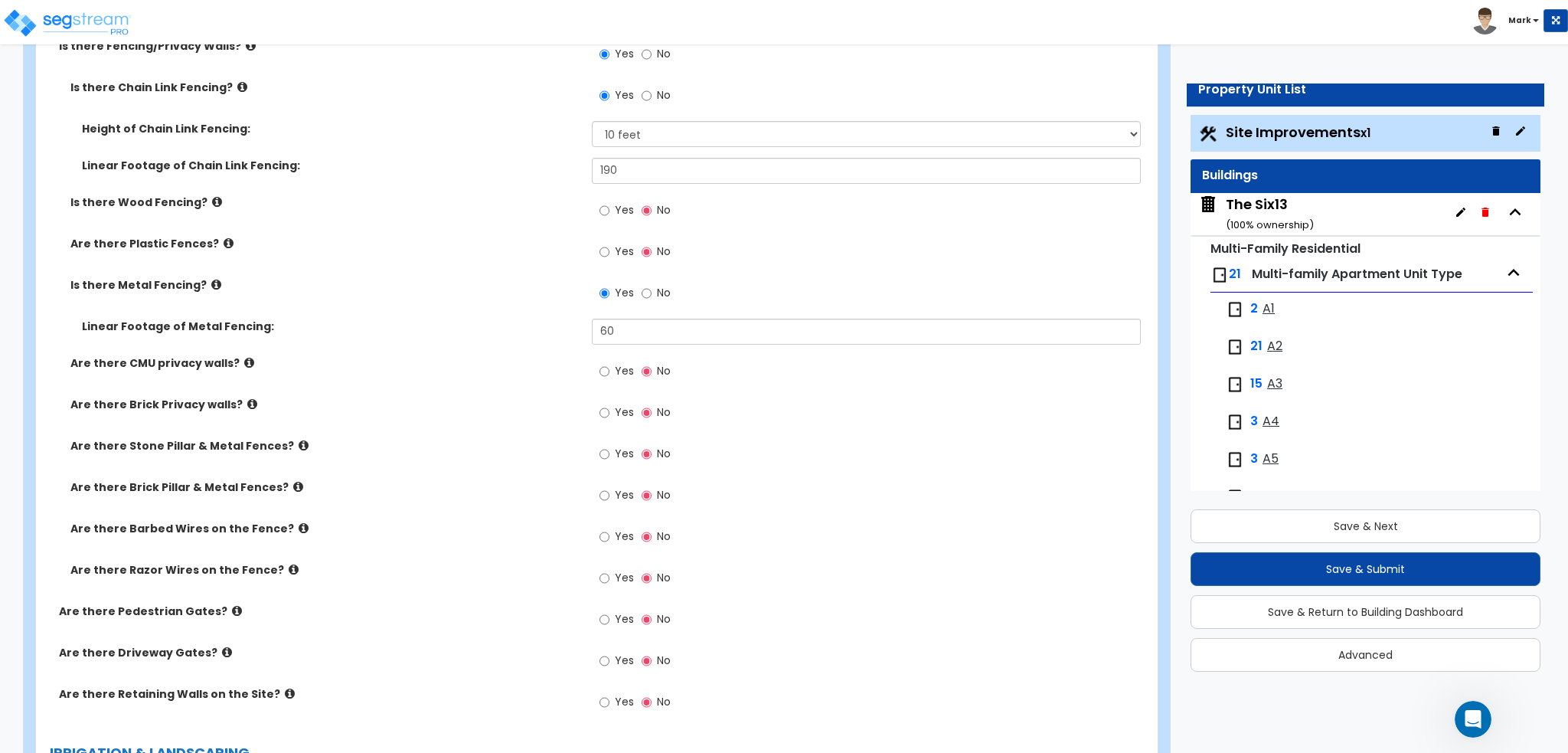
click at [212, 198] on icon at bounding box center [217, 202] width 10 height 12
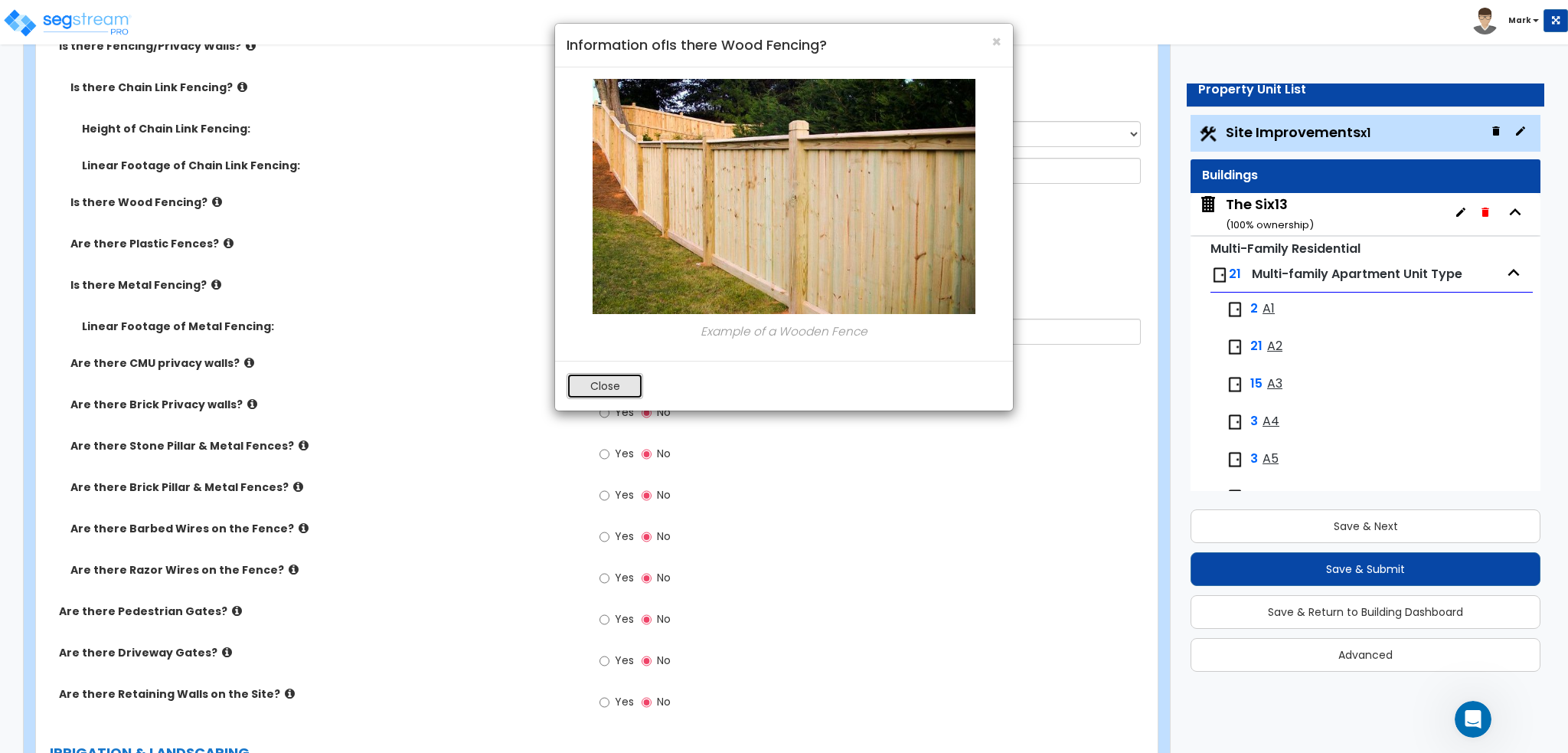
click at [592, 378] on button "Close" at bounding box center [605, 386] width 77 height 26
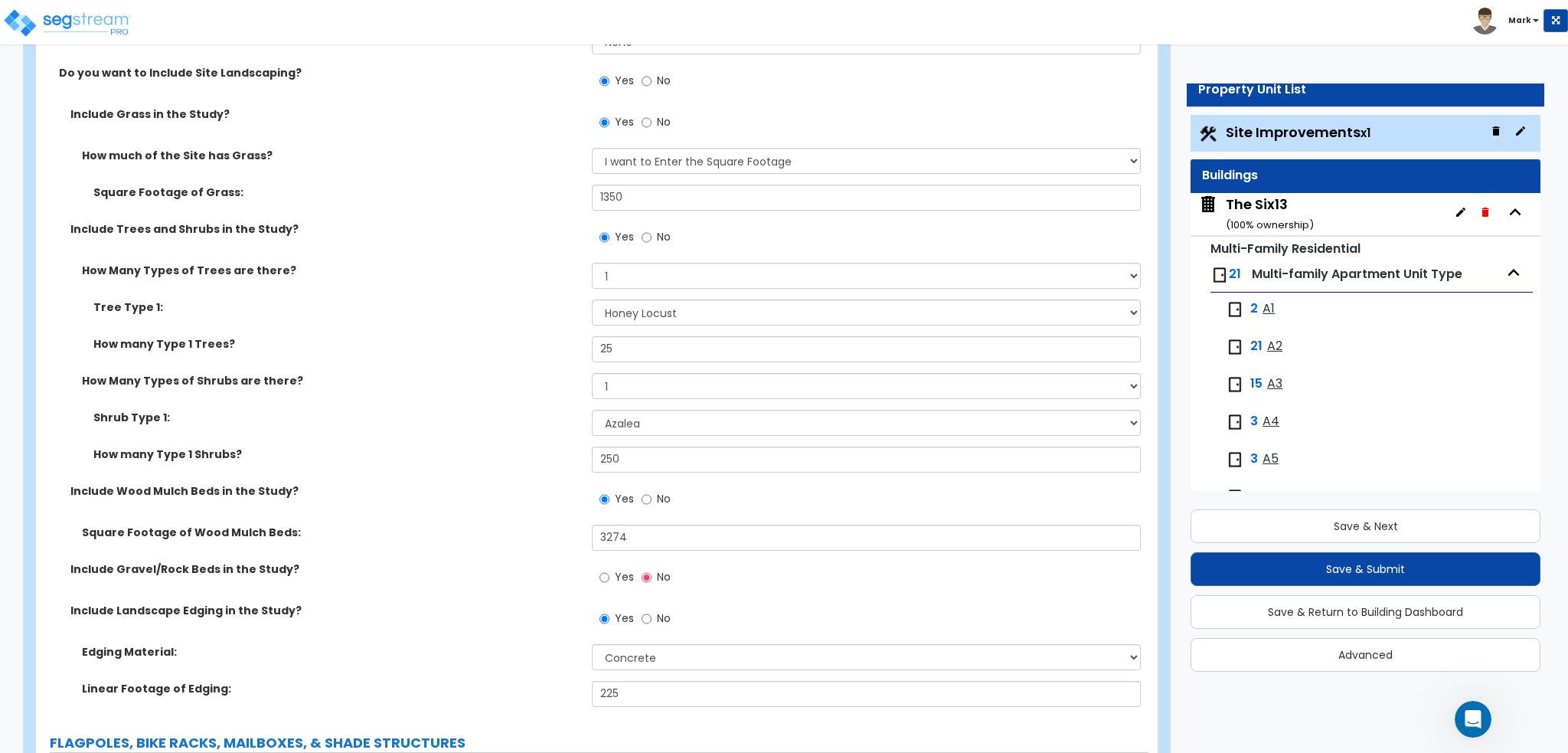
scroll to position [2834, 0]
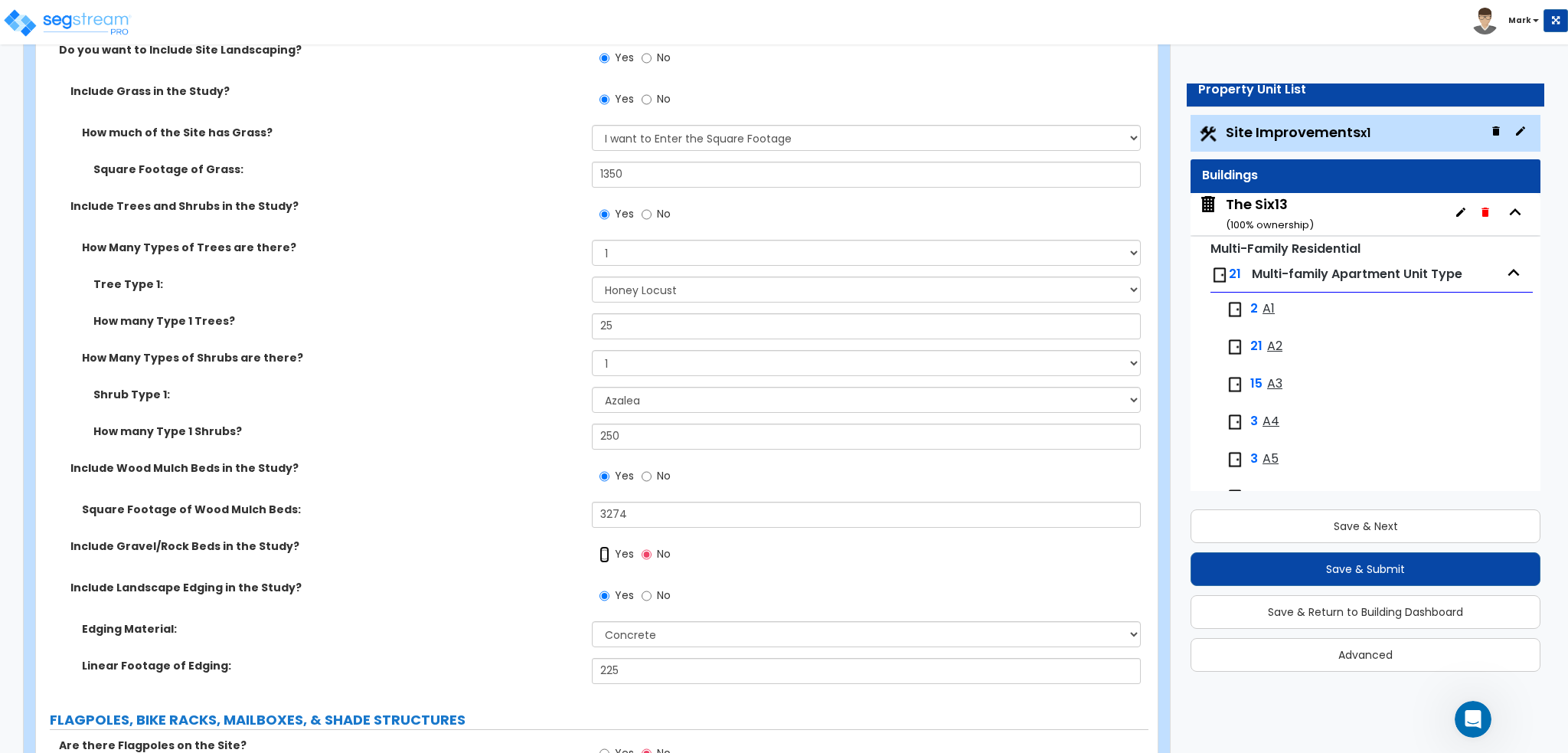
click at [603, 553] on input "Yes" at bounding box center [604, 554] width 10 height 17
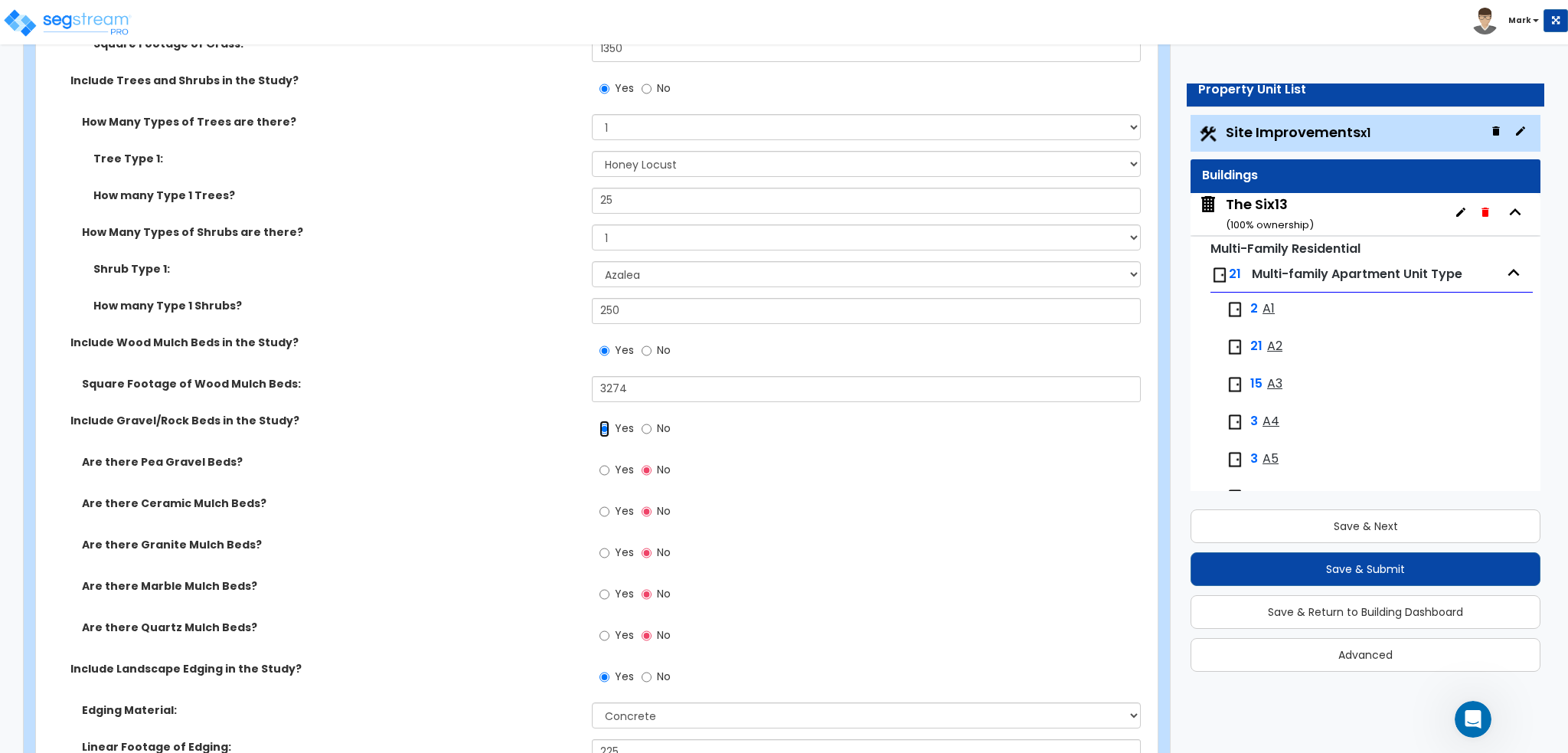
scroll to position [2987, 0]
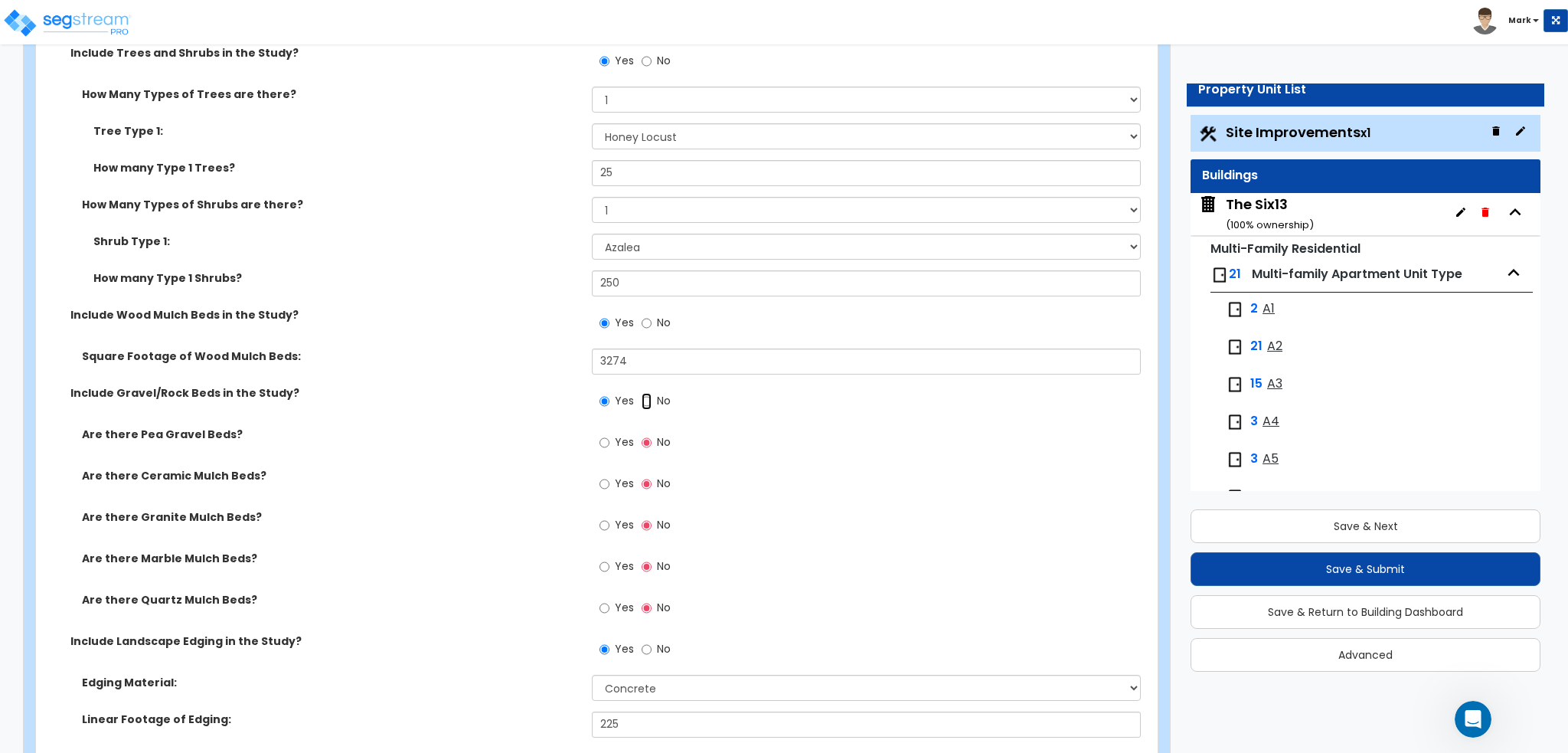
click at [647, 405] on input "No" at bounding box center [646, 401] width 10 height 17
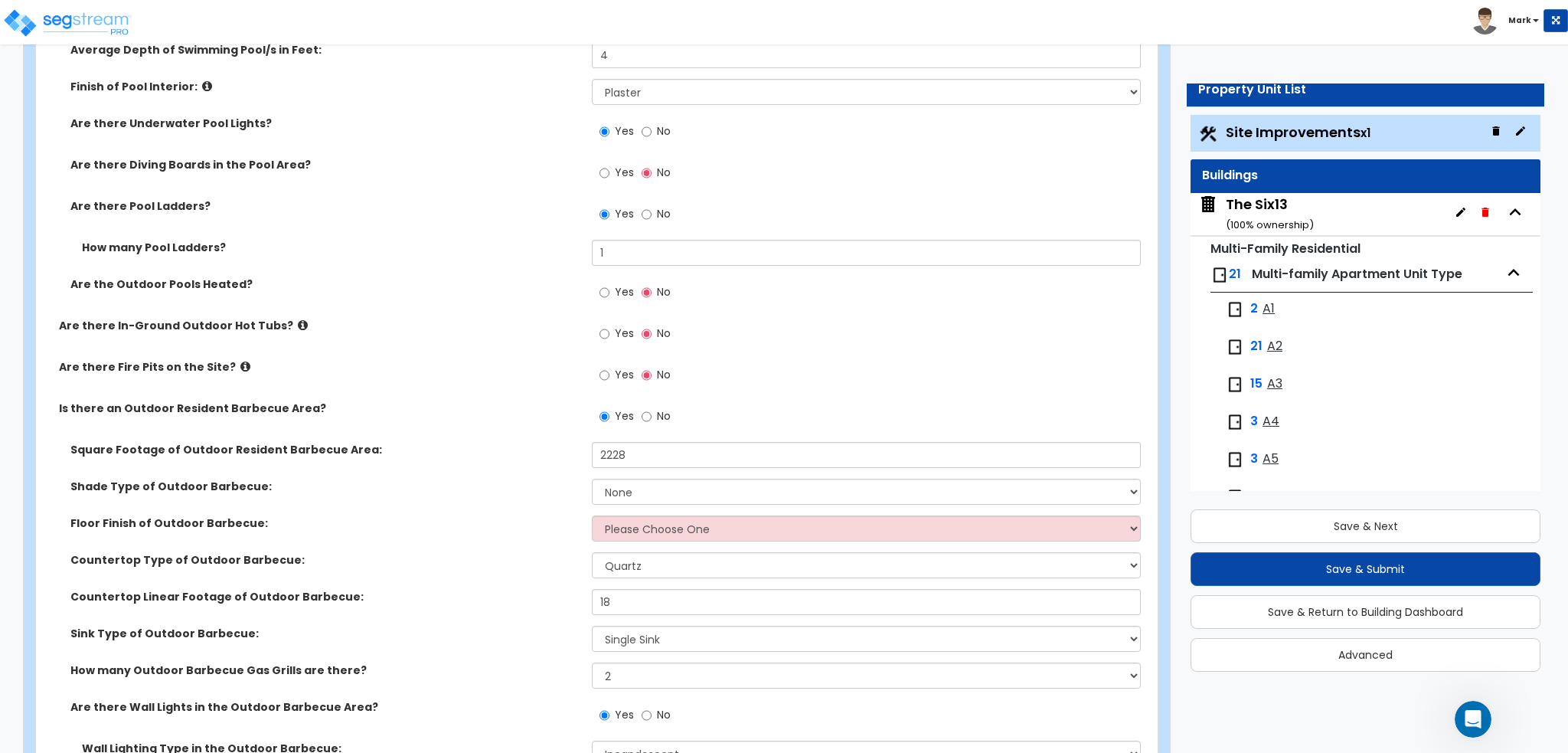
scroll to position [4366, 0]
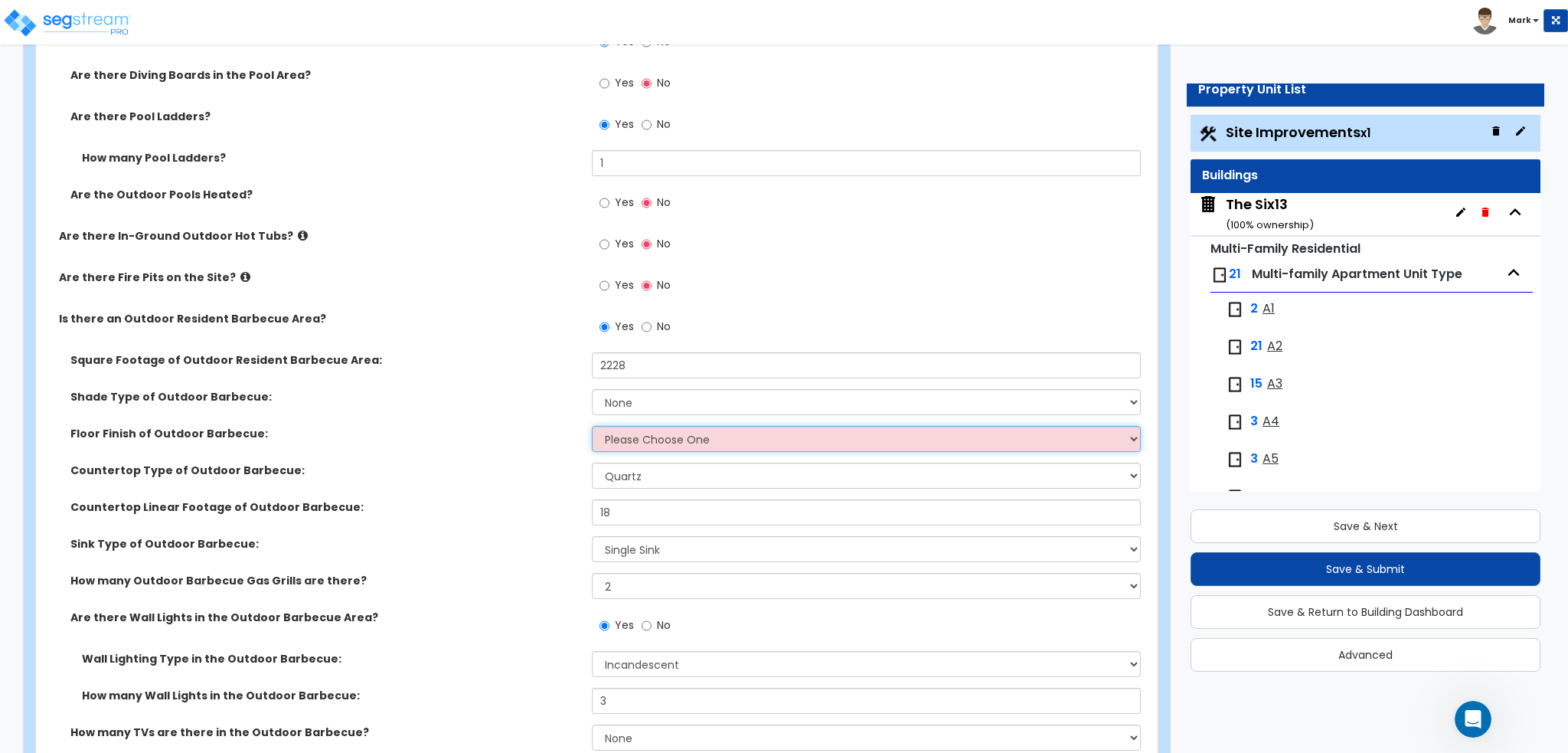
click at [661, 447] on select "Please Choose One Brick Pavers Stone Pavers Concrete" at bounding box center [866, 439] width 548 height 26
click at [592, 426] on select "Please Choose One Brick Pavers Stone Pavers Concrete" at bounding box center [866, 439] width 548 height 26
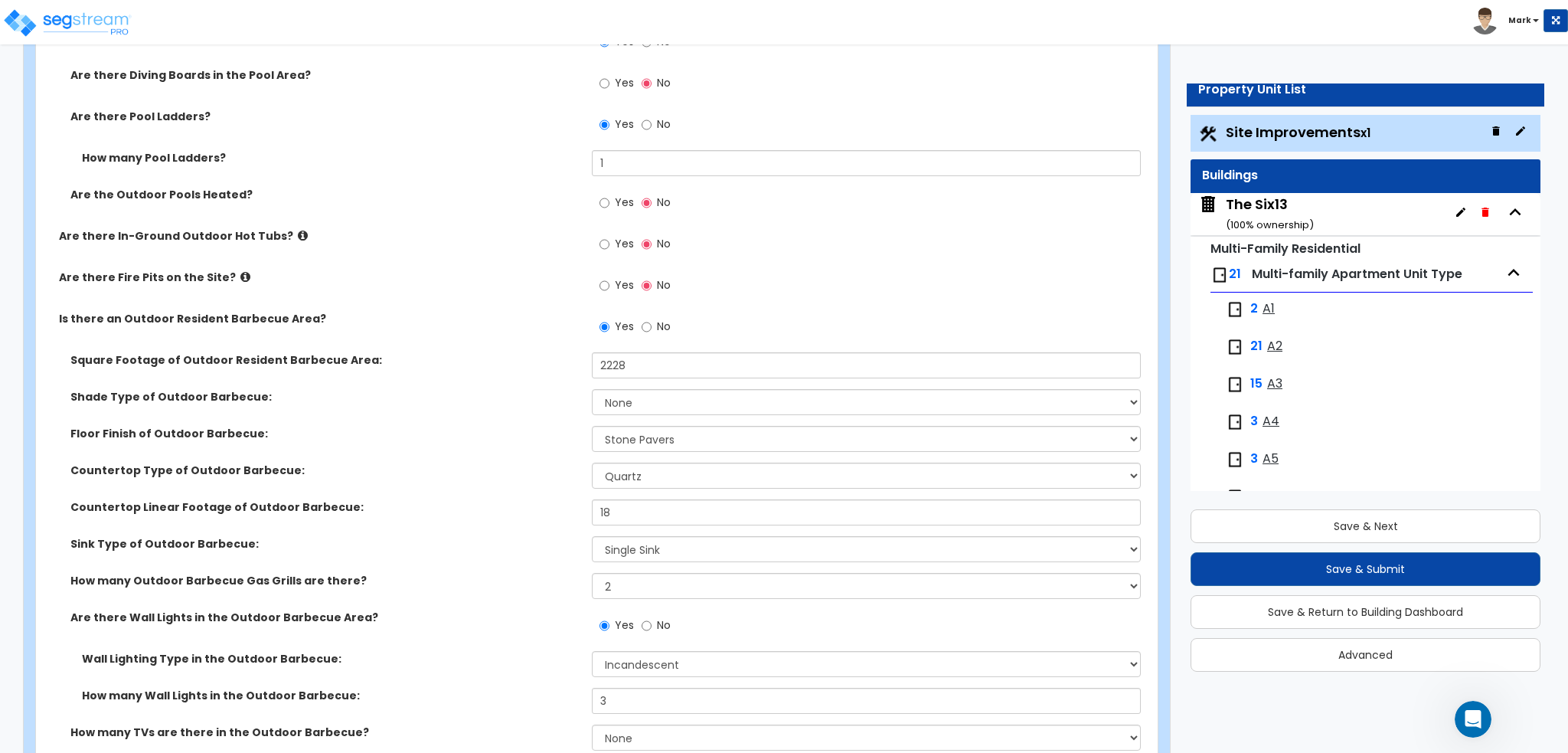
click at [423, 485] on div "Countertop Type of Outdoor Barbecue: Please Choose One Plastic Laminate Solid S…" at bounding box center [592, 480] width 1113 height 36
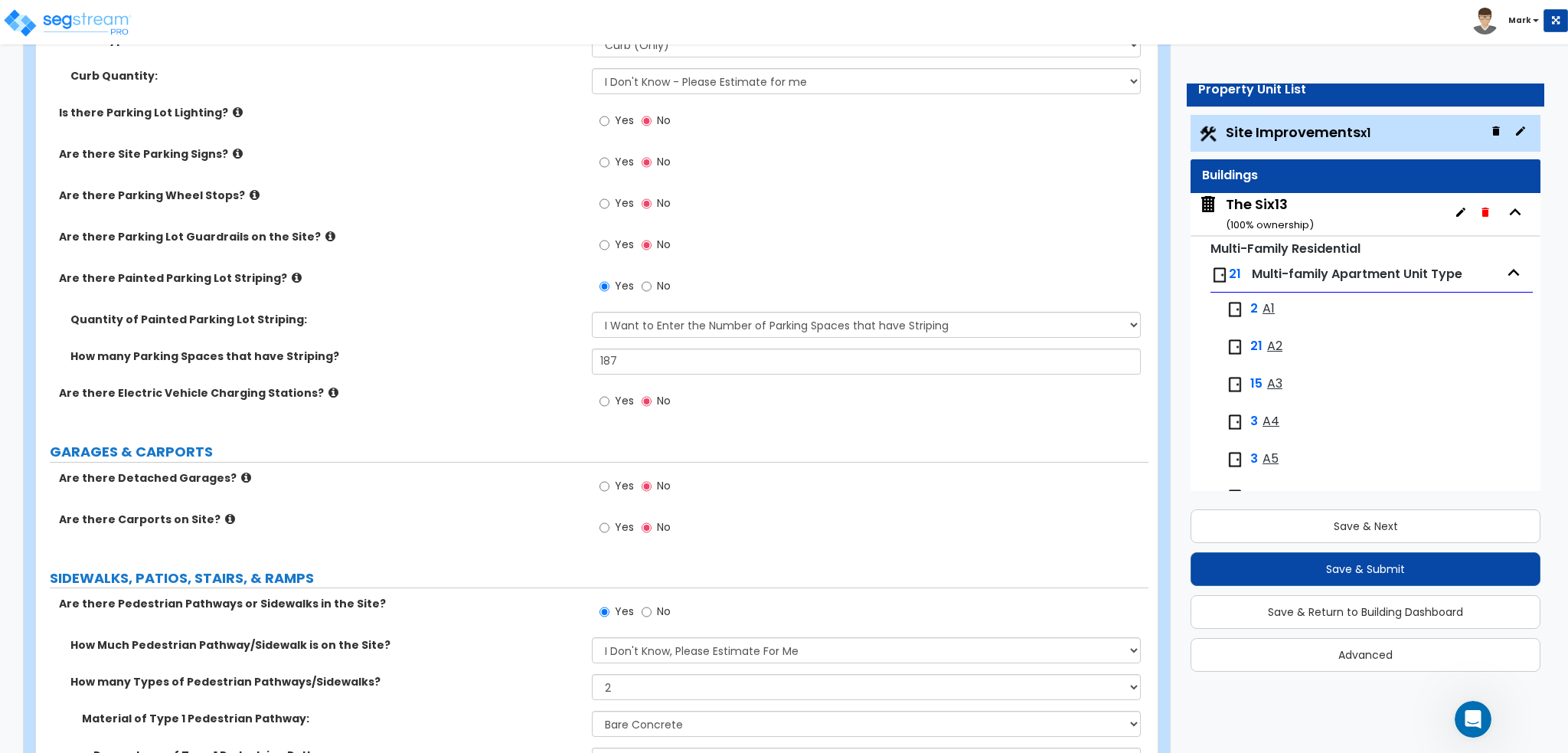
scroll to position [766, 0]
click at [609, 122] on input "Yes" at bounding box center [604, 118] width 10 height 17
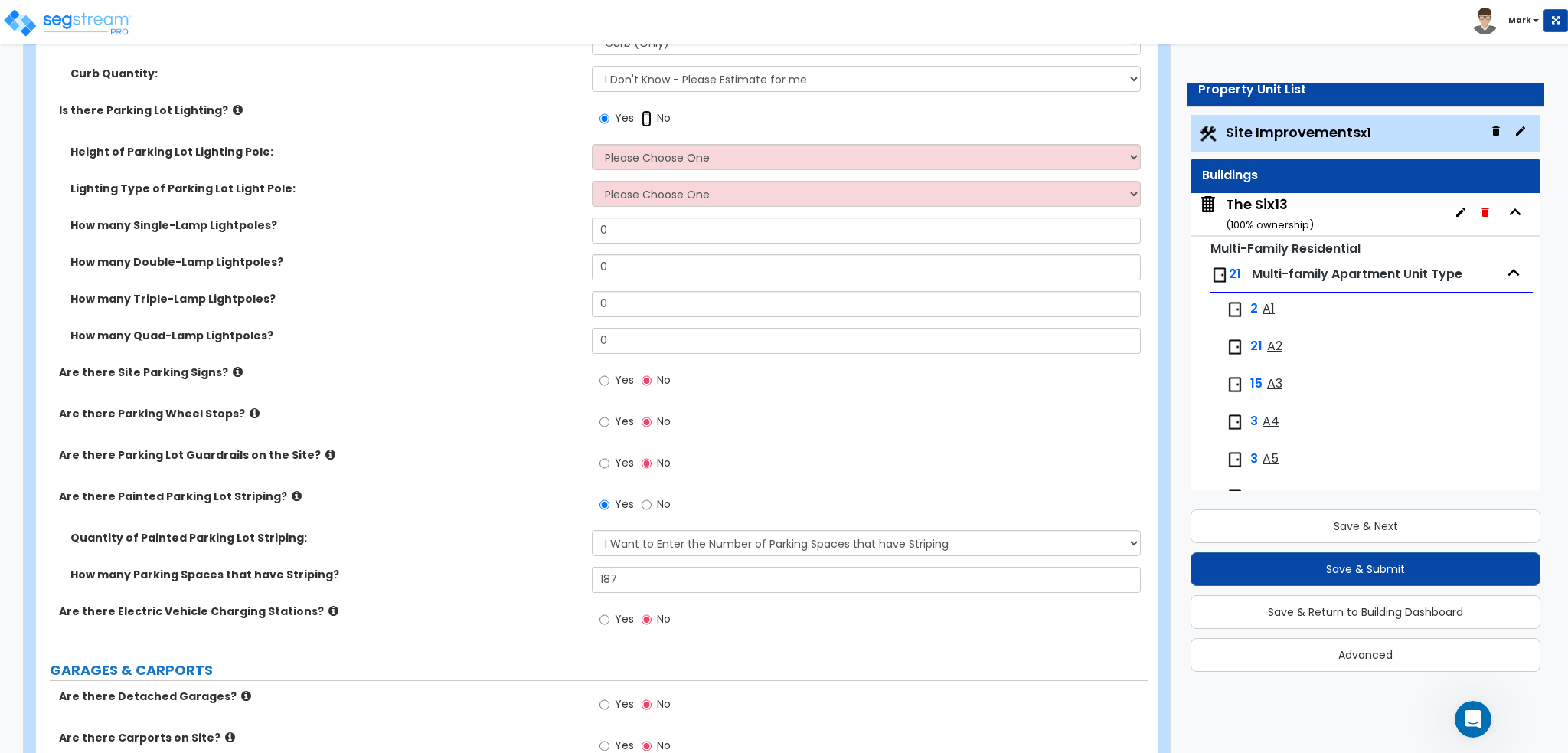
click at [646, 122] on input "No" at bounding box center [646, 118] width 10 height 17
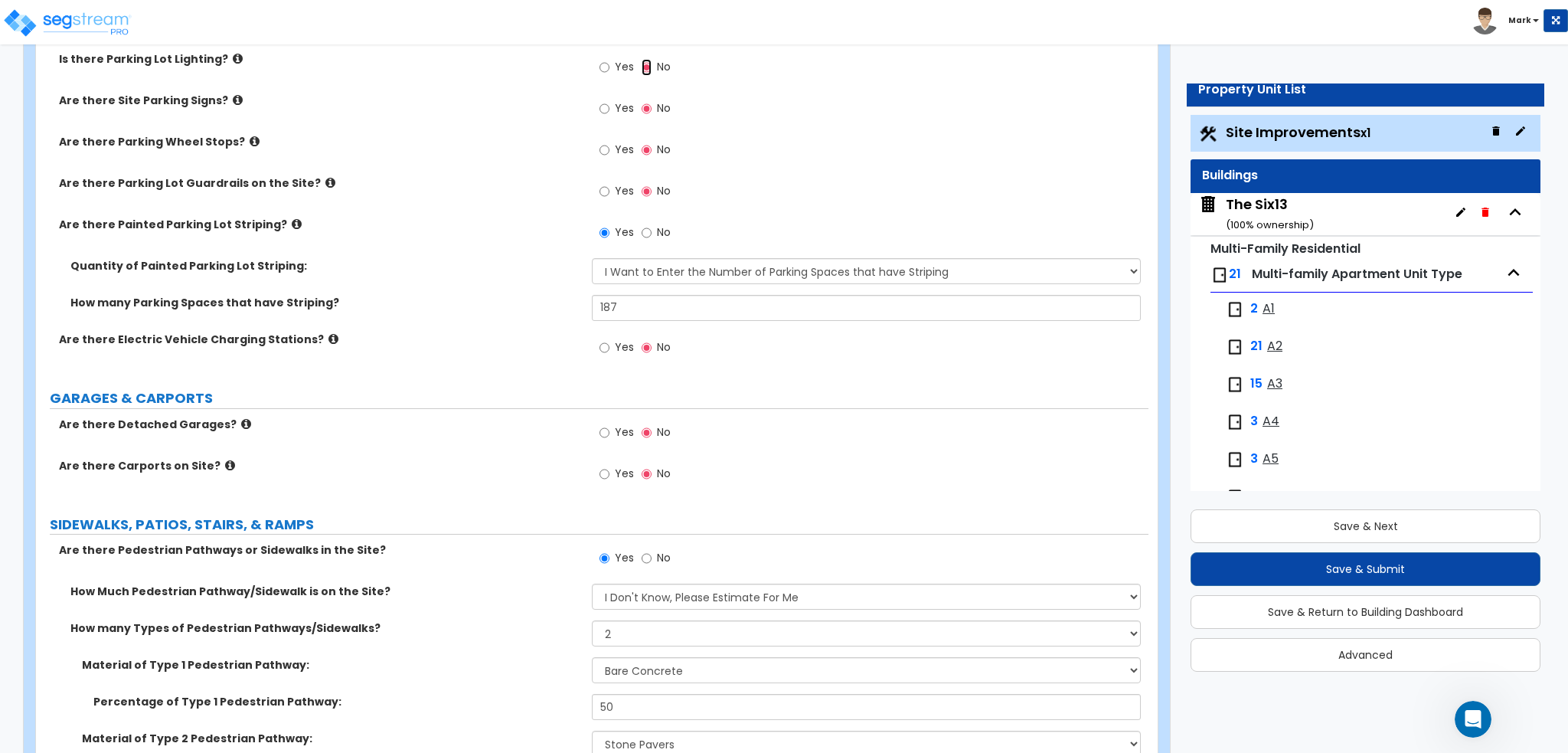
scroll to position [843, 0]
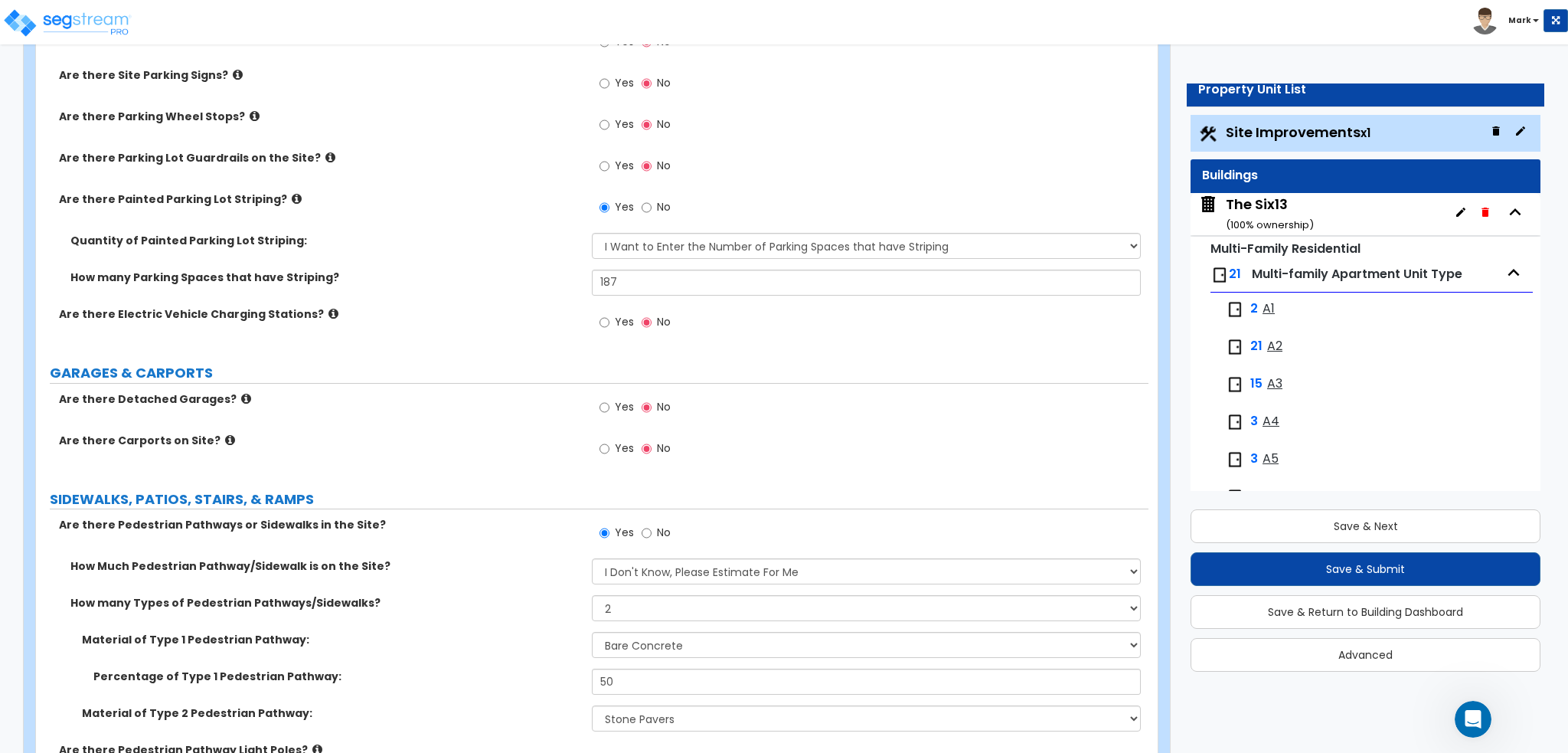
click at [326, 157] on icon at bounding box center [331, 157] width 10 height 12
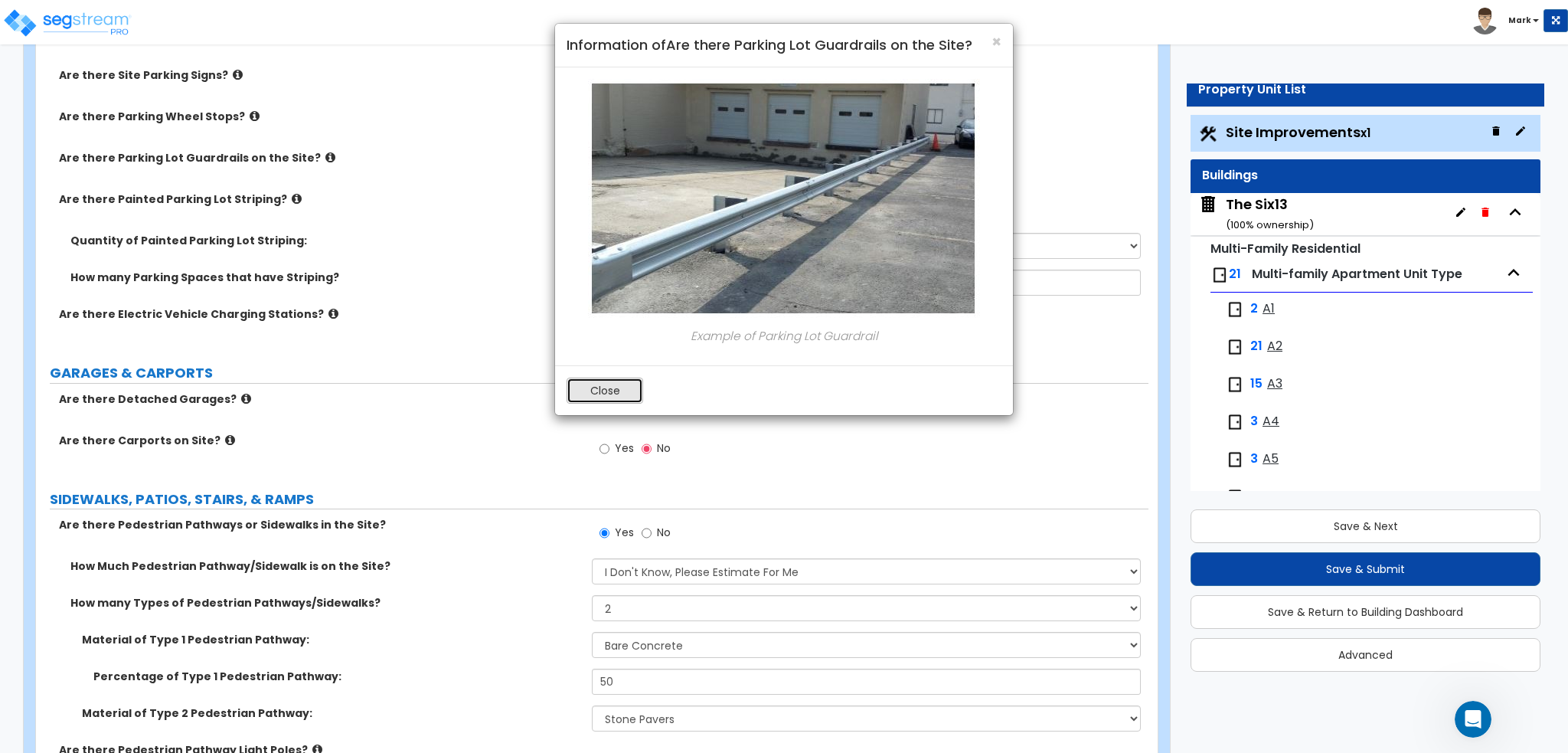
click at [627, 382] on button "Close" at bounding box center [605, 391] width 77 height 26
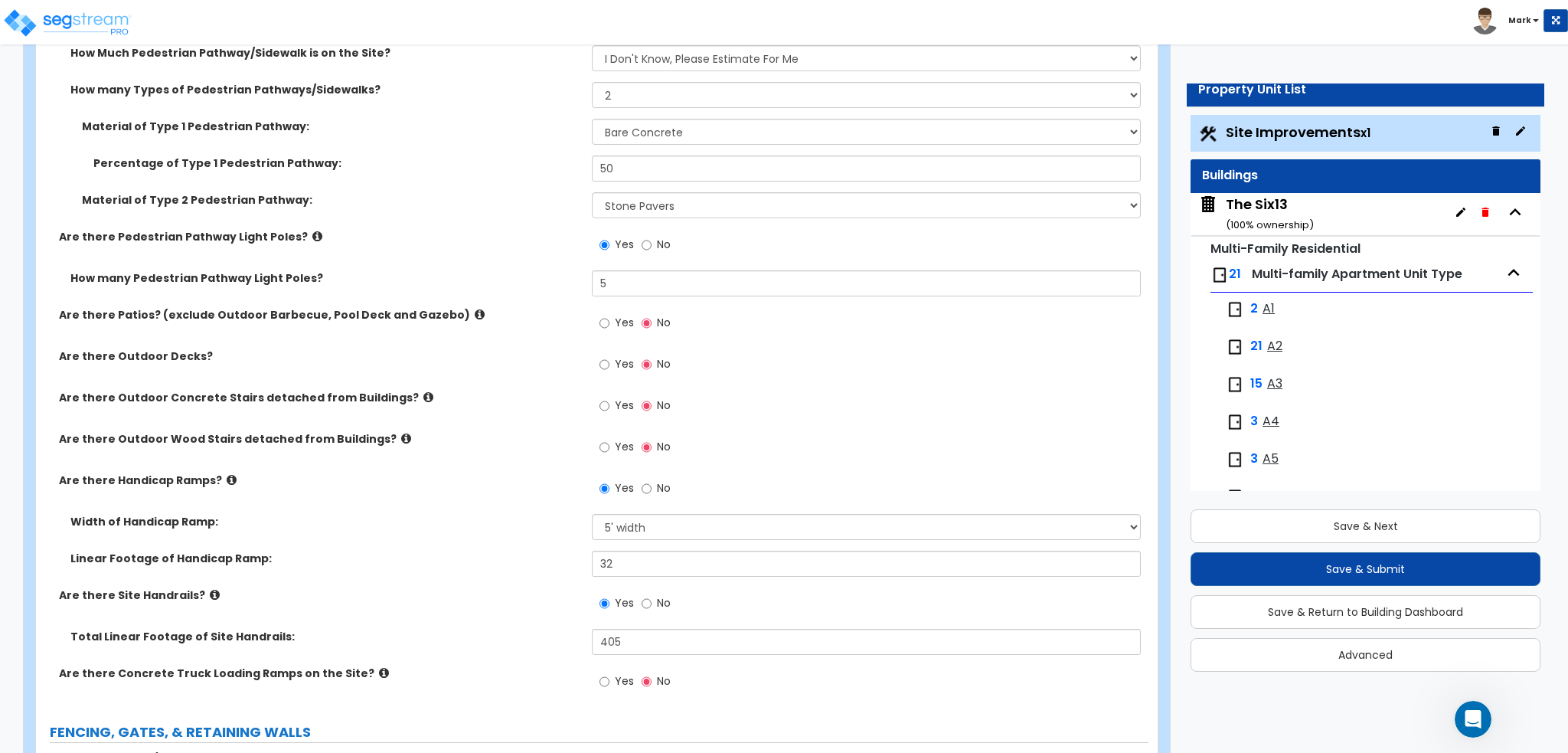
scroll to position [1379, 0]
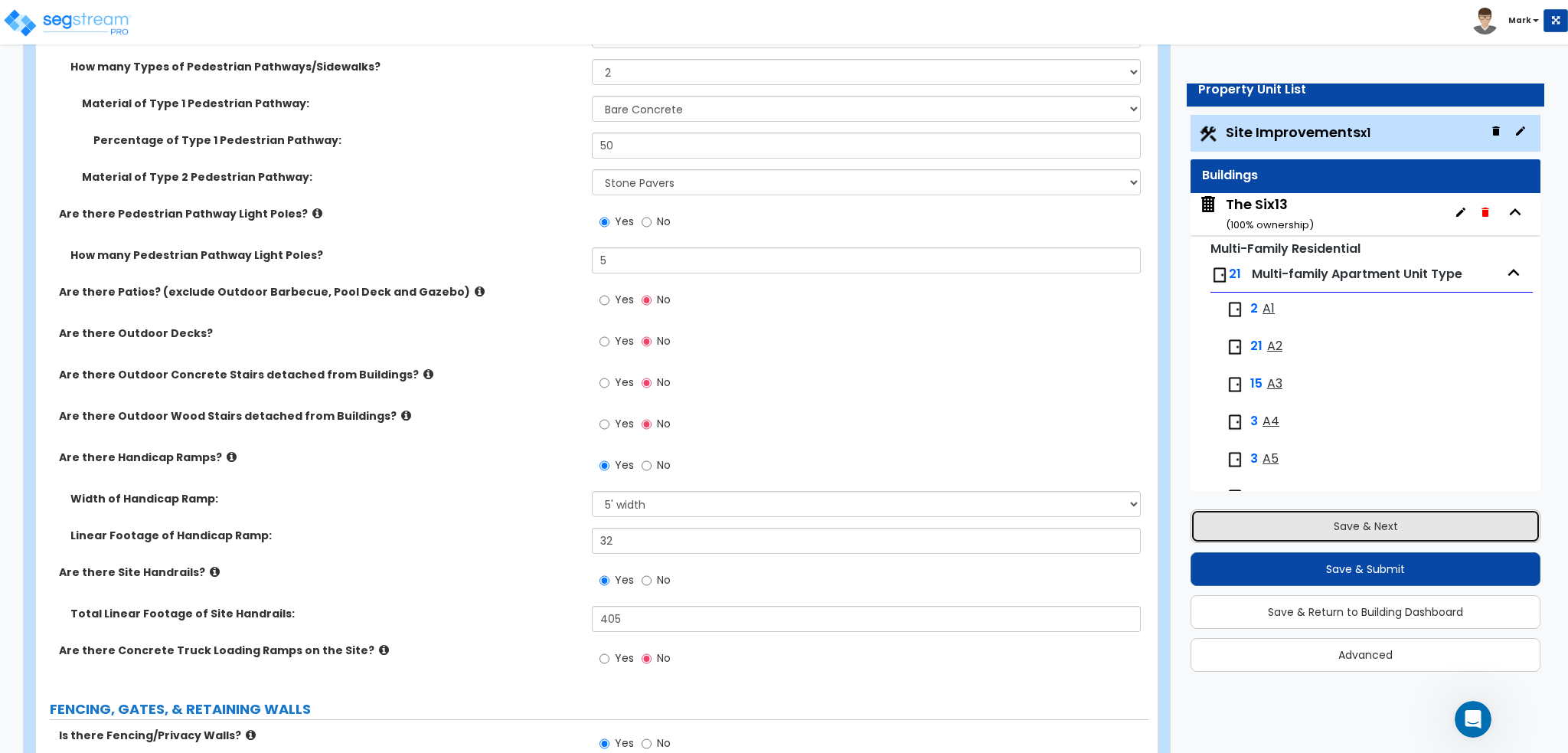
click at [1257, 520] on button "Save & Next" at bounding box center [1365, 526] width 350 height 33
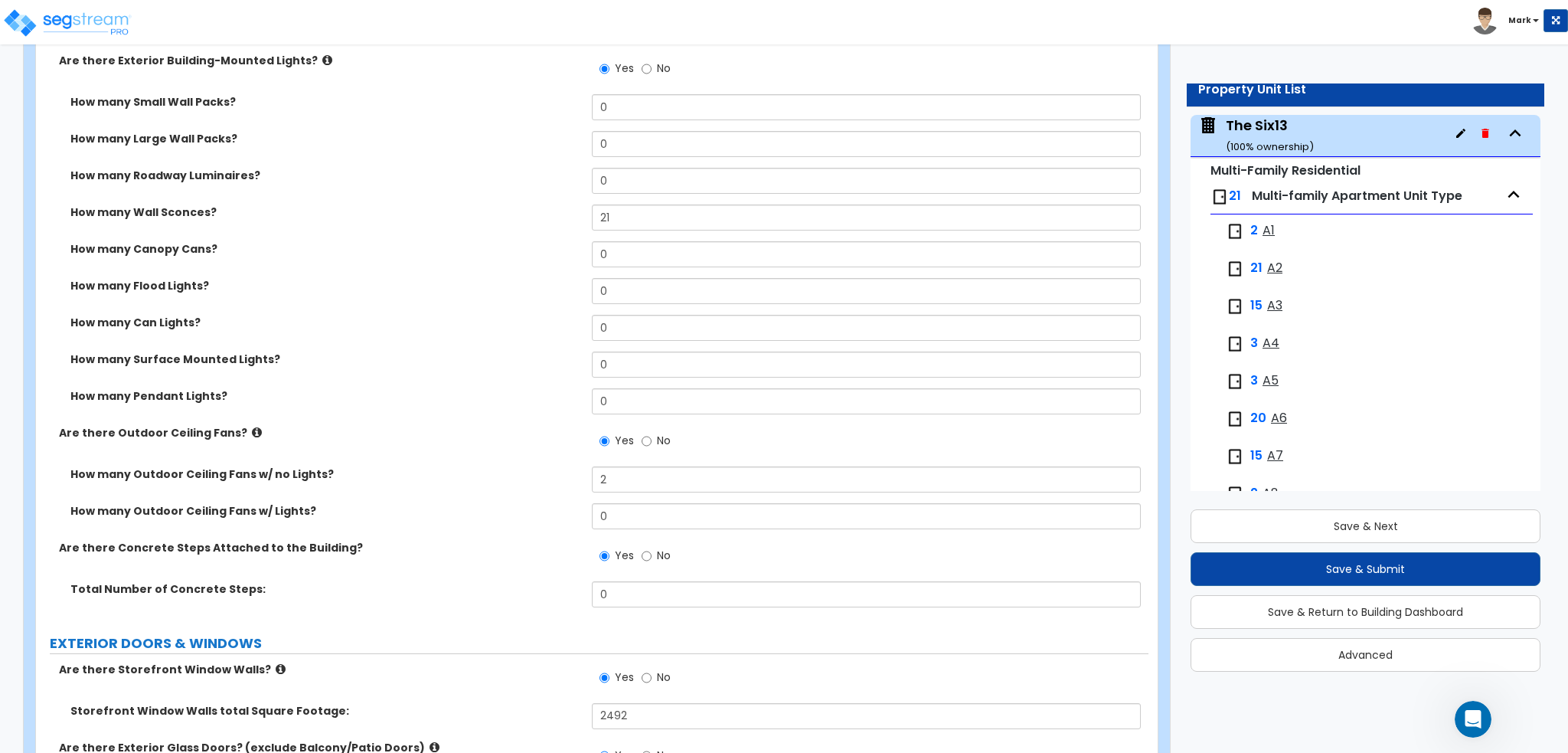
scroll to position [1914, 0]
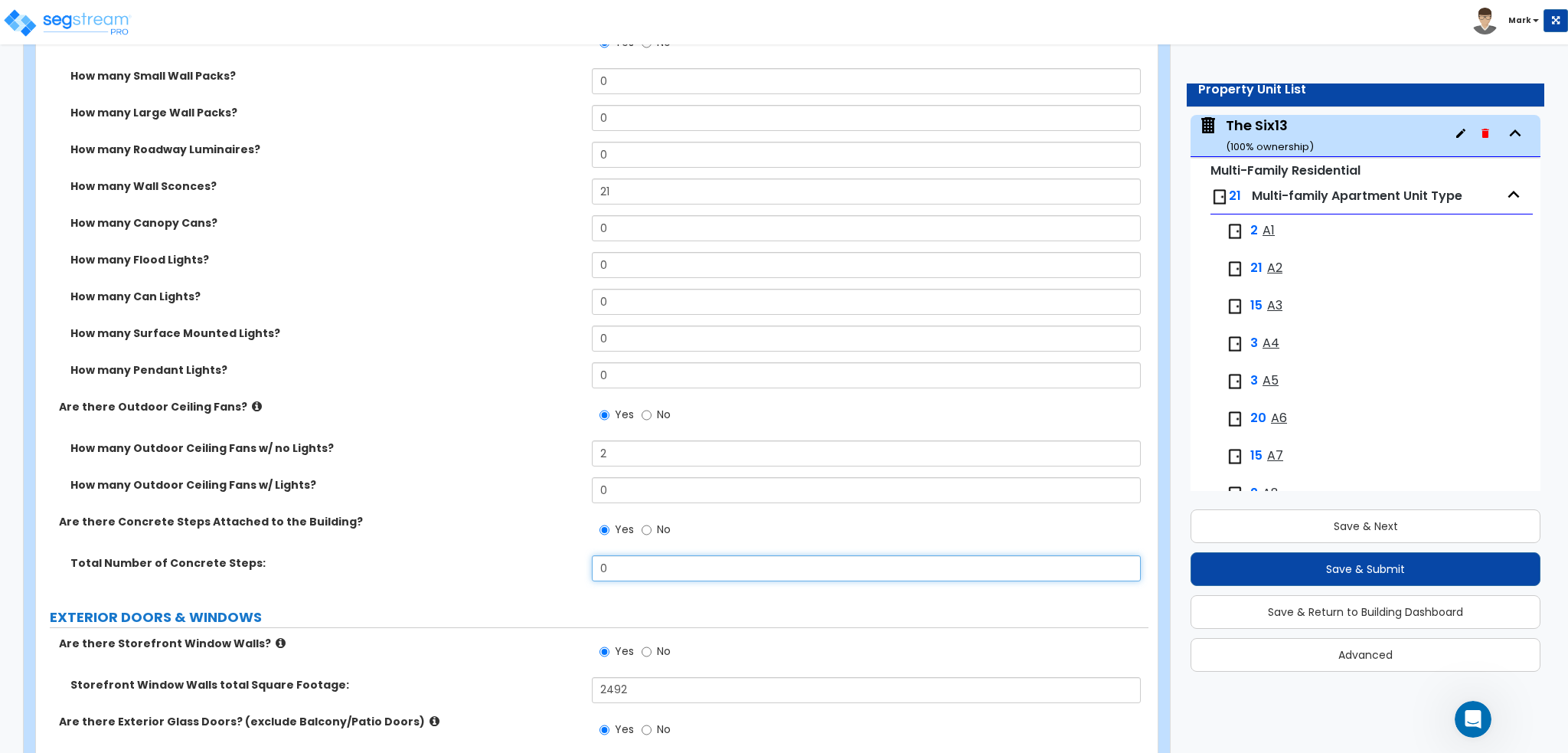
drag, startPoint x: 658, startPoint y: 555, endPoint x: 407, endPoint y: 570, distance: 251.4
click at [410, 569] on div "Total Number of Concrete Steps: 0" at bounding box center [592, 573] width 1113 height 36
click at [394, 527] on label "Are there Concrete Steps Attached to the Building?" at bounding box center [320, 522] width 521 height 16
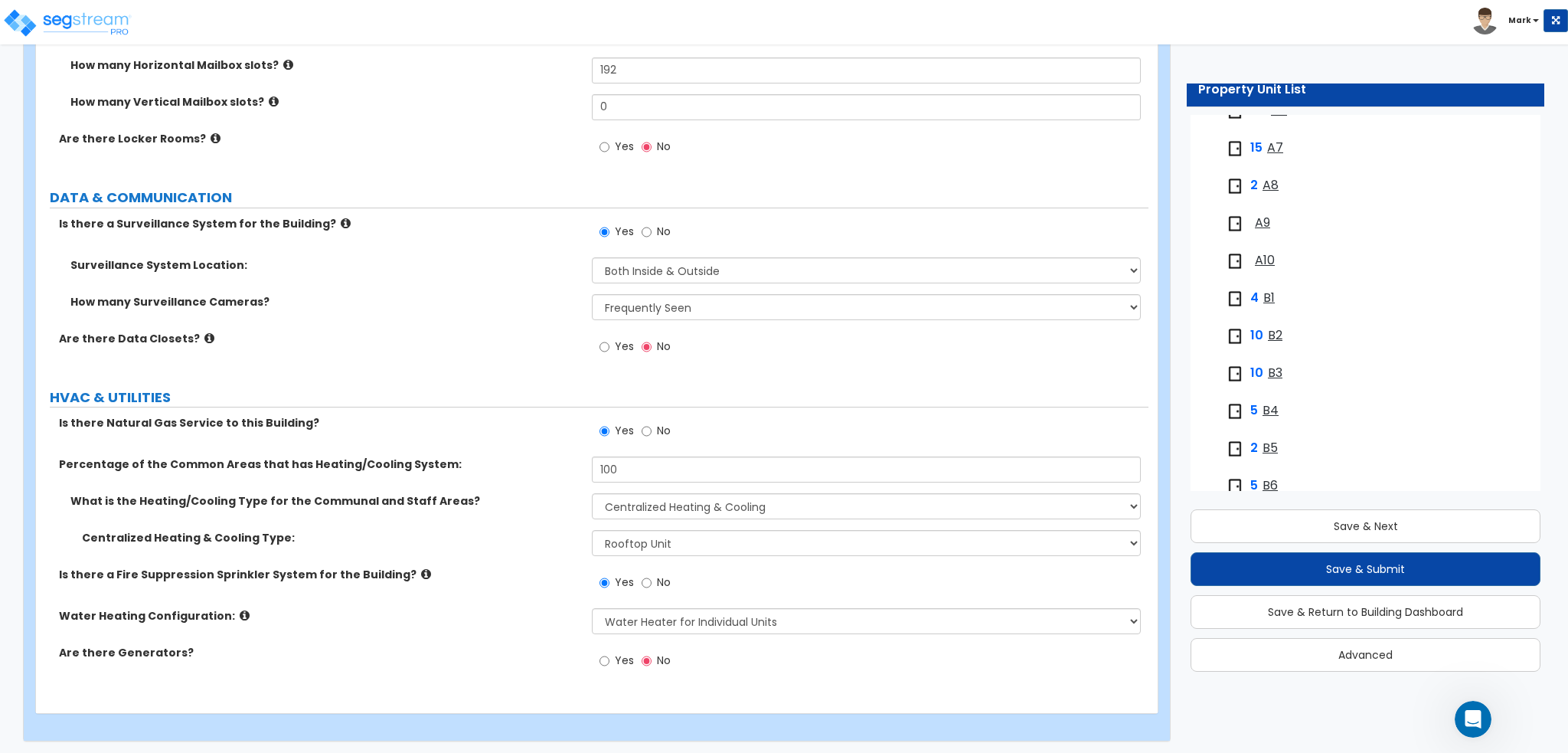
scroll to position [678, 0]
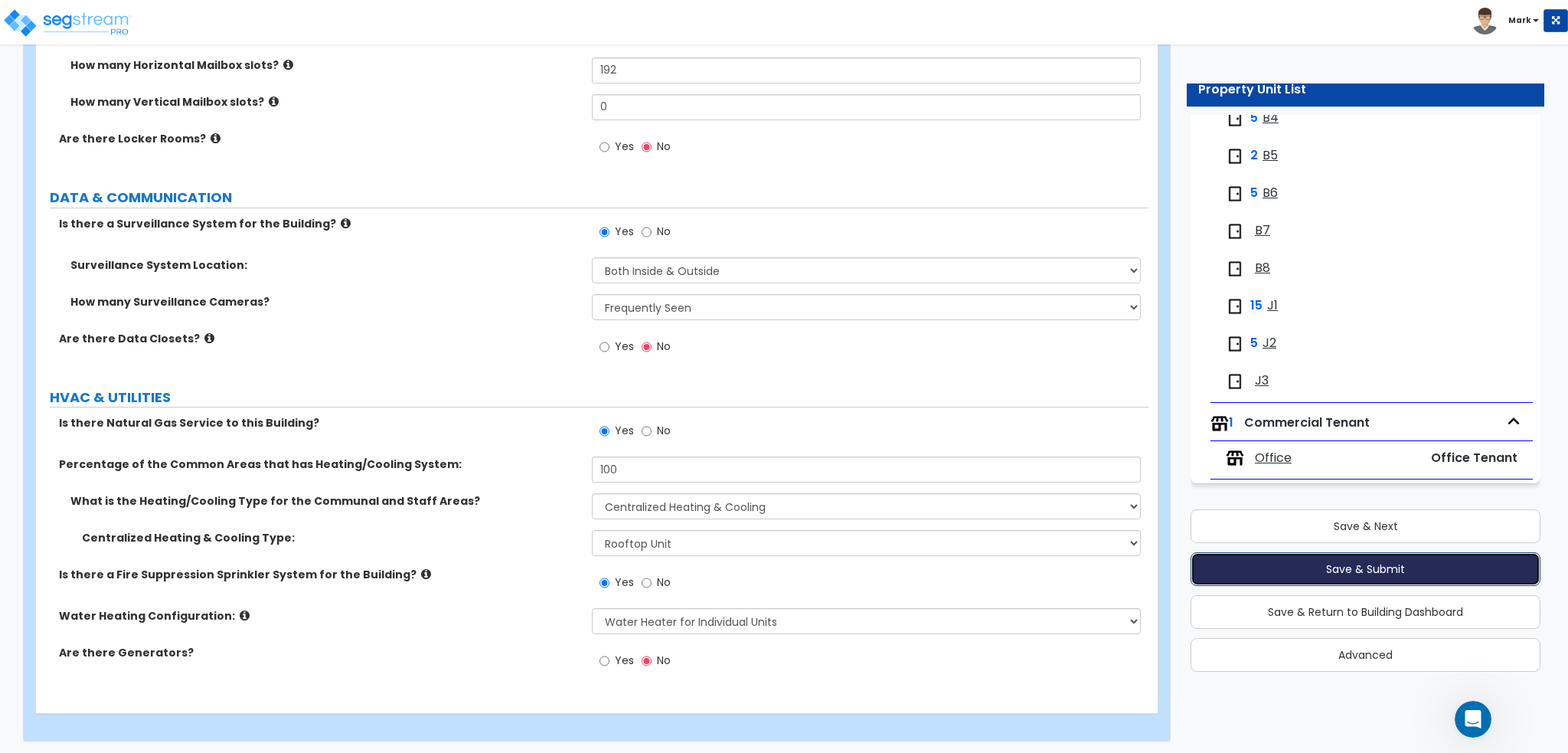
click at [1332, 568] on button "Save & Submit" at bounding box center [1365, 569] width 350 height 33
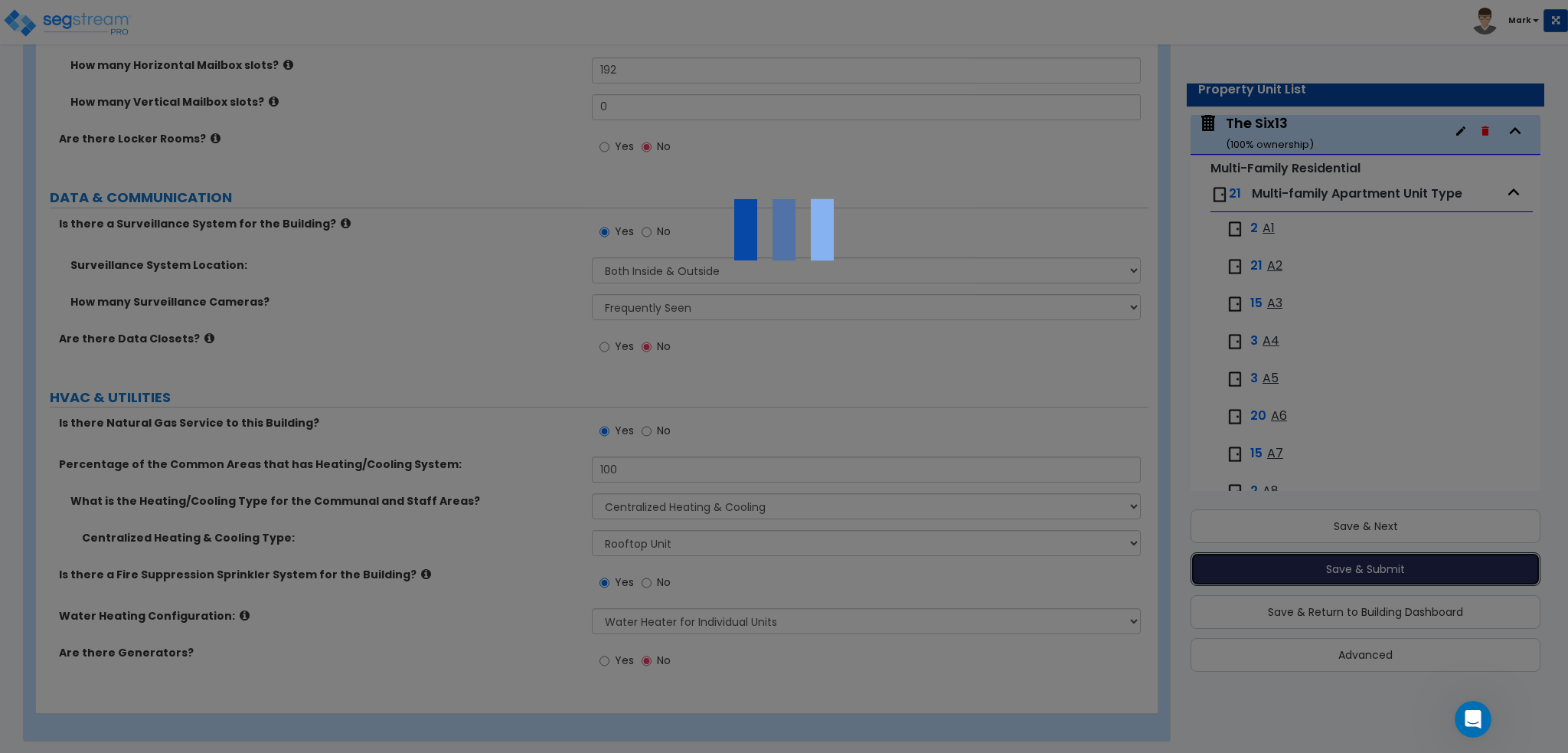
scroll to position [78, 0]
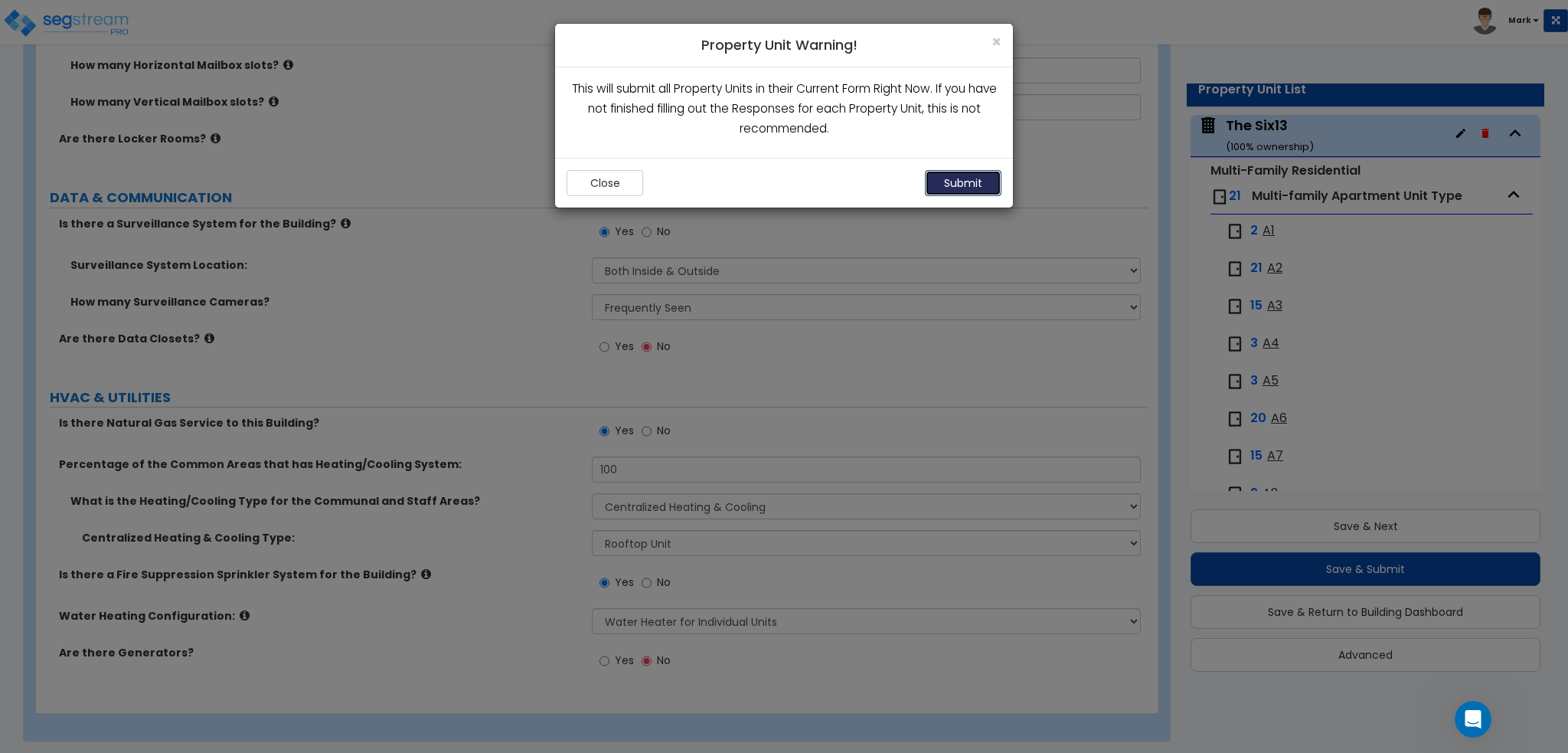
click at [988, 180] on button "Submit" at bounding box center [963, 183] width 77 height 26
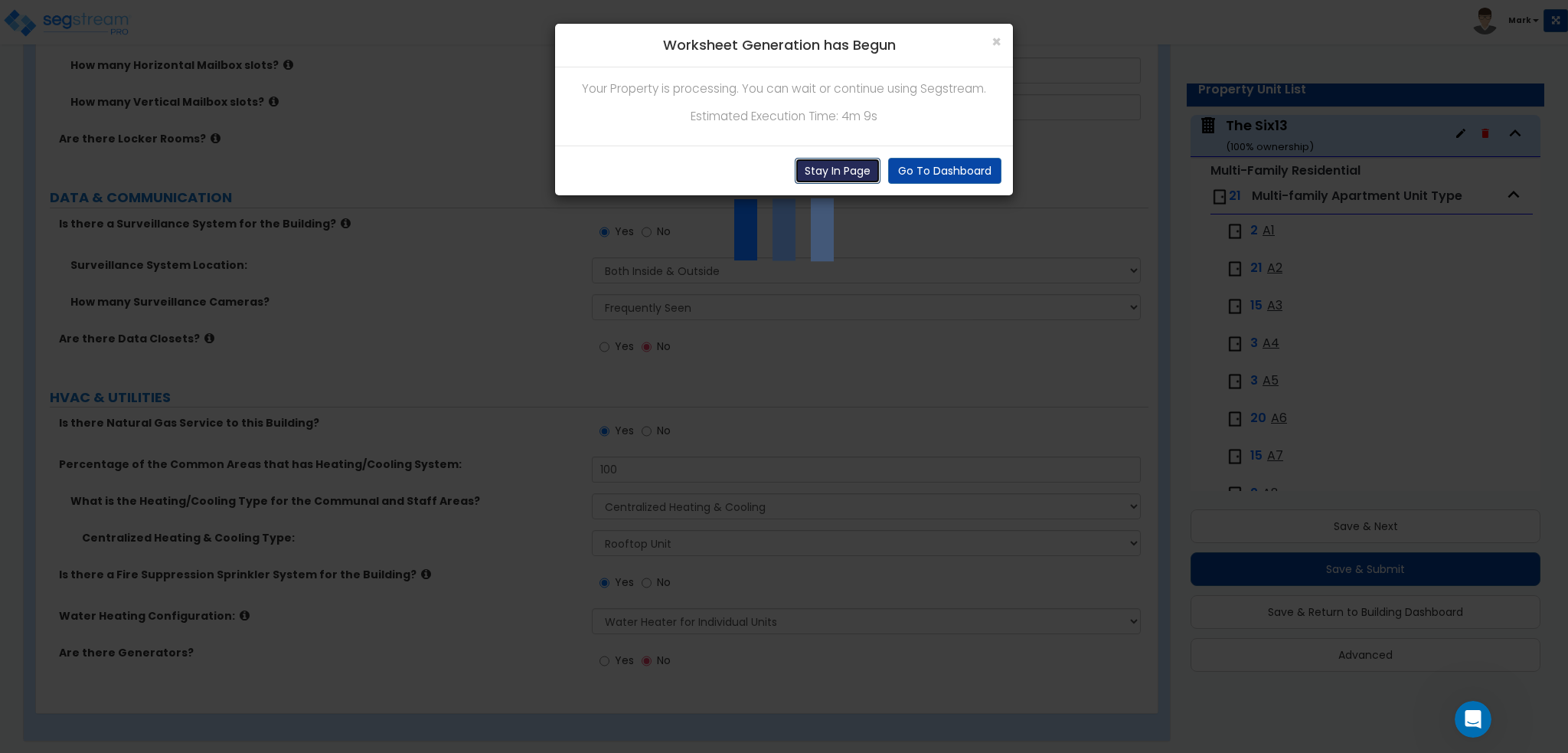
click at [839, 160] on button "Stay In Page" at bounding box center [837, 170] width 86 height 26
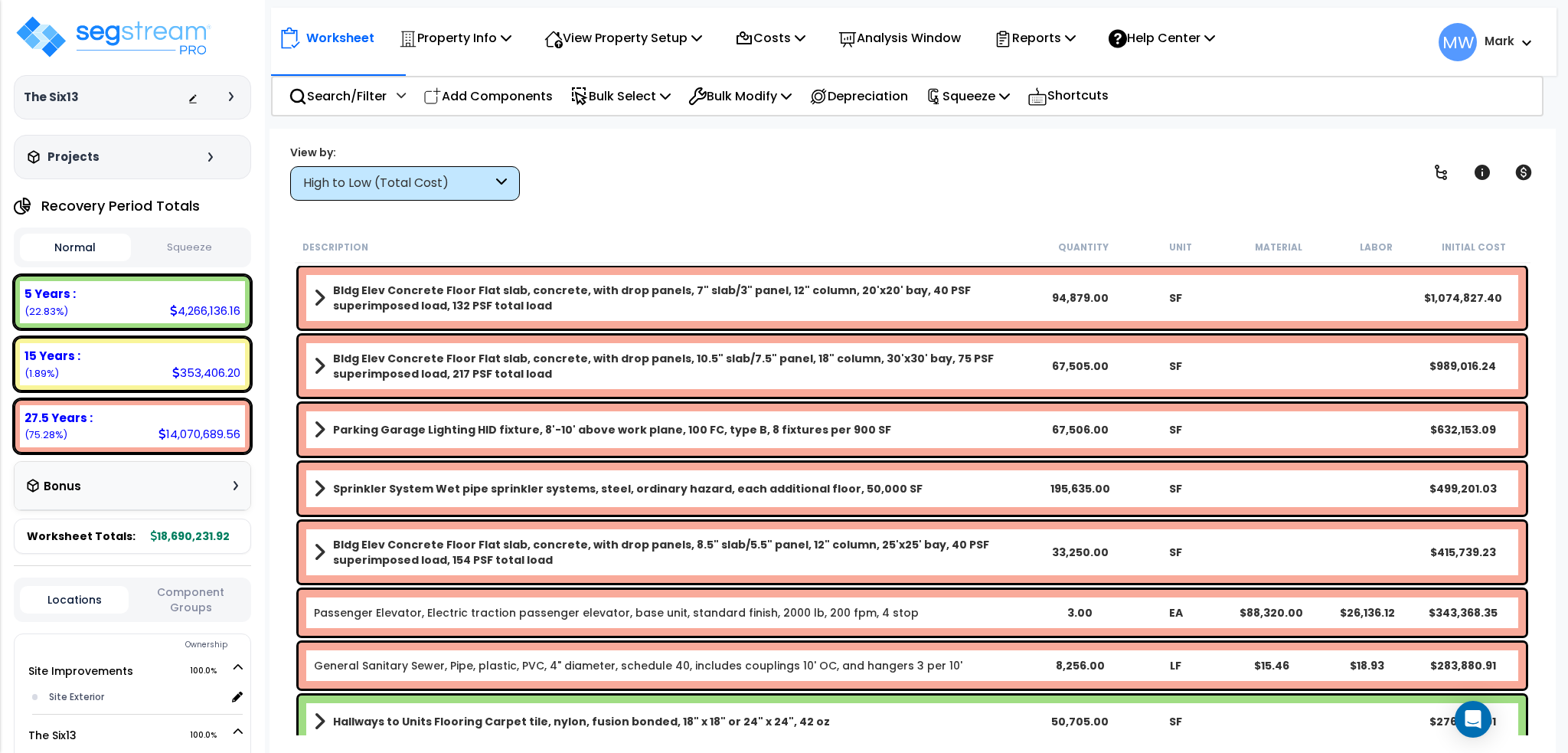
click at [193, 263] on div "Normal Squeeze" at bounding box center [132, 247] width 237 height 39
click at [485, 103] on p "Add Components" at bounding box center [488, 95] width 130 height 21
select select
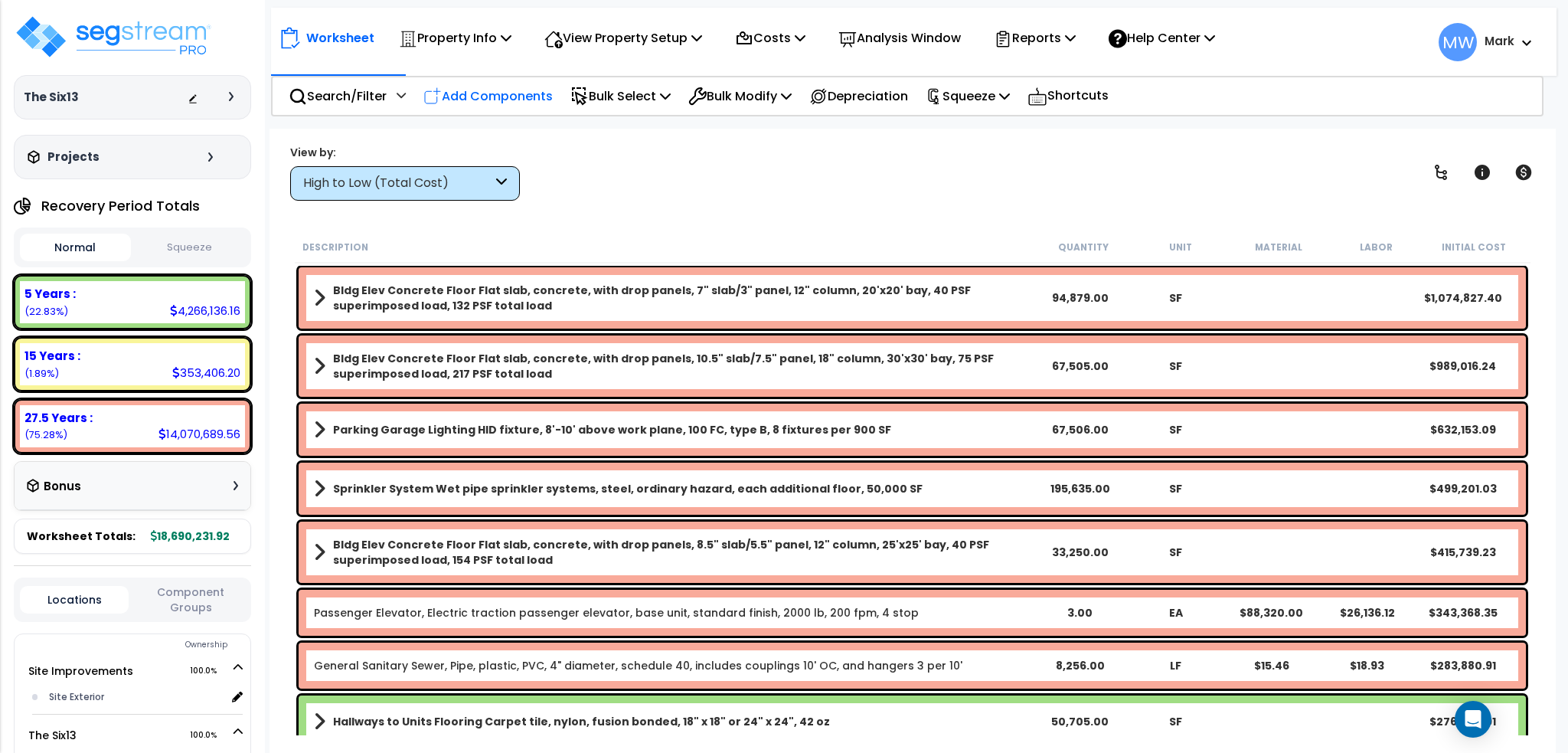
select select "1.0000"
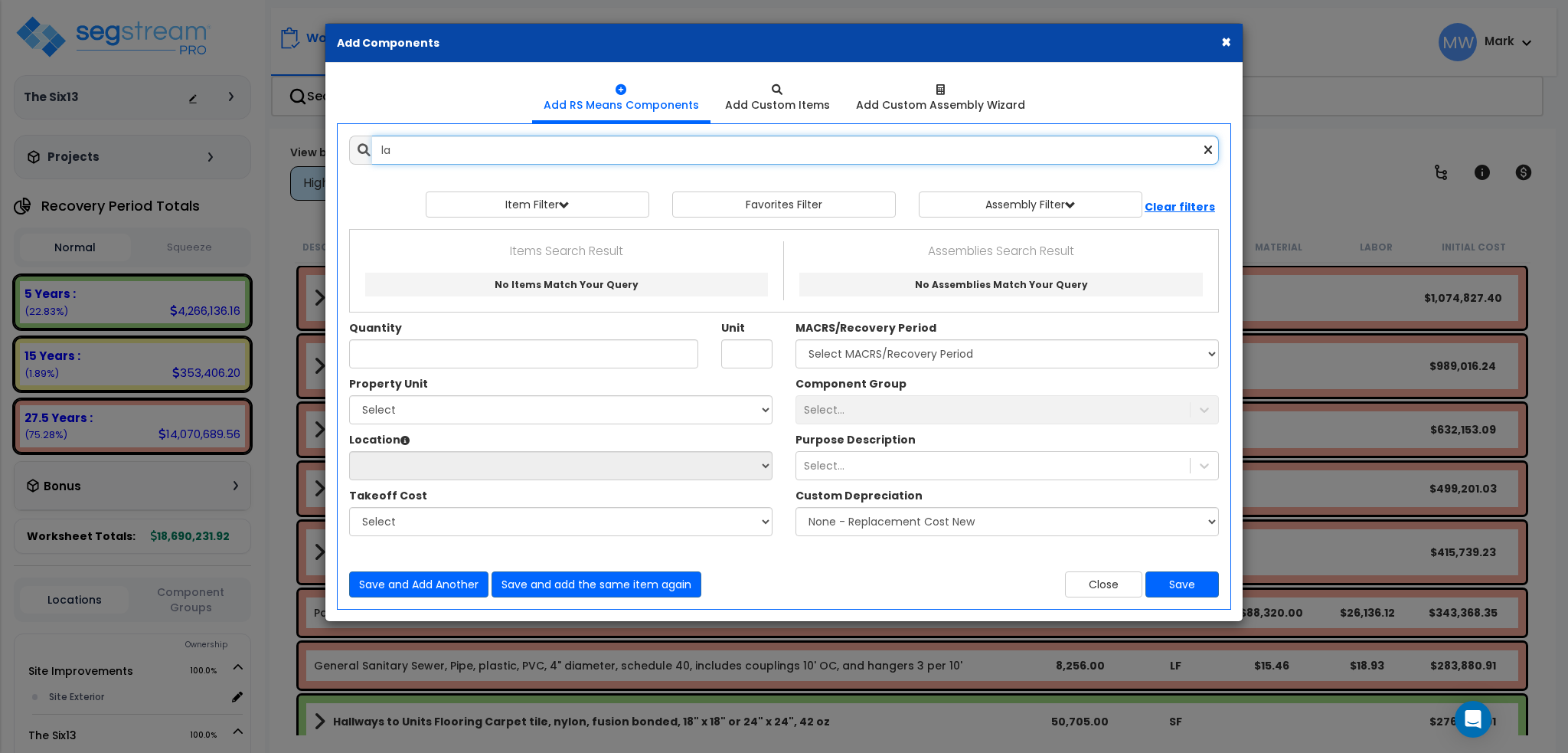
type input "l"
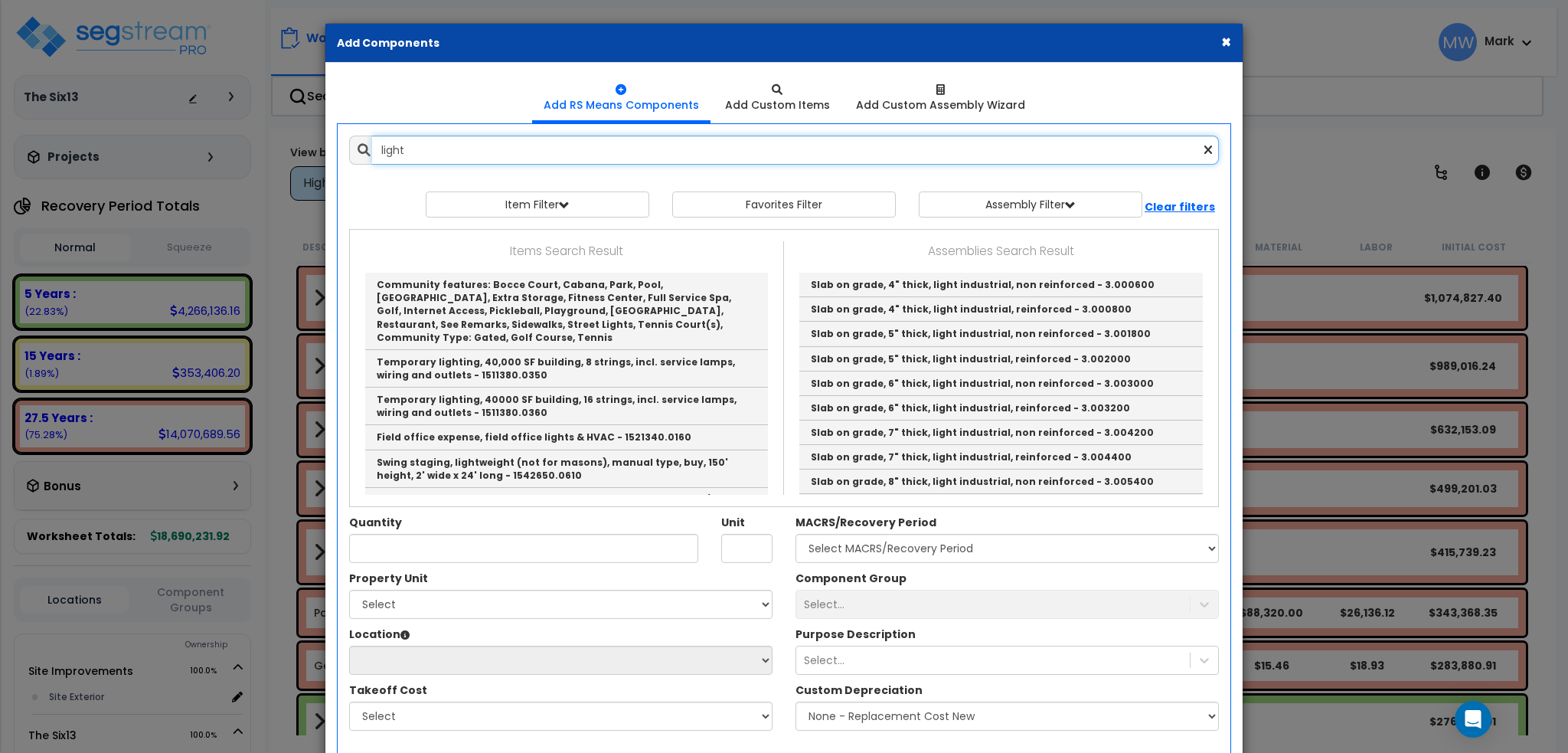
type input "light"
click at [1222, 35] on button "×" at bounding box center [1226, 41] width 10 height 16
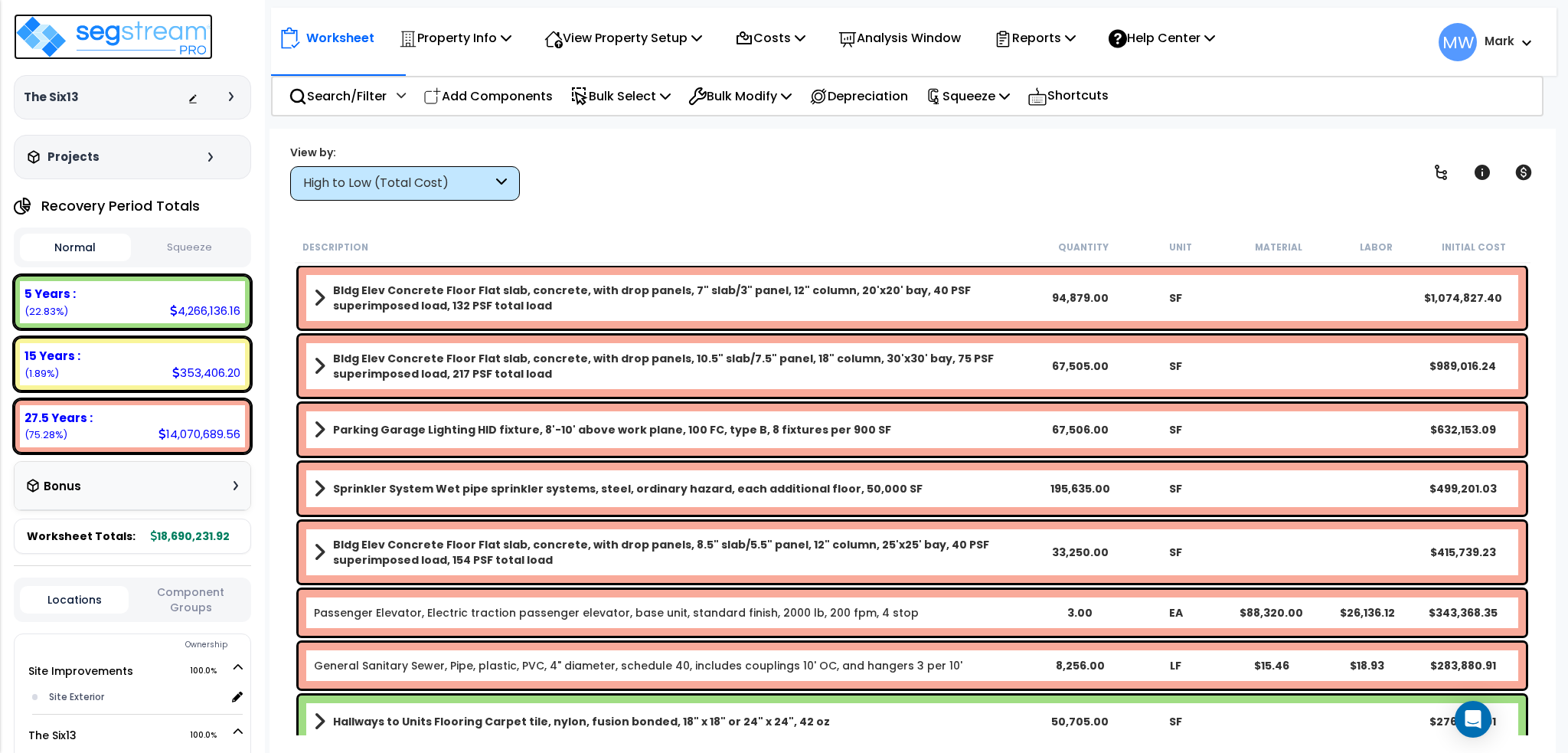
click at [62, 43] on img at bounding box center [113, 36] width 199 height 46
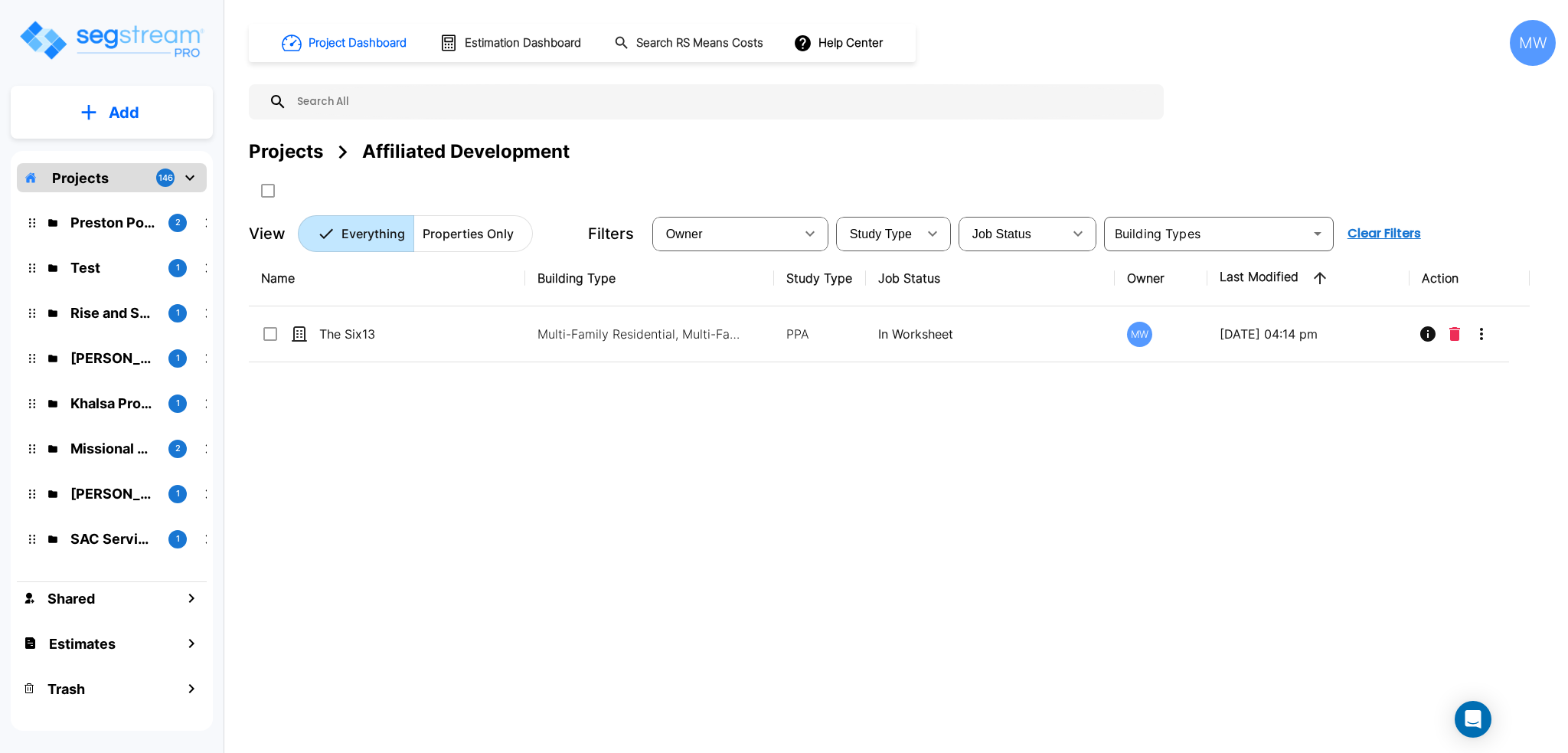
scroll to position [536, 0]
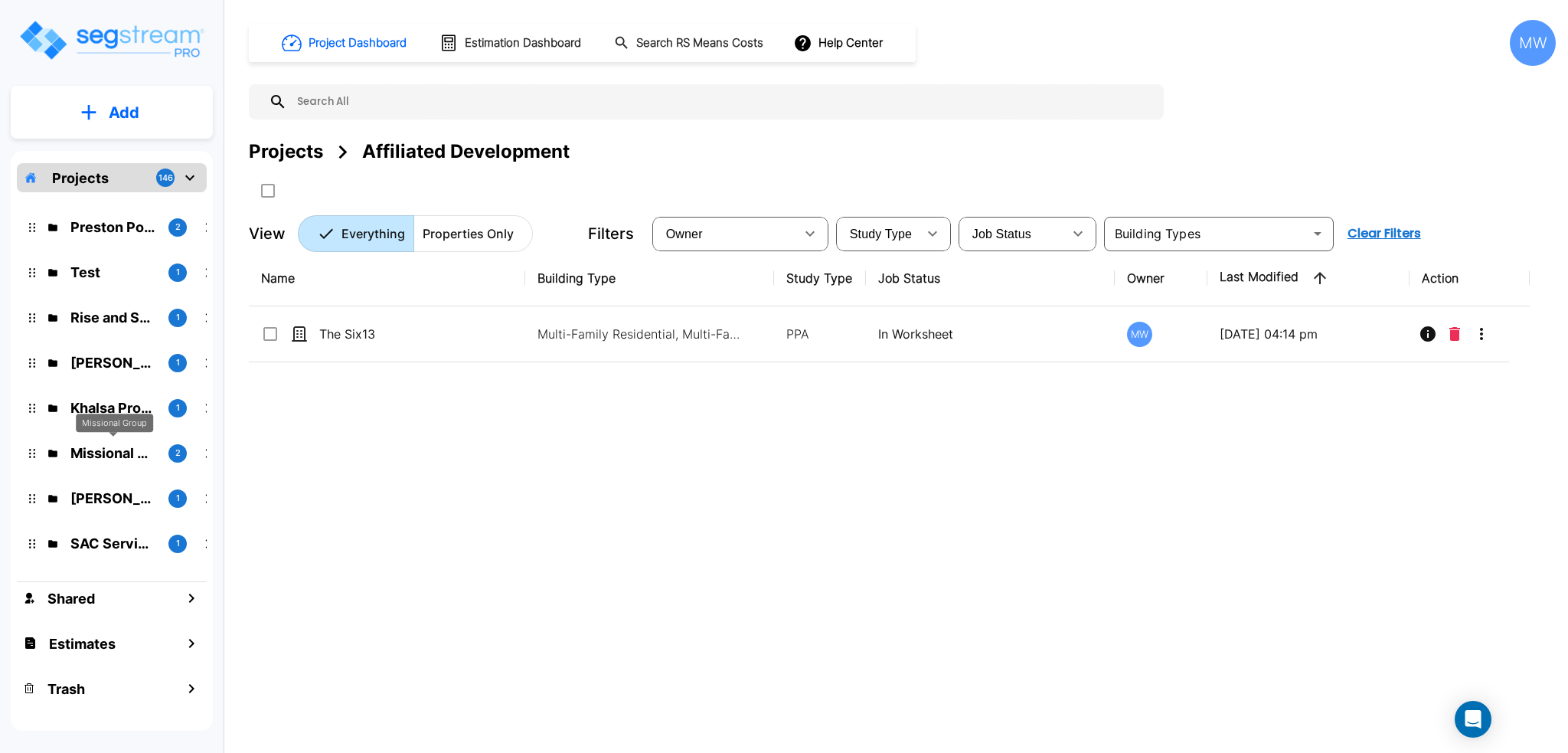
click at [123, 459] on p "Missional Group" at bounding box center [113, 453] width 86 height 21
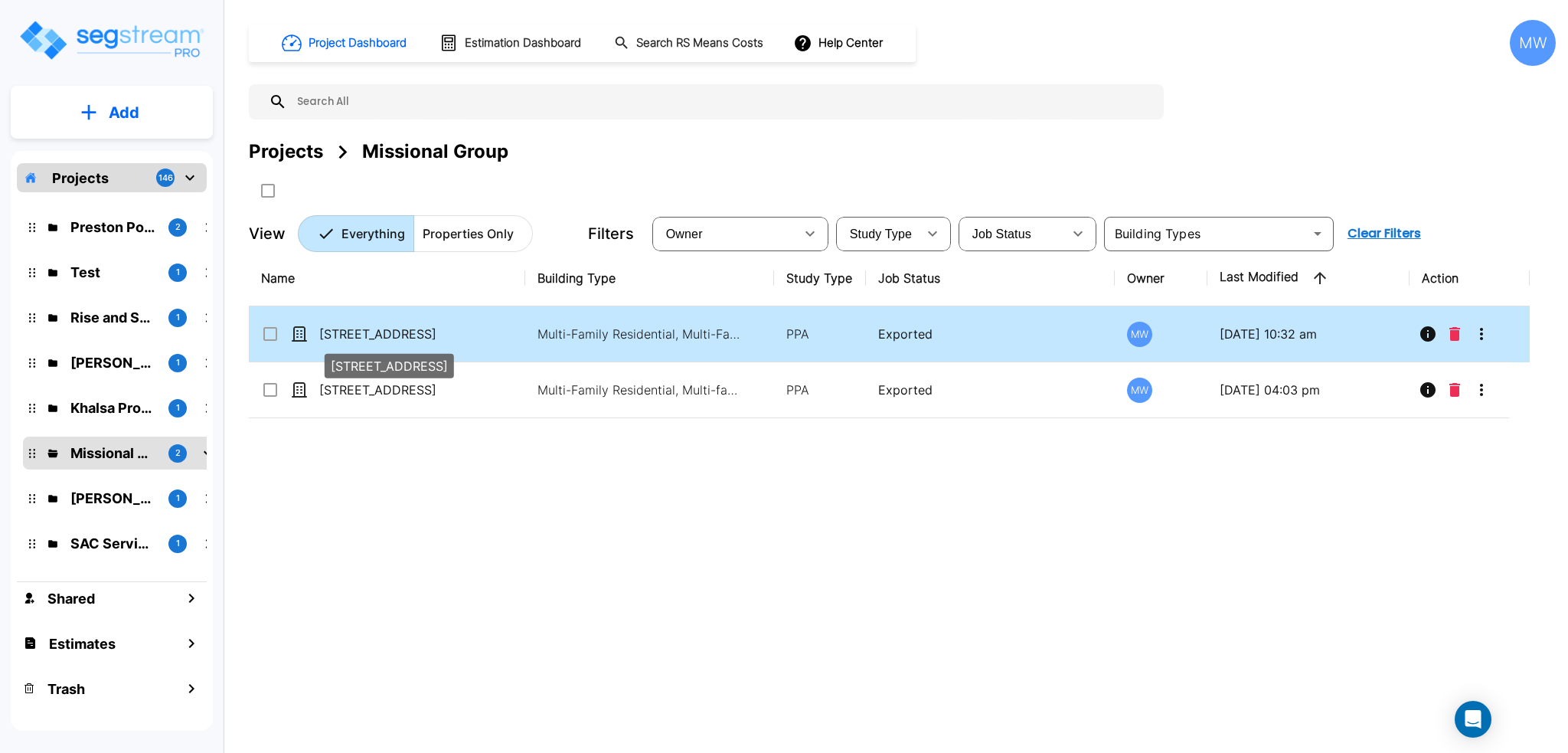
click at [462, 340] on p "[STREET_ADDRESS]" at bounding box center [395, 334] width 153 height 19
checkbox input "true"
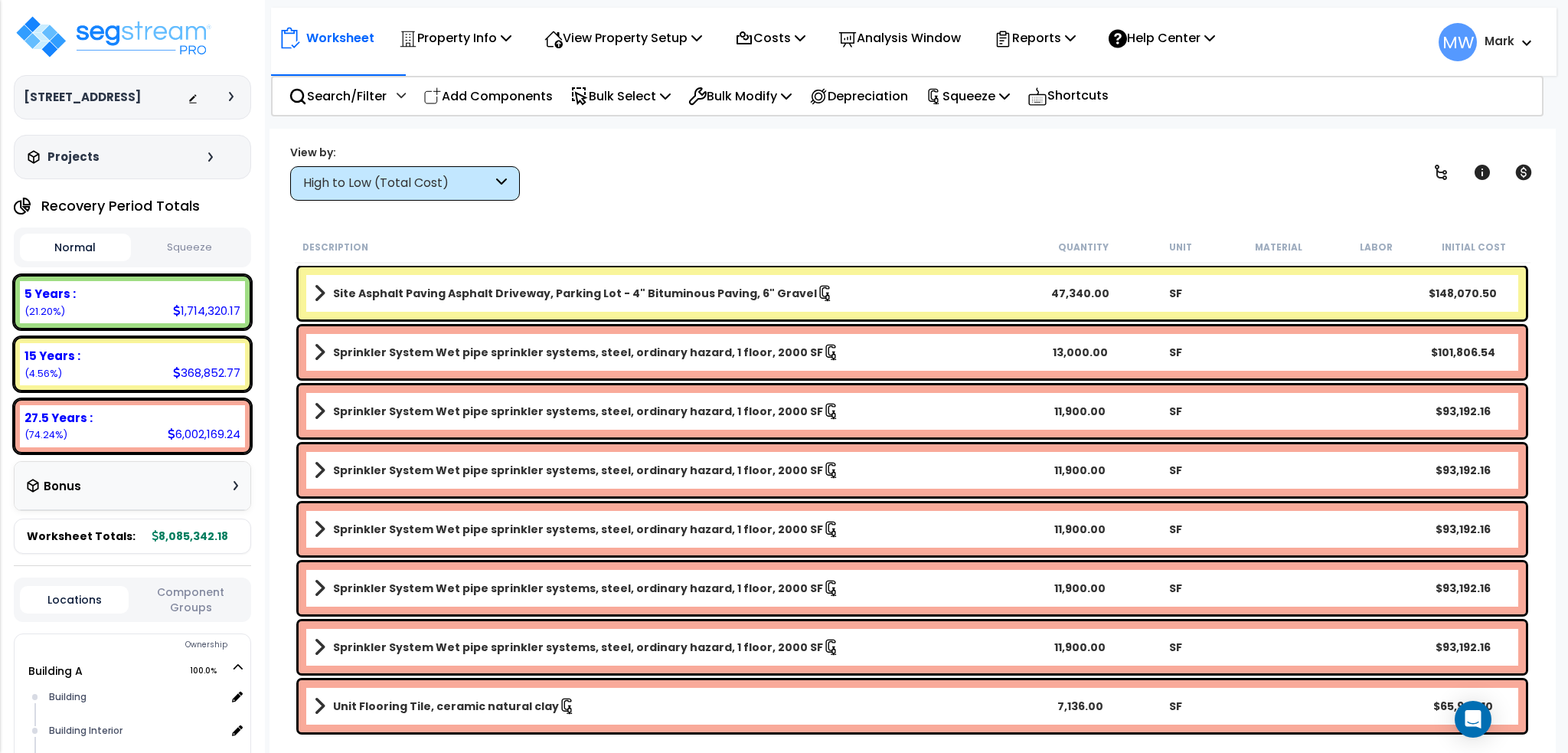
click at [196, 247] on button "Squeeze" at bounding box center [190, 247] width 111 height 27
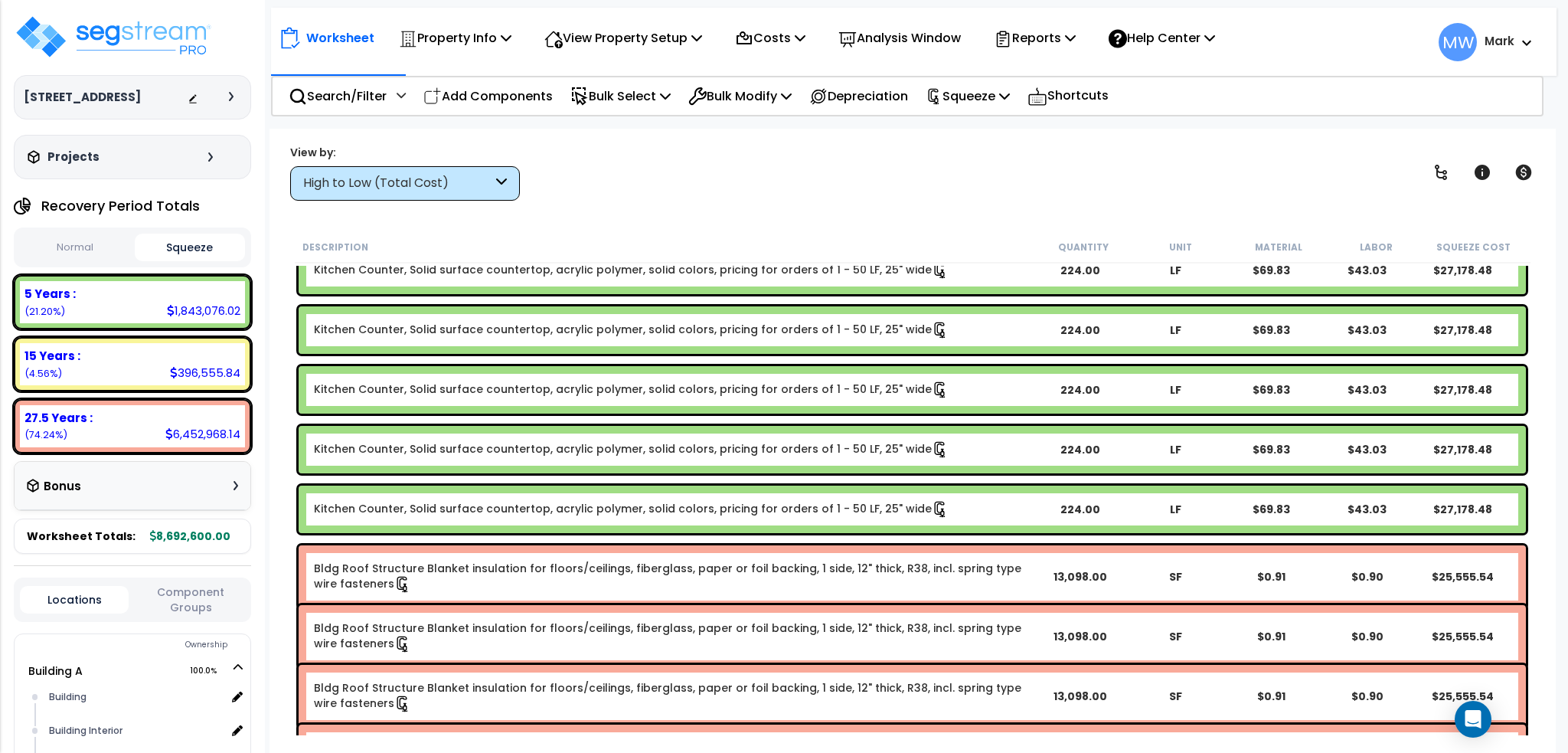
scroll to position [5362, 0]
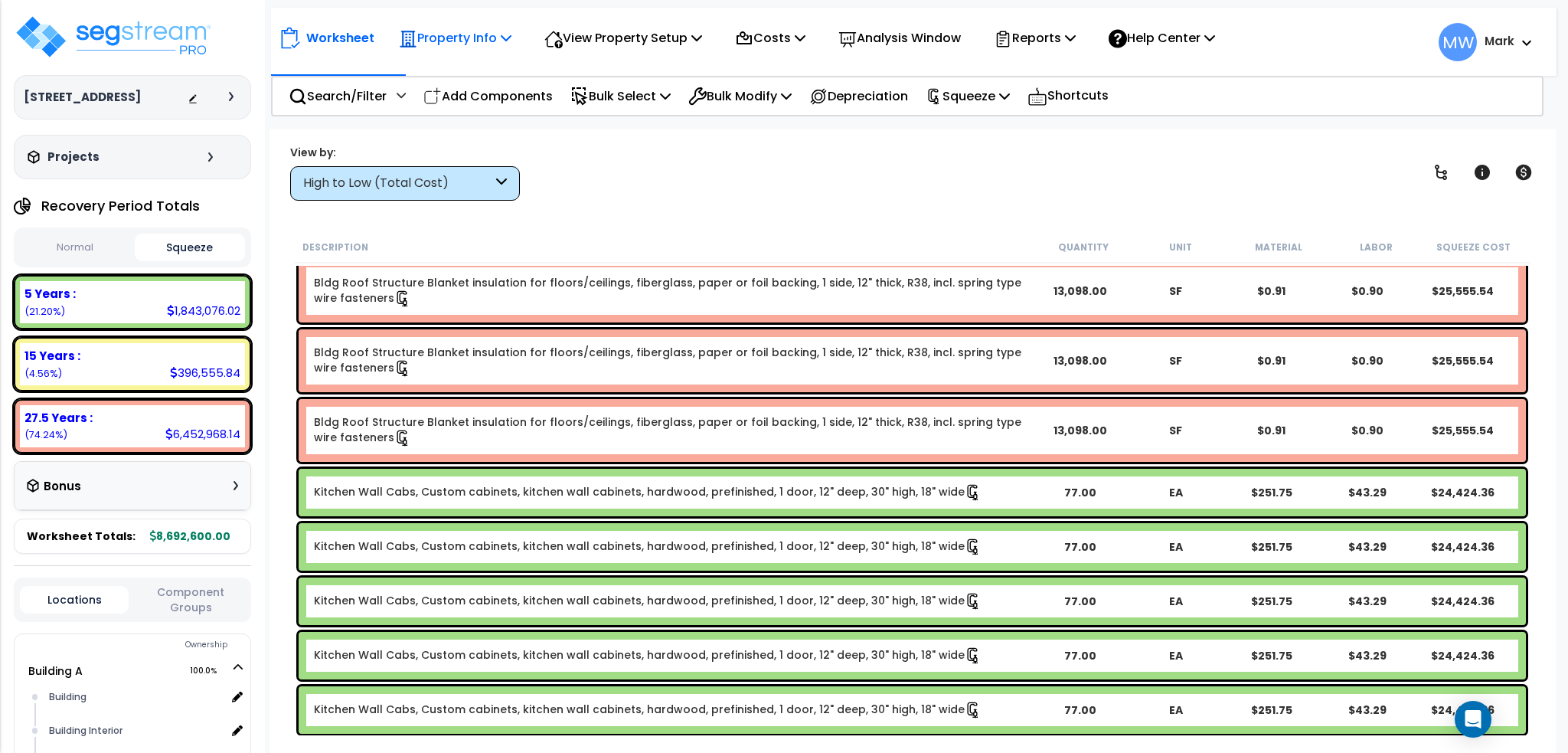
click at [475, 33] on p "Property Info" at bounding box center [454, 37] width 112 height 21
click at [587, 138] on div "Worksheet Property Info Property Setup Add Property Unit Template property Clon…" at bounding box center [912, 505] width 1286 height 753
click at [631, 9] on div "Worksheet Property Info Property Setup Add Property Unit Template property Clon…" at bounding box center [913, 34] width 1286 height 53
click at [631, 53] on div "View Property Setup" at bounding box center [623, 37] width 157 height 36
click at [630, 107] on link "View Questionnaire" at bounding box center [612, 104] width 151 height 31
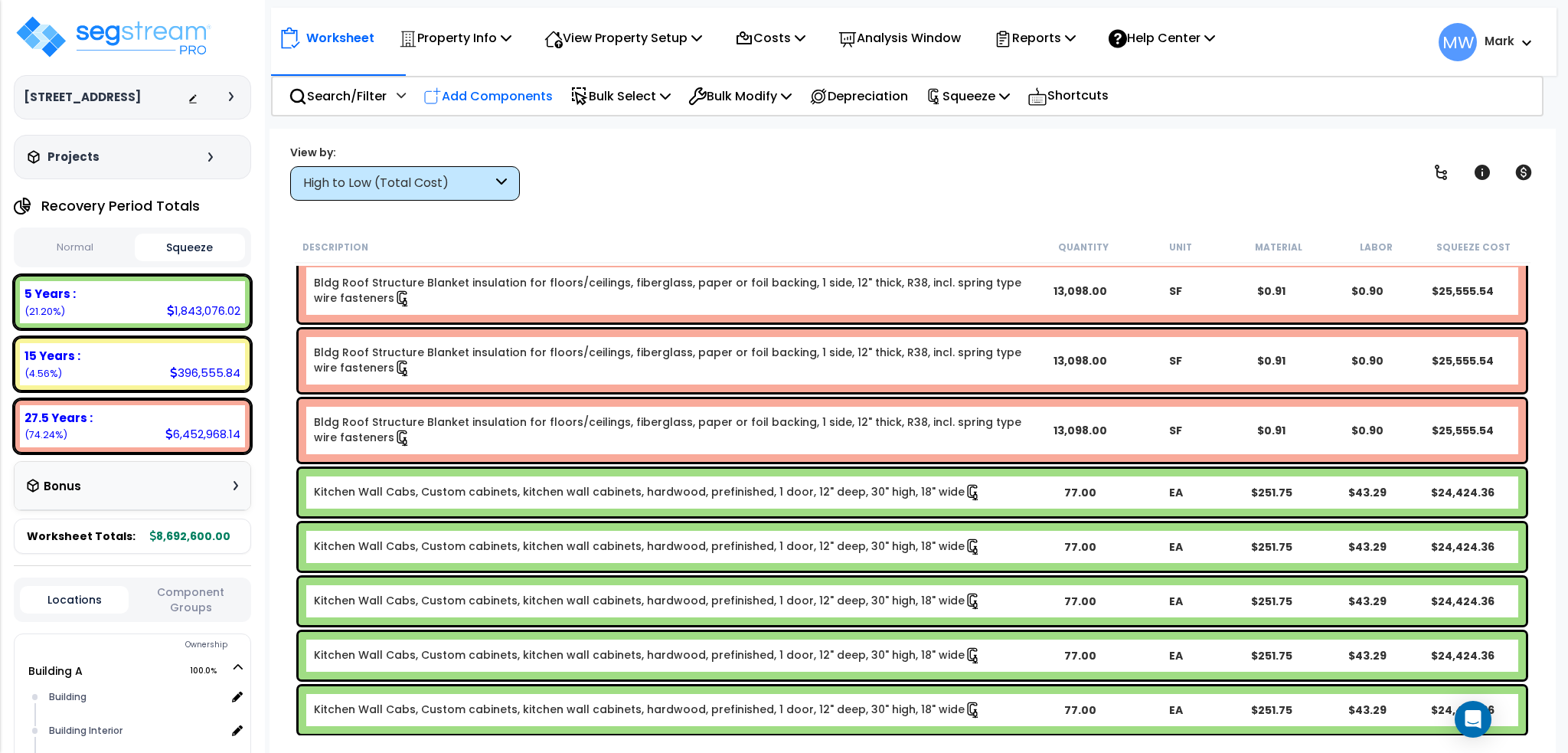
click at [508, 108] on div "Add Components" at bounding box center [488, 95] width 147 height 36
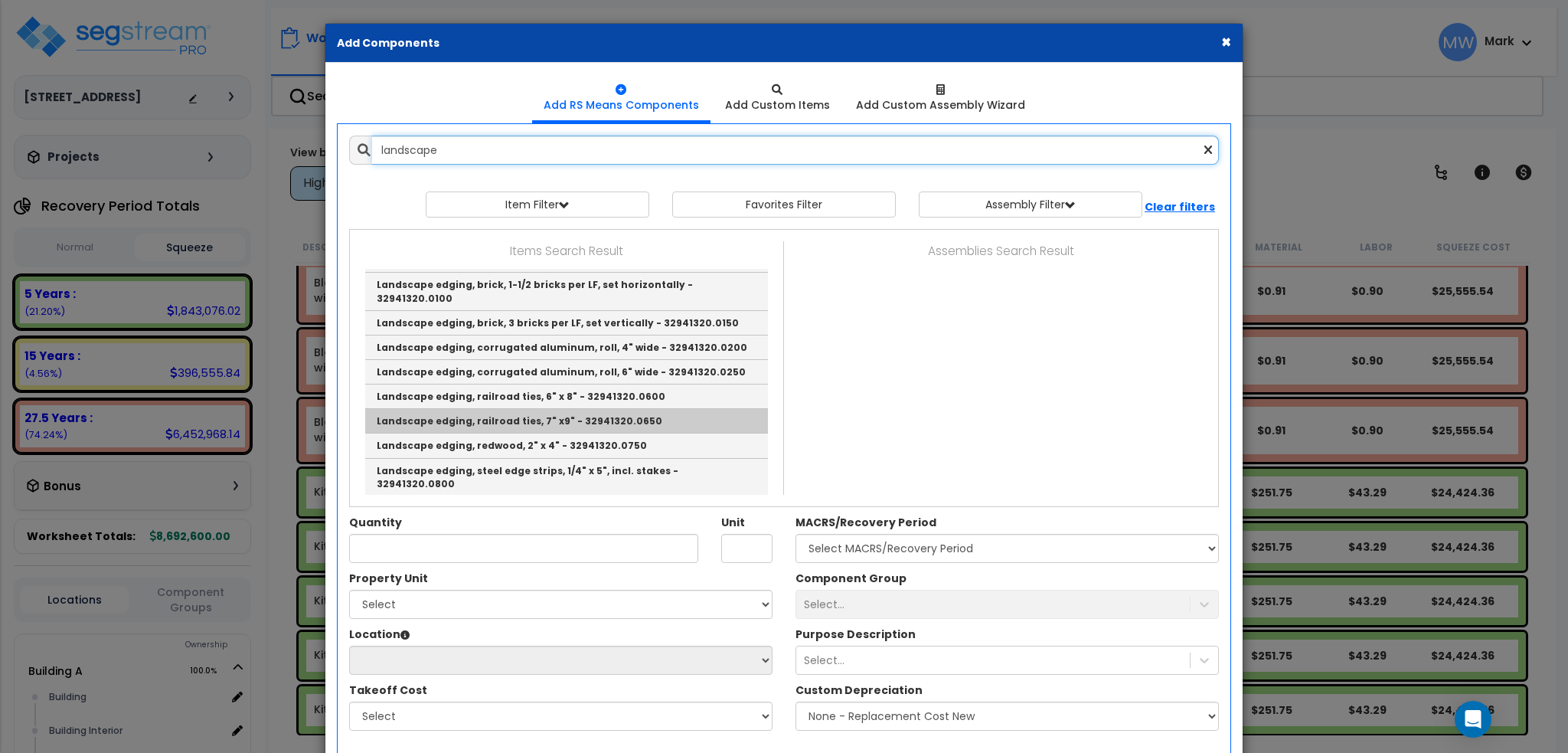
scroll to position [0, 0]
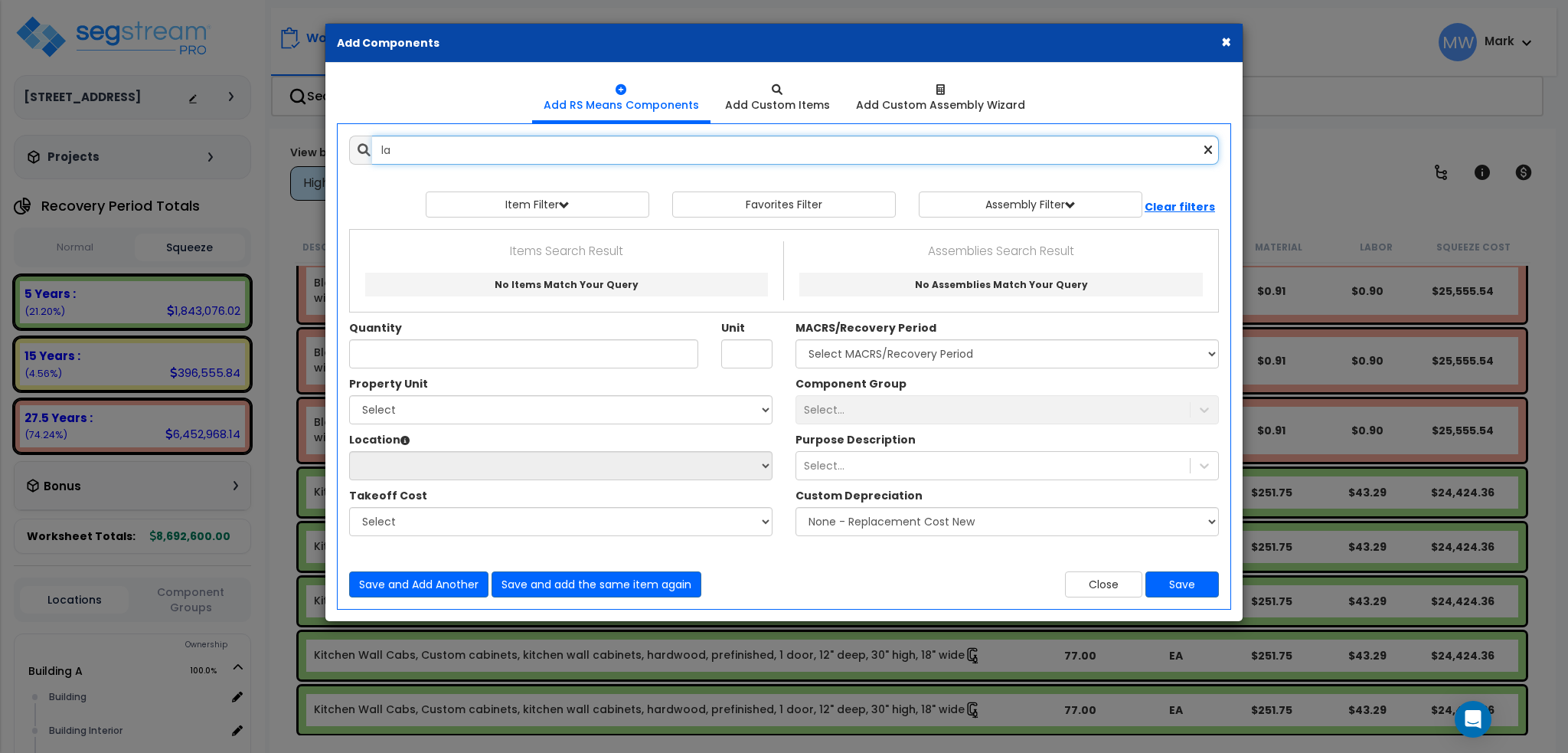
type input "l"
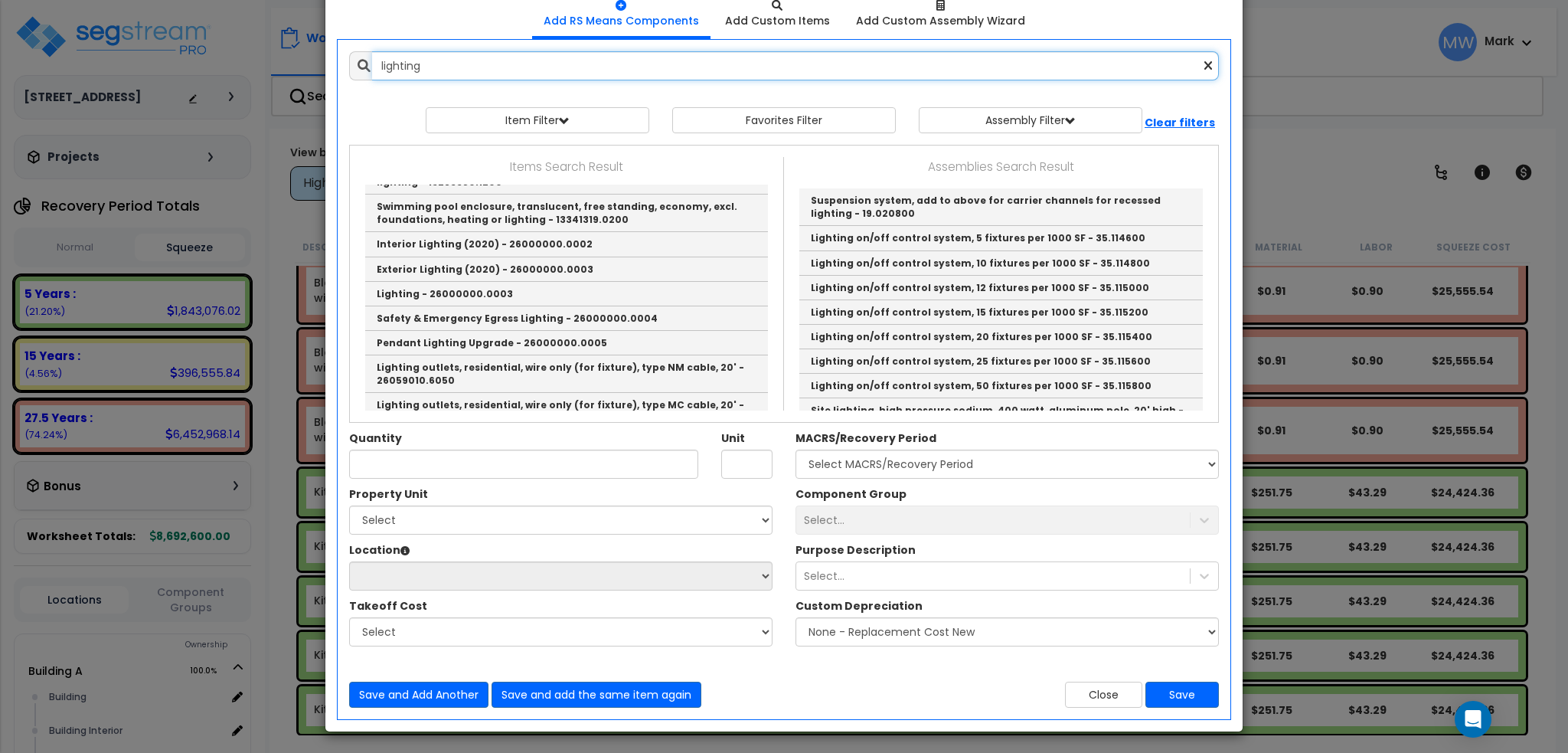
scroll to position [496, 0]
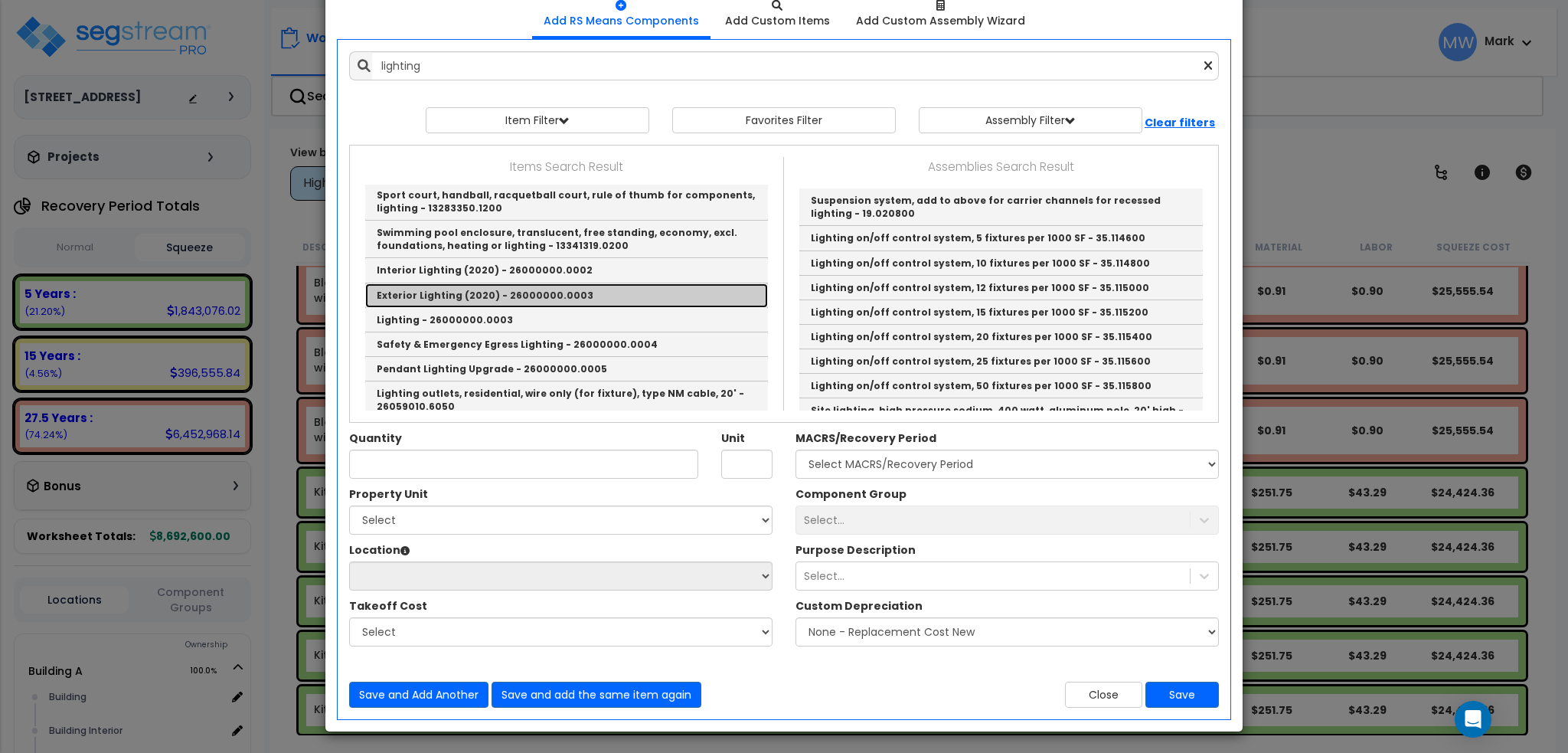
click at [491, 283] on link "Exterior Lighting (2020) - 26000000.0003" at bounding box center [566, 295] width 402 height 25
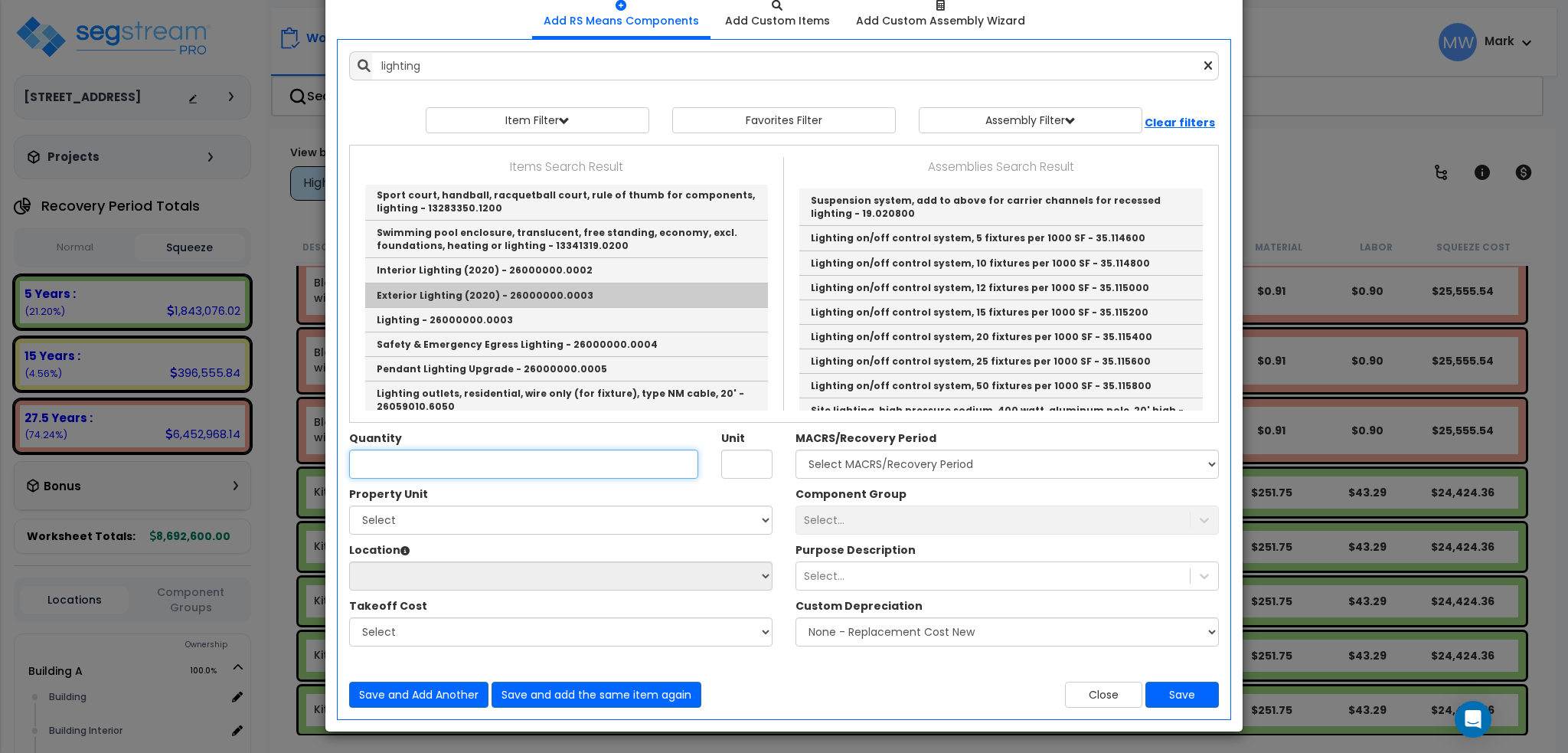
type input "Exterior Lighting (2020) - 26000000.0003"
checkbox input "true"
type input "null"
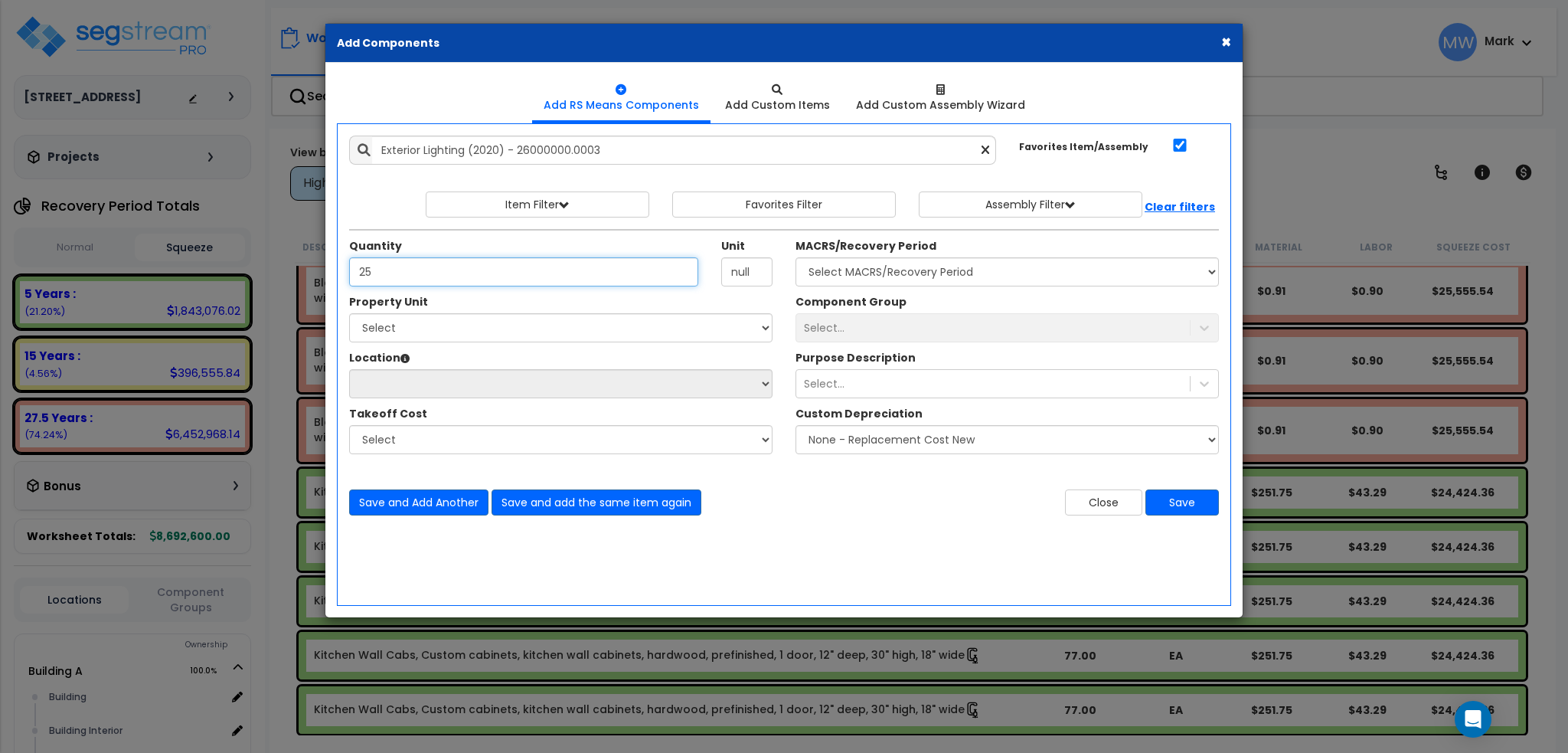
type input "25"
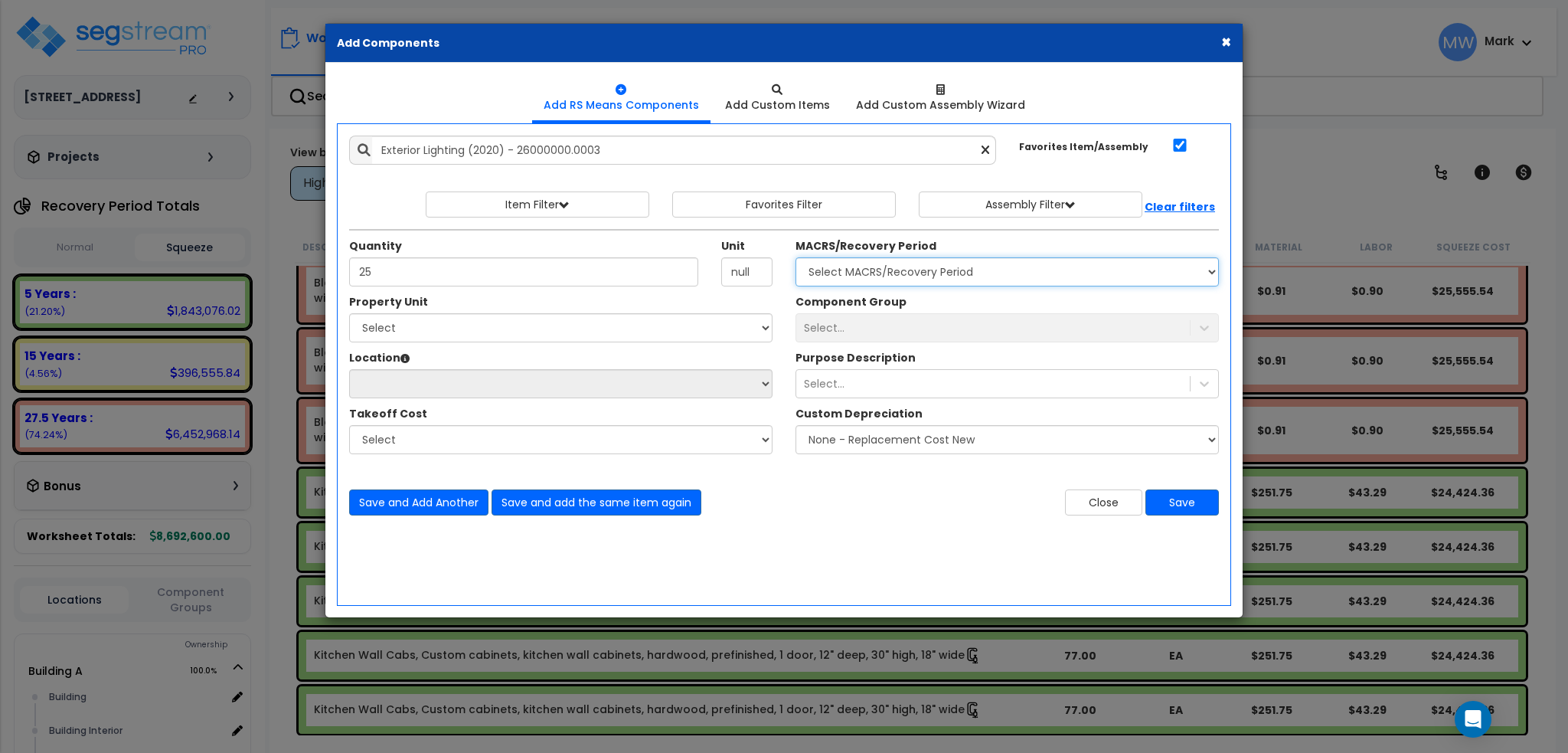
click at [928, 276] on select "Select MACRS/Recovery Period 5 Years - 57.0 - Distributive Trades & Services 5 …" at bounding box center [1007, 272] width 423 height 30
select select "3666"
click at [796, 257] on select "Select MACRS/Recovery Period 5 Years - 57.0 - Distributive Trades & Services 5 …" at bounding box center [1007, 272] width 423 height 30
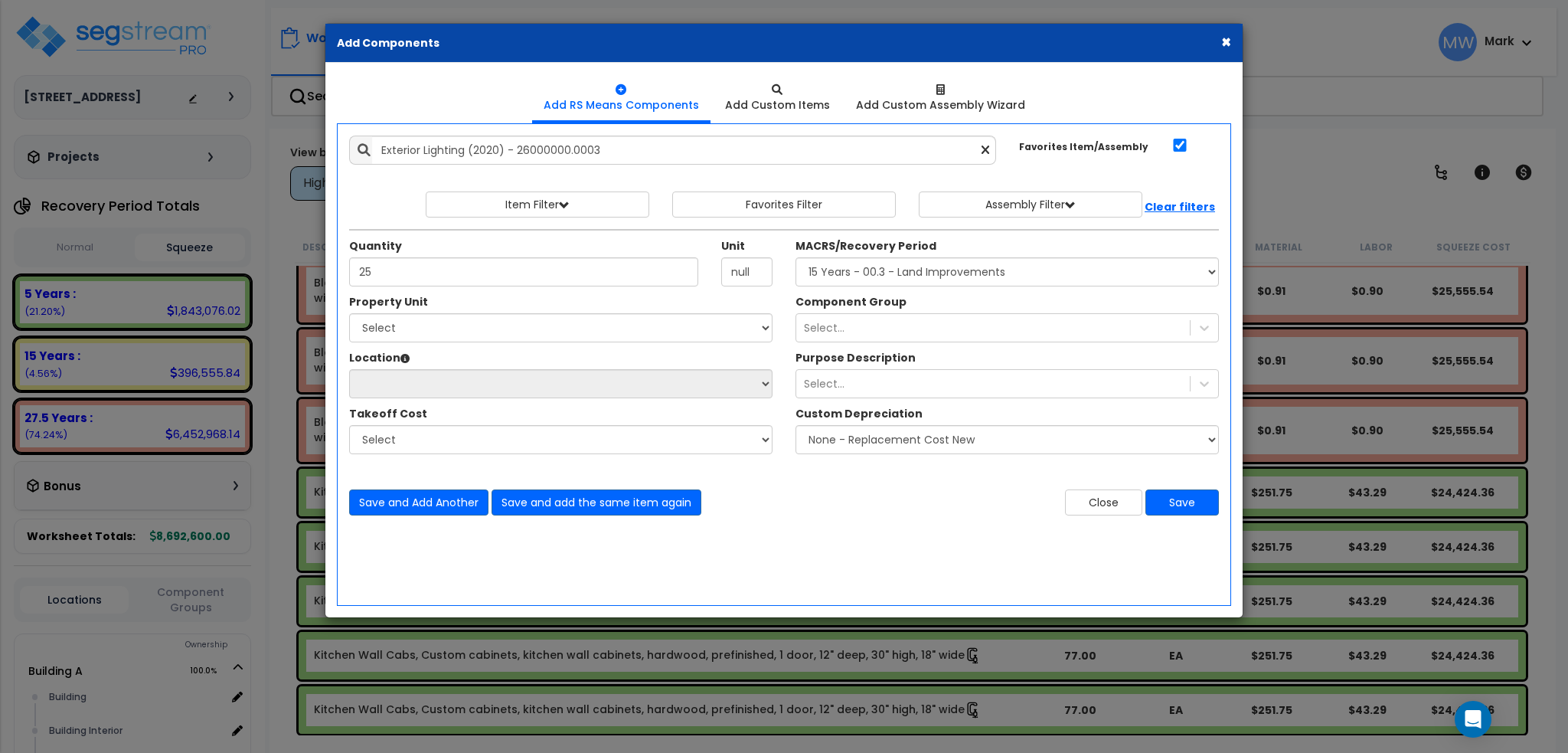
click at [879, 541] on div "Add Items Add Assemblies Both" at bounding box center [783, 364] width 894 height 482
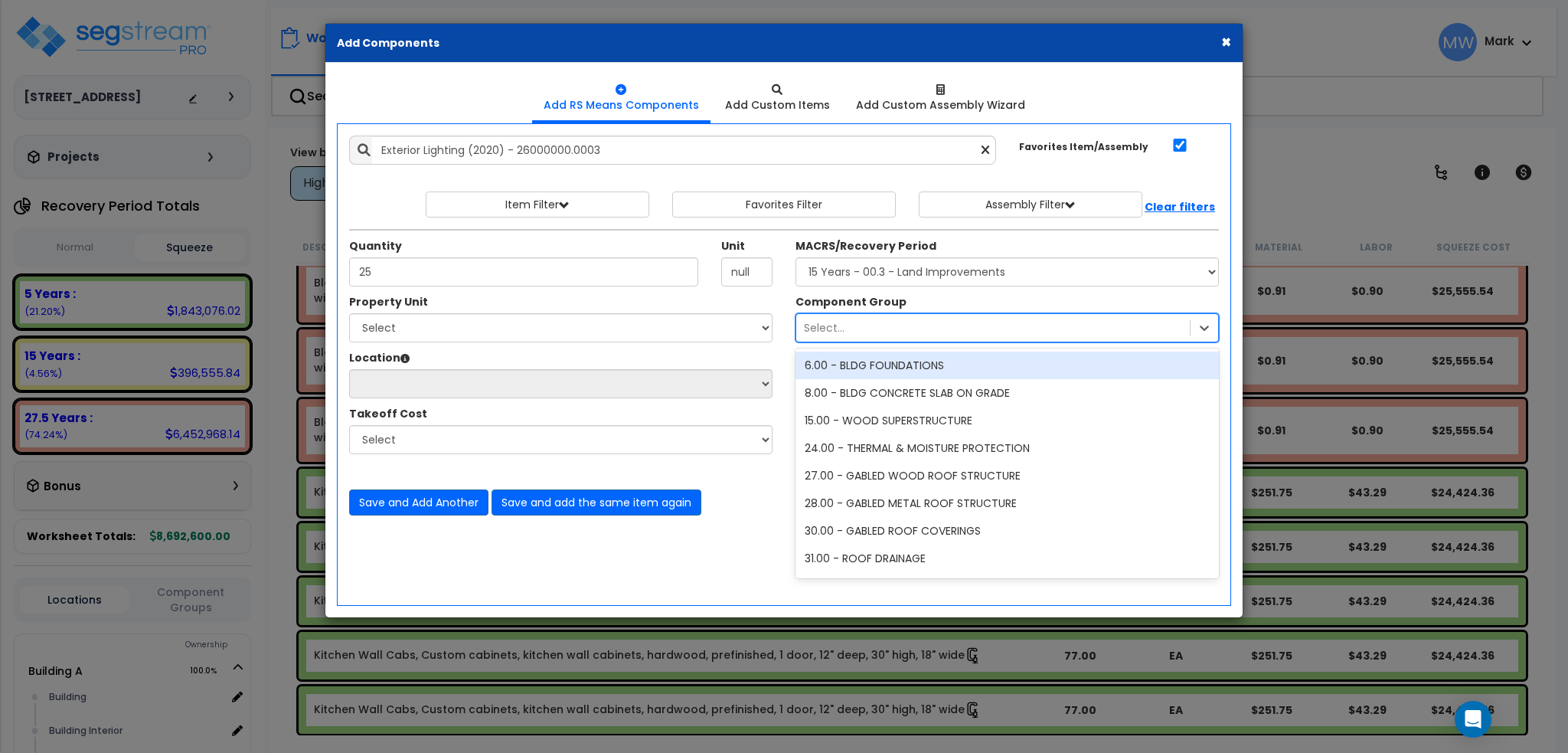
click at [888, 327] on div "Select..." at bounding box center [993, 328] width 393 height 25
type input "e"
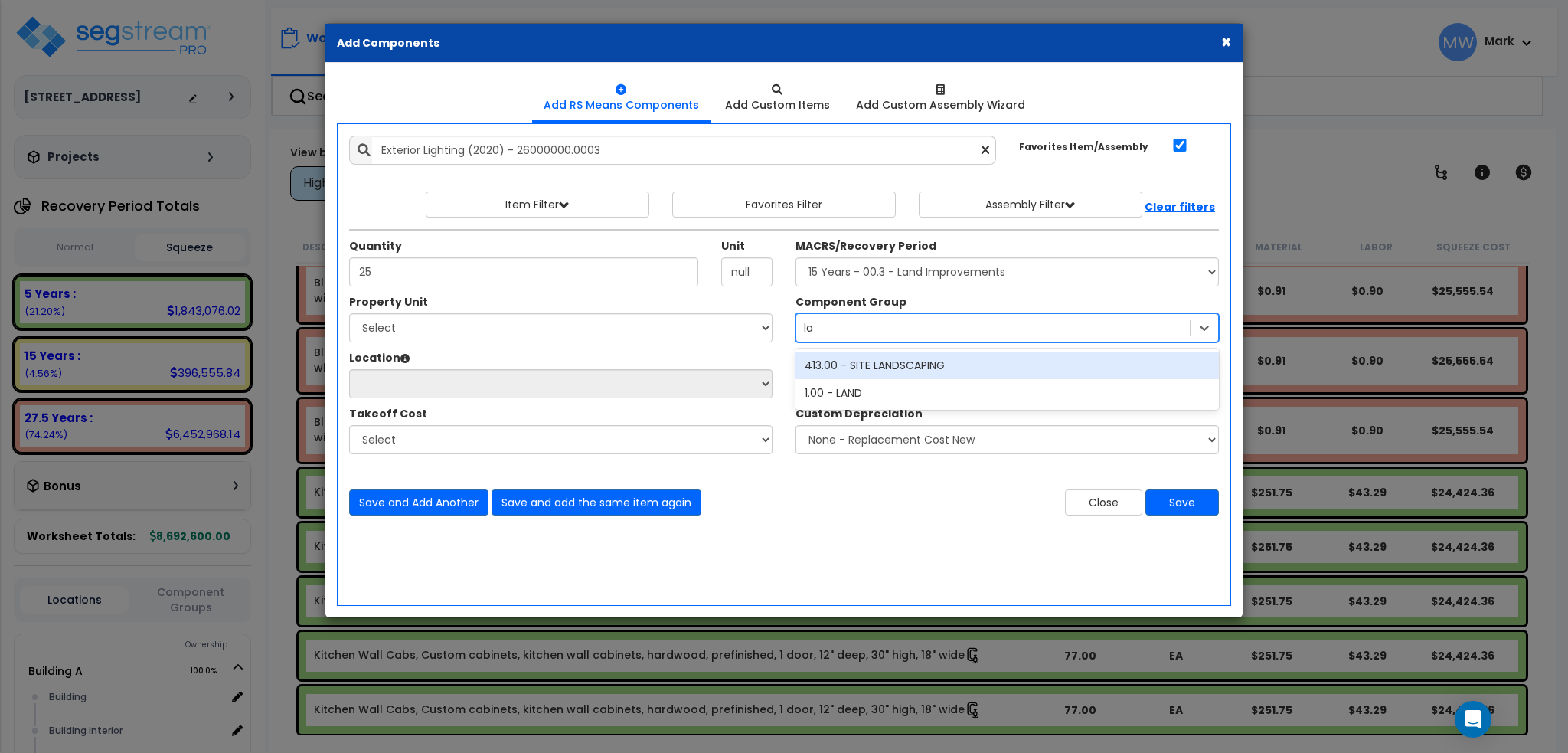
type input "l"
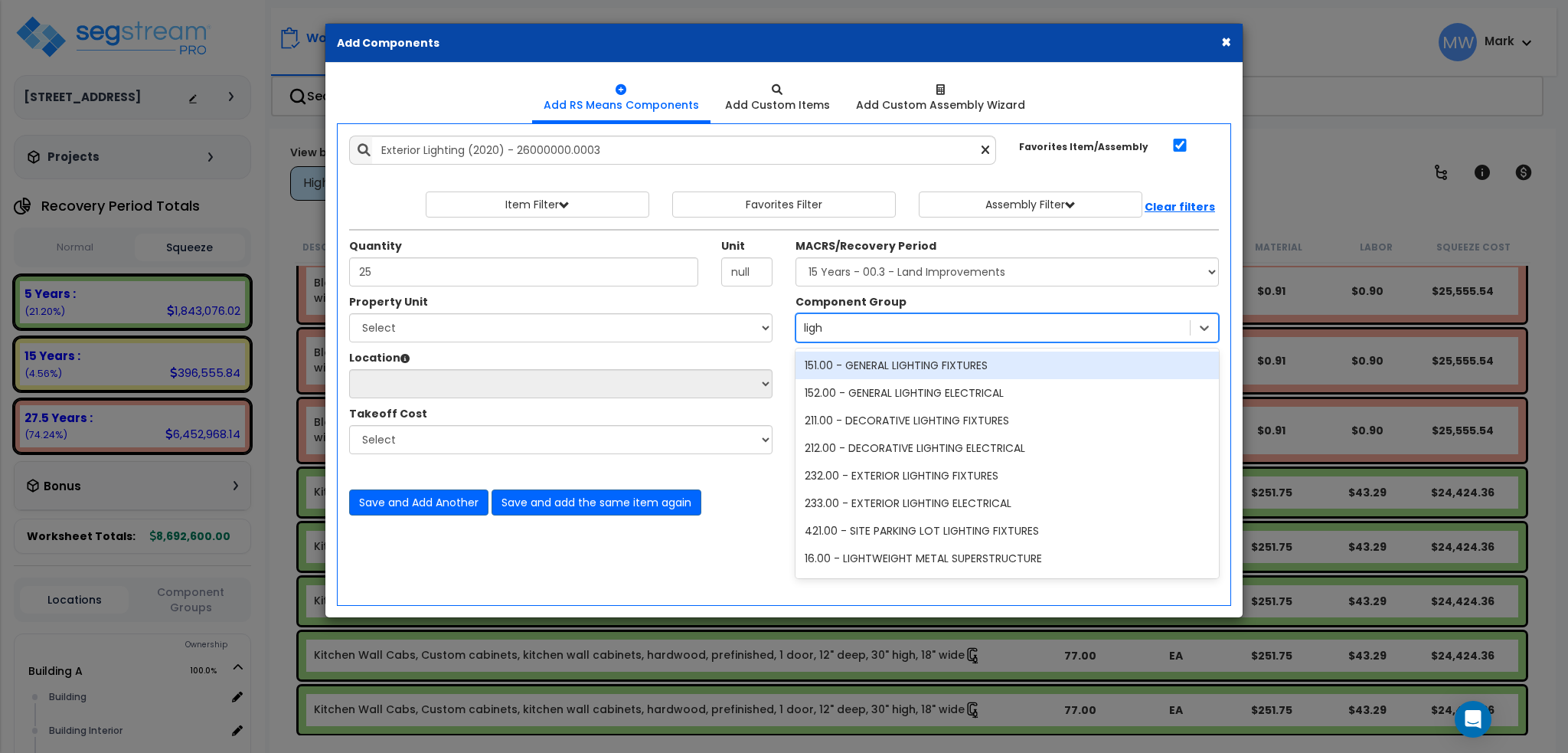
type input "light"
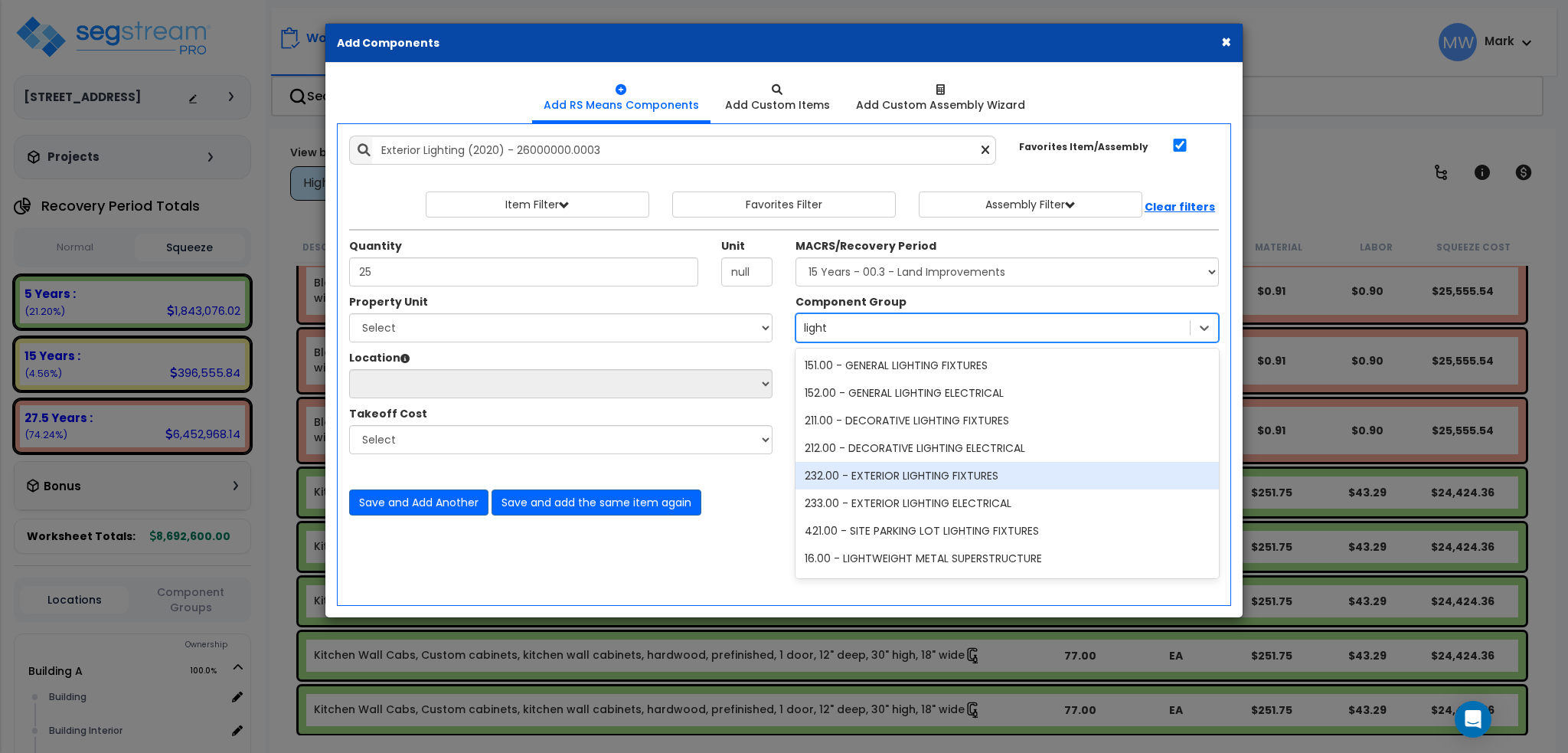
click at [943, 480] on div "232.00 - EXTERIOR LIGHTING FIXTURES" at bounding box center [1007, 475] width 423 height 28
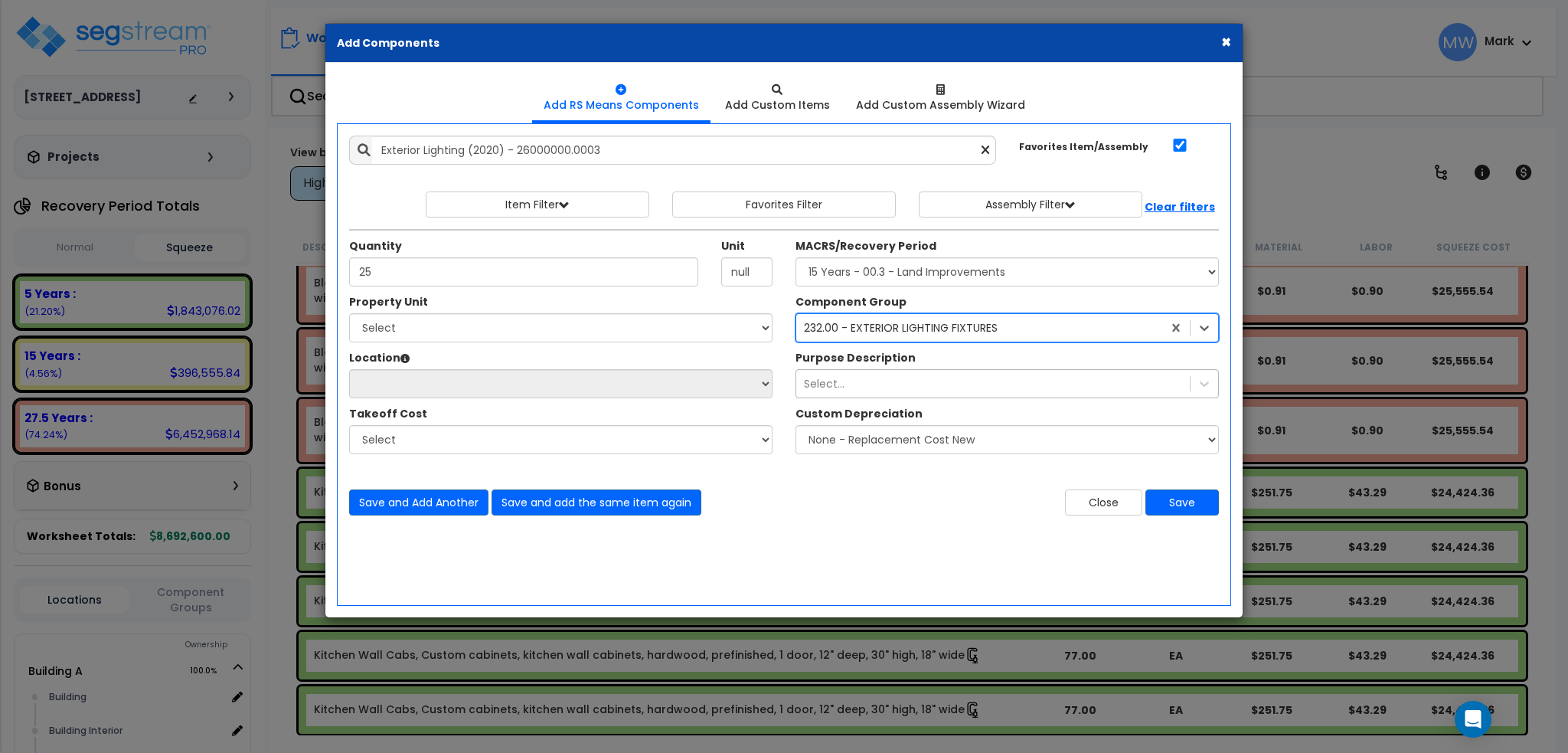
click at [913, 375] on div "Select..." at bounding box center [993, 383] width 393 height 25
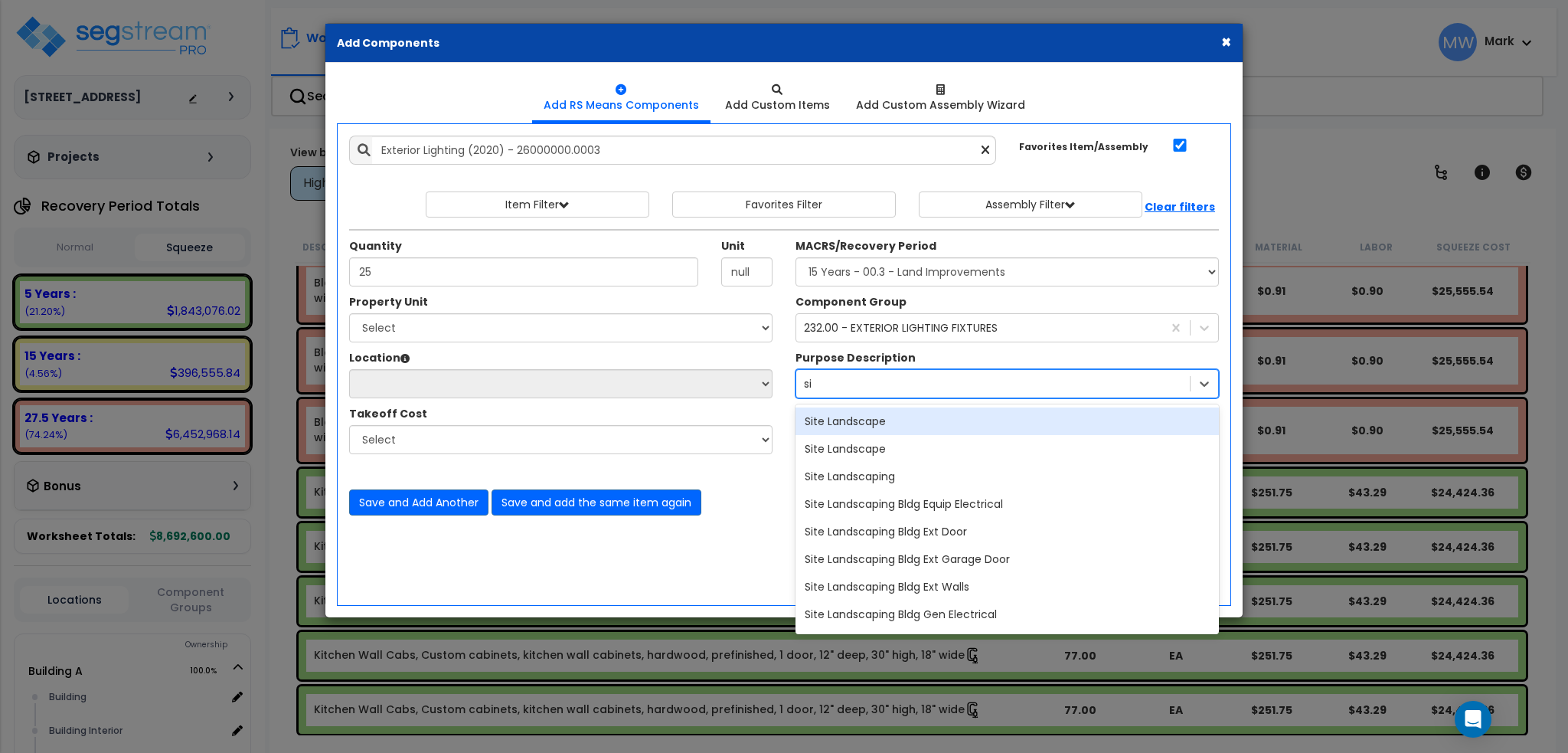
type input "s"
type input "light"
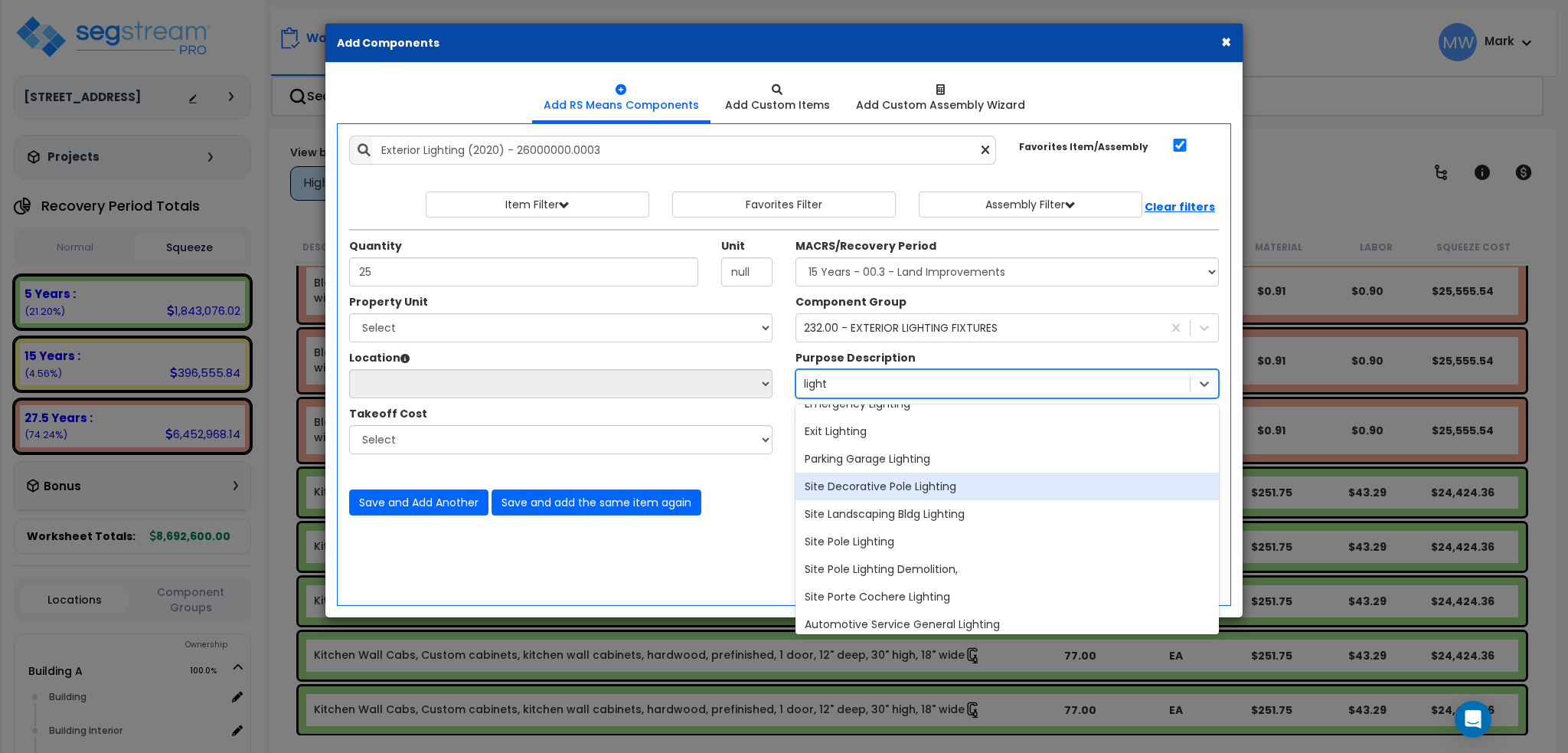
scroll to position [383, 0]
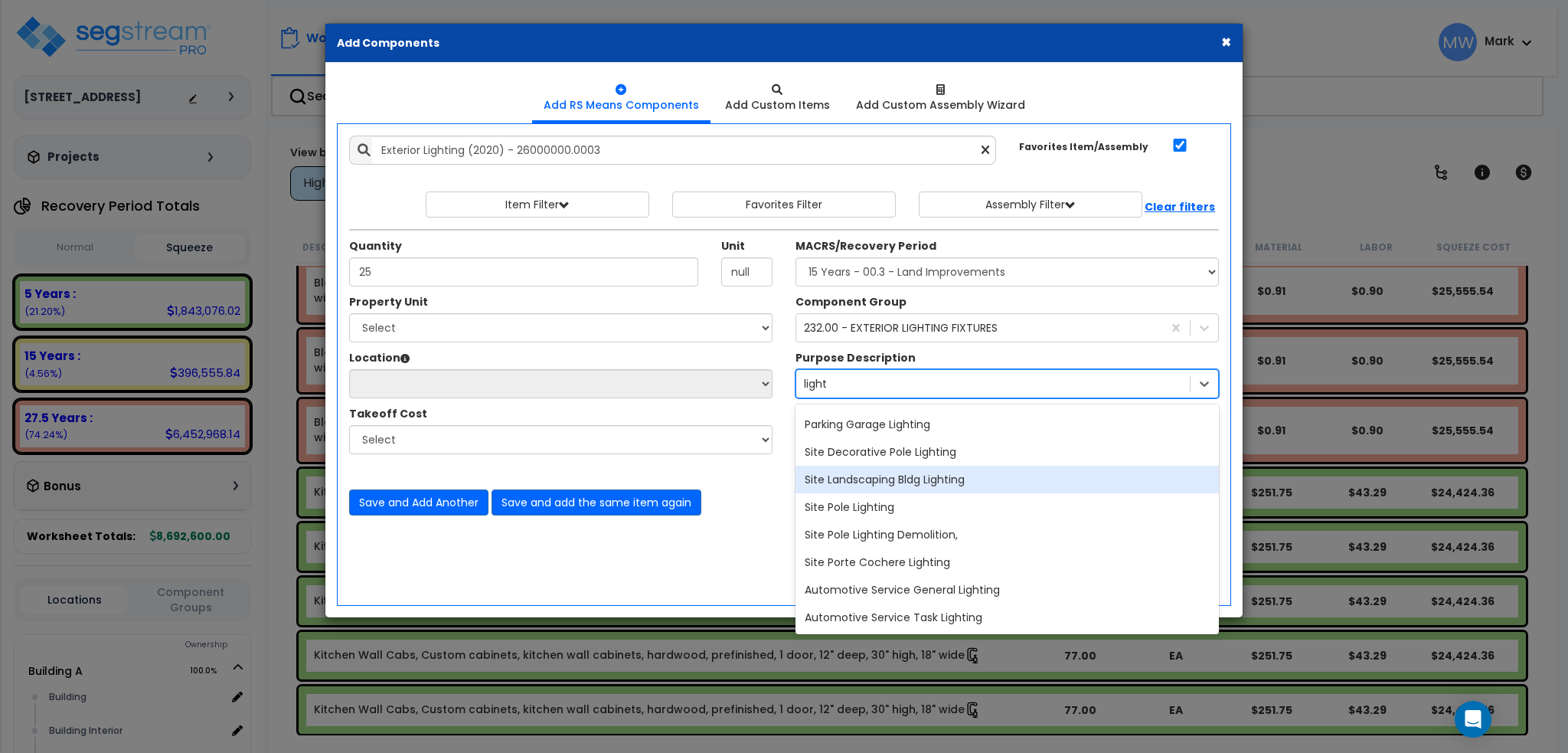
click at [992, 482] on div "Site Landscaping Bldg Lighting" at bounding box center [1007, 479] width 423 height 28
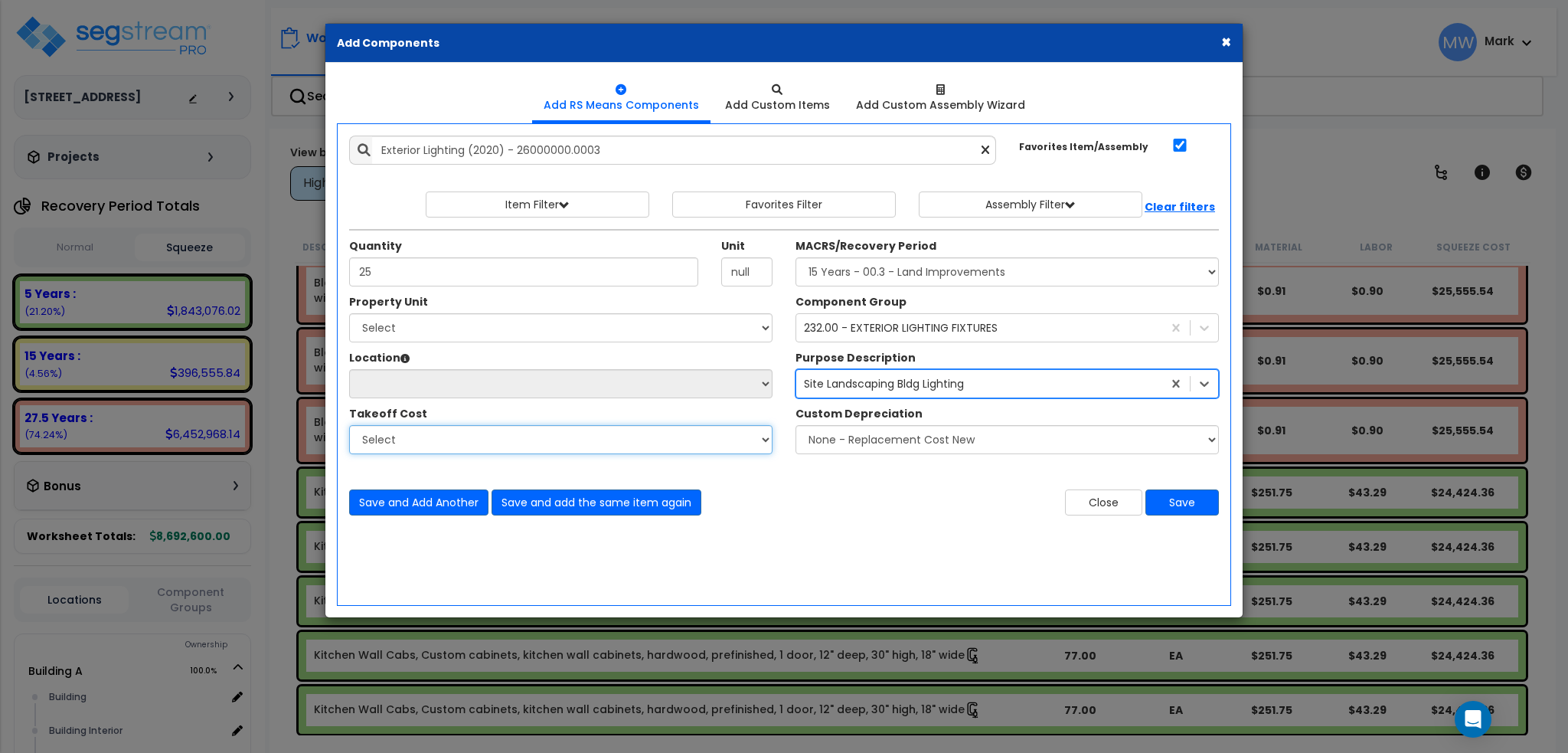
click at [534, 448] on select "Select" at bounding box center [561, 440] width 423 height 30
click at [512, 402] on div "Property Unit Select Building A Building B Building C Building D Building E Bui…" at bounding box center [561, 382] width 447 height 176
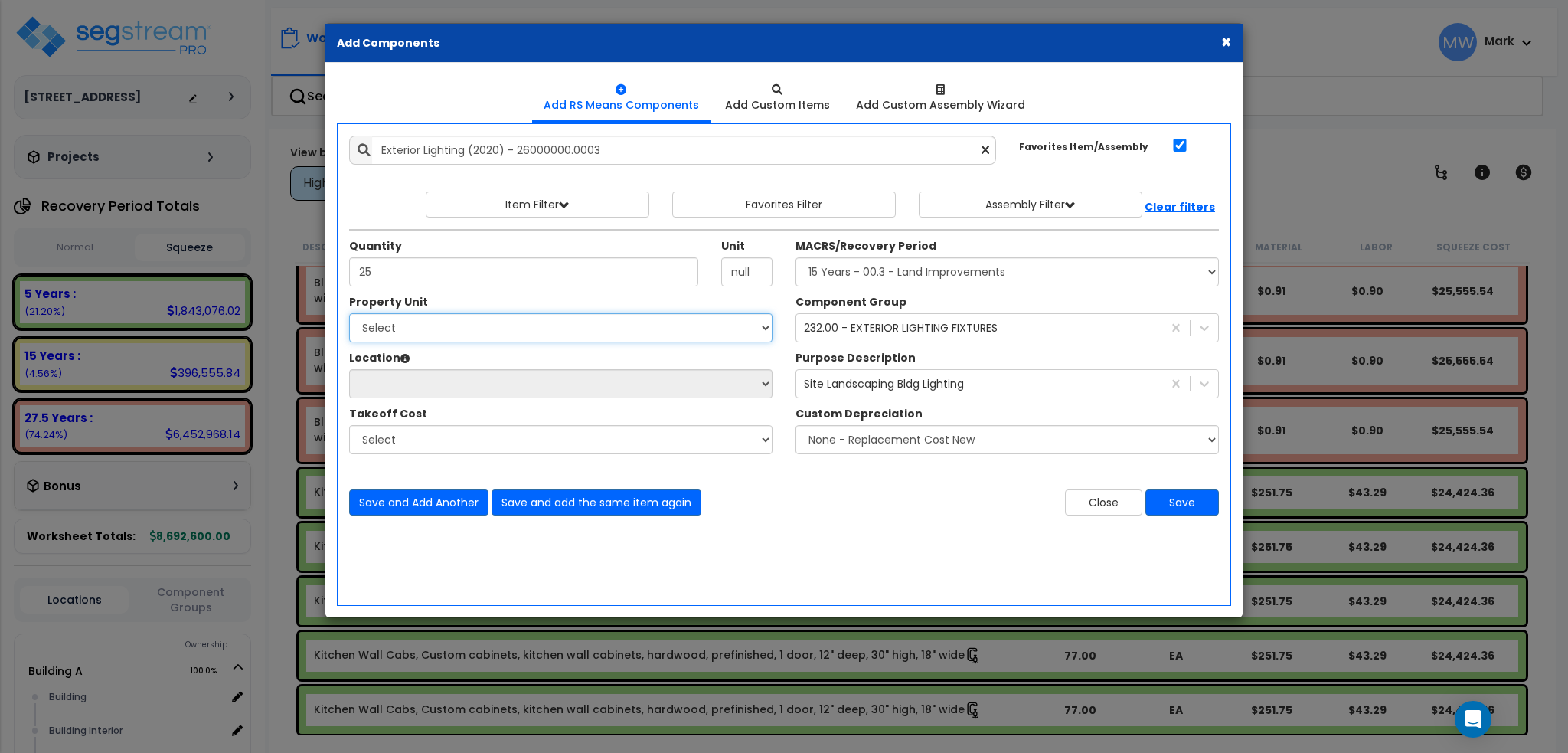
click at [509, 340] on select "Select Building A Building B Building C Building D Building E Building G Clubho…" at bounding box center [561, 328] width 423 height 30
select select "156781"
click at [349, 313] on select "Select Building A Building B Building C Building D Building E Building G Clubho…" at bounding box center [561, 328] width 423 height 30
click at [633, 376] on select "Select Site Exterior Add Additional Location" at bounding box center [561, 384] width 423 height 30
select select "462"
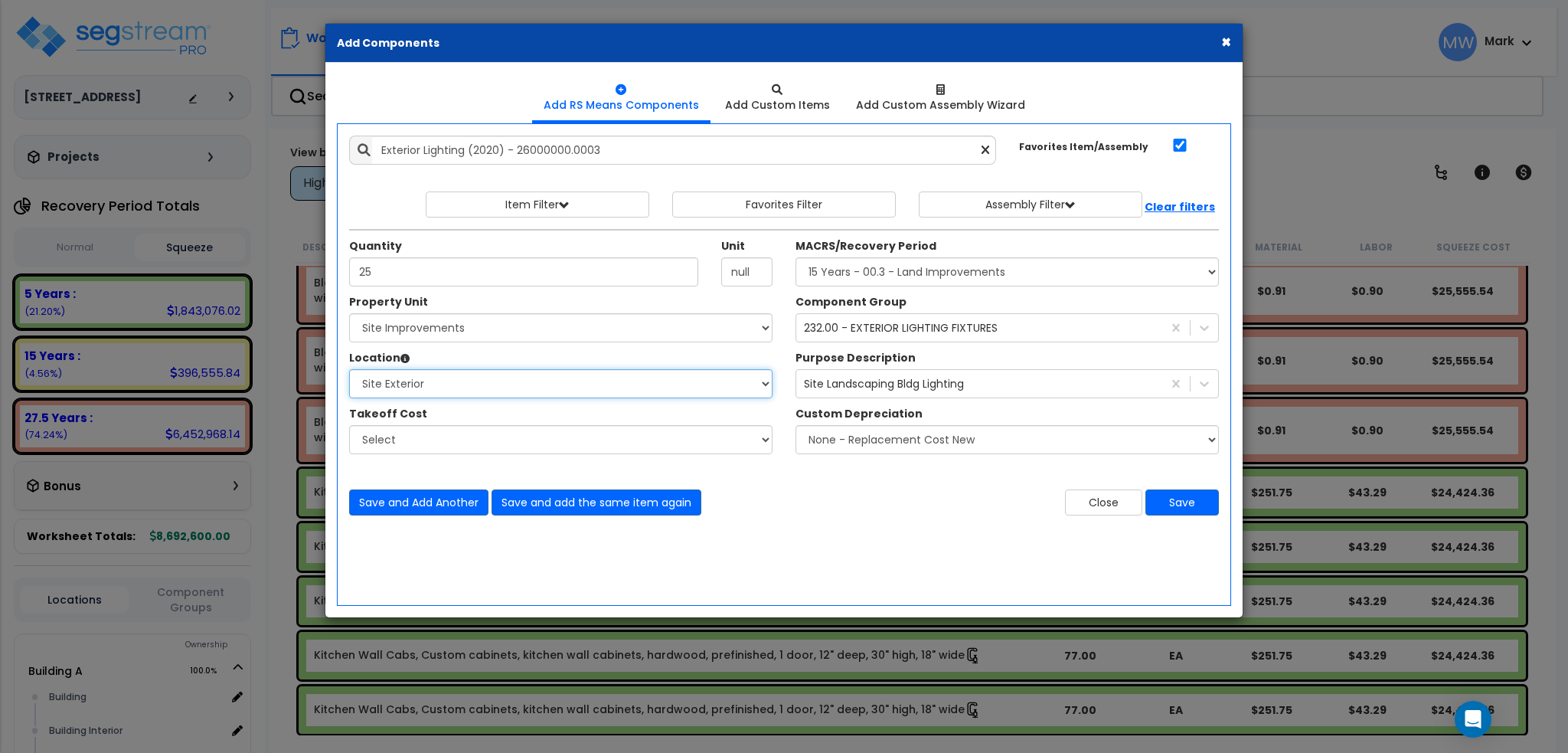
click at [349, 369] on select "Select Site Exterior Add Additional Location" at bounding box center [561, 384] width 423 height 30
click at [752, 500] on div "Save and Add Another Save and add the same item again" at bounding box center [561, 502] width 447 height 26
click at [1166, 506] on button "Save" at bounding box center [1181, 502] width 74 height 26
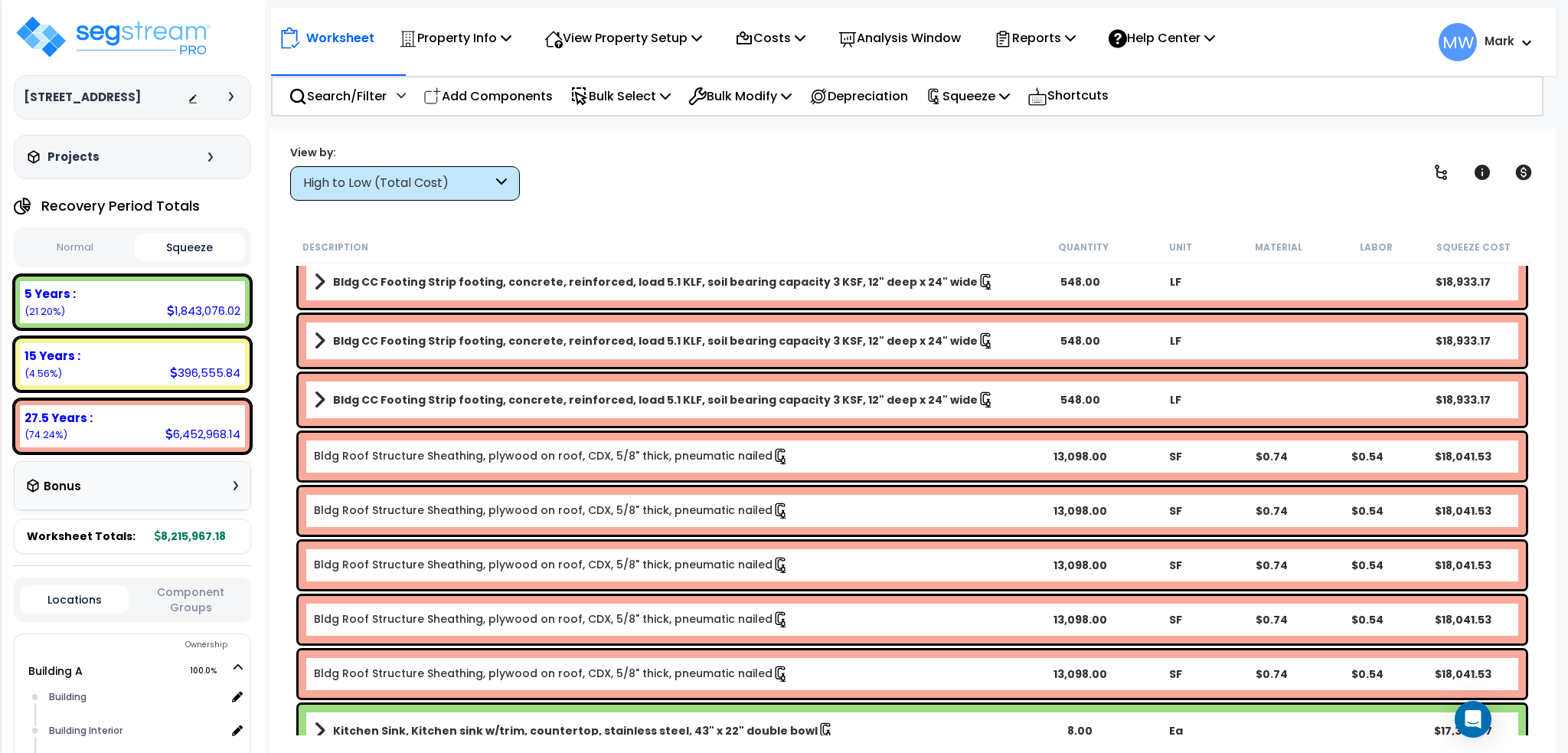
scroll to position [6817, 0]
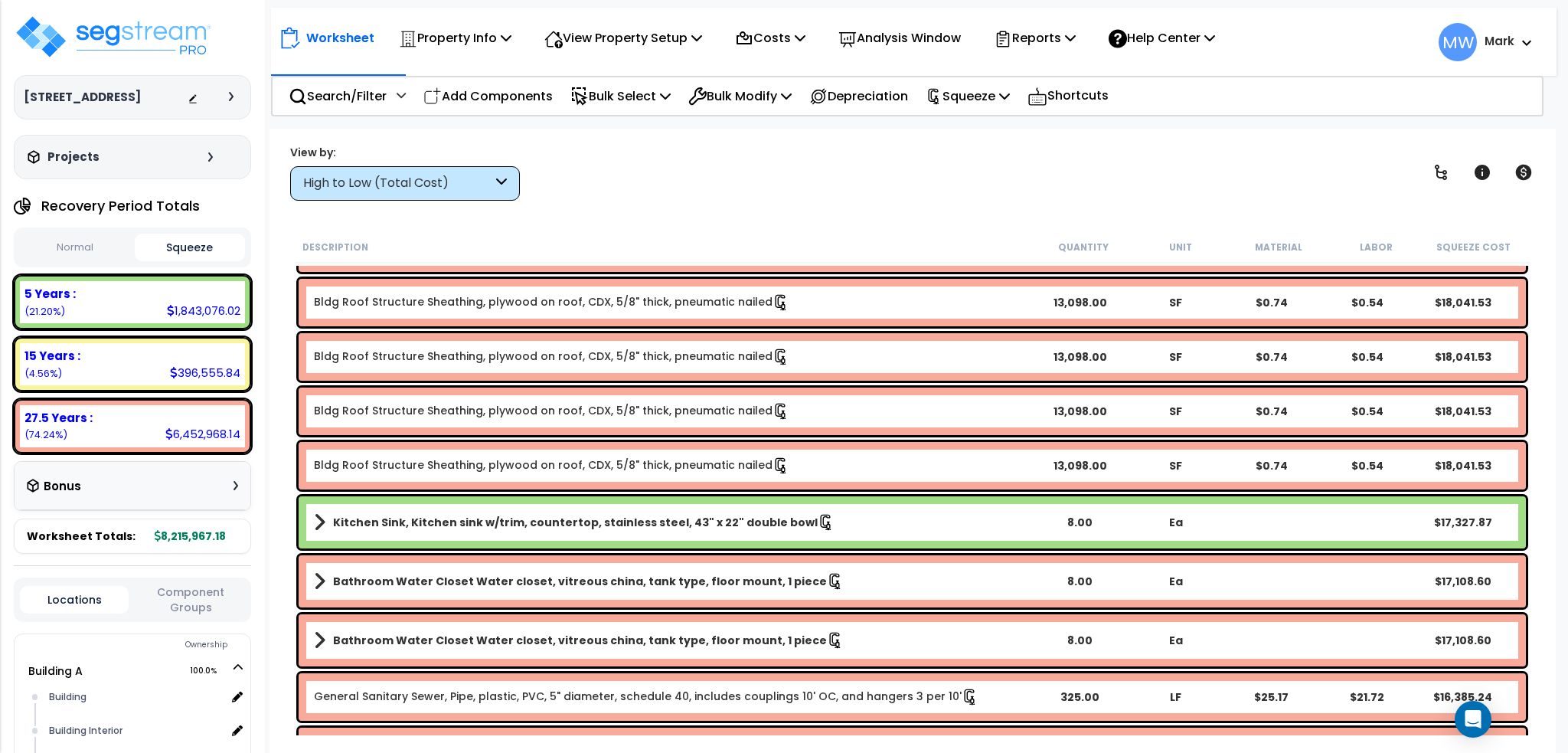
click at [504, 180] on icon at bounding box center [501, 183] width 11 height 18
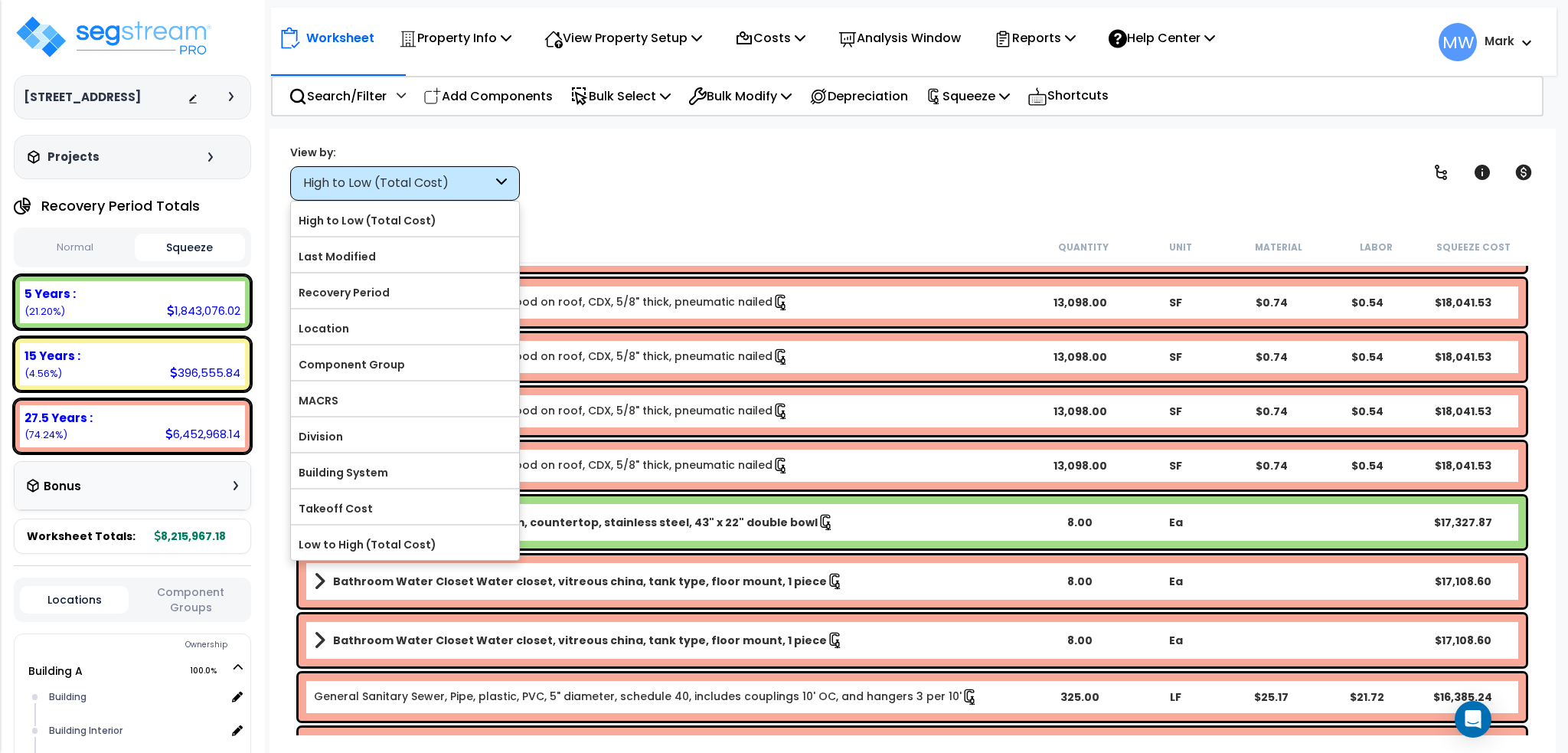
click at [661, 202] on div "Worksheet Property Info Property Setup Add Property Unit Template property Clon…" at bounding box center [912, 505] width 1286 height 753
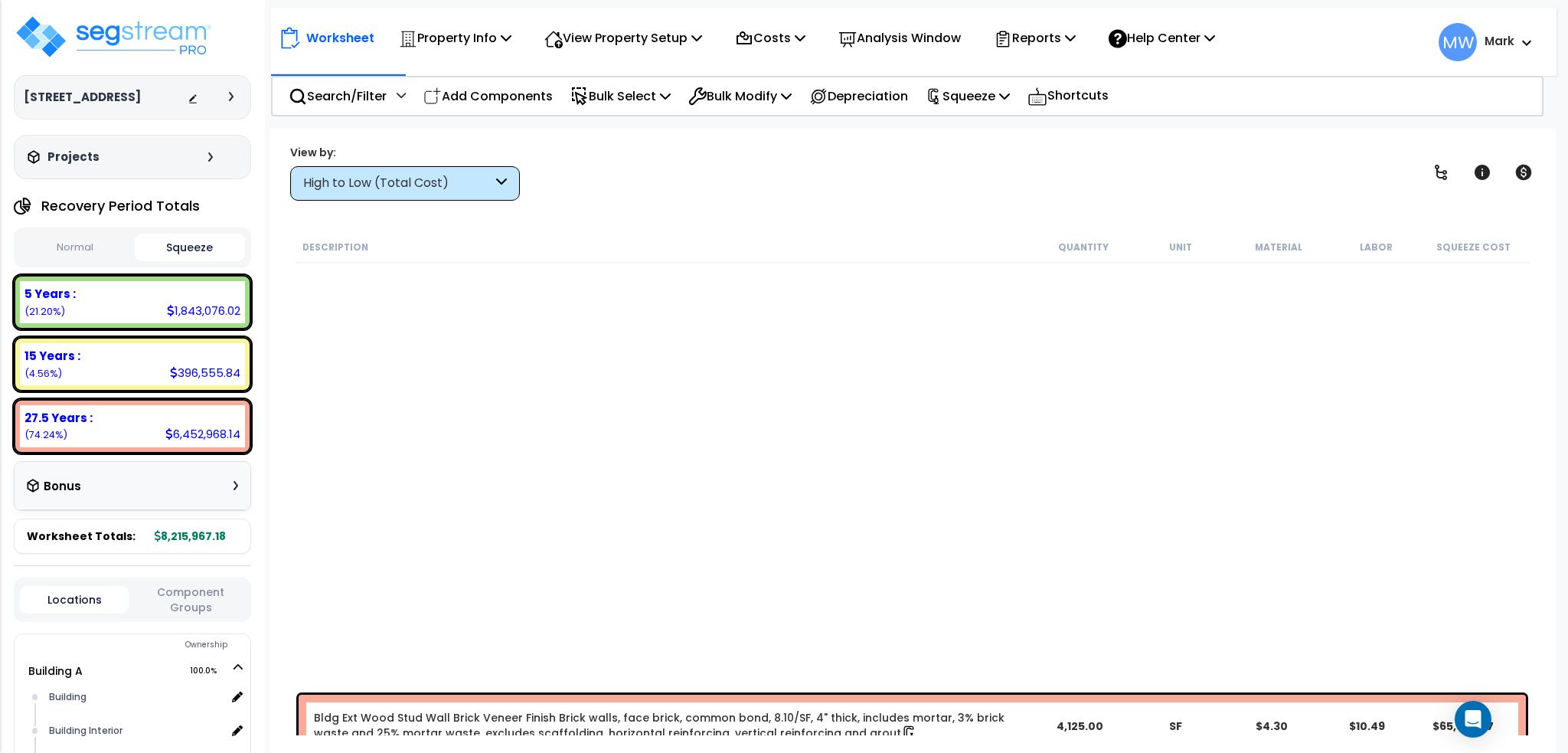
scroll to position [0, 0]
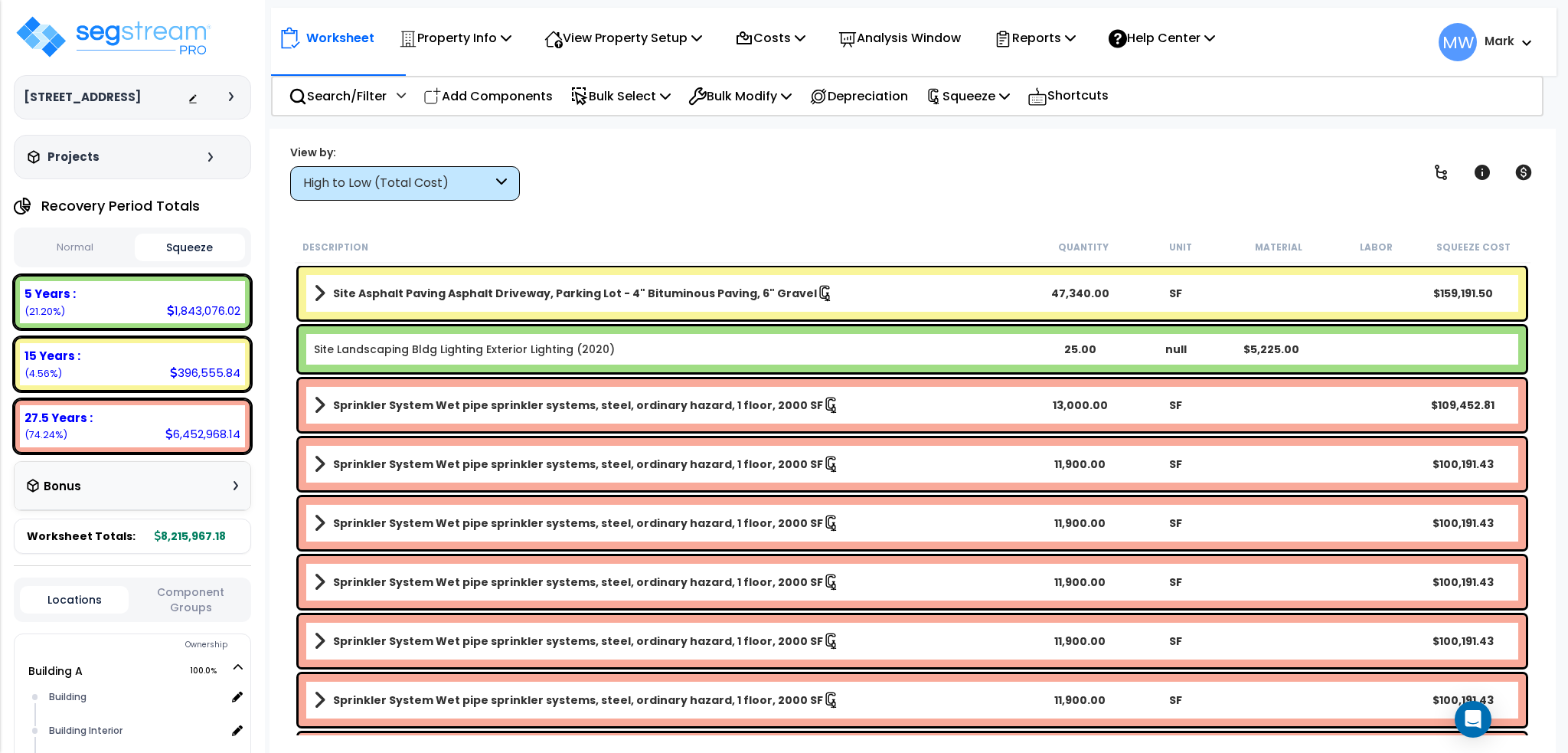
click at [726, 356] on div "Site Landscaping Bldg Lighting Exterior Lighting (2020) 25.00 null $5,225.00" at bounding box center [911, 348] width 1227 height 46
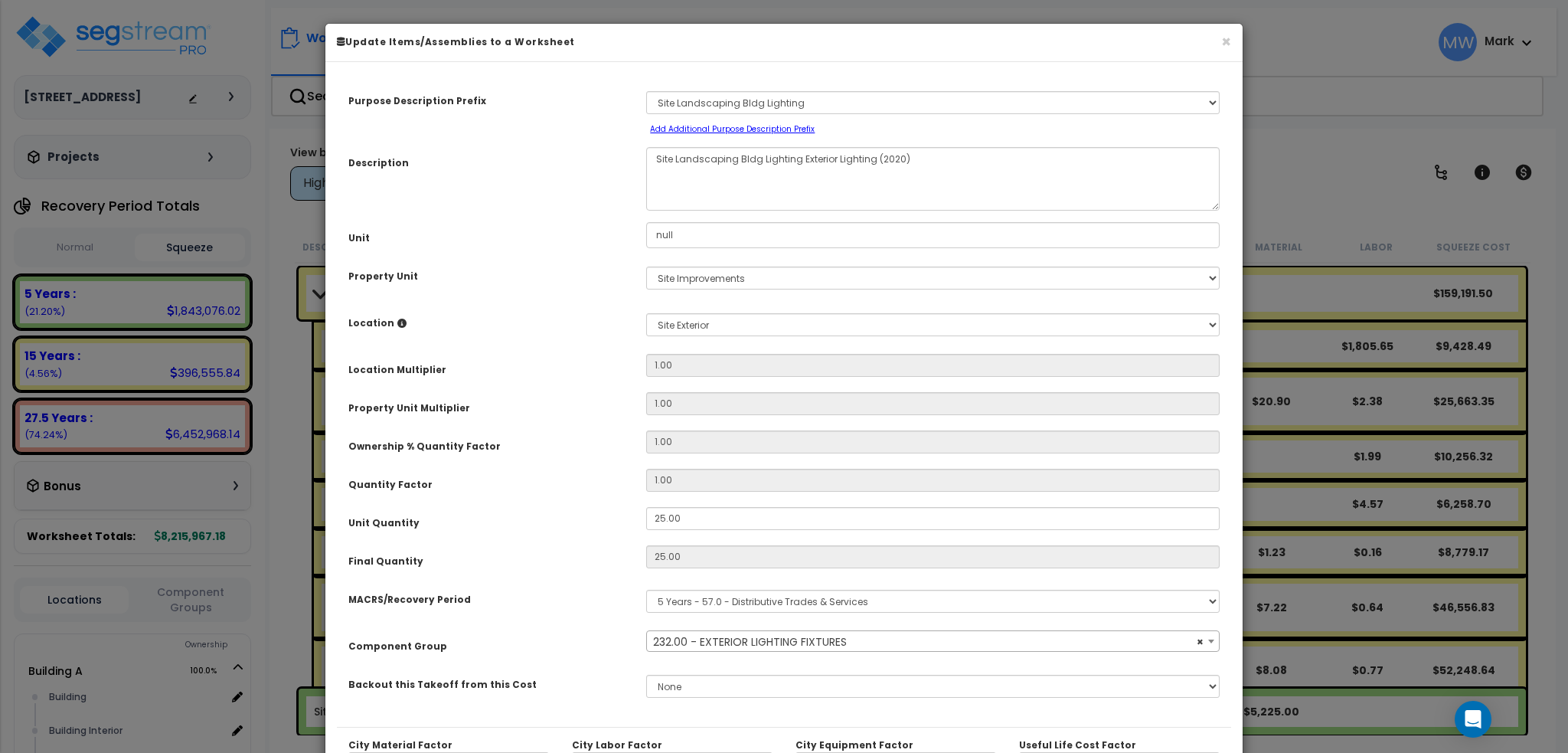
select select "20319"
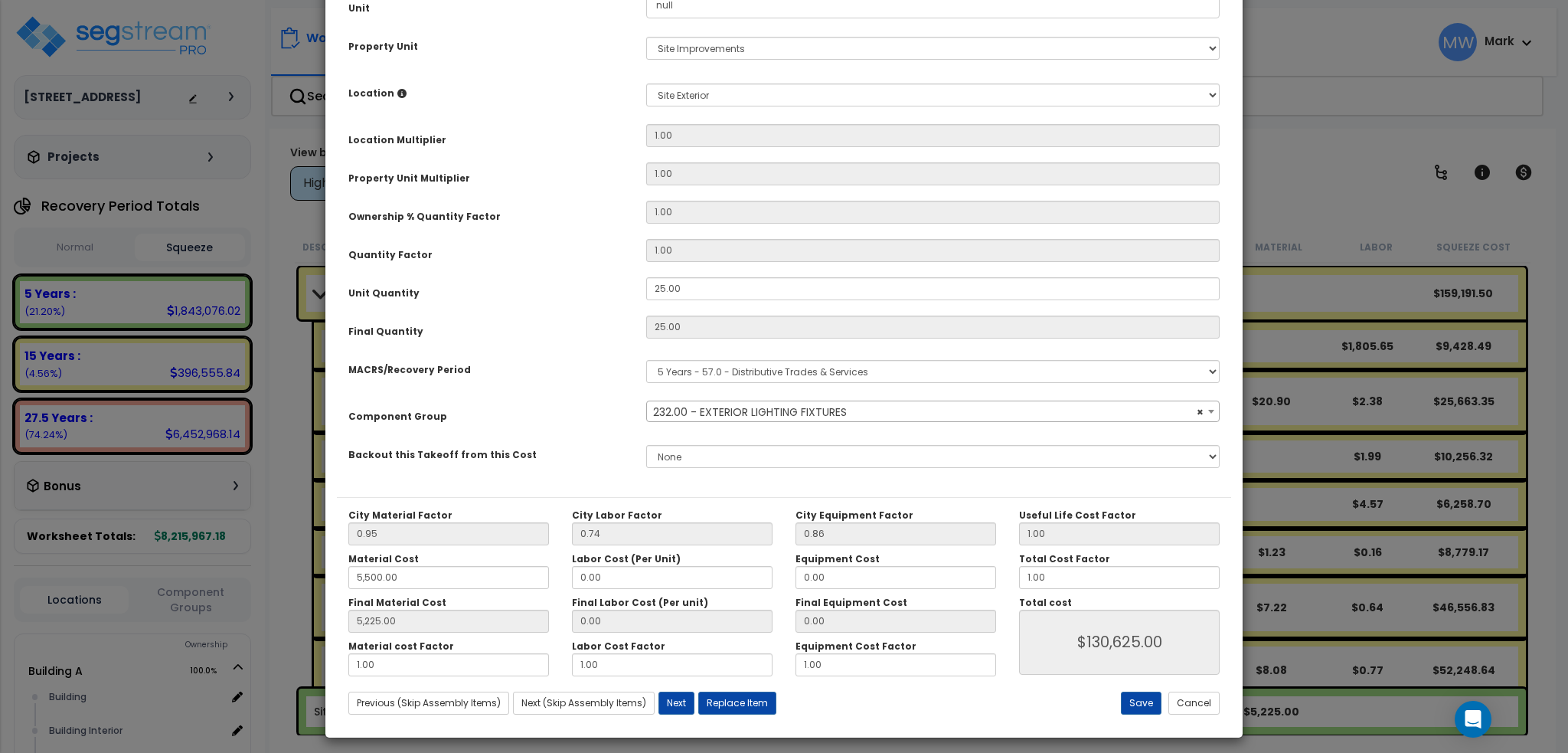
scroll to position [236, 0]
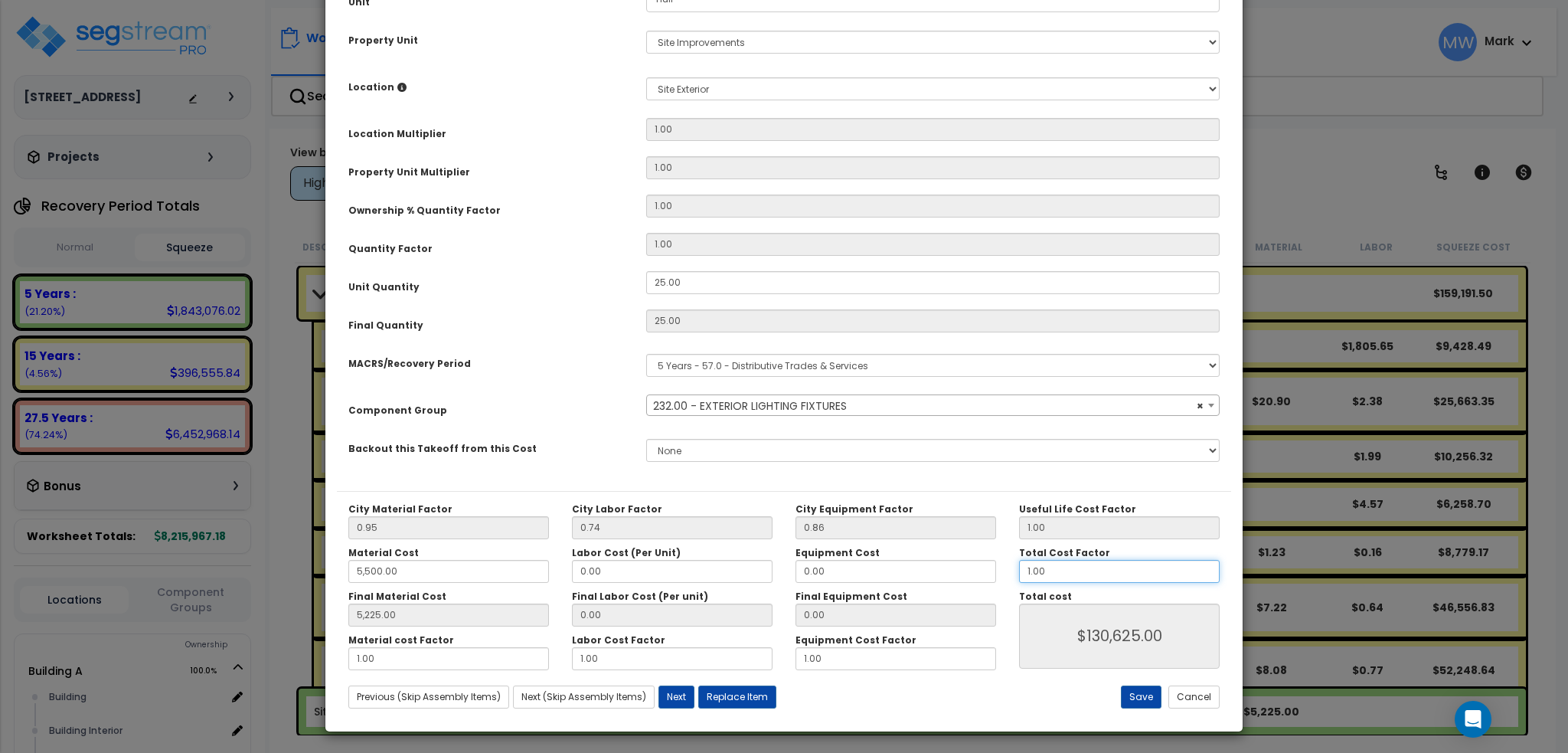
drag, startPoint x: 1075, startPoint y: 571, endPoint x: 951, endPoint y: 571, distance: 124.0
click at [951, 571] on div "City Material Factor 0.95 City Labor Factor 0.74 City Equipment Factor 0.86 Mat…" at bounding box center [783, 587] width 894 height 167
type input "5,225.00"
type input "."
type input "$130,625.00"
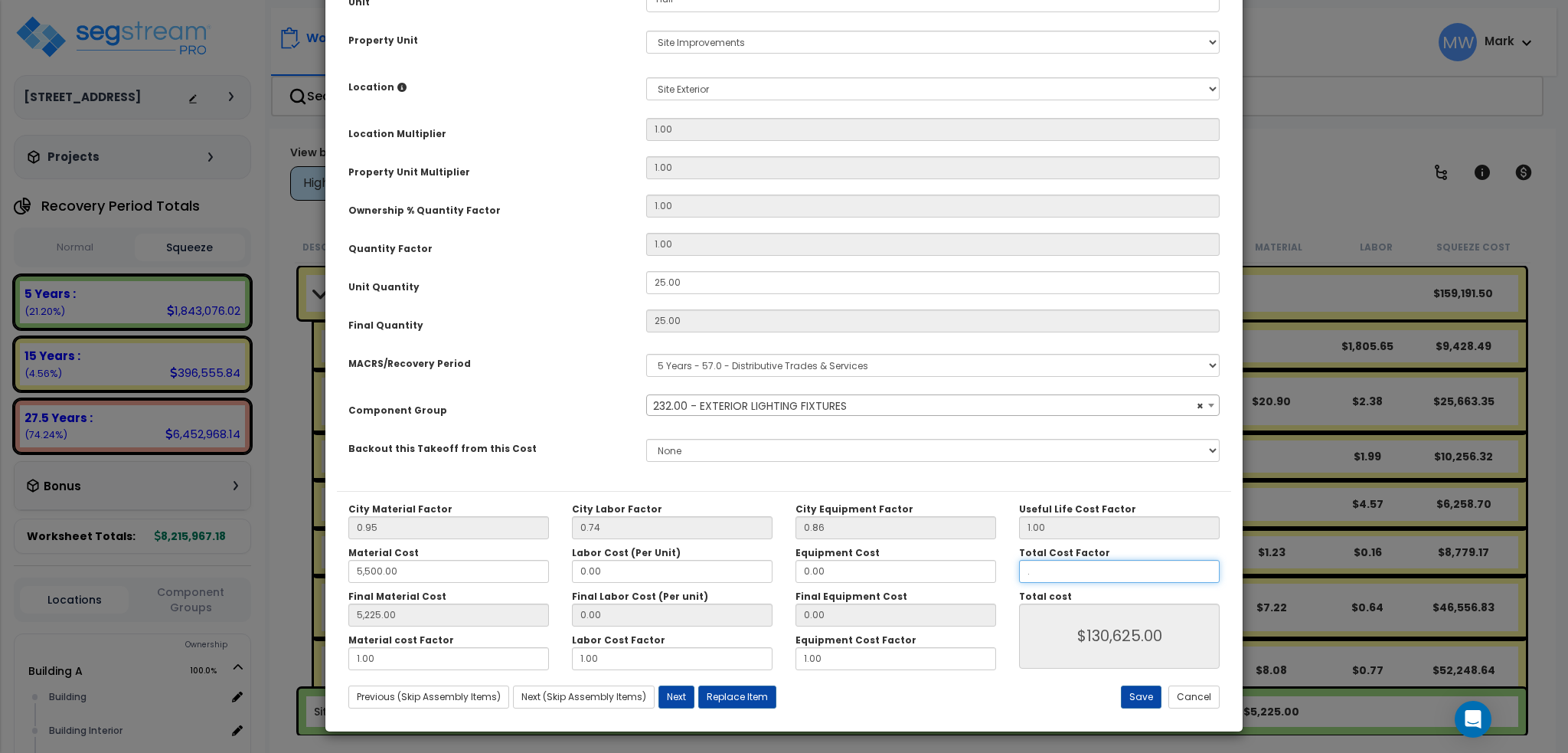
type input "5,225.00"
type input "$0.00"
type input "5,225.00"
type input ".5"
type input "5,225.00"
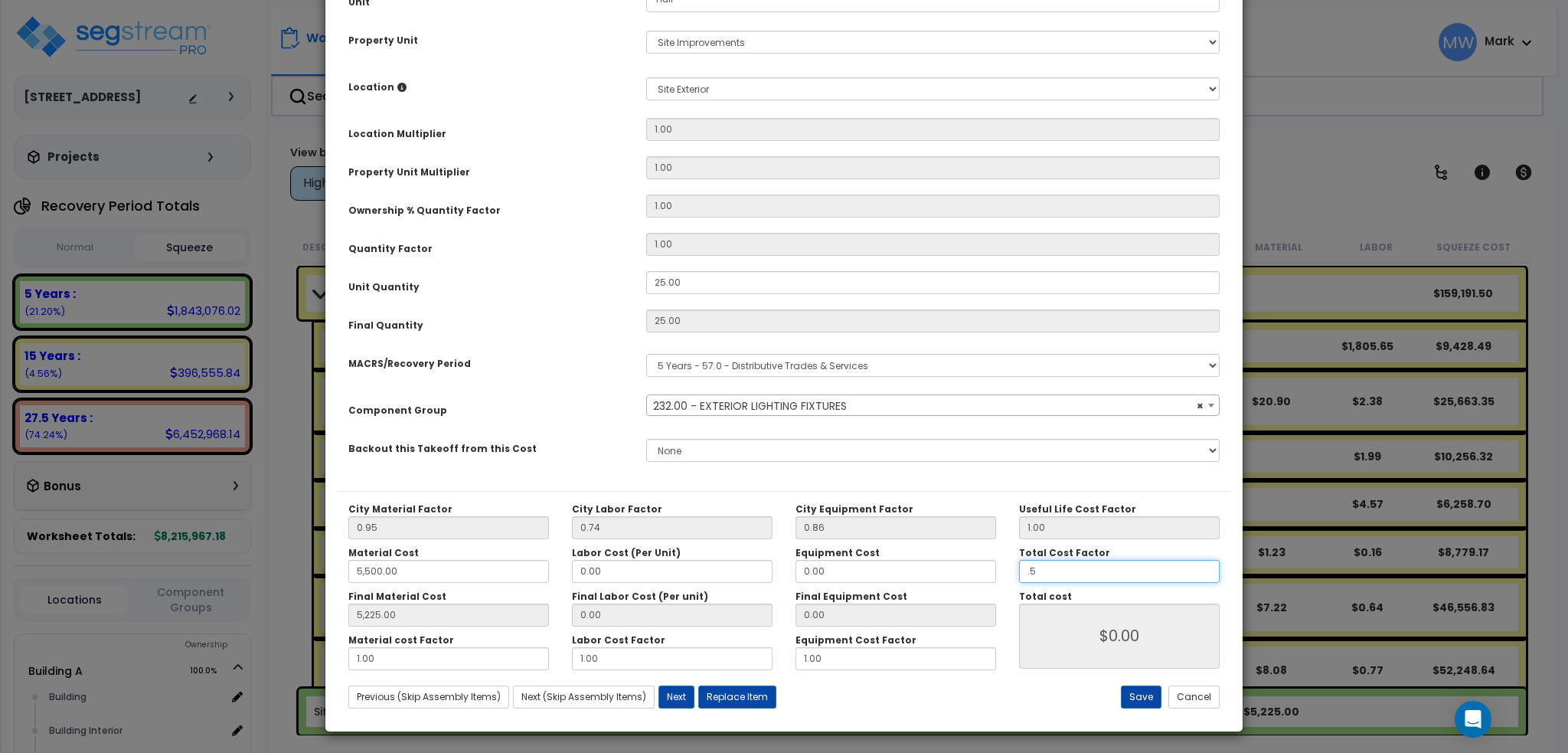
type input "$65,312.50"
type input ".5"
type input "5,225.00"
type input "$65,312.50"
click at [1188, 699] on button "Cancel" at bounding box center [1193, 696] width 51 height 23
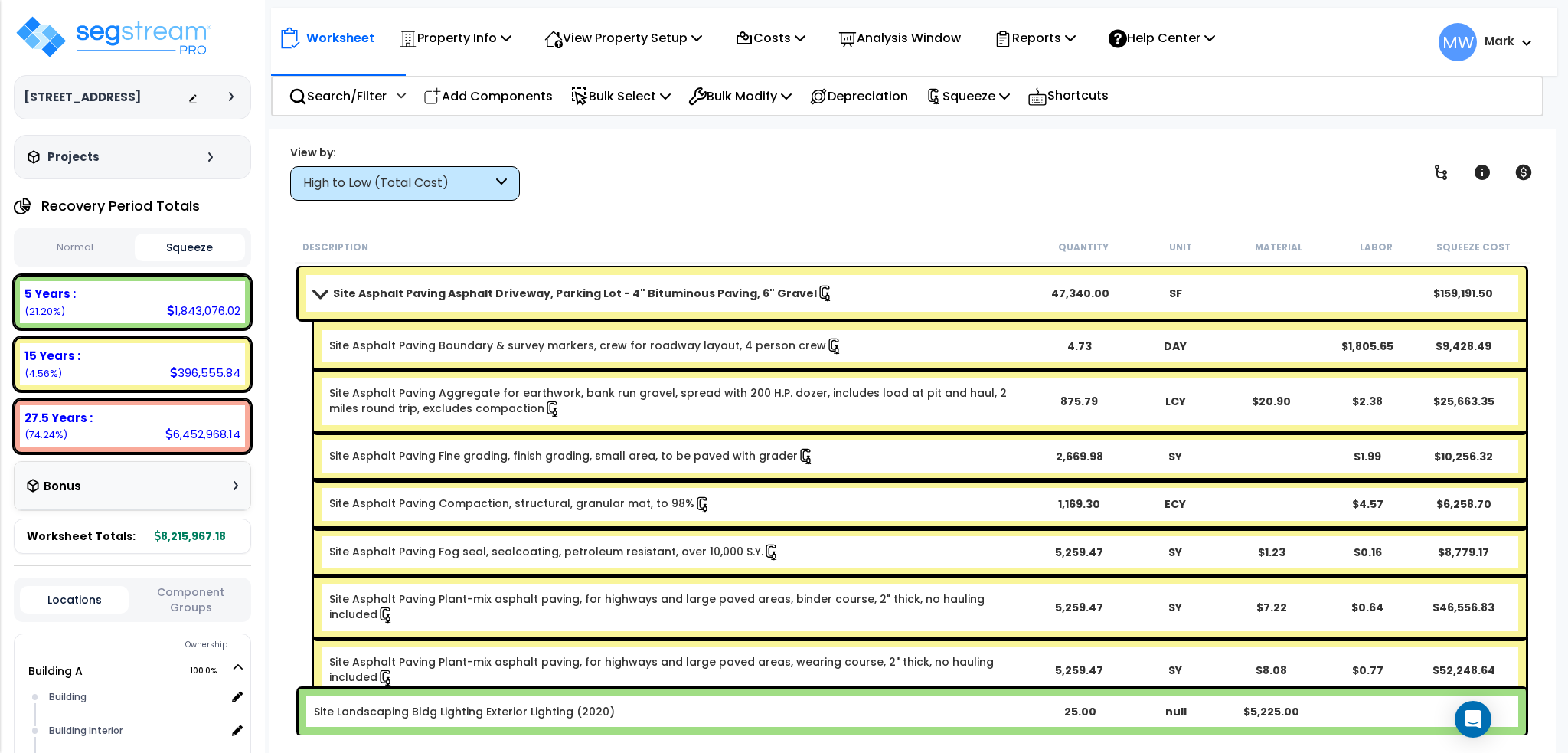
click at [322, 291] on span at bounding box center [320, 293] width 22 height 12
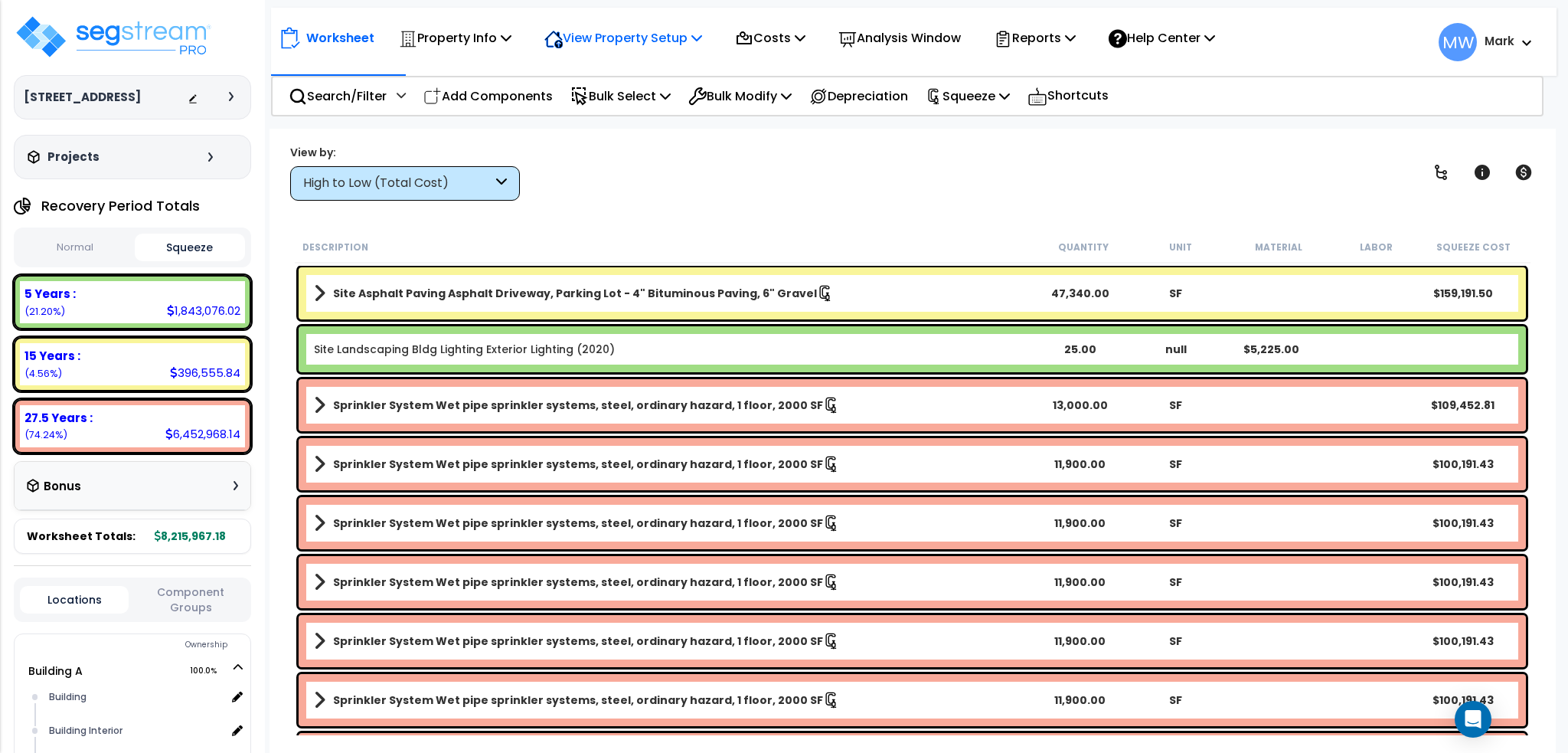
click at [609, 46] on p "View Property Setup" at bounding box center [623, 37] width 157 height 21
click at [616, 108] on link "View Questionnaire" at bounding box center [612, 104] width 151 height 31
click at [88, 38] on img at bounding box center [113, 36] width 199 height 46
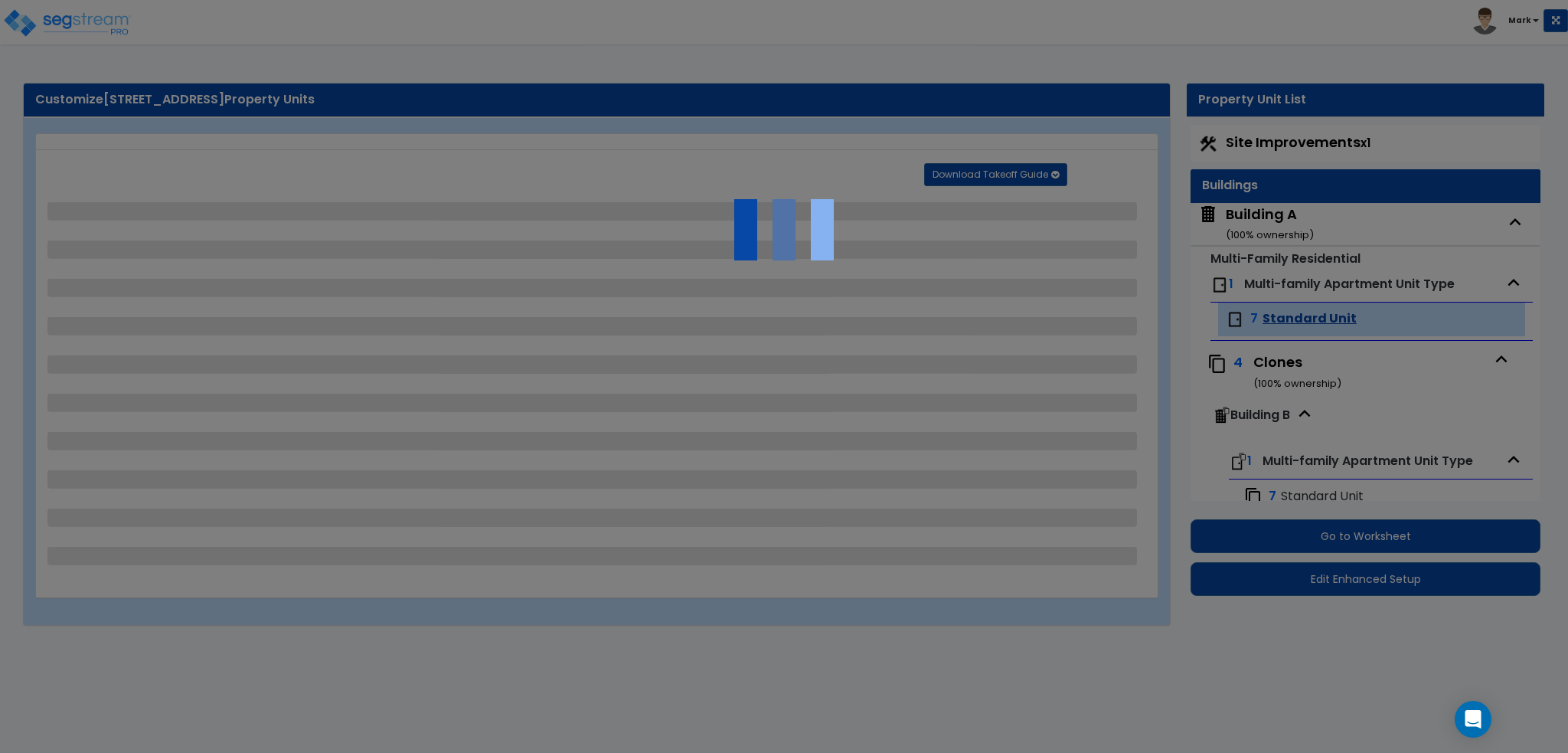
select select "2"
select select "1"
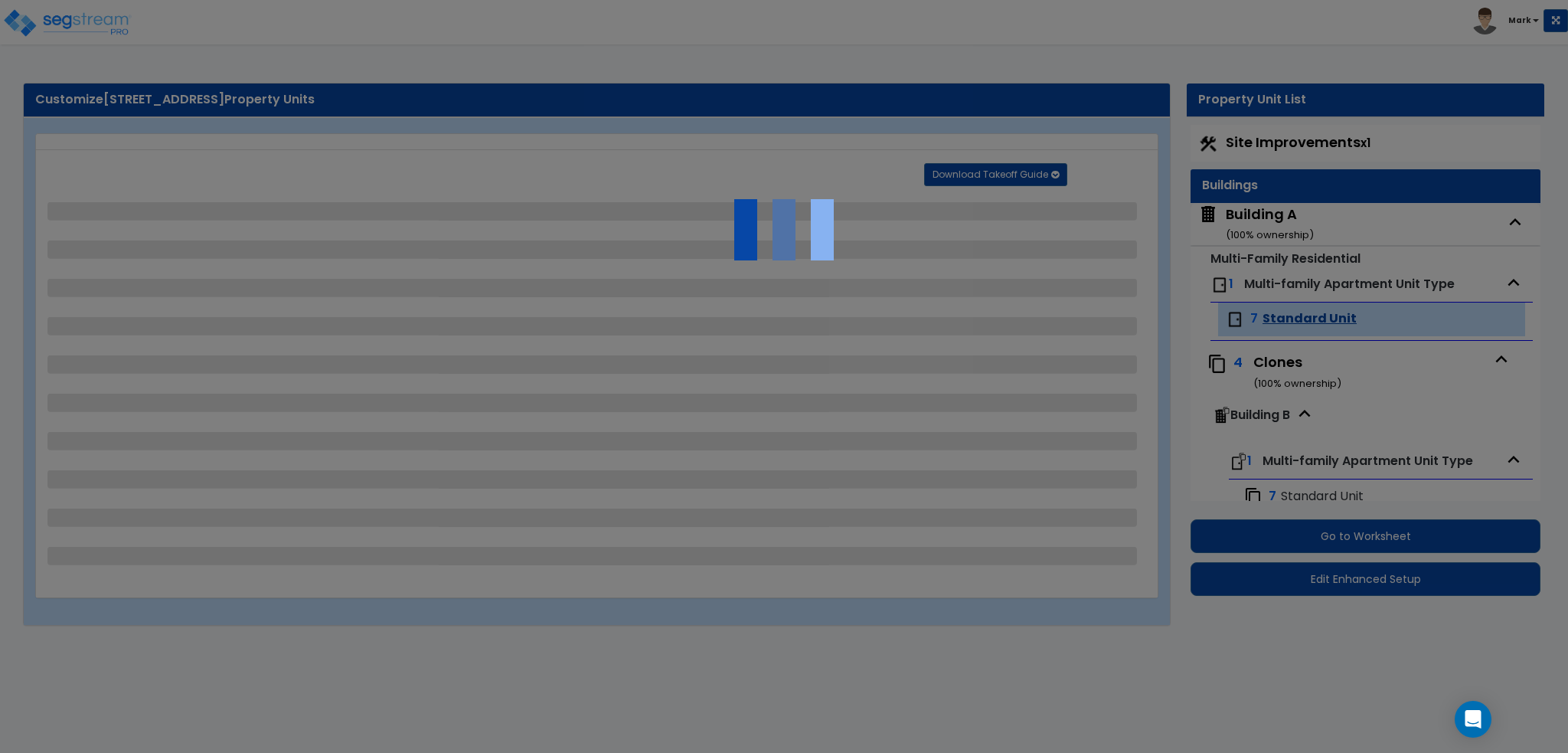
select select "2"
select select "1"
select select "2"
select select "1"
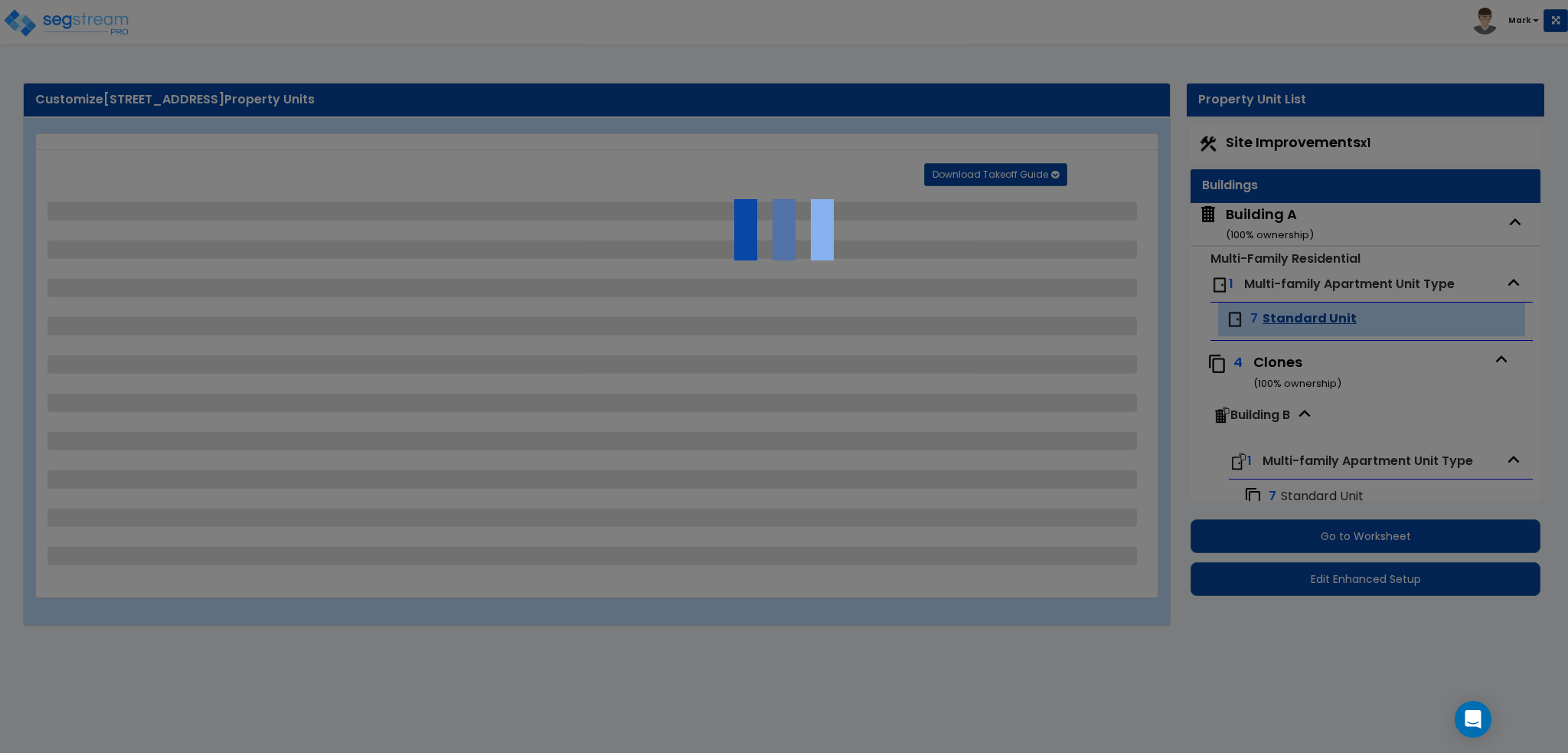
select select "2"
select select "1"
select select "2"
select select "1"
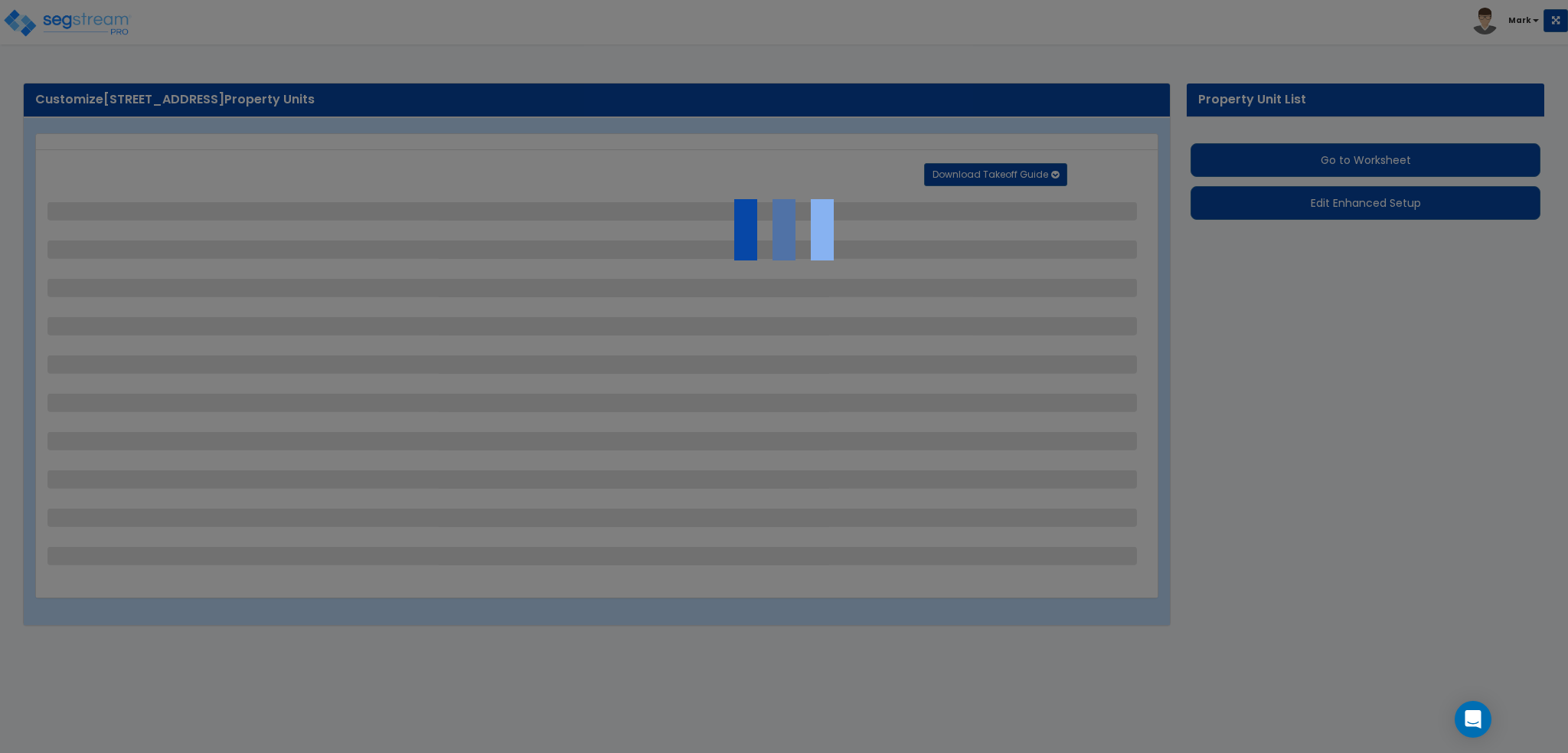
select select "2"
select select "1"
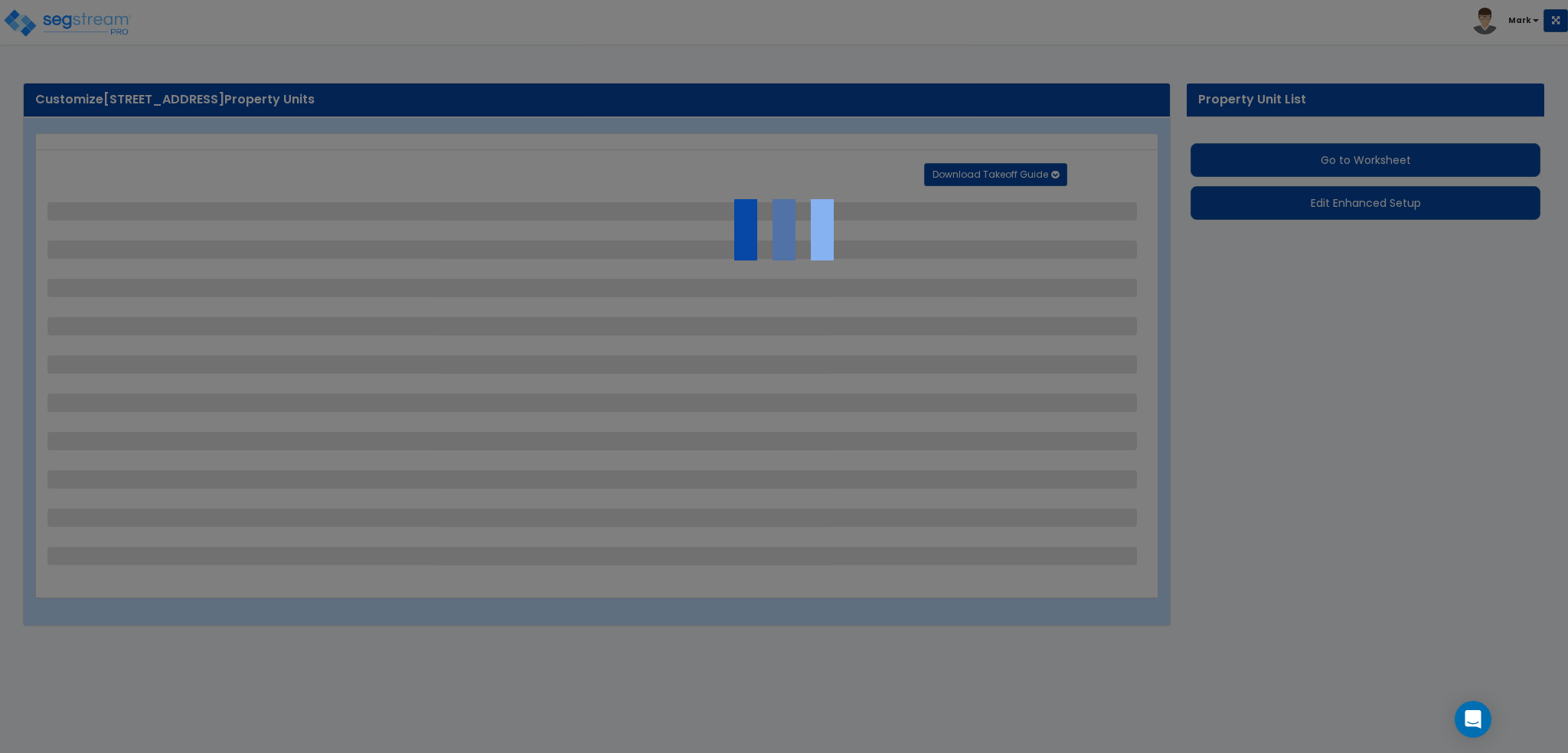
select select "2"
select select "1"
select select "2"
select select "1"
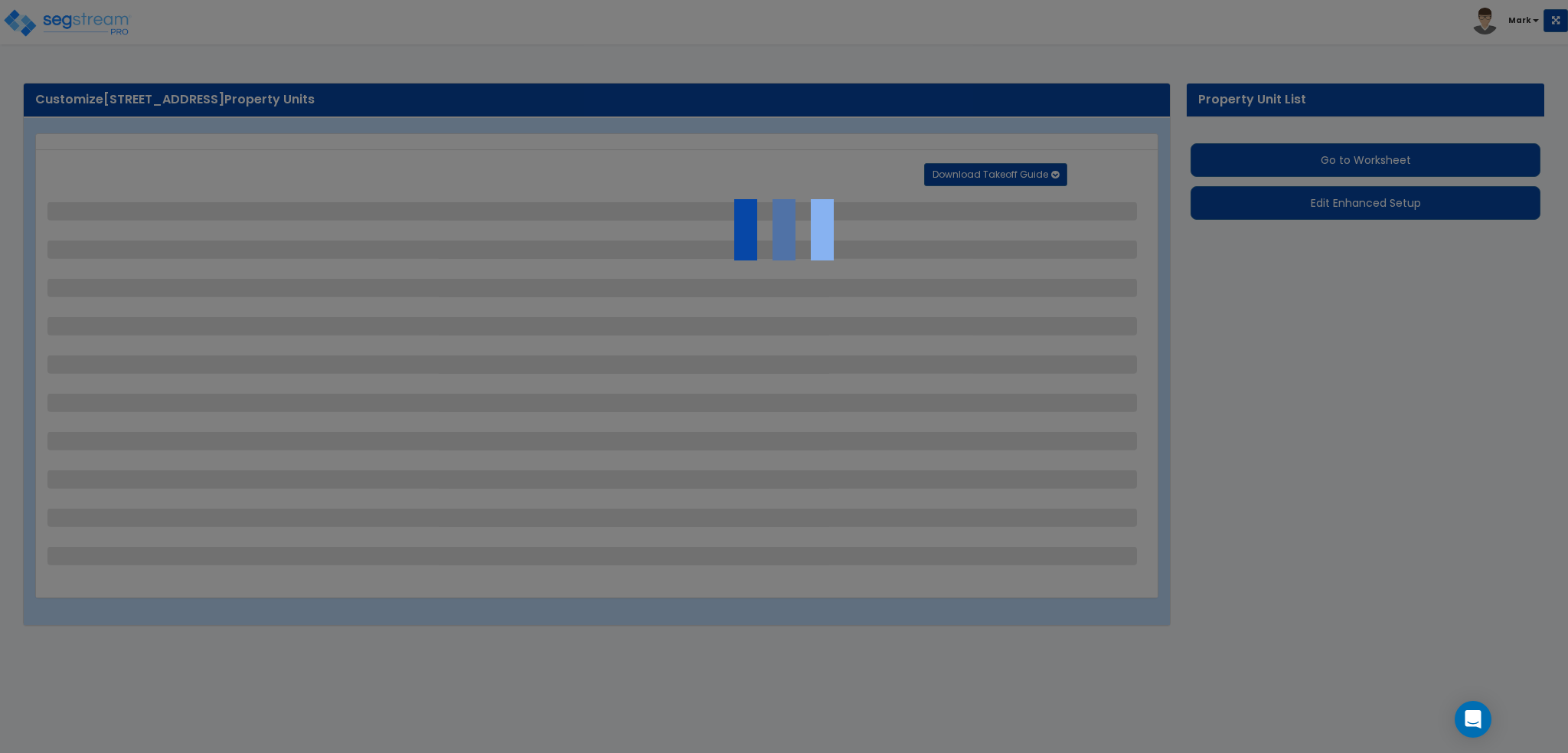
select select "2"
select select "1"
select select "2"
select select "1"
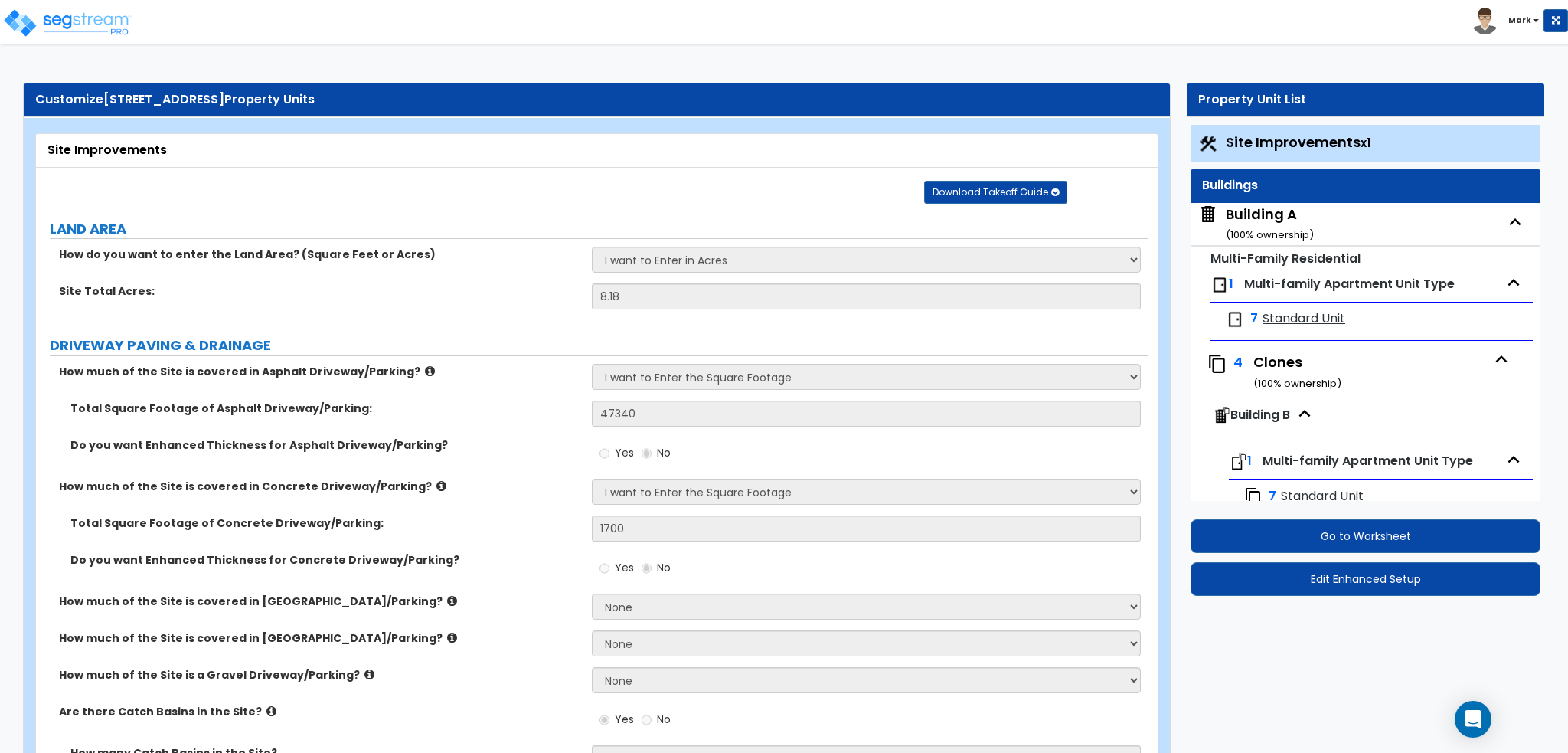
click at [1282, 220] on div "Building A ( 100 % ownership)" at bounding box center [1269, 224] width 88 height 39
select select "2"
select select "7"
select select "2"
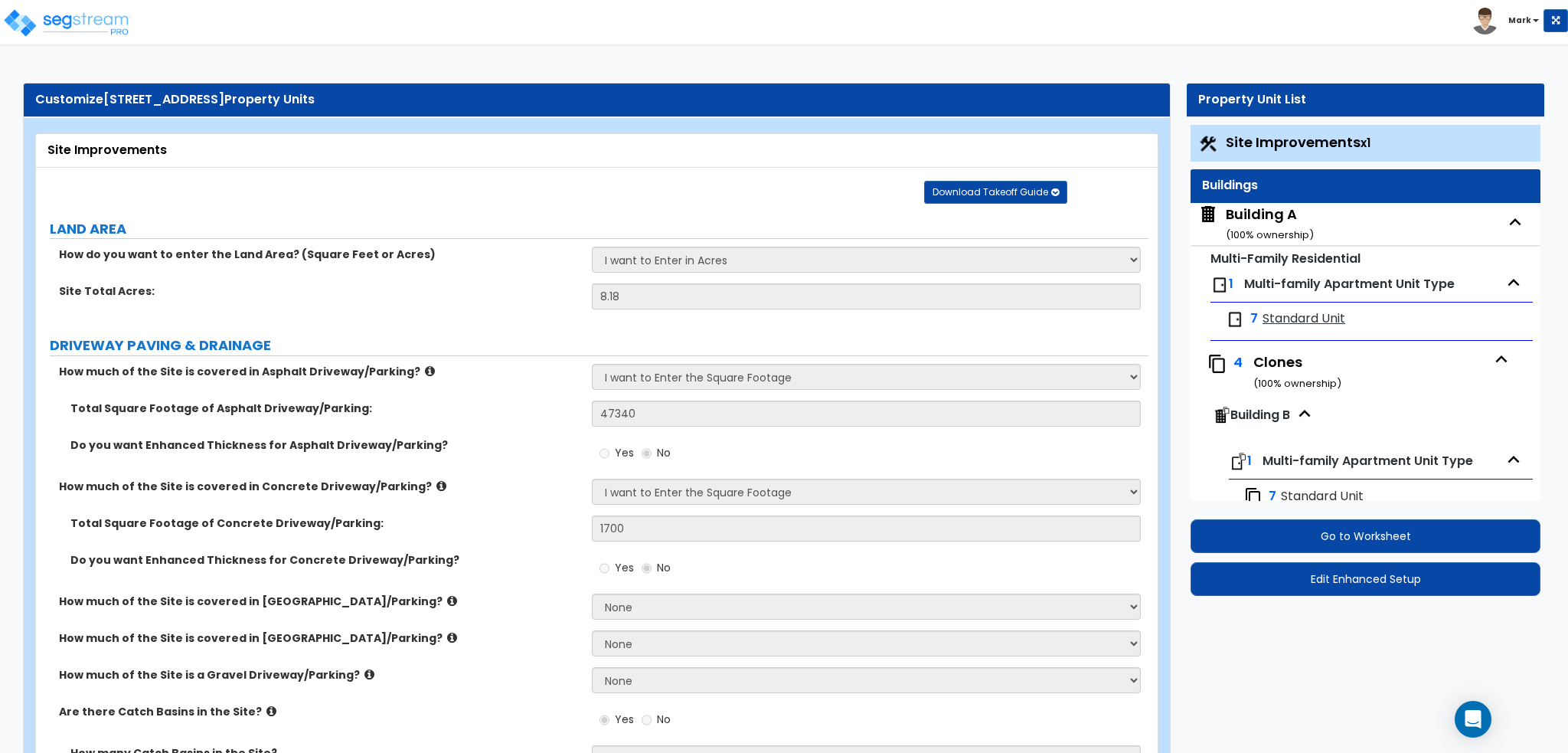
select select "5"
select select "1"
select select "2"
select select "1"
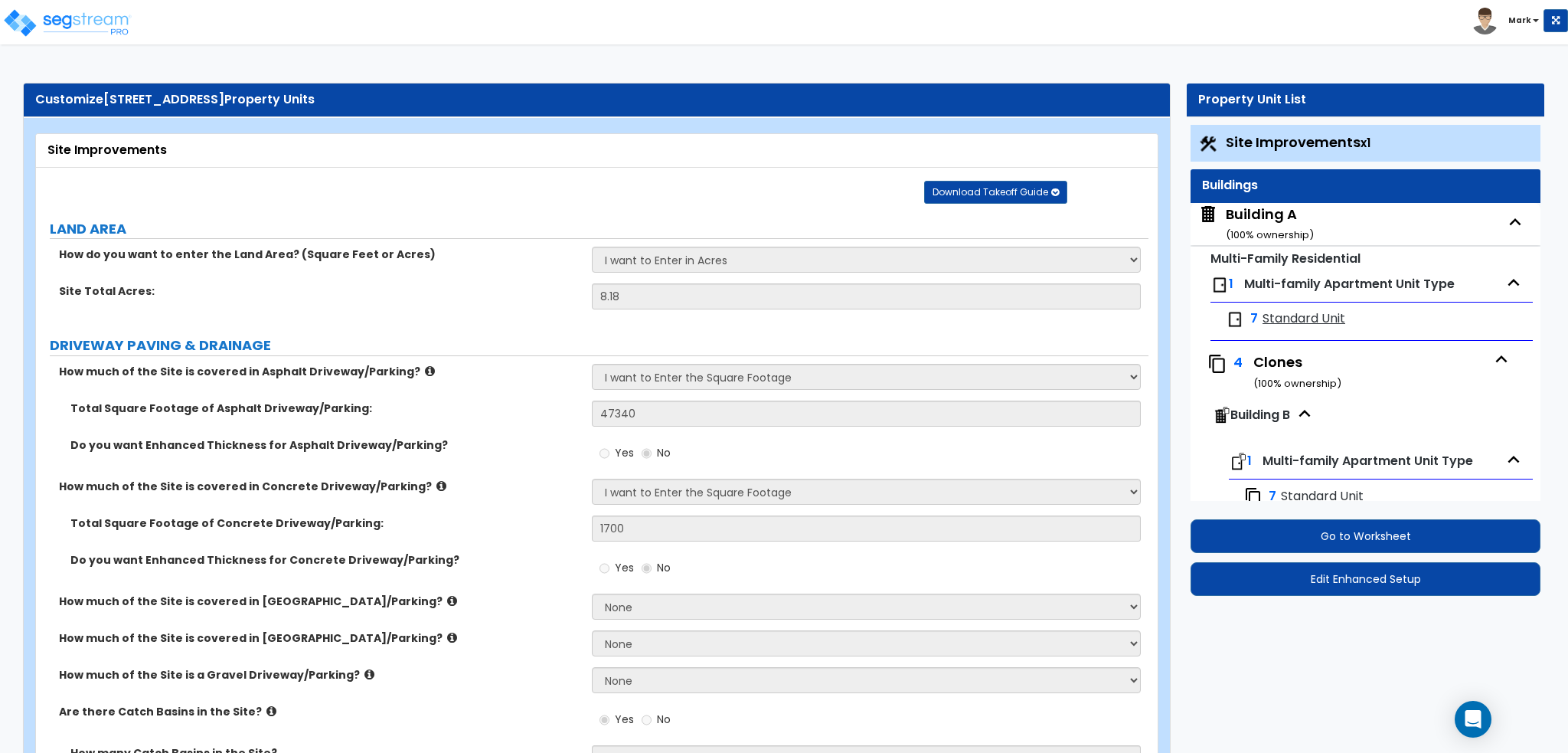
select select "1"
select select "3"
select select "1"
select select "2"
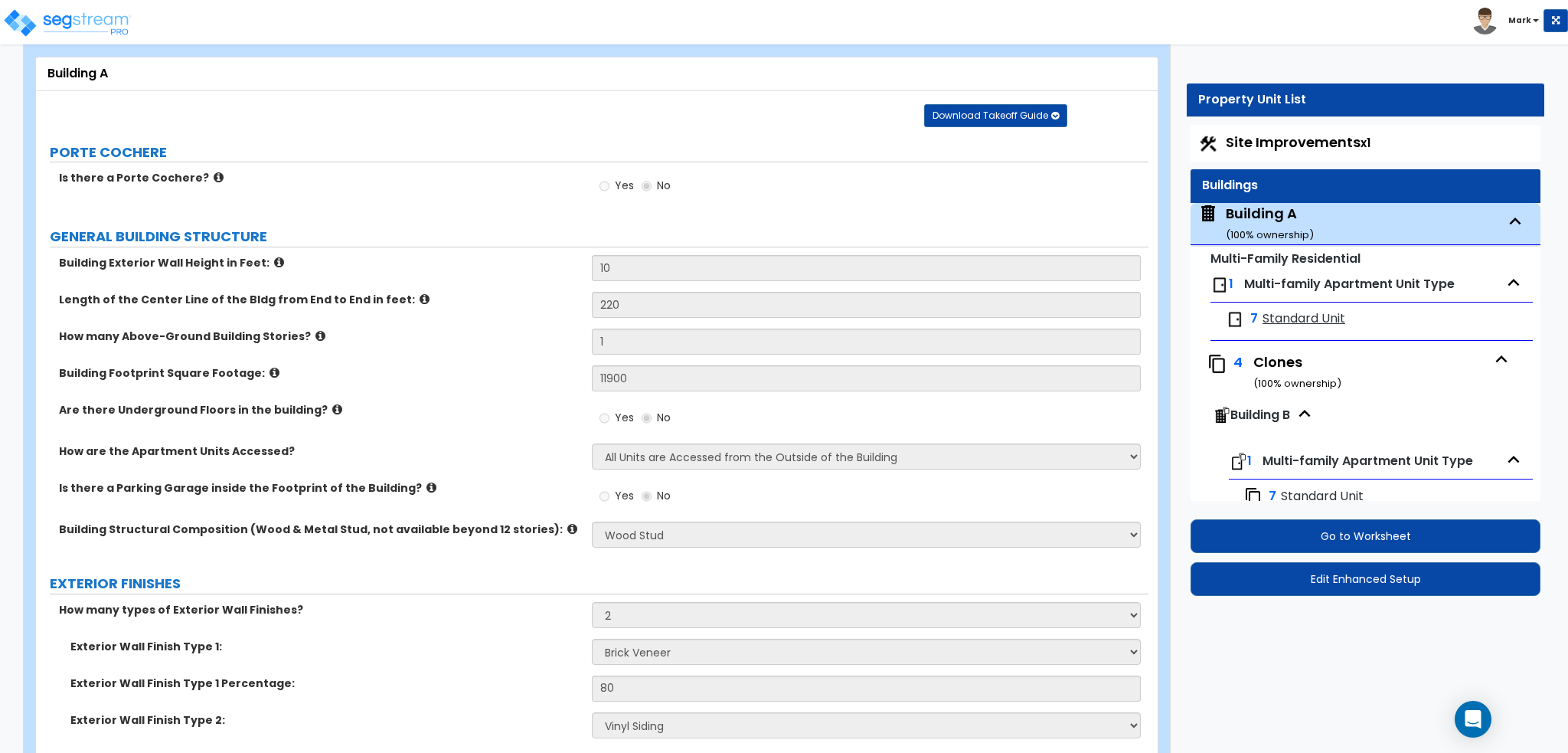
click at [1271, 150] on span "Site Improvements x1" at bounding box center [1297, 142] width 145 height 19
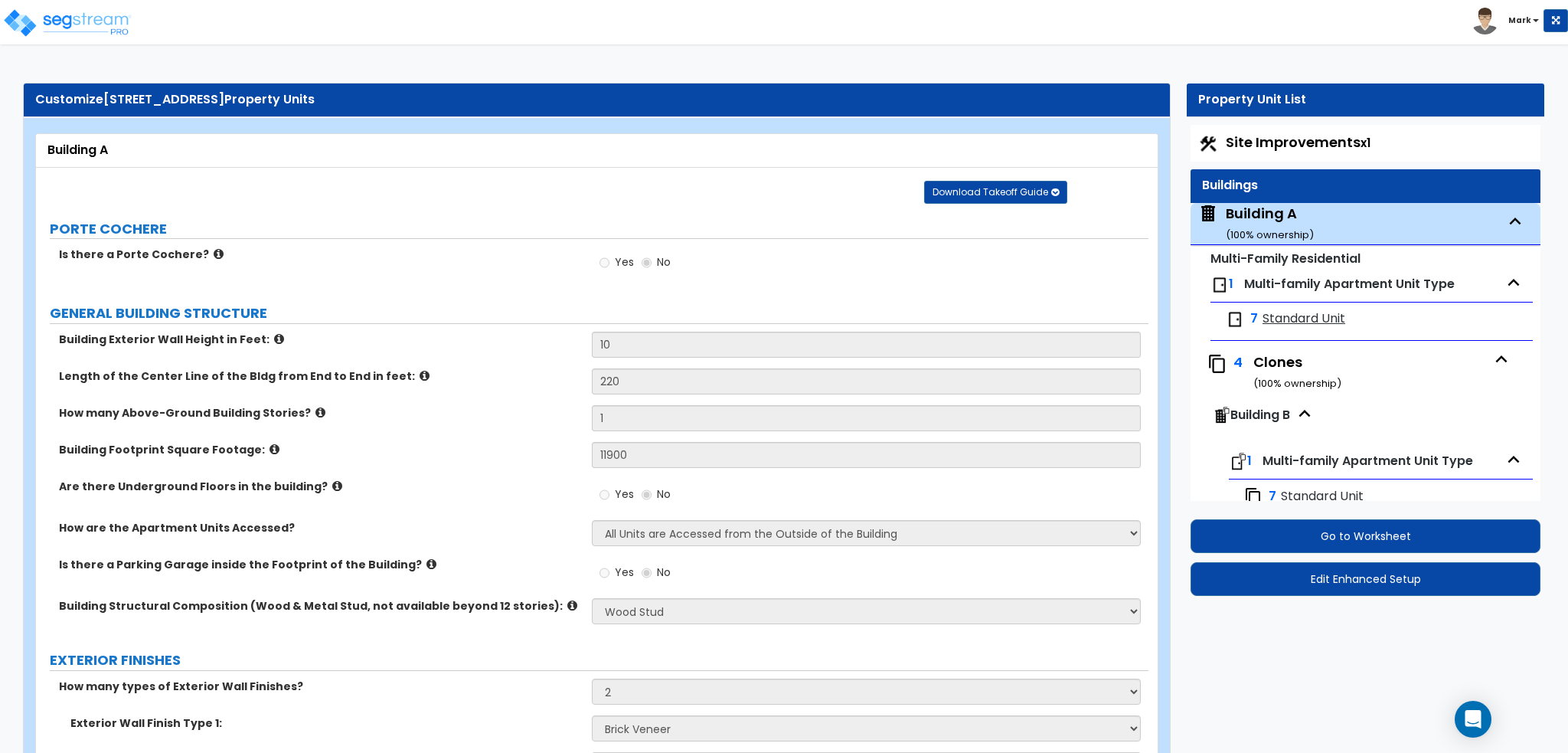
select select "2"
select select "1"
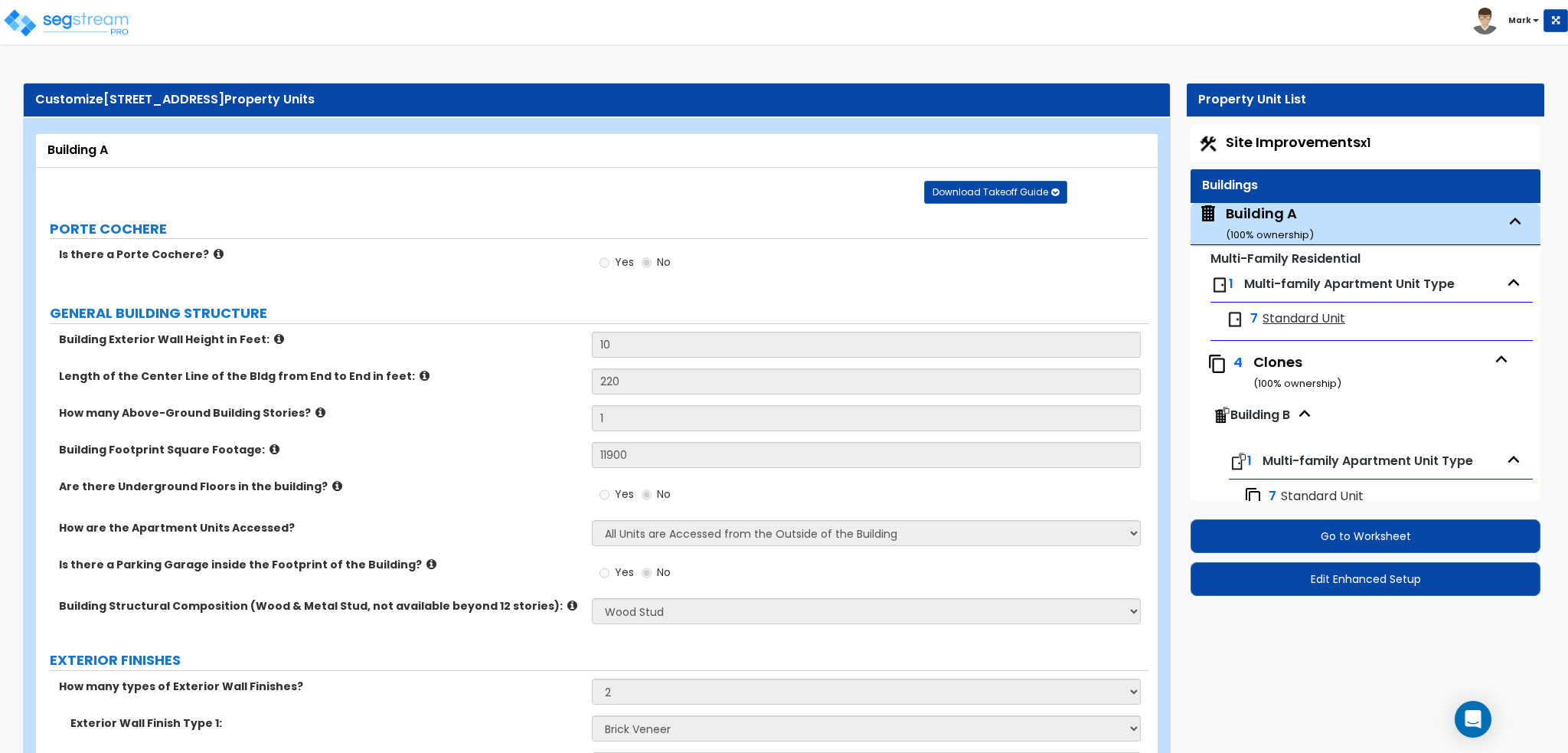
select select "2"
select select "1"
select select "2"
select select "1"
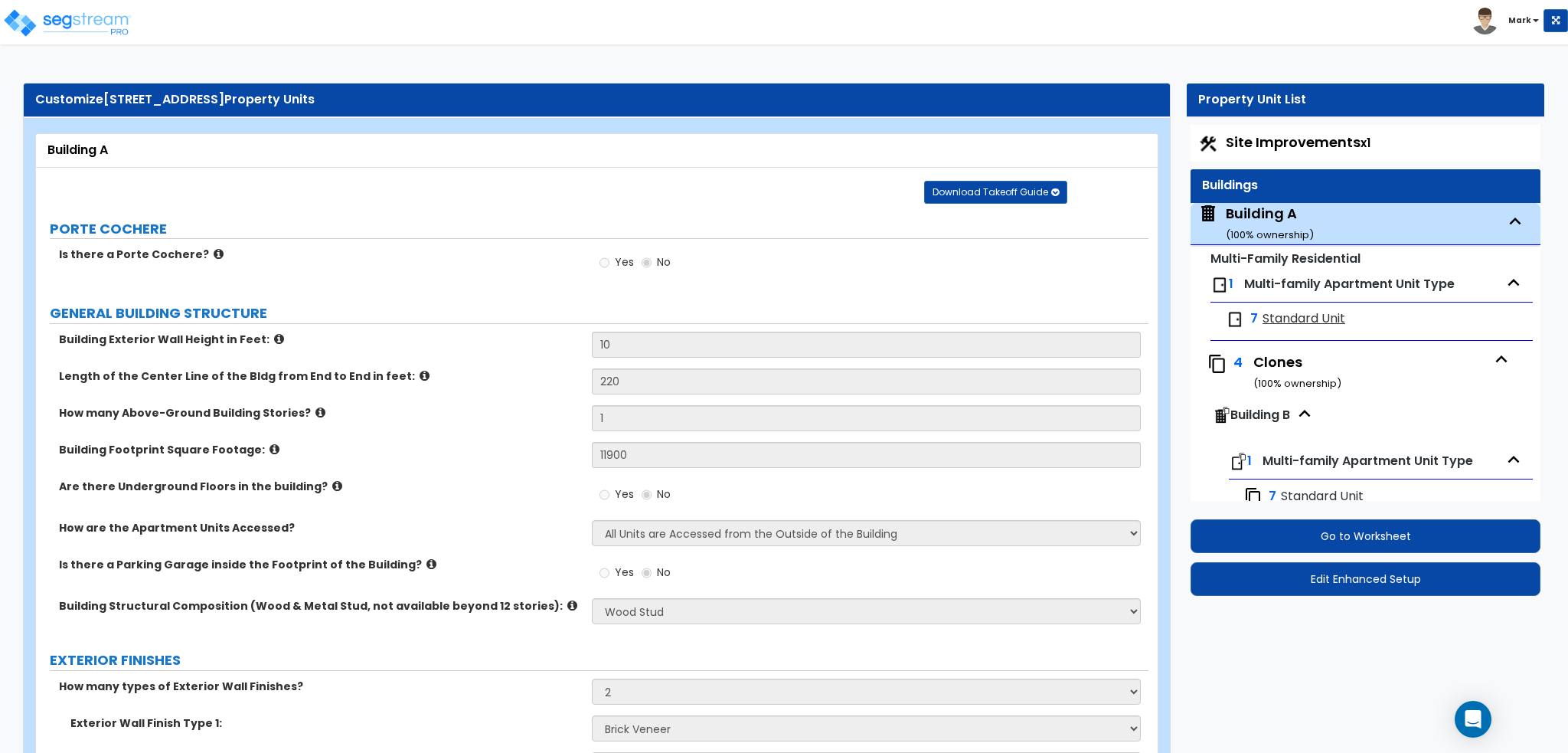
select select "2"
select select "1"
select select "2"
select select "1"
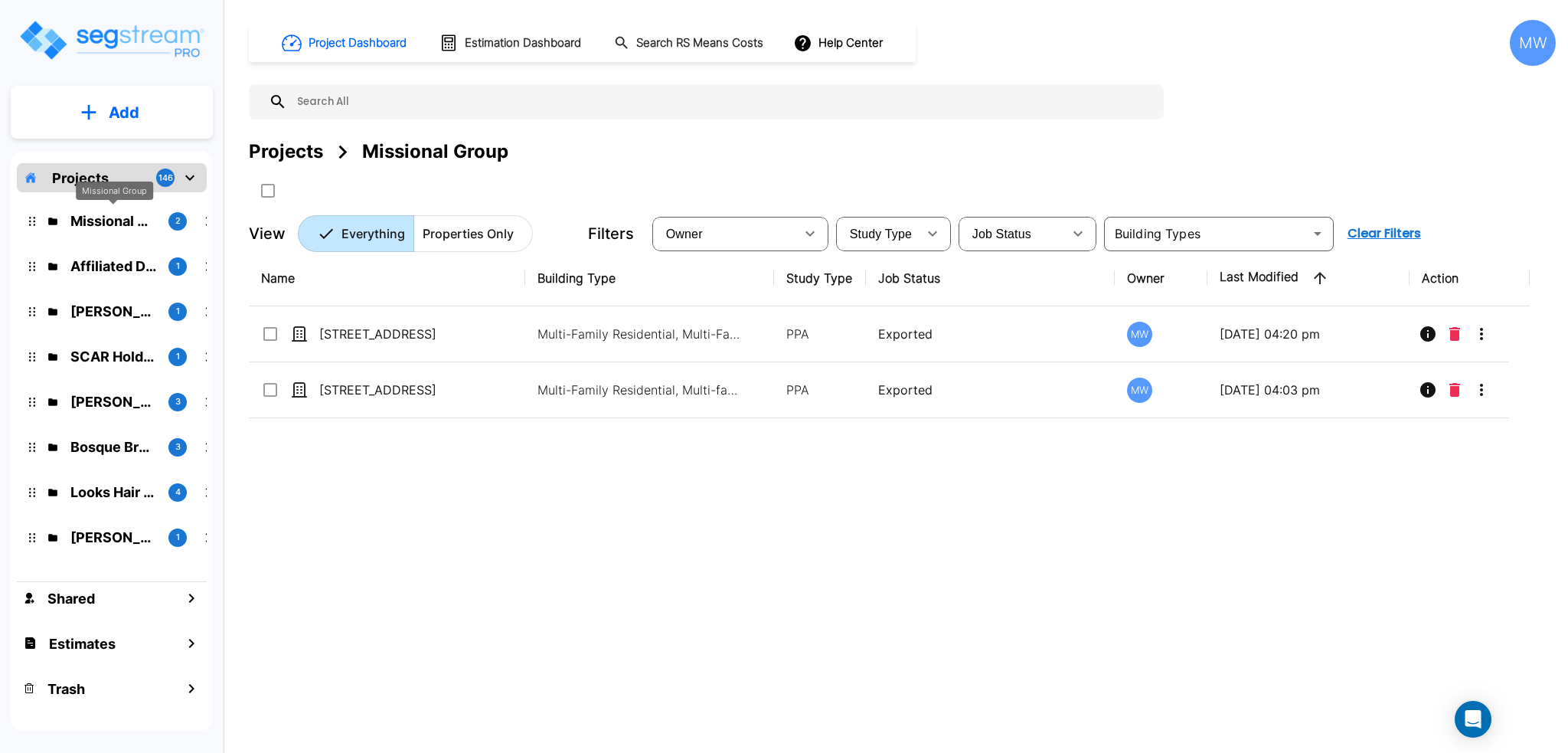
click at [129, 213] on p "Missional Group" at bounding box center [113, 220] width 86 height 21
click at [136, 272] on p "Affiliated Development" at bounding box center [113, 266] width 86 height 21
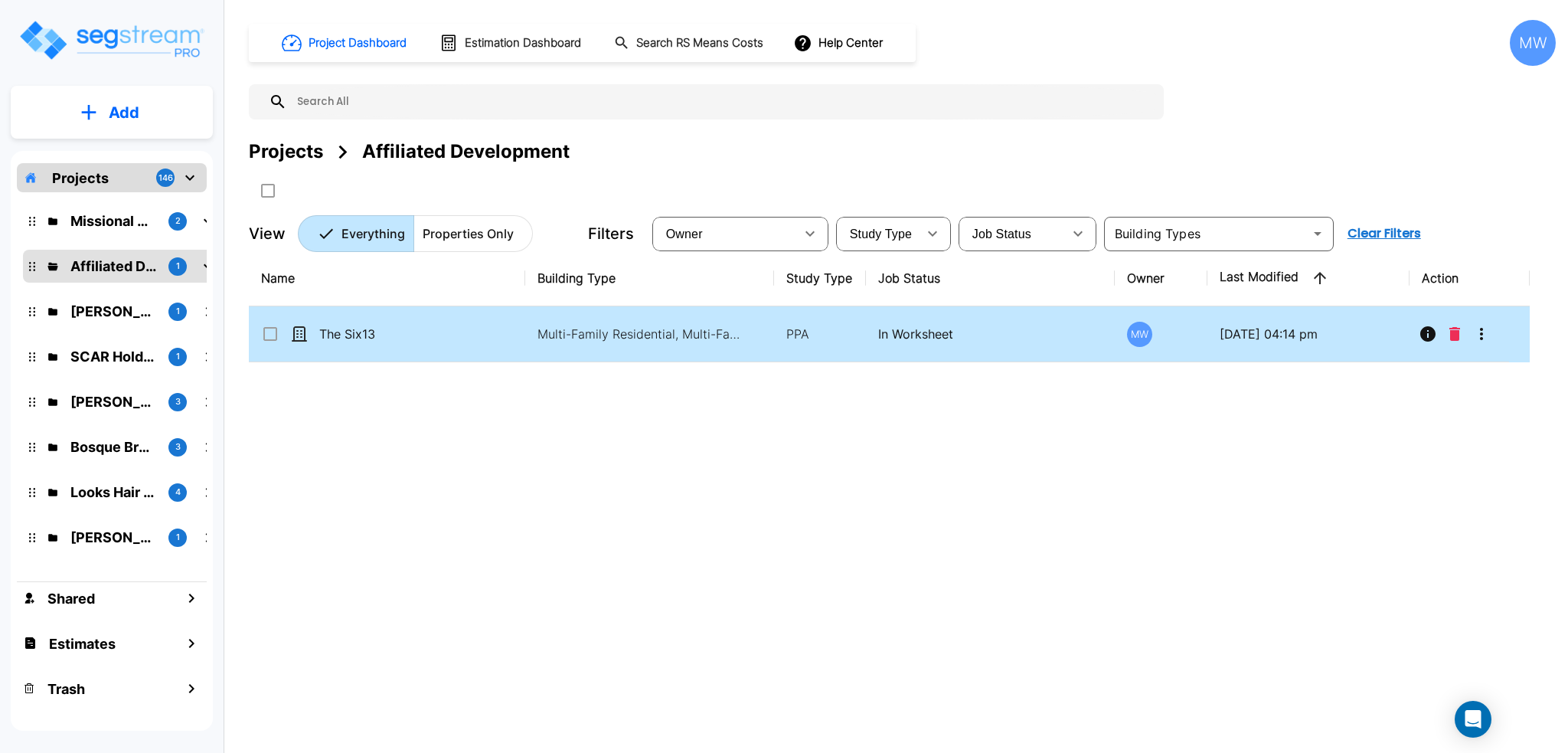
click at [564, 353] on td "Multi-Family Residential, Multi-Family Residential Site" at bounding box center [649, 334] width 249 height 56
checkbox input "true"
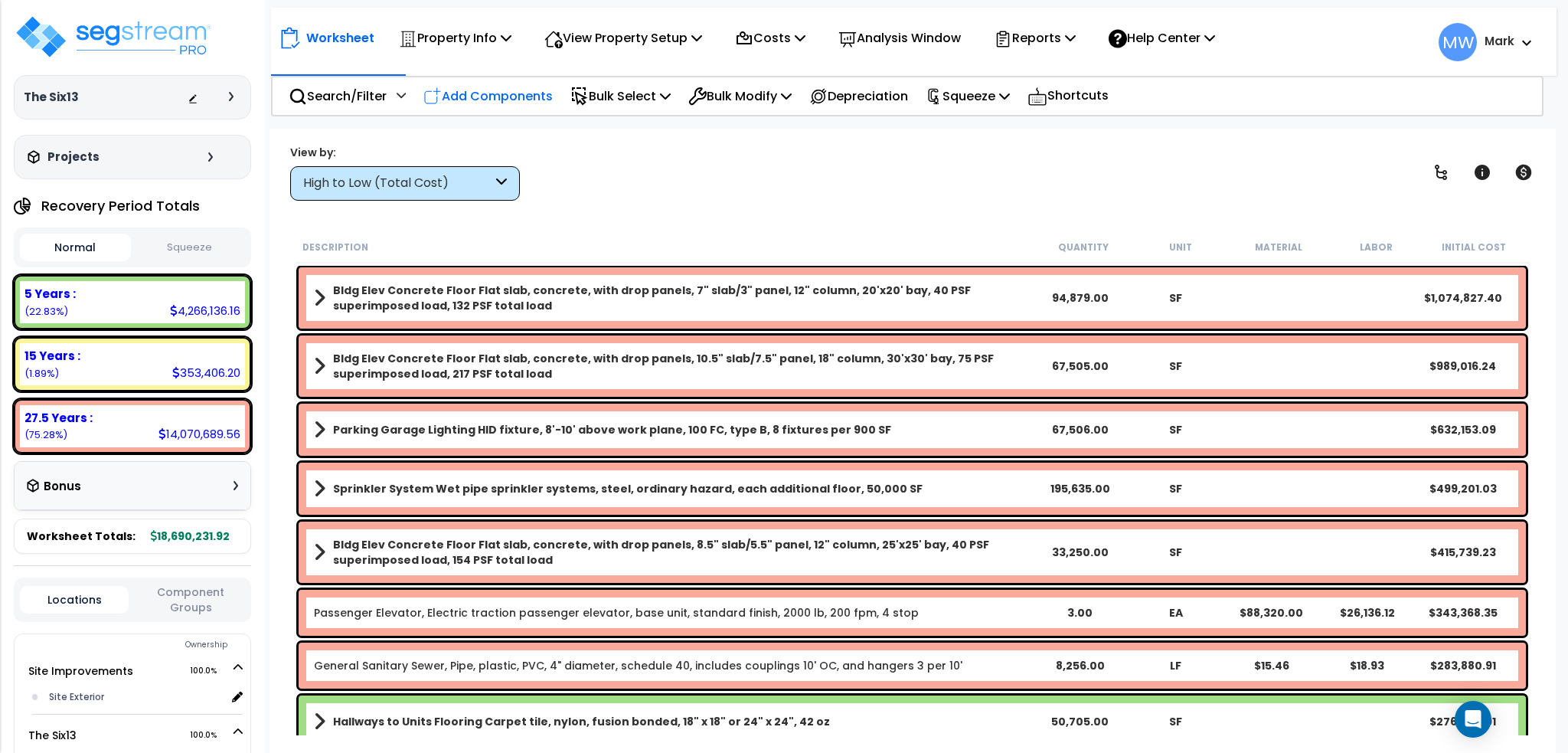
click at [495, 92] on p "Add Components" at bounding box center [488, 95] width 130 height 21
select select
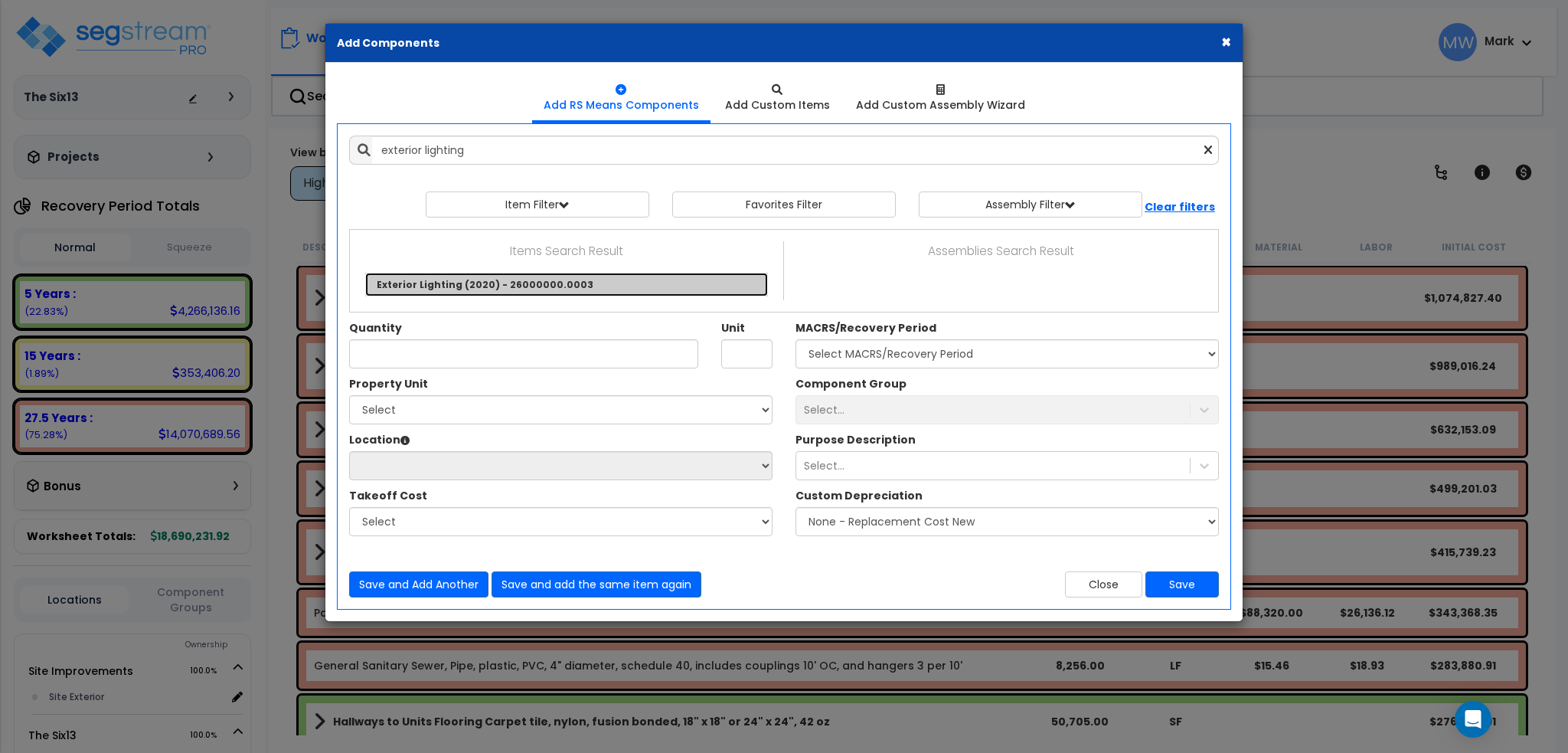
click at [548, 290] on link "Exterior Lighting (2020) - 26000000.0003" at bounding box center [566, 284] width 402 height 24
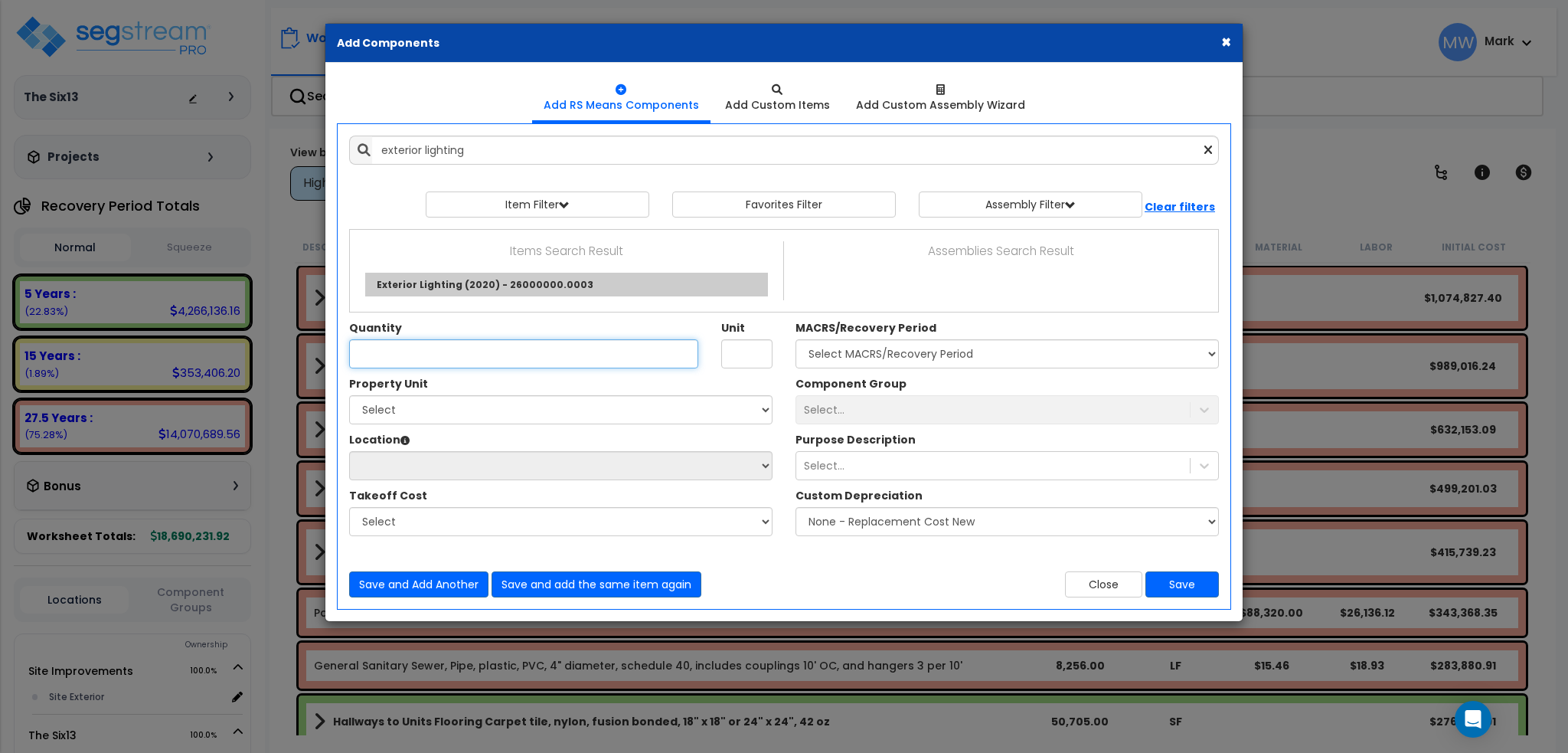
type input "Exterior Lighting (2020) - 26000000.0003"
type input "null"
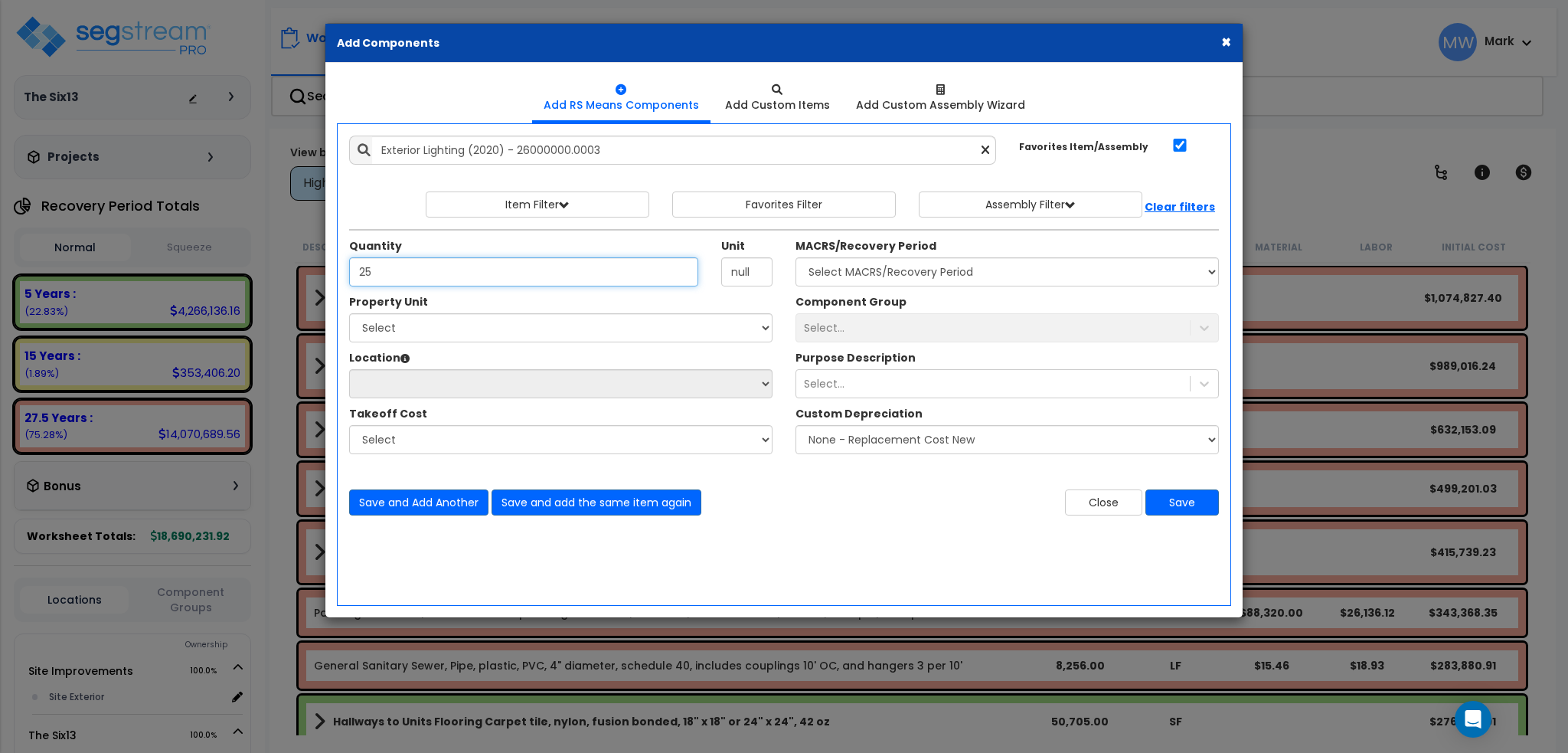
type input "25"
click at [551, 324] on select "Select Site Improvements The Six13" at bounding box center [561, 328] width 423 height 30
select select "169030"
click at [349, 313] on select "Select Site Improvements The Six13" at bounding box center [561, 328] width 423 height 30
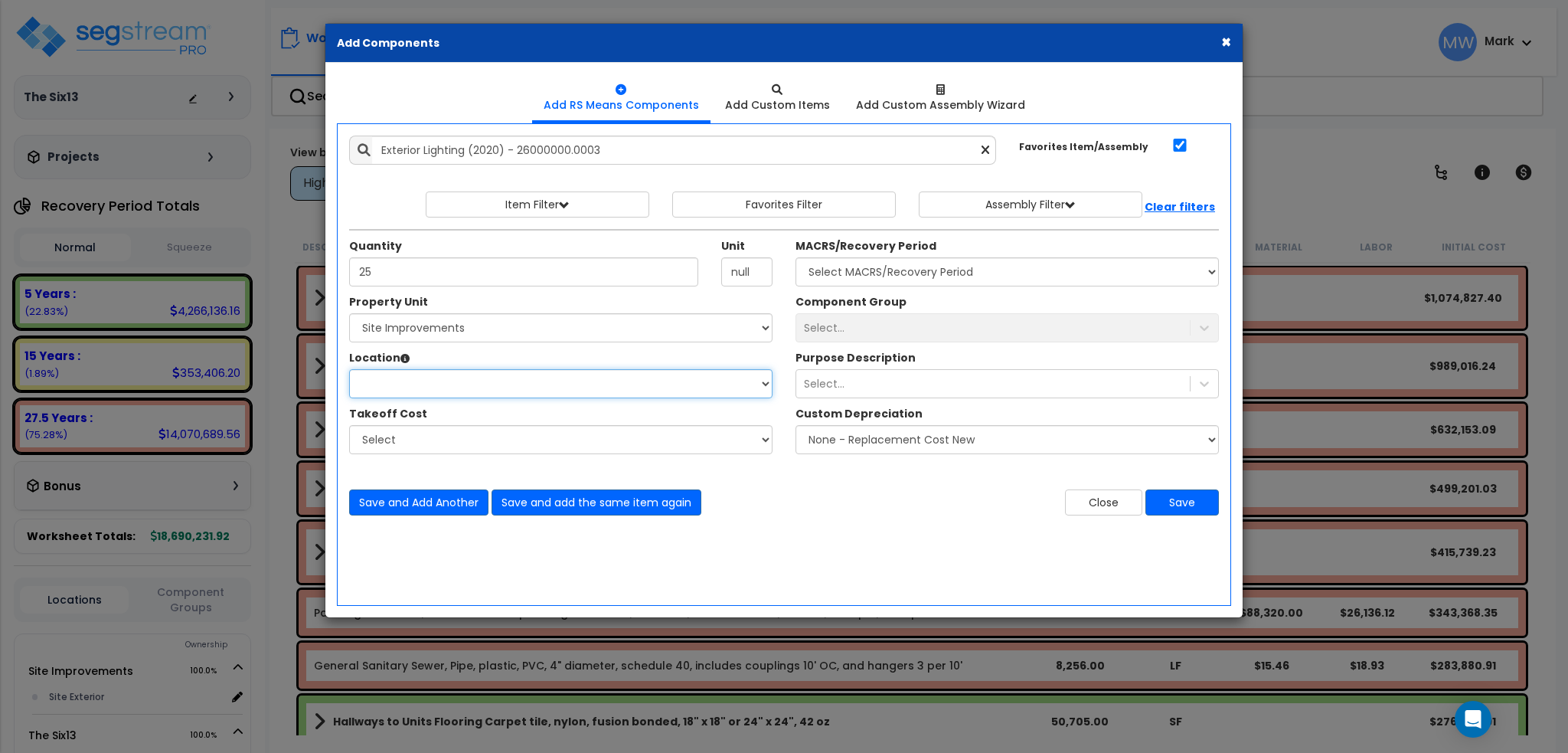
click at [483, 382] on select "Location:" at bounding box center [561, 384] width 423 height 30
select select "462"
click at [349, 369] on select "Select Site Exterior Add Additional Location" at bounding box center [561, 384] width 423 height 30
click at [955, 378] on div "Select..." at bounding box center [993, 383] width 393 height 25
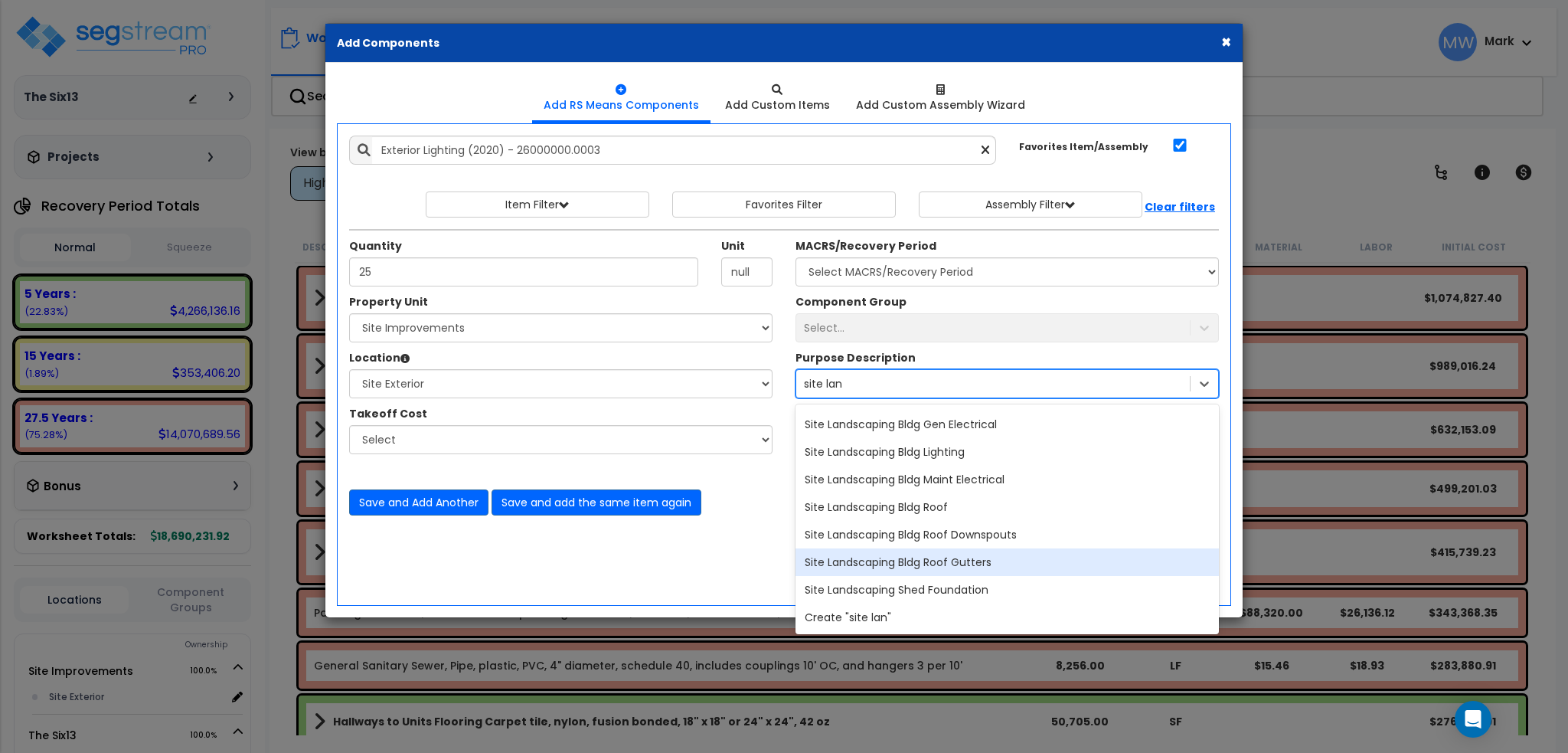
scroll to position [113, 0]
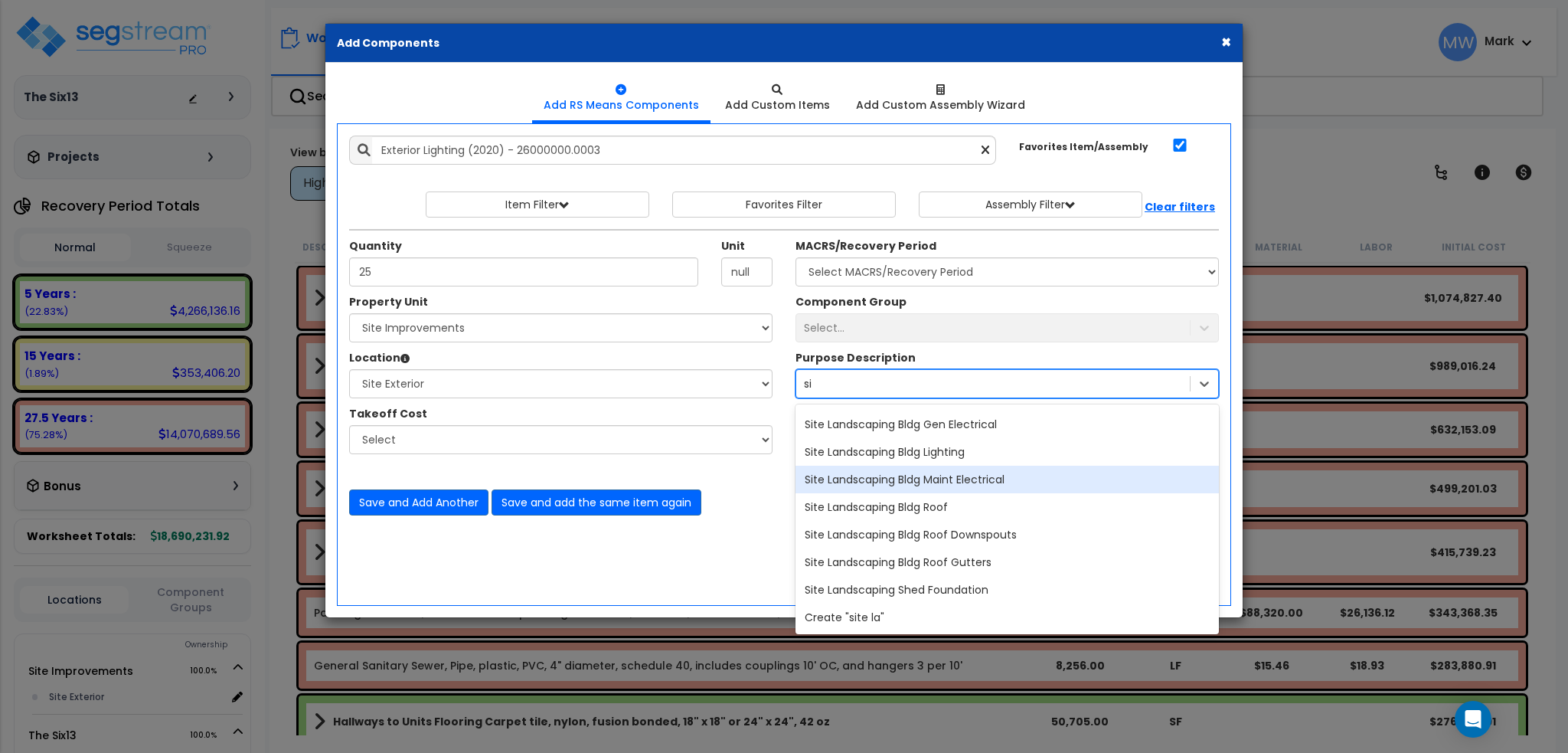
type input "s"
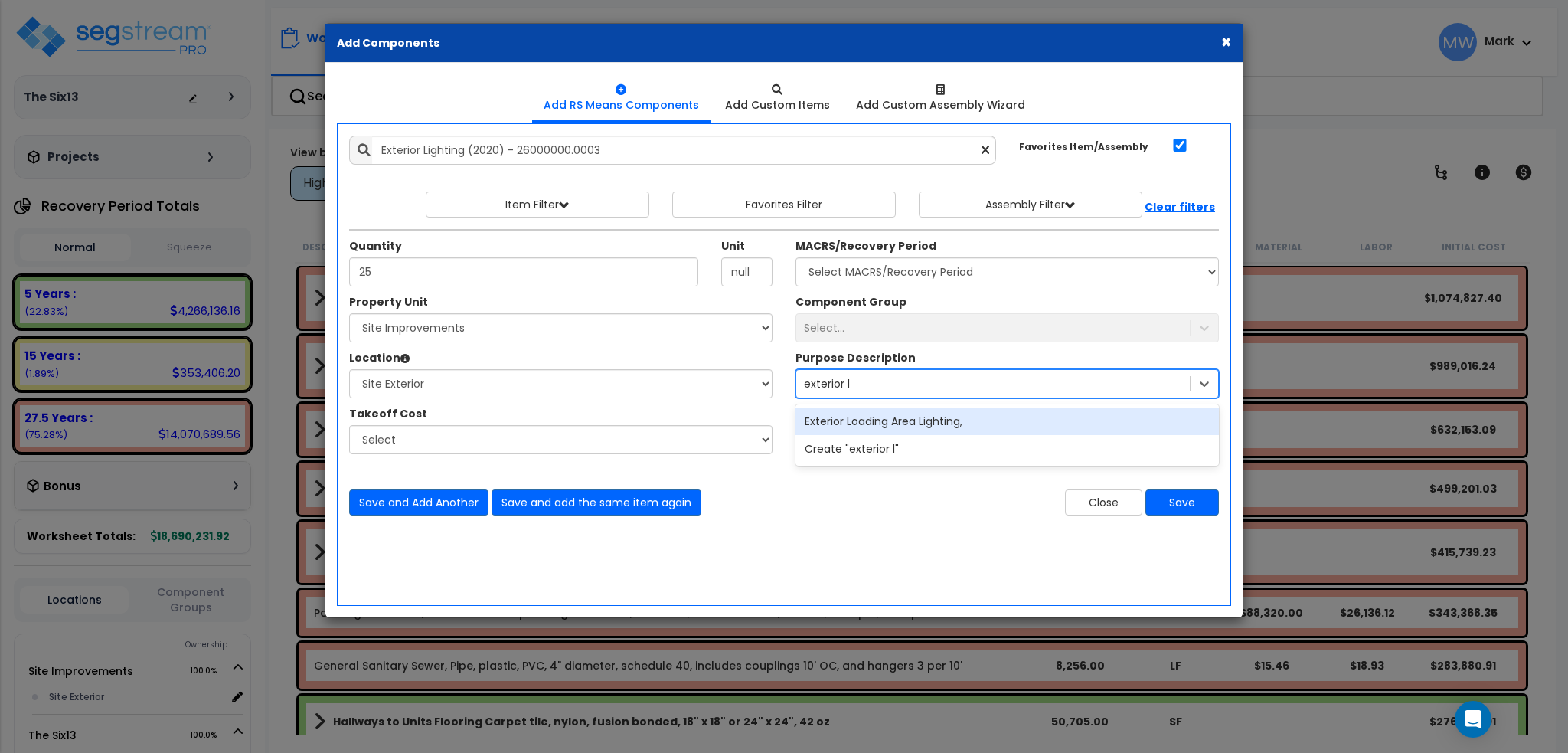
scroll to position [0, 0]
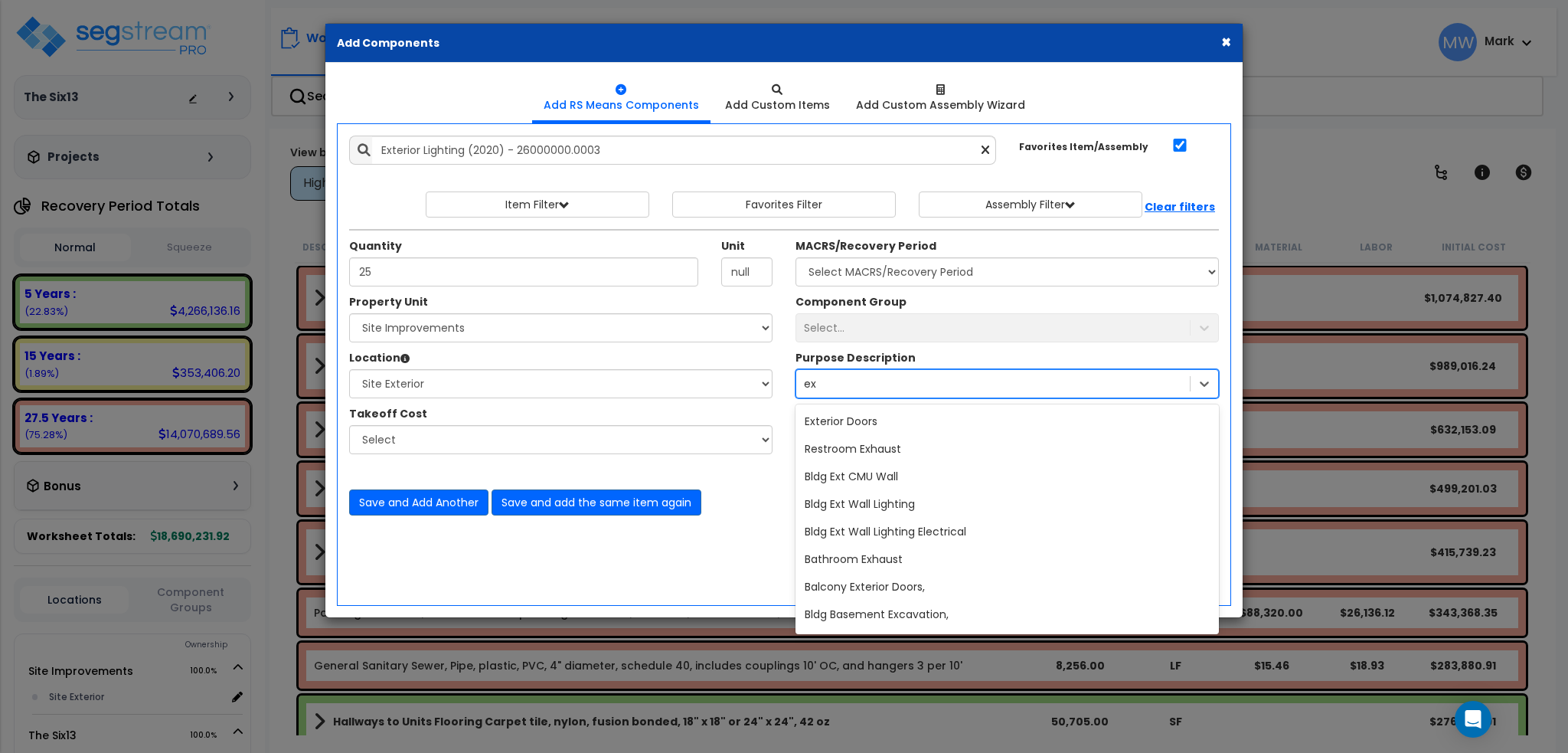
type input "e"
type input "lighting"
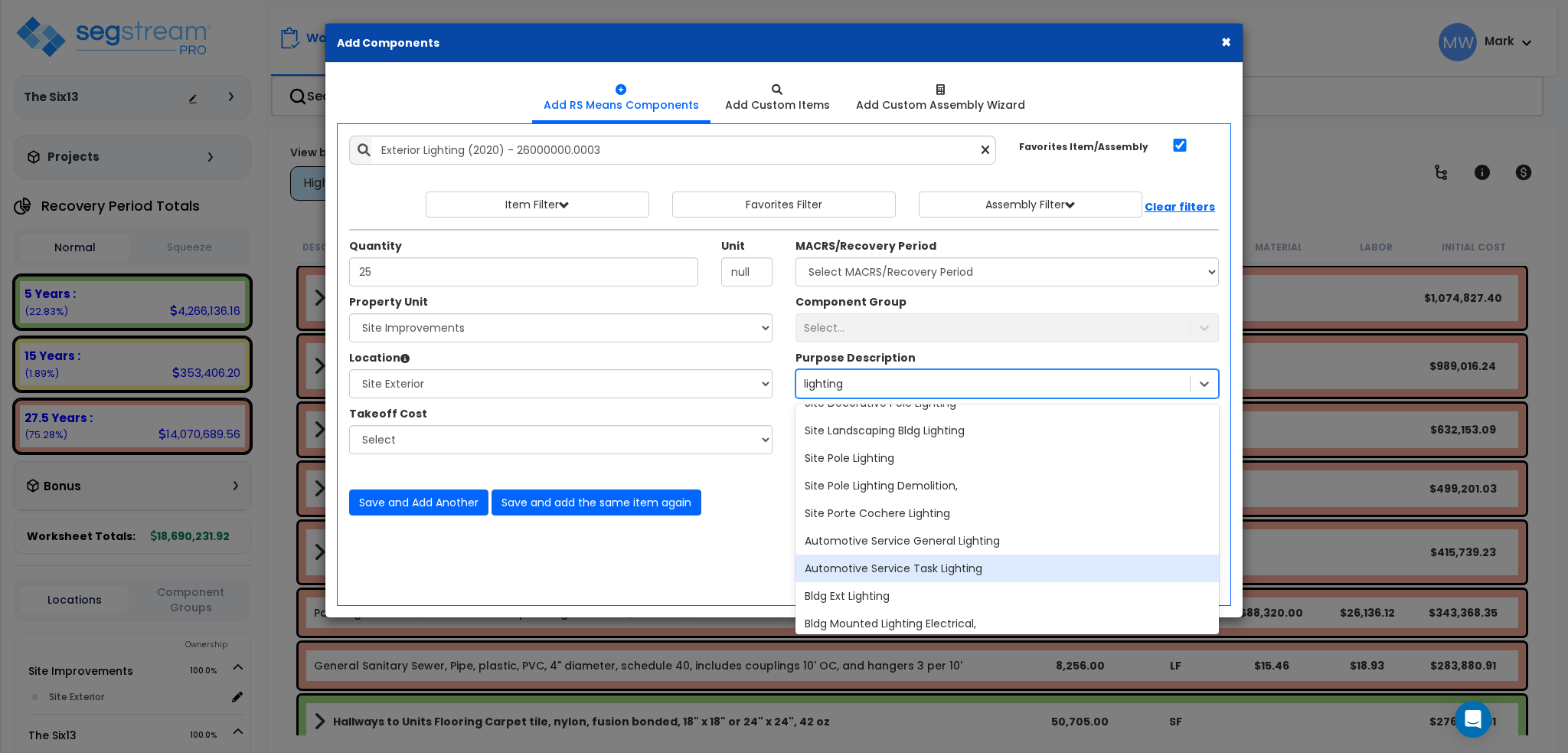
scroll to position [383, 0]
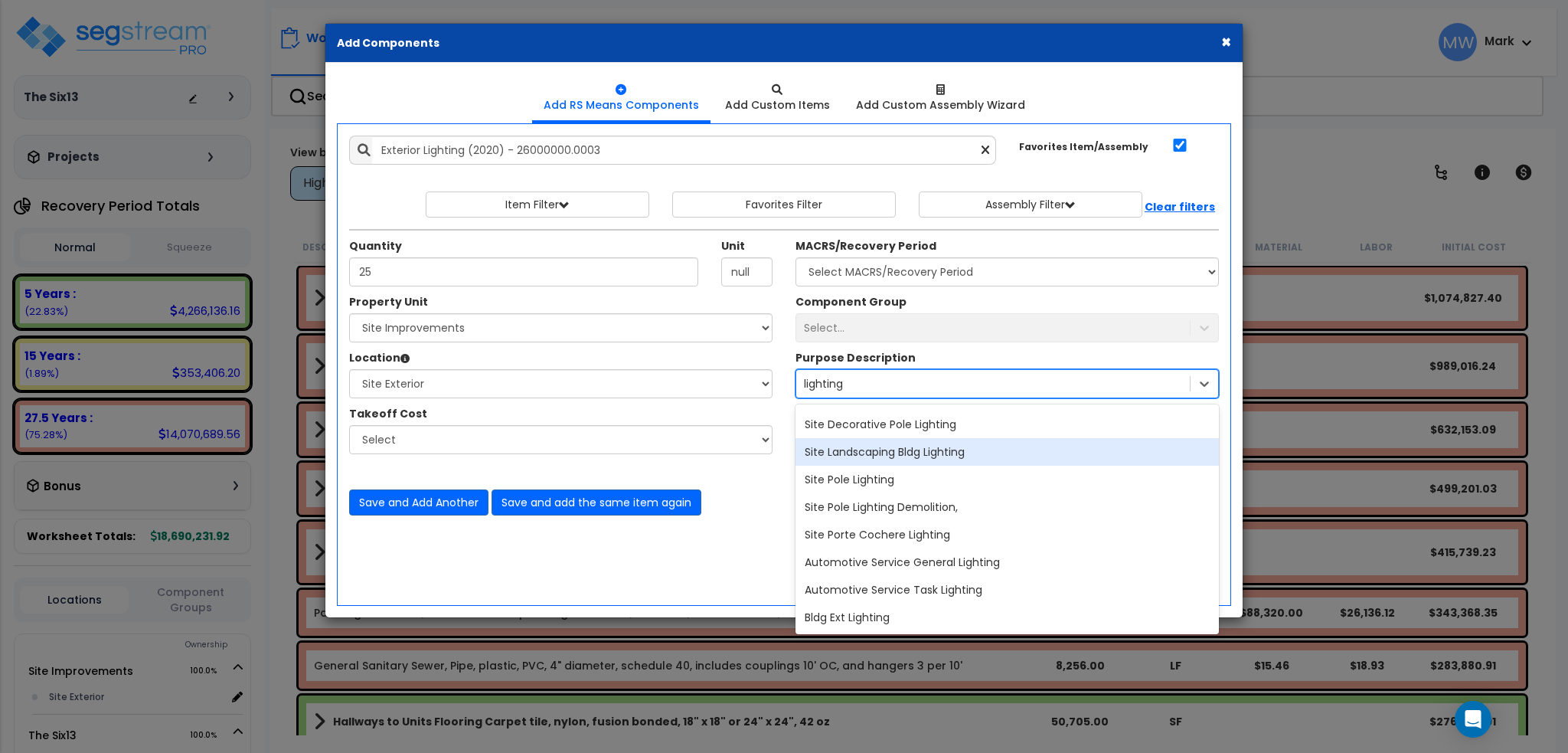
click at [927, 446] on div "Site Landscaping Bldg Lighting" at bounding box center [1007, 452] width 423 height 28
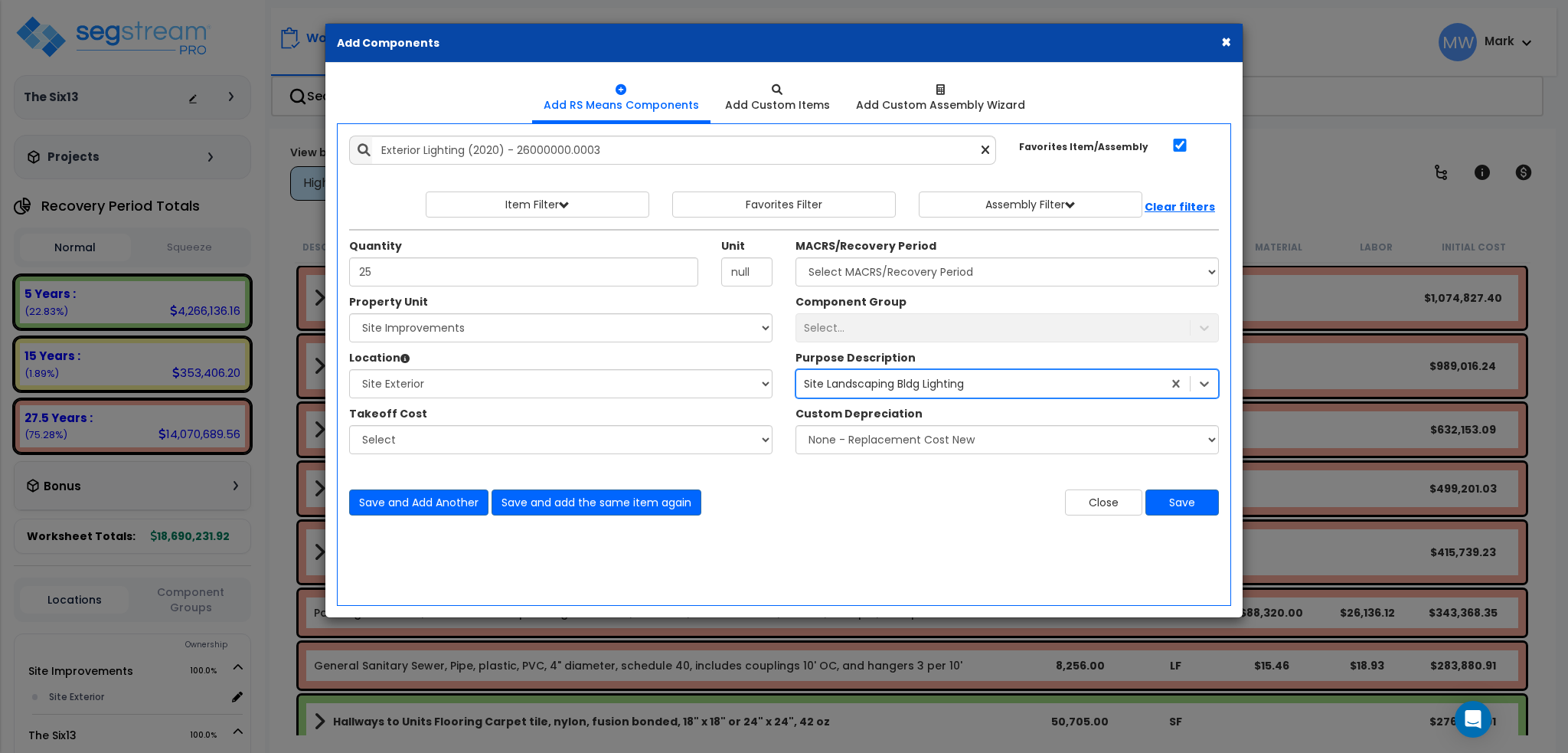
drag, startPoint x: 821, startPoint y: 537, endPoint x: 858, endPoint y: 481, distance: 67.1
click at [823, 537] on div "Add Items Add Assemblies Both" at bounding box center [783, 364] width 894 height 482
click at [870, 439] on select "None - Replacement Cost New Excellent - 90% Good - 75% Fair - 50% Bad - 25% Rep…" at bounding box center [1007, 440] width 423 height 30
drag, startPoint x: 734, startPoint y: 573, endPoint x: 751, endPoint y: 574, distance: 17.0
click at [735, 574] on div "Add Items Add Assemblies Both" at bounding box center [783, 364] width 894 height 482
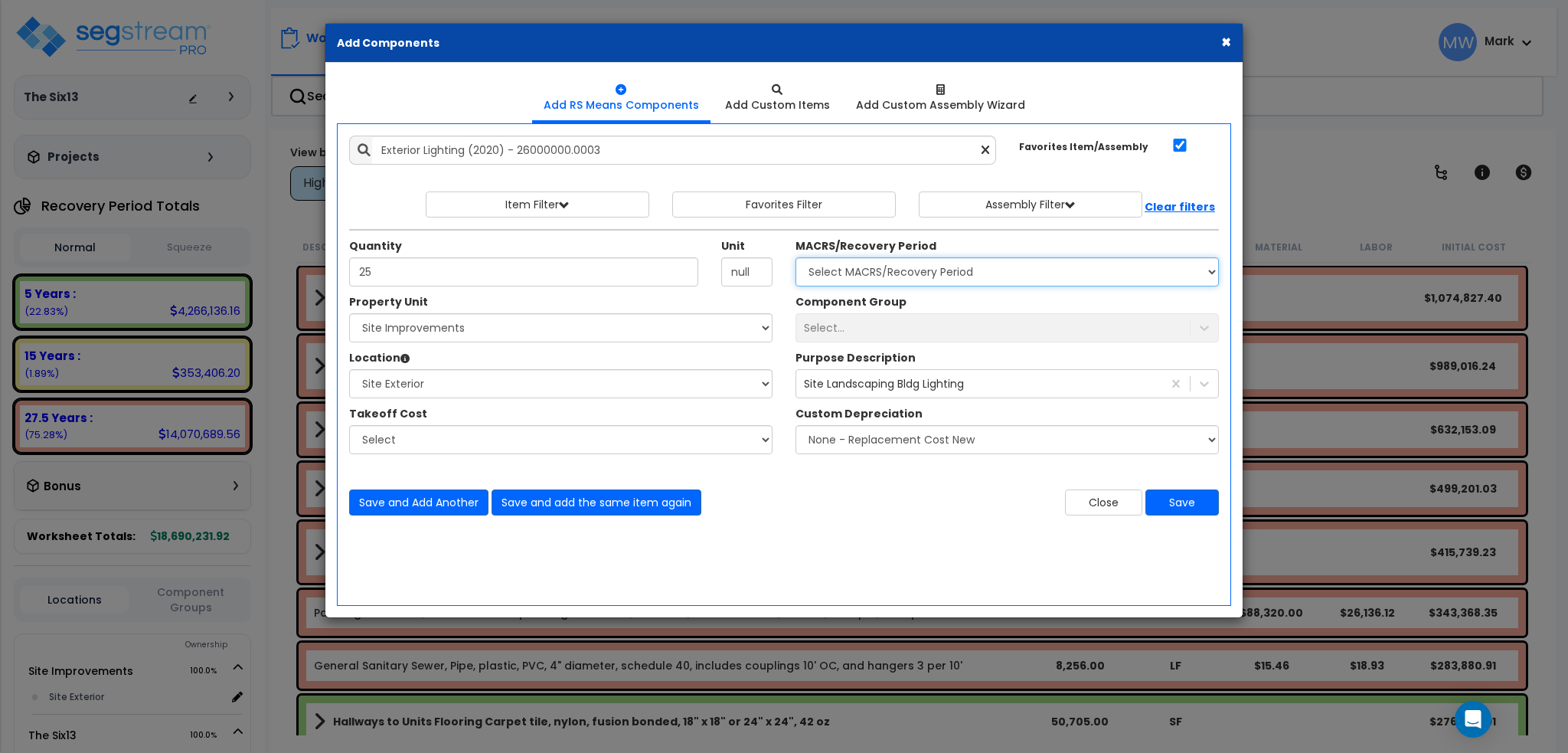
click at [906, 257] on select "Select MACRS/Recovery Period 5 Years - 57.0 - Distributive Trades & Services 5 …" at bounding box center [1007, 272] width 423 height 30
select select "3666"
click at [796, 257] on select "Select MACRS/Recovery Period 5 Years - 57.0 - Distributive Trades & Services 5 …" at bounding box center [1007, 272] width 423 height 30
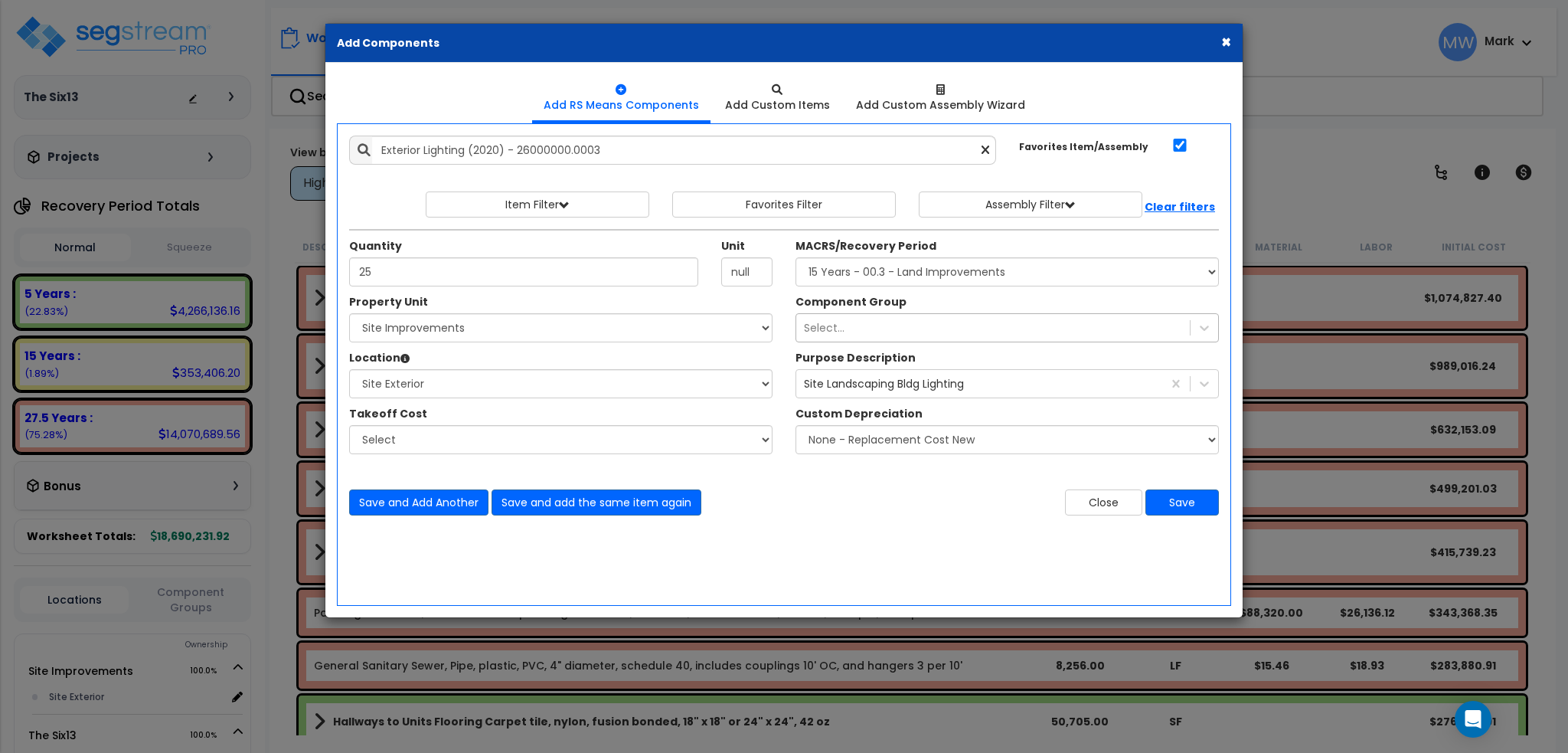
click at [913, 341] on div "Select..." at bounding box center [1007, 328] width 423 height 30
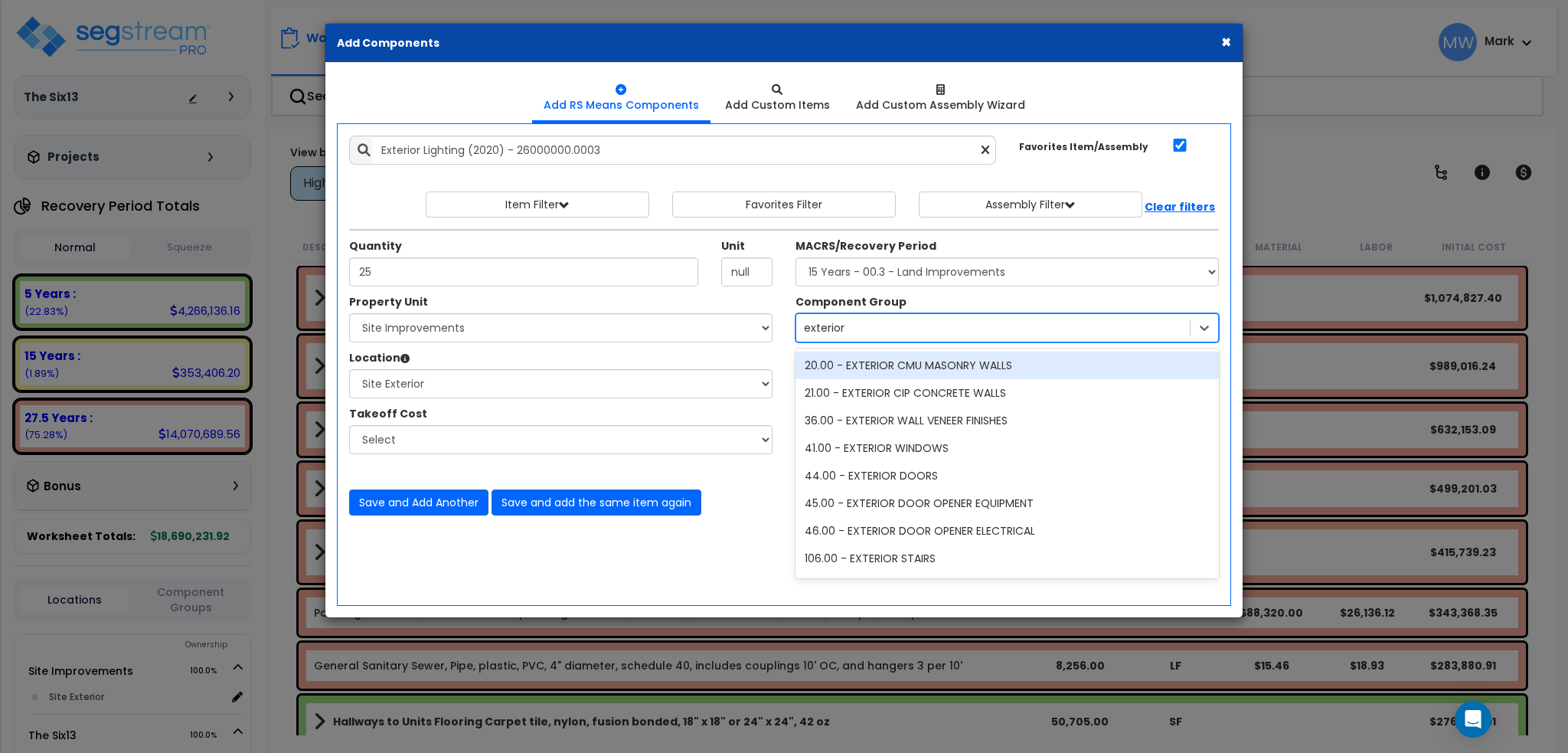
type input "exterior l"
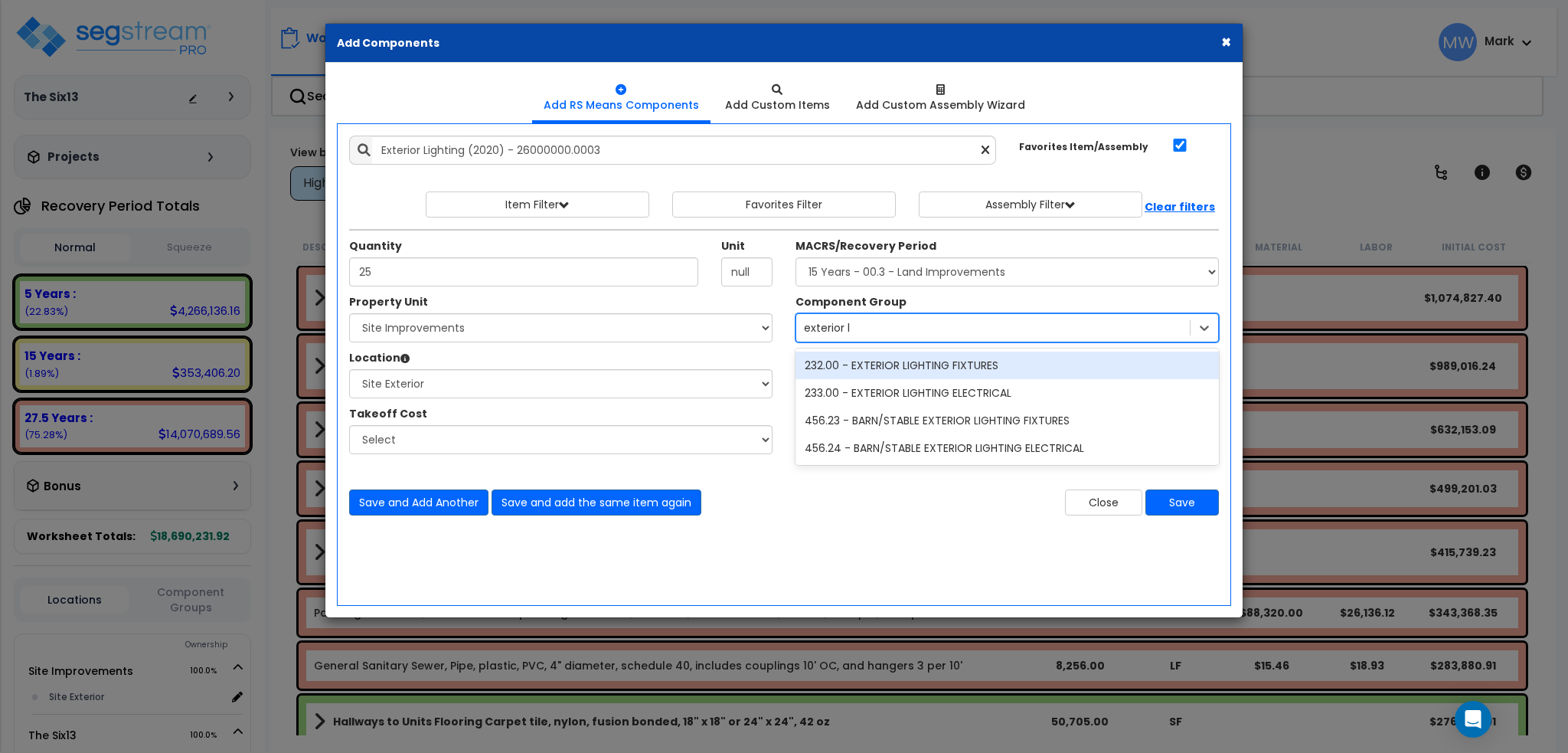
click at [936, 366] on div "232.00 - EXTERIOR LIGHTING FIXTURES" at bounding box center [1007, 365] width 423 height 28
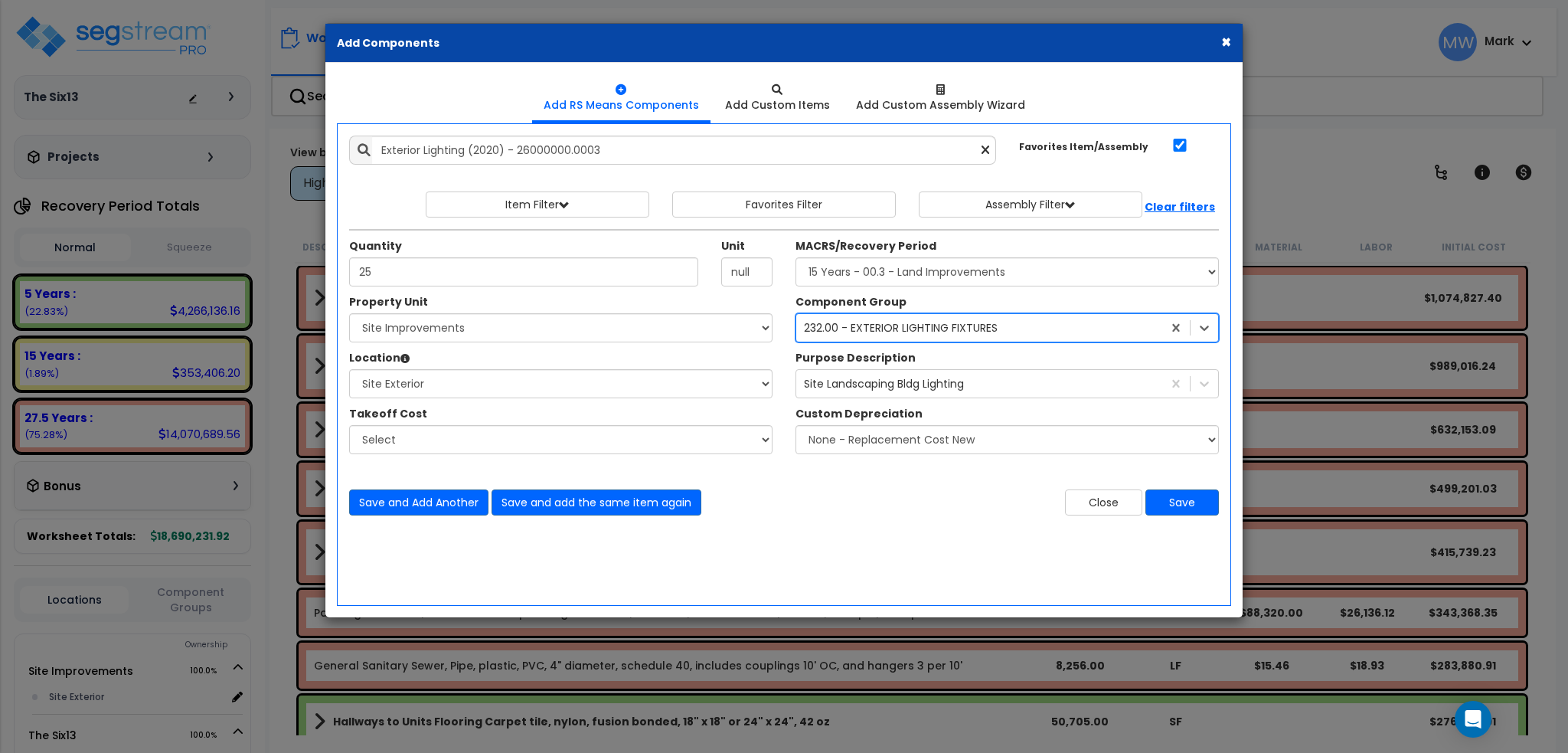
click at [938, 520] on div "Add Items Add Assemblies Both 4870985 Select 25" at bounding box center [783, 325] width 892 height 403
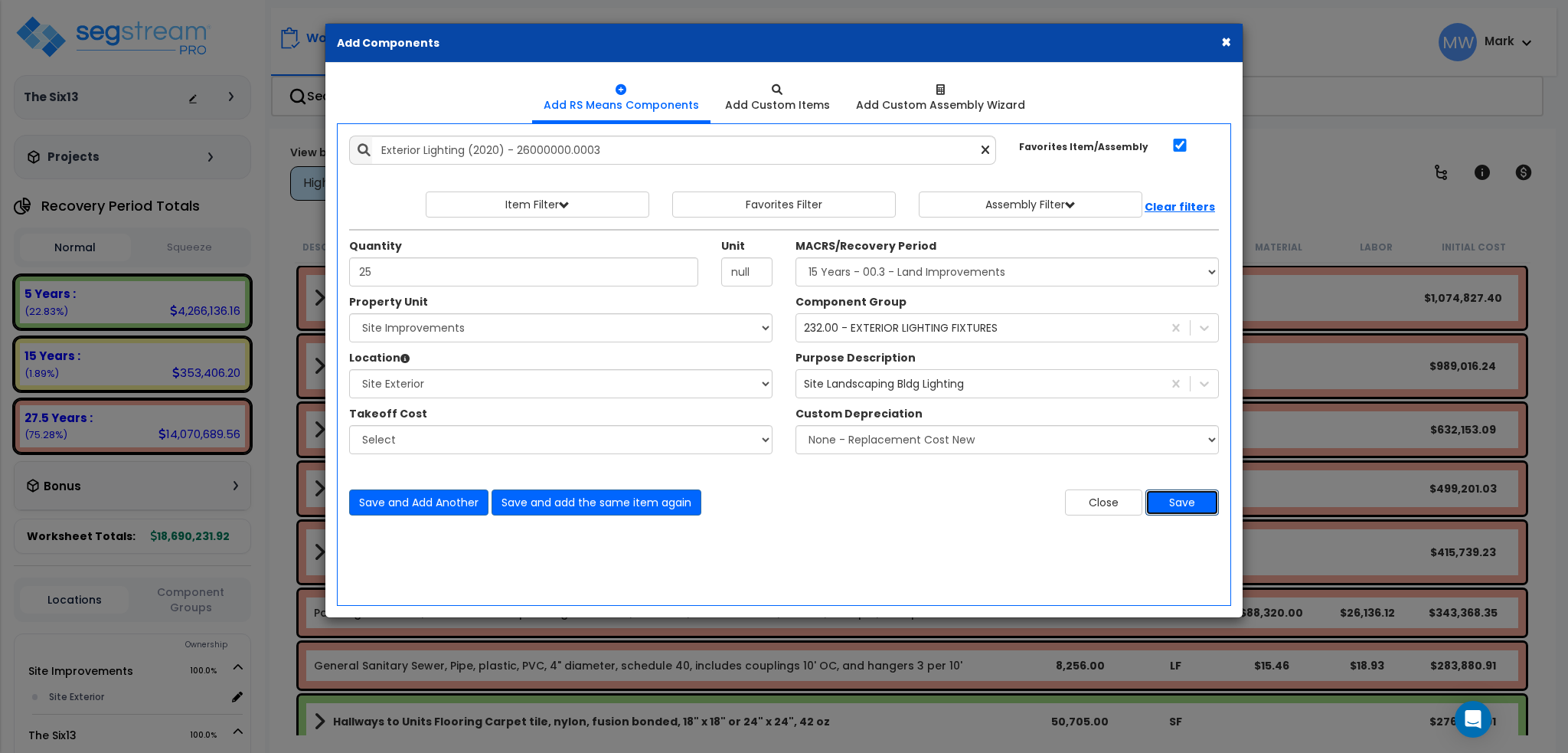
click at [1178, 502] on button "Save" at bounding box center [1181, 502] width 74 height 26
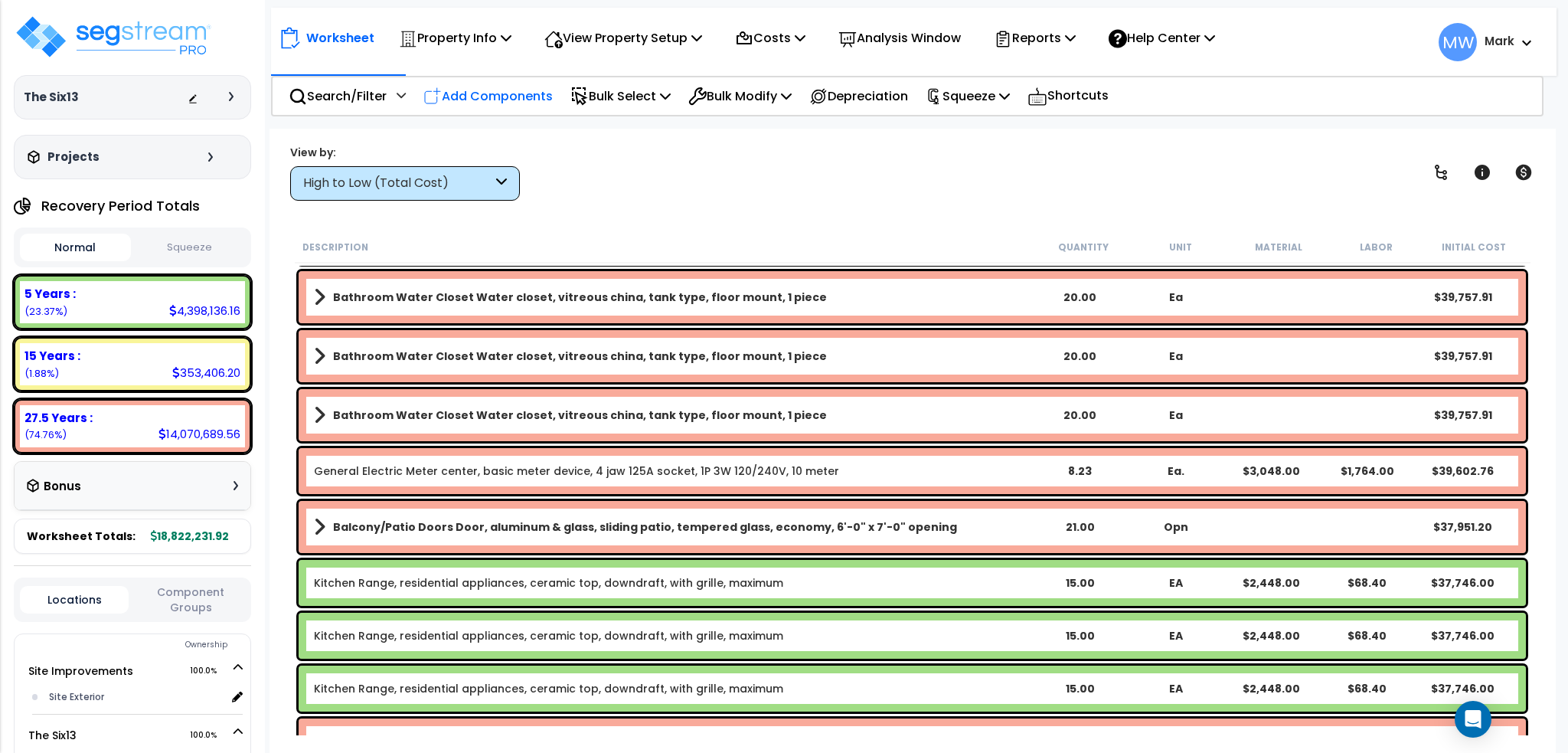
scroll to position [5208, 0]
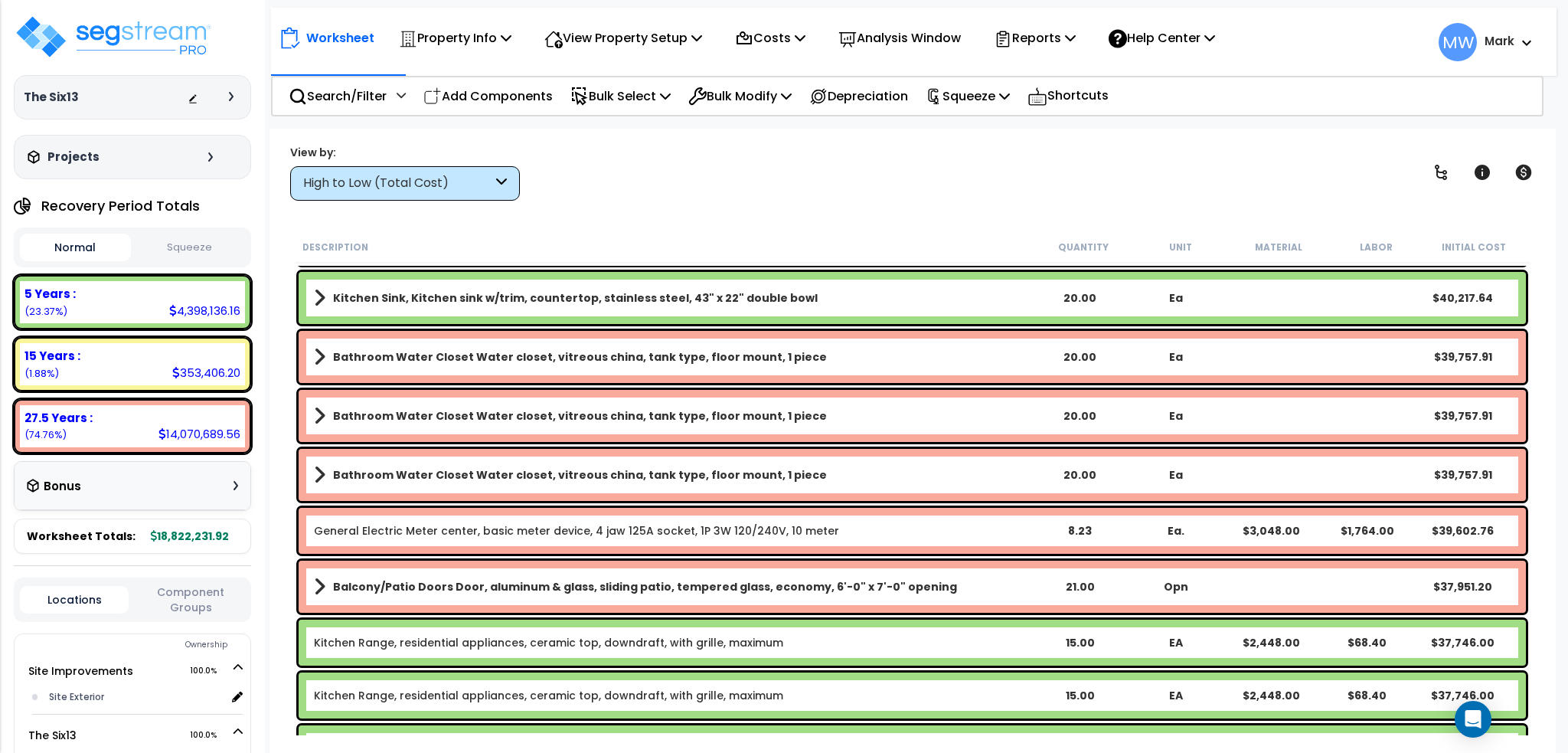
click at [492, 185] on div "High to Low (Total Cost)" at bounding box center [397, 183] width 189 height 18
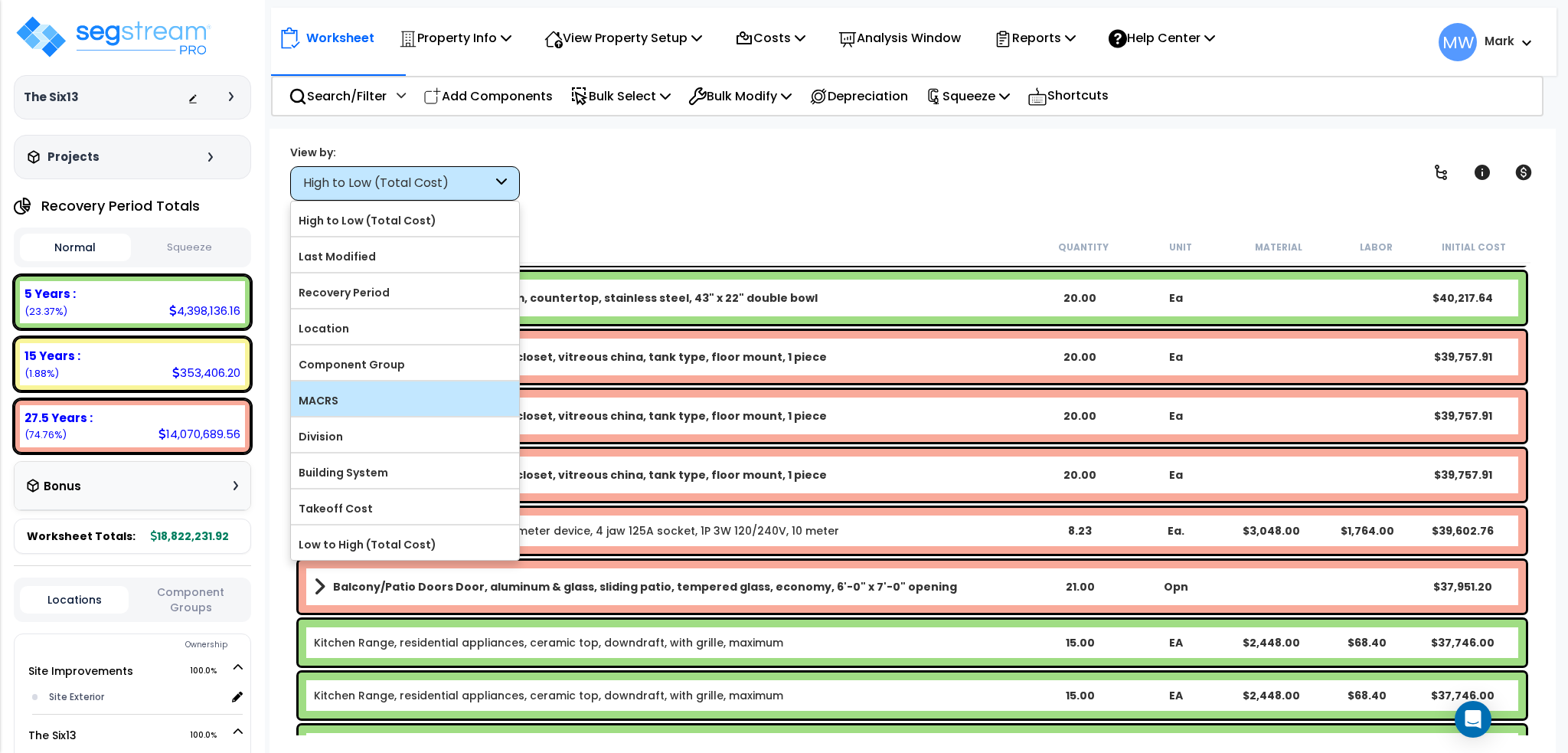
click at [426, 401] on label "MACRS" at bounding box center [405, 400] width 228 height 23
click at [0, 0] on input "MACRS" at bounding box center [0, 0] width 0 height 0
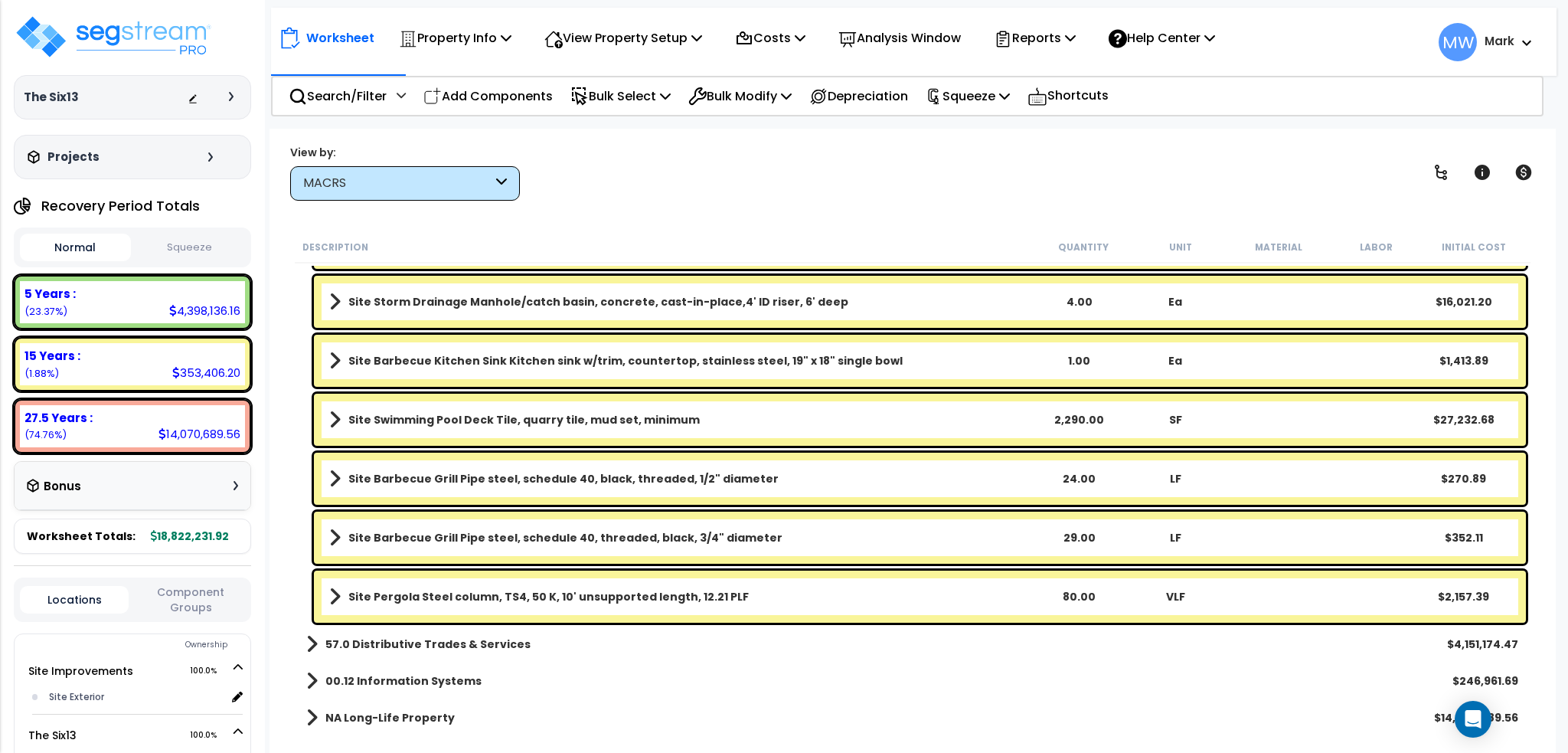
scroll to position [67, 0]
click at [451, 644] on b "57.0 Distributive Trades & Services" at bounding box center [428, 645] width 206 height 16
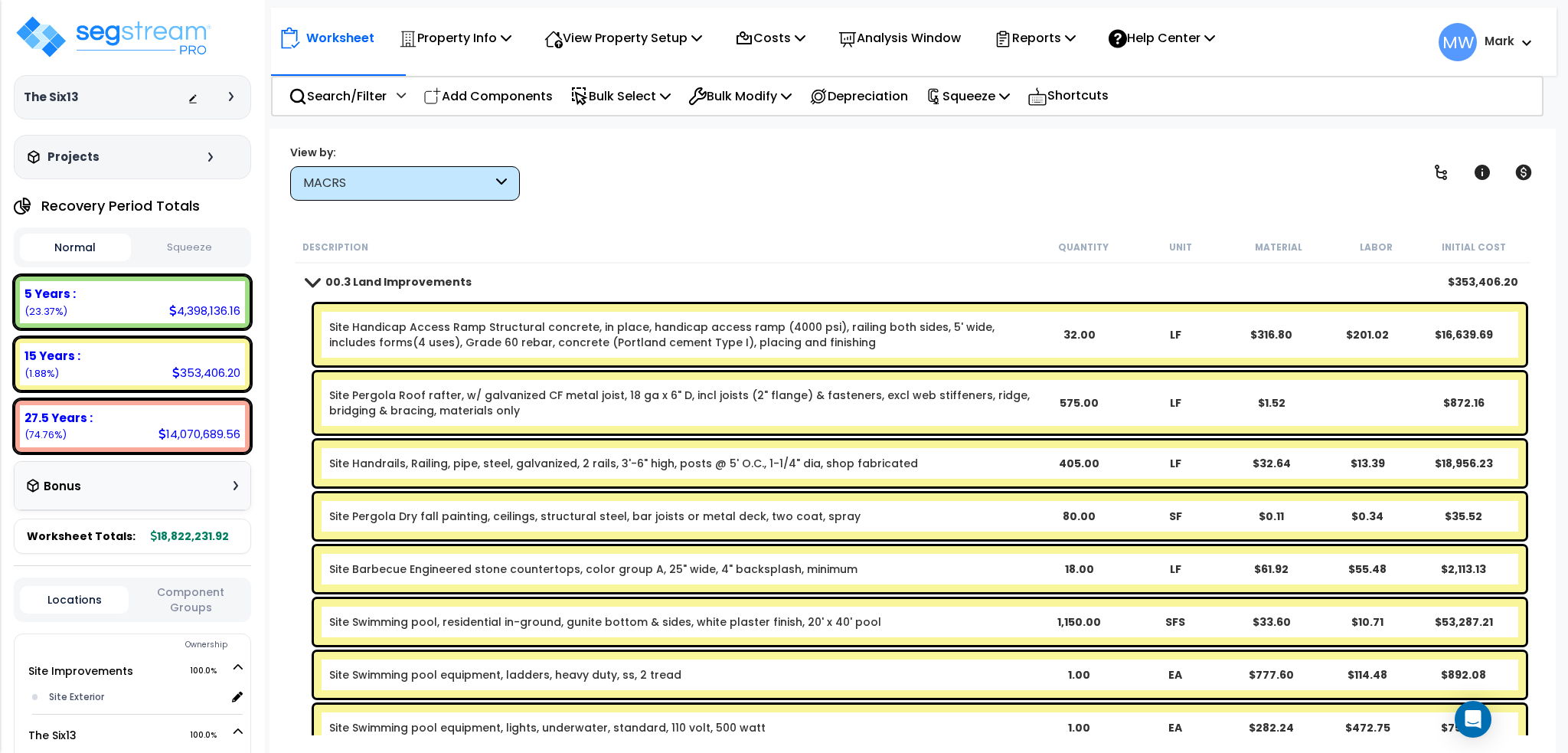
scroll to position [0, 0]
click at [324, 290] on link "00.3 Land Improvements" at bounding box center [389, 282] width 165 height 22
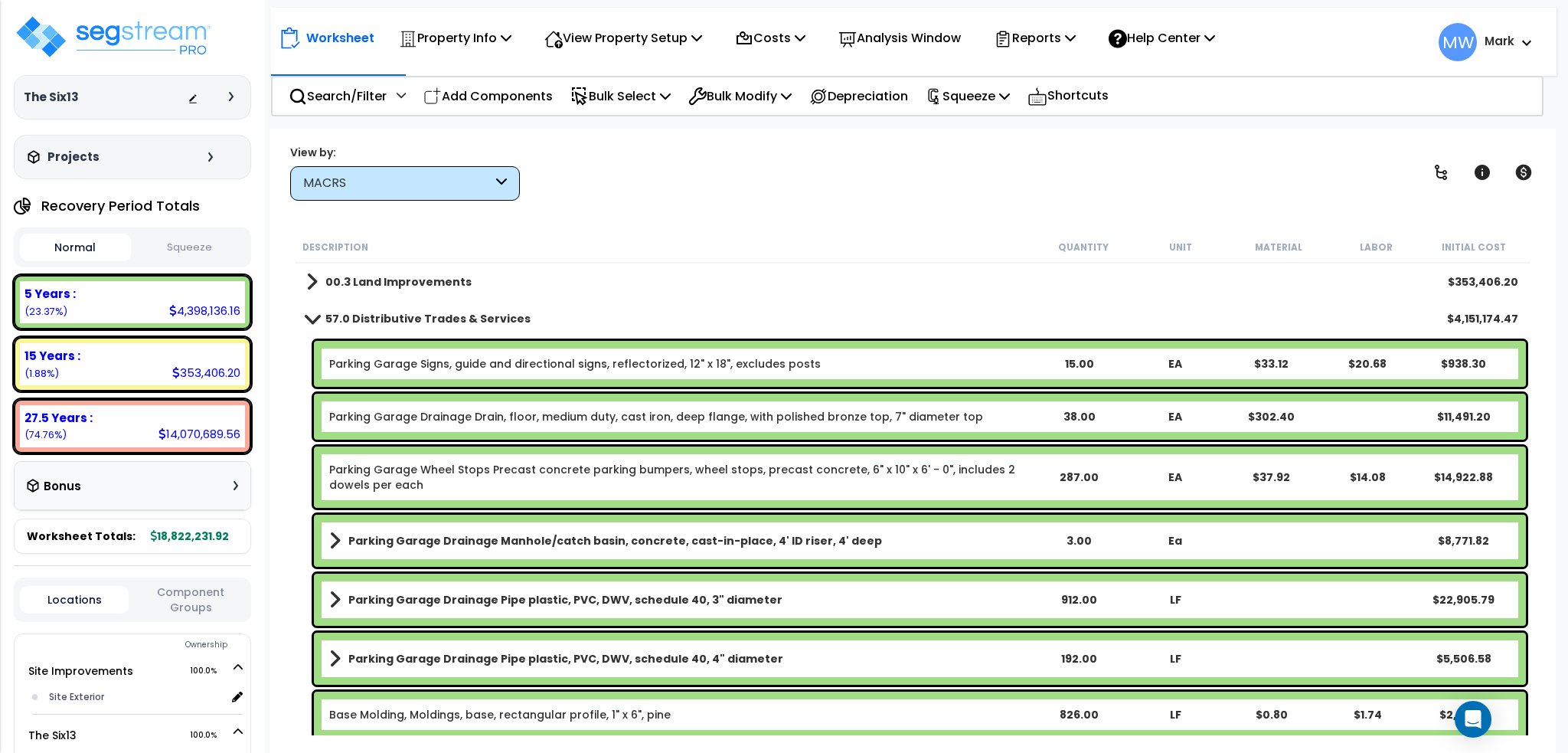
click at [314, 325] on link "57.0 Distributive Trades & Services" at bounding box center [418, 319] width 224 height 22
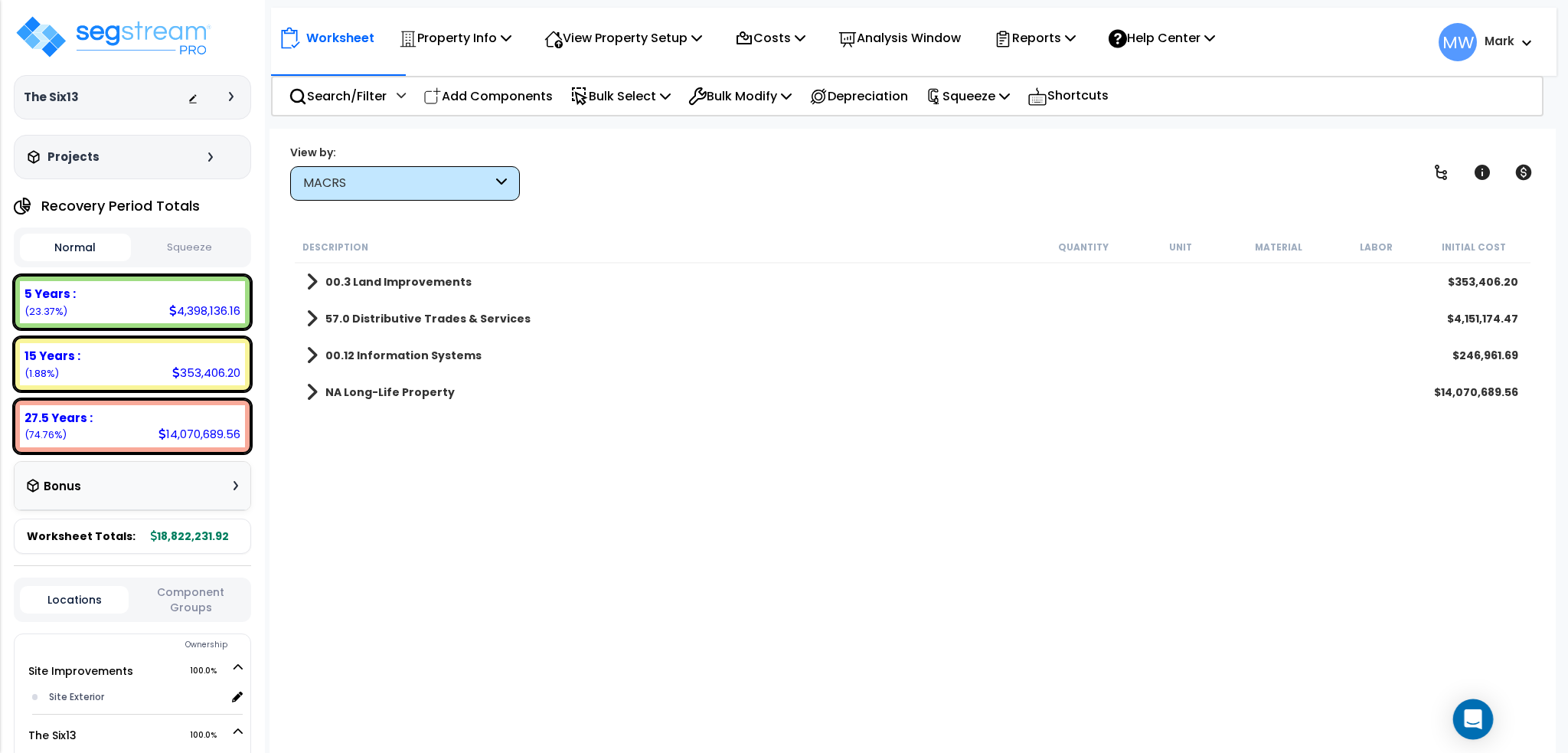
click at [1486, 713] on div "Open Intercom Messenger" at bounding box center [1473, 719] width 40 height 40
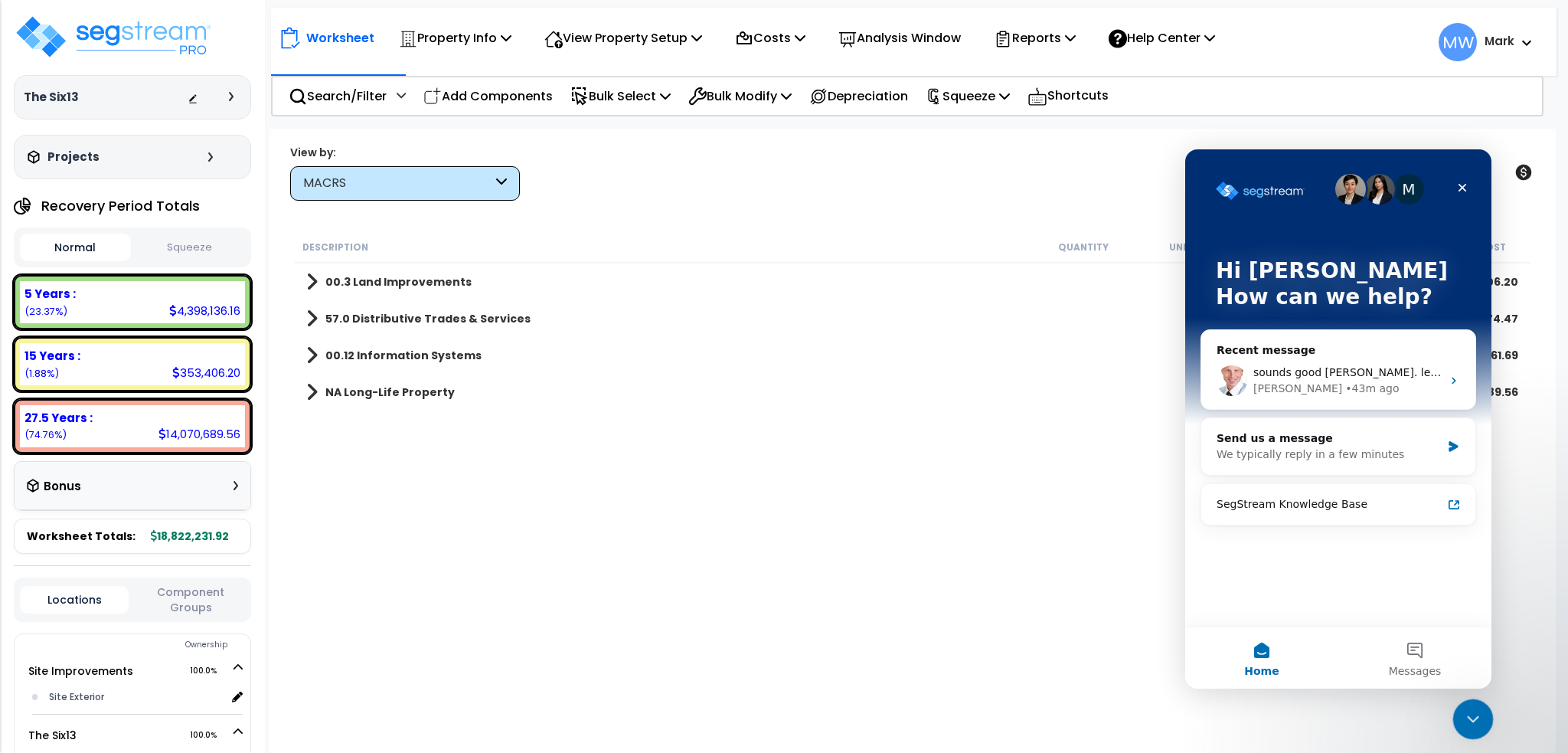
click at [1475, 702] on div "Close Intercom Messenger" at bounding box center [1470, 717] width 36 height 36
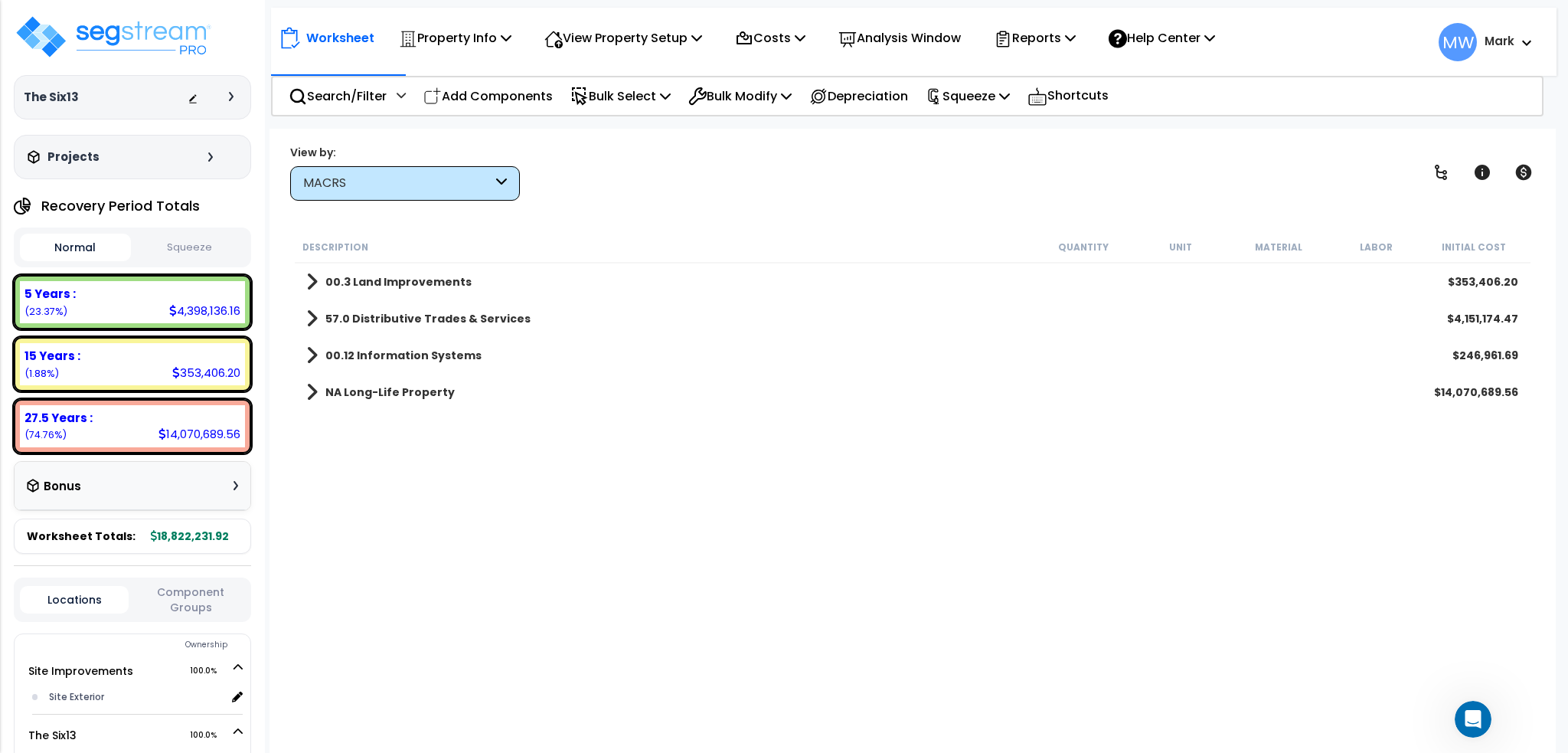
click at [192, 254] on button "Squeeze" at bounding box center [190, 247] width 111 height 27
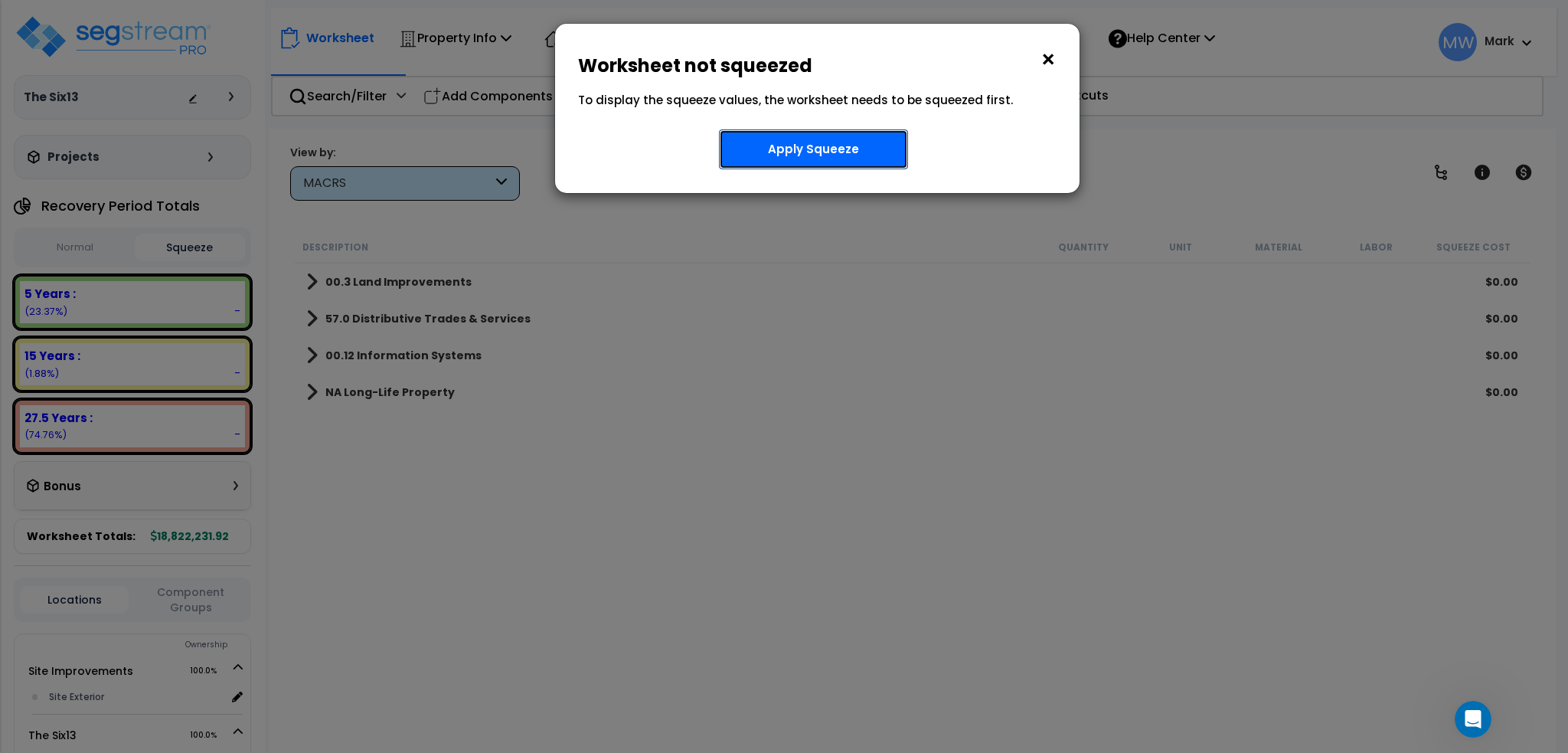
click at [774, 151] on button "Apply Squeeze" at bounding box center [814, 150] width 189 height 39
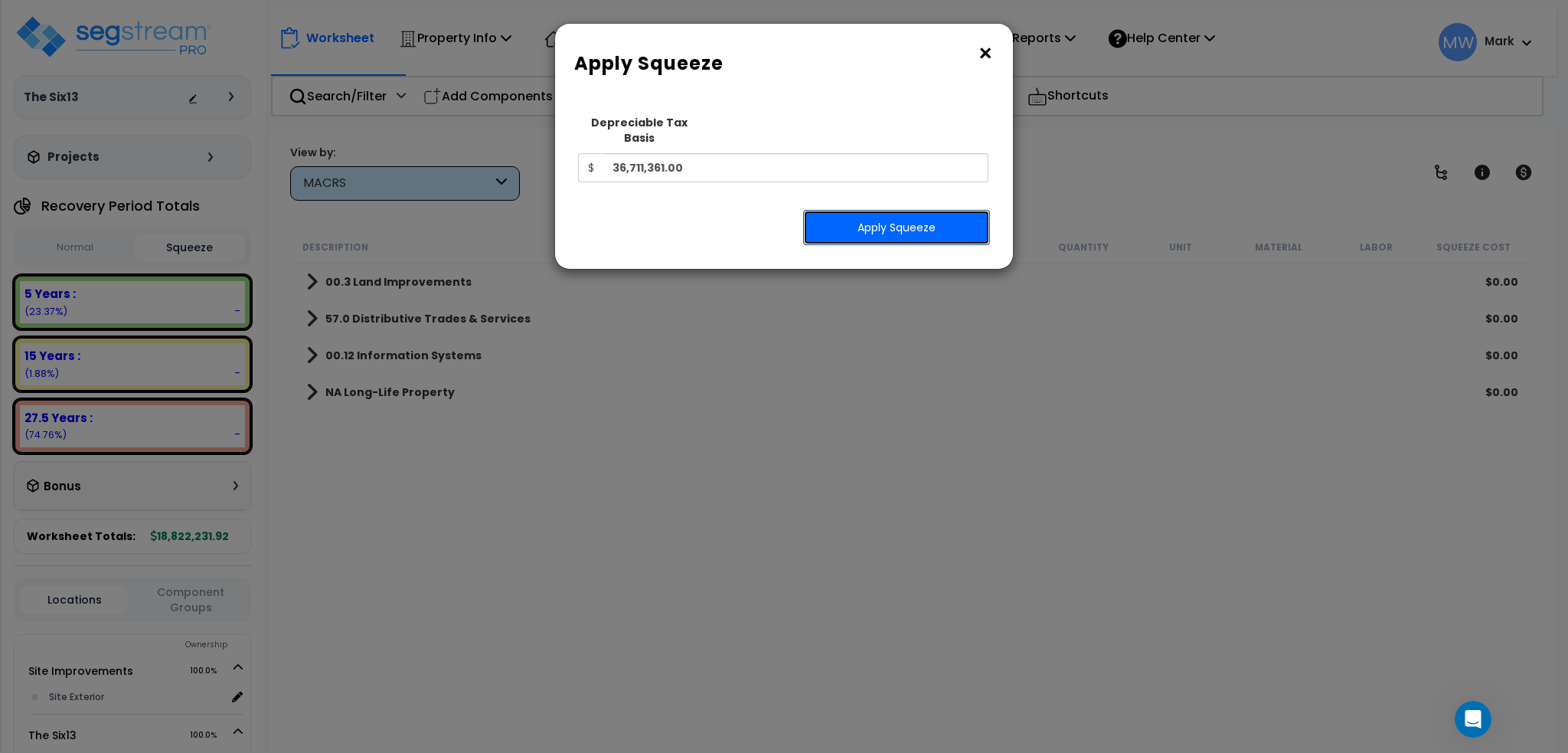
click at [847, 226] on button "Apply Squeeze" at bounding box center [896, 227] width 187 height 35
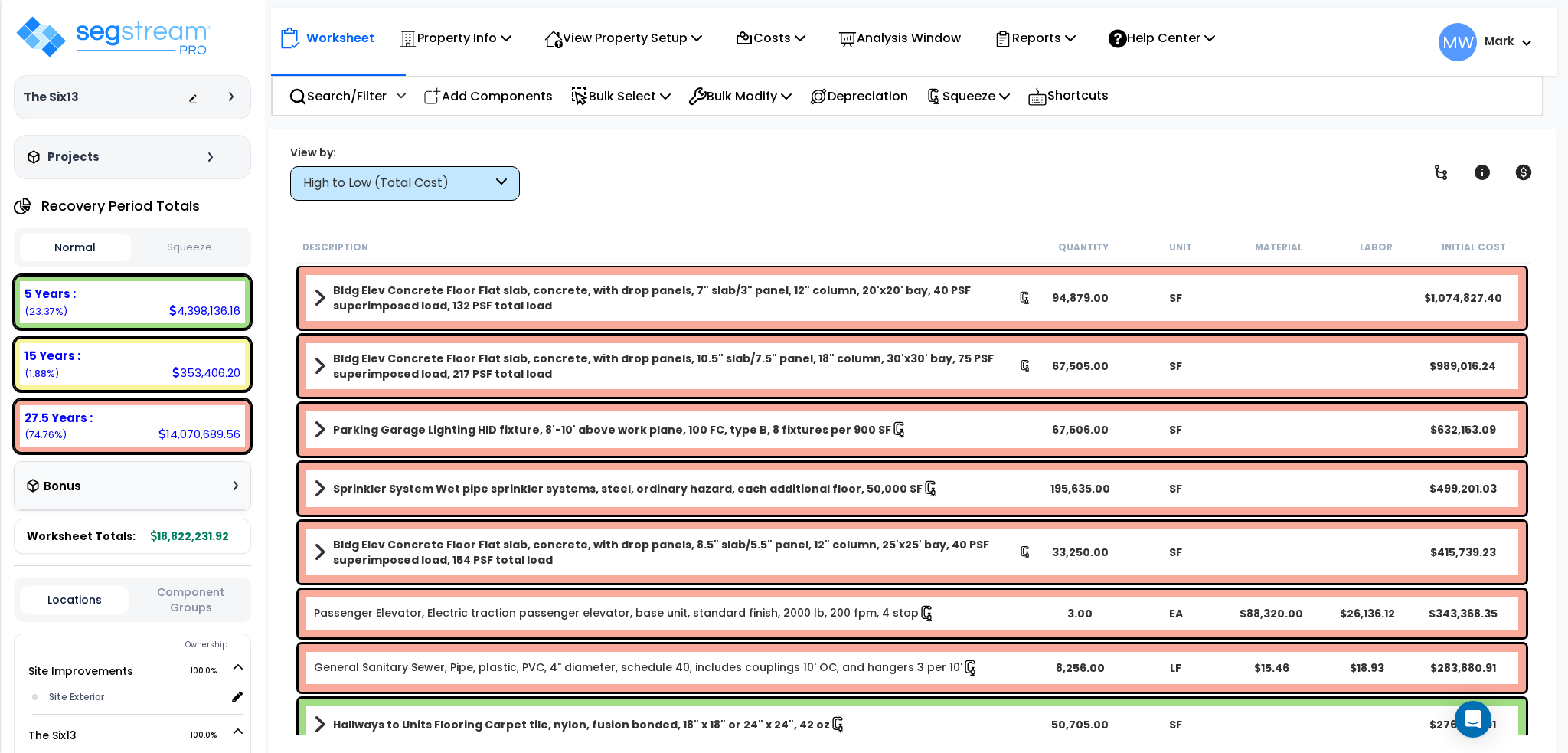
click at [209, 250] on button "Squeeze" at bounding box center [190, 247] width 111 height 27
click at [234, 481] on icon at bounding box center [235, 485] width 5 height 9
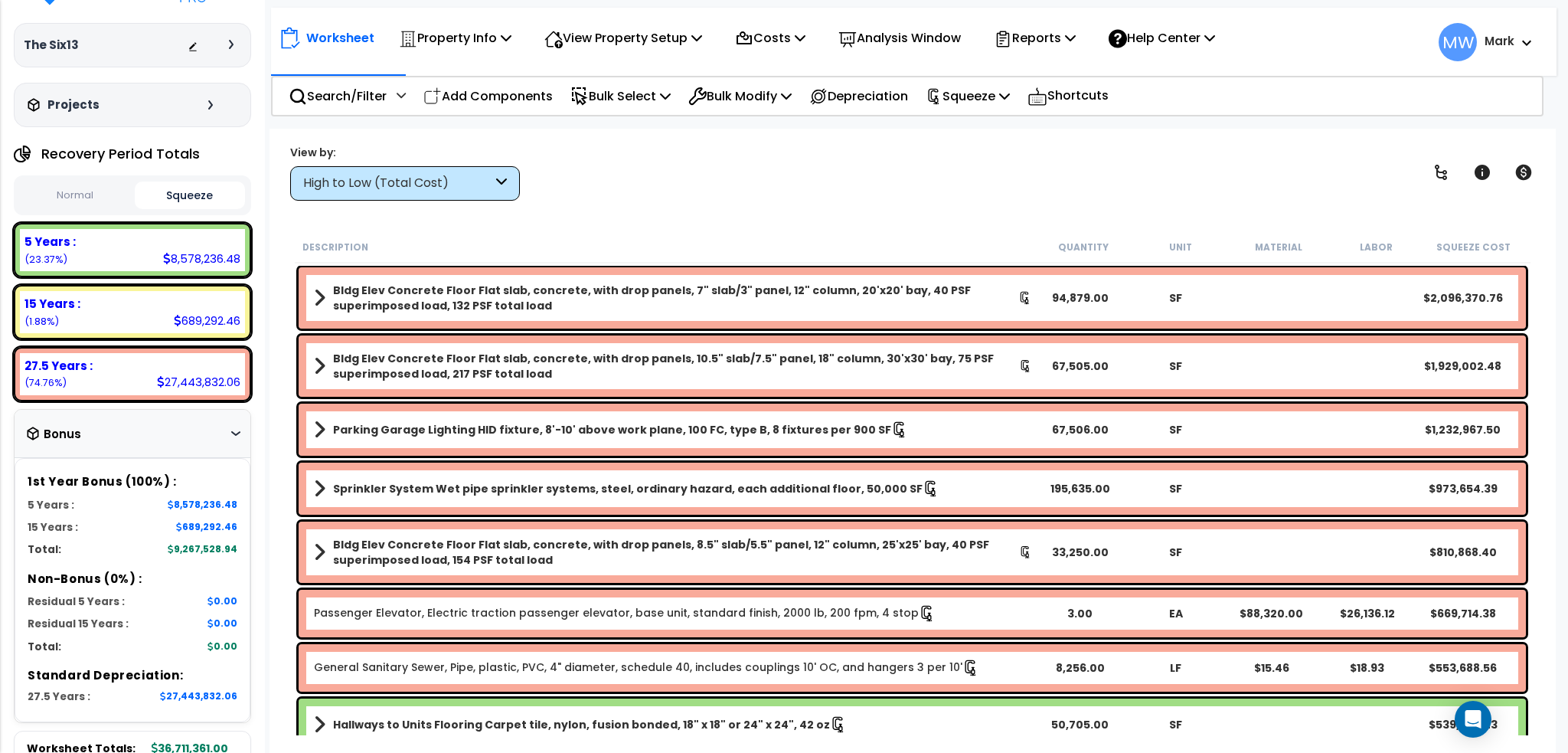
scroll to position [77, 0]
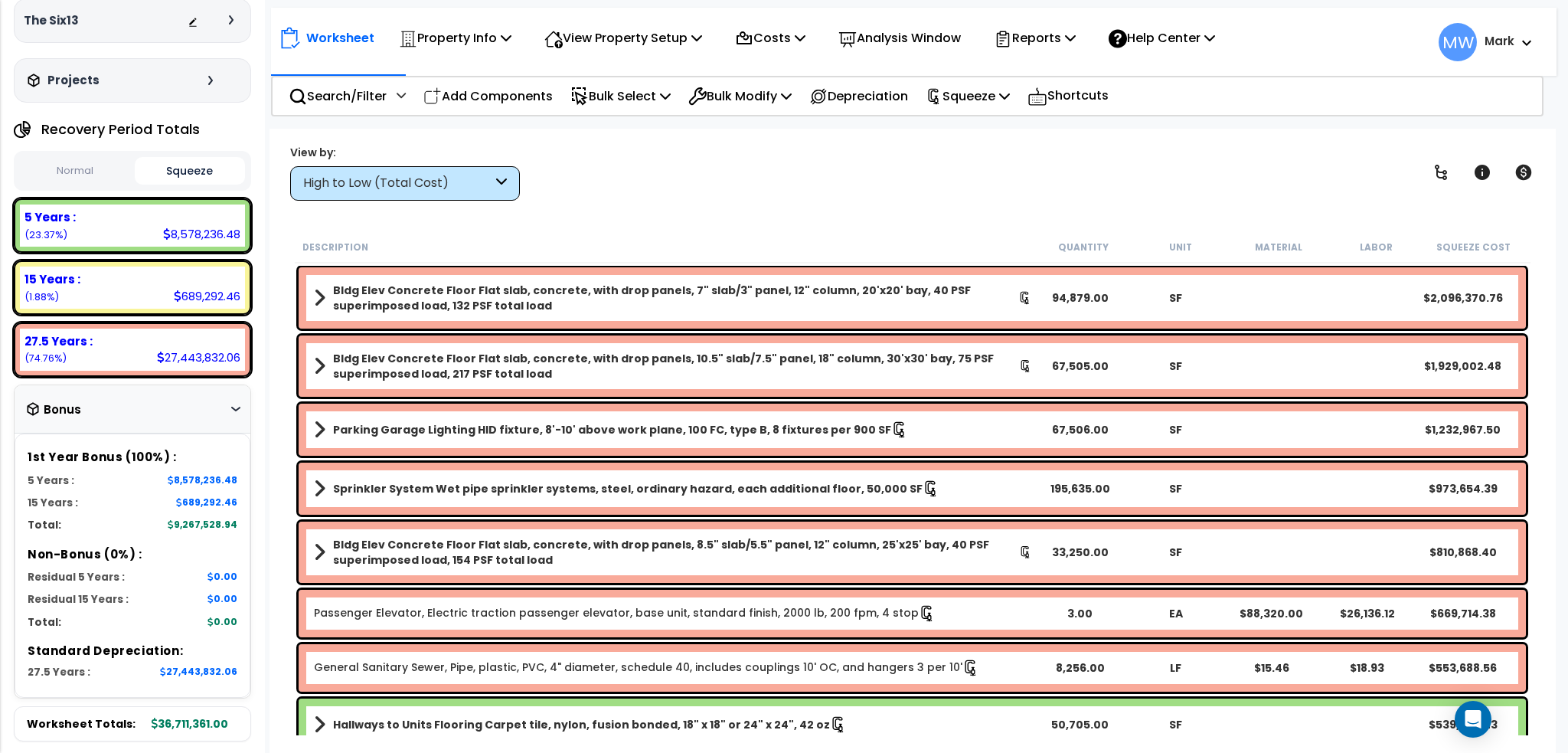
click at [239, 407] on icon at bounding box center [235, 408] width 9 height 5
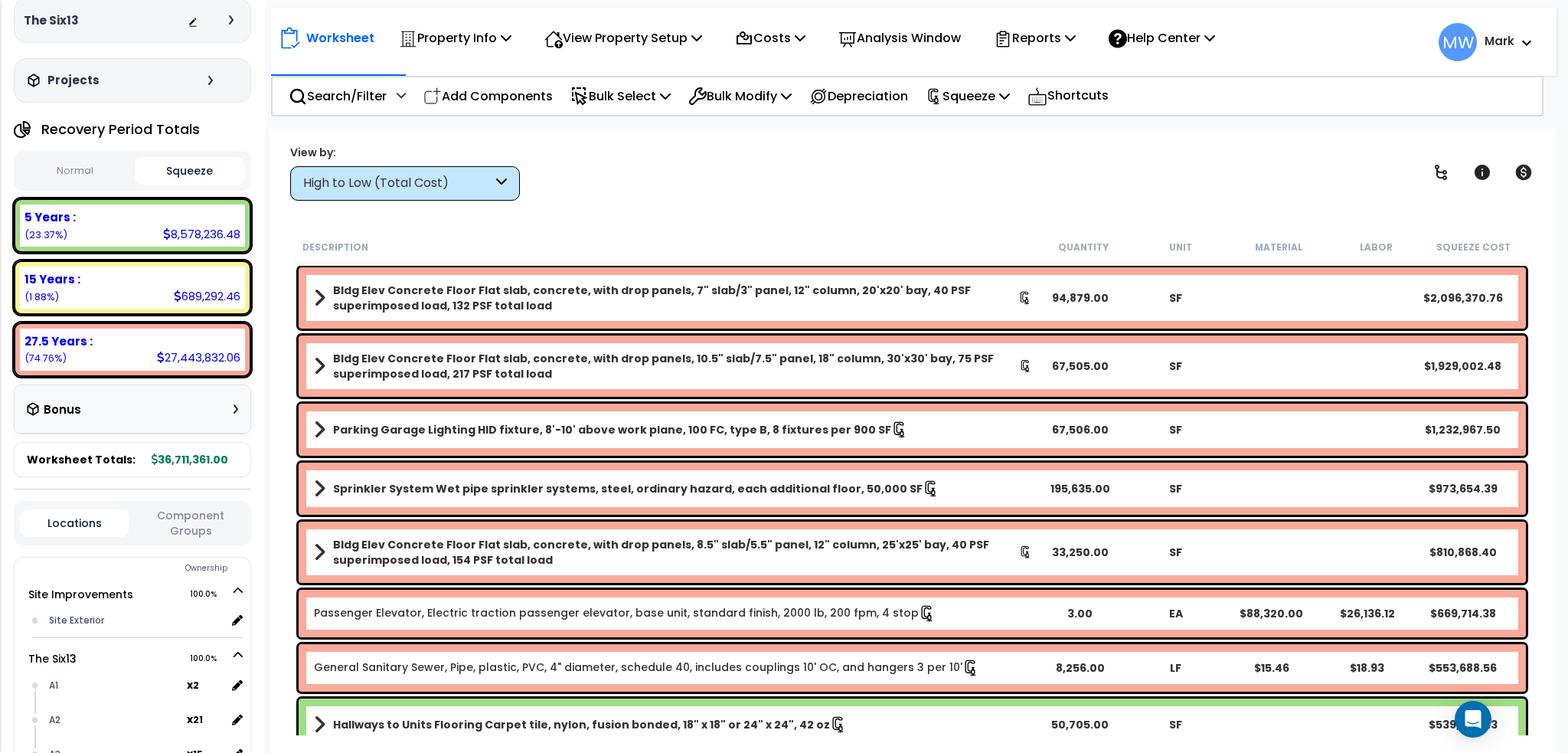
click at [239, 405] on div "Bonus" at bounding box center [133, 409] width 236 height 49
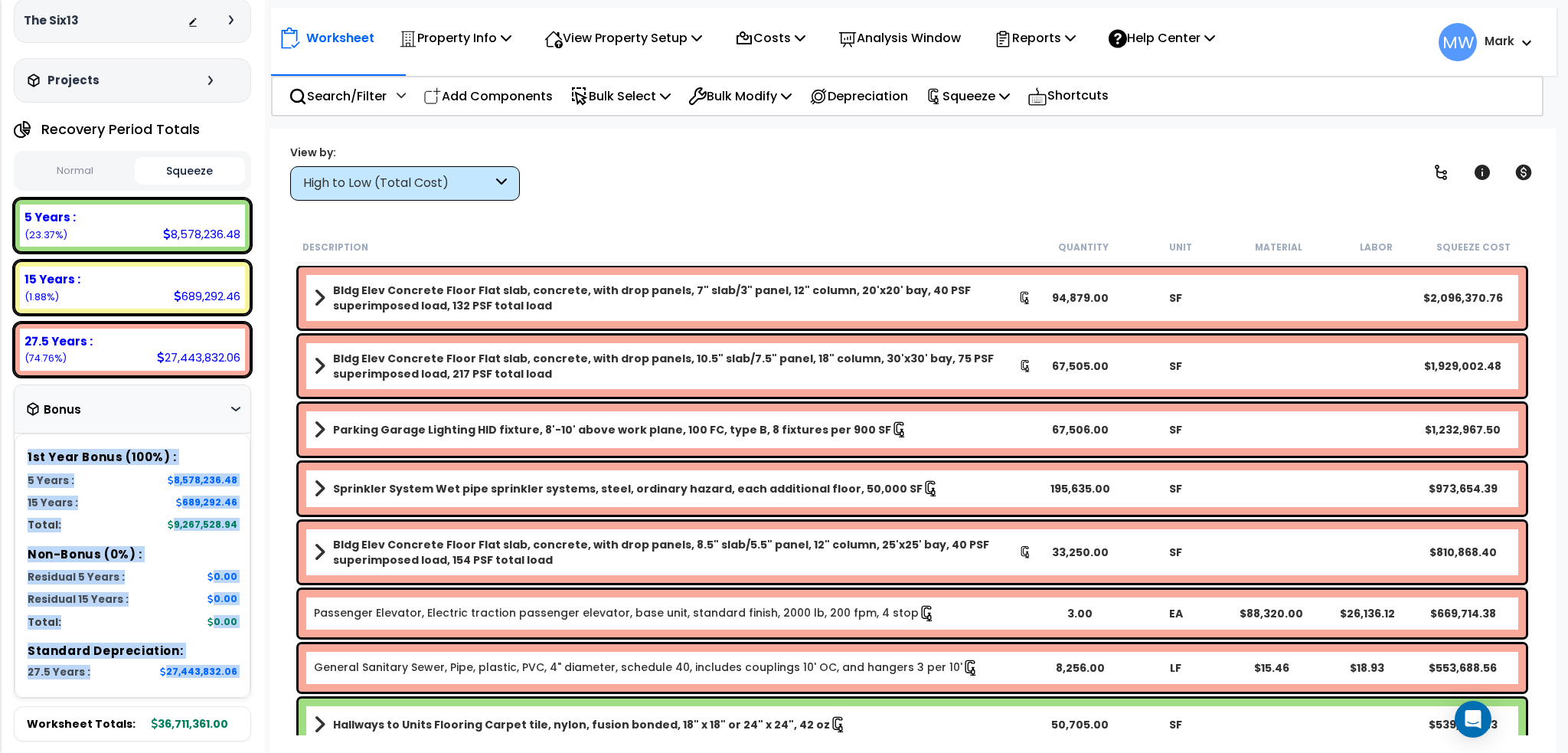
click at [239, 407] on icon at bounding box center [235, 408] width 9 height 5
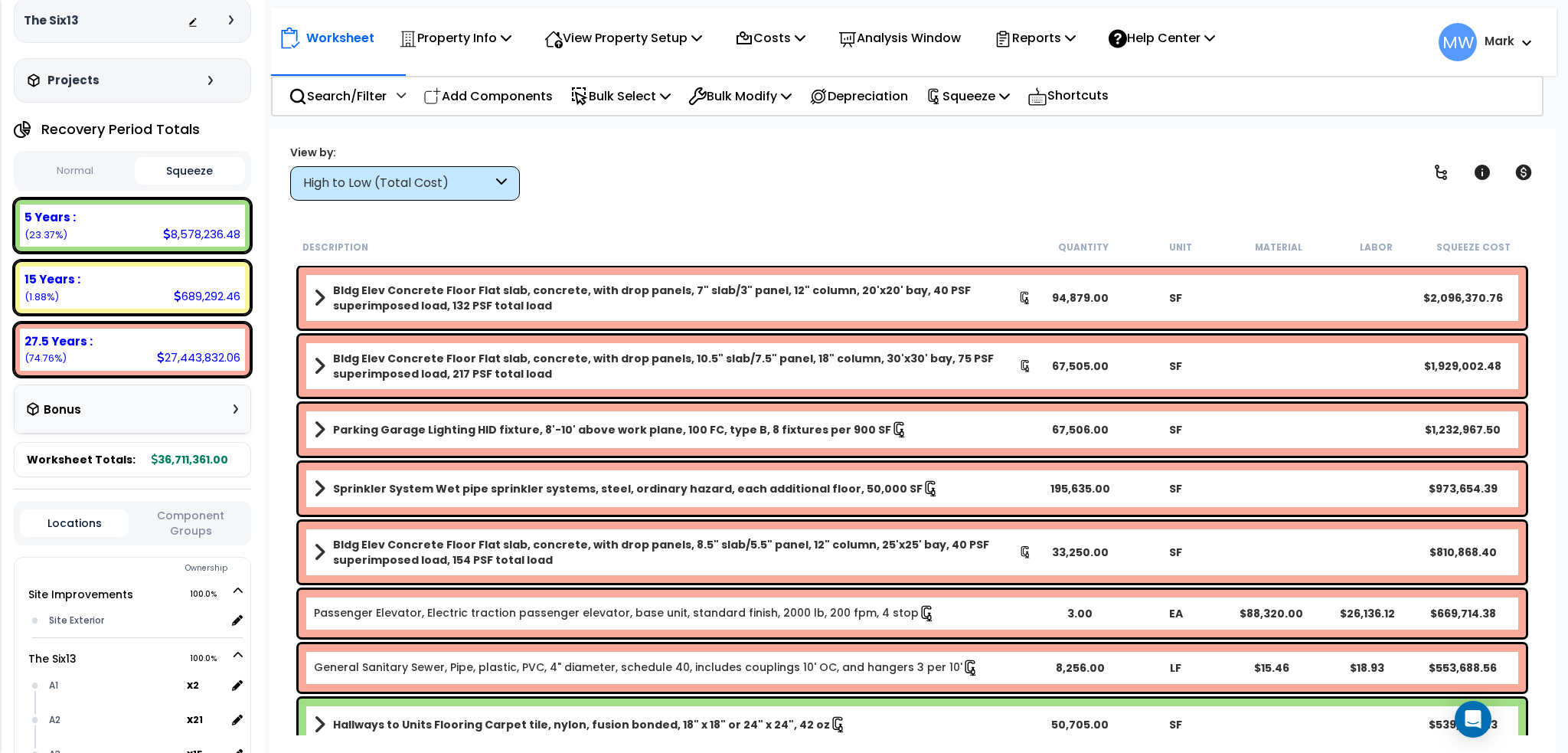
click at [239, 405] on div "Bonus" at bounding box center [133, 409] width 236 height 49
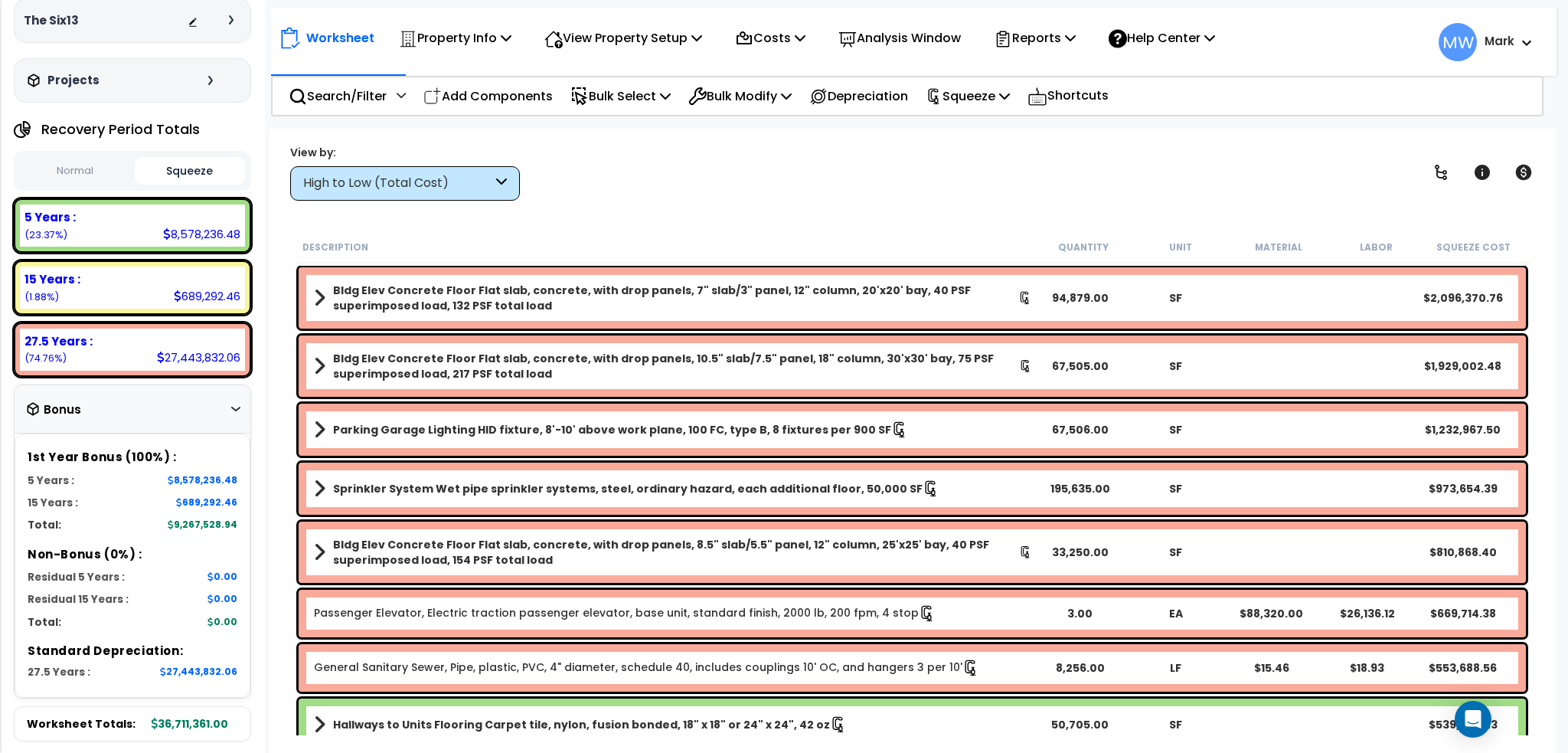
click at [239, 407] on icon at bounding box center [235, 408] width 9 height 5
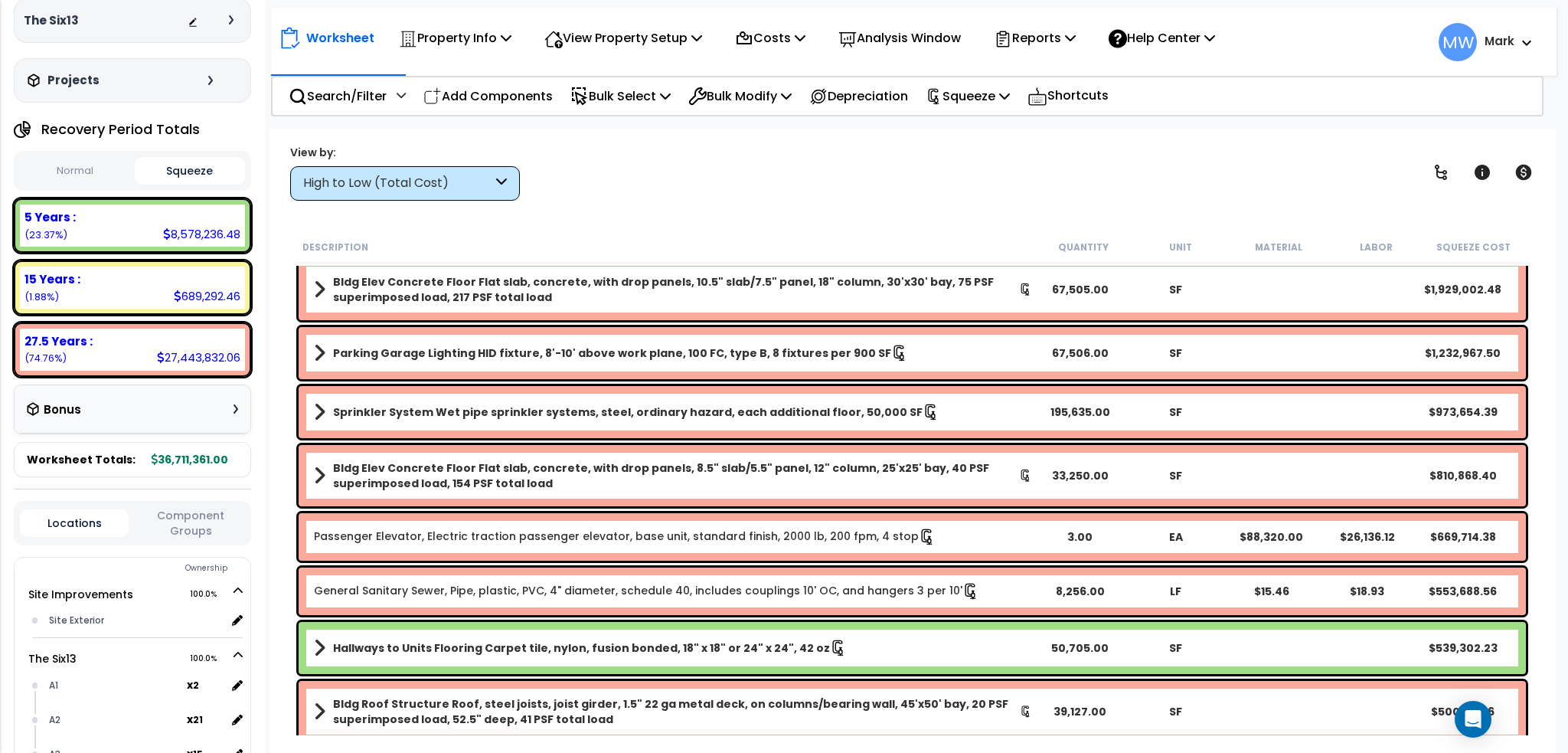
scroll to position [0, 0]
